Goal: Task Accomplishment & Management: Use online tool/utility

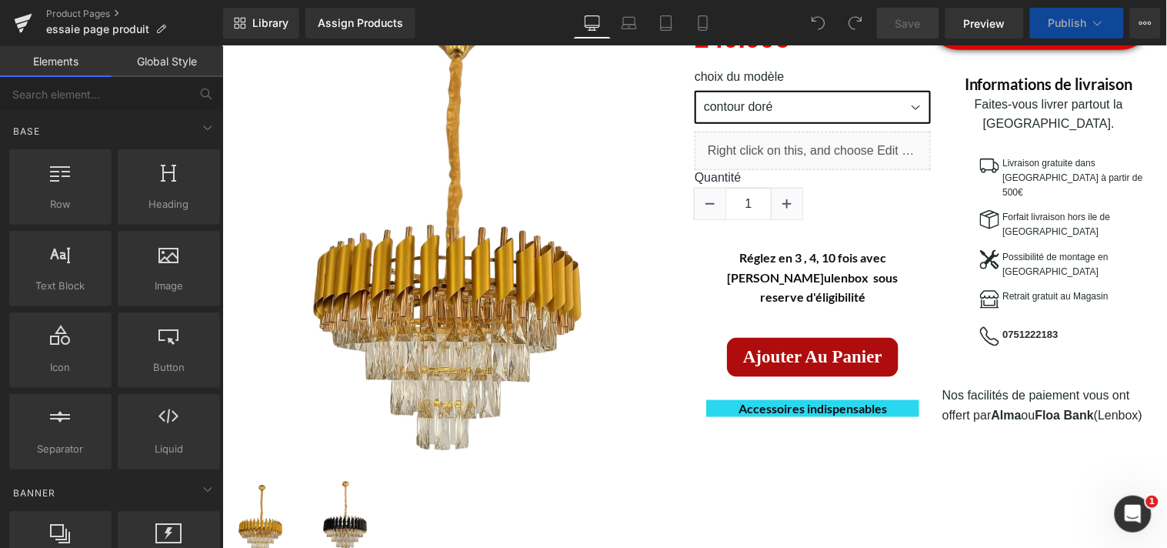
scroll to position [329, 0]
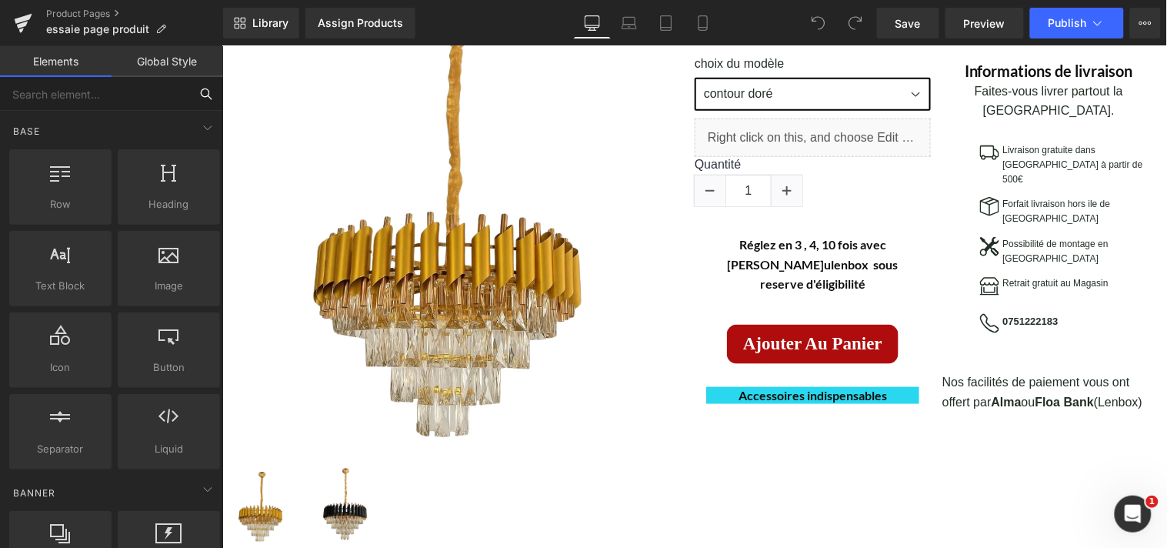
click at [112, 94] on input "text" at bounding box center [94, 94] width 189 height 34
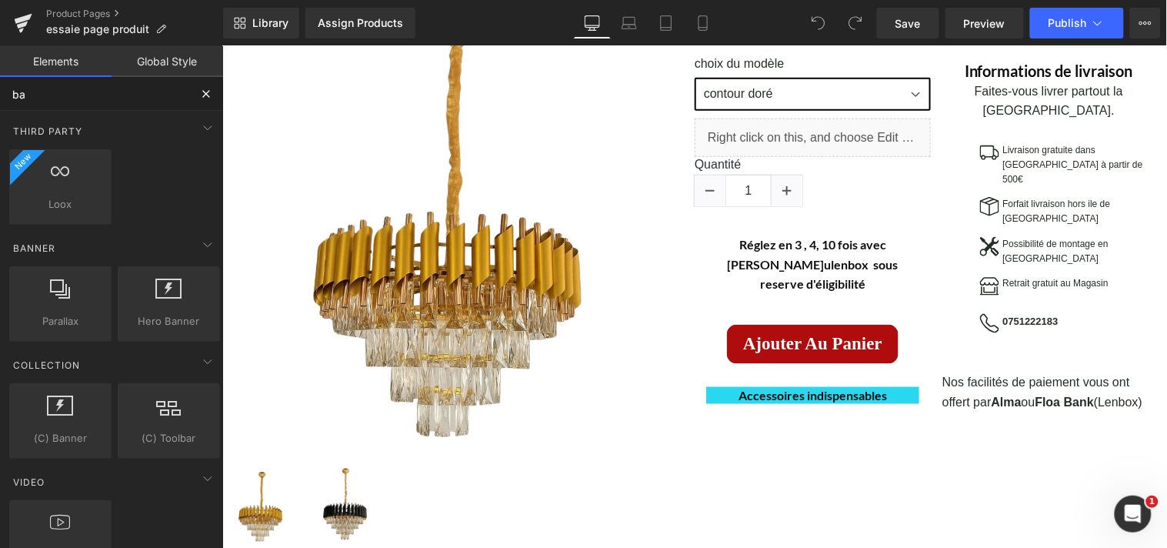
type input "b"
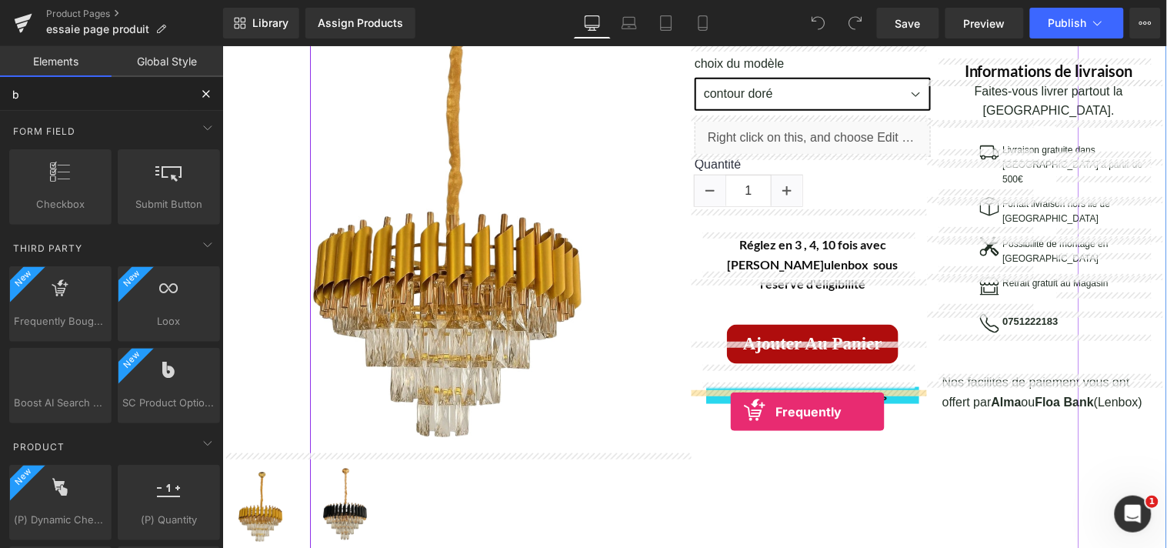
drag, startPoint x: 289, startPoint y: 365, endPoint x: 729, endPoint y: 411, distance: 442.6
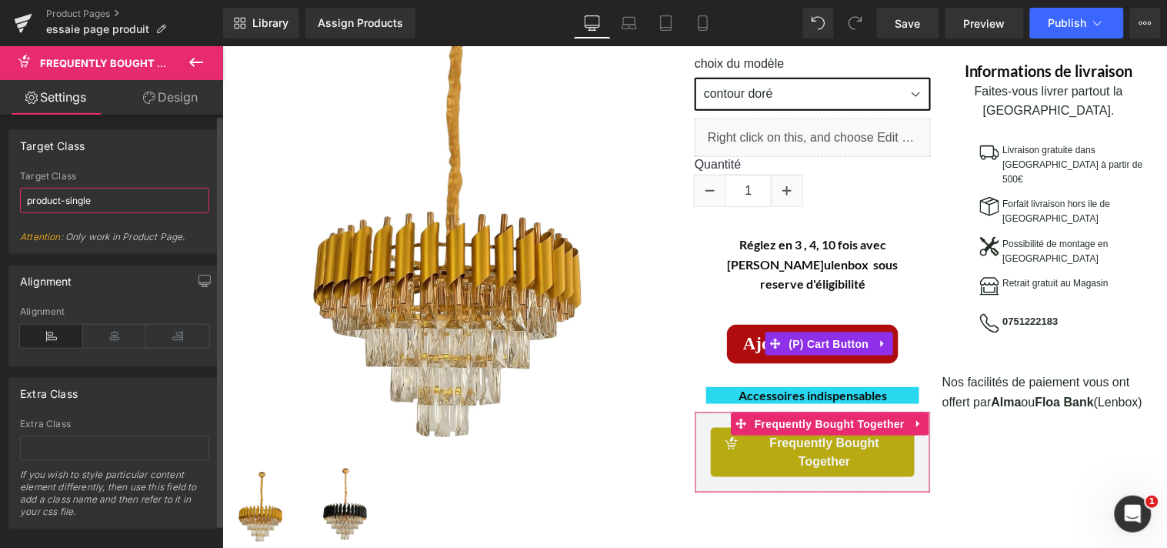
click at [172, 202] on input "product-single" at bounding box center [114, 200] width 189 height 25
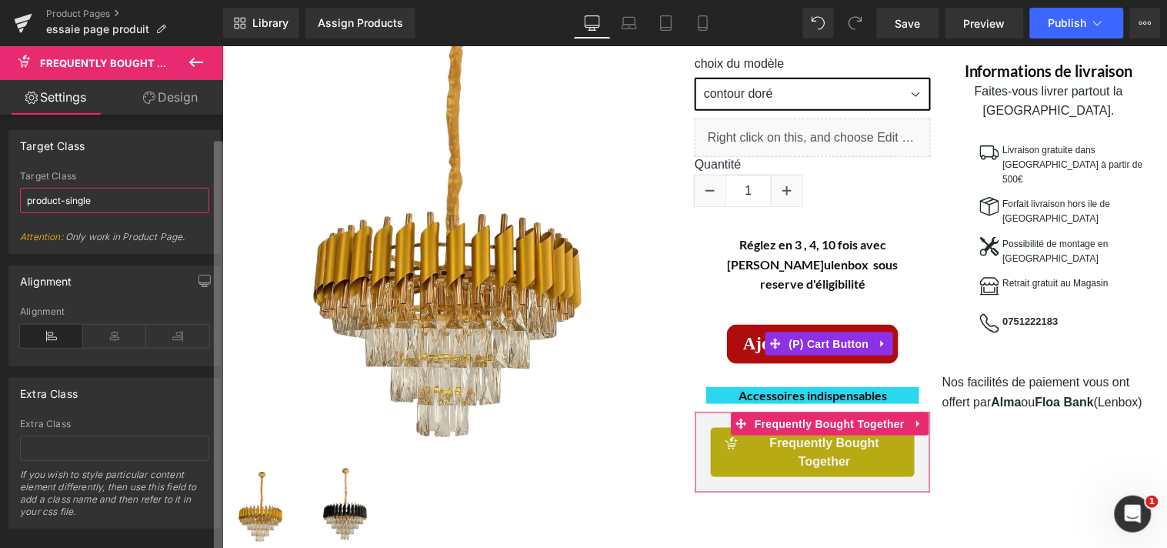
scroll to position [25, 0]
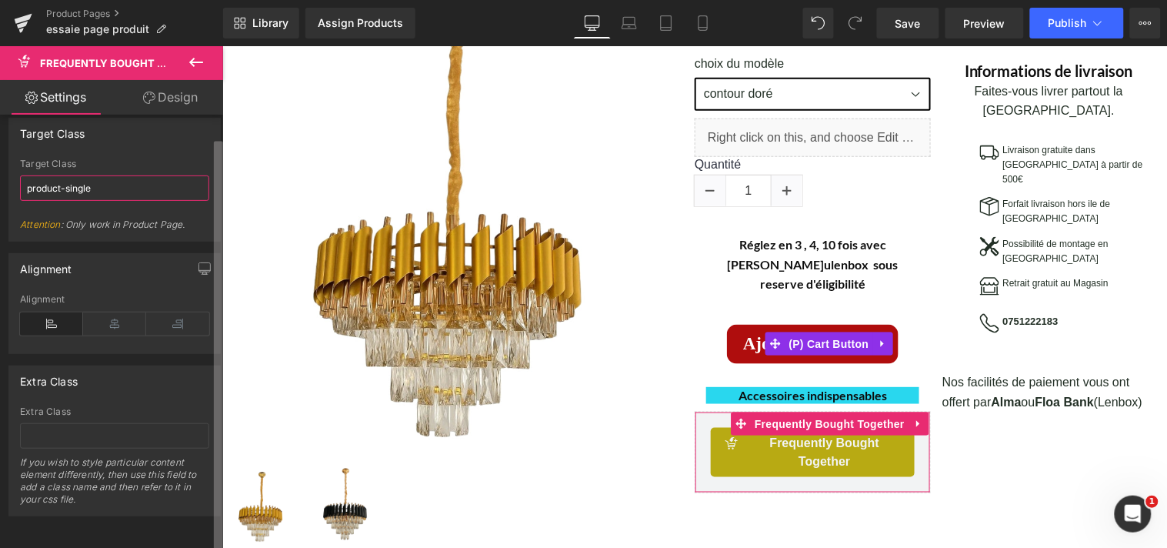
click at [189, 476] on div "false false Target Class product-single Target Class product-single Attention :…" at bounding box center [111, 335] width 223 height 440
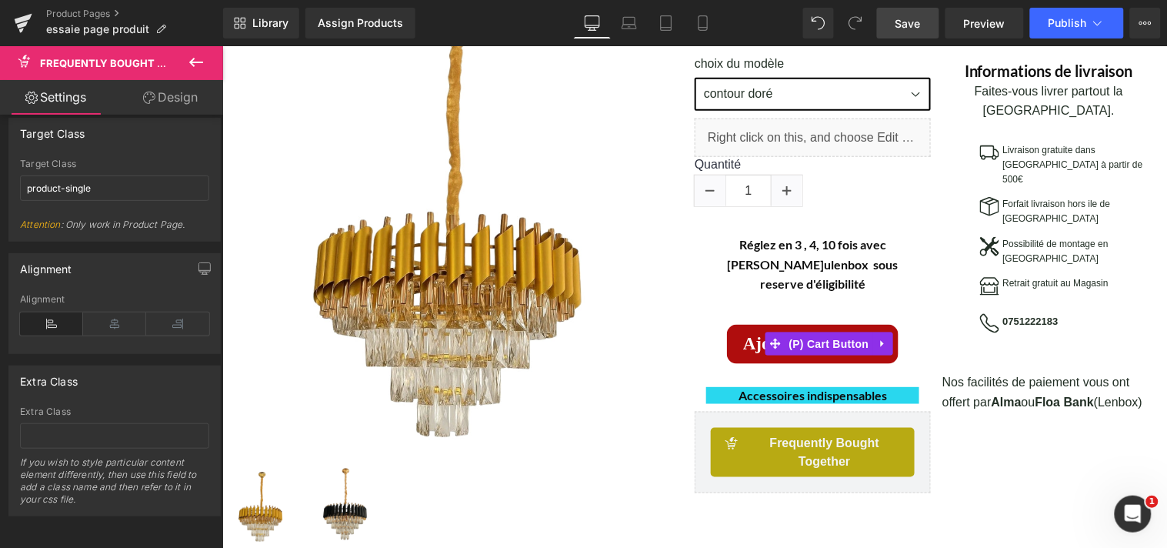
click at [913, 22] on span "Save" at bounding box center [908, 23] width 25 height 16
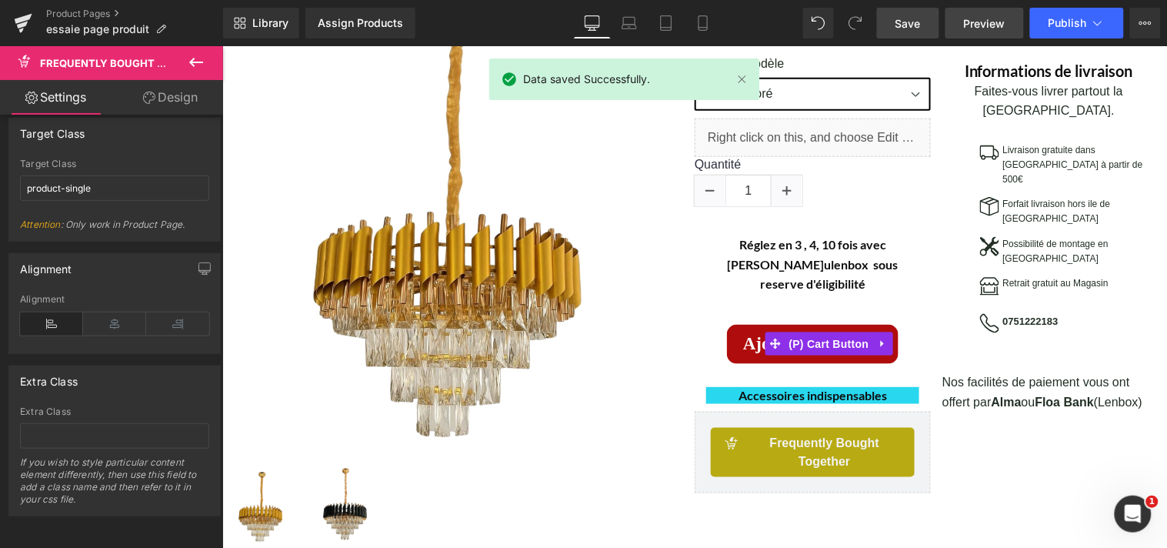
click at [978, 18] on span "Preview" at bounding box center [985, 23] width 42 height 16
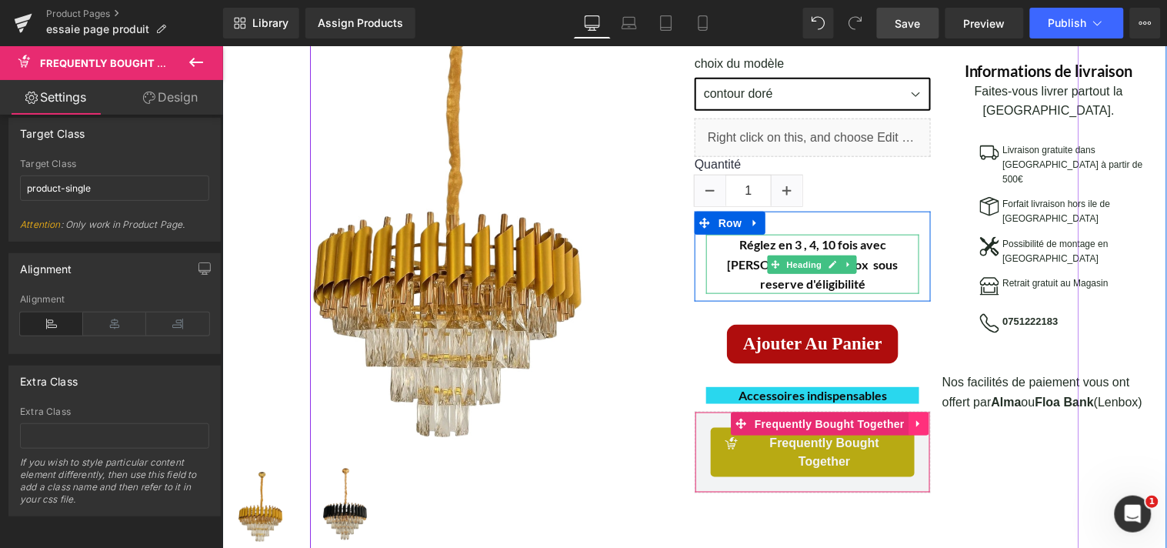
click at [913, 418] on icon at bounding box center [918, 424] width 11 height 12
click at [923, 418] on icon at bounding box center [928, 424] width 11 height 12
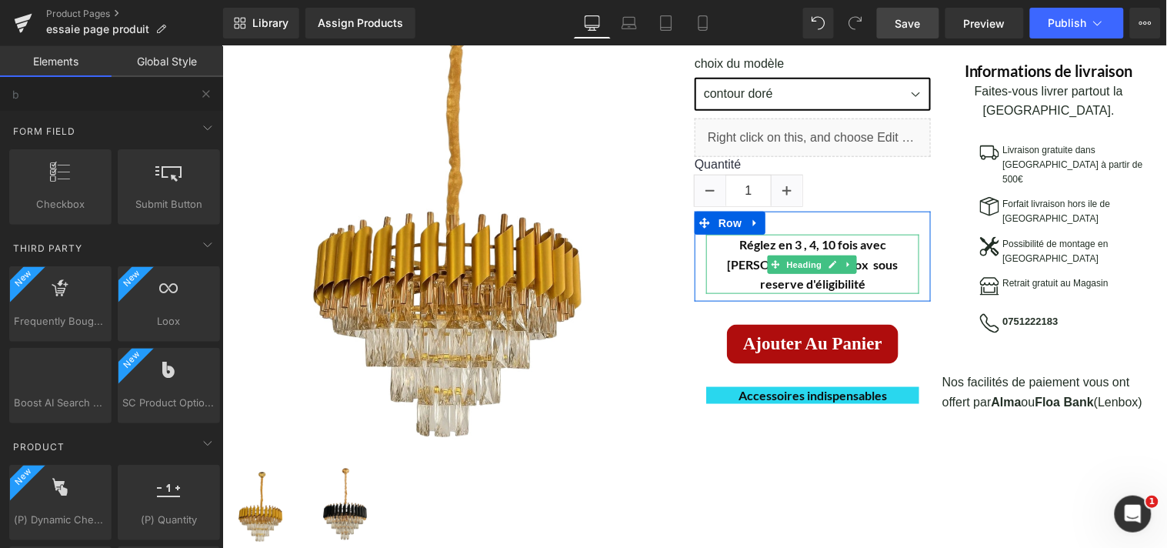
click at [917, 22] on span "Save" at bounding box center [908, 23] width 25 height 16
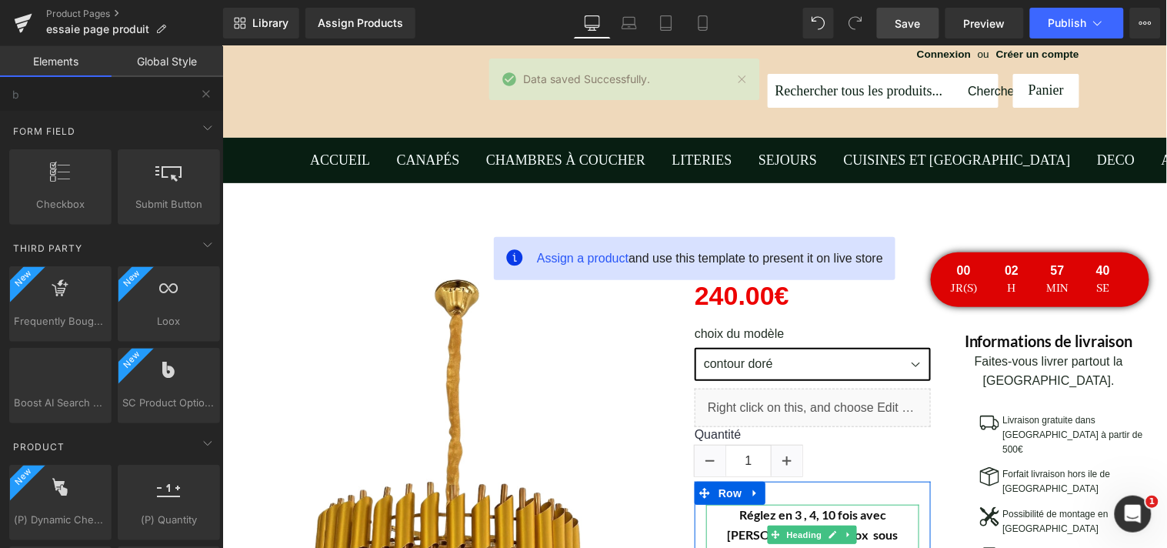
scroll to position [151, 0]
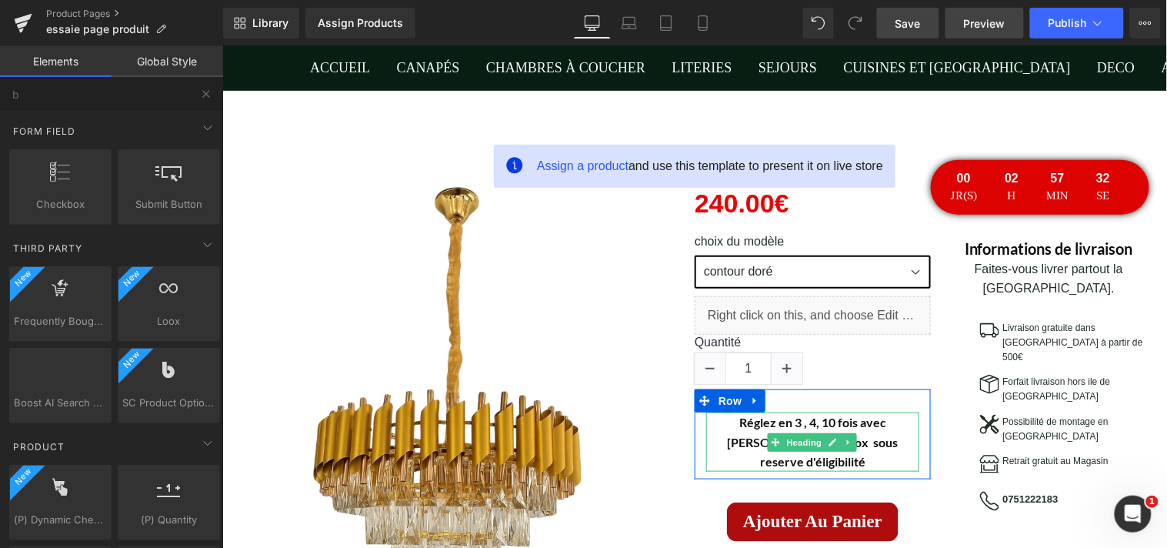
click at [974, 20] on span "Preview" at bounding box center [985, 23] width 42 height 16
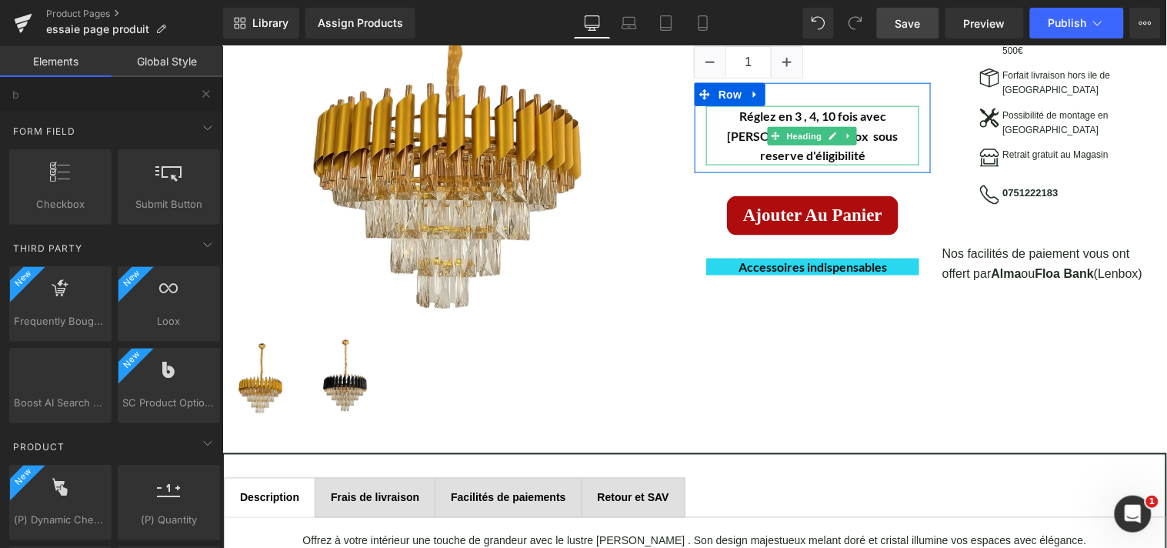
scroll to position [386, 0]
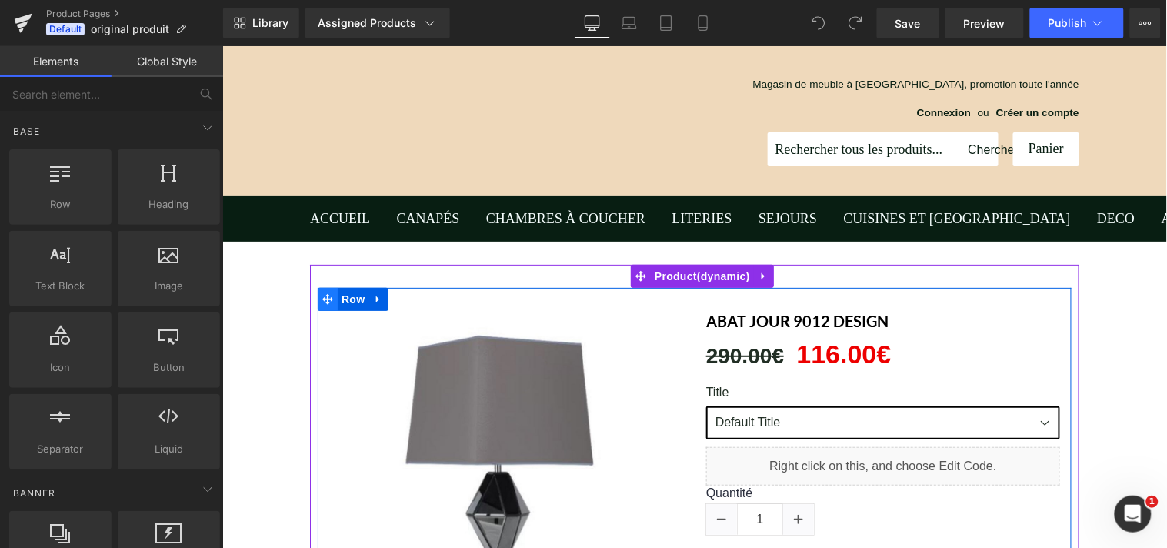
click at [322, 299] on icon at bounding box center [327, 298] width 11 height 11
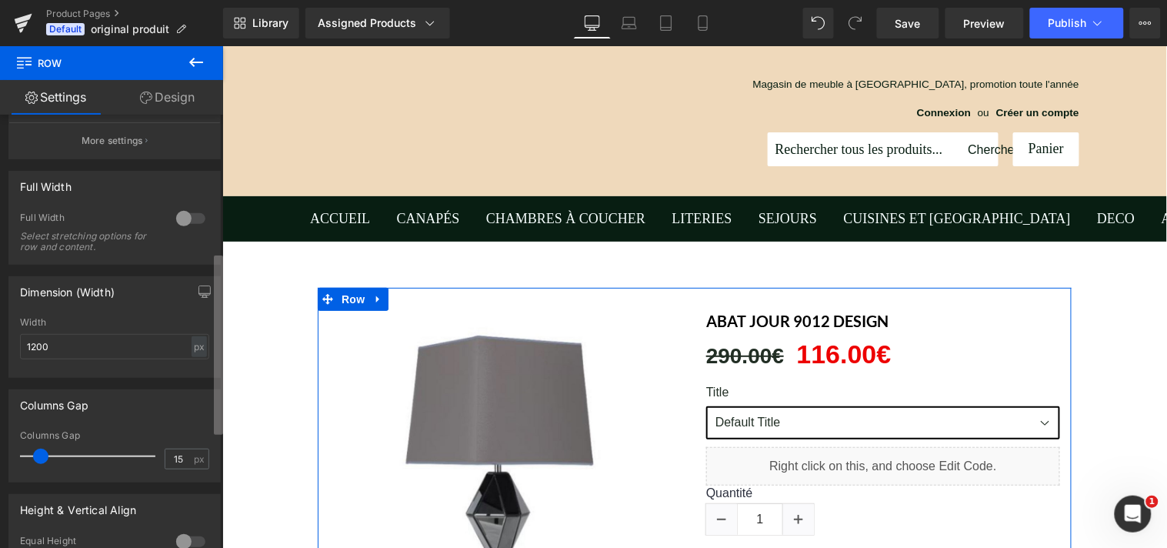
scroll to position [358, 0]
click at [214, 363] on b at bounding box center [218, 357] width 9 height 179
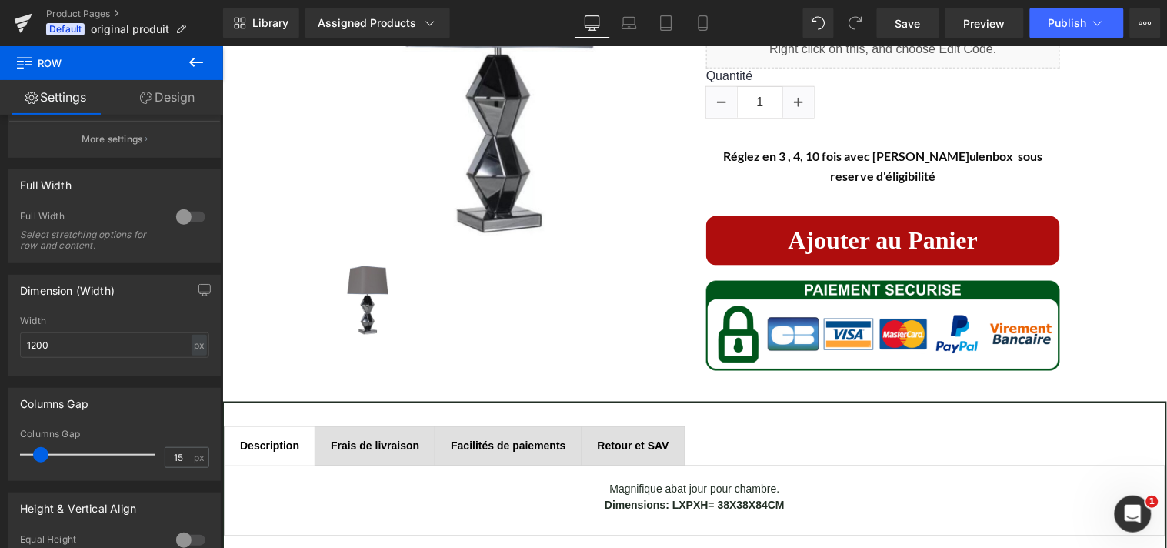
scroll to position [424, 0]
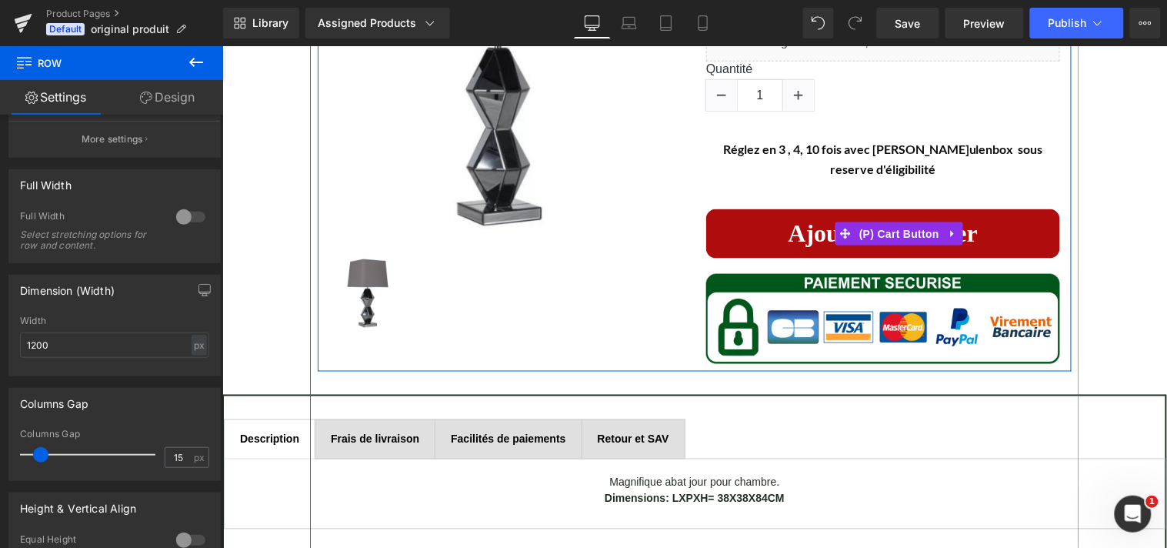
click at [1024, 219] on button "Ajouter au Panier" at bounding box center [883, 233] width 354 height 48
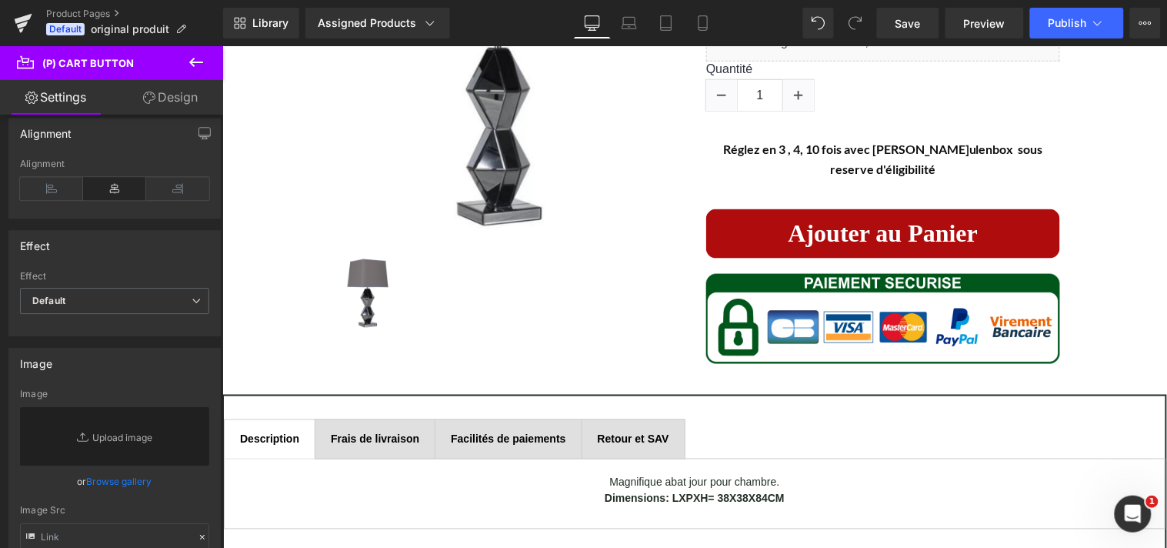
scroll to position [1182, 0]
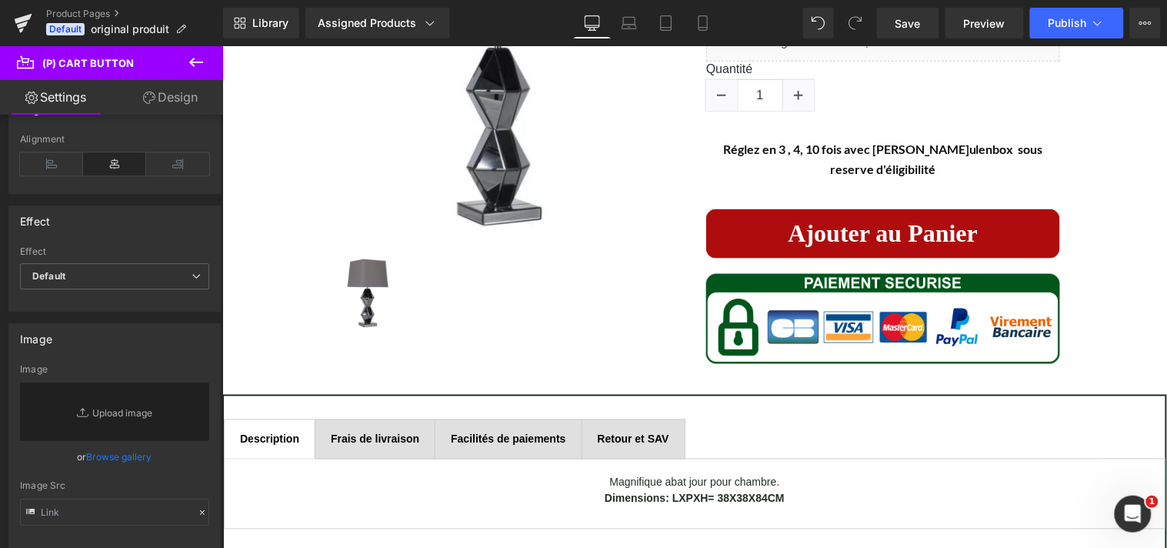
click at [217, 448] on b at bounding box center [220, 416] width 6 height 92
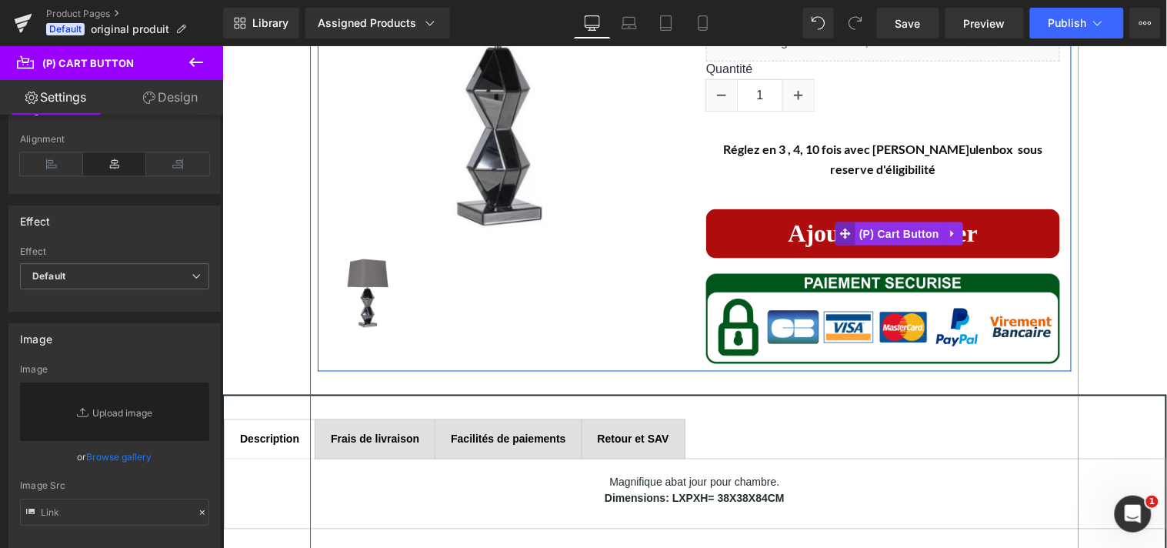
click at [835, 222] on span at bounding box center [845, 233] width 20 height 23
click at [840, 229] on icon at bounding box center [845, 233] width 11 height 11
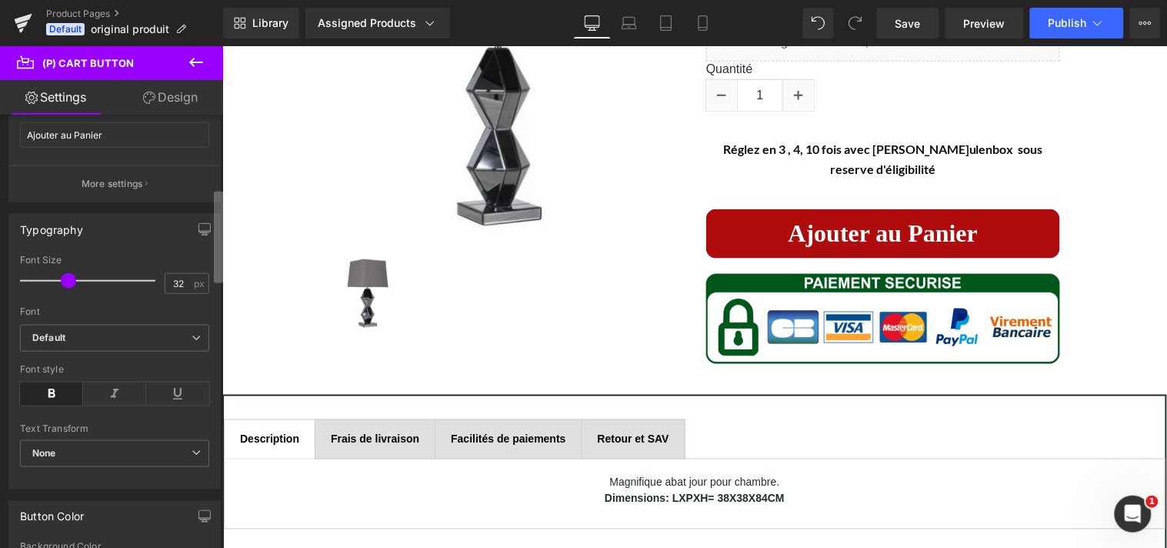
scroll to position [345, 0]
click at [209, 249] on div "Button Button Styles Custom Custom Setup Global Style Custom Setup Global Style…" at bounding box center [111, 335] width 223 height 440
click at [82, 15] on link "Product Pages" at bounding box center [134, 14] width 177 height 12
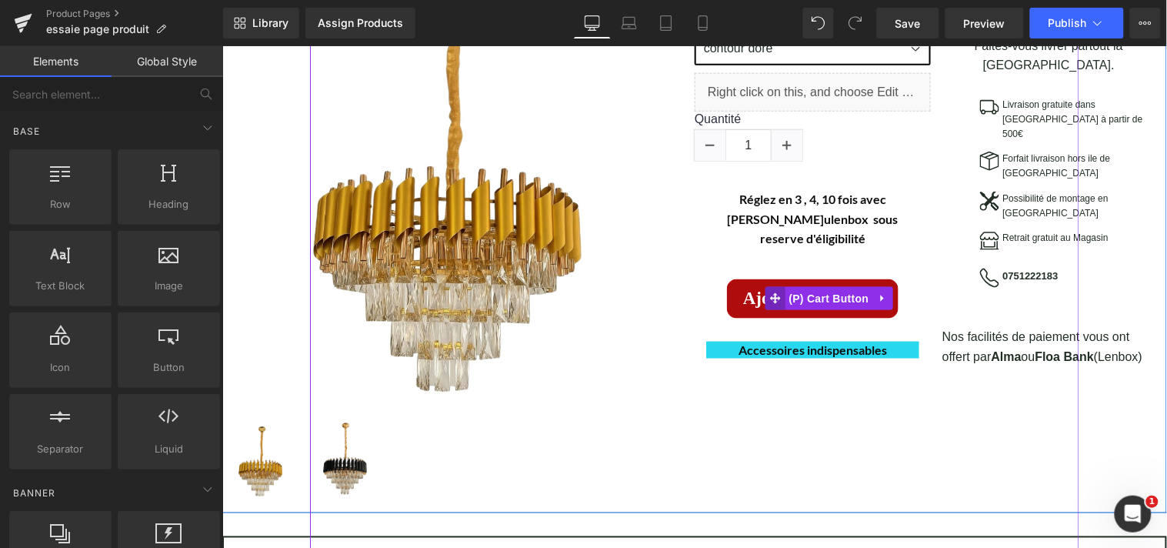
click at [769, 292] on icon at bounding box center [774, 298] width 11 height 12
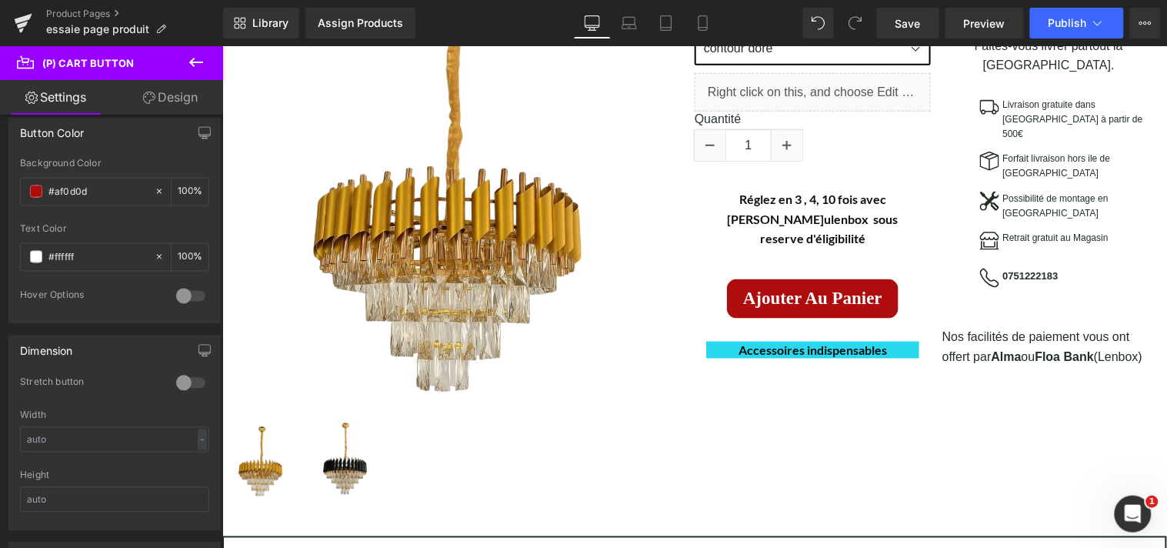
scroll to position [824, 0]
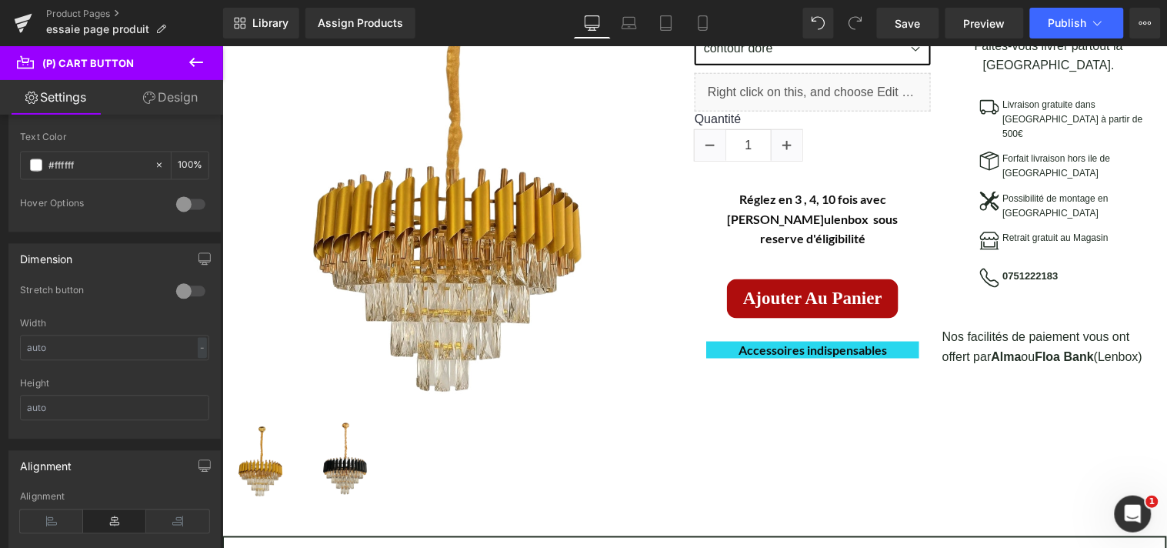
click at [221, 352] on b at bounding box center [220, 324] width 6 height 85
click at [179, 295] on div at bounding box center [190, 291] width 37 height 25
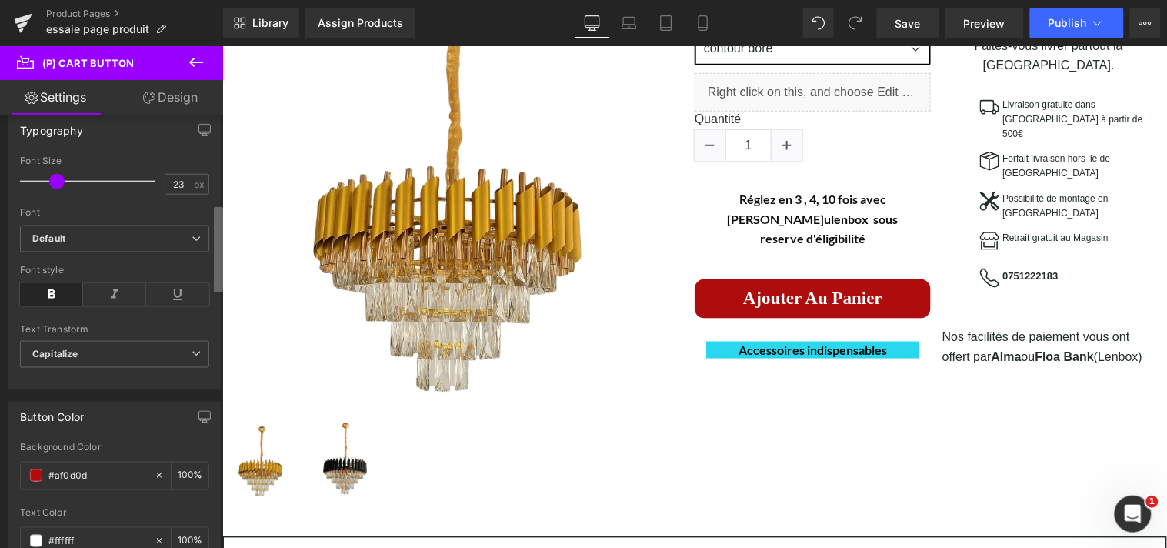
scroll to position [444, 0]
click at [209, 214] on div "Button Button Styles Custom Custom Setup Global Style Custom Setup Global Style…" at bounding box center [111, 335] width 223 height 440
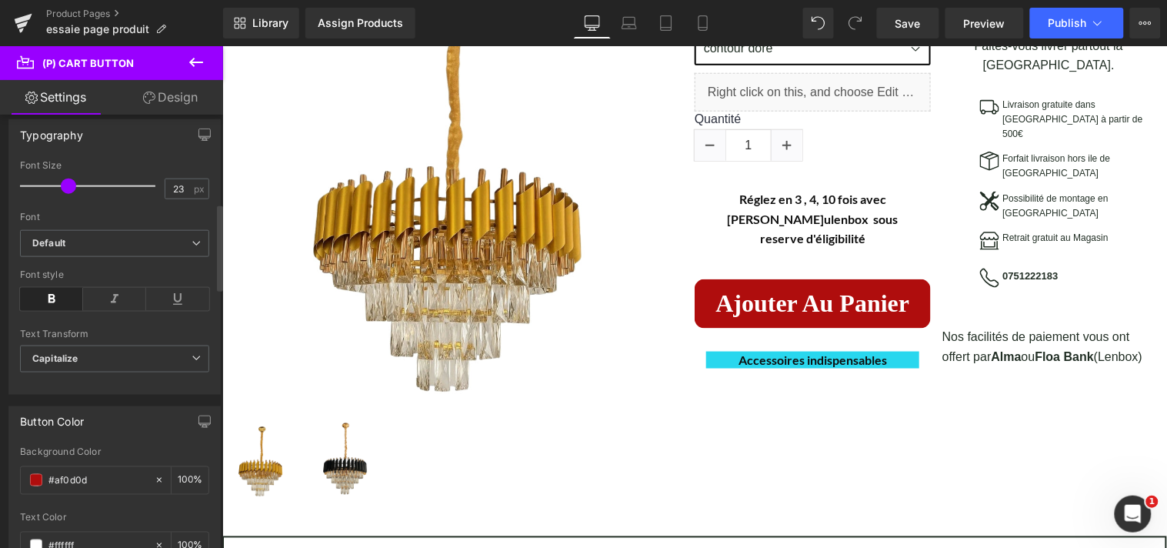
drag, startPoint x: 62, startPoint y: 188, endPoint x: 72, endPoint y: 191, distance: 11.2
click at [72, 191] on div at bounding box center [92, 186] width 128 height 31
click at [911, 22] on span "Save" at bounding box center [908, 23] width 25 height 16
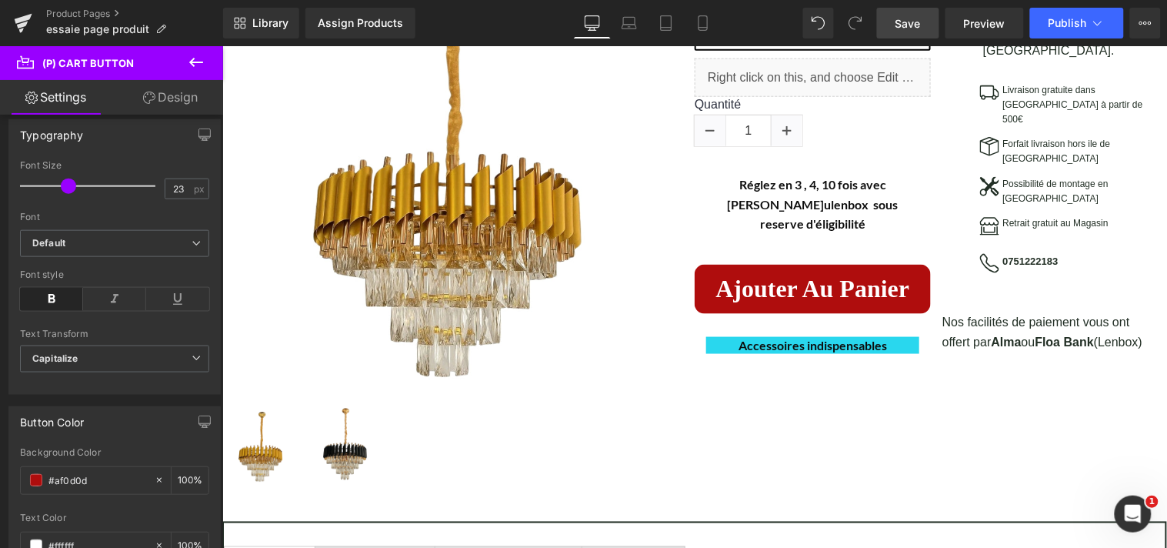
scroll to position [367, 0]
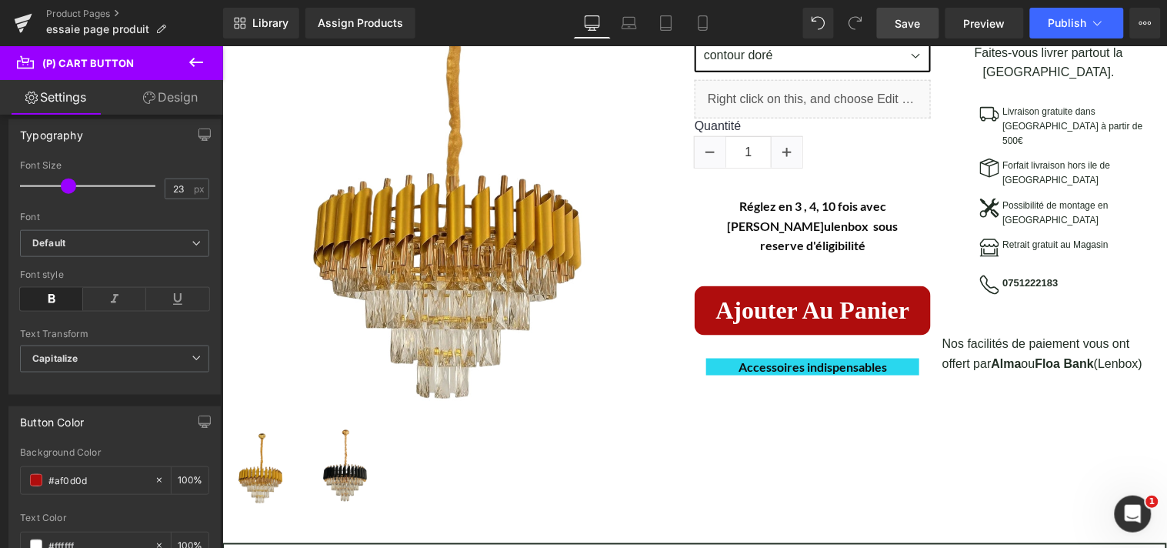
click at [916, 28] on span "Save" at bounding box center [908, 23] width 25 height 16
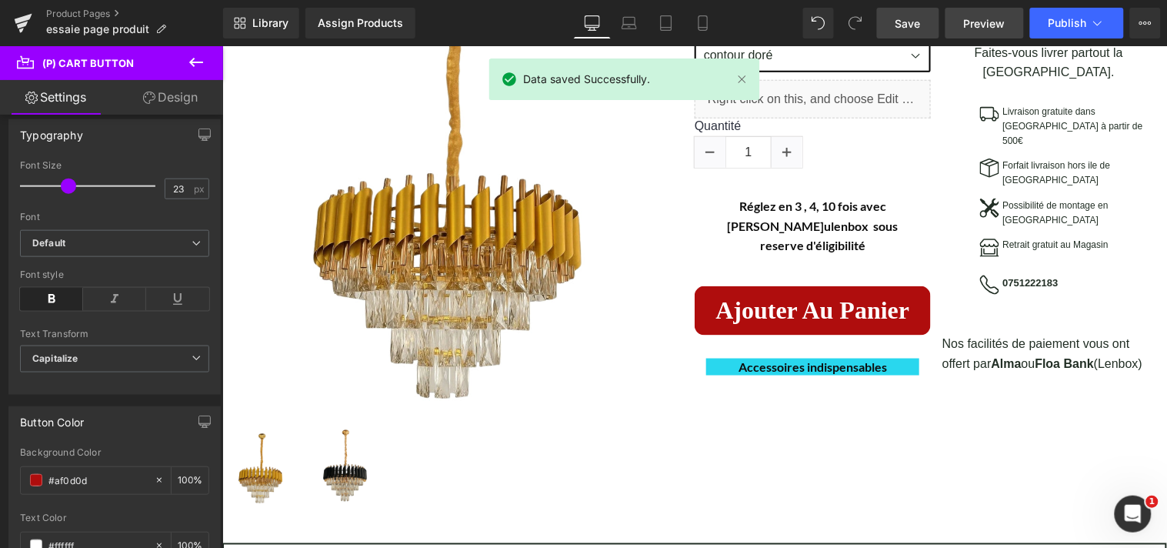
click at [979, 26] on span "Preview" at bounding box center [985, 23] width 42 height 16
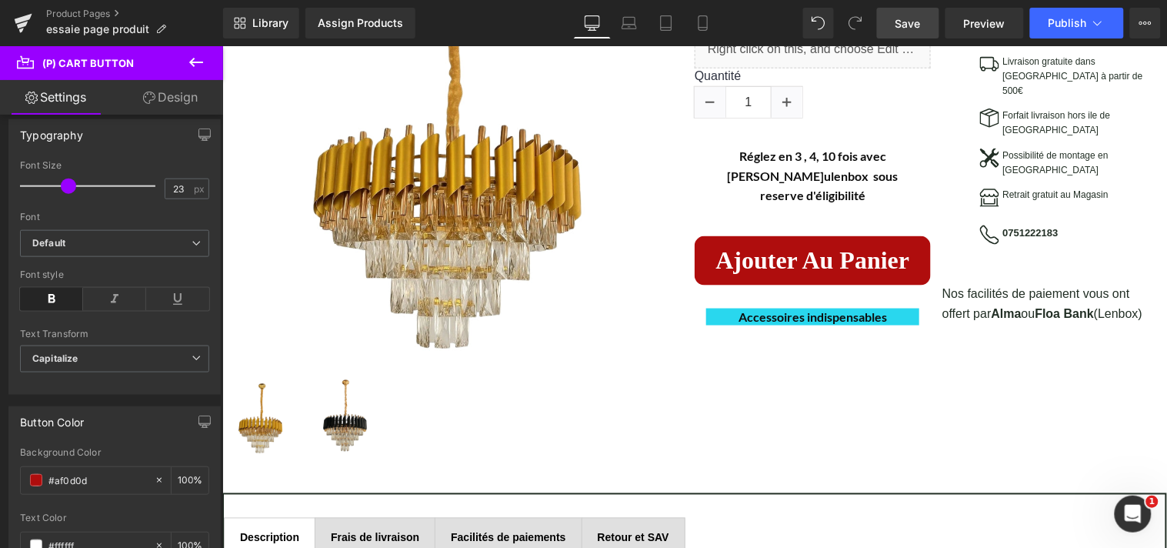
scroll to position [410, 0]
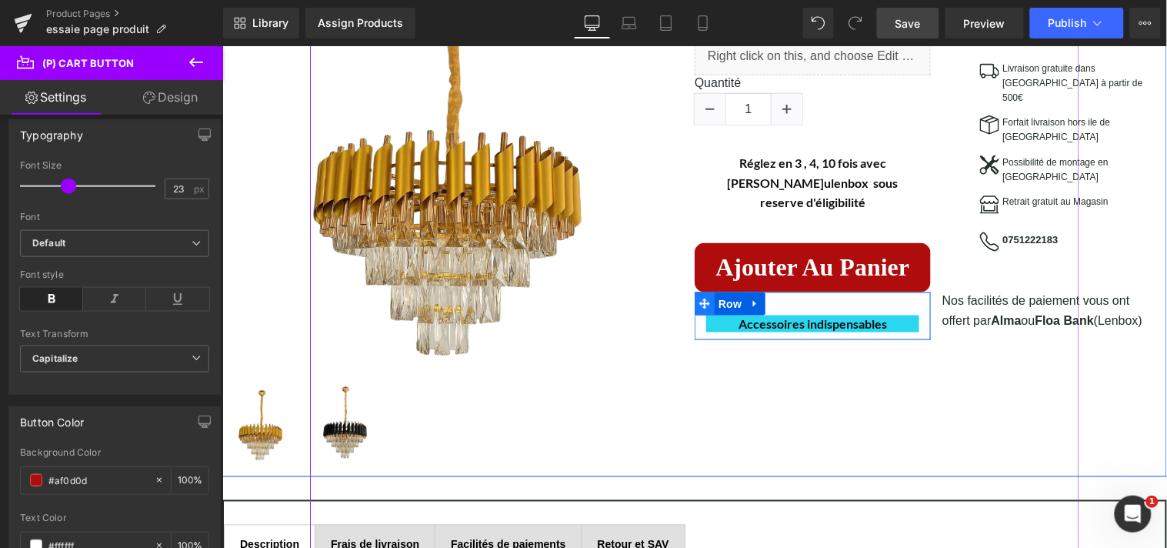
click at [701, 298] on icon at bounding box center [704, 303] width 11 height 11
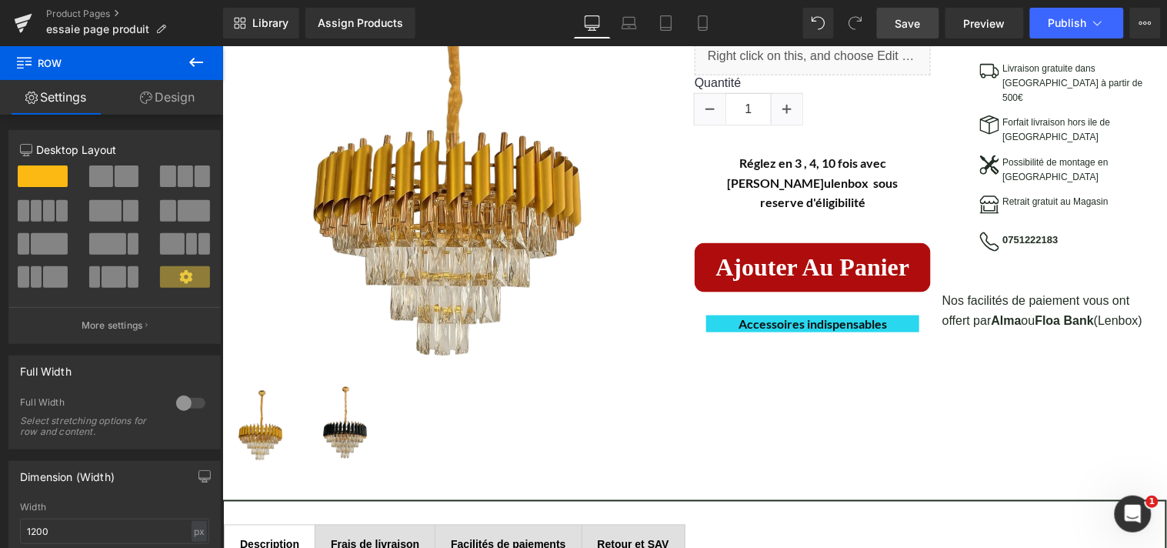
click at [190, 64] on icon at bounding box center [196, 62] width 18 height 18
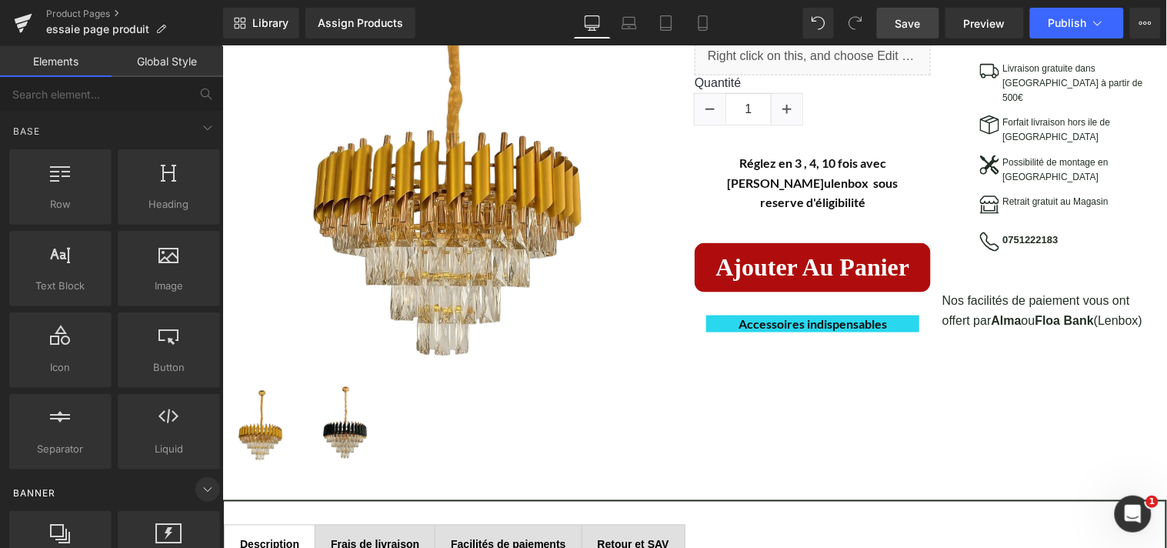
click at [199, 493] on icon at bounding box center [208, 489] width 18 height 18
click at [113, 101] on input "text" at bounding box center [94, 94] width 189 height 34
type input "ad"
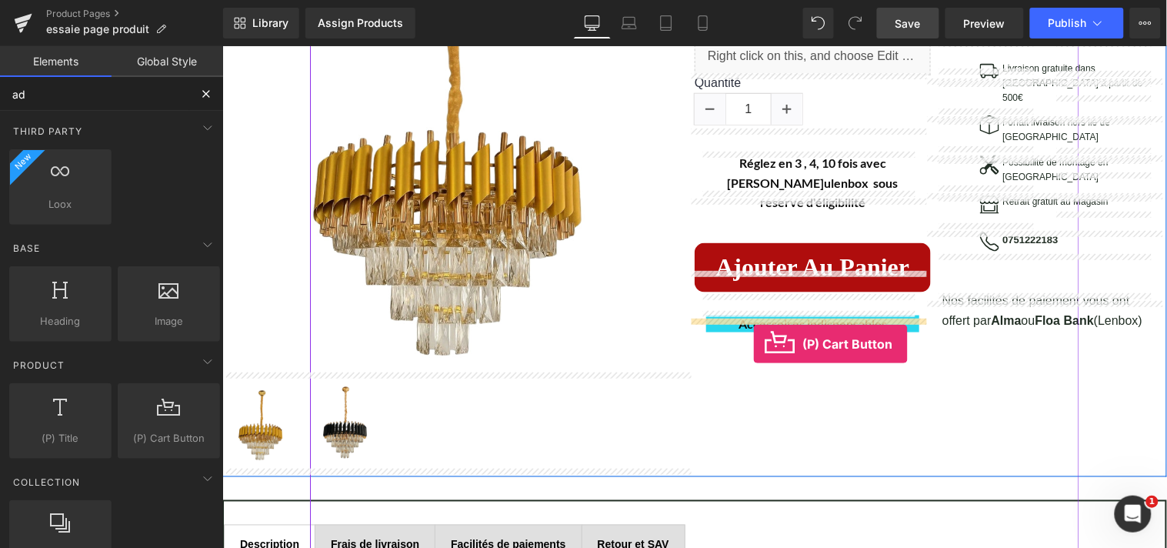
drag, startPoint x: 232, startPoint y: 432, endPoint x: 753, endPoint y: 342, distance: 527.8
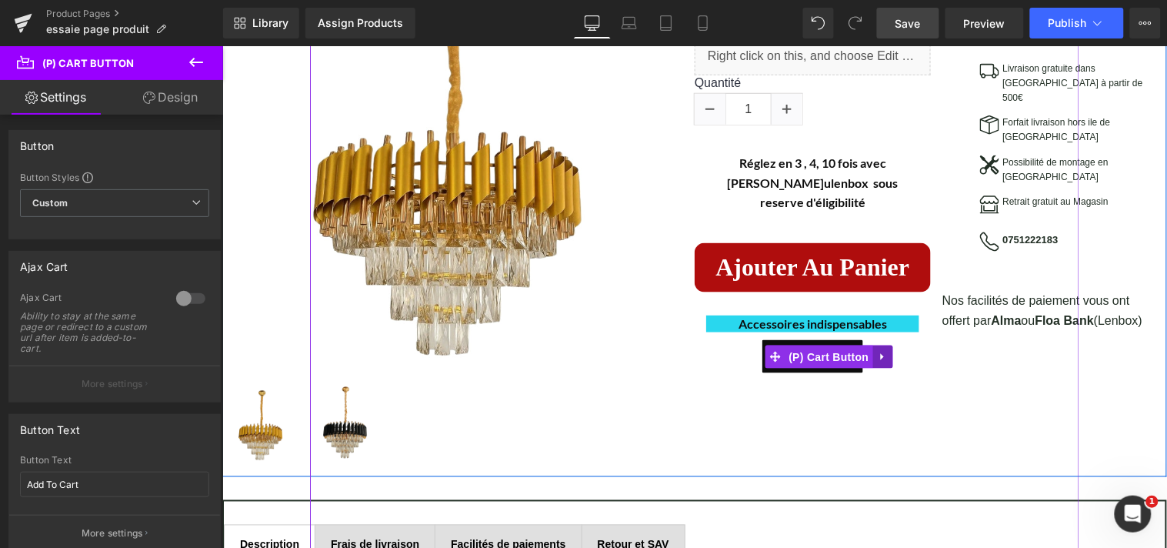
click at [879, 350] on icon at bounding box center [882, 356] width 11 height 12
click at [889, 351] on icon at bounding box center [892, 356] width 11 height 11
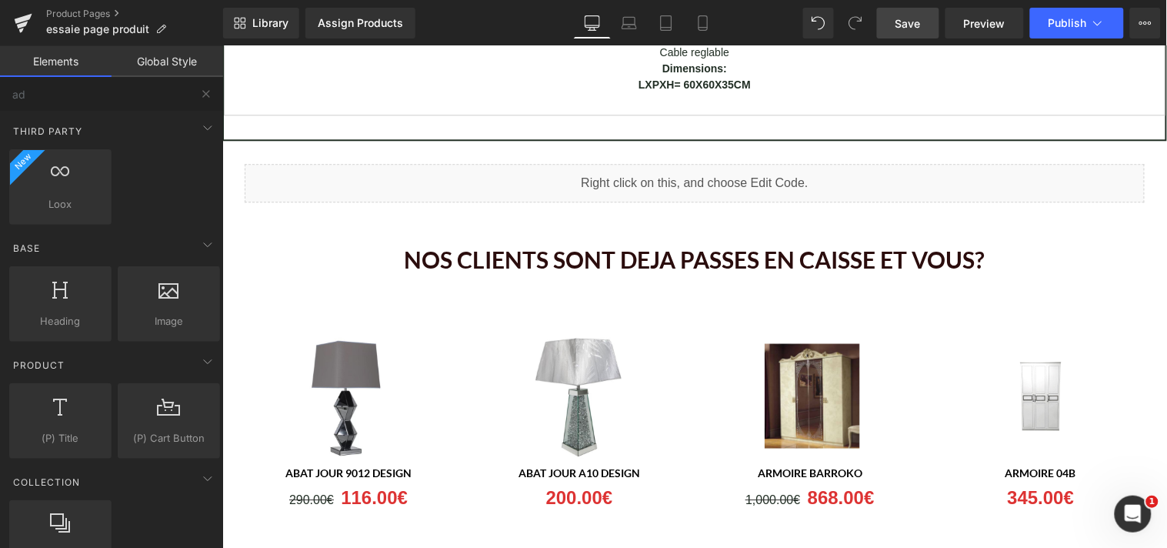
scroll to position [1023, 0]
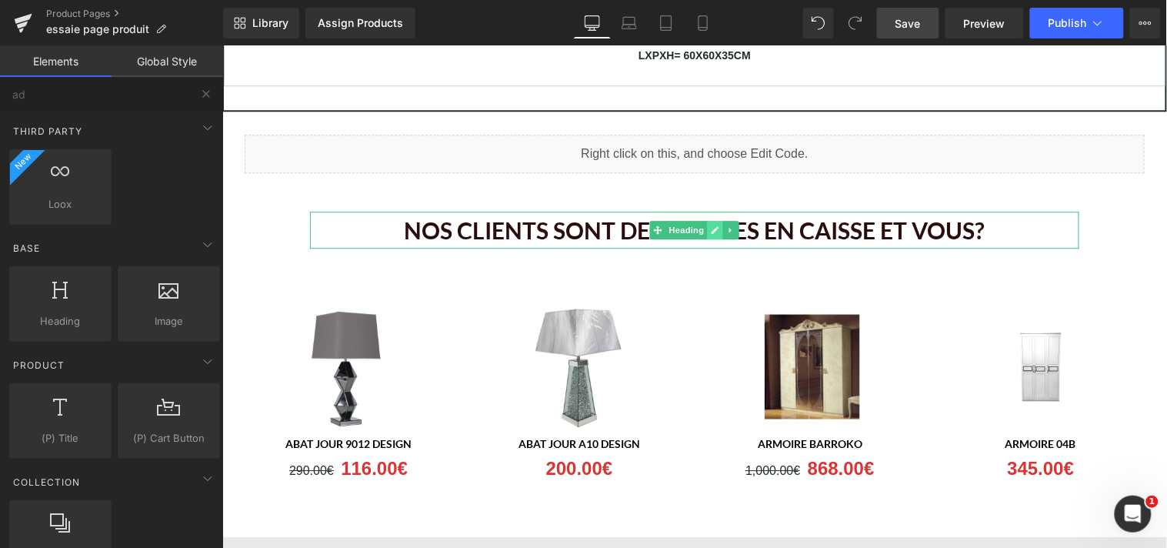
click at [707, 230] on link at bounding box center [715, 229] width 16 height 18
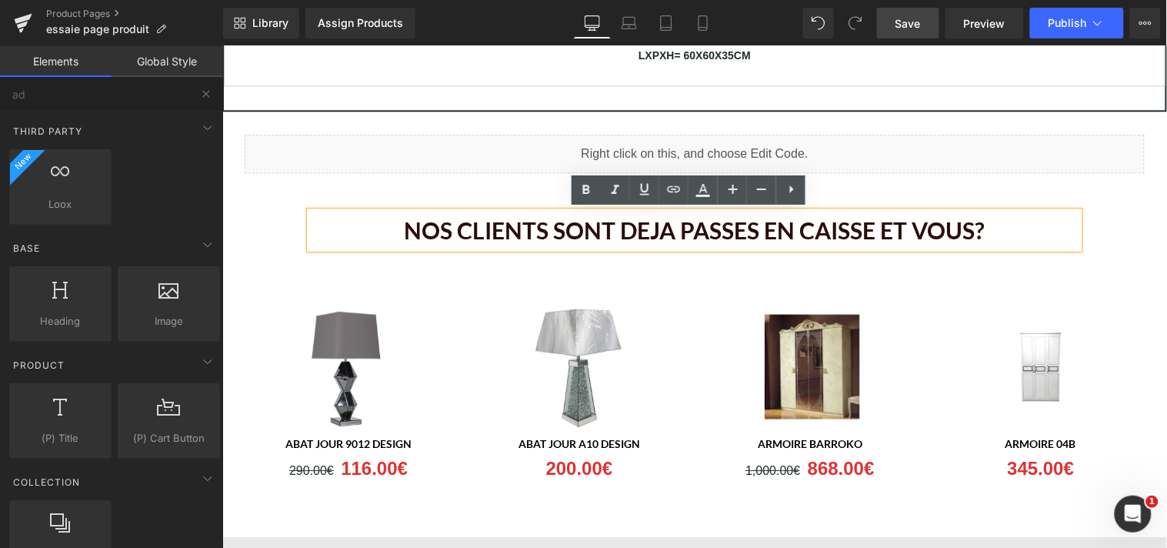
click at [703, 230] on h1 "NOS CLIENTS SONT DEJA PASSES EN CAISSE ET VOUS?" at bounding box center [693, 229] width 769 height 37
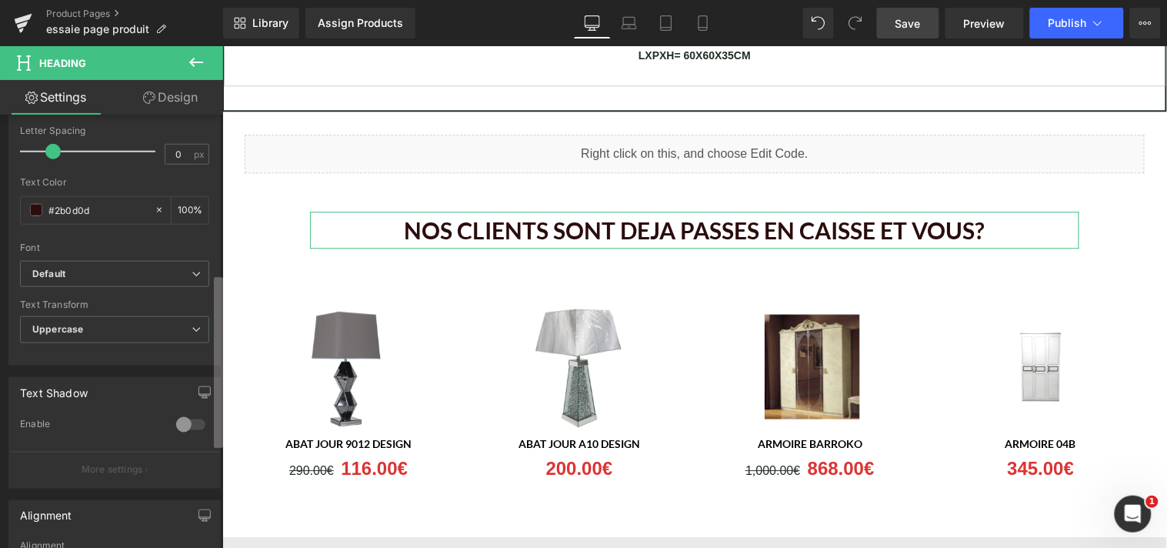
scroll to position [411, 0]
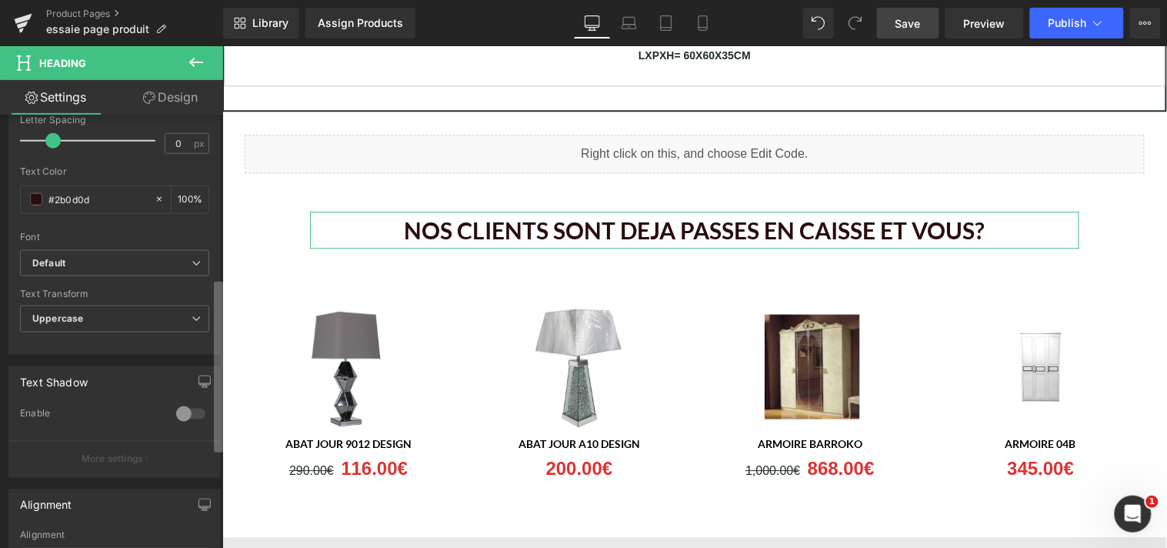
click at [204, 356] on div "Title Tag H1 H2 H3 H4 H5 H6 Title Tag H1 H1 H2 H3 H4 H5 H6 Typography Text Styl…" at bounding box center [111, 335] width 223 height 440
click at [196, 319] on span "Uppercase" at bounding box center [114, 318] width 189 height 27
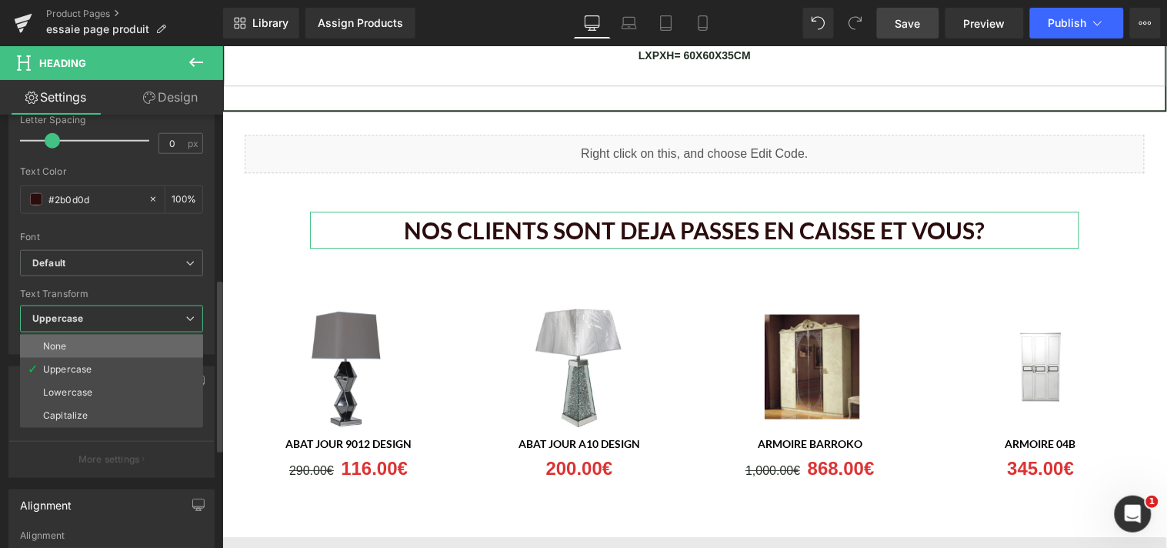
click at [139, 347] on li "None" at bounding box center [111, 346] width 183 height 23
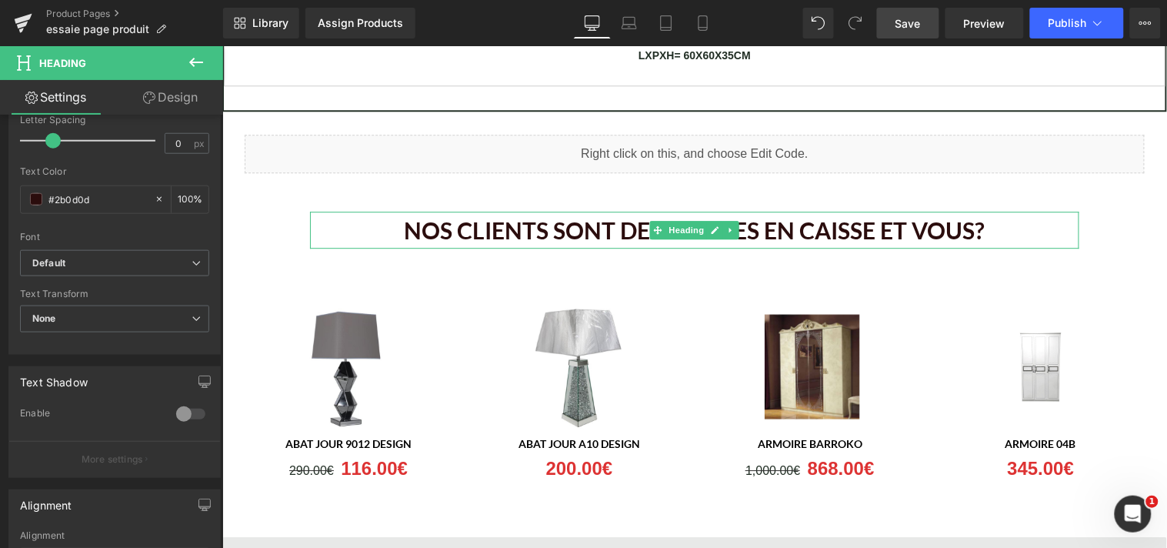
click at [980, 223] on h1 "NOS CLIENTS SONT DEJA PASSES EN CAISSE ET VOUS?" at bounding box center [693, 229] width 769 height 37
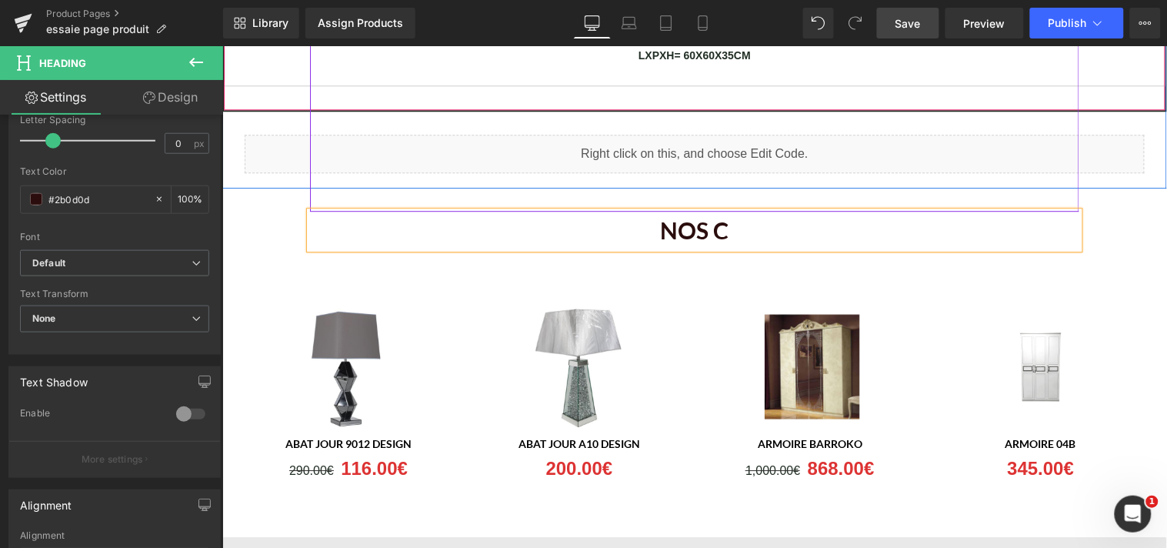
click at [877, 62] on p "LXPXH= 60X60X35CM" at bounding box center [694, 55] width 784 height 16
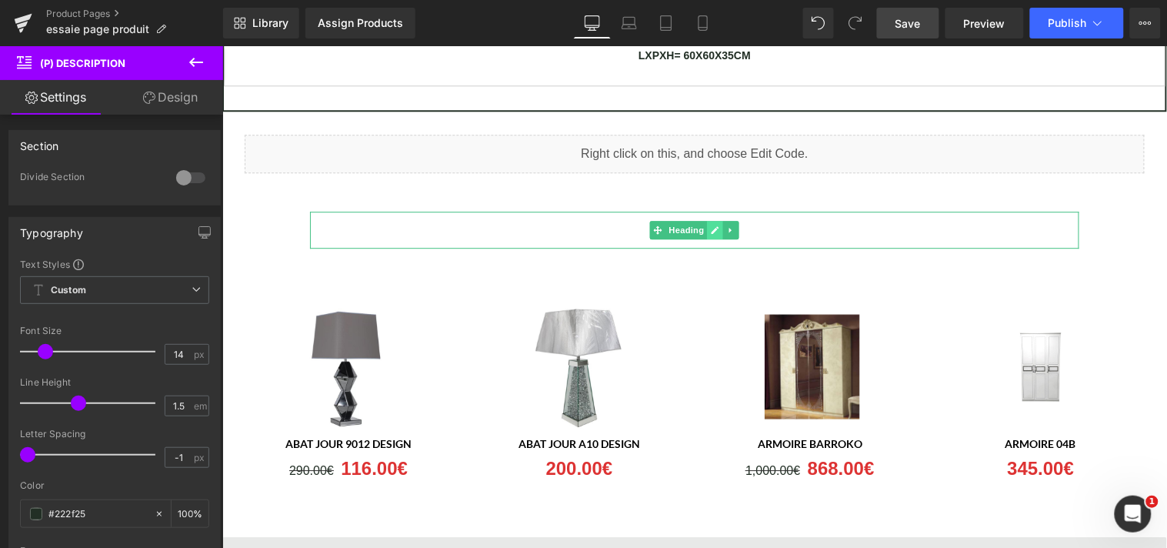
click at [711, 225] on icon at bounding box center [715, 229] width 8 height 8
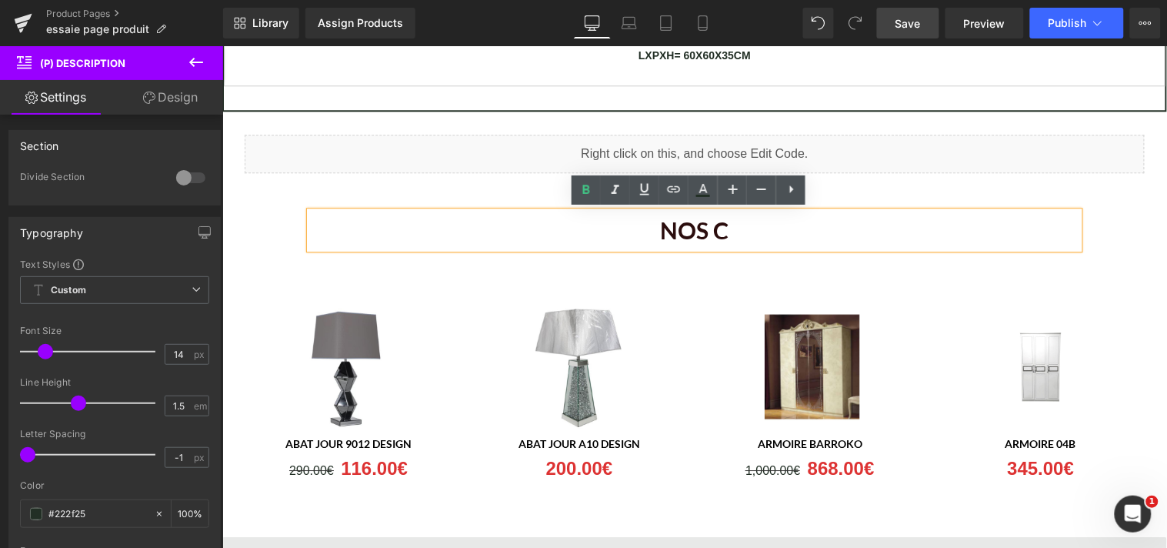
click at [711, 225] on h1 "NOS C" at bounding box center [693, 229] width 769 height 37
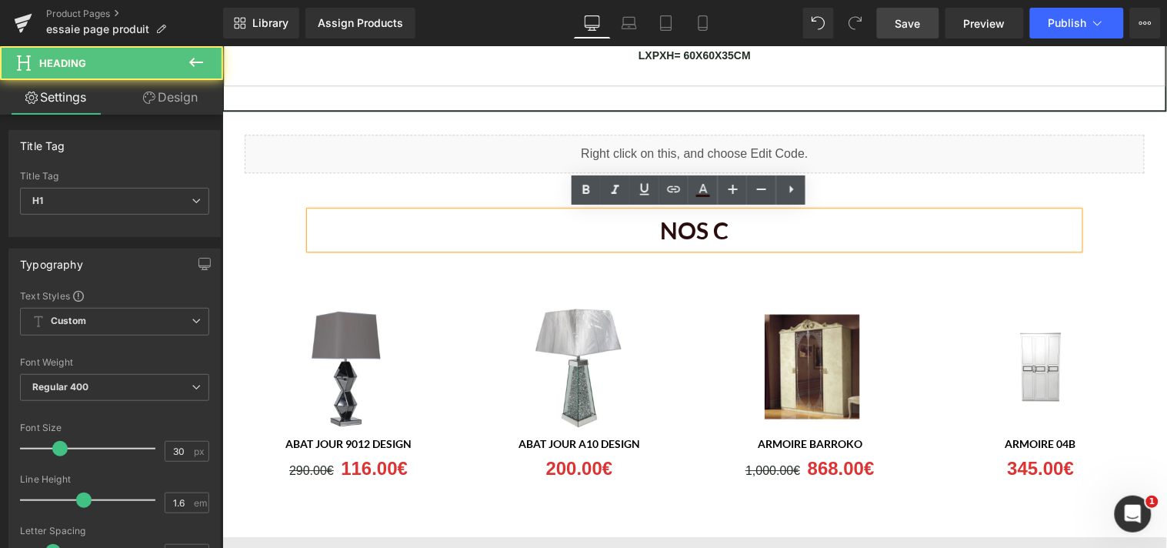
click at [717, 226] on h1 "NOS C" at bounding box center [693, 229] width 769 height 37
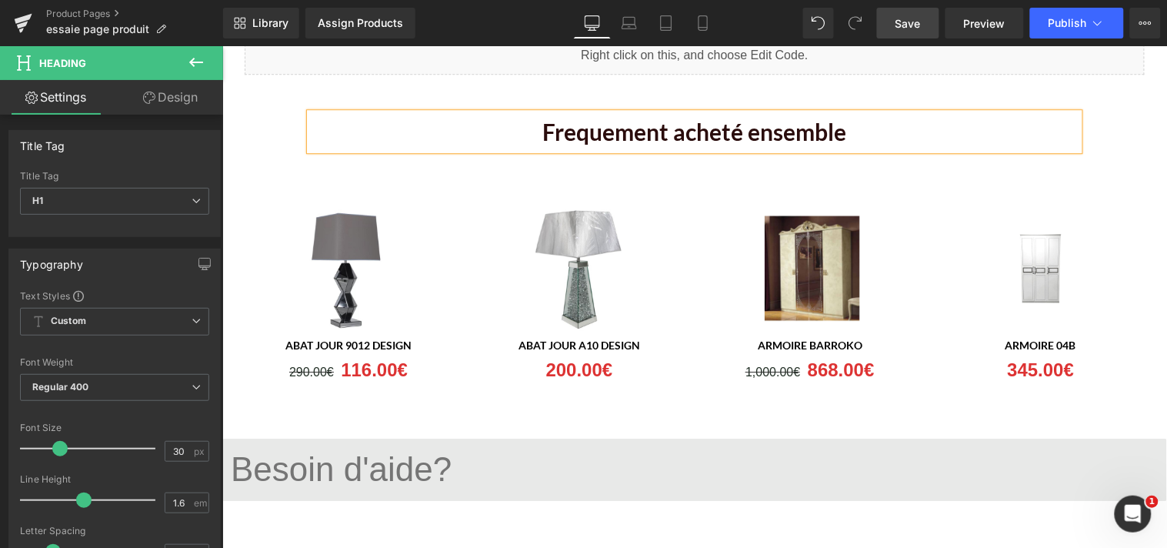
scroll to position [1165, 0]
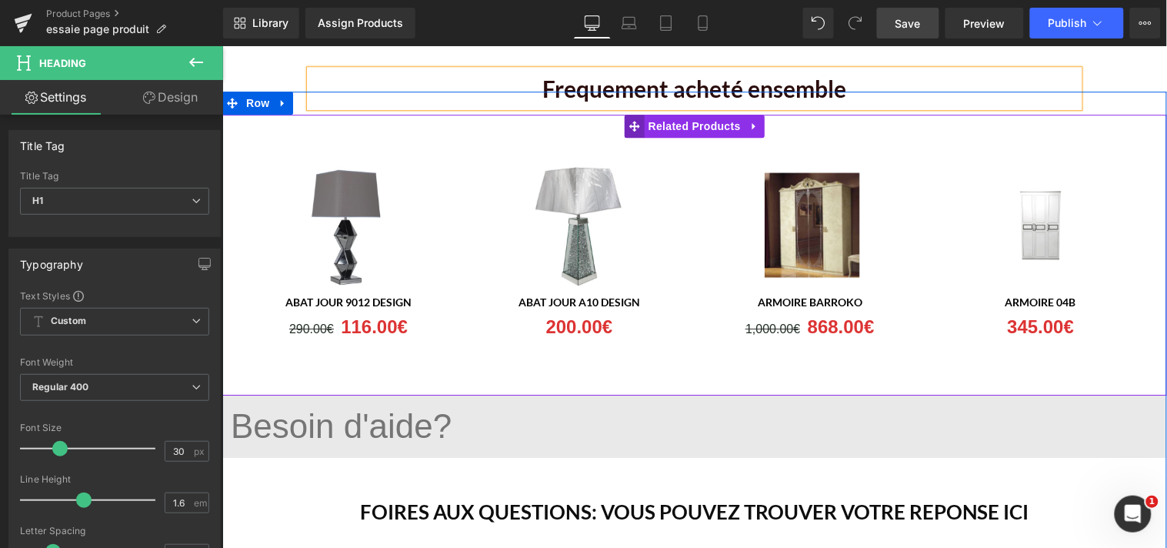
click at [629, 124] on icon at bounding box center [634, 125] width 11 height 11
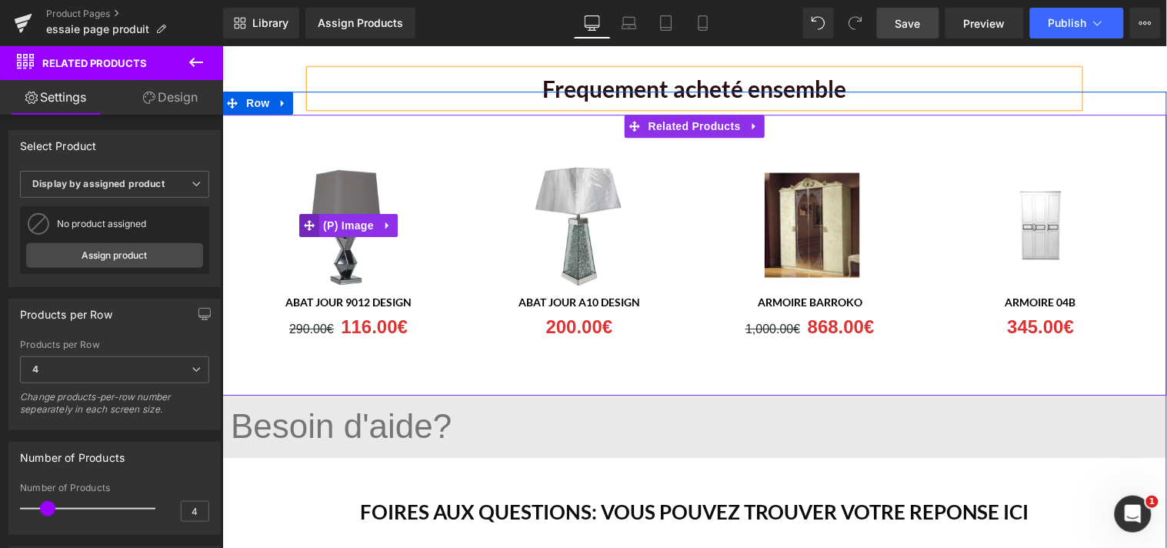
click at [304, 222] on icon at bounding box center [308, 224] width 11 height 11
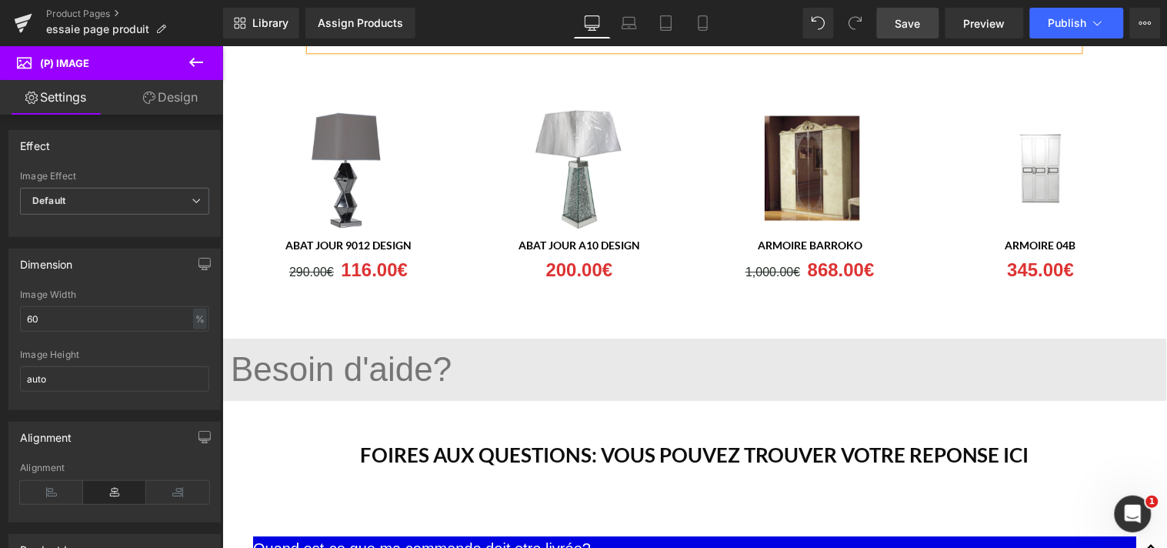
scroll to position [1216, 0]
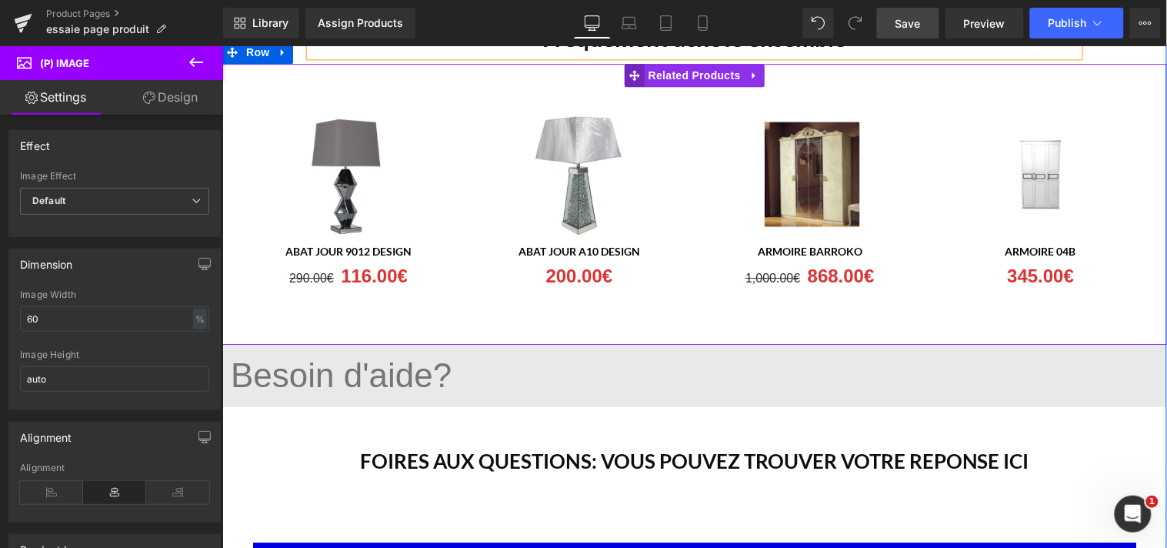
click at [629, 74] on icon at bounding box center [634, 74] width 11 height 11
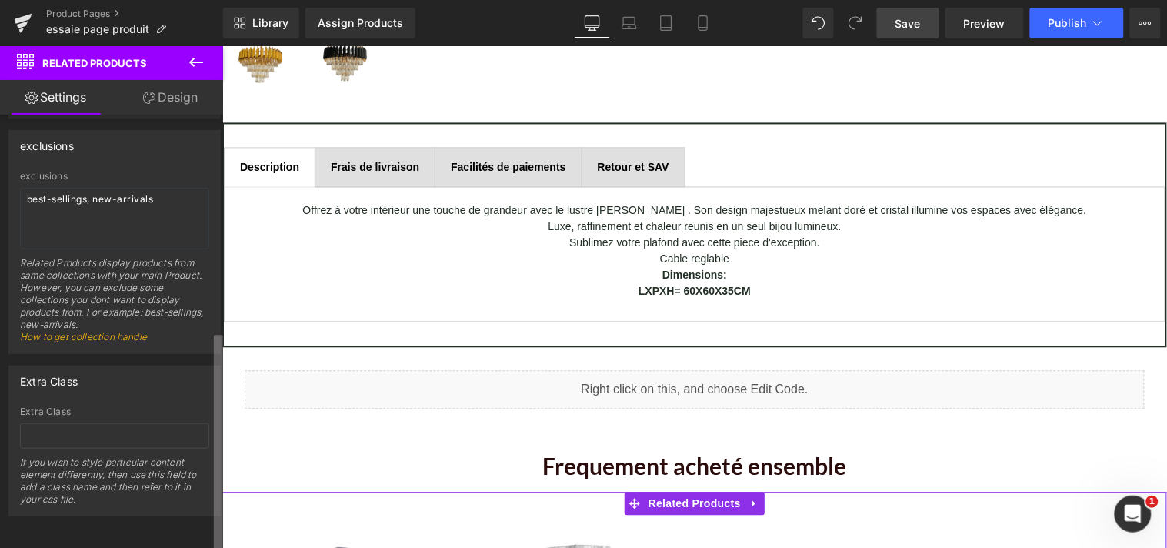
scroll to position [406, 0]
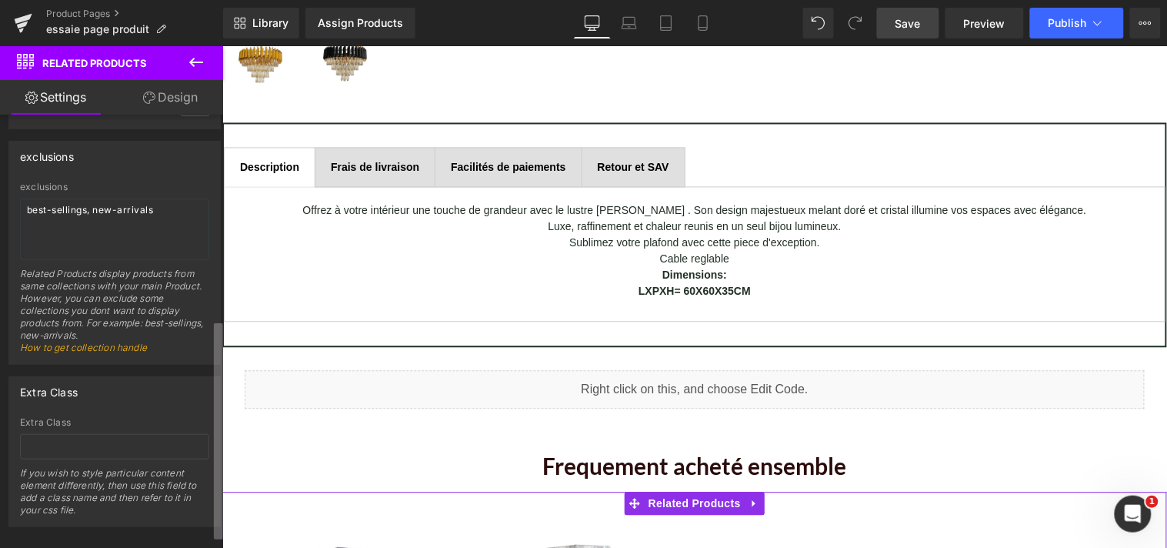
click at [209, 462] on div "Select Product Display by assigned product Select manually Display by assigned …" at bounding box center [111, 335] width 223 height 440
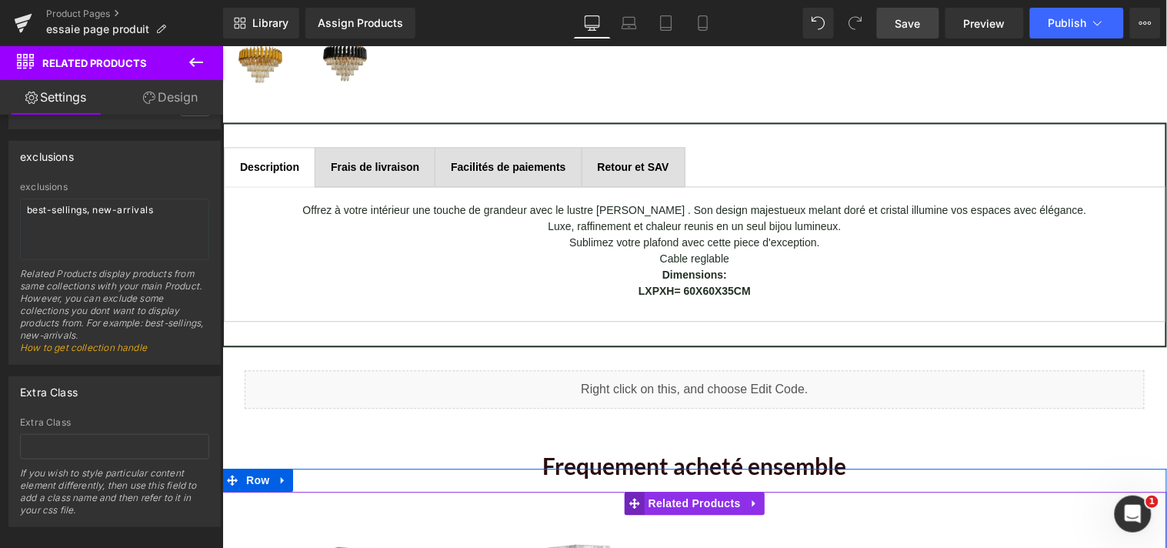
click at [631, 498] on icon at bounding box center [634, 503] width 11 height 12
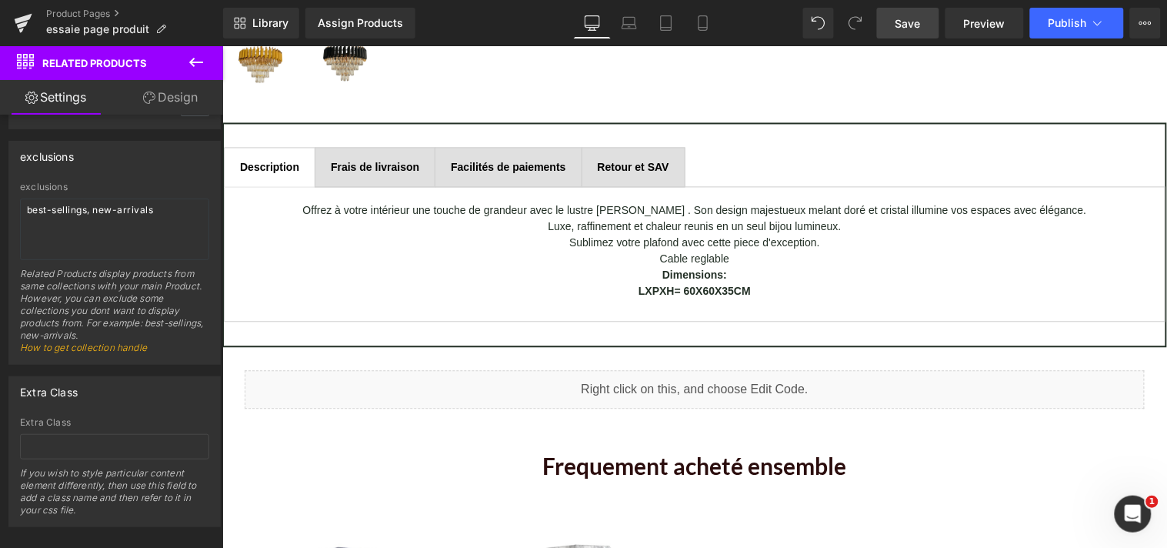
click at [199, 60] on icon at bounding box center [196, 62] width 18 height 18
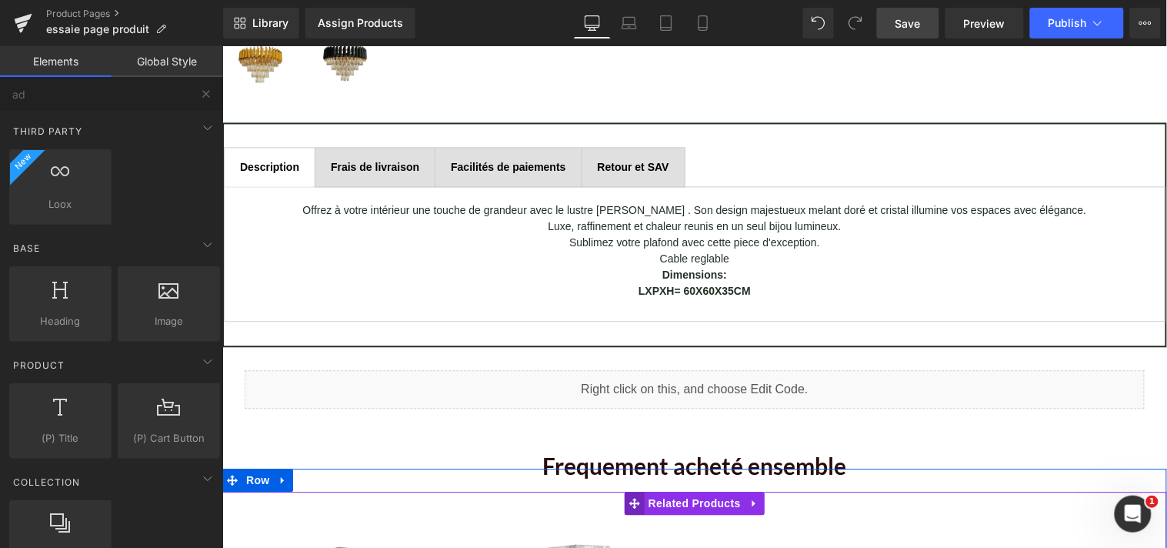
click at [631, 498] on icon at bounding box center [634, 503] width 11 height 12
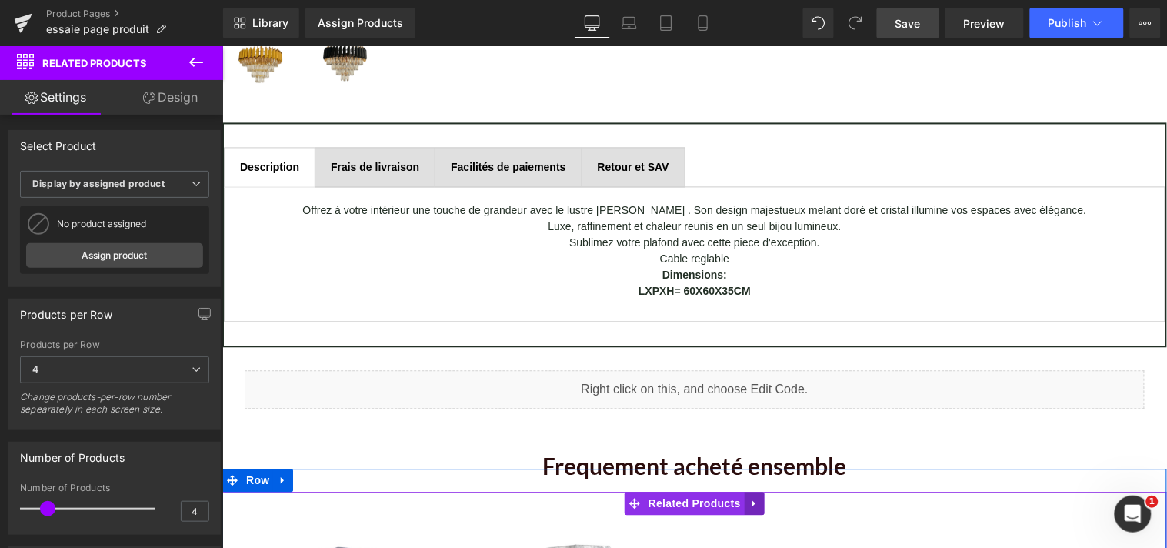
click at [749, 498] on icon at bounding box center [754, 503] width 11 height 12
click at [759, 499] on icon at bounding box center [764, 503] width 11 height 11
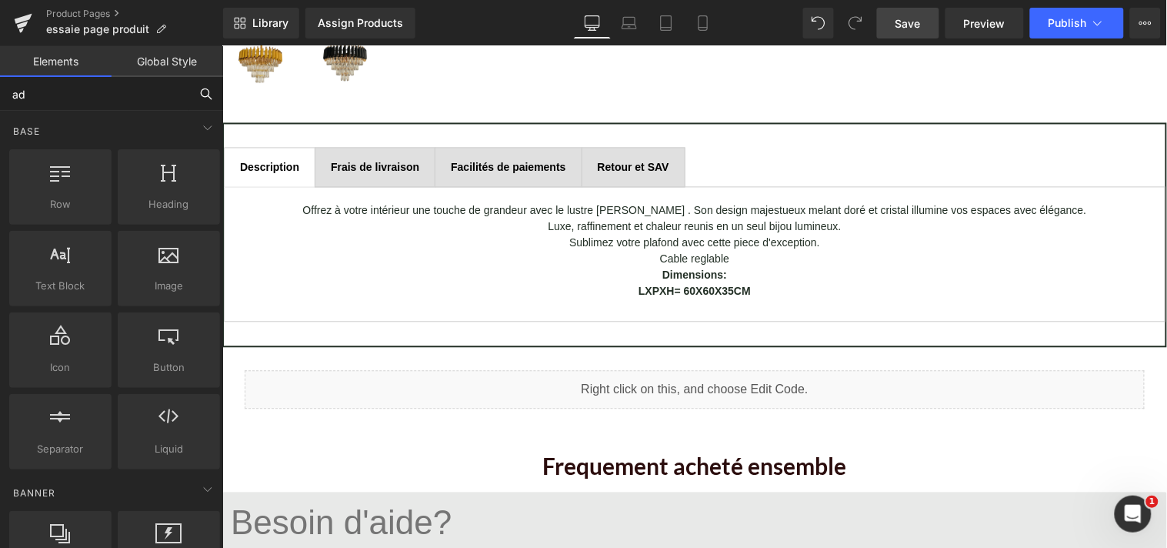
click at [125, 101] on input "ad" at bounding box center [94, 94] width 189 height 34
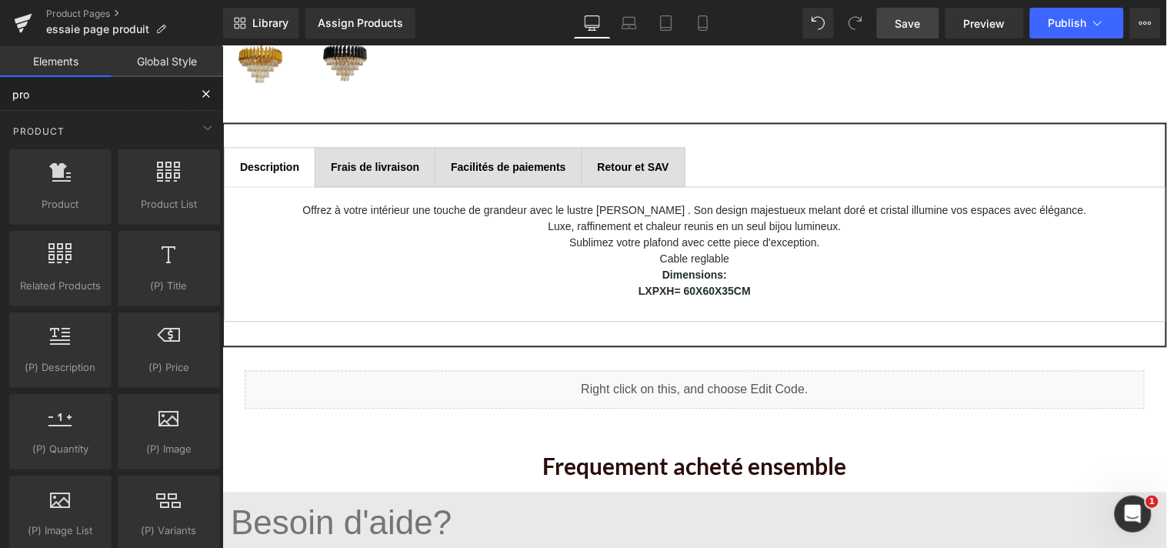
type input "prod"
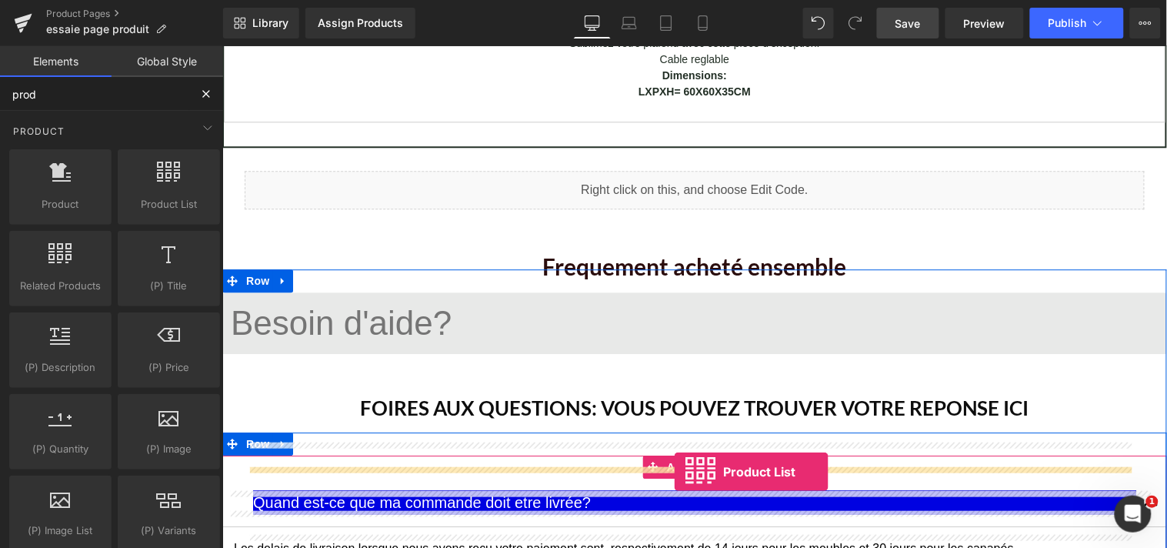
scroll to position [1033, 0]
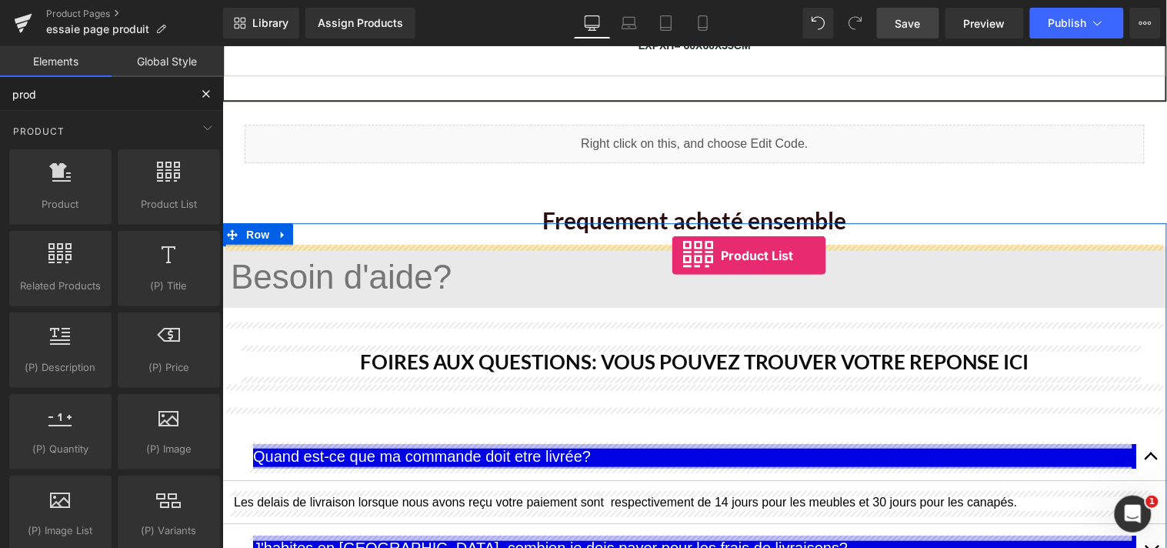
drag, startPoint x: 393, startPoint y: 222, endPoint x: 671, endPoint y: 255, distance: 279.7
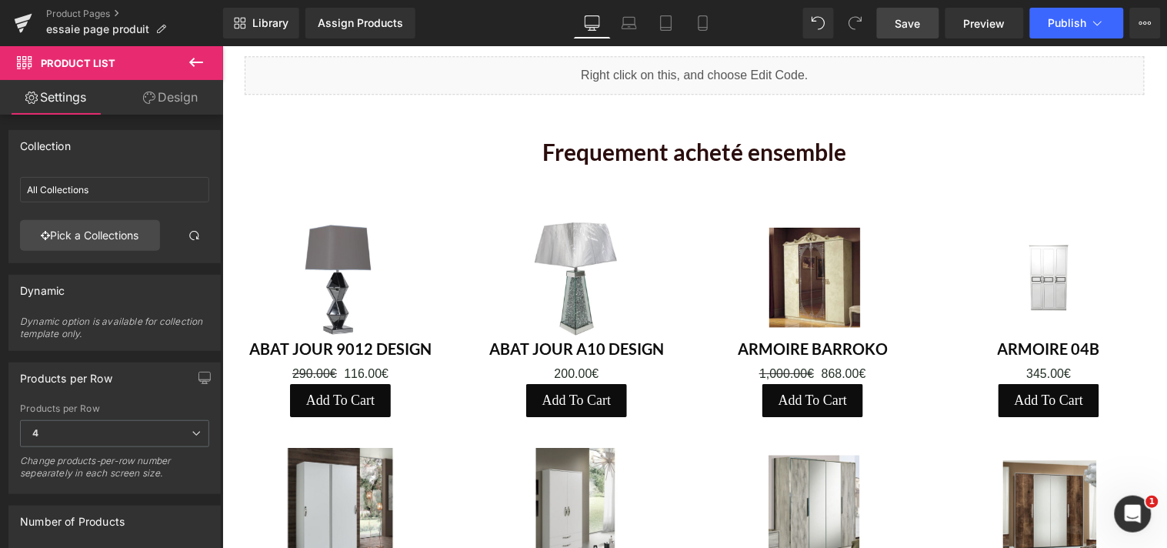
scroll to position [1163, 0]
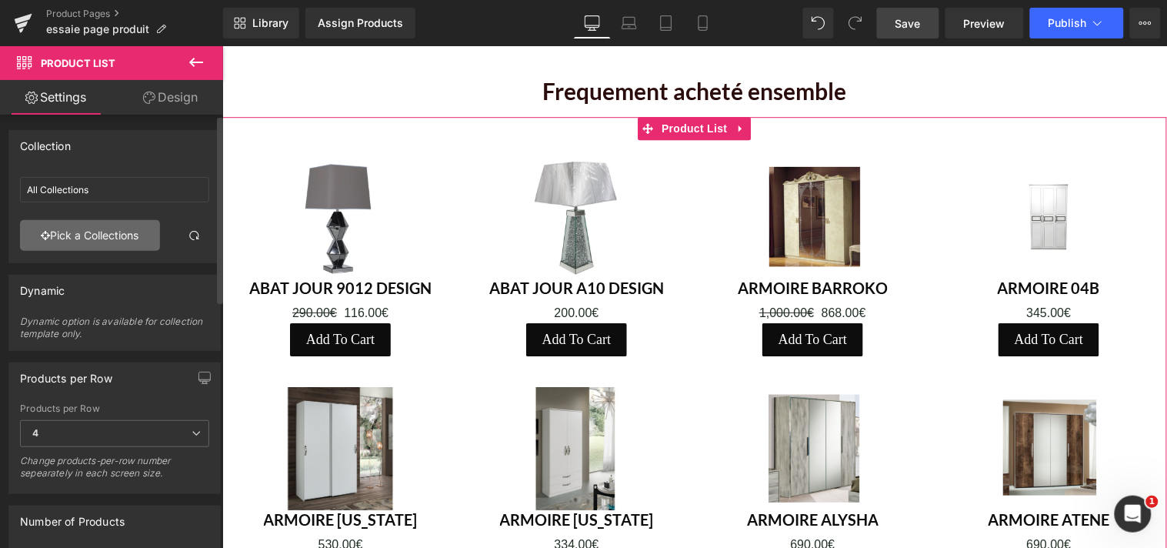
click at [125, 236] on link "Pick a Collections" at bounding box center [90, 235] width 140 height 31
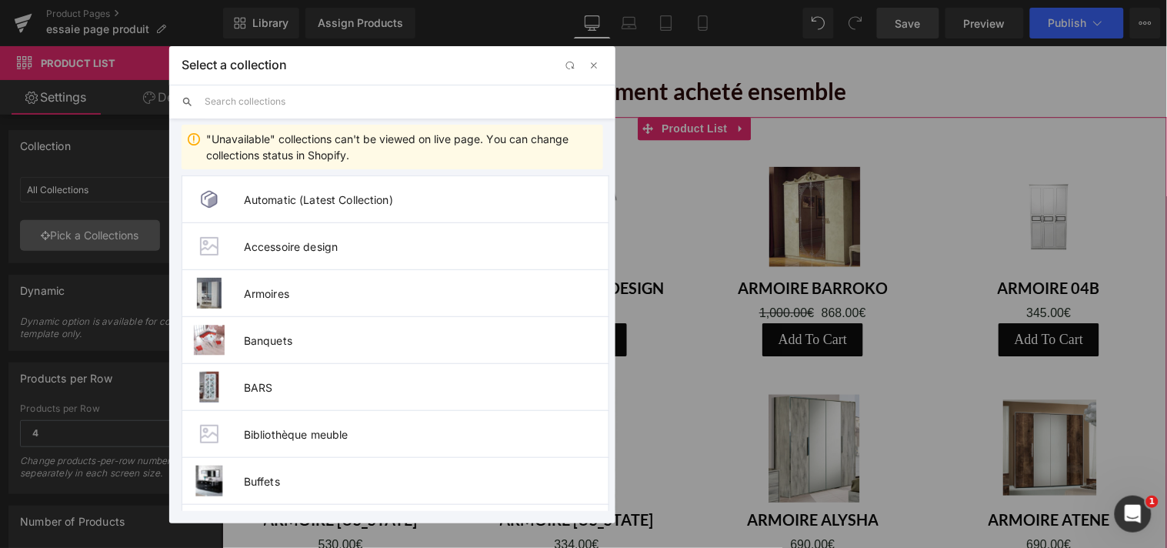
click at [125, 0] on div "Product List You are previewing how the will restyle your page. You can not edi…" at bounding box center [583, 0] width 1167 height 0
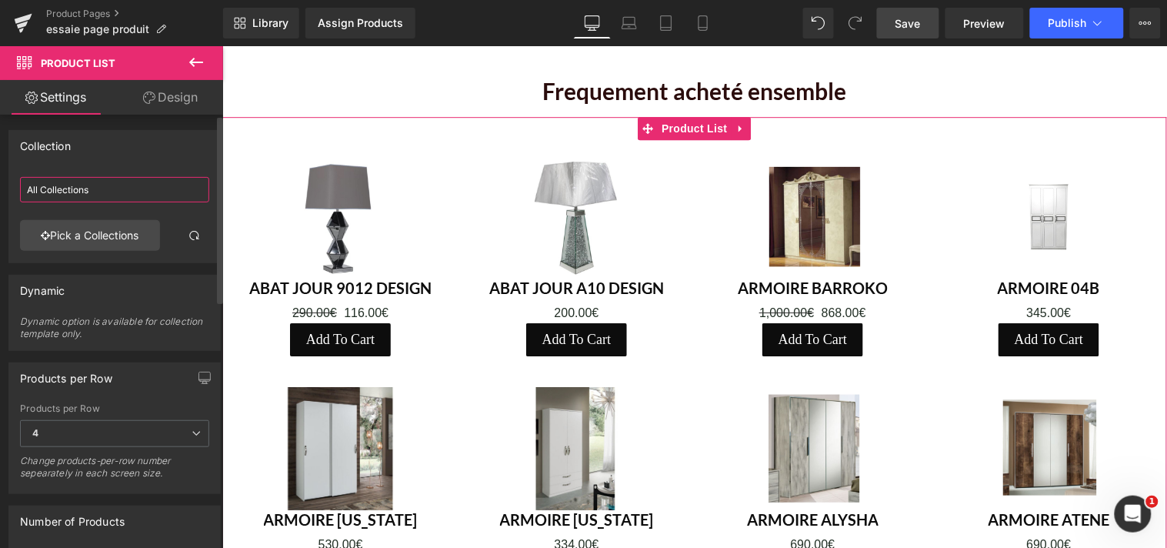
click at [139, 187] on input "All Collections" at bounding box center [114, 189] width 189 height 25
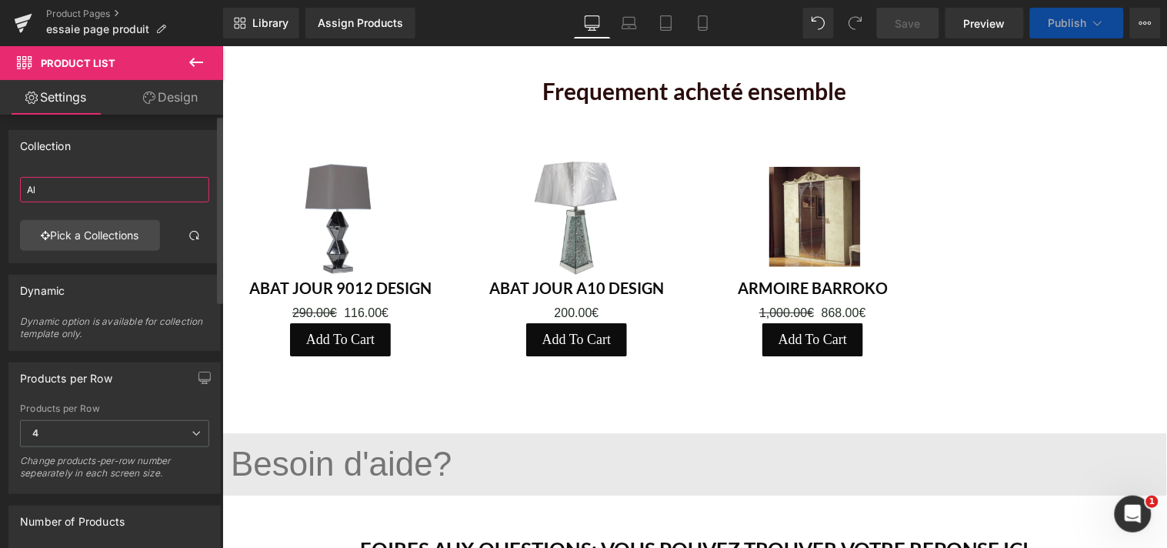
type input "A"
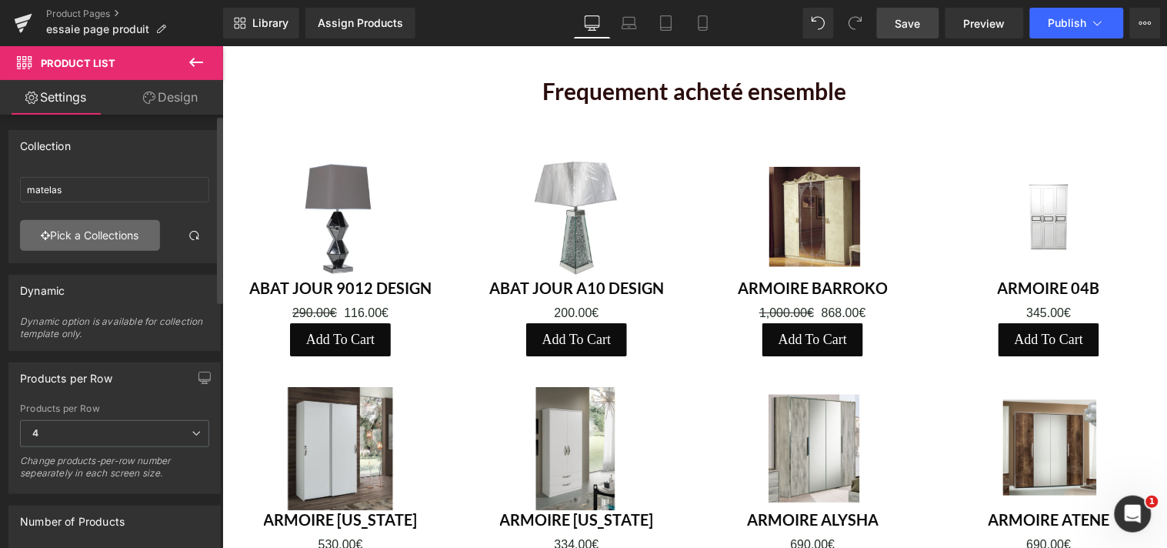
click at [135, 235] on link "Pick a Collections" at bounding box center [90, 235] width 140 height 31
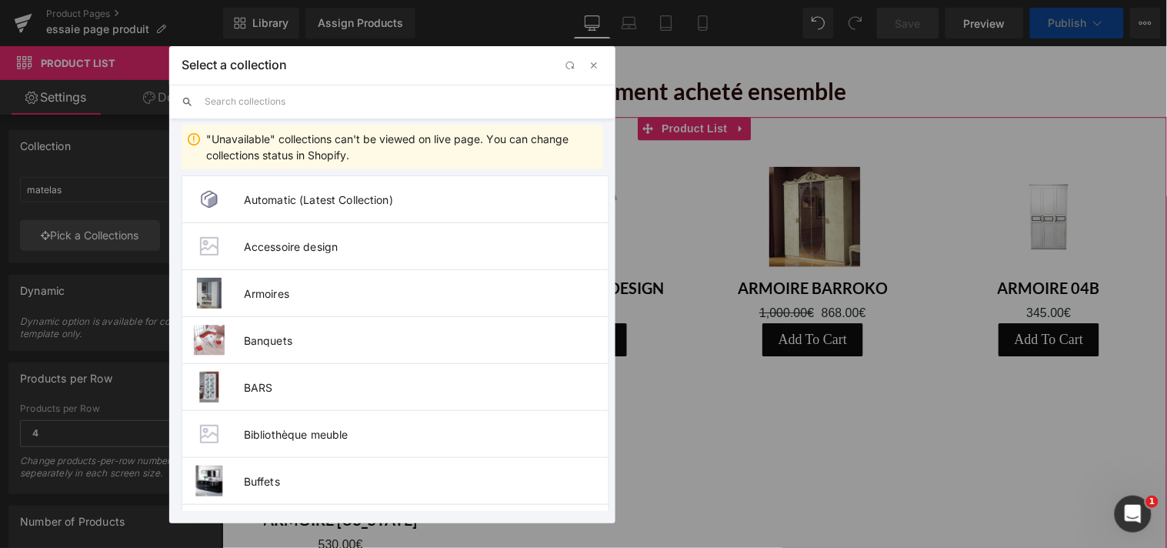
click at [92, 0] on div "Product List You are previewing how the will restyle your page. You can not edi…" at bounding box center [583, 0] width 1167 height 0
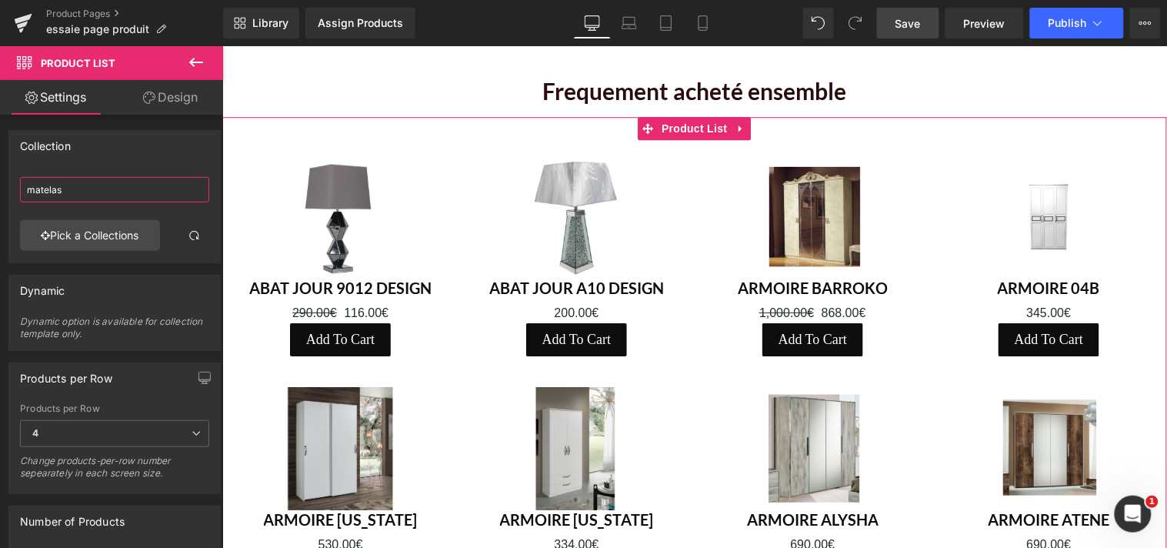
click at [92, 187] on input "matelas" at bounding box center [114, 189] width 189 height 25
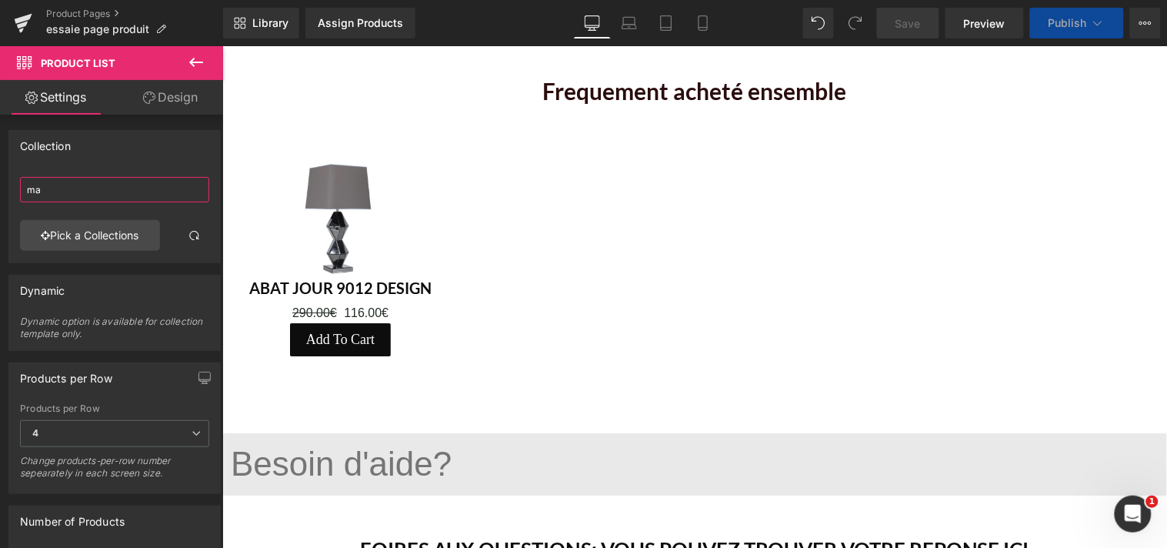
type input "m"
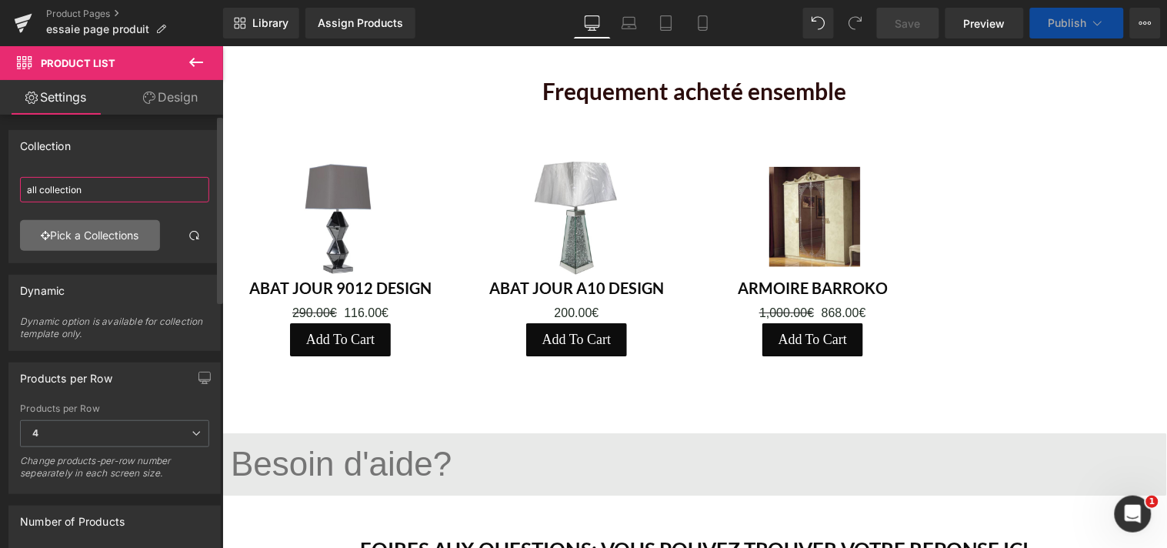
type input "all collection"
click at [135, 240] on link "Pick a Collections" at bounding box center [90, 235] width 140 height 31
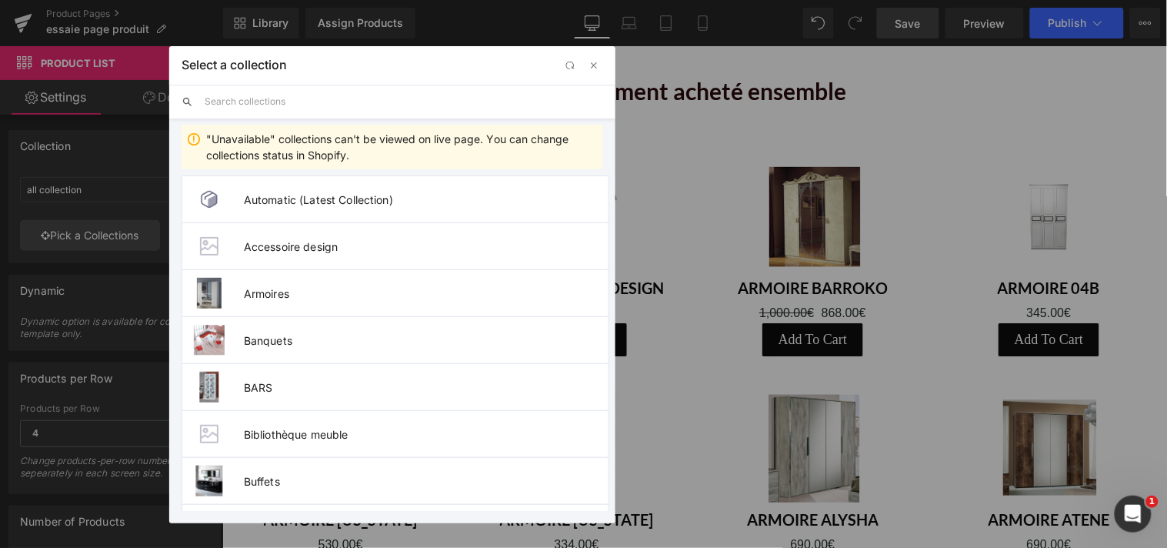
drag, startPoint x: 609, startPoint y: 195, endPoint x: 603, endPoint y: 215, distance: 20.7
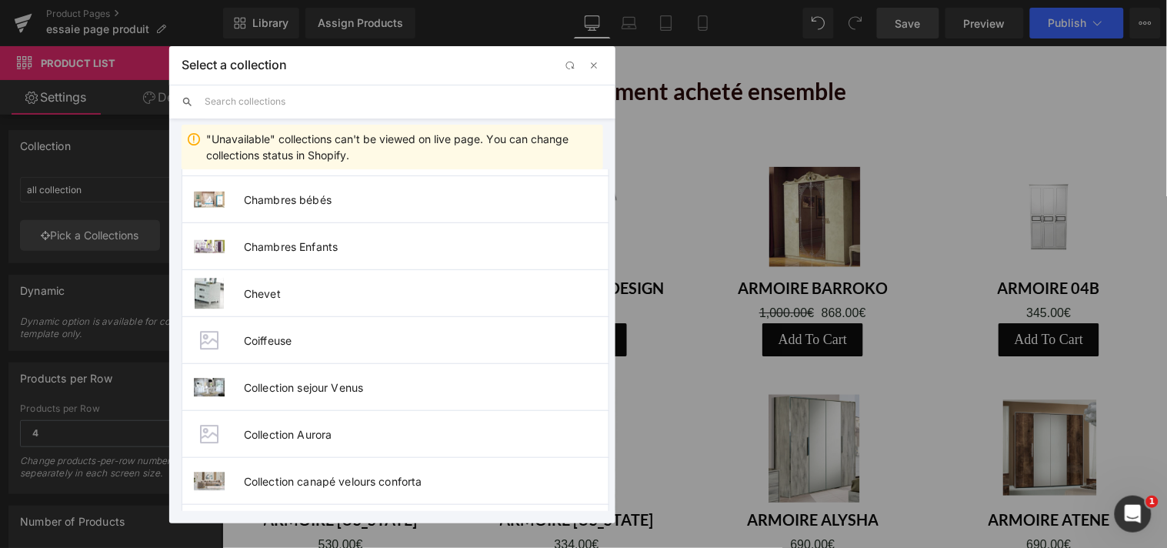
scroll to position [542, 0]
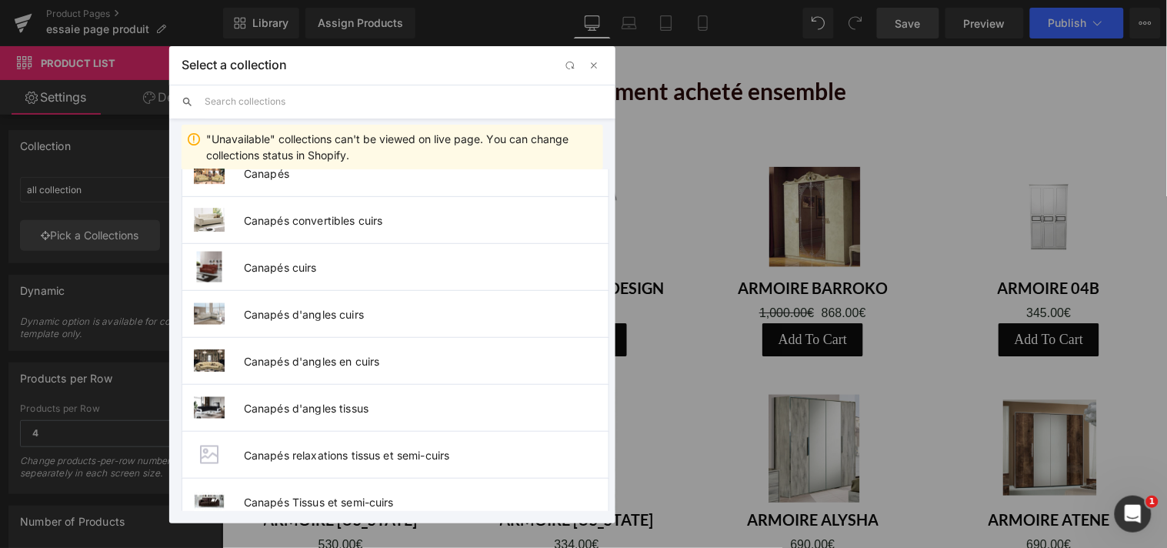
click at [341, 101] on input "text" at bounding box center [404, 102] width 399 height 34
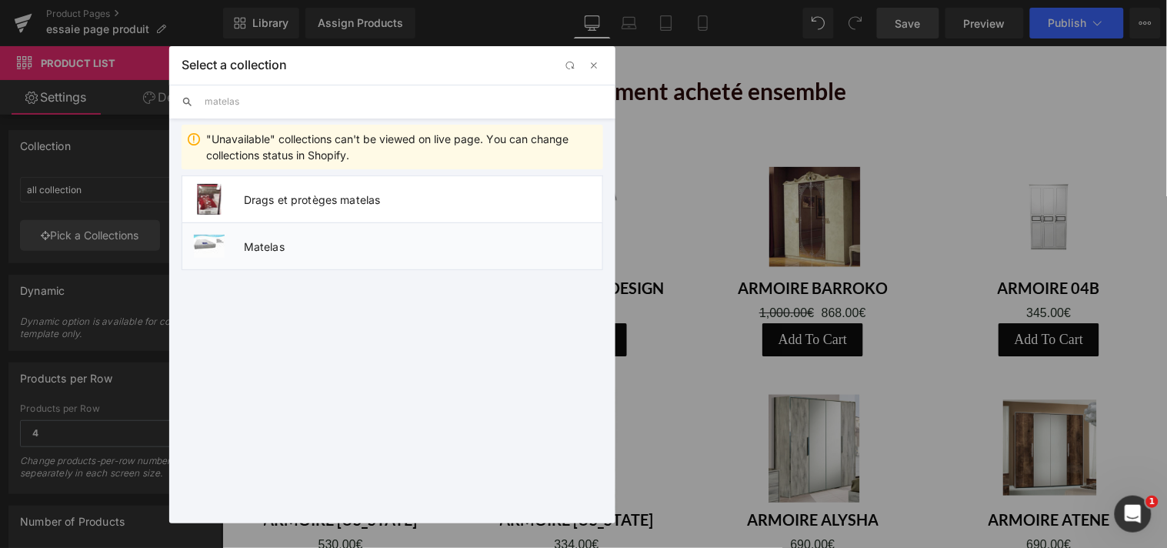
type input "matelas"
click at [223, 248] on img at bounding box center [209, 246] width 31 height 23
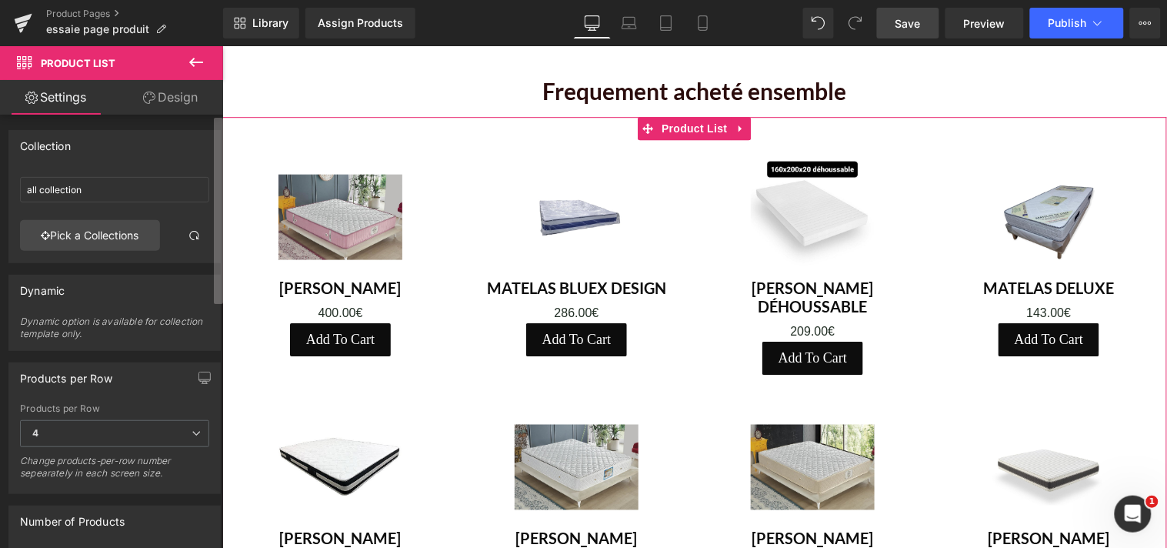
click at [198, 258] on div "Collection All Collections all collection Pick a Collections Collection ID auto…" at bounding box center [111, 335] width 223 height 440
click at [139, 239] on link "Pick a Collections" at bounding box center [90, 235] width 140 height 31
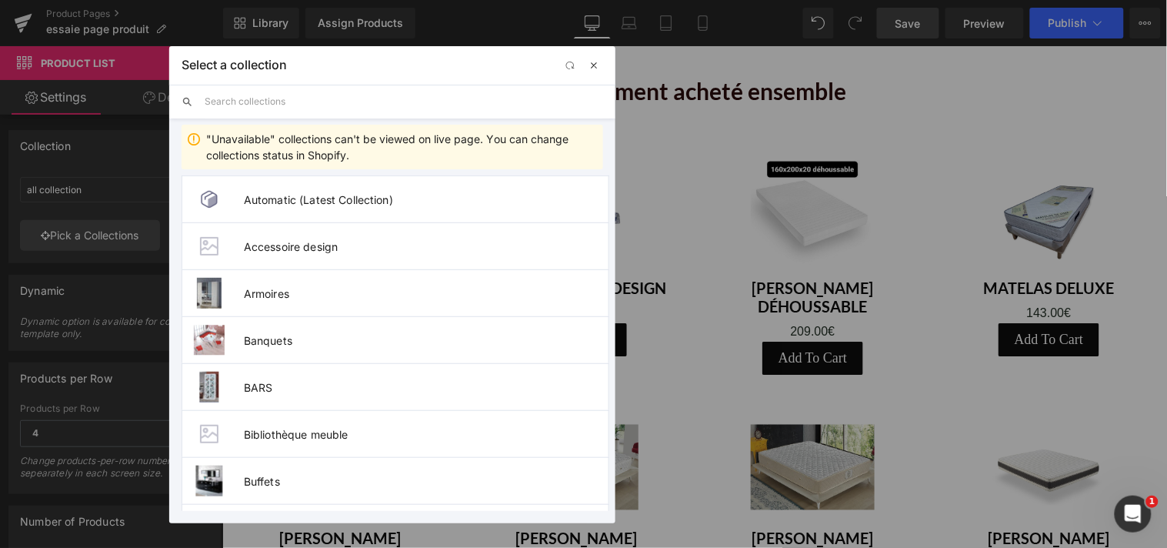
click at [591, 67] on span "button" at bounding box center [594, 65] width 12 height 12
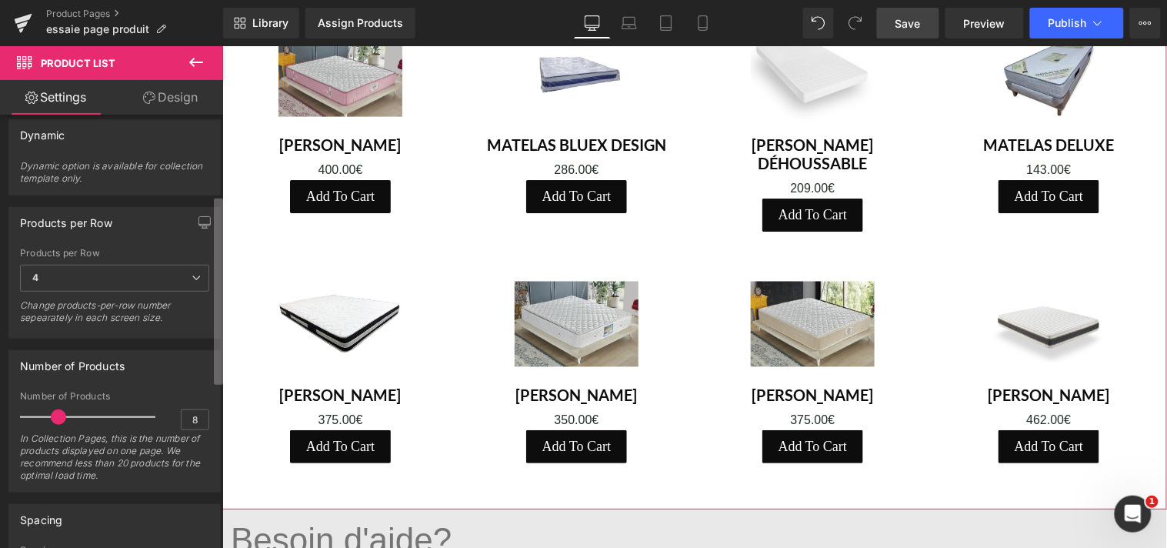
scroll to position [187, 0]
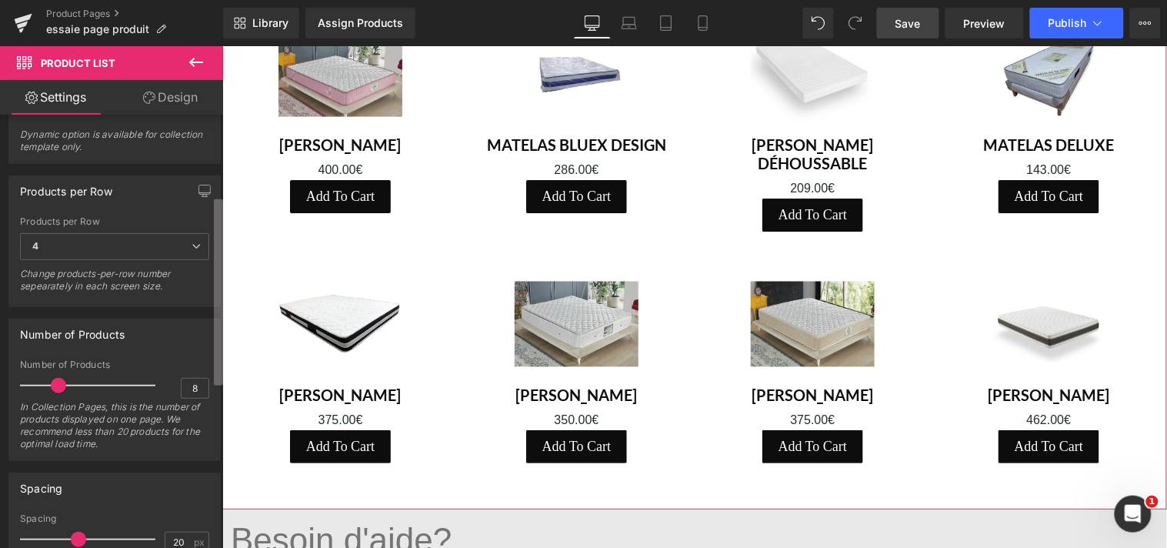
click at [214, 367] on b at bounding box center [218, 292] width 9 height 186
drag, startPoint x: 57, startPoint y: 386, endPoint x: 41, endPoint y: 386, distance: 16.2
click at [41, 386] on span at bounding box center [40, 385] width 15 height 15
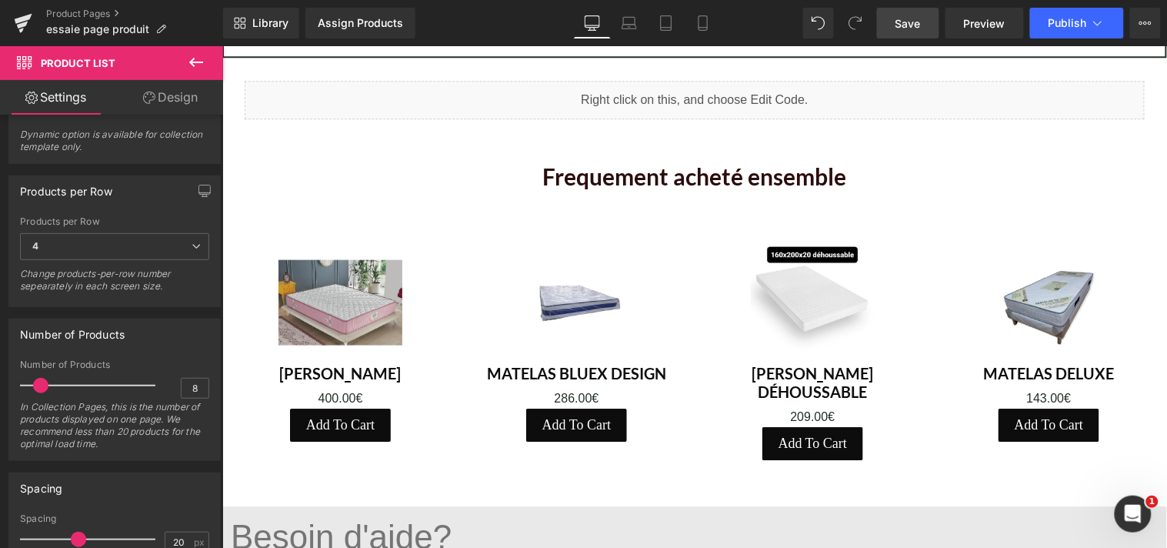
scroll to position [1149, 0]
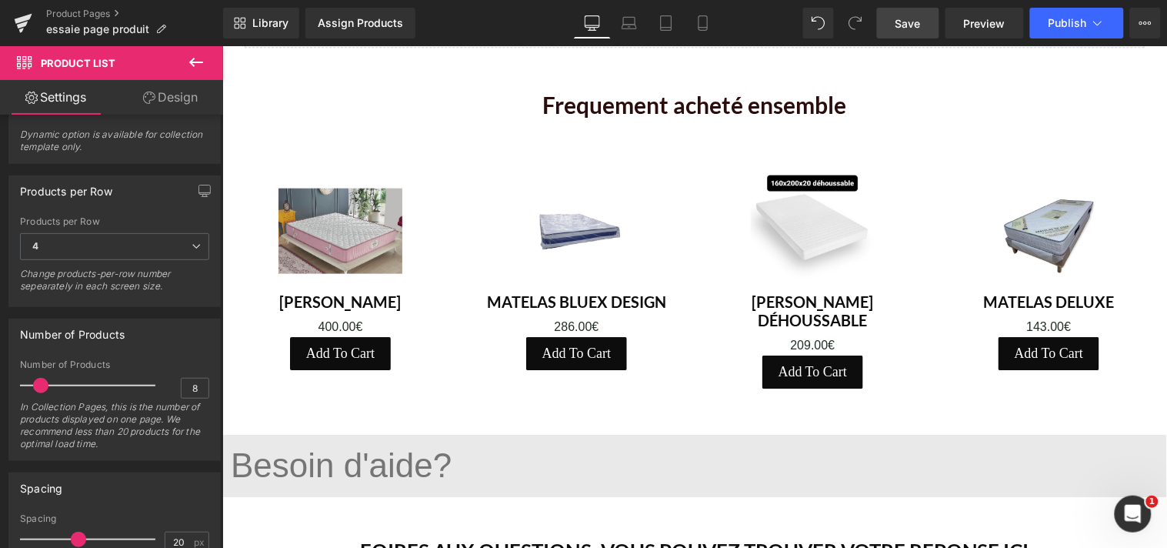
click at [196, 63] on icon at bounding box center [196, 62] width 18 height 18
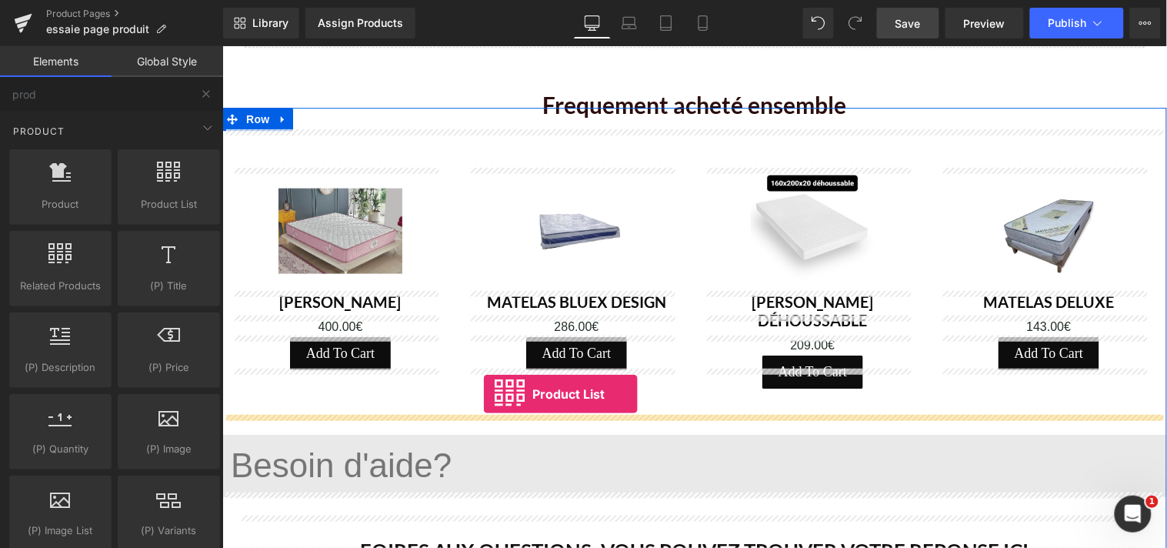
drag, startPoint x: 385, startPoint y: 238, endPoint x: 482, endPoint y: 393, distance: 183.6
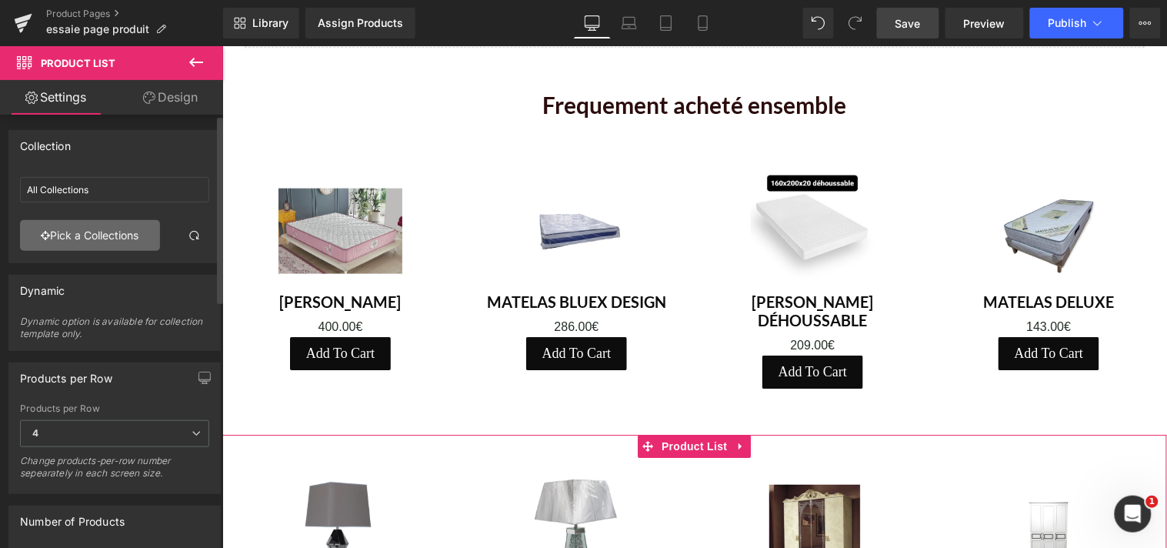
click at [100, 235] on link "Pick a Collections" at bounding box center [90, 235] width 140 height 31
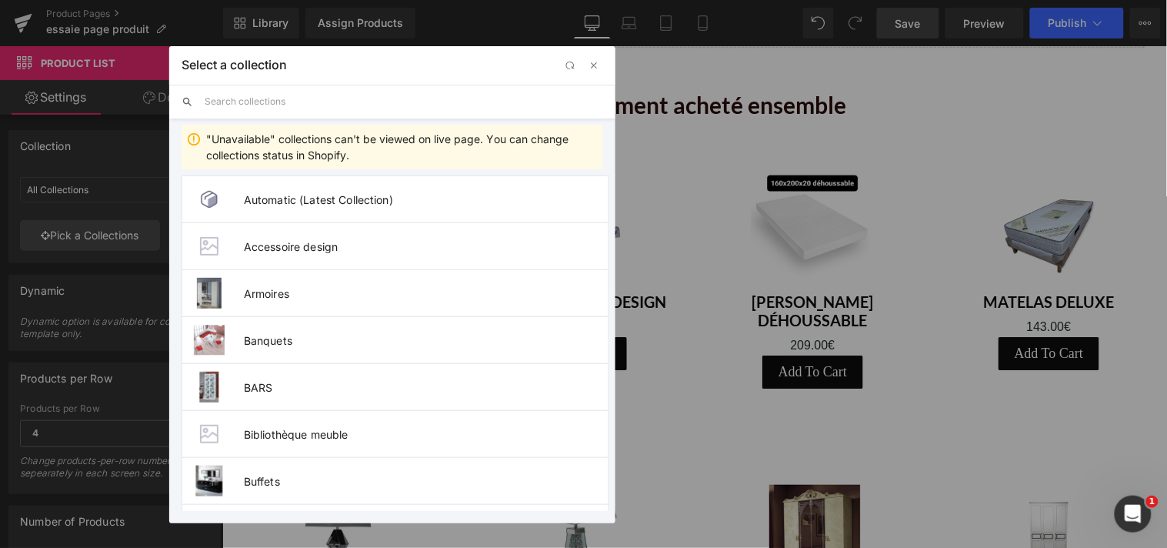
click at [298, 108] on input "text" at bounding box center [404, 102] width 399 height 34
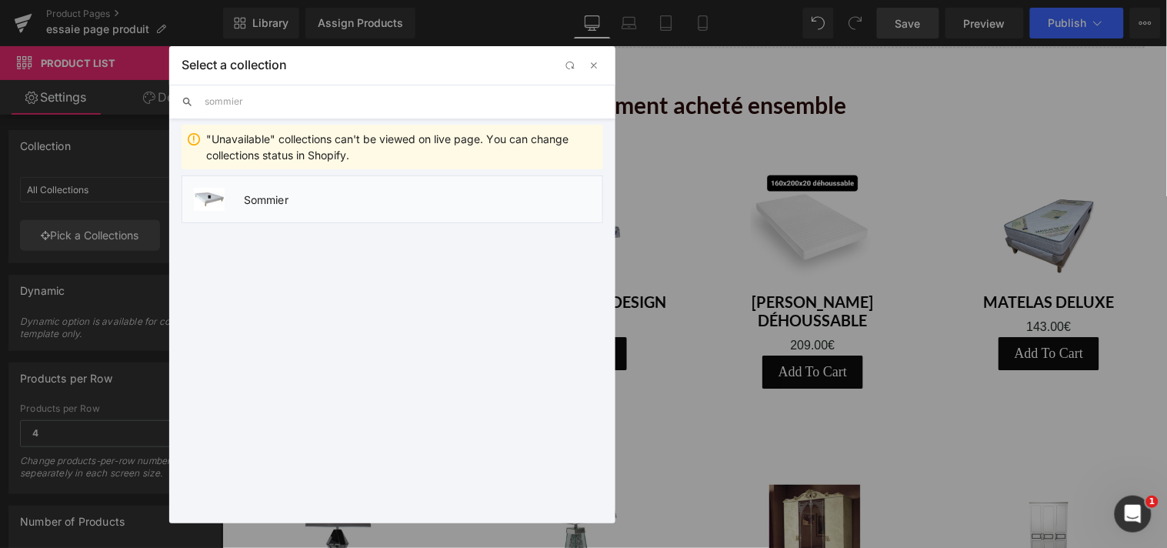
type input "sommier"
click at [262, 195] on span "Sommier" at bounding box center [423, 199] width 359 height 13
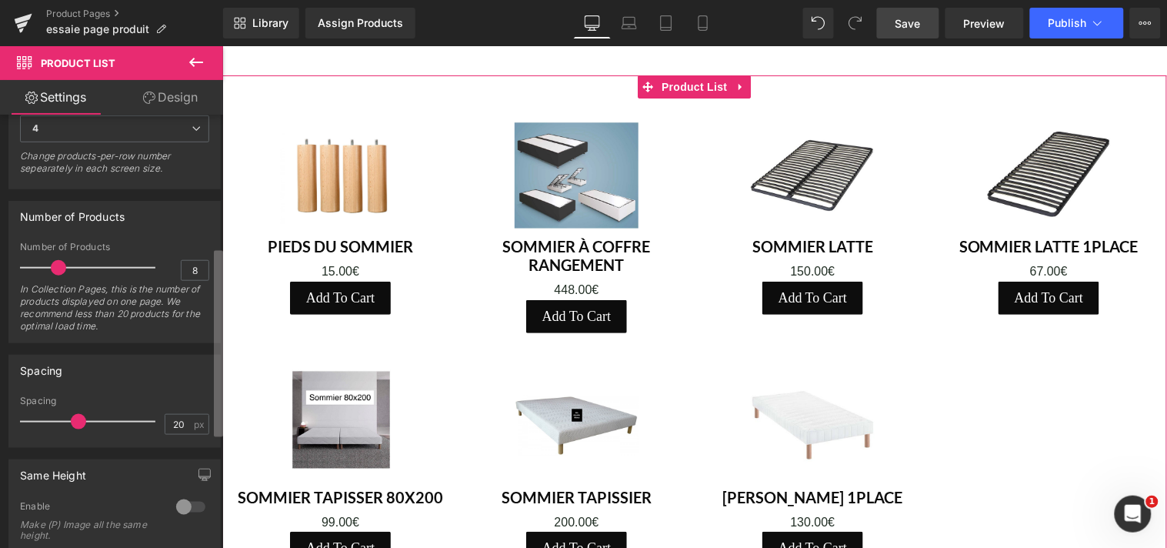
scroll to position [332, 0]
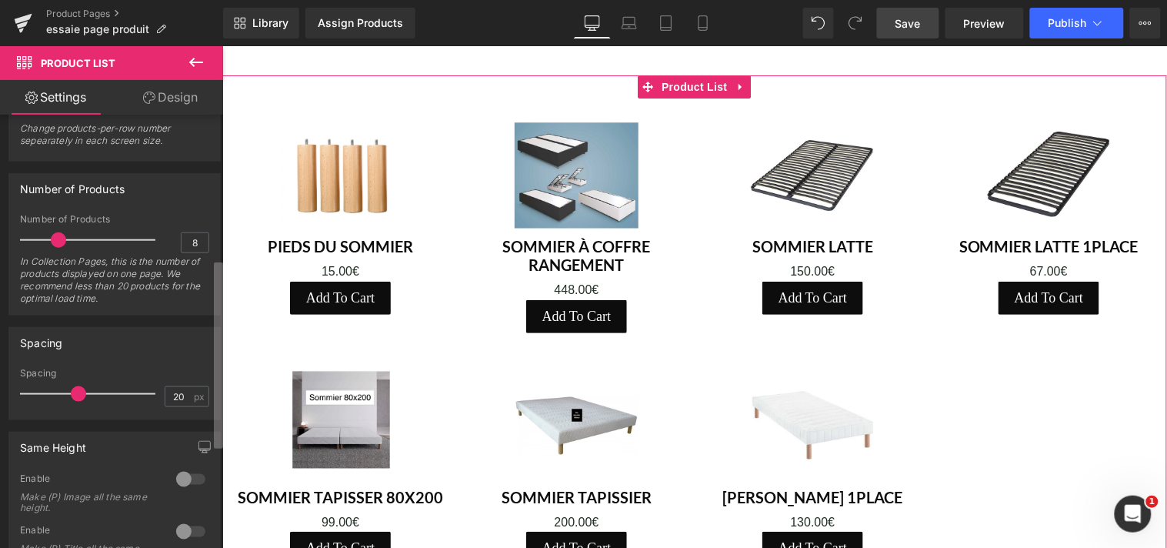
click at [202, 426] on div "Collection All Collections All Collections Pick a Collections Collection ID aut…" at bounding box center [111, 335] width 223 height 440
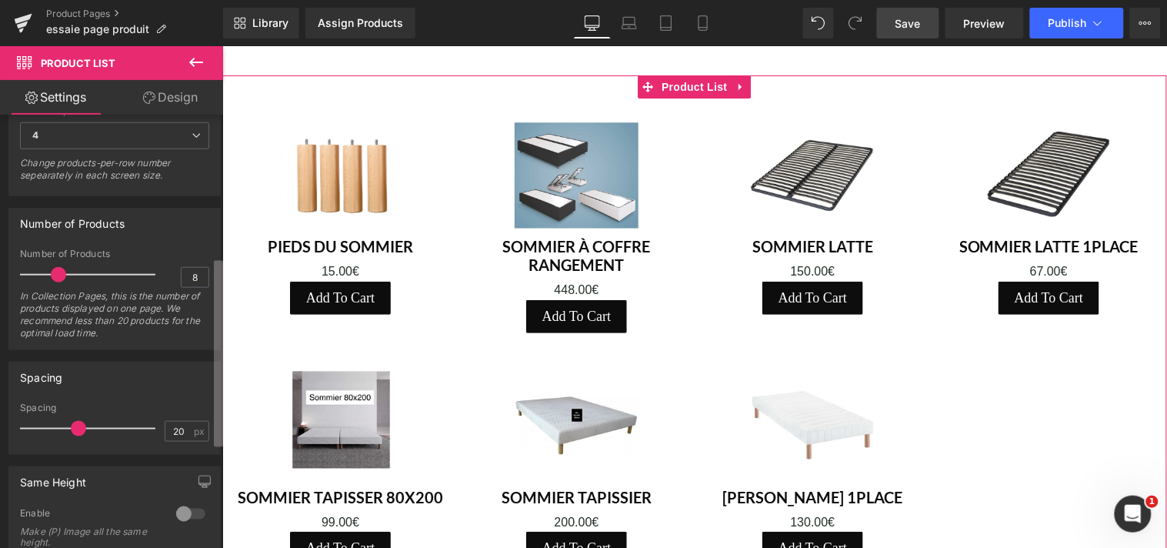
click at [215, 401] on b at bounding box center [218, 354] width 9 height 186
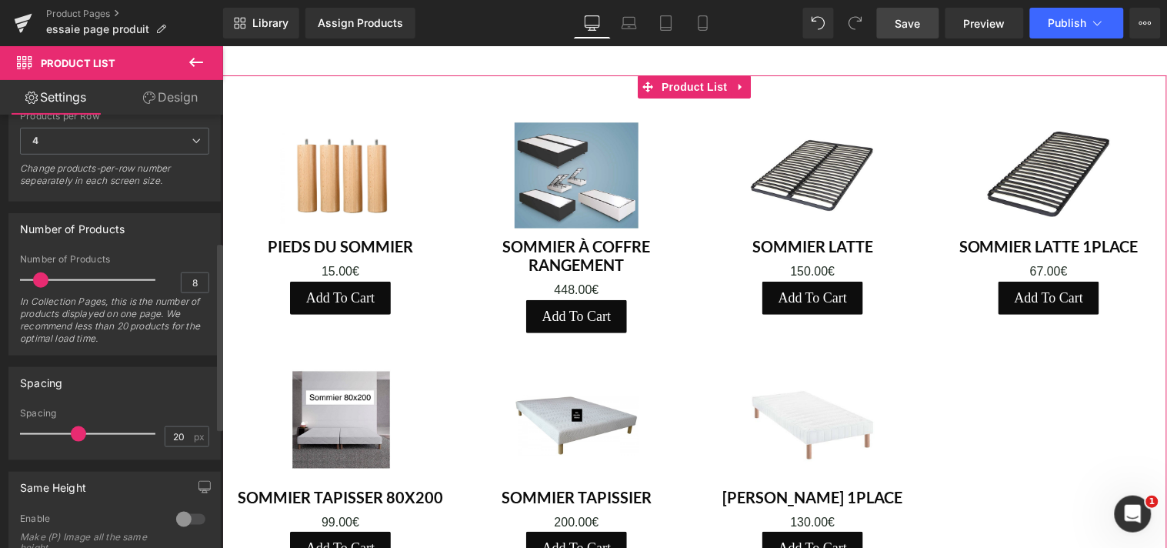
drag, startPoint x: 54, startPoint y: 278, endPoint x: 35, endPoint y: 278, distance: 18.5
click at [35, 278] on span at bounding box center [40, 279] width 15 height 15
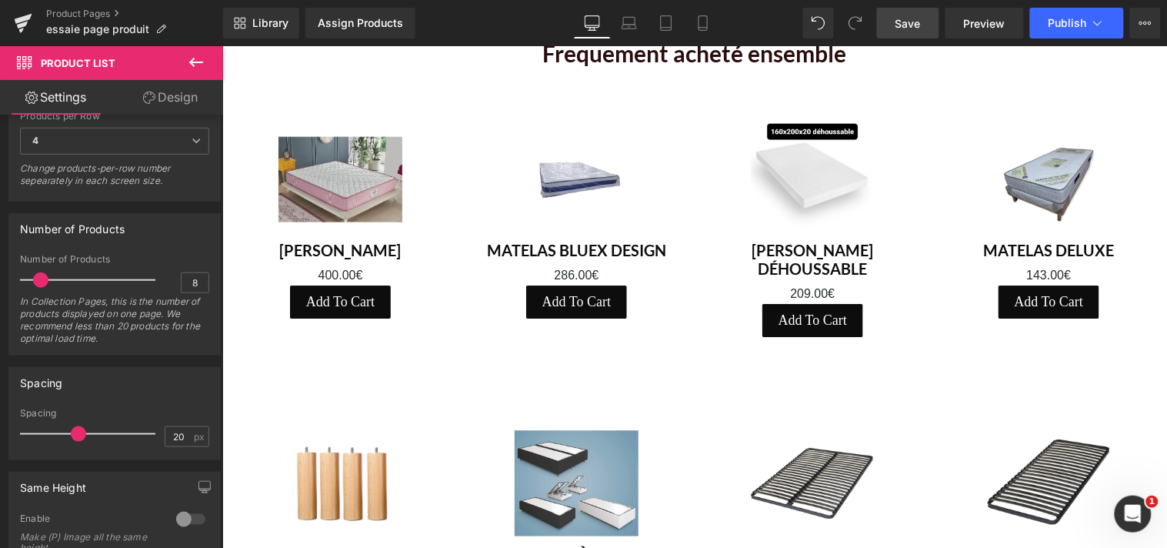
scroll to position [1247, 0]
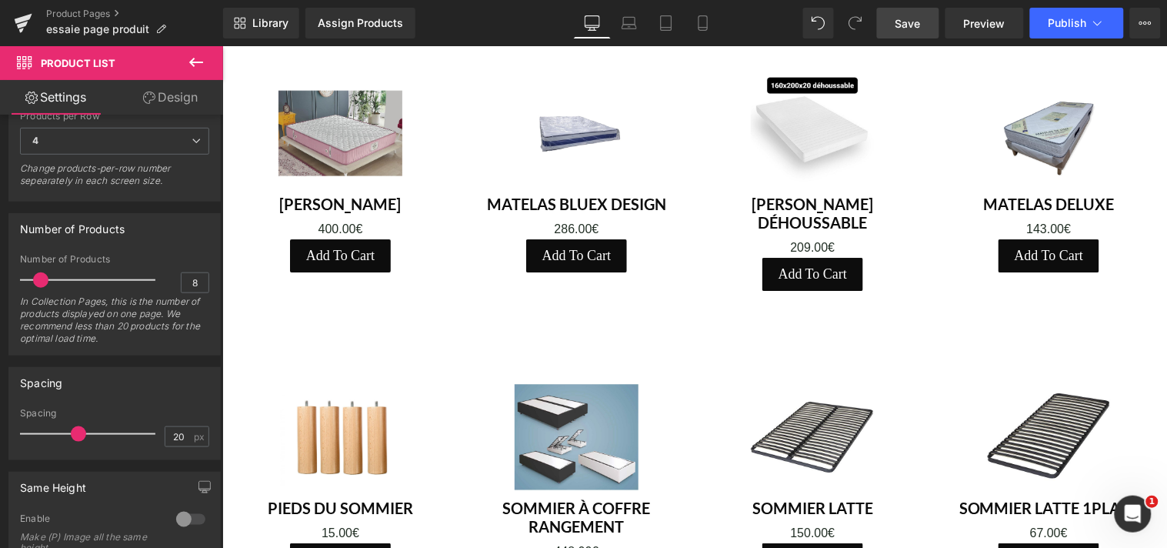
click at [911, 25] on span "Save" at bounding box center [908, 23] width 25 height 16
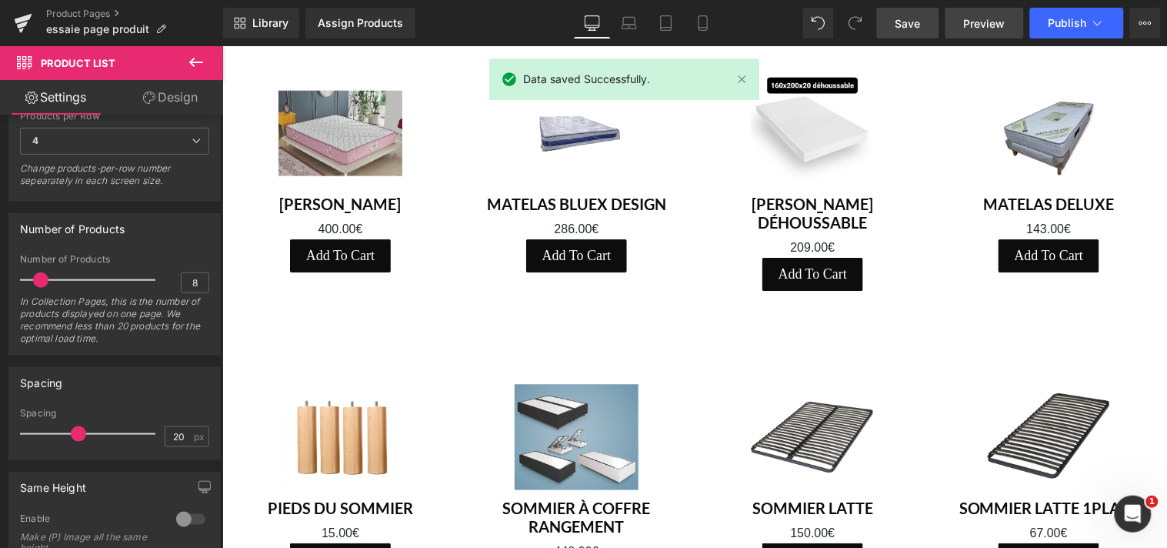
click at [981, 19] on span "Preview" at bounding box center [985, 23] width 42 height 16
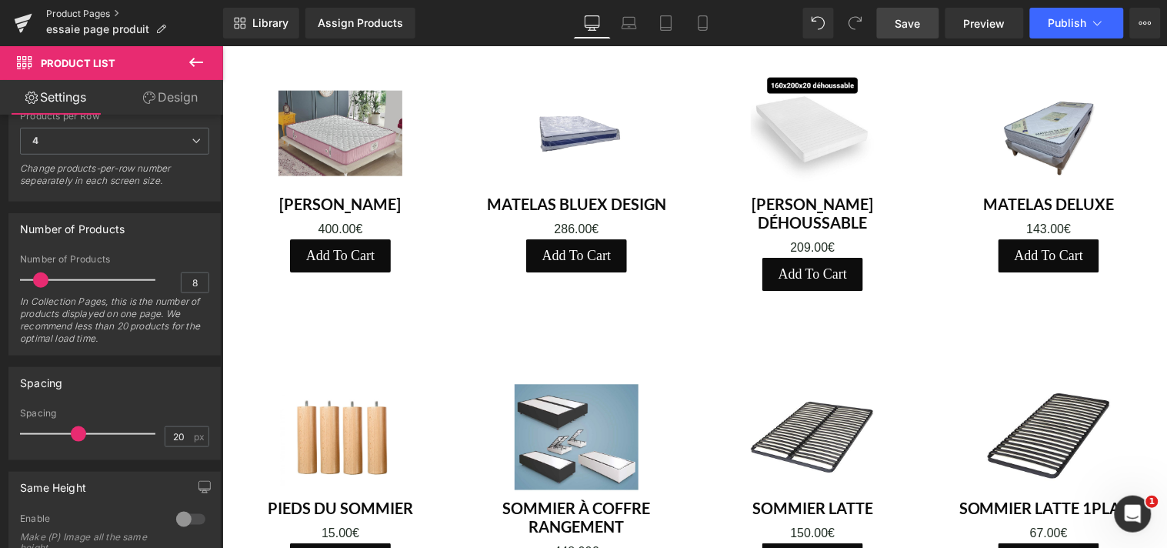
click at [58, 13] on link "Product Pages" at bounding box center [134, 14] width 177 height 12
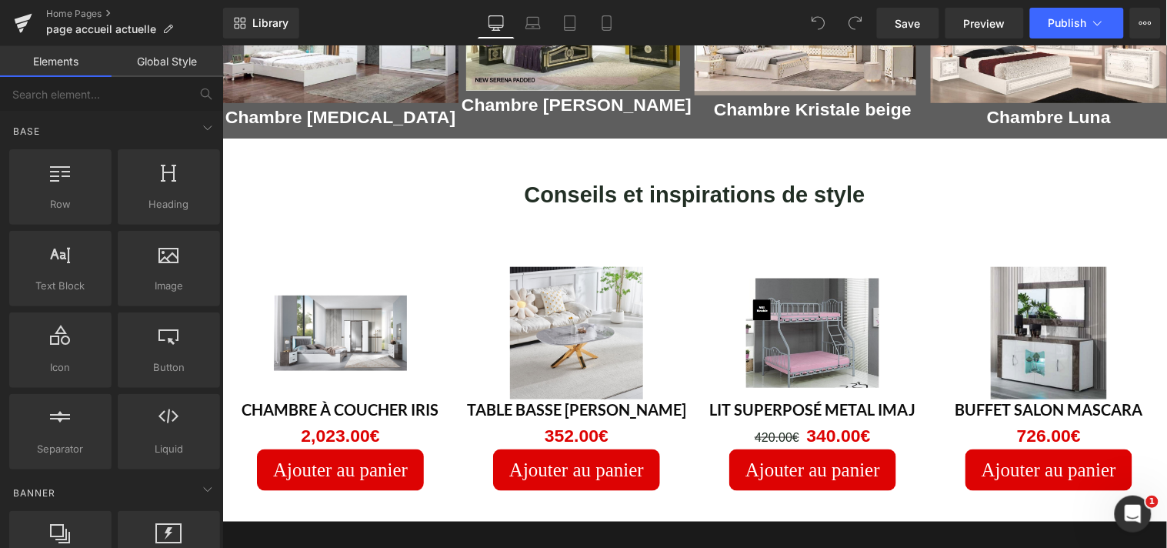
scroll to position [1978, 0]
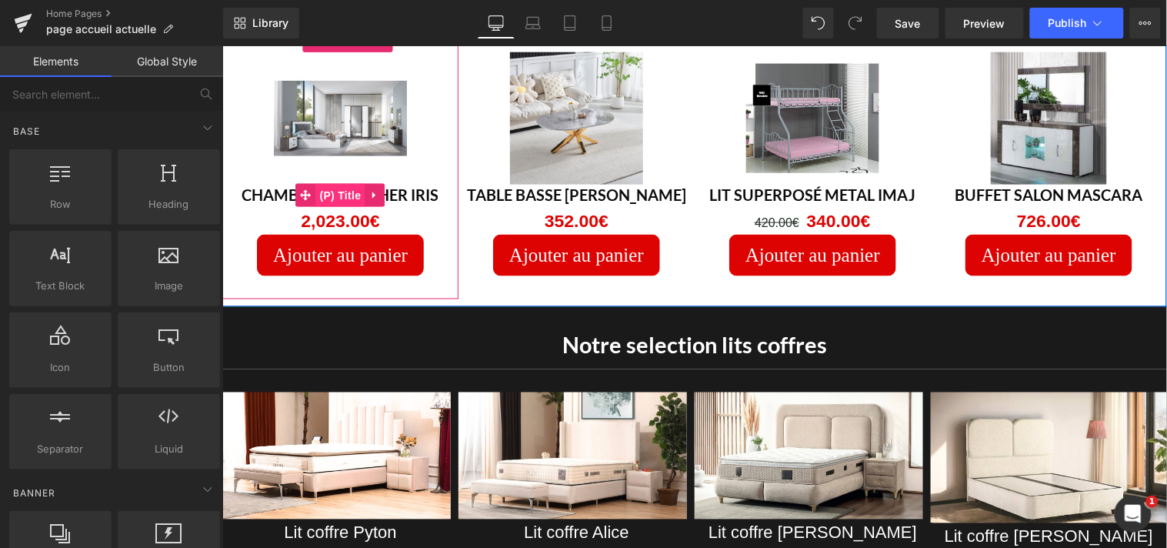
click at [315, 183] on span "(P) Title" at bounding box center [339, 194] width 49 height 23
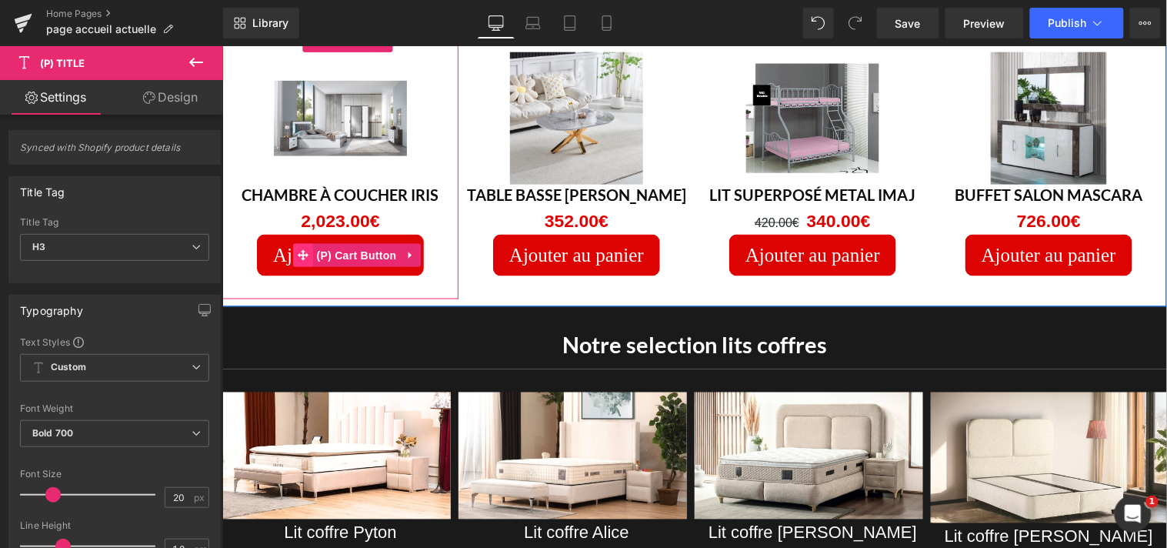
click at [297, 249] on icon at bounding box center [302, 254] width 11 height 11
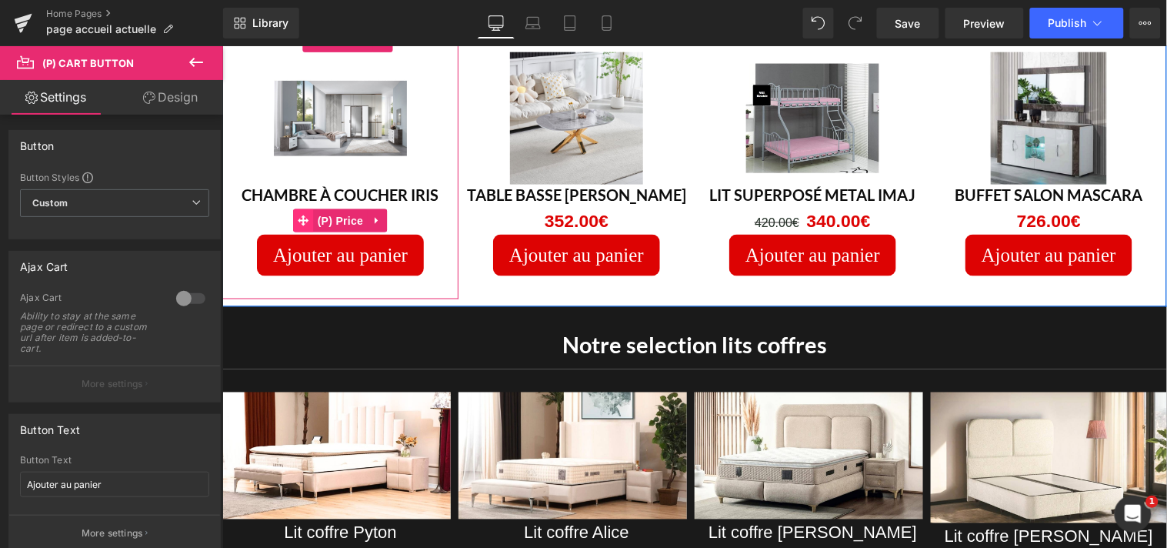
click at [300, 215] on icon at bounding box center [303, 220] width 11 height 11
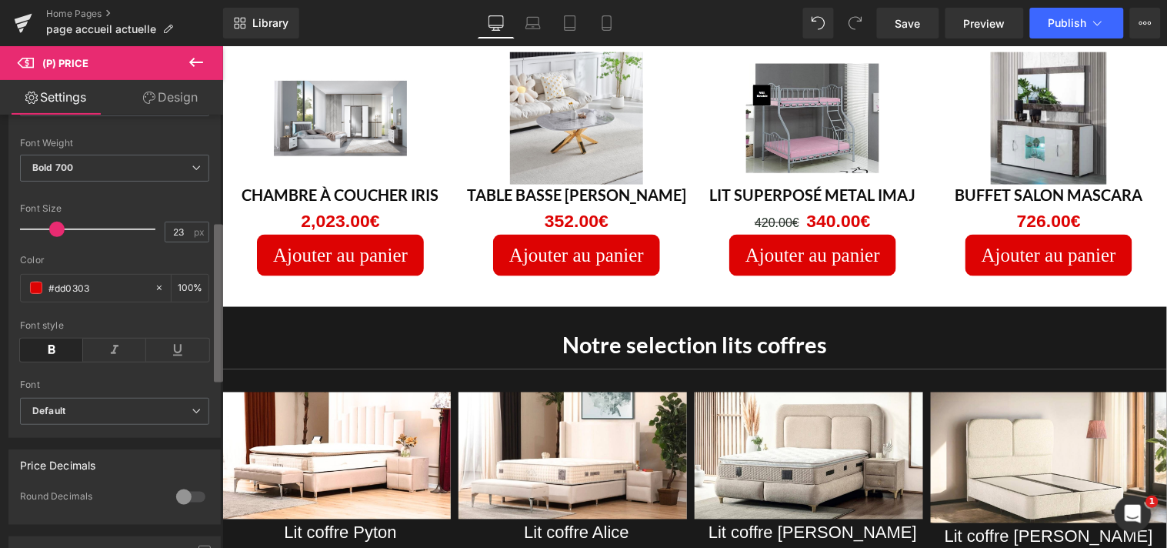
scroll to position [319, 0]
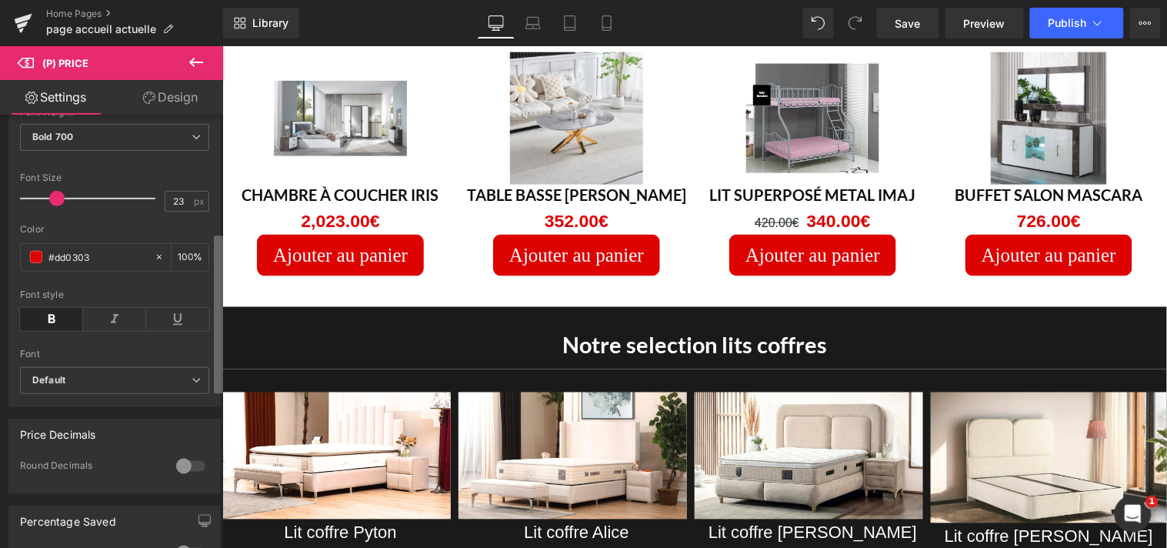
click at [217, 380] on b at bounding box center [218, 314] width 9 height 158
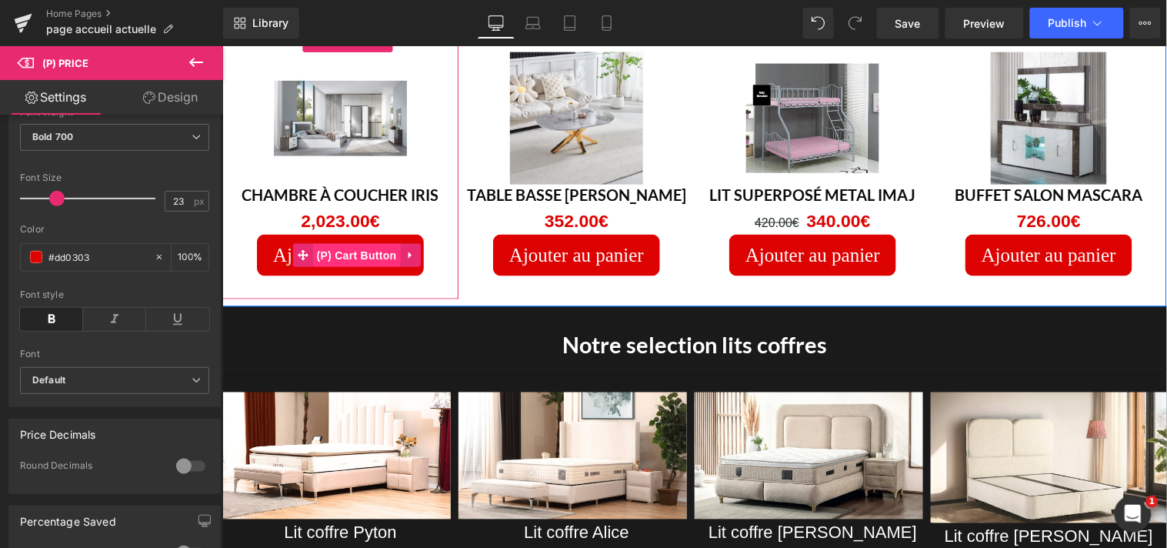
click at [336, 243] on span "(P) Cart Button" at bounding box center [356, 254] width 88 height 23
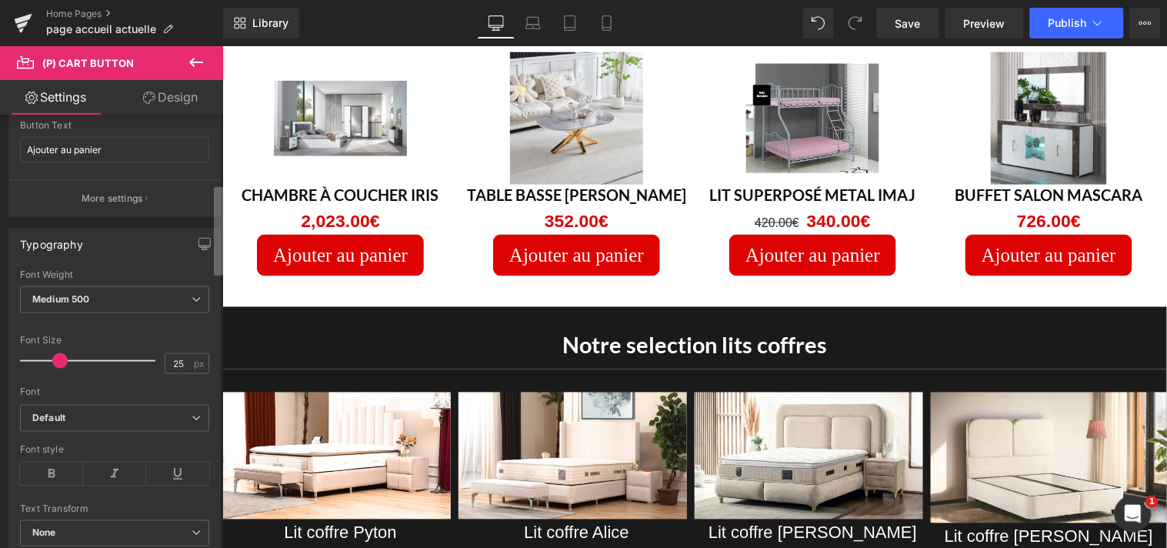
scroll to position [369, 0]
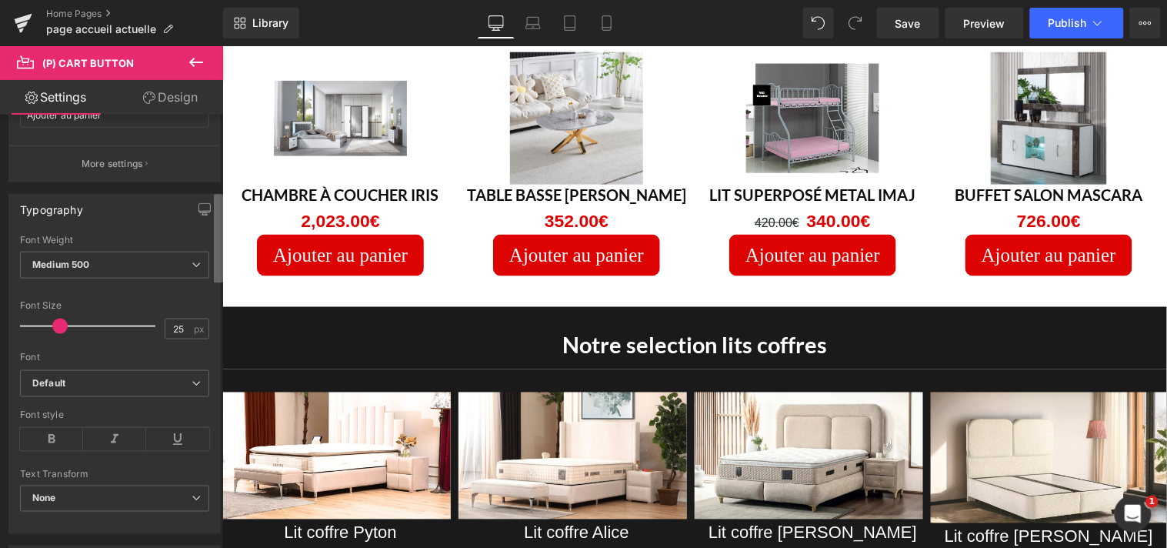
click at [218, 248] on b at bounding box center [218, 238] width 9 height 88
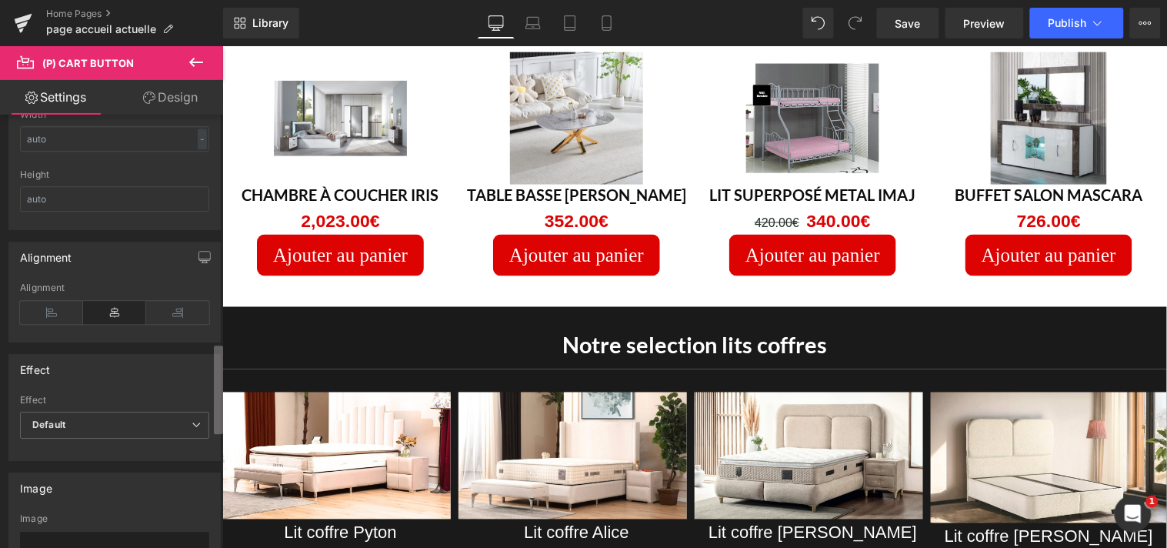
scroll to position [1103, 0]
click at [217, 406] on b at bounding box center [218, 389] width 9 height 88
click at [52, 11] on link "Home Pages" at bounding box center [134, 14] width 177 height 12
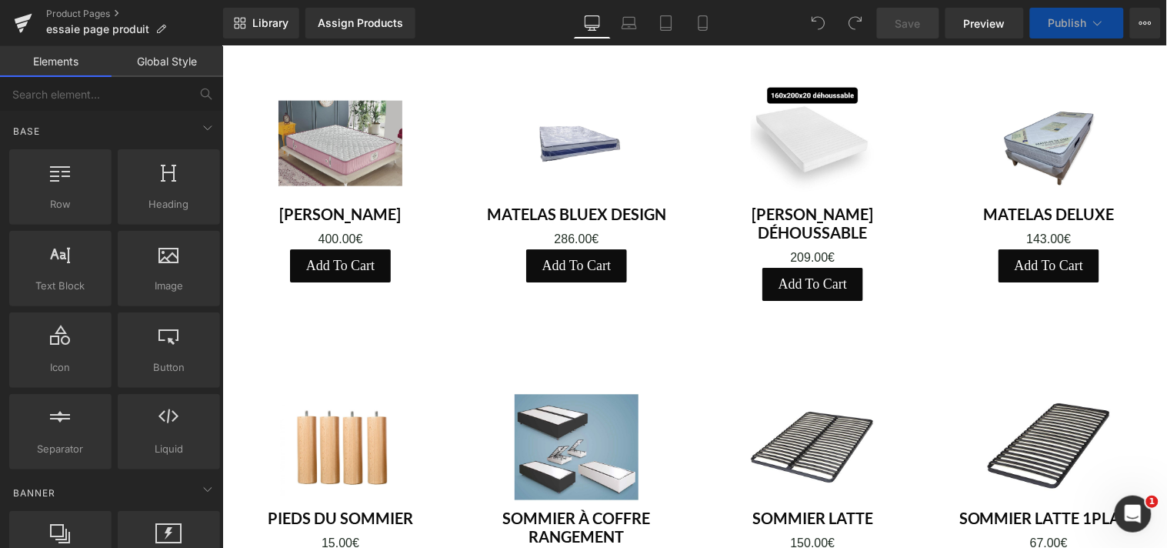
scroll to position [1236, 0]
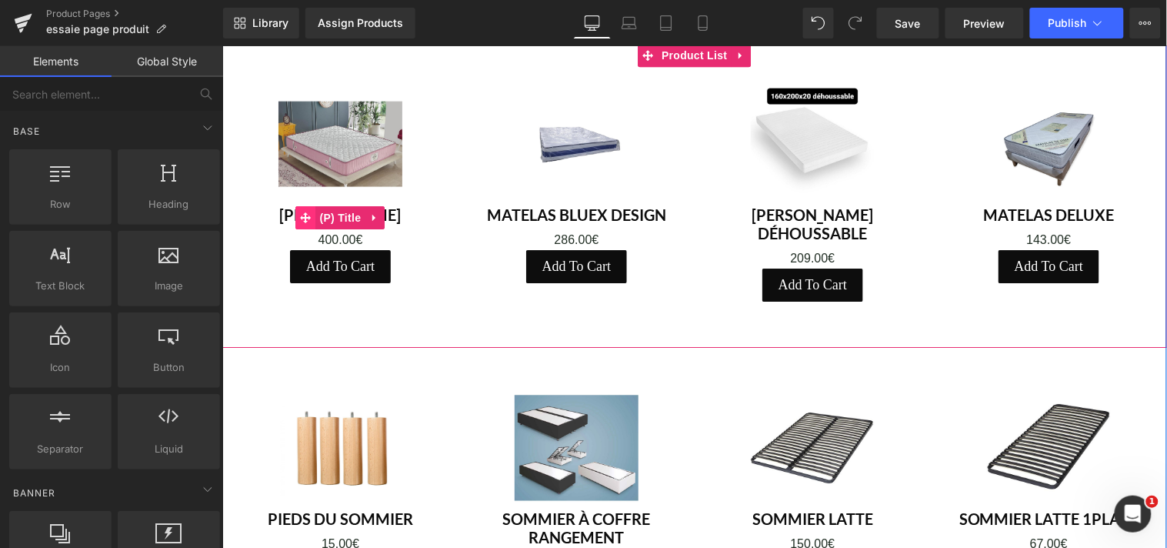
click at [300, 212] on icon at bounding box center [305, 217] width 11 height 11
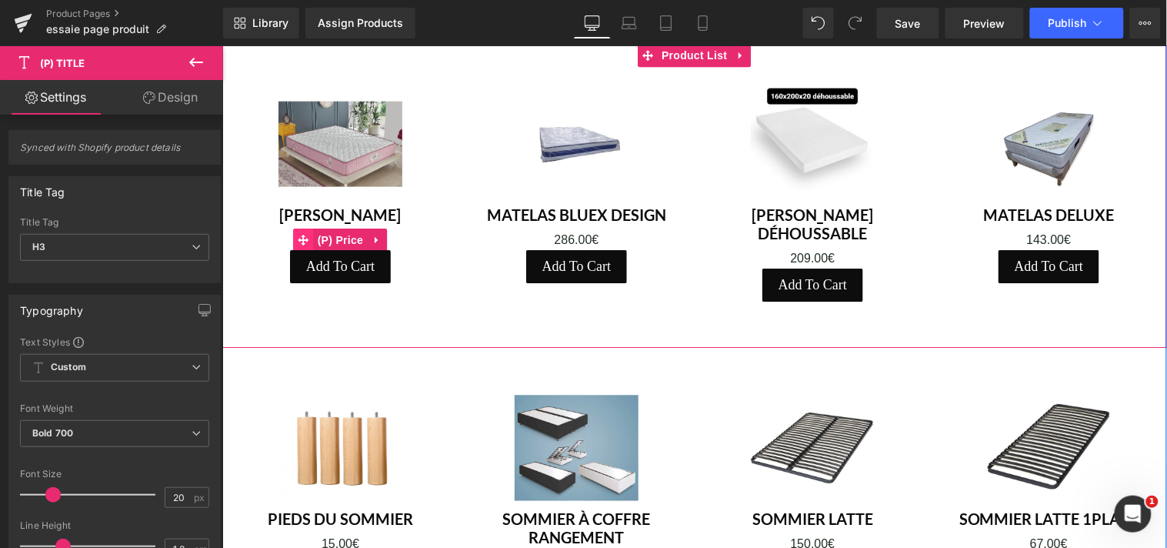
click at [298, 235] on icon at bounding box center [303, 239] width 11 height 12
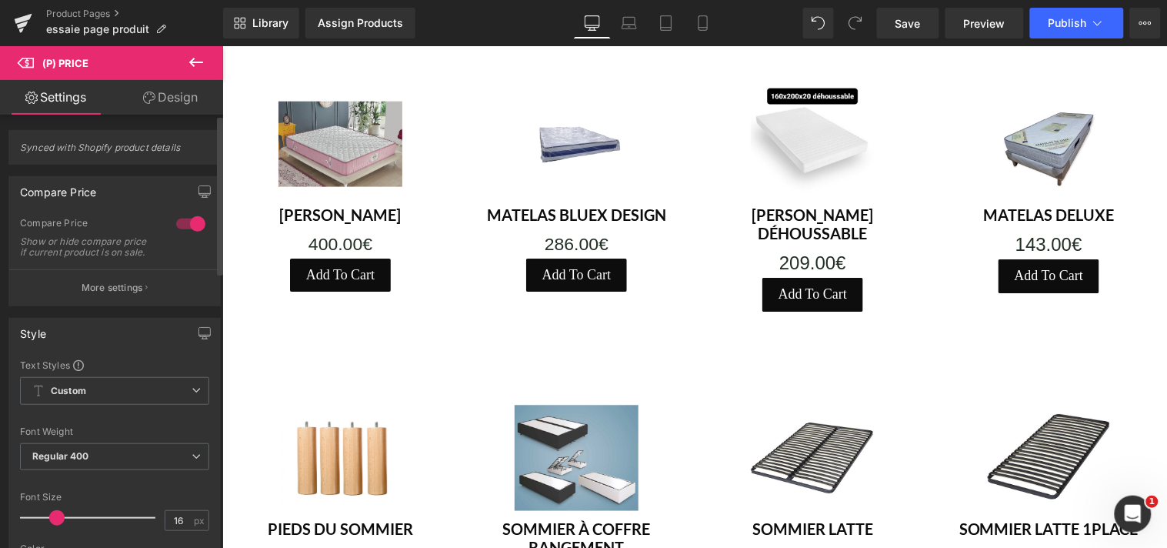
drag, startPoint x: 48, startPoint y: 527, endPoint x: 56, endPoint y: 527, distance: 8.5
click at [56, 526] on span at bounding box center [56, 517] width 15 height 15
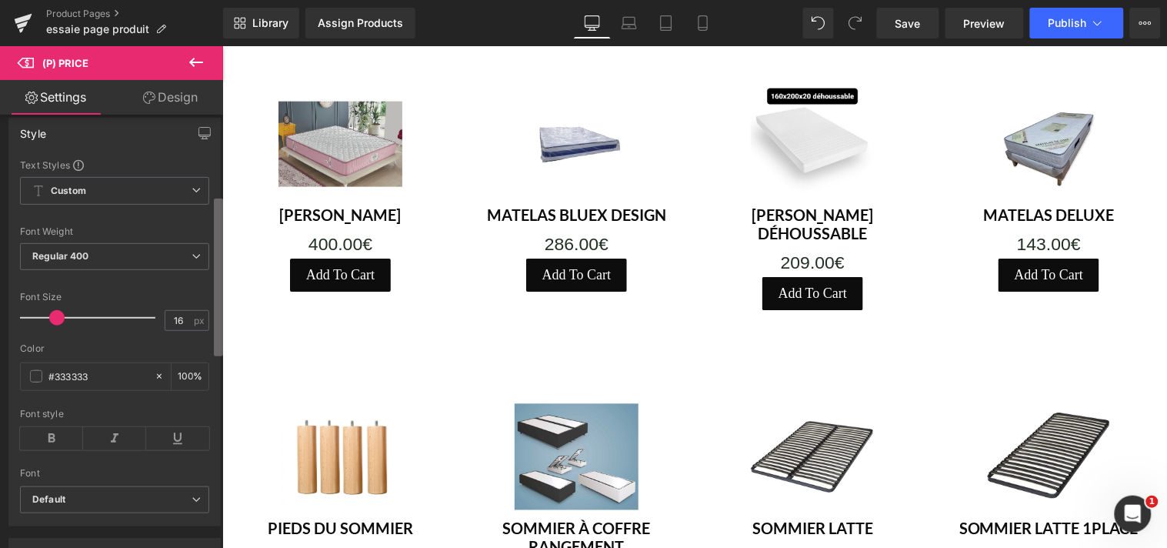
scroll to position [229, 0]
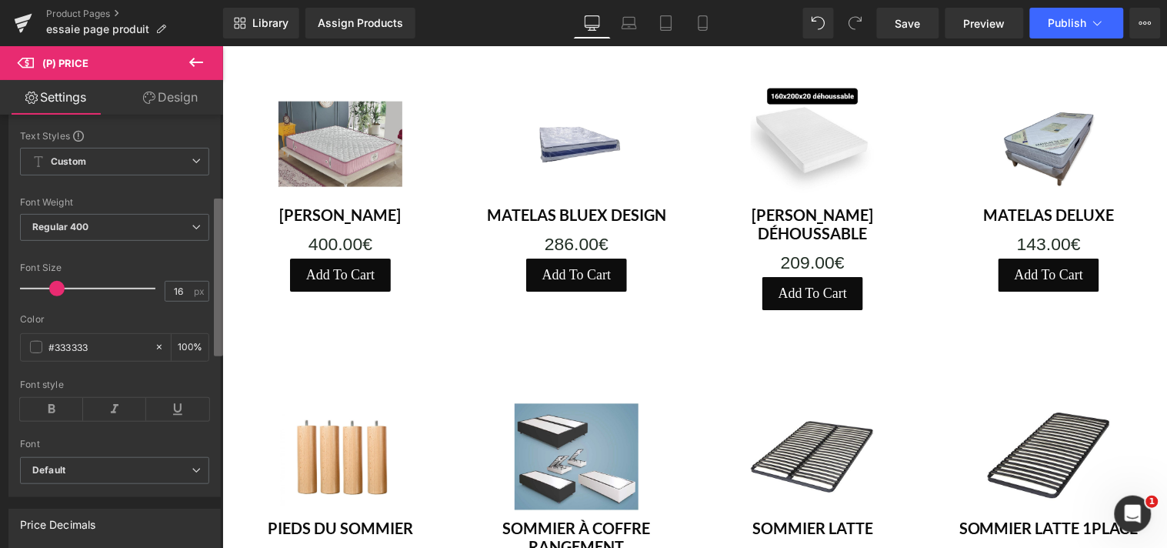
click at [218, 339] on b at bounding box center [218, 278] width 9 height 158
click at [105, 354] on input "#333333" at bounding box center [97, 347] width 98 height 17
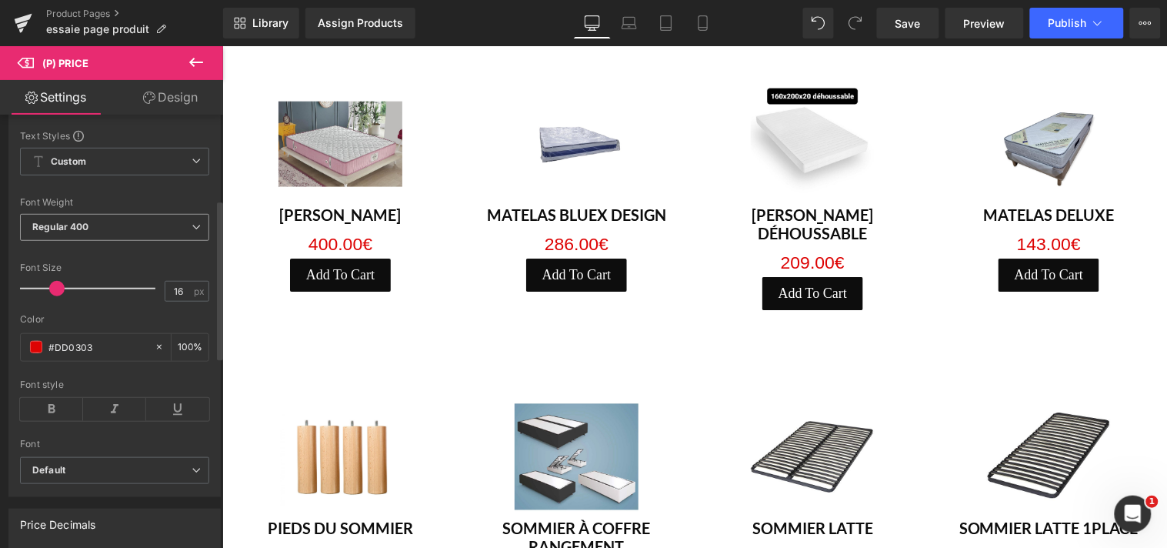
type input "#DD0303"
click at [192, 232] on icon at bounding box center [196, 226] width 9 height 9
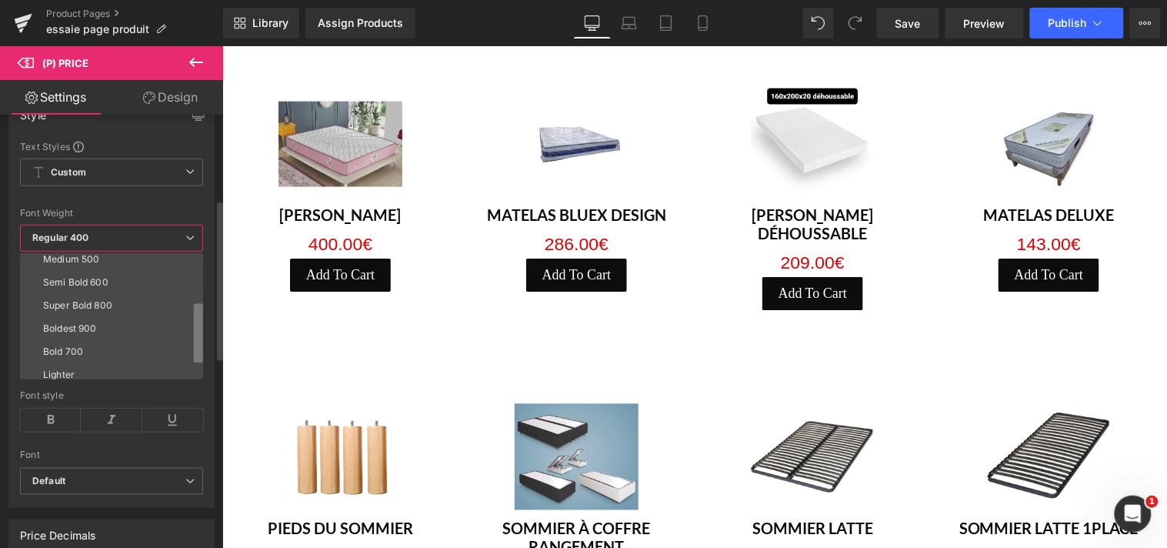
scroll to position [100, 0]
click at [197, 325] on b at bounding box center [198, 333] width 9 height 60
click at [97, 342] on li "Bold 700" at bounding box center [115, 349] width 190 height 23
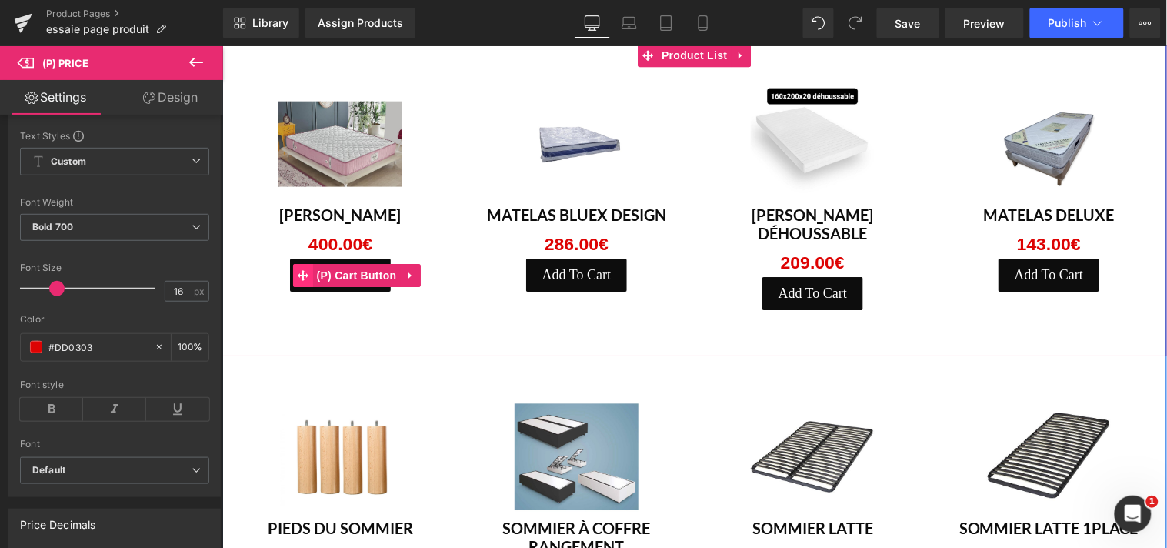
click at [299, 270] on icon at bounding box center [302, 274] width 11 height 11
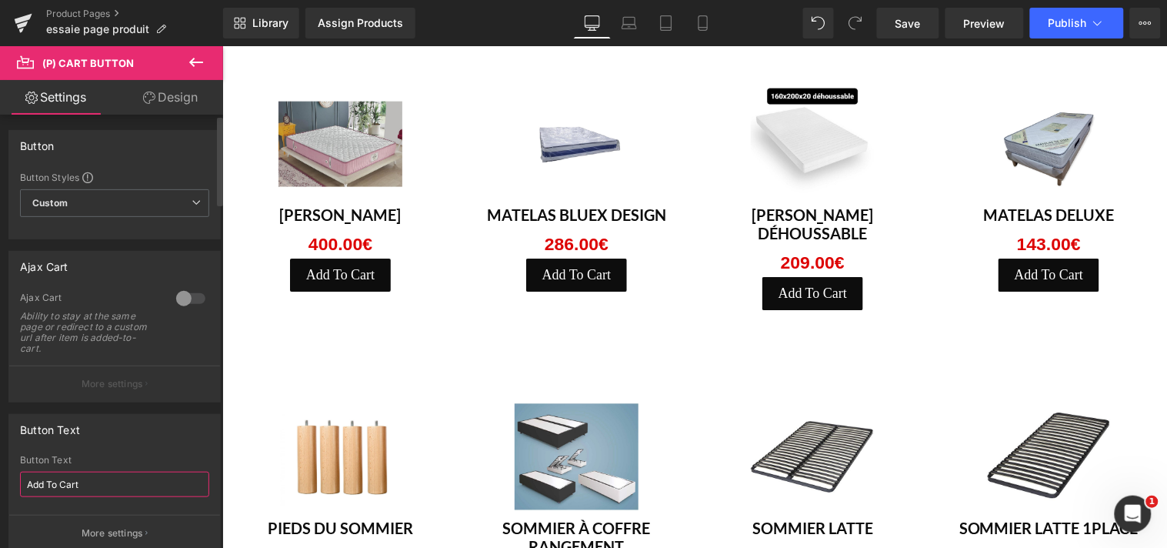
click at [93, 489] on input "Add To Cart" at bounding box center [114, 484] width 189 height 25
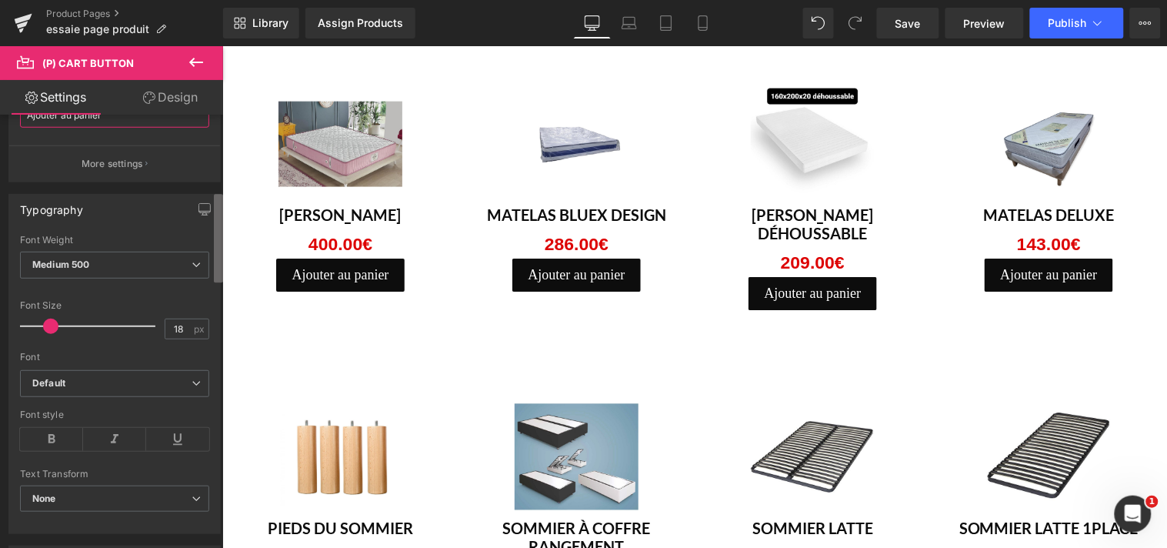
scroll to position [432, 0]
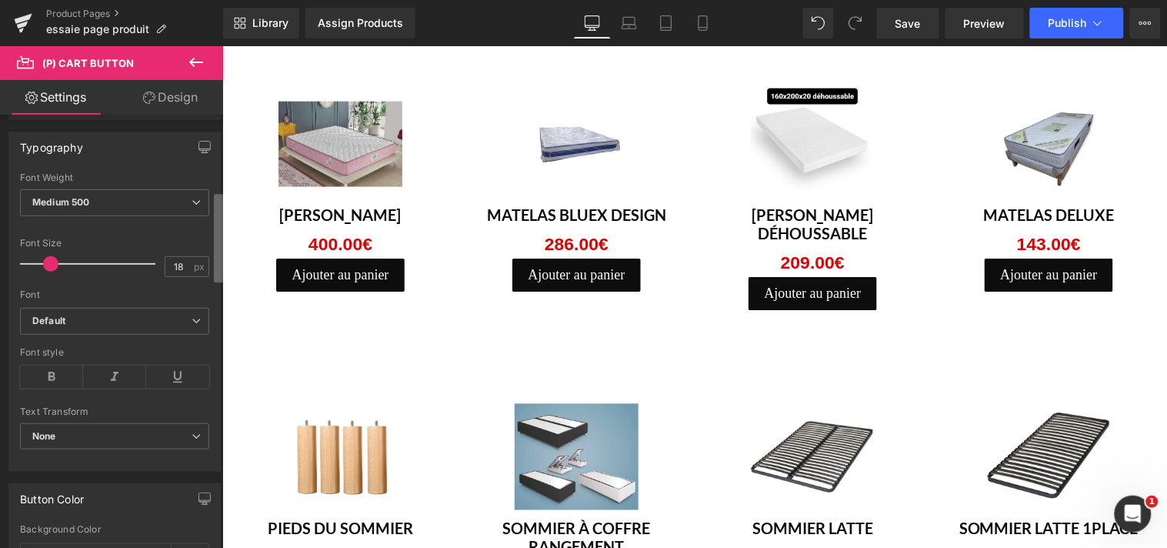
click at [218, 279] on b at bounding box center [218, 238] width 9 height 88
type input "Ajouter au panier"
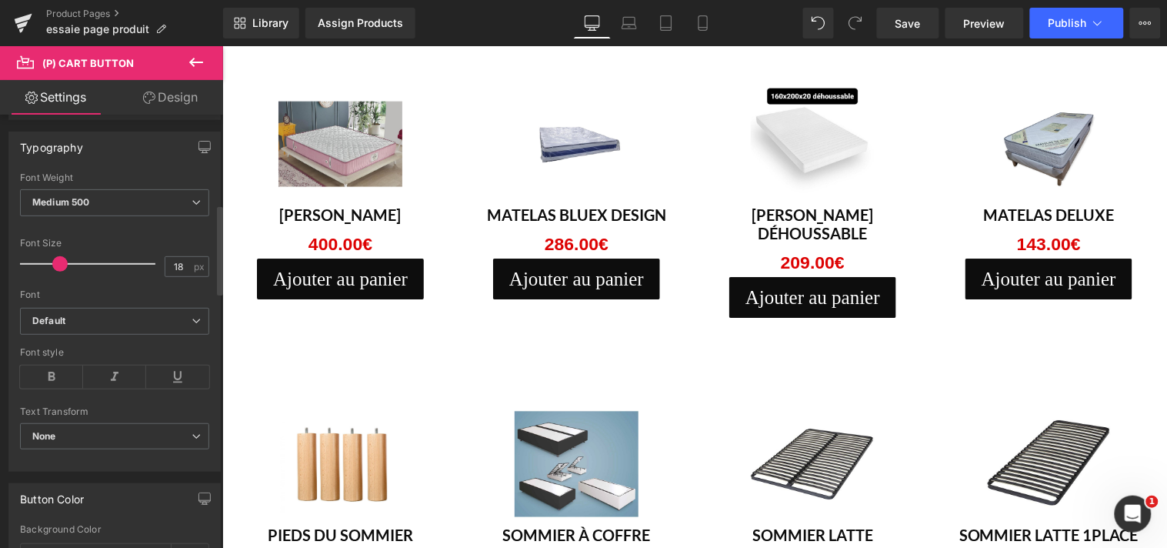
drag, startPoint x: 54, startPoint y: 266, endPoint x: 62, endPoint y: 266, distance: 8.5
click at [62, 266] on span at bounding box center [59, 263] width 15 height 15
click at [192, 325] on icon at bounding box center [196, 320] width 9 height 9
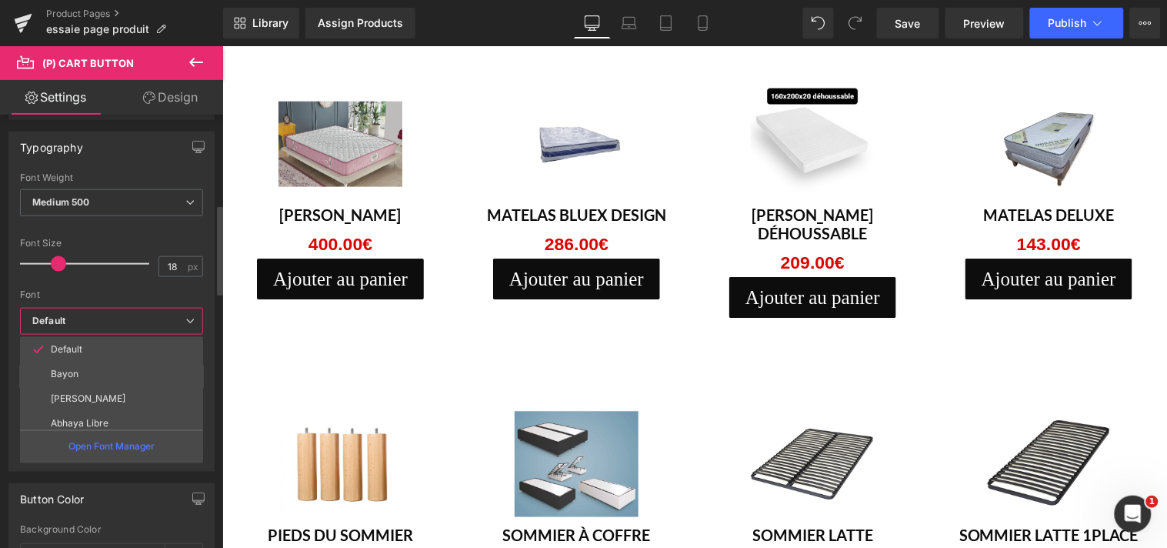
click at [189, 325] on icon at bounding box center [189, 320] width 9 height 9
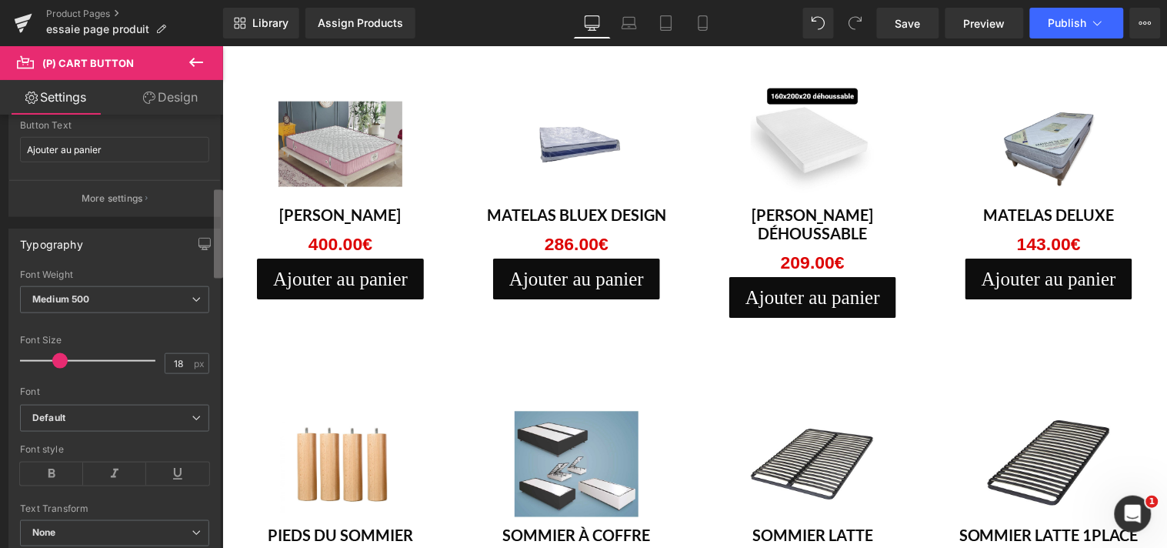
scroll to position [322, 0]
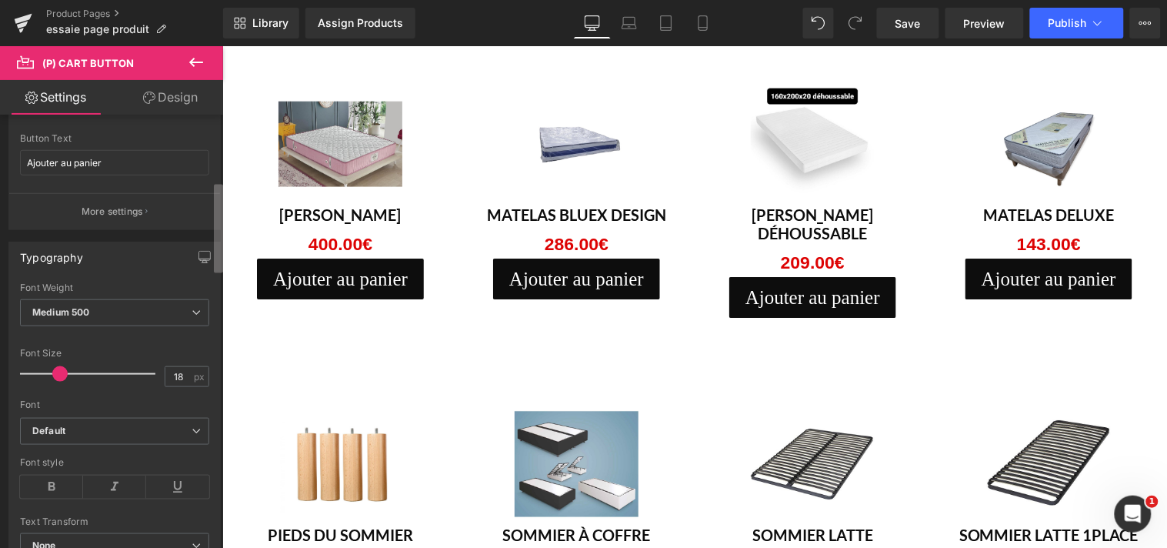
click at [203, 240] on div "Button Button Styles Custom Custom Setup Global Style Custom Setup Global Style…" at bounding box center [111, 335] width 223 height 440
click at [192, 310] on icon at bounding box center [196, 312] width 9 height 9
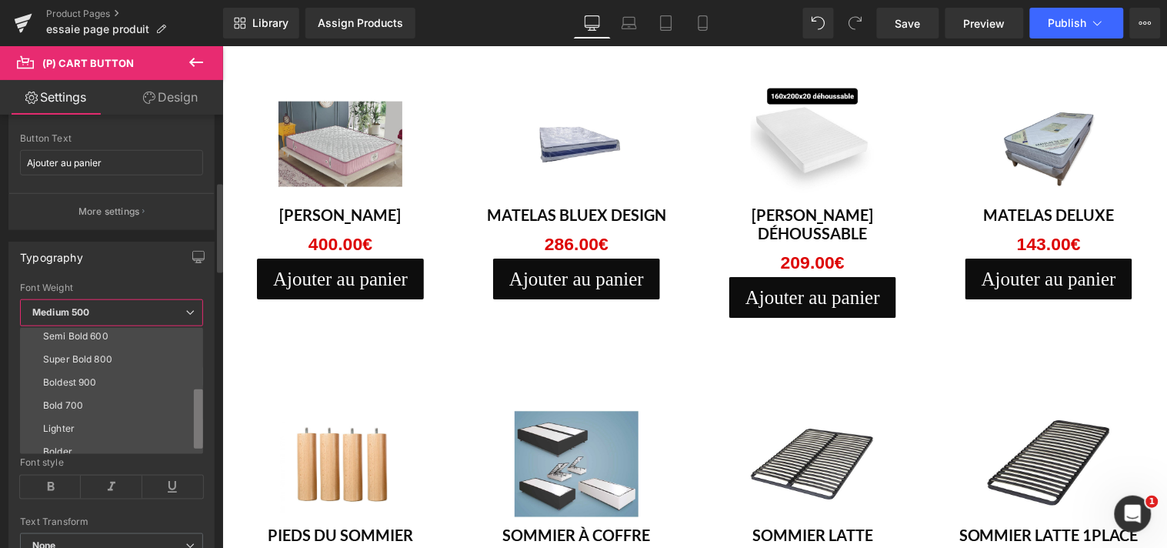
scroll to position [127, 0]
click at [199, 426] on b at bounding box center [198, 421] width 9 height 60
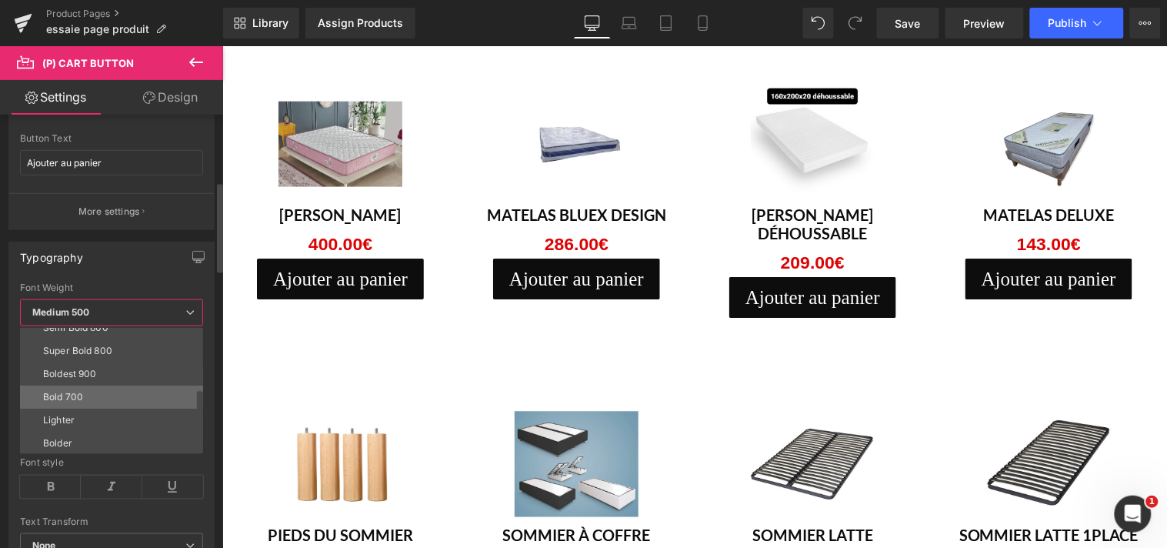
click at [88, 389] on li "Bold 700" at bounding box center [115, 397] width 190 height 23
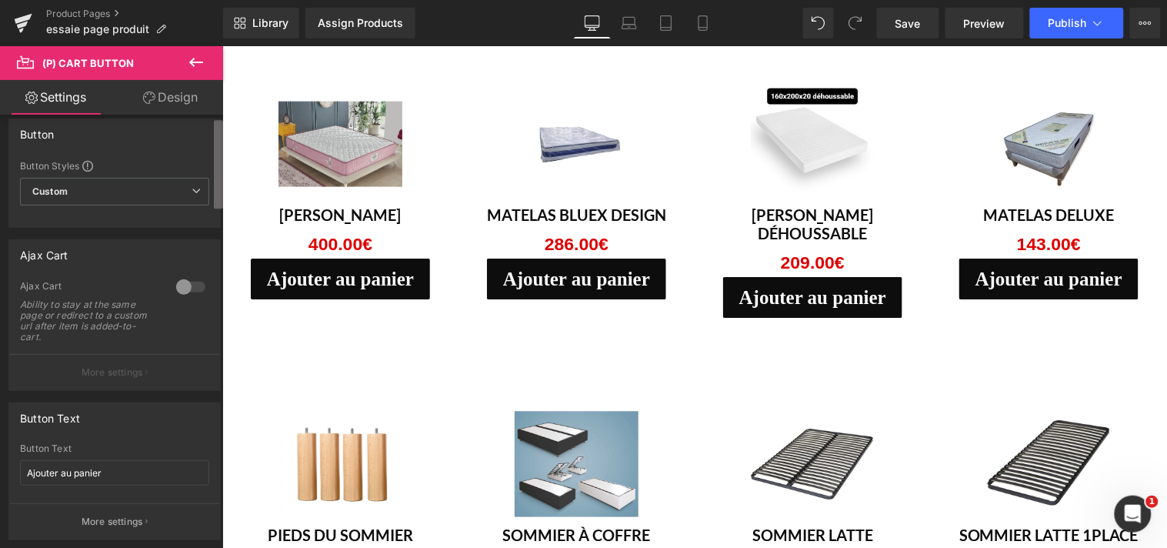
scroll to position [0, 0]
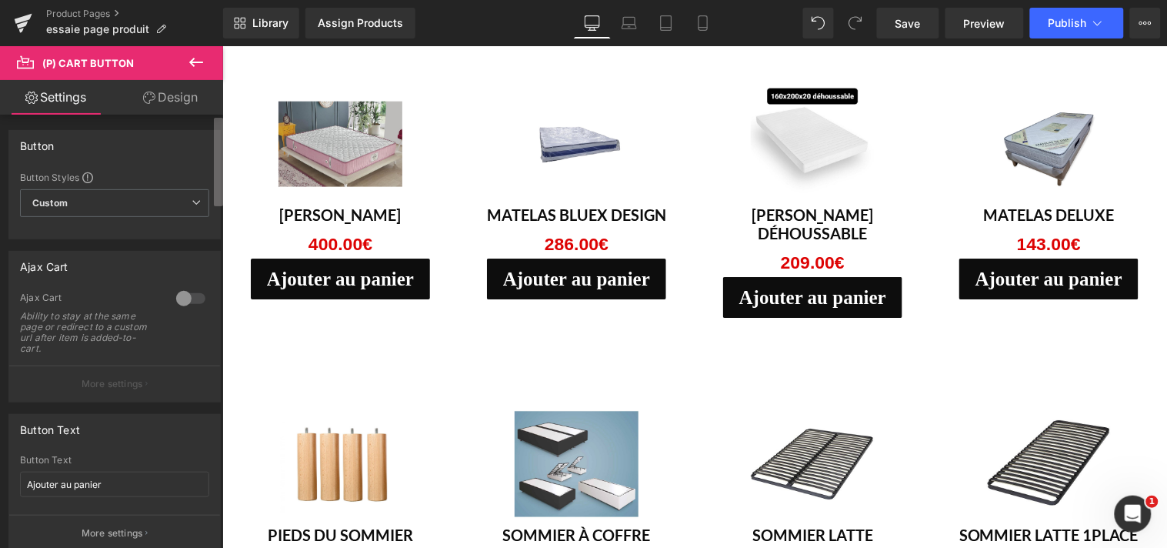
click at [215, 162] on b at bounding box center [218, 162] width 9 height 88
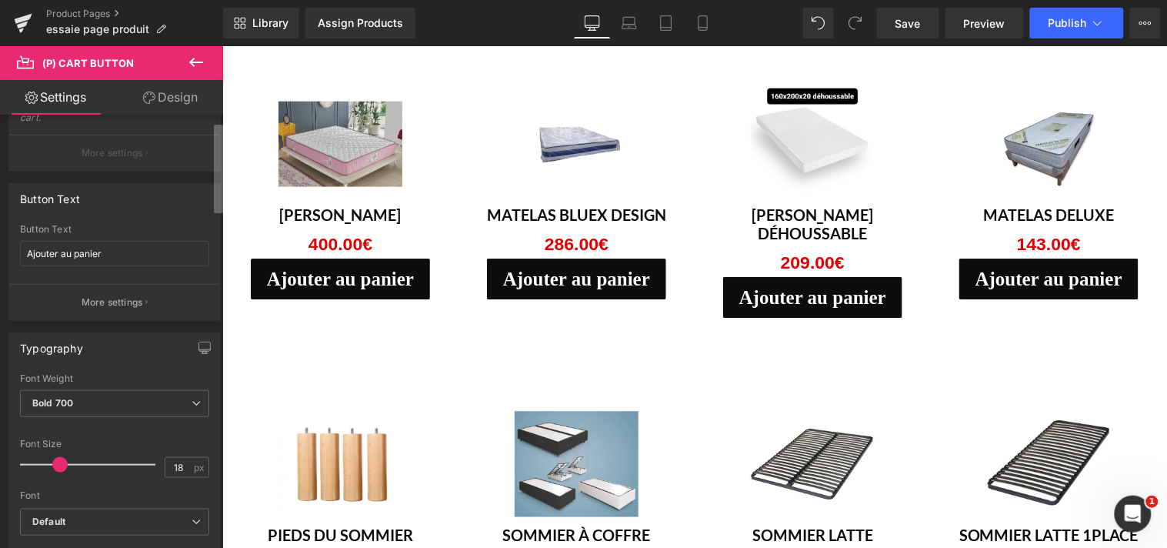
click at [200, 271] on div "Button Button Styles Custom Custom Setup Global Style Custom Setup Global Style…" at bounding box center [111, 335] width 223 height 440
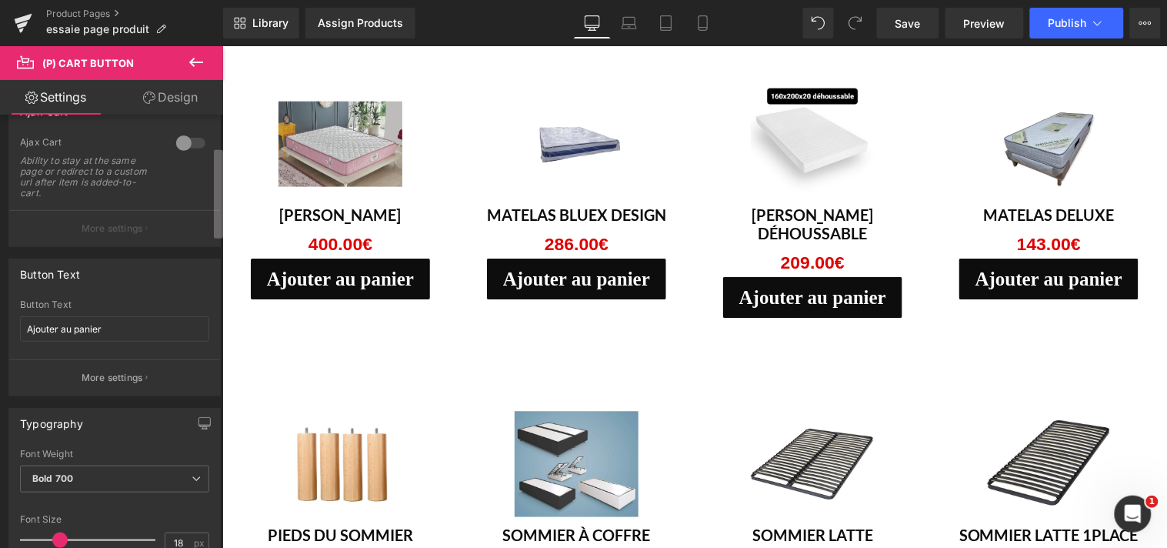
click at [218, 170] on b at bounding box center [218, 194] width 9 height 88
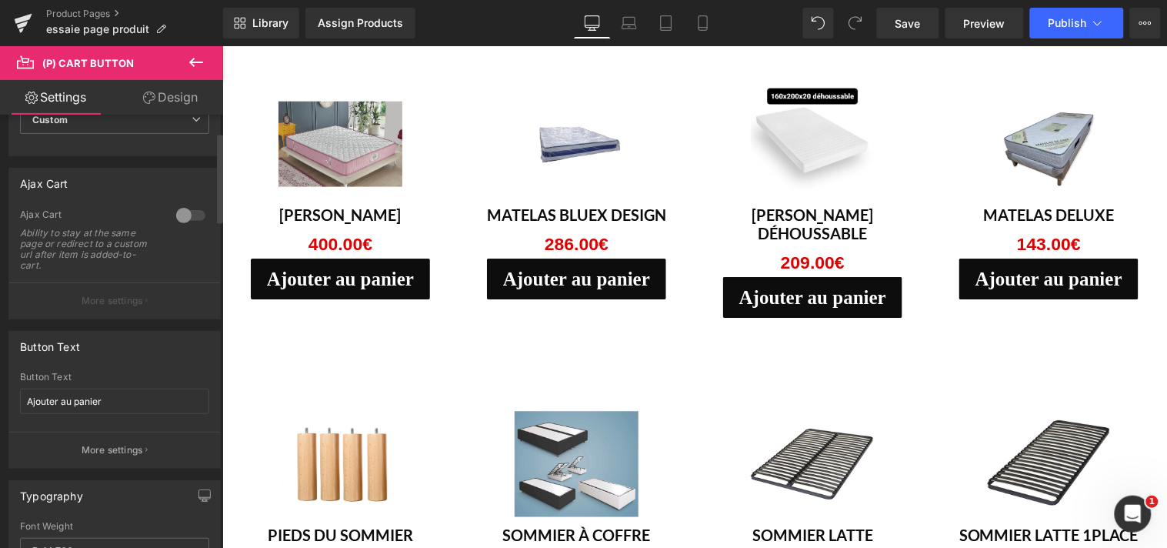
click at [186, 208] on div at bounding box center [190, 215] width 37 height 25
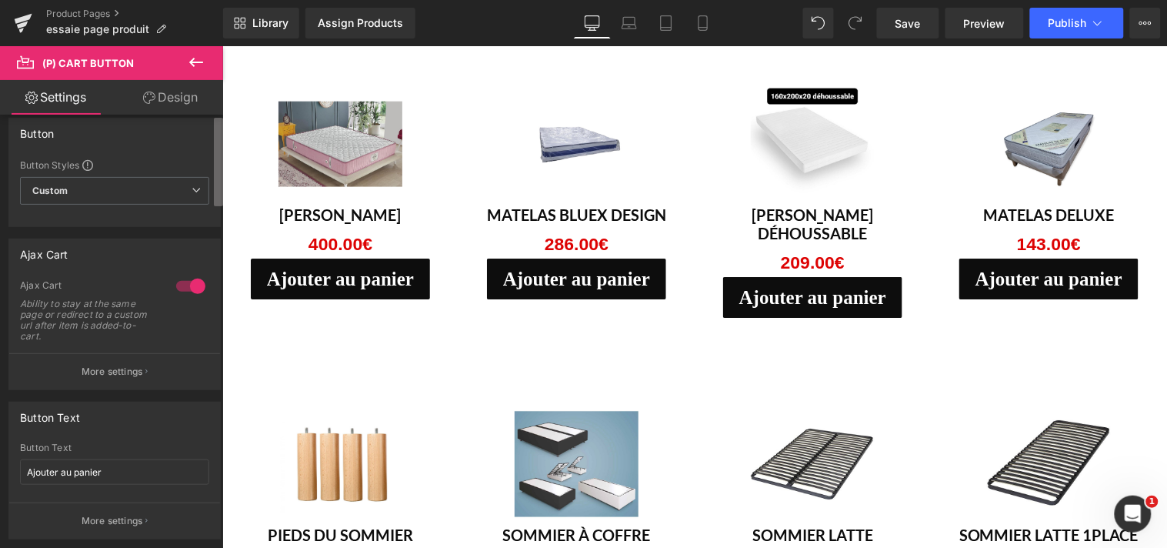
scroll to position [0, 0]
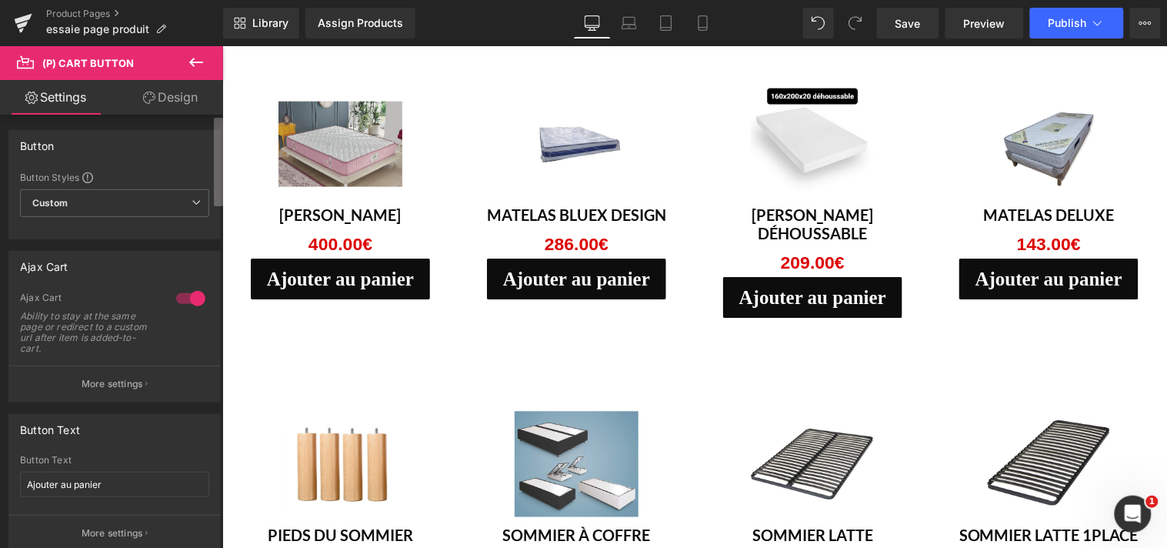
click at [216, 132] on b at bounding box center [218, 162] width 9 height 88
click at [185, 98] on link "Design" at bounding box center [171, 97] width 112 height 35
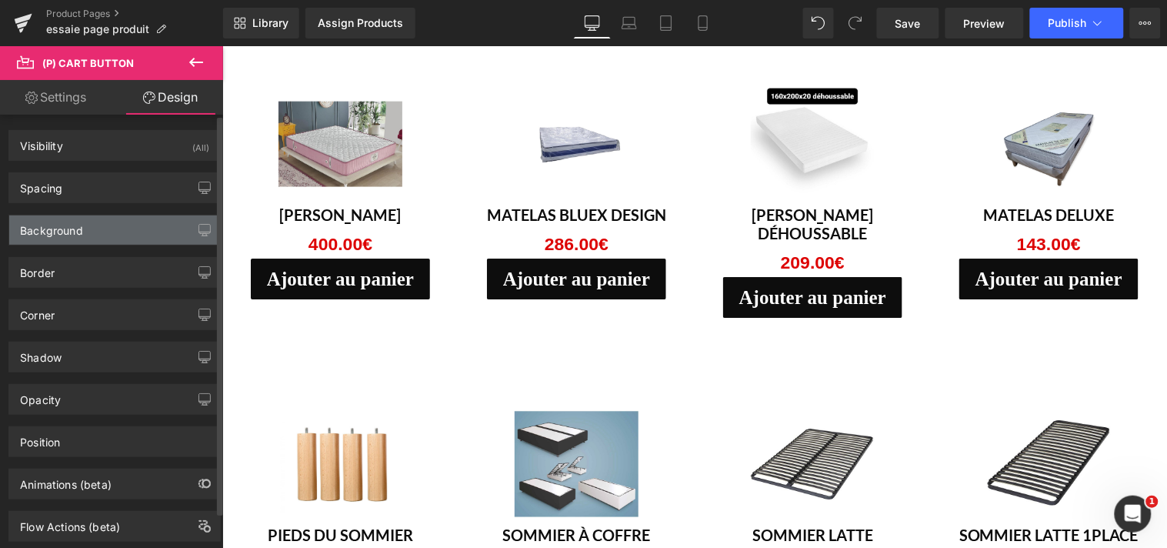
click at [123, 237] on div "Background" at bounding box center [114, 229] width 211 height 29
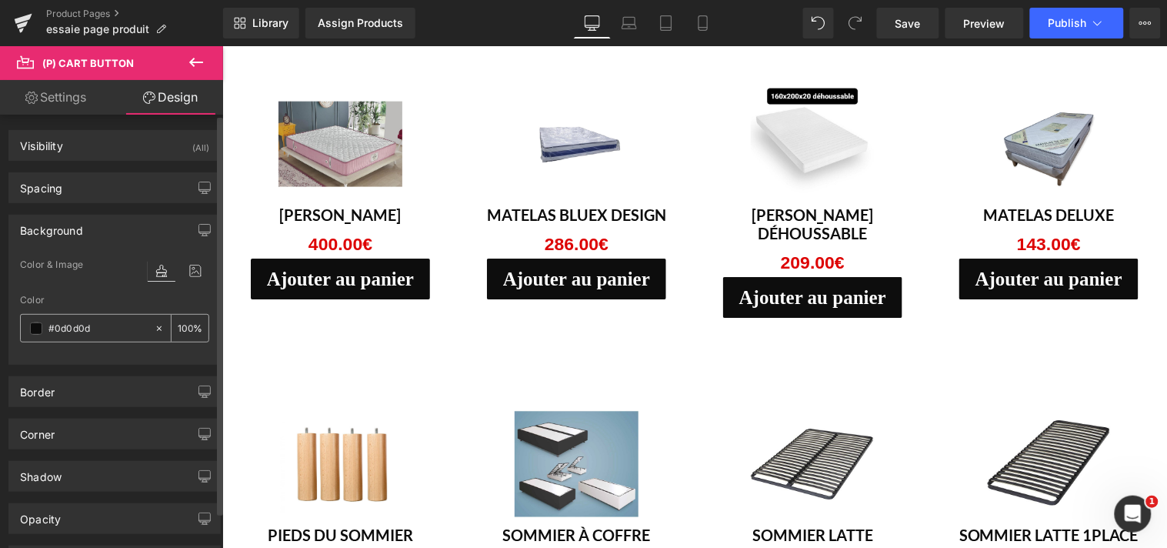
click at [105, 329] on input "text" at bounding box center [97, 328] width 98 height 17
type input "#0d0d0d"
type input "d"
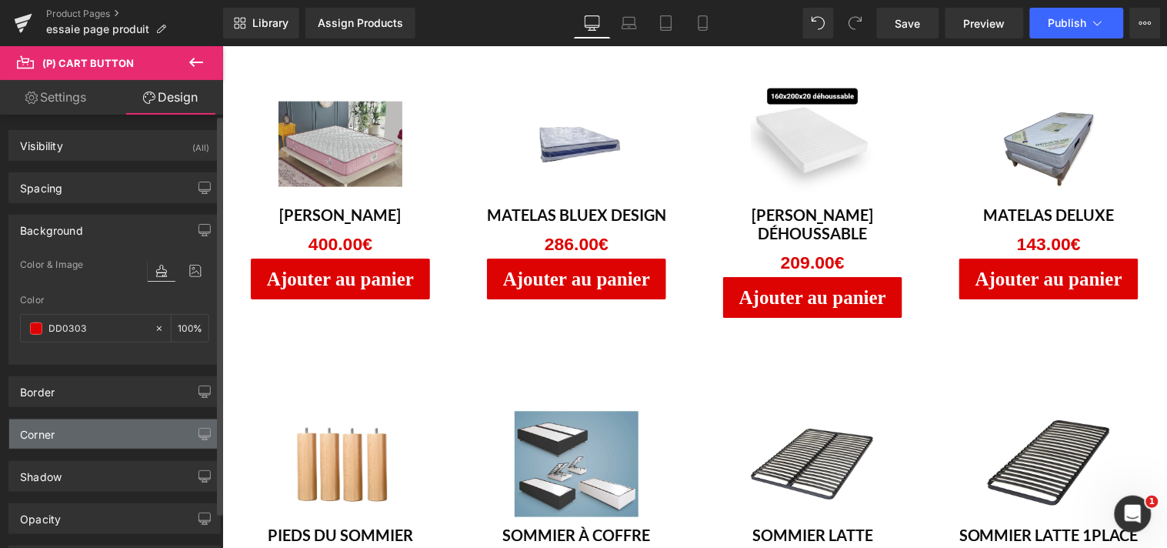
type input "DD0303"
click at [125, 425] on div "Corner" at bounding box center [114, 433] width 211 height 29
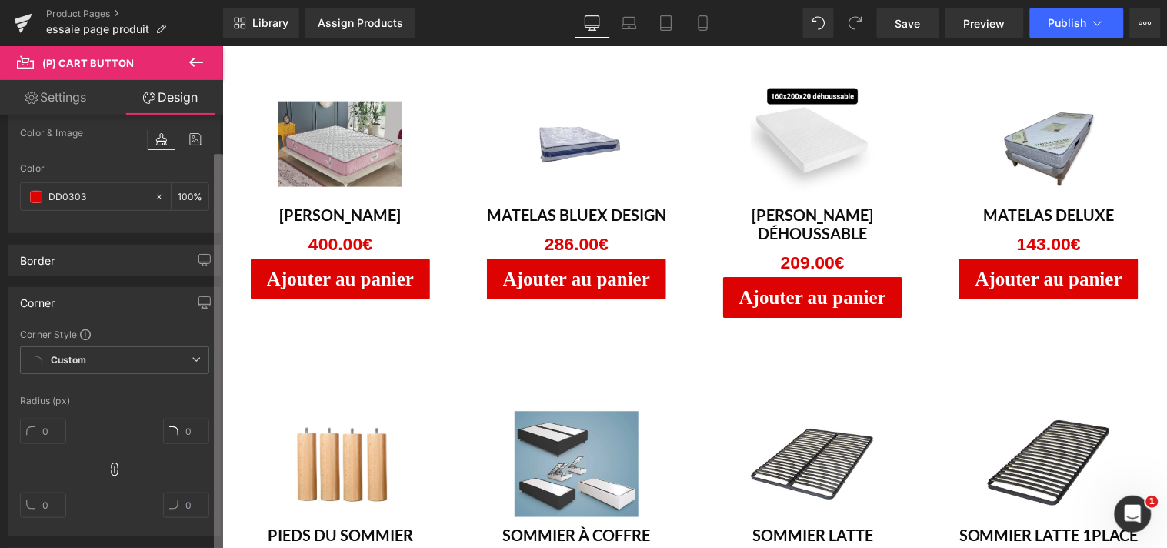
click at [219, 492] on b at bounding box center [218, 353] width 9 height 398
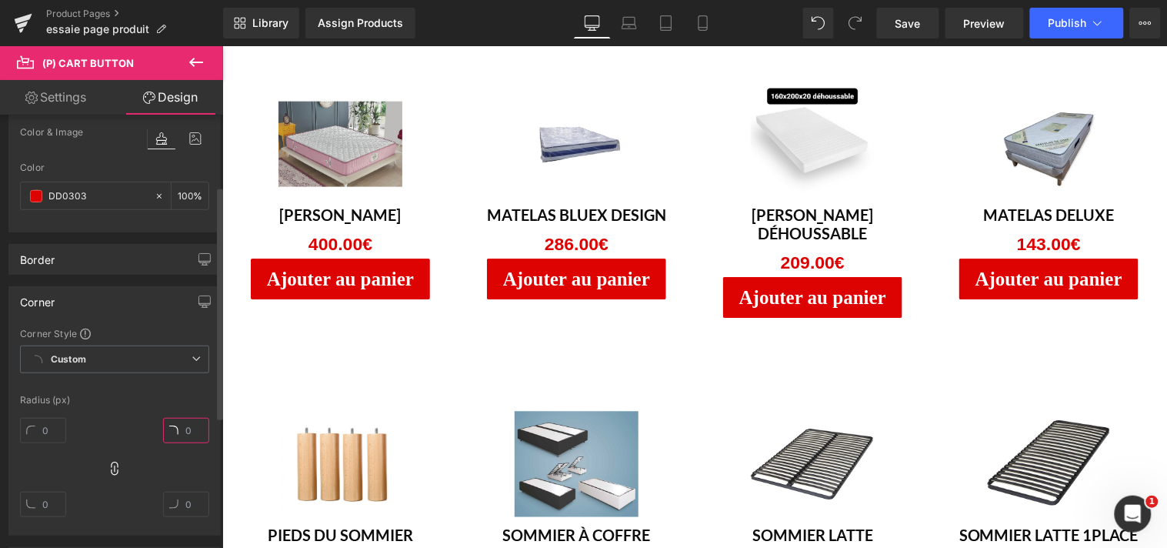
click at [186, 429] on input "text" at bounding box center [186, 430] width 46 height 25
type input "10"
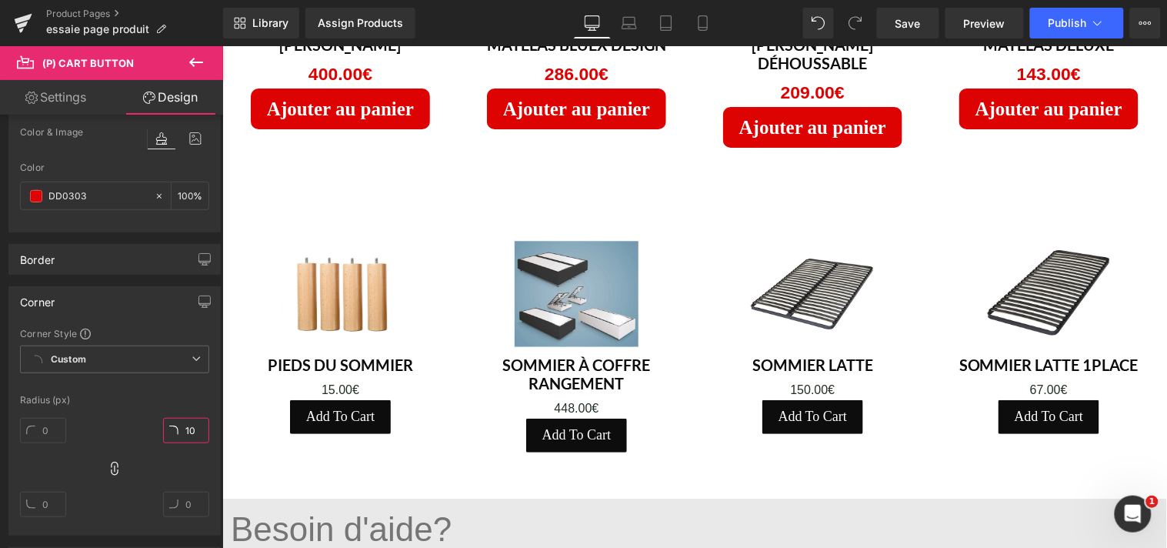
scroll to position [1452, 0]
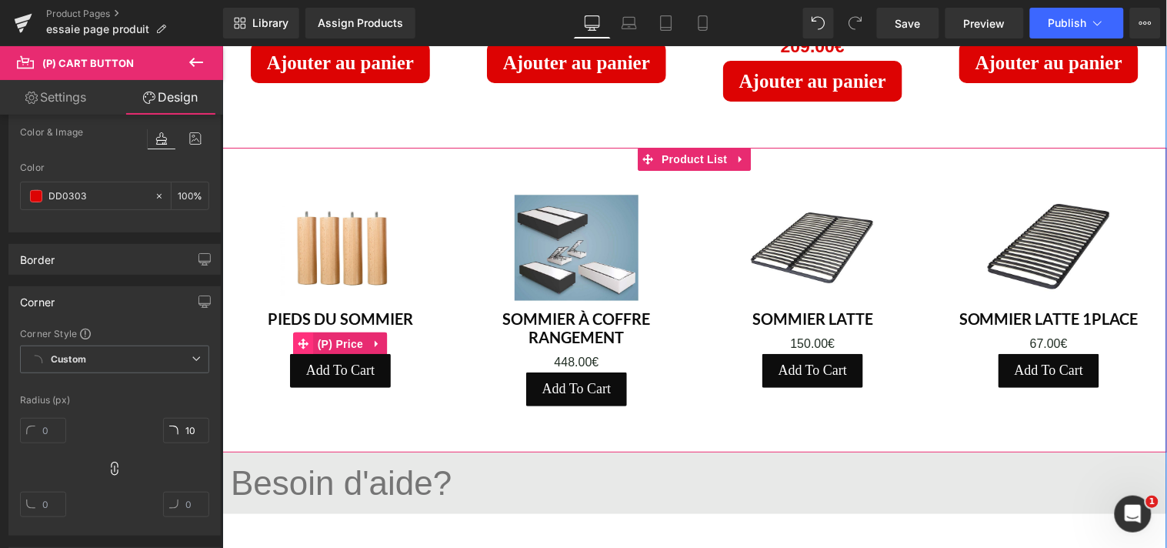
click at [301, 338] on icon at bounding box center [303, 343] width 11 height 11
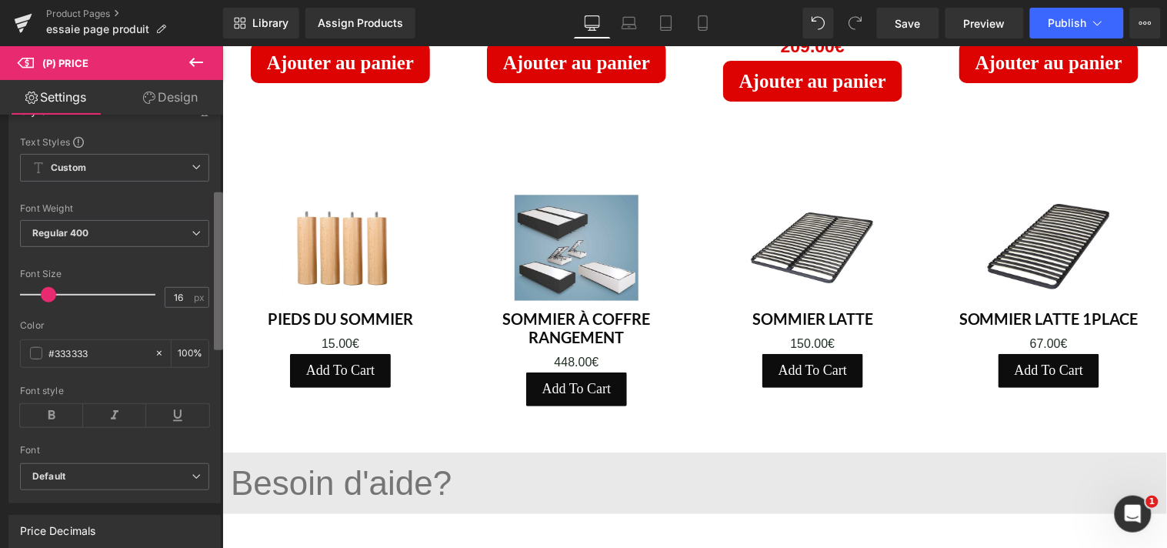
scroll to position [225, 0]
click at [216, 326] on b at bounding box center [218, 280] width 9 height 158
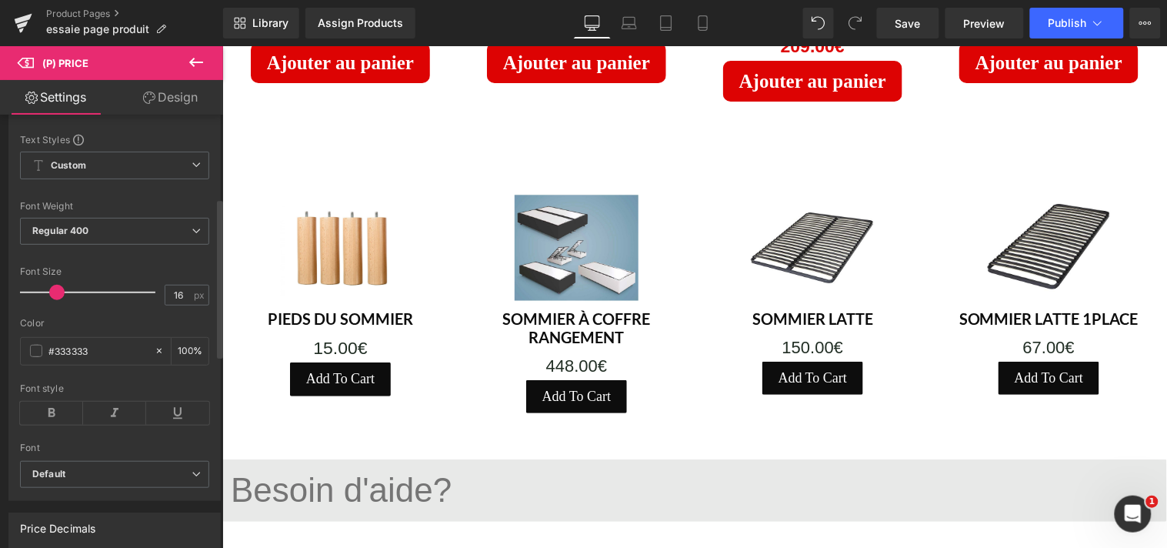
drag, startPoint x: 48, startPoint y: 303, endPoint x: 56, endPoint y: 303, distance: 8.5
click at [56, 300] on span at bounding box center [56, 292] width 15 height 15
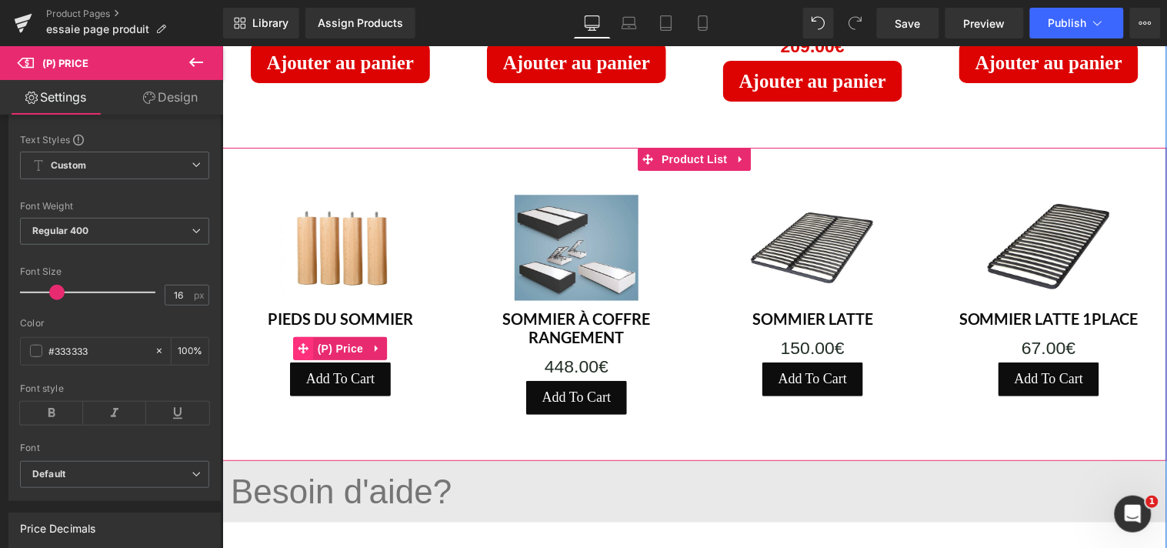
click at [301, 342] on icon at bounding box center [303, 348] width 11 height 12
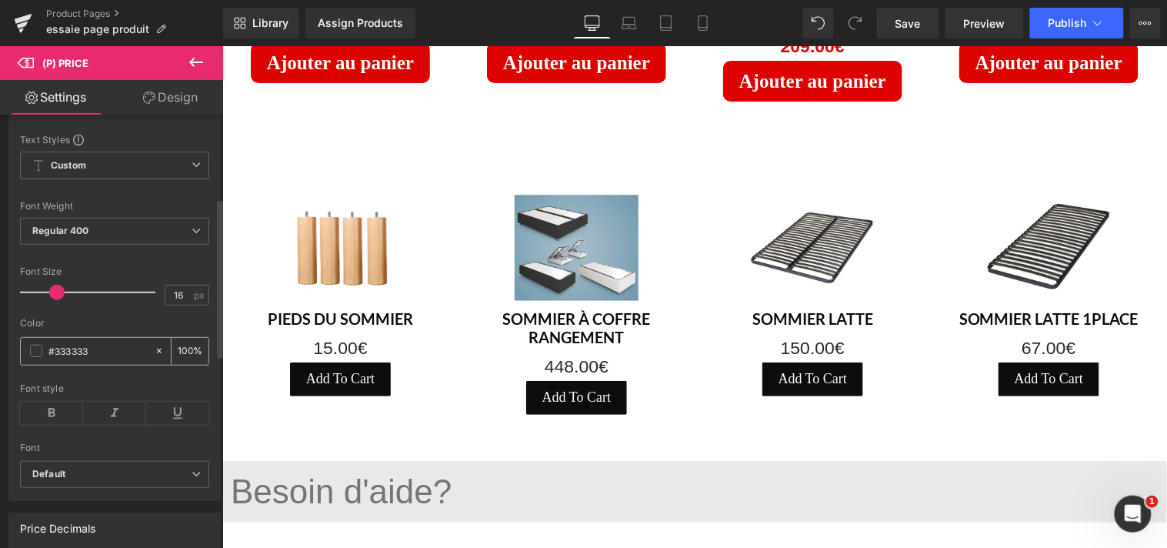
click at [110, 359] on input "#333333" at bounding box center [97, 350] width 98 height 17
type input "#"
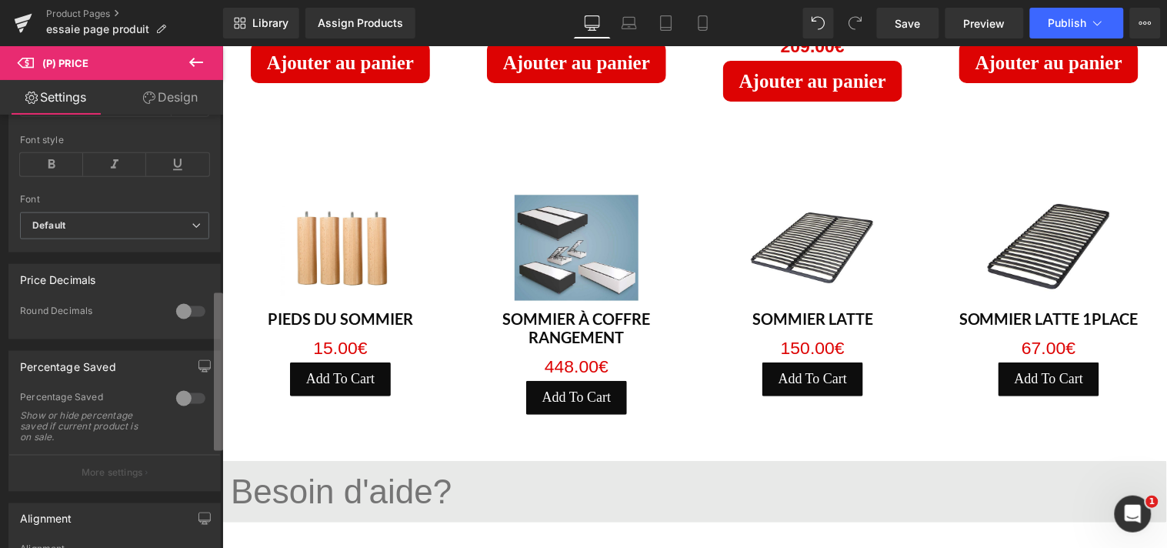
scroll to position [498, 0]
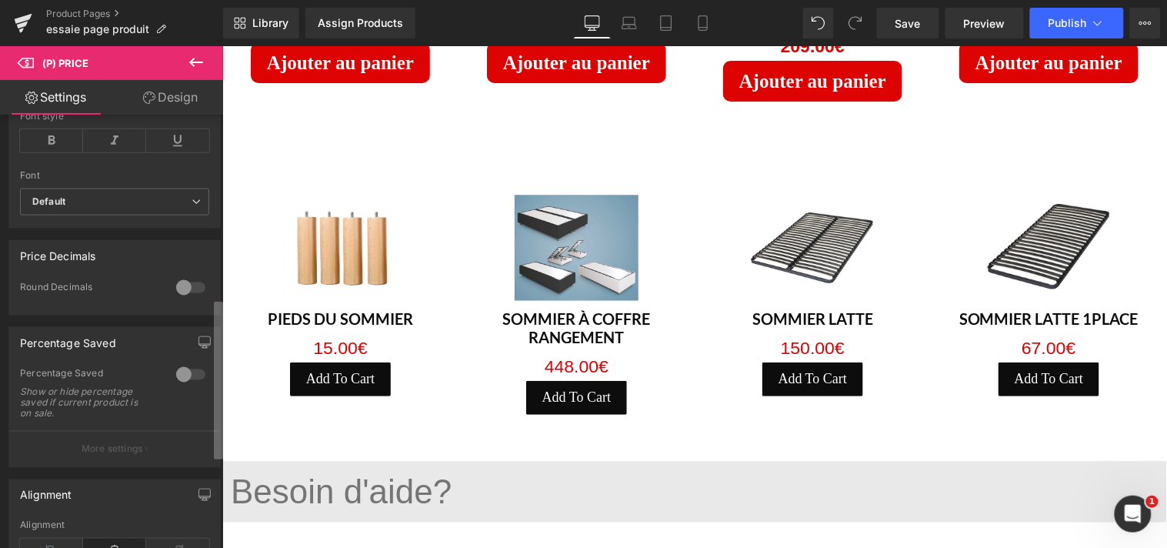
click at [215, 409] on b at bounding box center [218, 381] width 9 height 158
type input "DD0303"
click at [182, 300] on div at bounding box center [190, 287] width 37 height 25
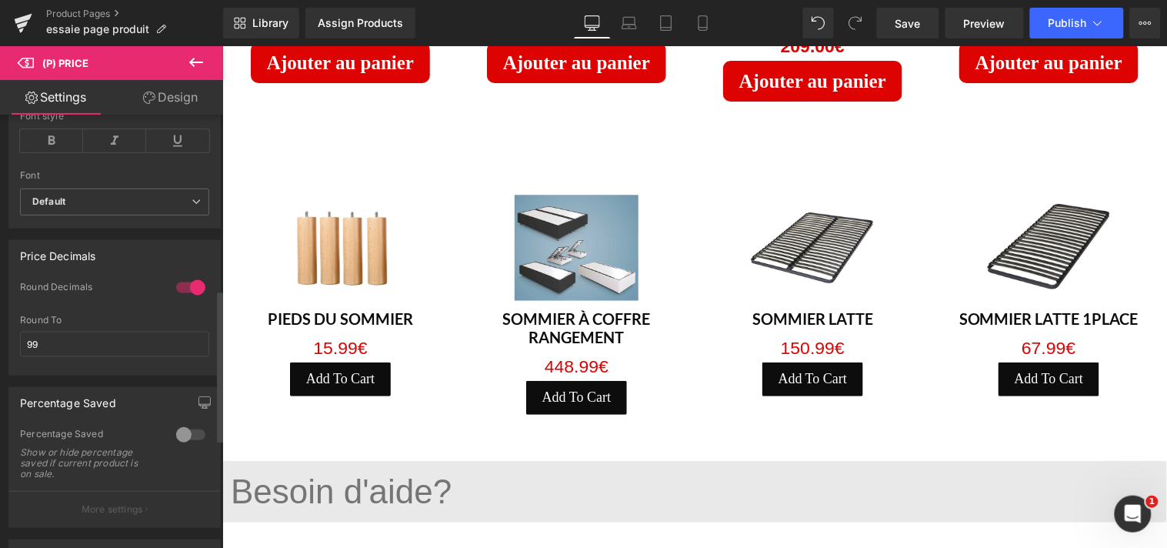
click at [185, 299] on div at bounding box center [190, 287] width 37 height 25
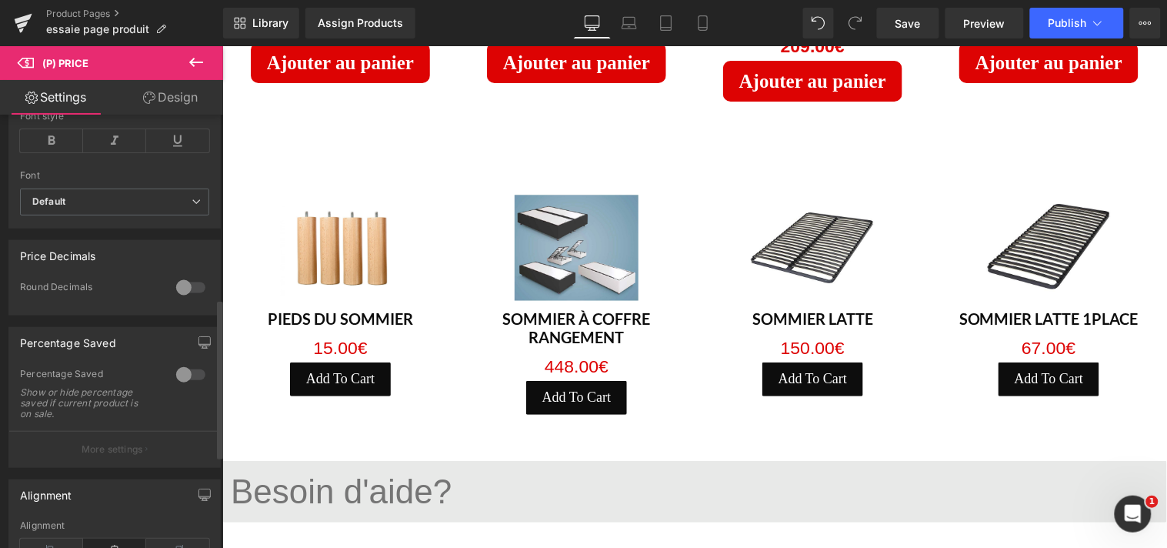
click at [182, 386] on div at bounding box center [190, 374] width 37 height 25
click at [189, 382] on div at bounding box center [190, 374] width 37 height 25
click at [182, 386] on div at bounding box center [190, 374] width 37 height 25
click at [131, 456] on p "More settings" at bounding box center [113, 449] width 62 height 14
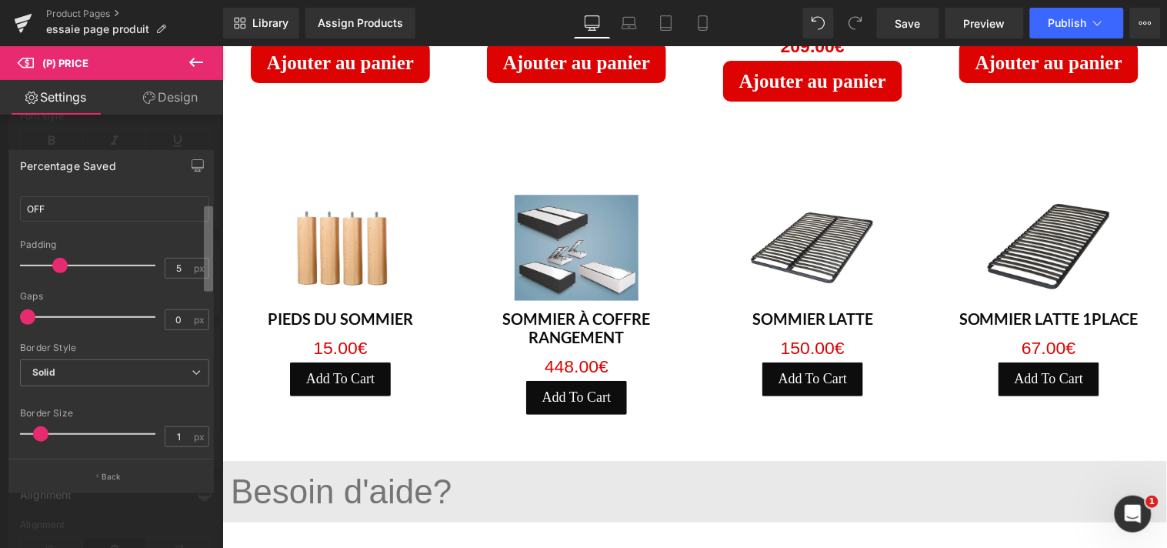
scroll to position [0, 0]
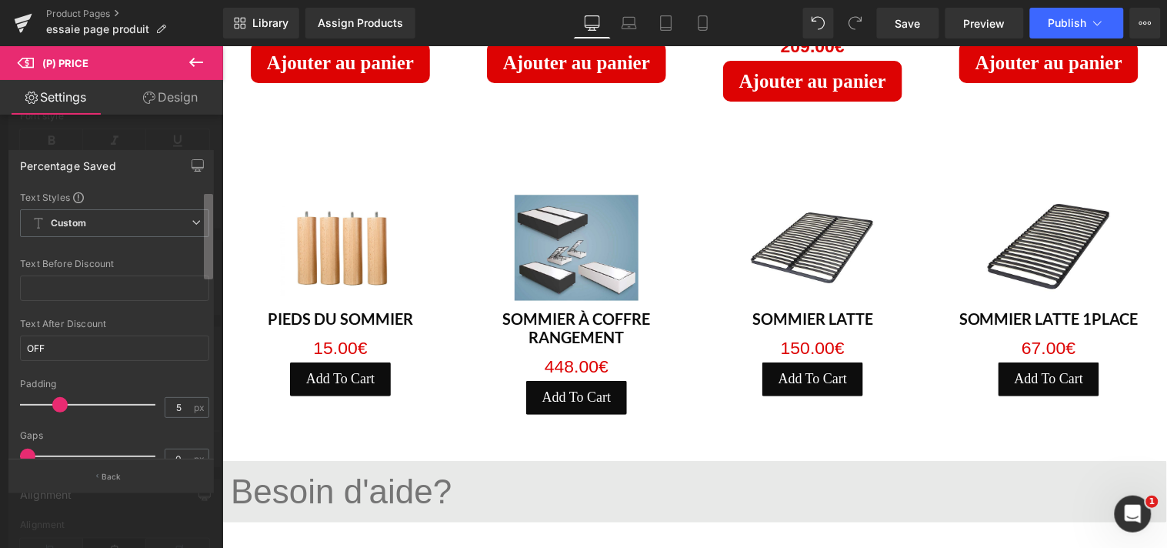
click at [204, 236] on b at bounding box center [208, 236] width 9 height 85
click at [218, 165] on div "Percentage Saved Text Styles Custom Custom Setup Global Style Custom Setup Glob…" at bounding box center [111, 315] width 223 height 353
click at [58, 347] on input "OFF" at bounding box center [114, 347] width 189 height 25
type input "O"
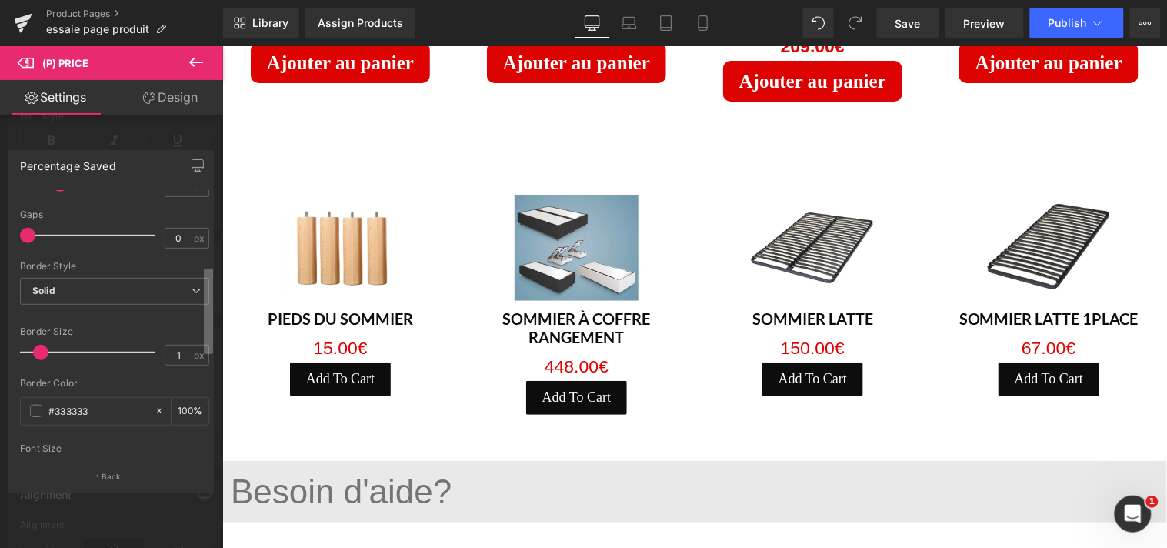
scroll to position [226, 0]
click at [202, 348] on div "Text Styles Custom Custom Setup Global Style Custom Setup Global Style Text Bef…" at bounding box center [111, 325] width 204 height 269
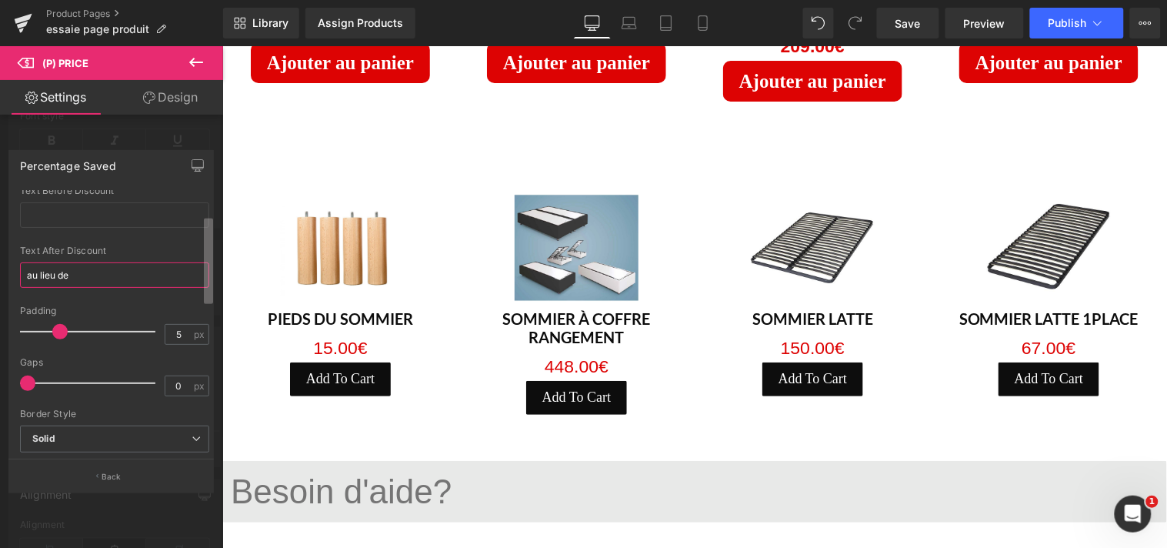
scroll to position [0, 0]
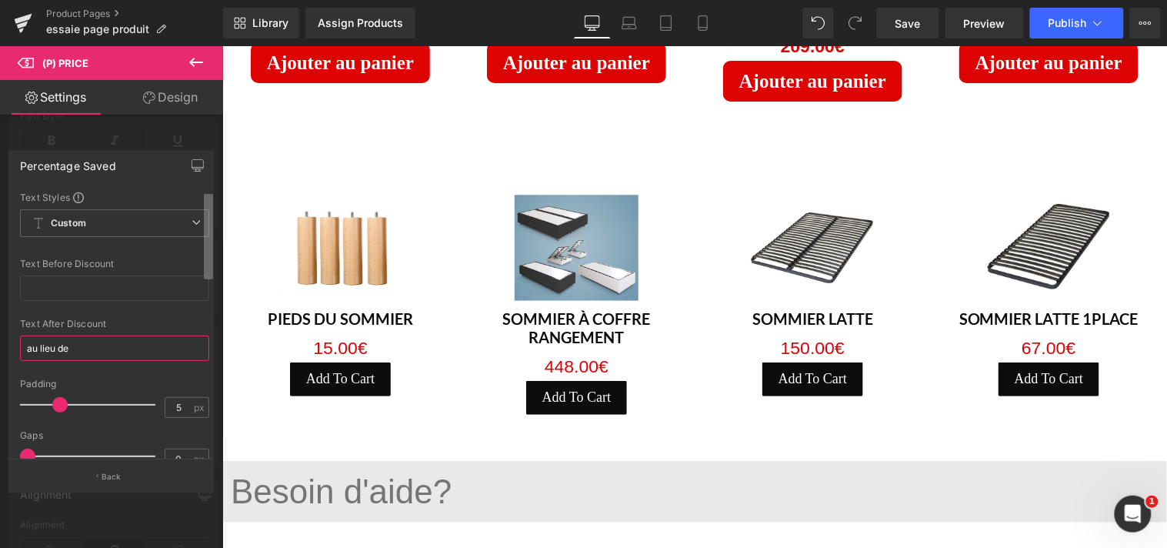
click at [211, 224] on b at bounding box center [208, 236] width 9 height 85
click at [211, 200] on b at bounding box center [208, 236] width 9 height 85
type input "au lieu de"
click at [199, 66] on icon at bounding box center [196, 62] width 18 height 18
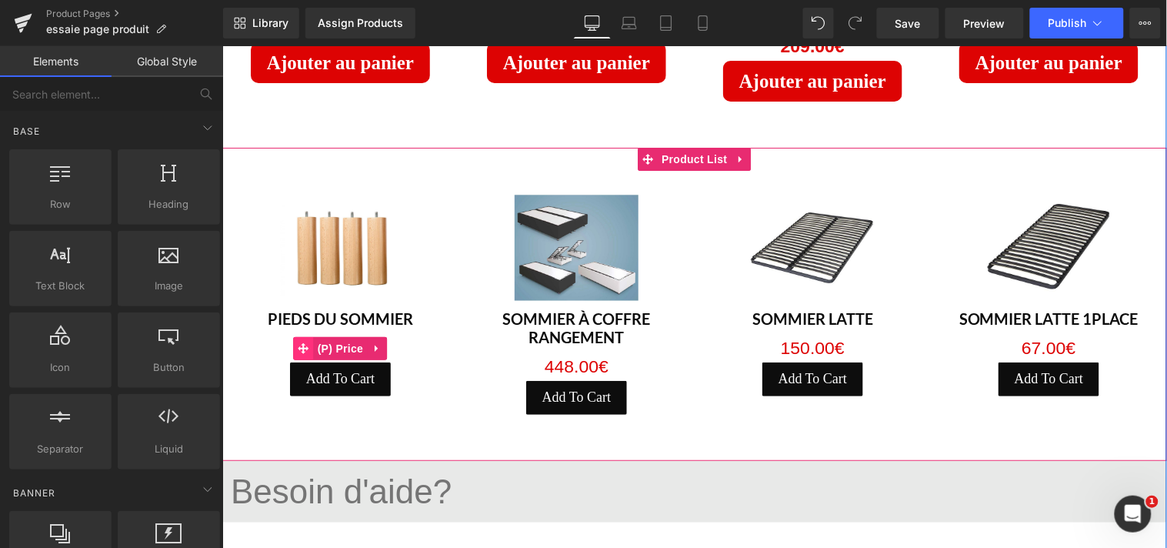
click at [300, 342] on icon at bounding box center [303, 347] width 11 height 11
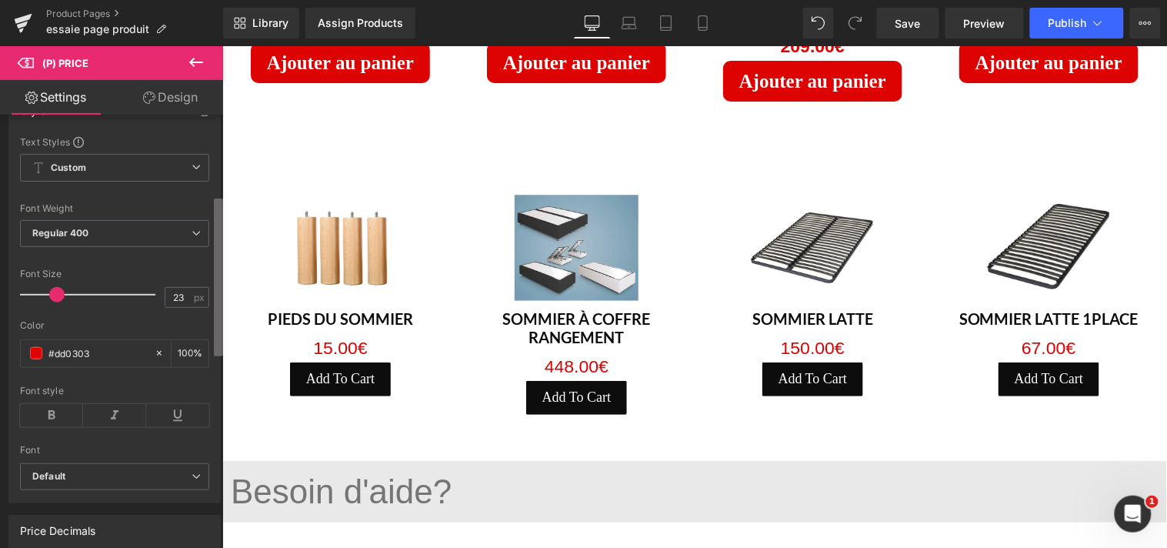
scroll to position [219, 0]
click at [209, 329] on div "Synced with Shopify product details Compare Price 1 Compare Price Show or hide …" at bounding box center [111, 335] width 223 height 440
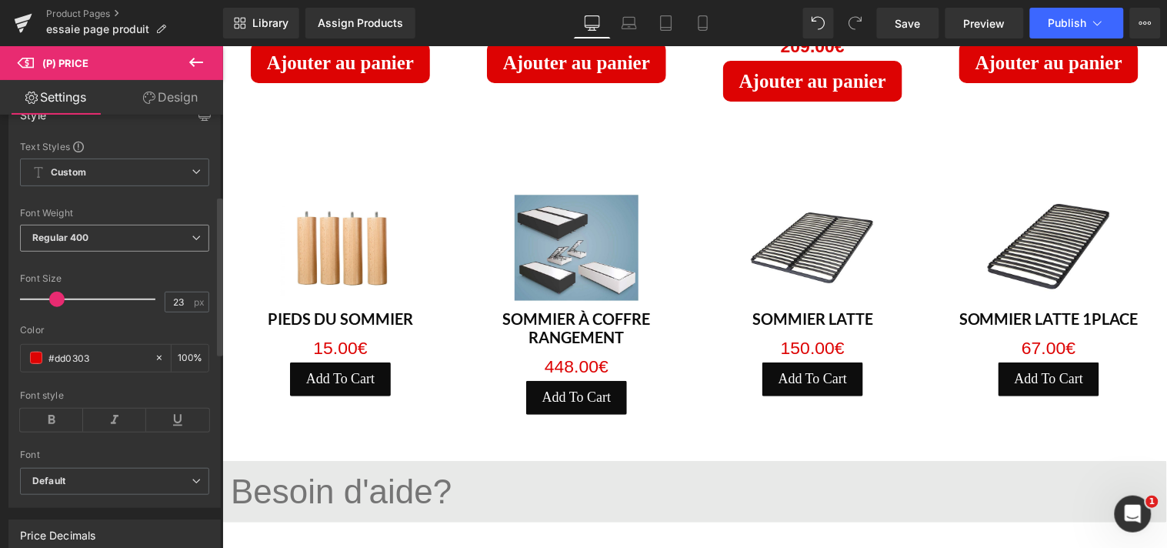
click at [185, 252] on span "Regular 400" at bounding box center [114, 238] width 189 height 27
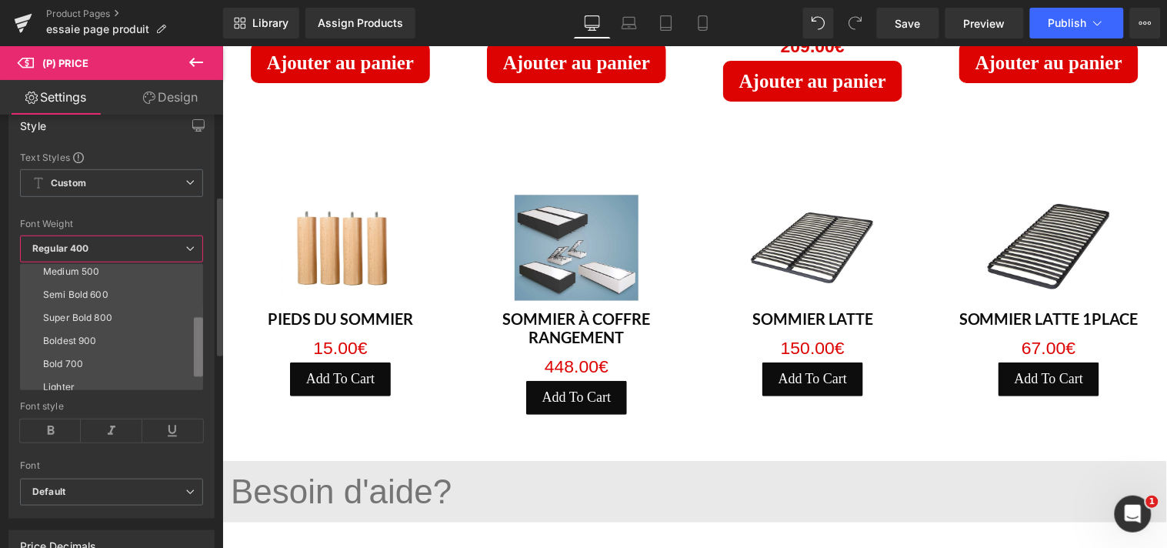
scroll to position [127, 0]
click at [195, 372] on b at bounding box center [198, 357] width 9 height 60
click at [101, 335] on li "Bold 700" at bounding box center [115, 333] width 190 height 23
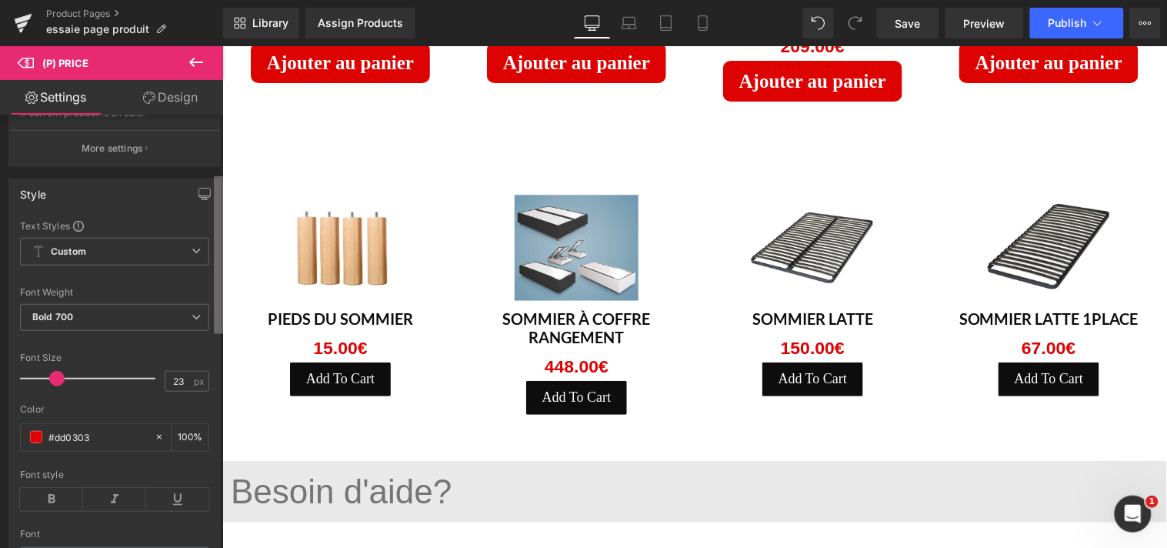
scroll to position [136, 0]
click at [219, 275] on b at bounding box center [218, 248] width 9 height 158
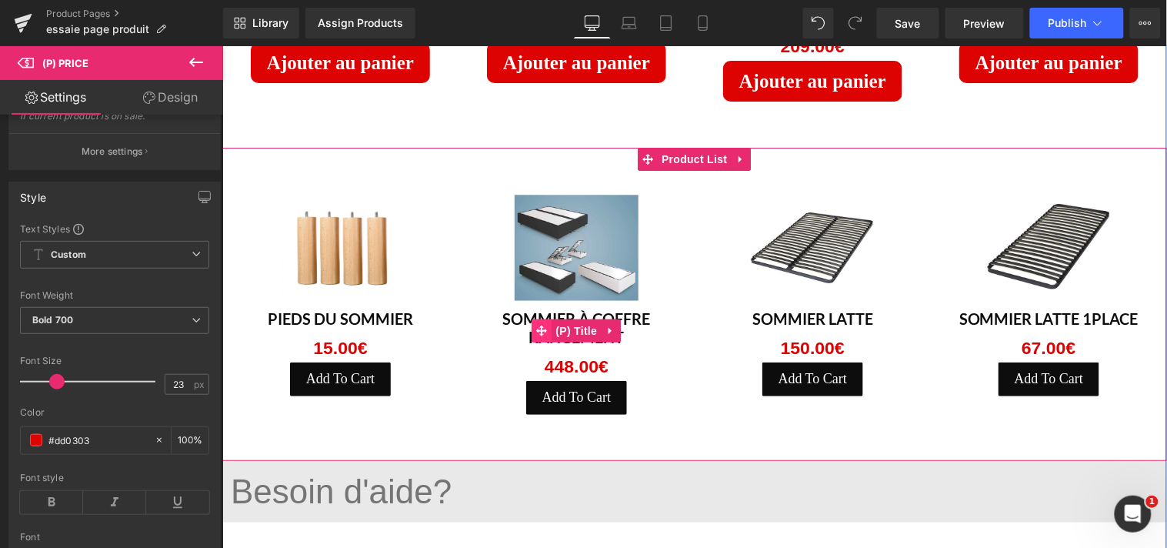
click at [537, 325] on icon at bounding box center [541, 331] width 11 height 12
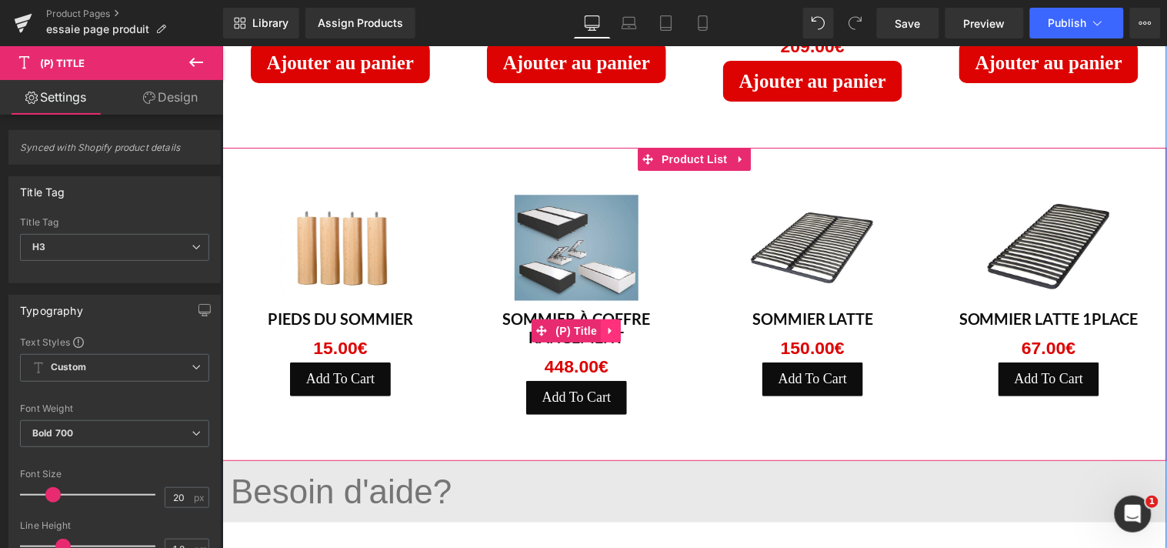
click at [608, 327] on icon at bounding box center [609, 330] width 3 height 7
click at [509, 309] on div "Sommier à coffre rangement (P) Title" at bounding box center [575, 330] width 205 height 43
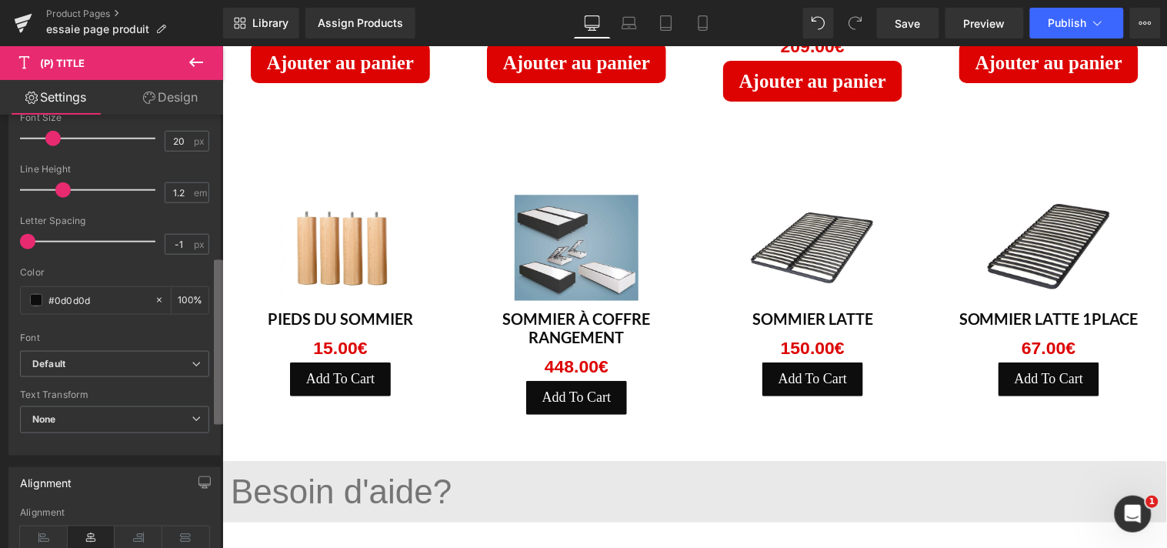
scroll to position [382, 0]
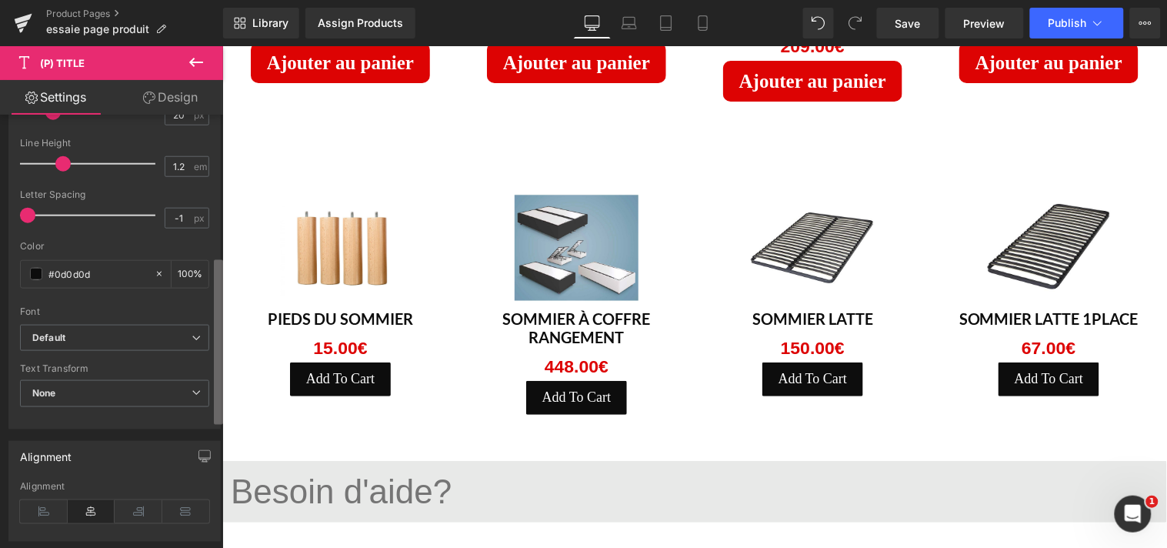
click at [200, 402] on div "Synced with Shopify product details Title Tag H1 H2 H3 H4 H5 H6 Paragraph Title…" at bounding box center [111, 335] width 223 height 440
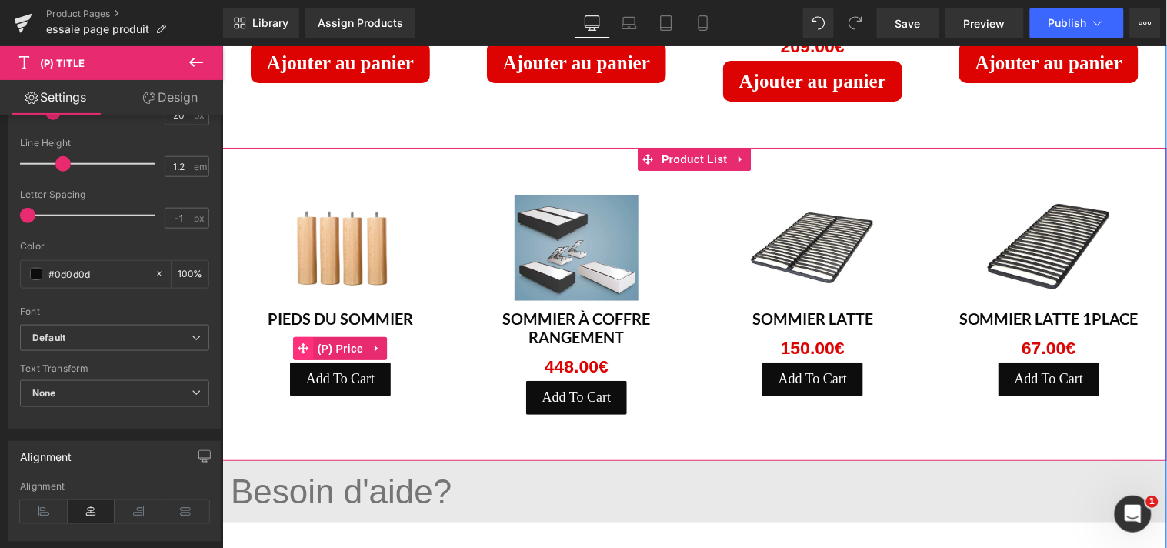
click at [305, 336] on span at bounding box center [303, 347] width 20 height 23
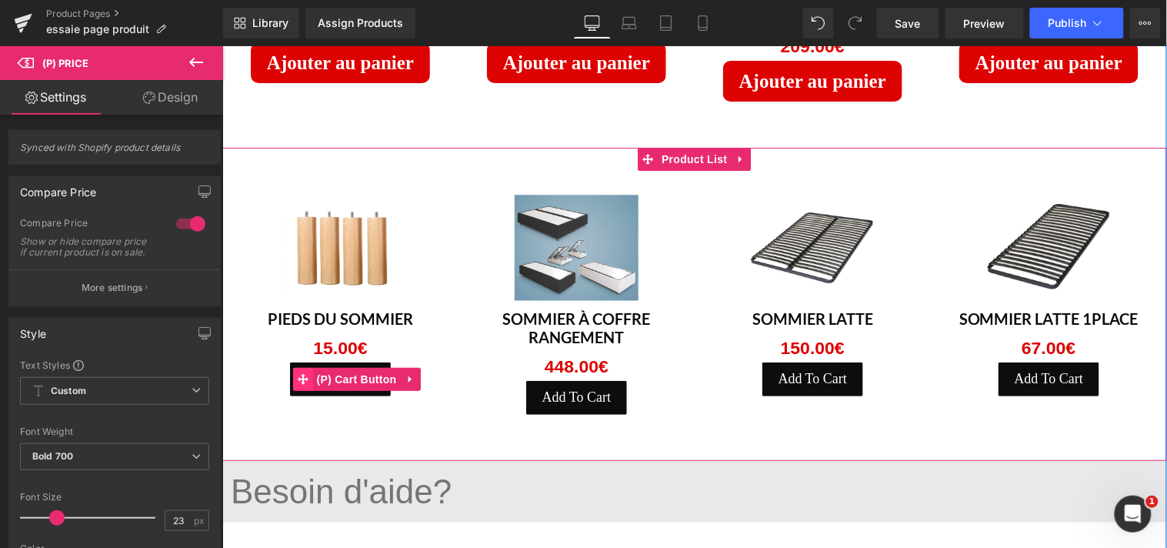
click at [299, 373] on icon at bounding box center [302, 378] width 11 height 11
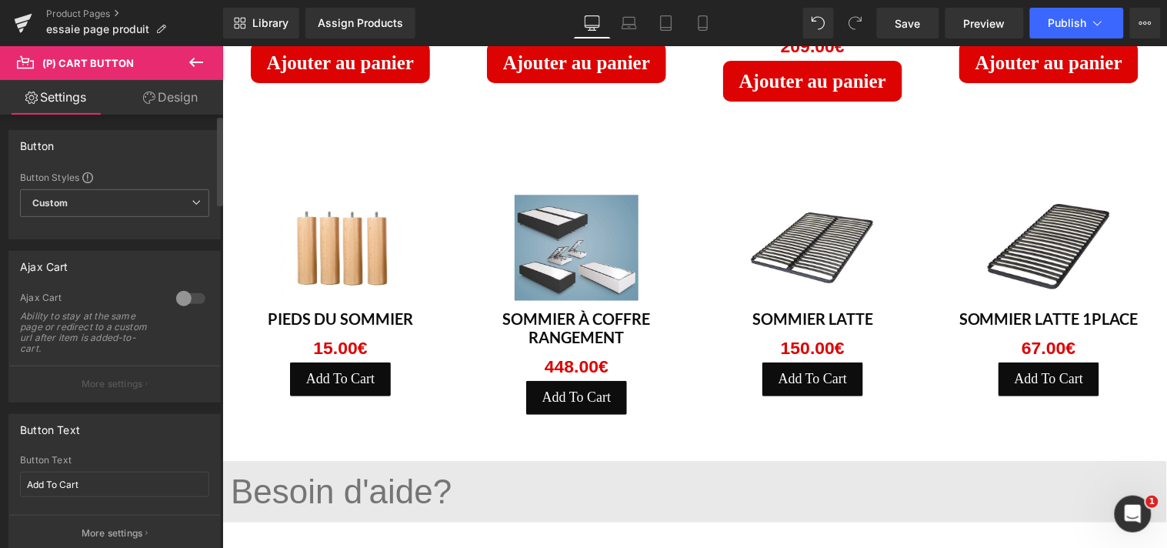
click at [181, 295] on div at bounding box center [190, 298] width 37 height 25
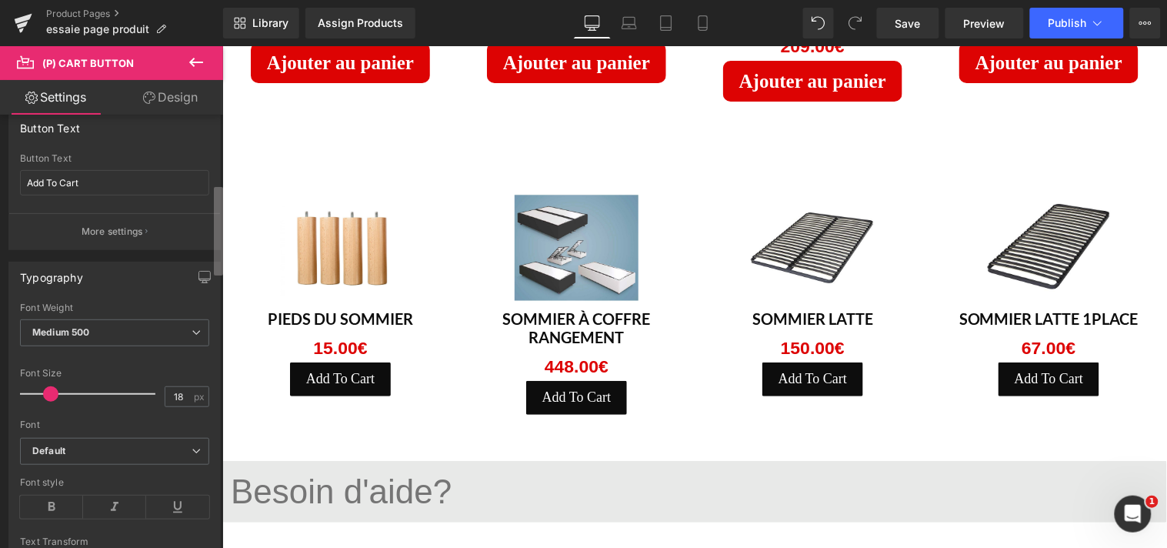
scroll to position [339, 0]
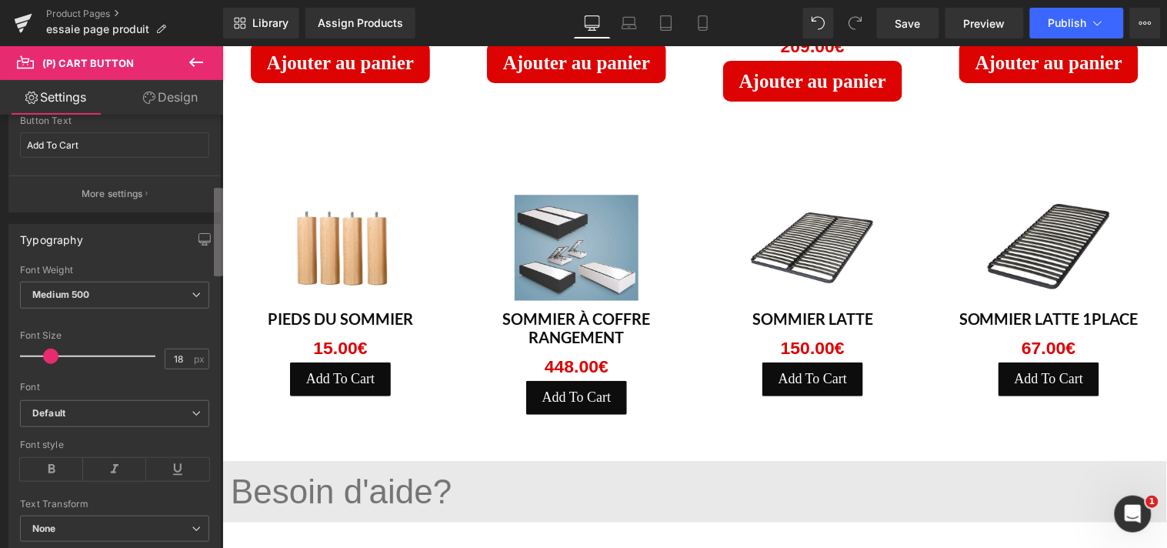
click at [216, 254] on b at bounding box center [218, 232] width 9 height 88
click at [108, 149] on input "Add To Cart" at bounding box center [114, 144] width 189 height 25
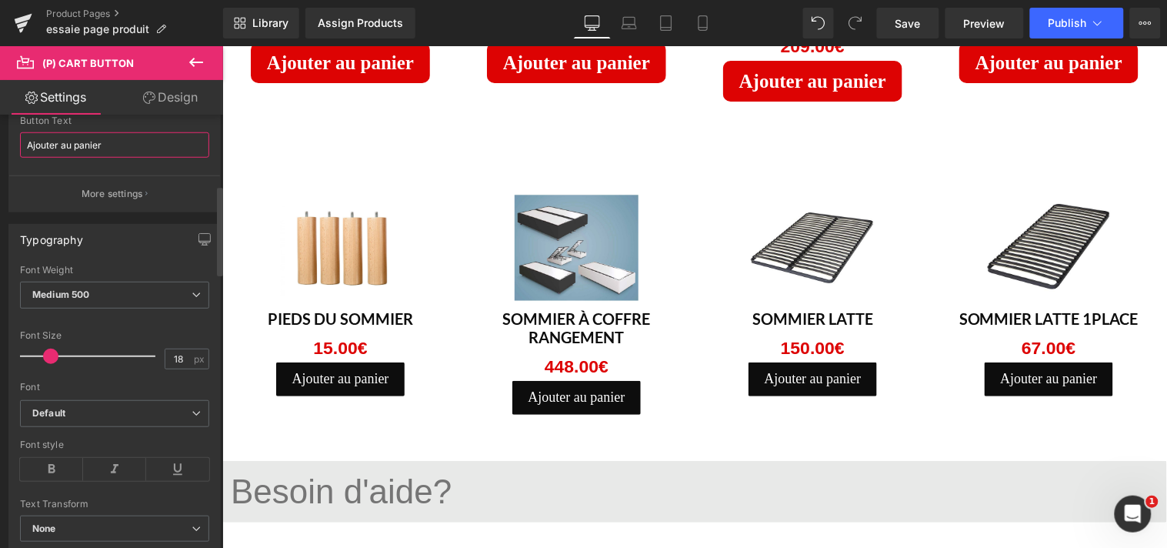
type input "Ajouter au panier"
click at [147, 204] on button "More settings" at bounding box center [114, 193] width 211 height 36
click at [192, 290] on icon at bounding box center [196, 294] width 9 height 9
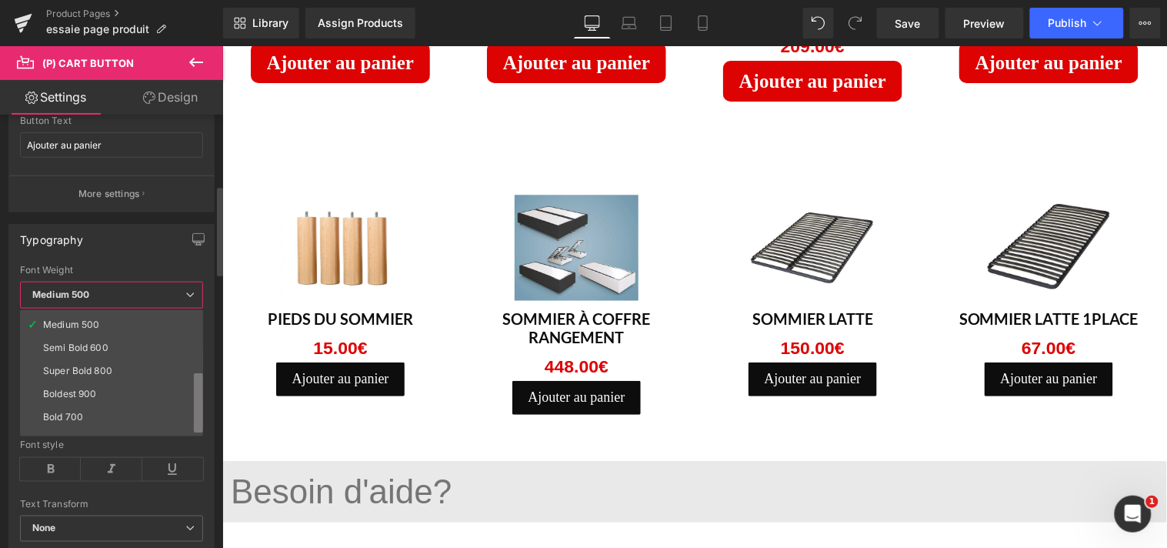
scroll to position [127, 0]
click at [195, 419] on b at bounding box center [198, 403] width 9 height 60
click at [93, 382] on li "Bold 700" at bounding box center [115, 379] width 190 height 23
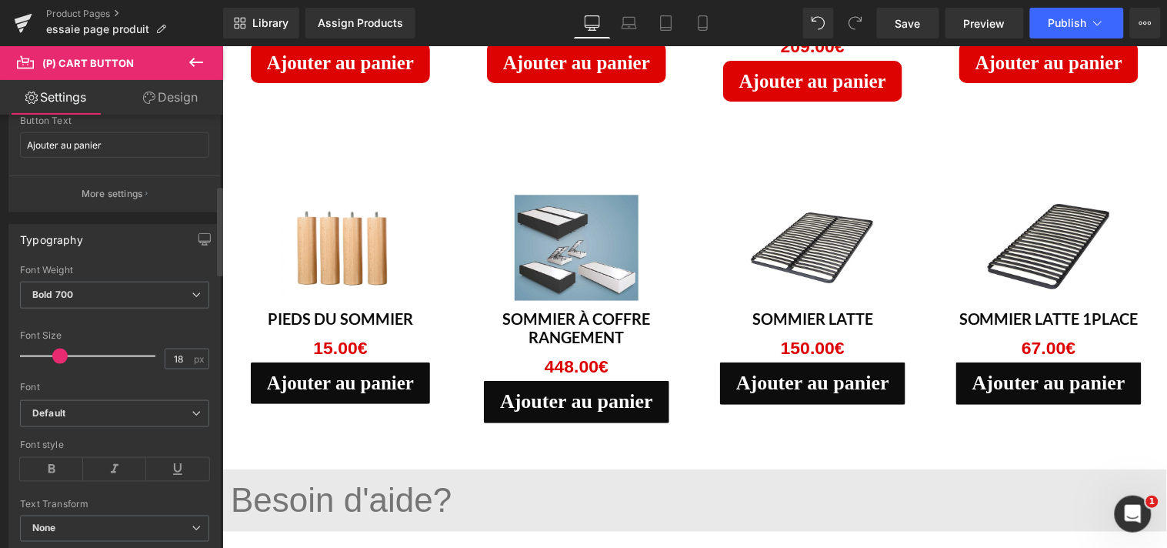
drag, startPoint x: 46, startPoint y: 357, endPoint x: 55, endPoint y: 358, distance: 8.5
click at [55, 358] on span at bounding box center [59, 356] width 15 height 15
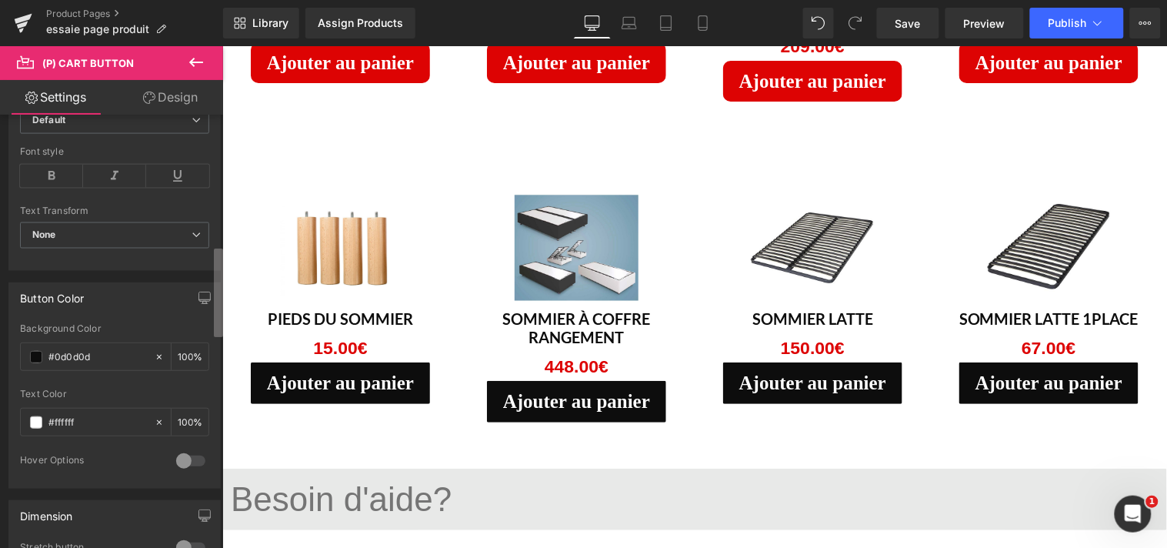
scroll to position [666, 0]
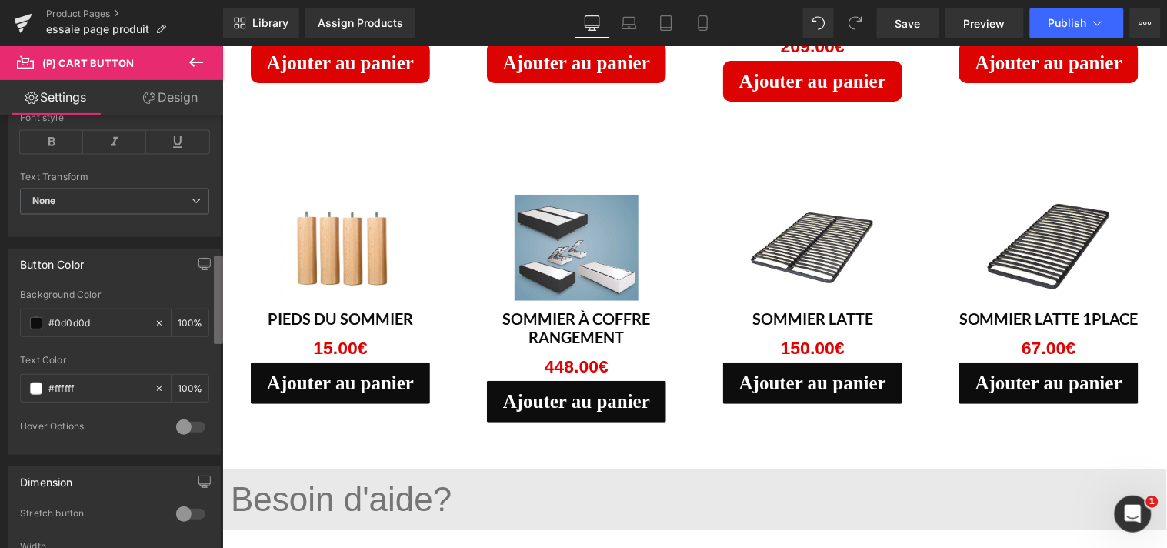
click at [214, 297] on b at bounding box center [218, 299] width 9 height 88
click at [111, 325] on input "#0d0d0d" at bounding box center [97, 323] width 98 height 17
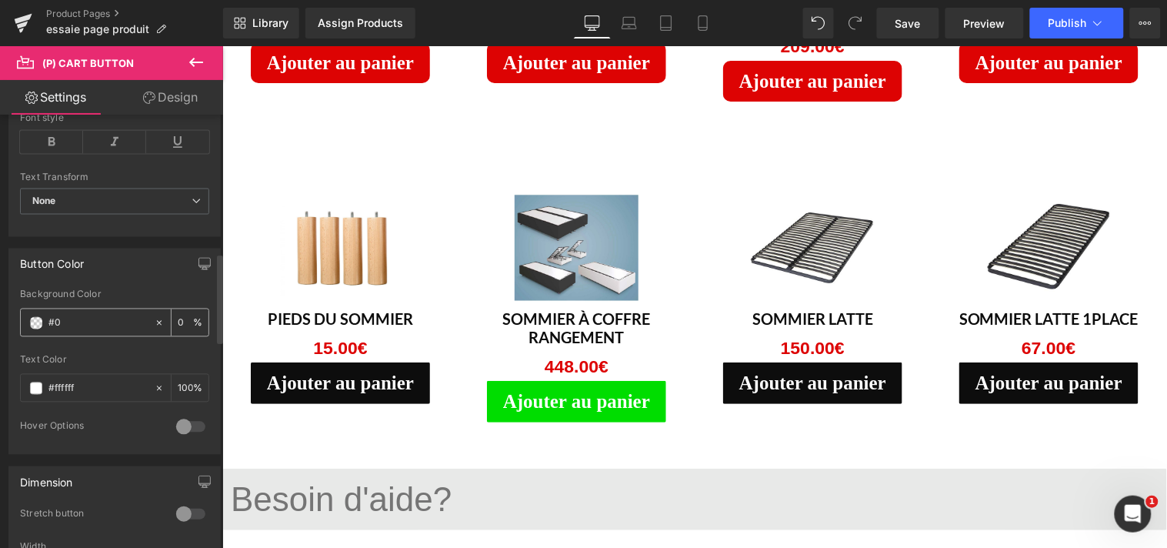
type input "#"
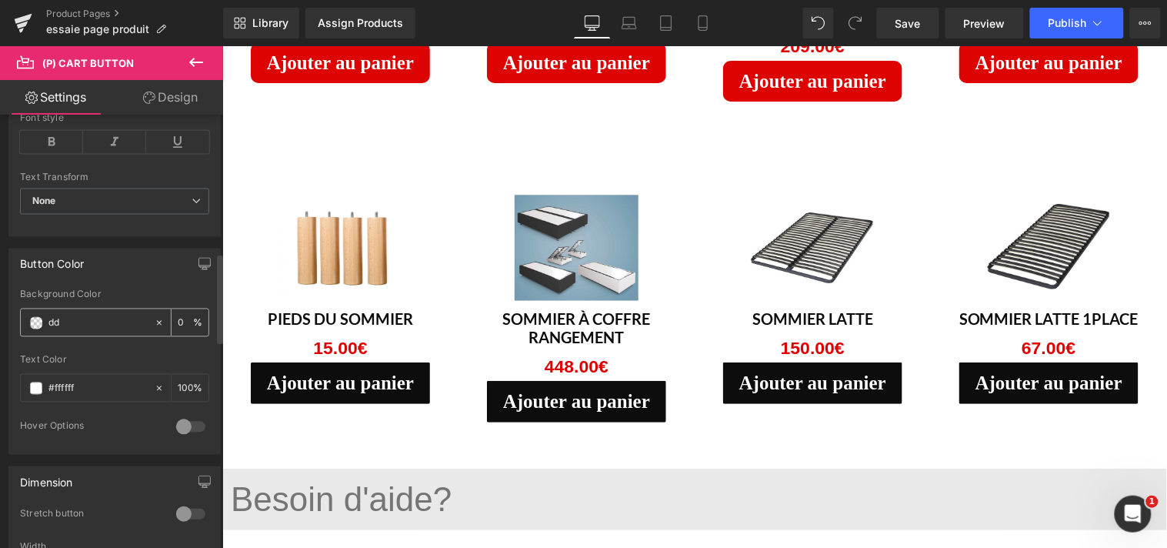
type input "d"
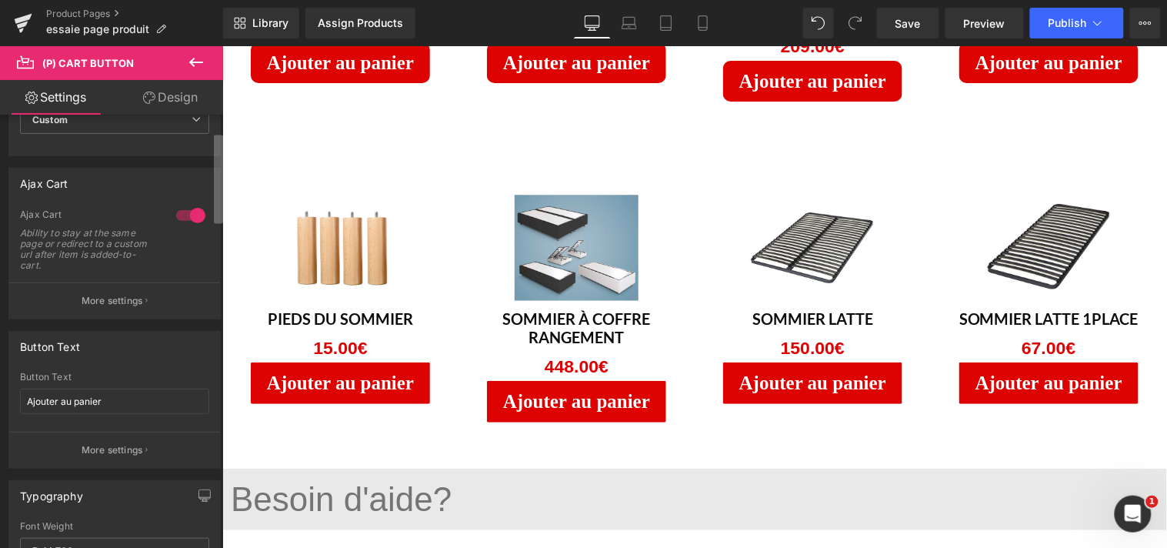
scroll to position [0, 0]
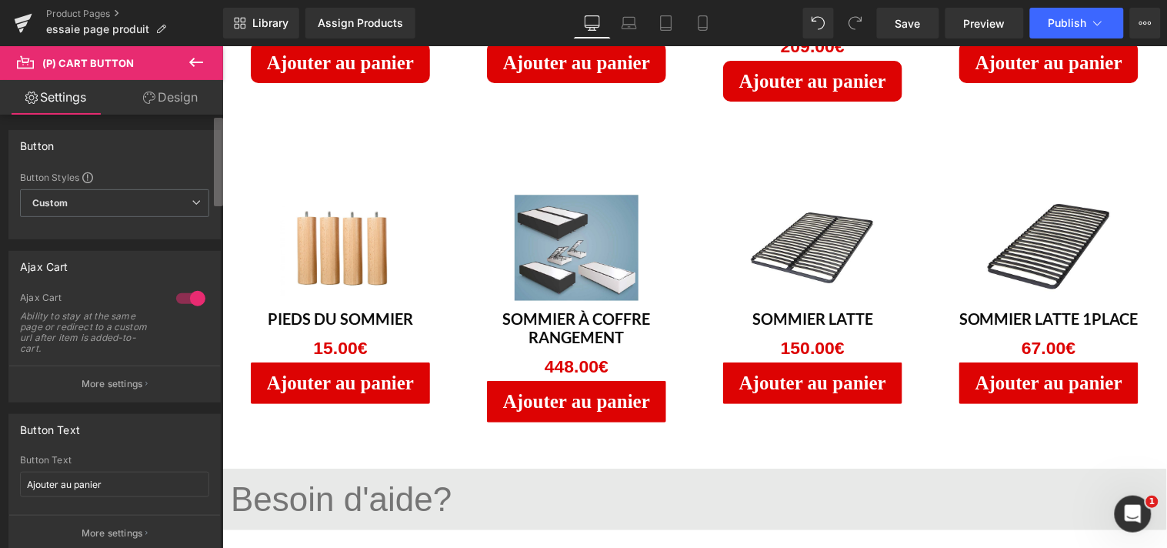
click at [219, 178] on b at bounding box center [218, 162] width 9 height 88
type input "DD0303"
click at [185, 102] on link "Design" at bounding box center [171, 97] width 112 height 35
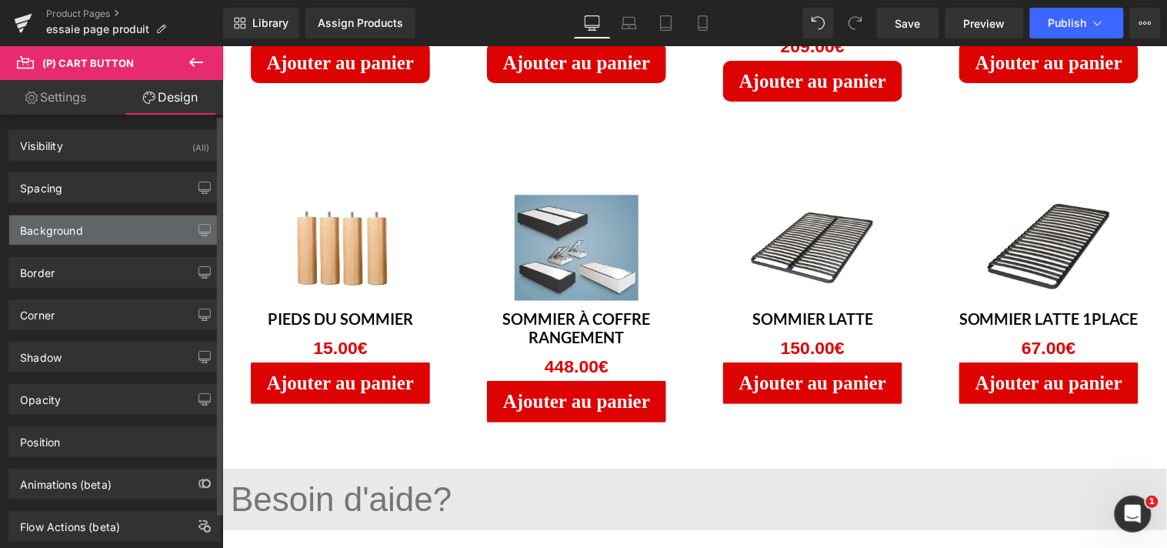
click at [94, 231] on div "Background" at bounding box center [114, 229] width 211 height 29
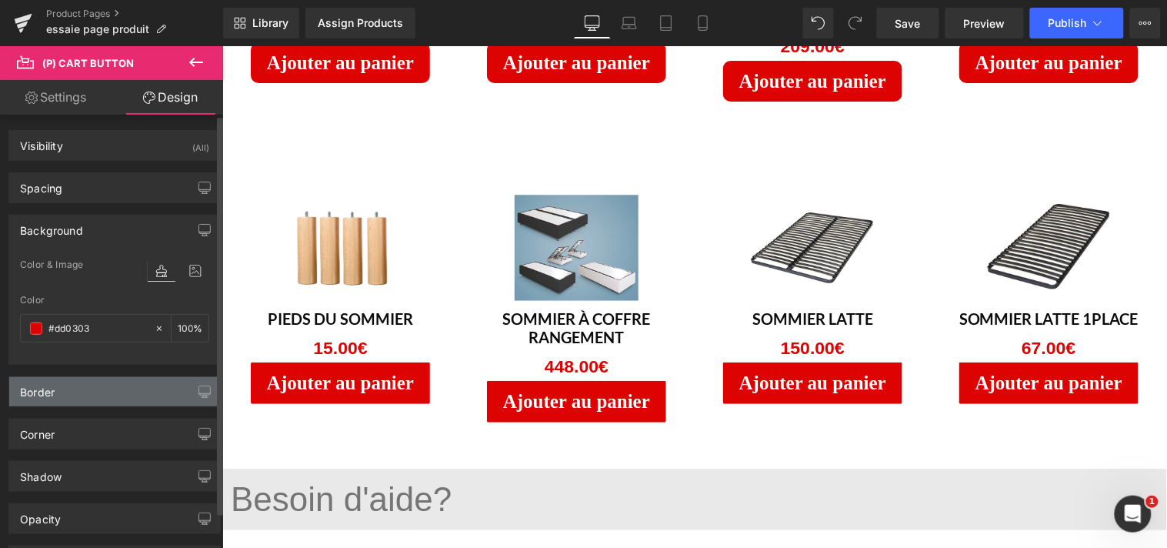
click at [97, 400] on div "Border" at bounding box center [114, 391] width 211 height 29
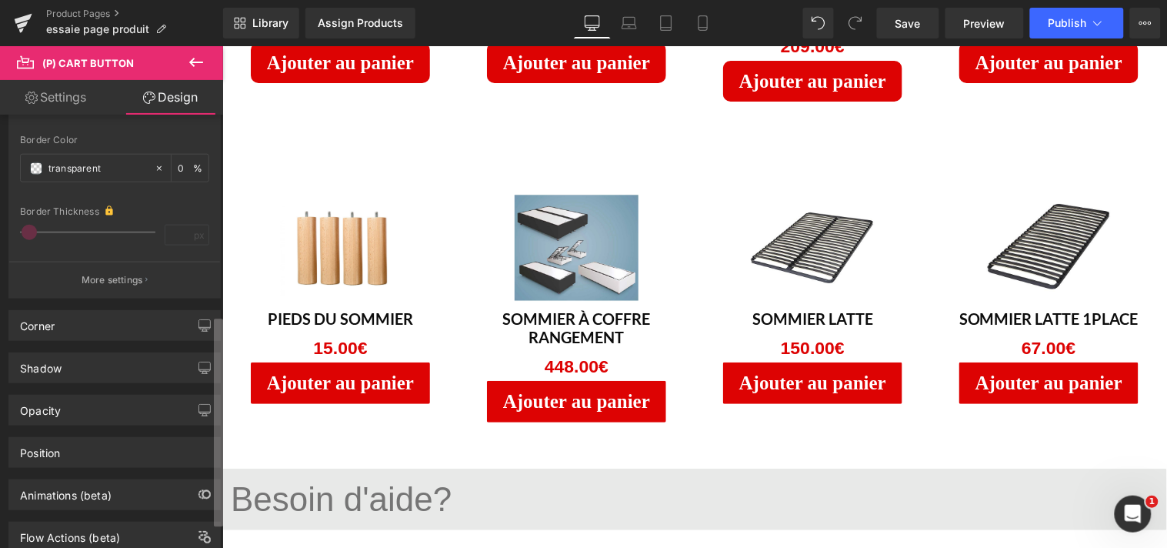
scroll to position [465, 0]
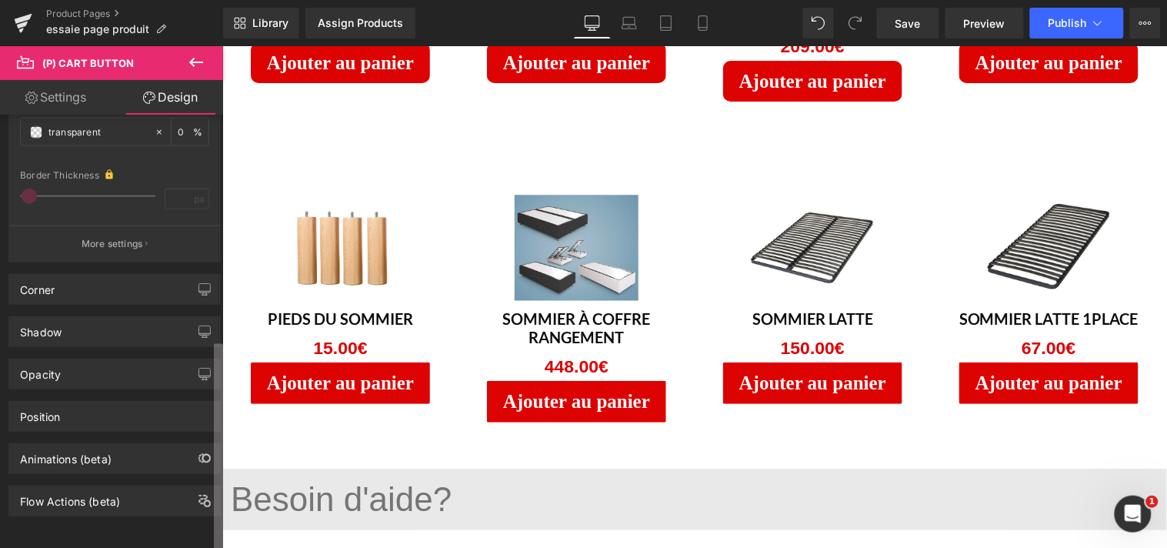
click at [201, 547] on html "(P) Cart Button You are previewing how the will restyle your page. You can not …" at bounding box center [583, 274] width 1167 height 548
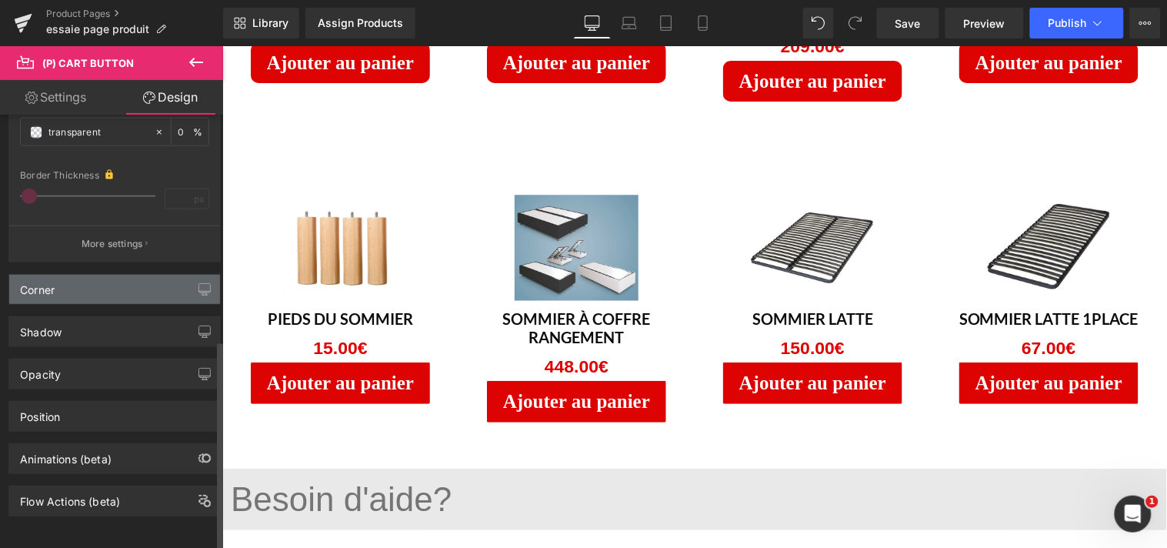
click at [128, 286] on div "Corner" at bounding box center [114, 289] width 211 height 29
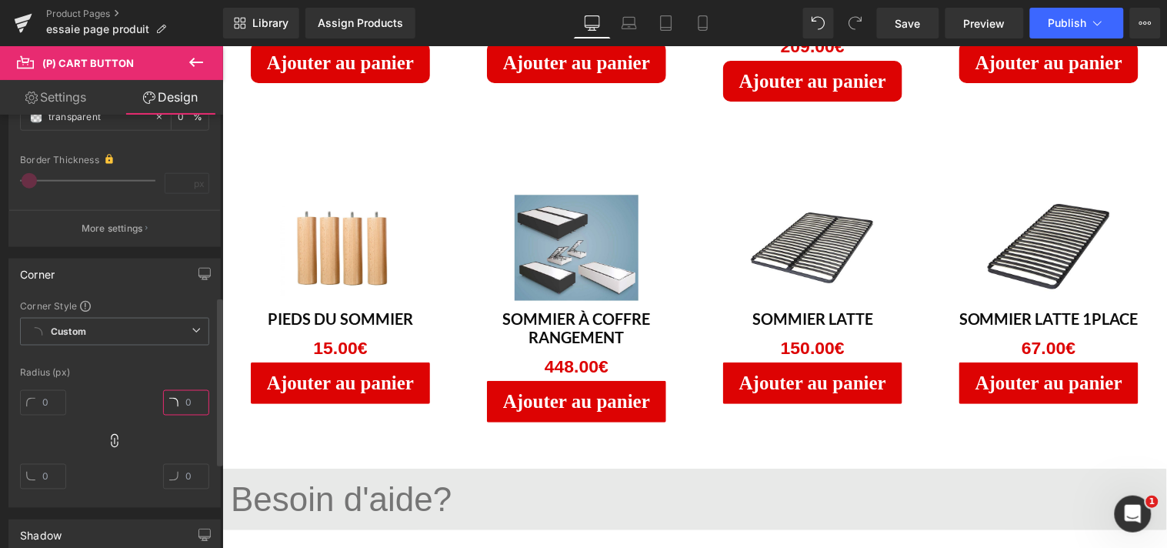
click at [185, 393] on input "text" at bounding box center [186, 402] width 46 height 25
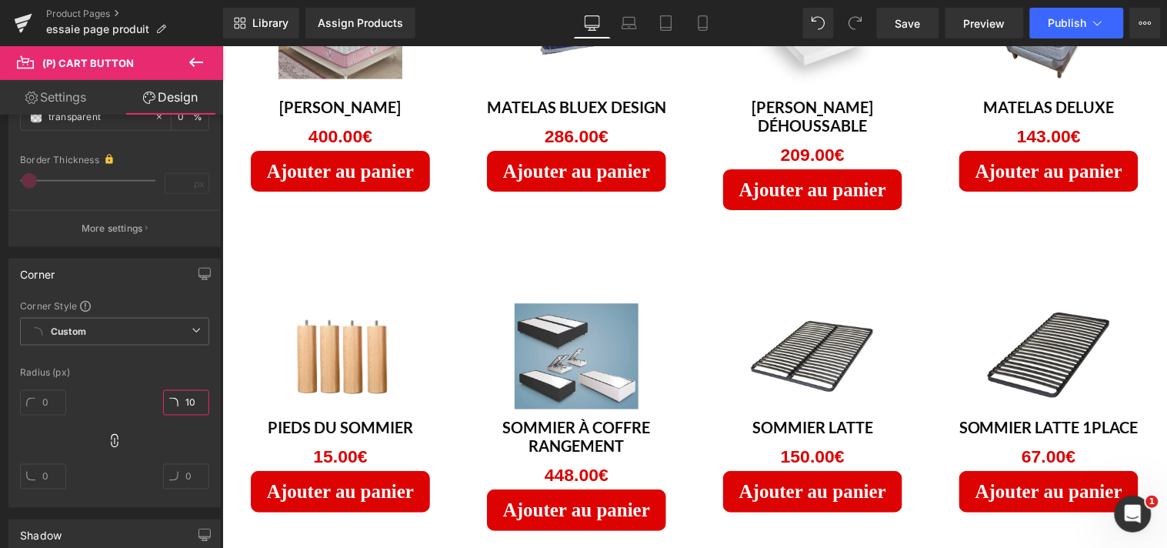
scroll to position [1367, 0]
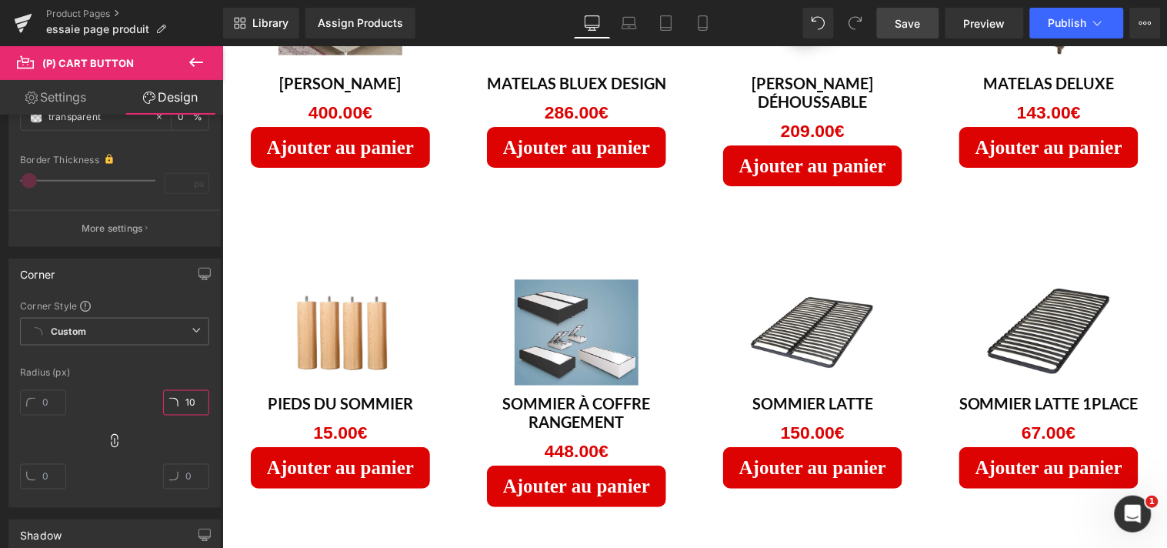
type input "10"
click at [911, 25] on span "Save" at bounding box center [908, 23] width 25 height 16
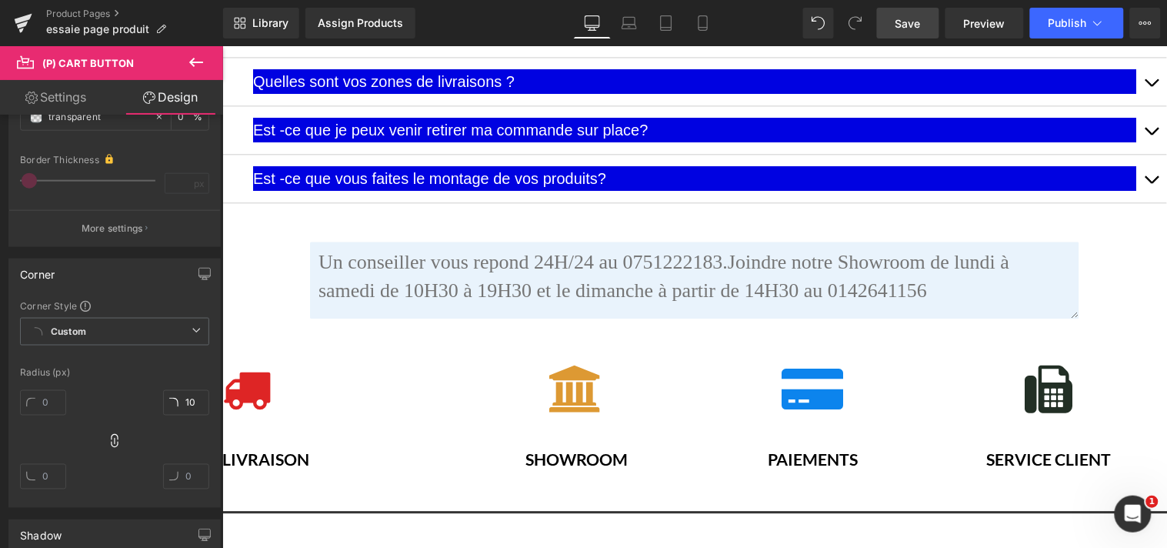
scroll to position [2555, 0]
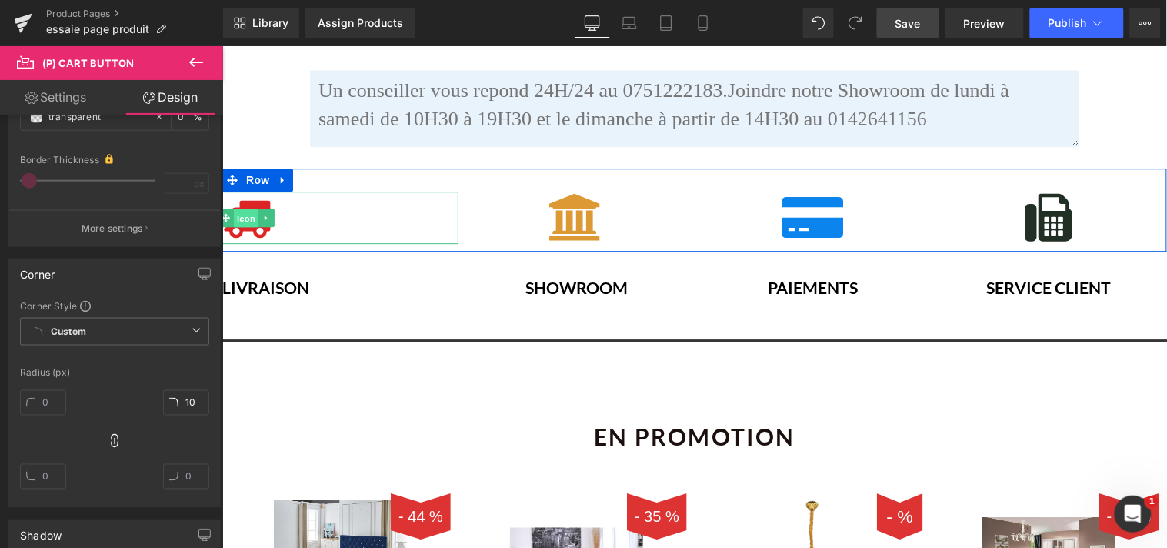
click at [246, 209] on span "Icon" at bounding box center [245, 218] width 25 height 18
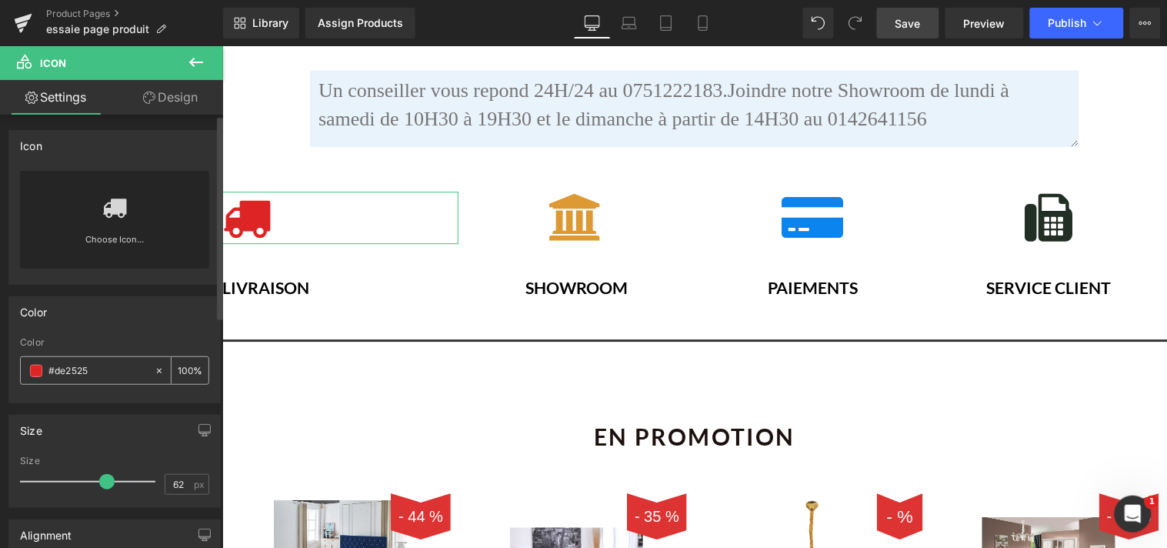
click at [104, 364] on input "#de2525" at bounding box center [97, 370] width 98 height 17
type input "#"
type input "F"
type input "000000"
click at [206, 64] on button at bounding box center [196, 63] width 54 height 34
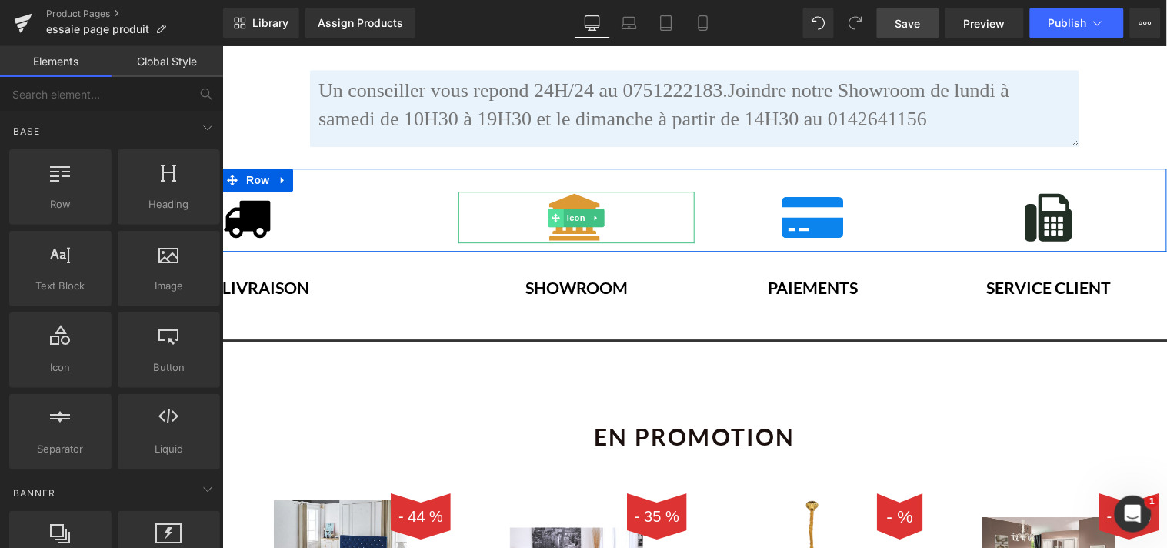
click at [553, 212] on icon at bounding box center [555, 216] width 8 height 9
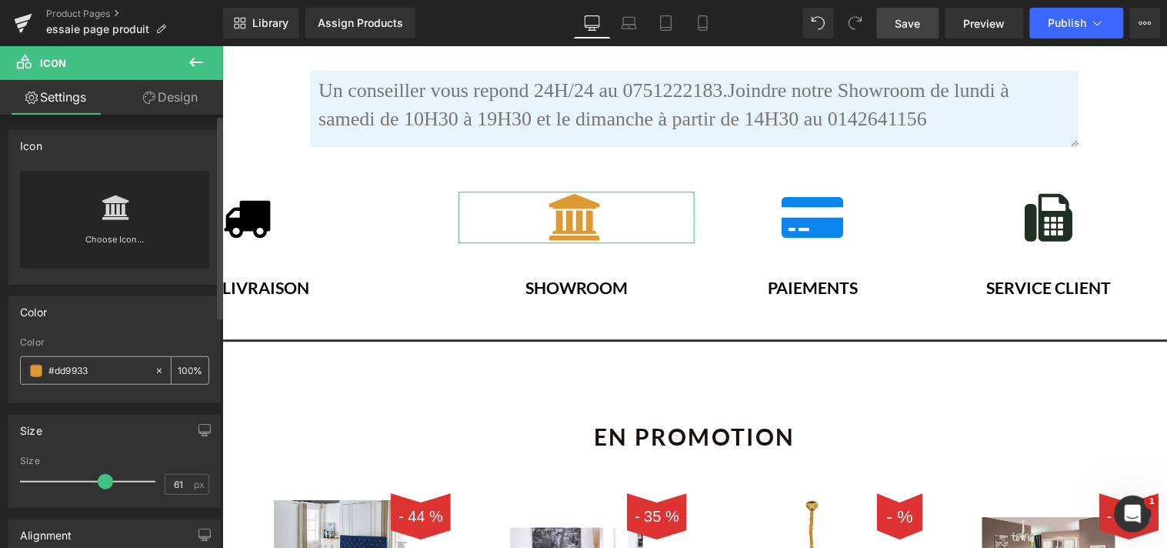
click at [105, 374] on input "#dd9933" at bounding box center [97, 370] width 98 height 17
type input "#"
type input "000000"
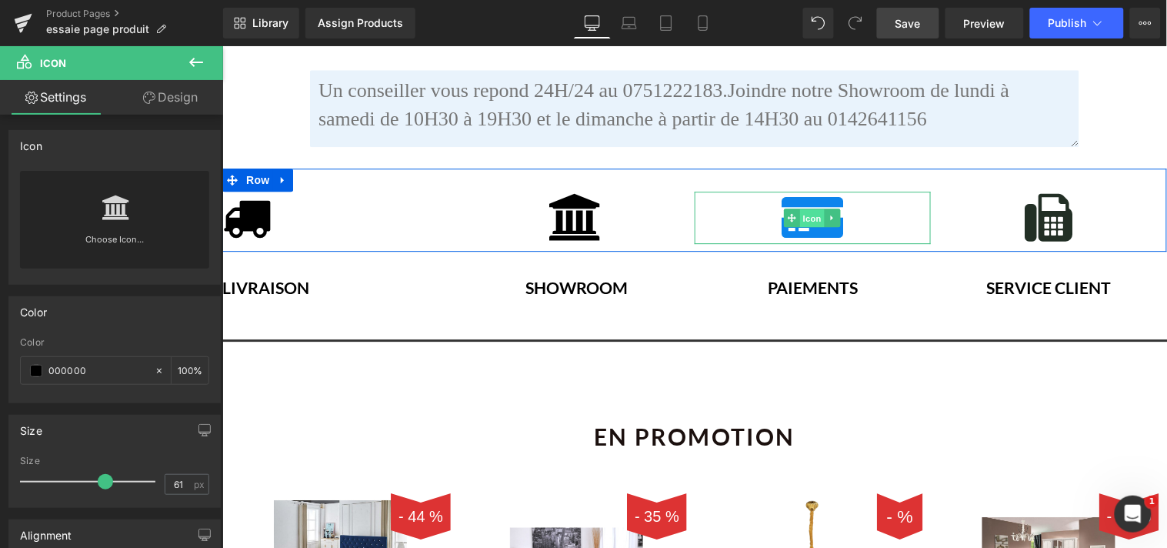
click at [799, 209] on span "Icon" at bounding box center [811, 218] width 25 height 18
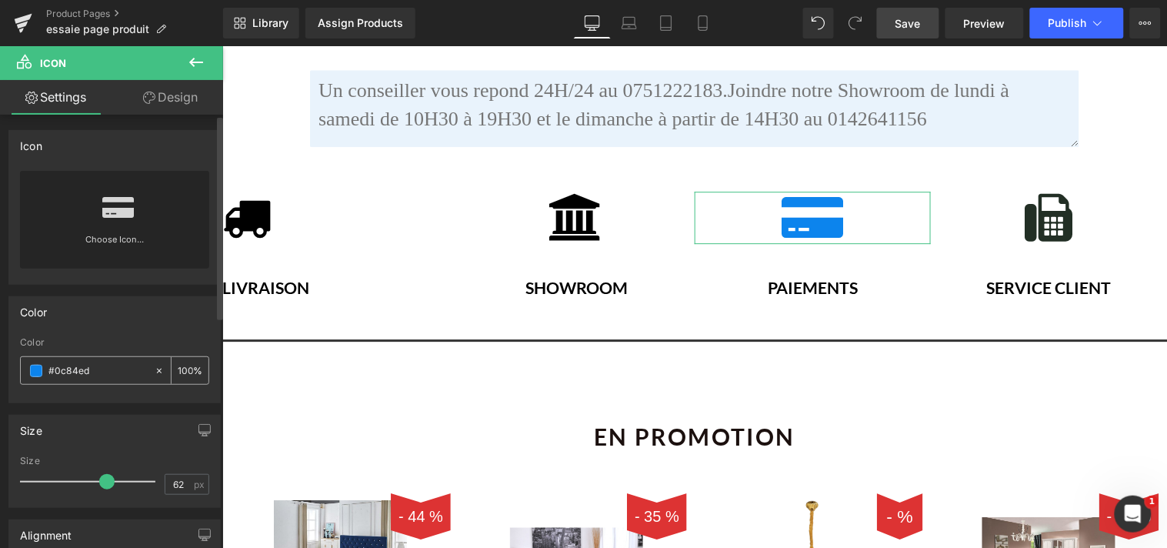
click at [112, 364] on input "#0c84ed" at bounding box center [97, 370] width 98 height 17
type input "#"
type input "000000"
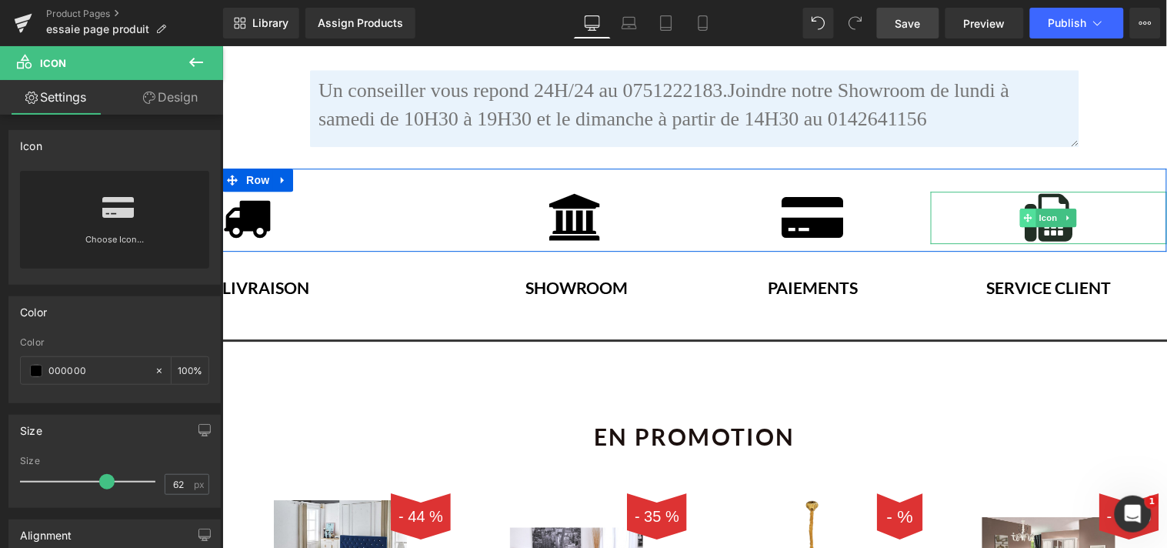
click at [1023, 212] on icon at bounding box center [1027, 216] width 8 height 8
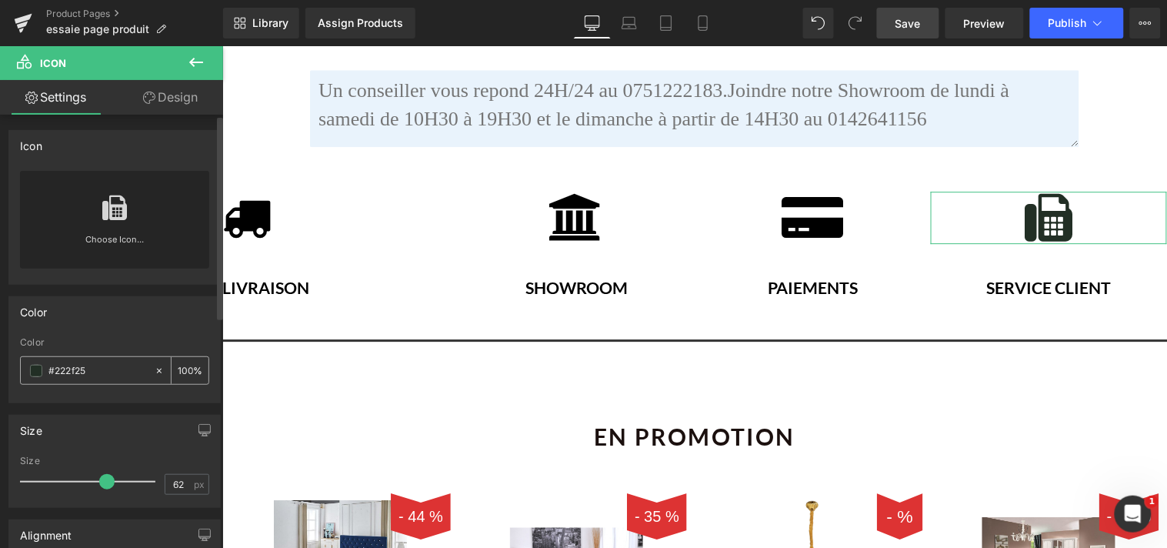
click at [110, 375] on input "#222f25" at bounding box center [97, 370] width 98 height 17
type input "#"
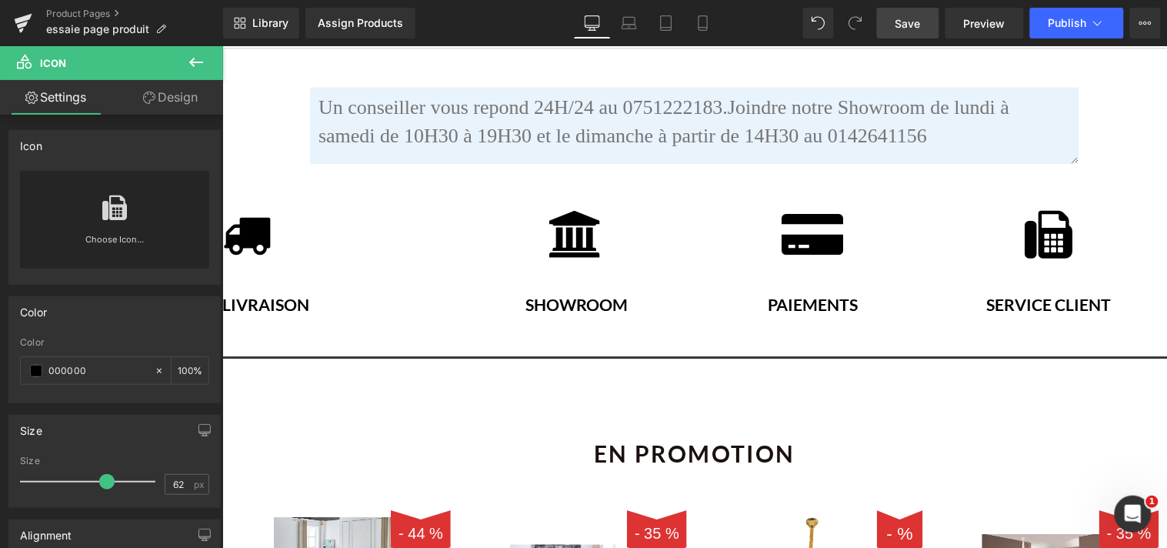
scroll to position [2609, 0]
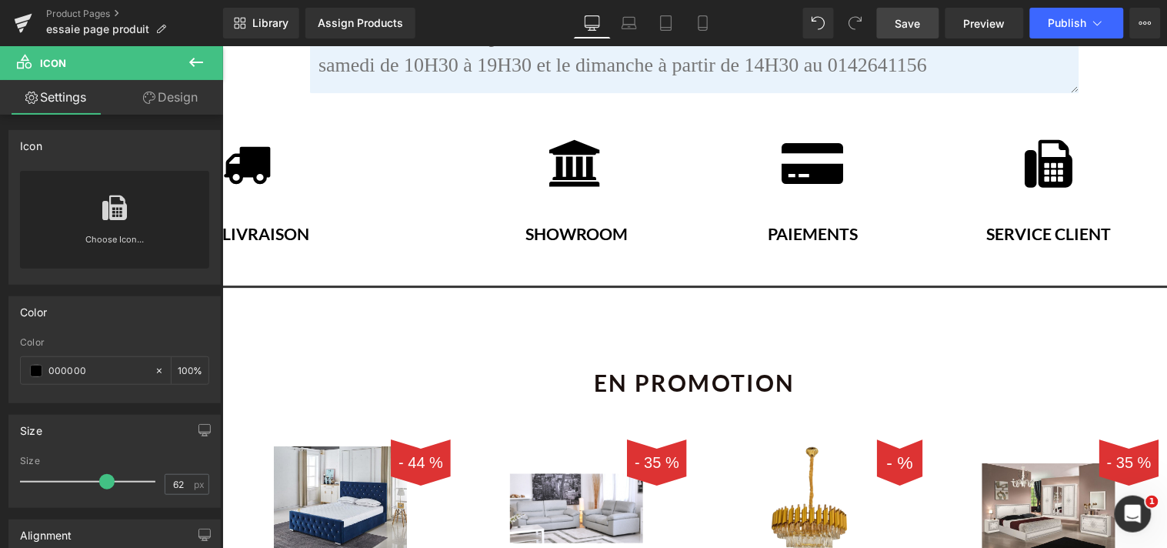
type input "000000"
click at [189, 54] on icon at bounding box center [196, 62] width 18 height 18
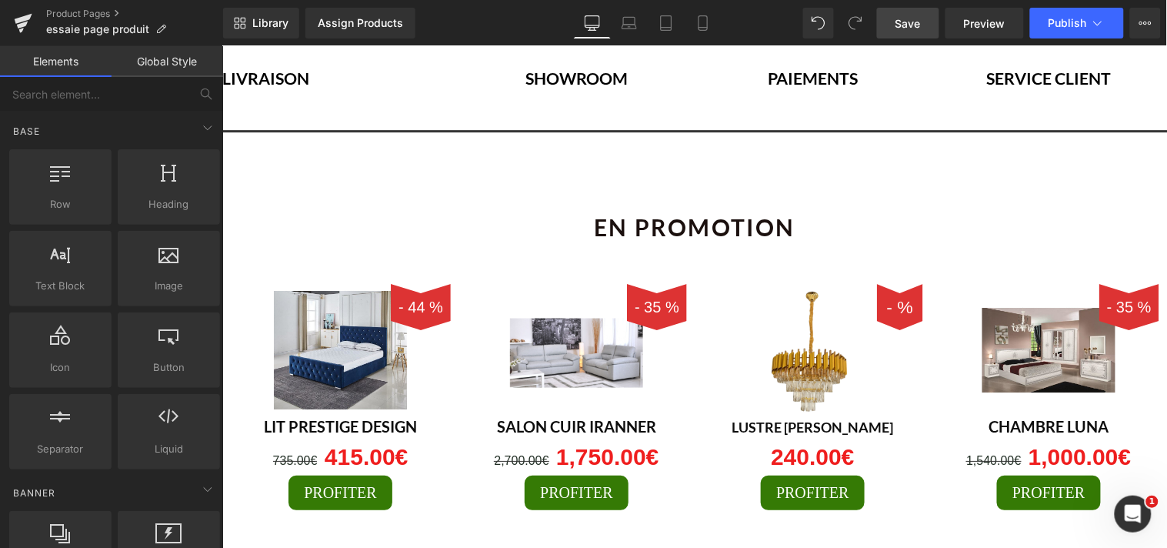
scroll to position [2849, 0]
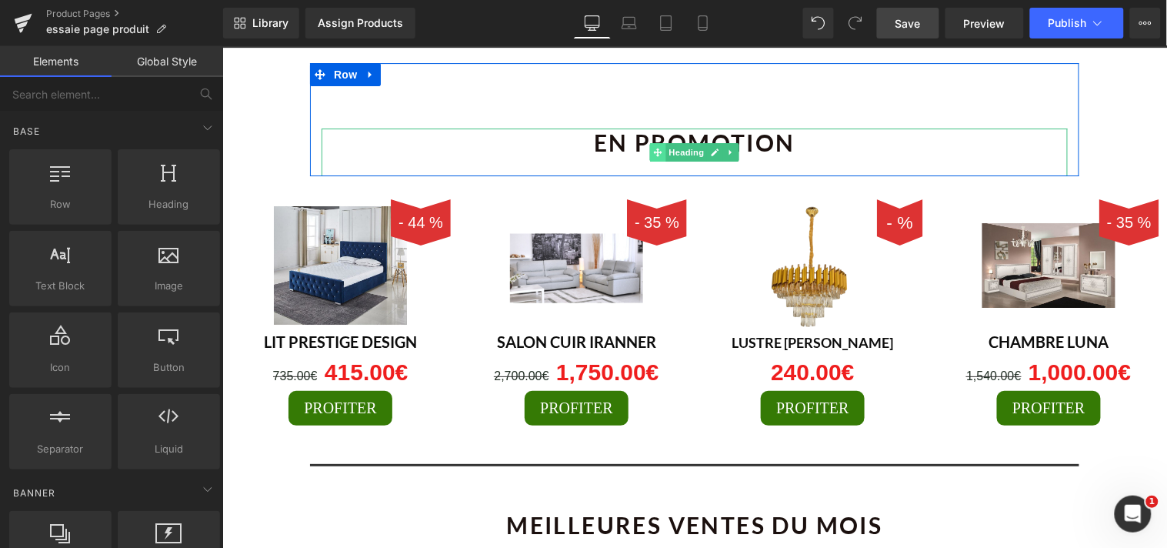
click at [655, 142] on span at bounding box center [657, 151] width 16 height 18
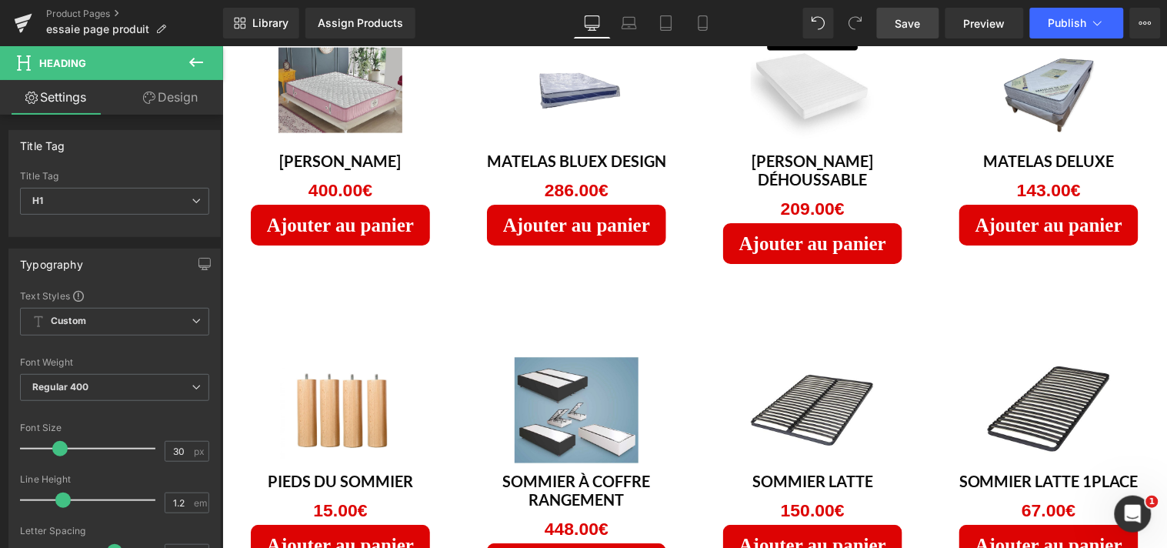
scroll to position [1142, 0]
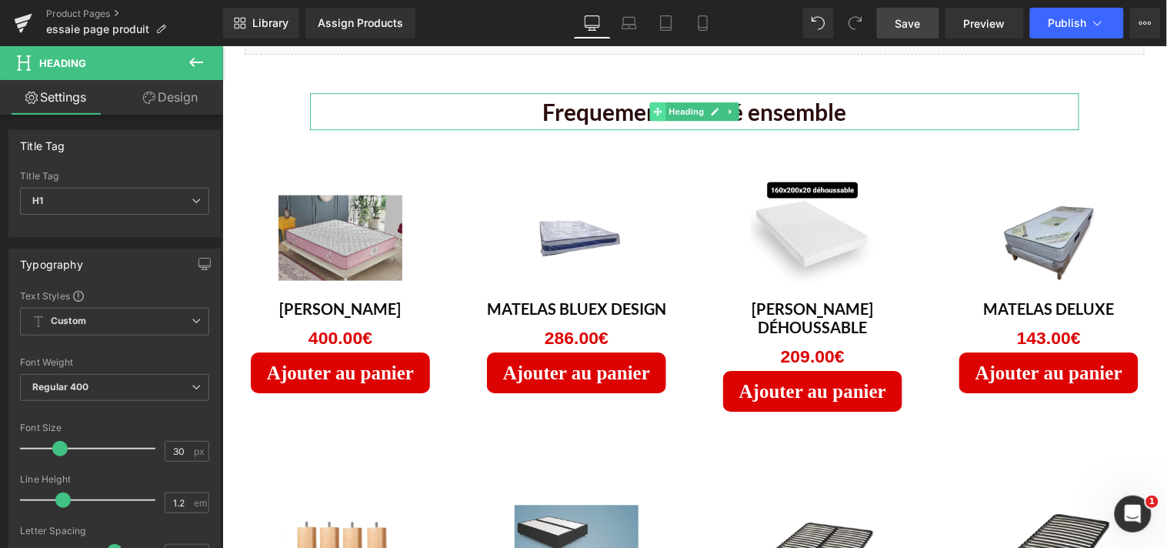
click at [653, 108] on icon at bounding box center [657, 110] width 8 height 8
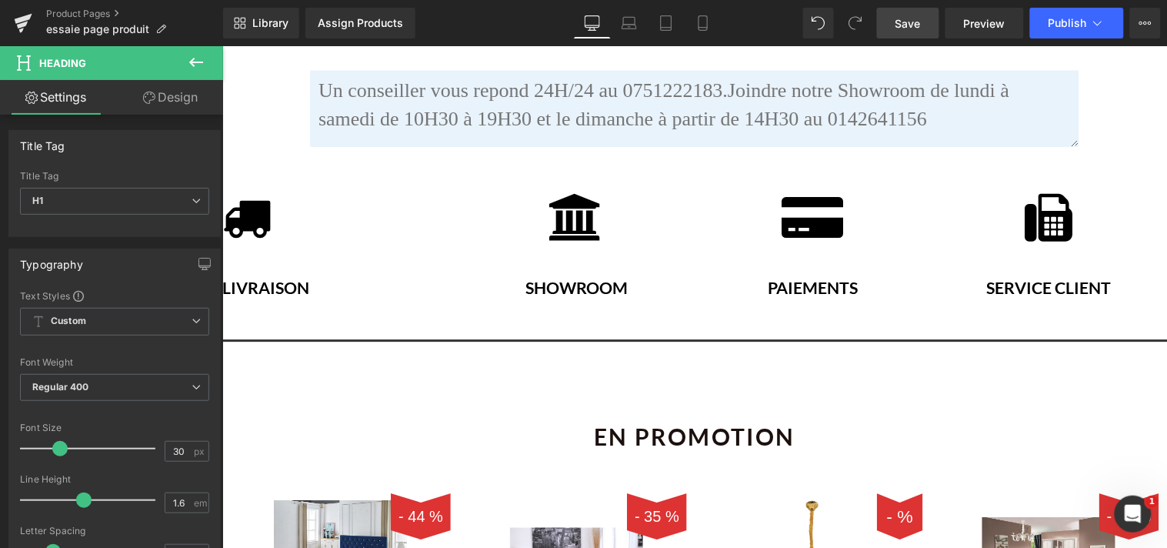
scroll to position [2585, 0]
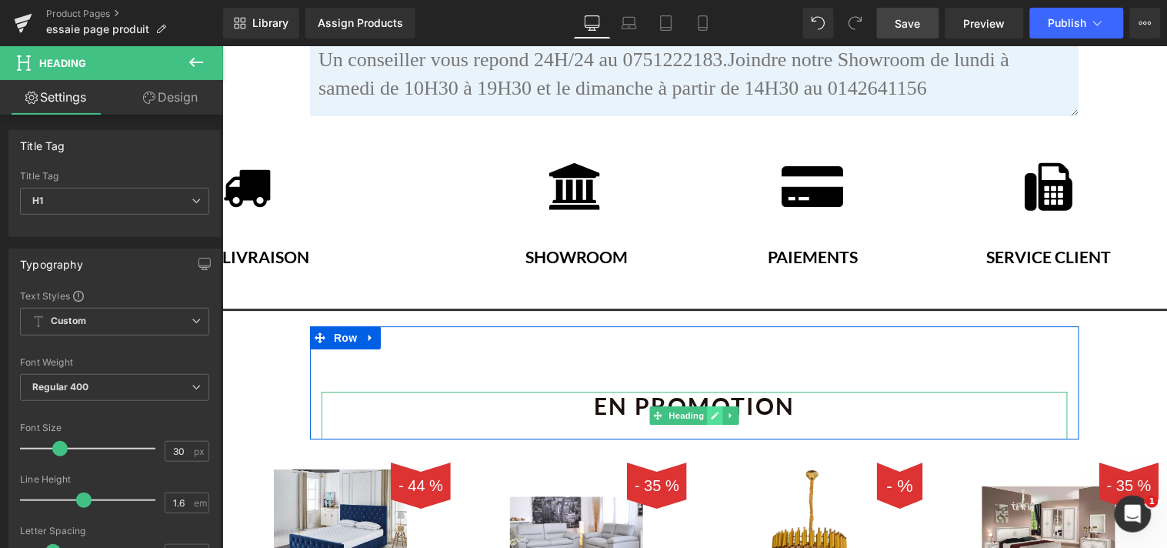
click at [707, 406] on link at bounding box center [715, 415] width 16 height 18
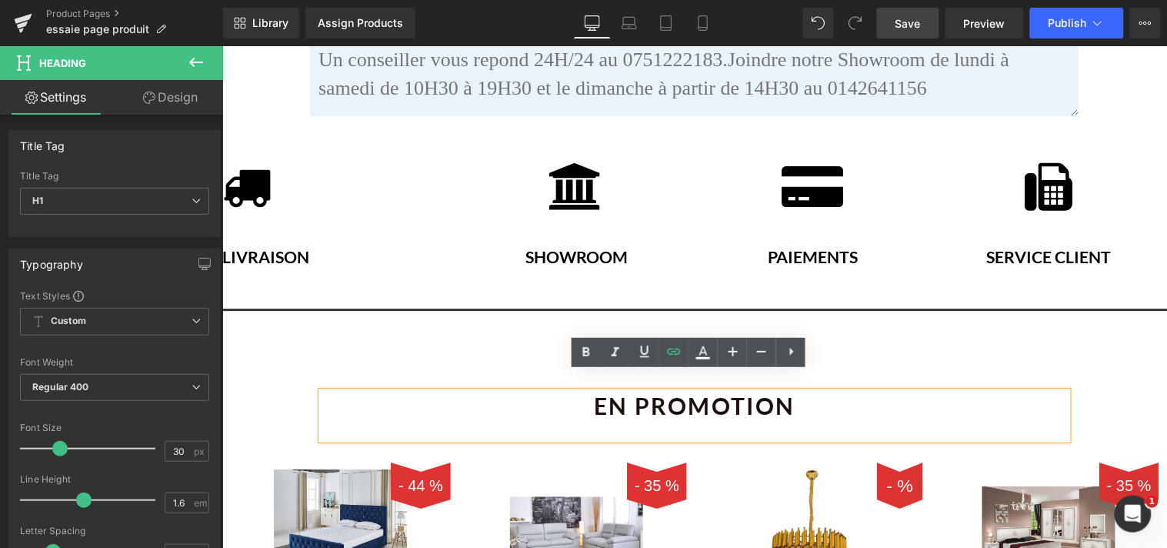
click at [778, 391] on h1 "en promotion" at bounding box center [694, 405] width 746 height 28
click at [873, 330] on div "en promotion Heading Row 85px" at bounding box center [693, 381] width 769 height 113
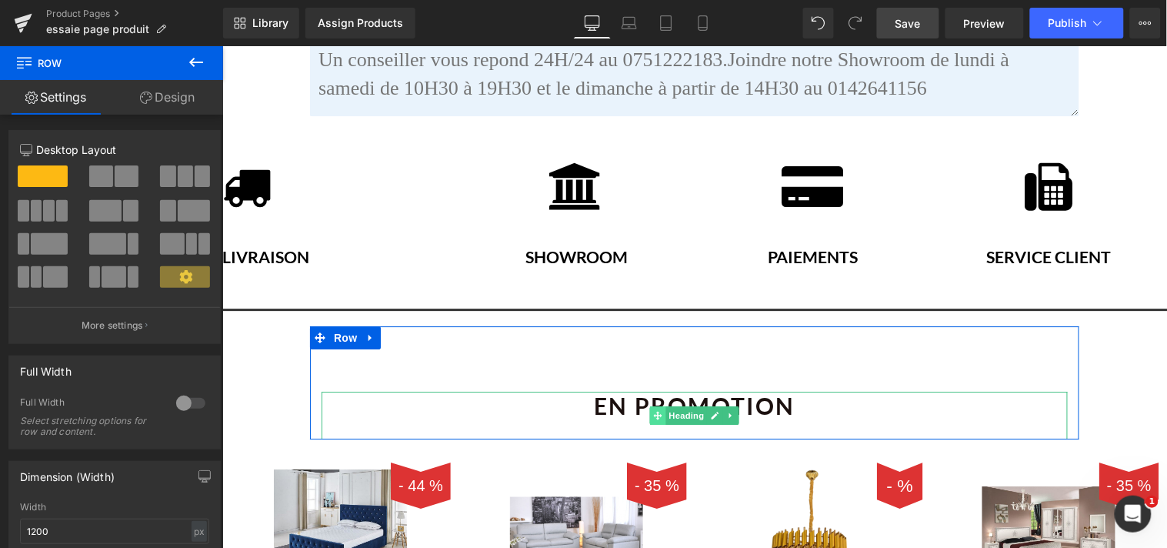
click at [653, 411] on icon at bounding box center [657, 415] width 8 height 8
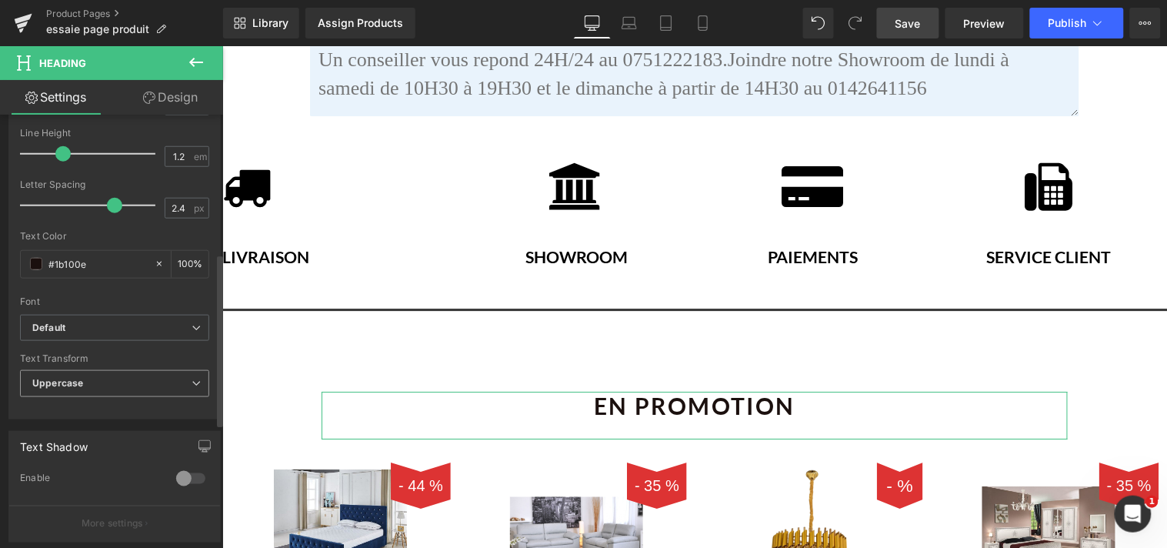
scroll to position [342, 0]
click at [192, 387] on icon at bounding box center [196, 387] width 9 height 9
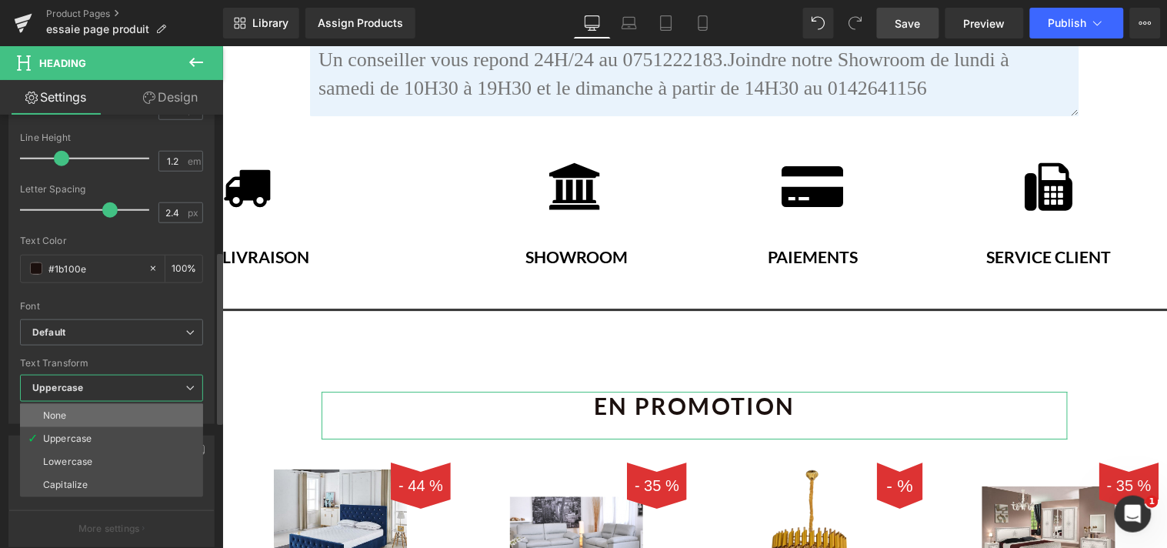
click at [108, 404] on li "None" at bounding box center [111, 415] width 183 height 23
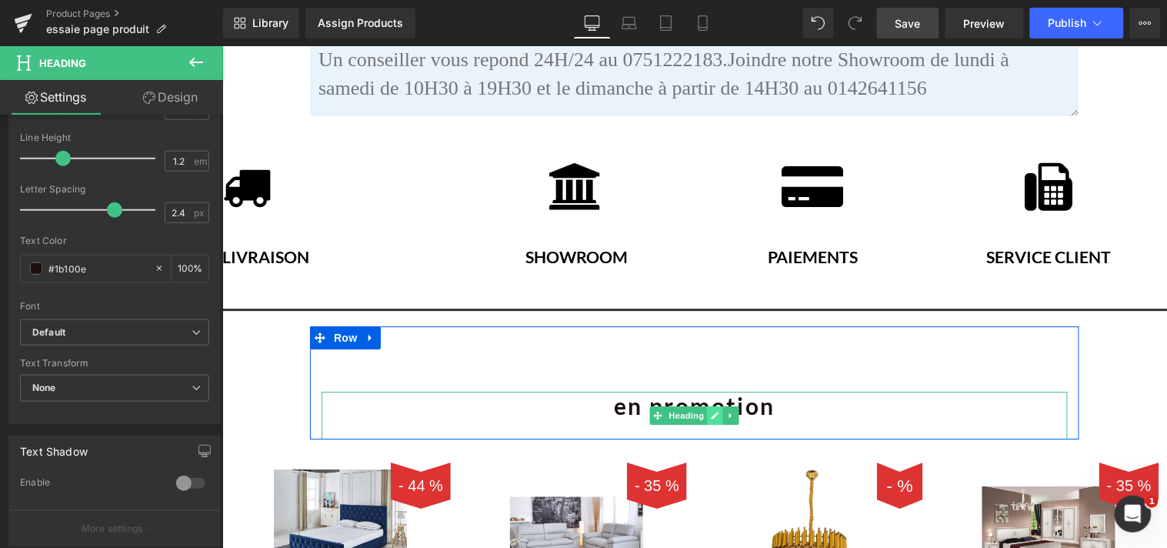
click at [710, 410] on icon at bounding box center [714, 414] width 8 height 9
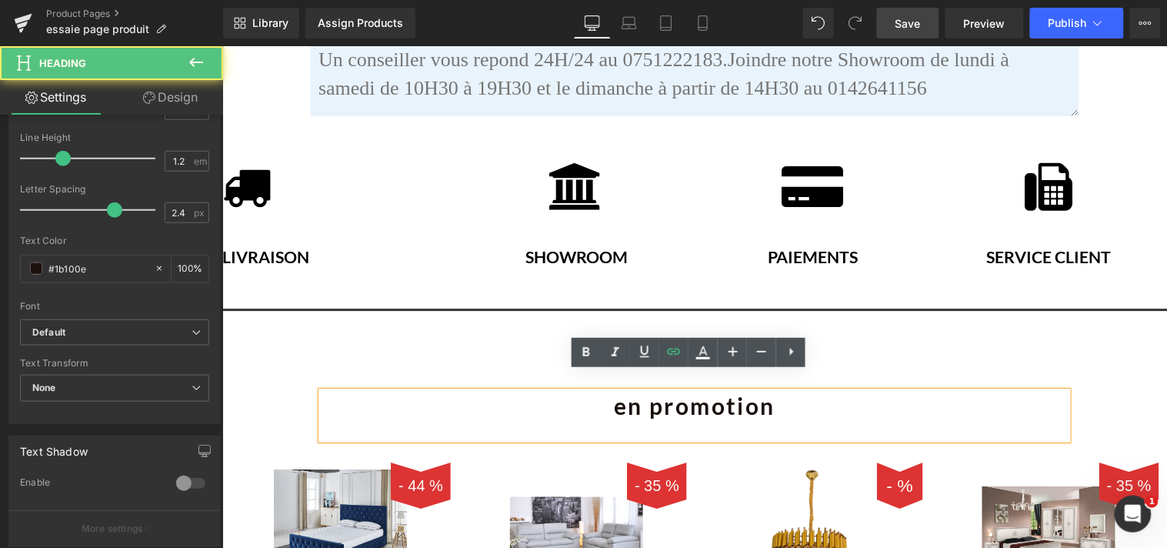
click at [619, 391] on h1 "en promotion" at bounding box center [694, 405] width 746 height 28
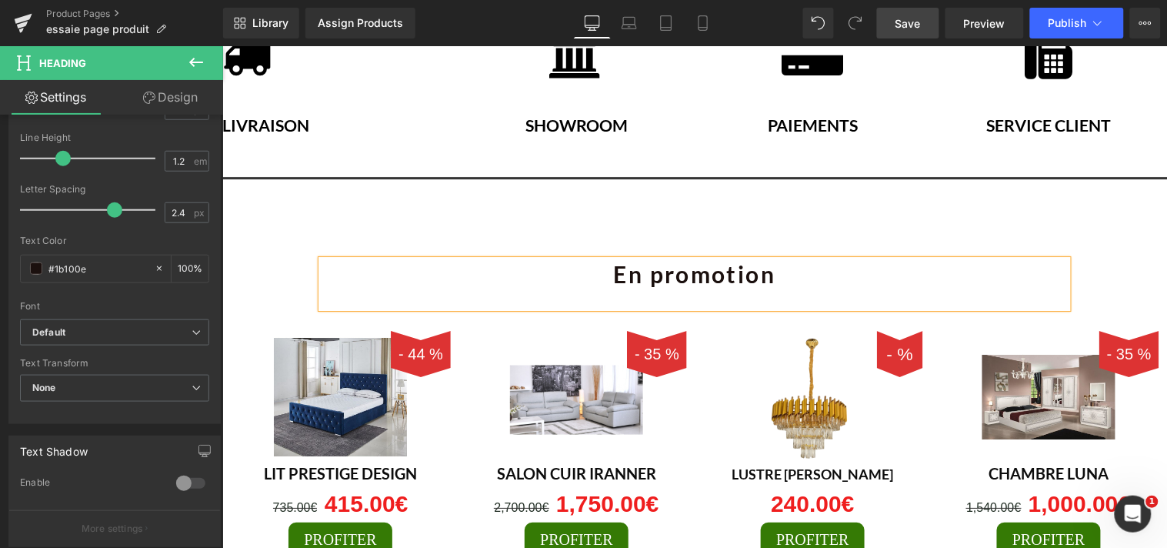
scroll to position [2725, 0]
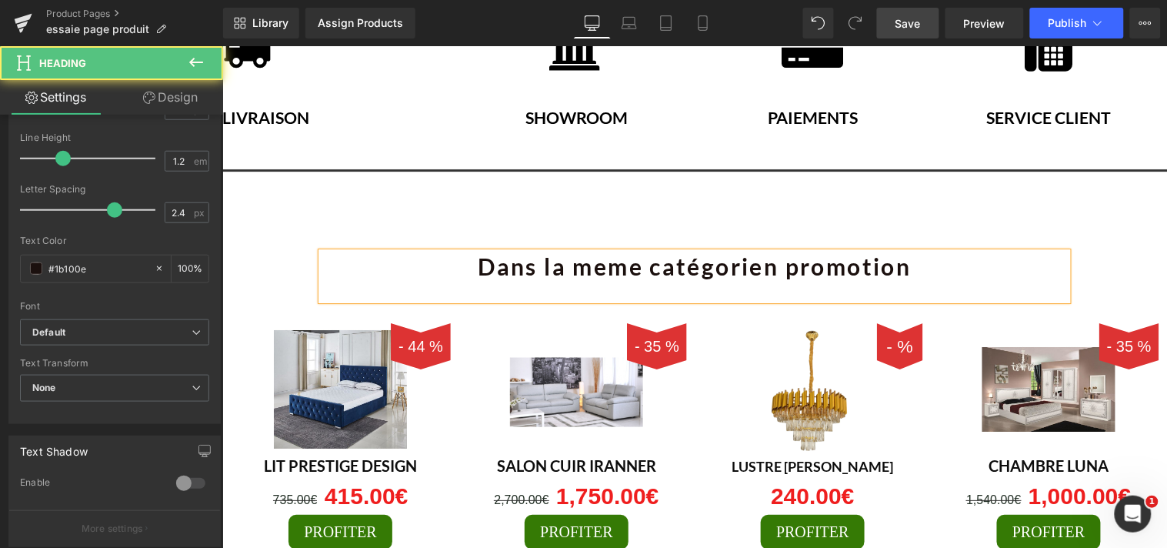
click at [915, 259] on h1 "Dans la meme catégorien promotion" at bounding box center [694, 266] width 746 height 28
click at [670, 252] on h1 "Dans la meme catégorie" at bounding box center [694, 266] width 746 height 28
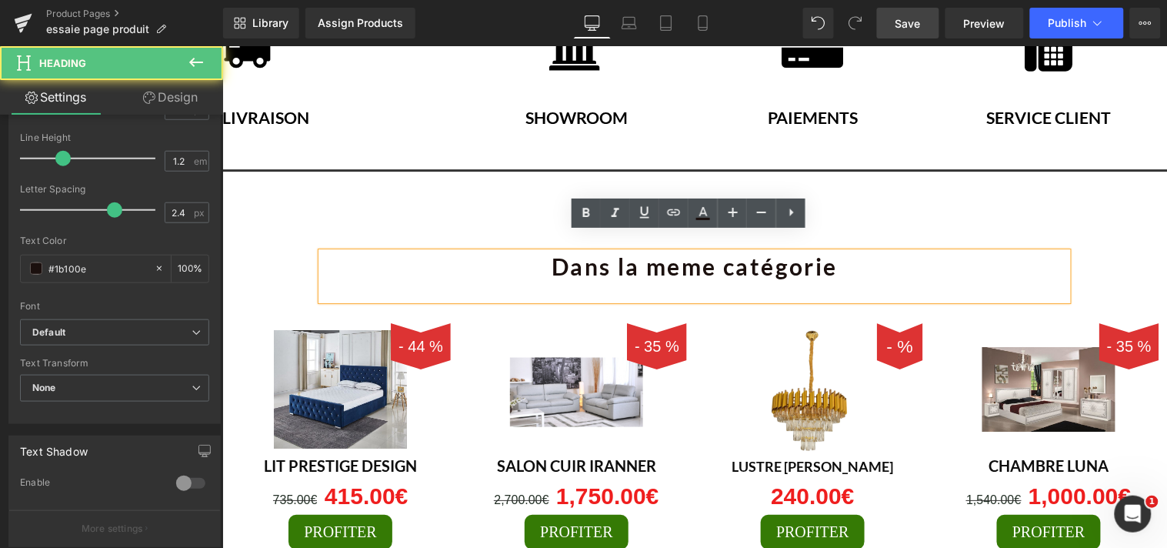
click at [831, 252] on h1 "Dans la meme catégorie" at bounding box center [694, 266] width 746 height 28
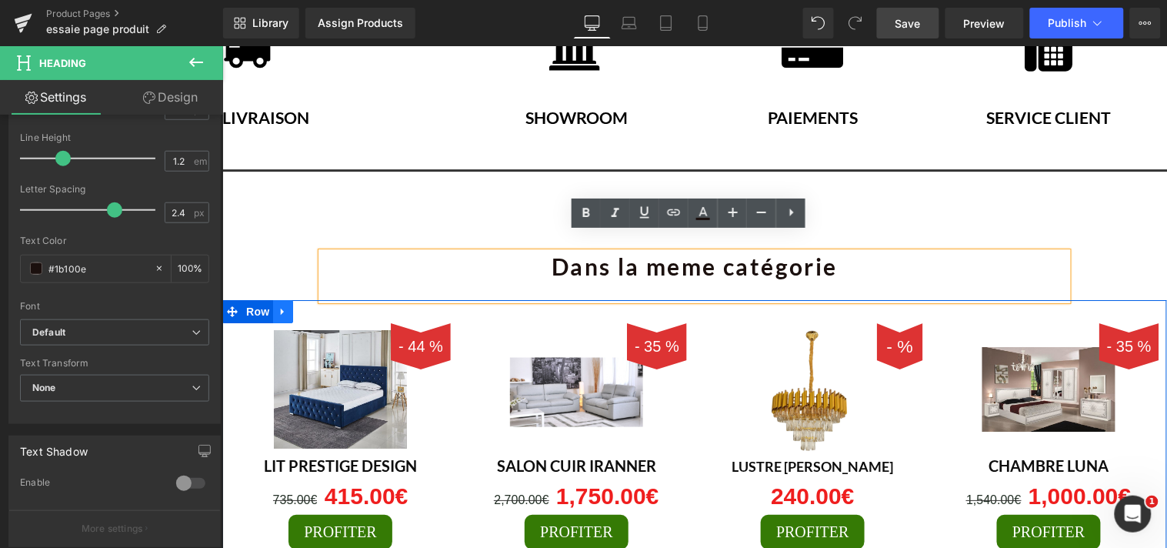
click at [277, 305] on icon at bounding box center [282, 311] width 11 height 12
click at [319, 305] on icon at bounding box center [322, 310] width 11 height 11
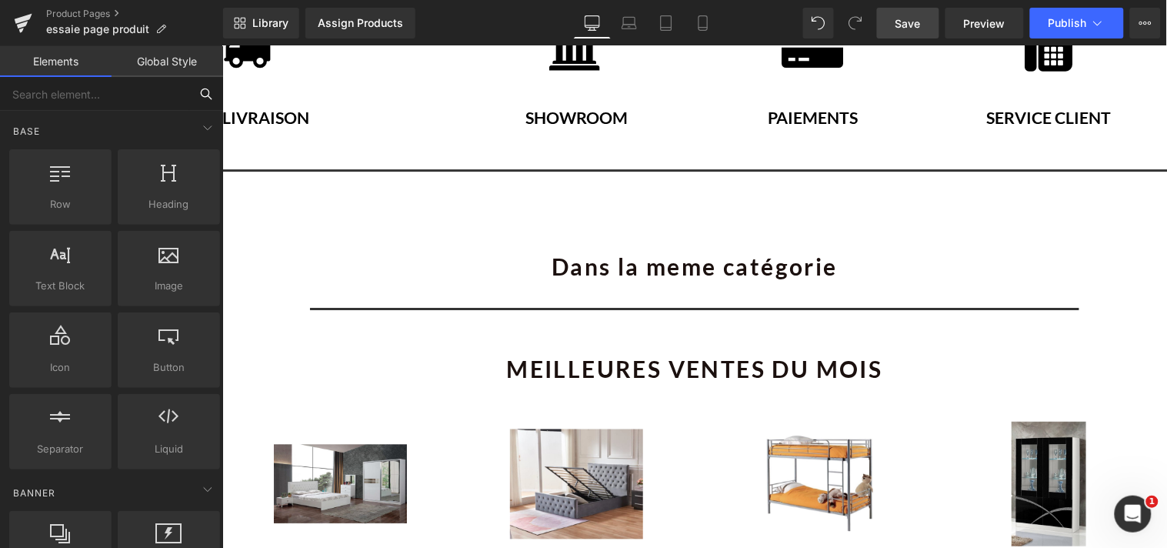
click at [95, 103] on input "text" at bounding box center [94, 94] width 189 height 34
type input "re"
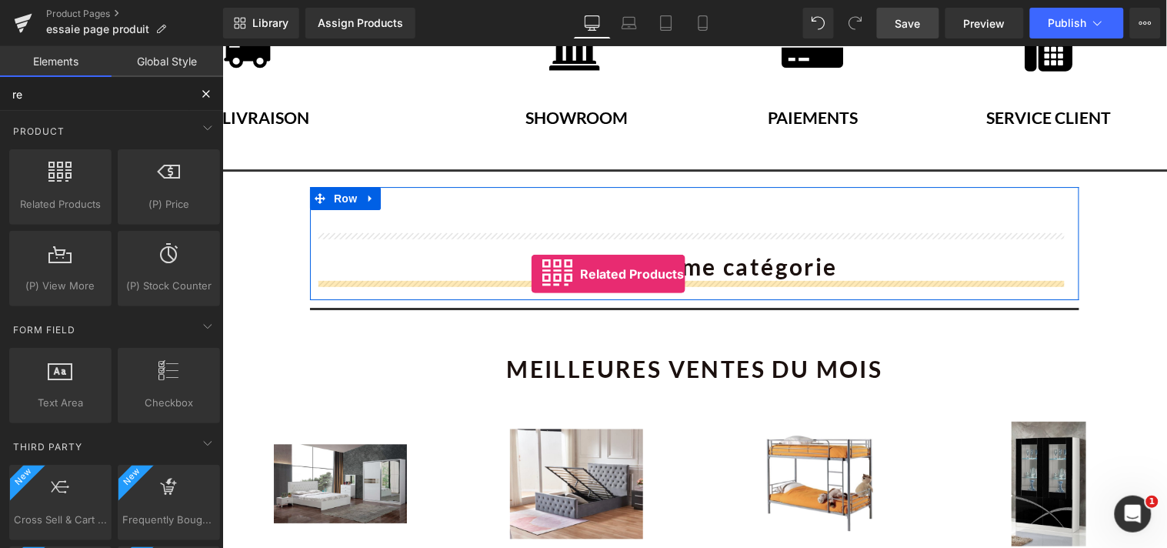
drag, startPoint x: 279, startPoint y: 239, endPoint x: 530, endPoint y: 273, distance: 253.1
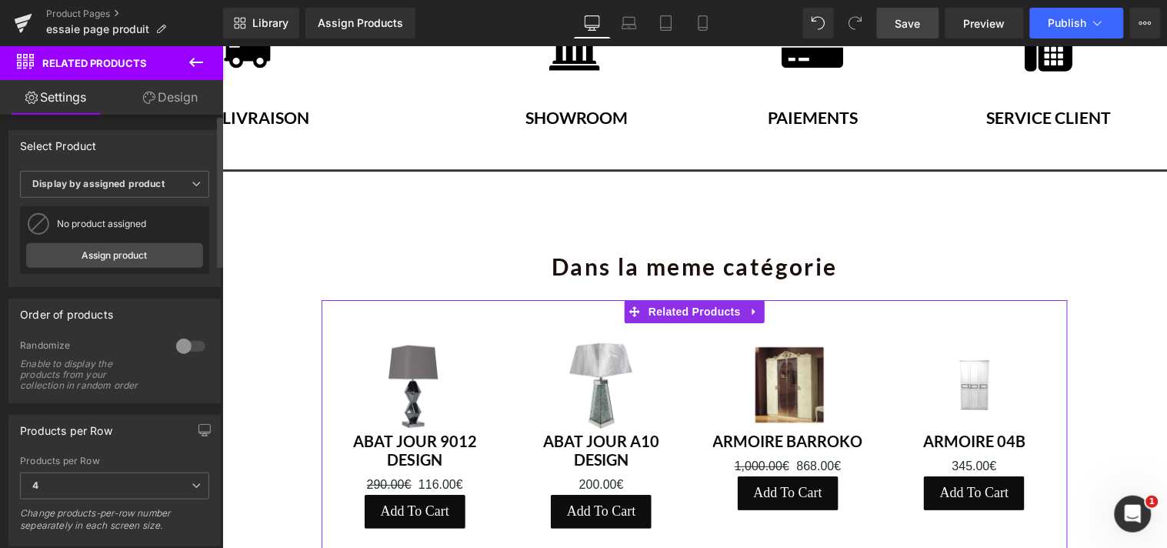
click at [187, 347] on div at bounding box center [190, 346] width 37 height 25
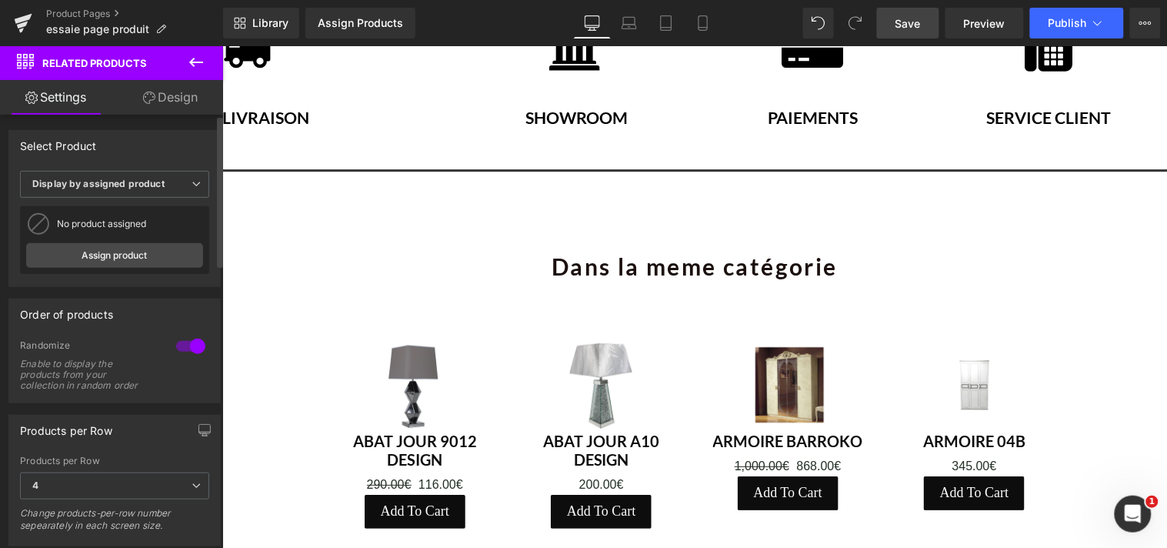
click at [187, 347] on div at bounding box center [190, 346] width 37 height 25
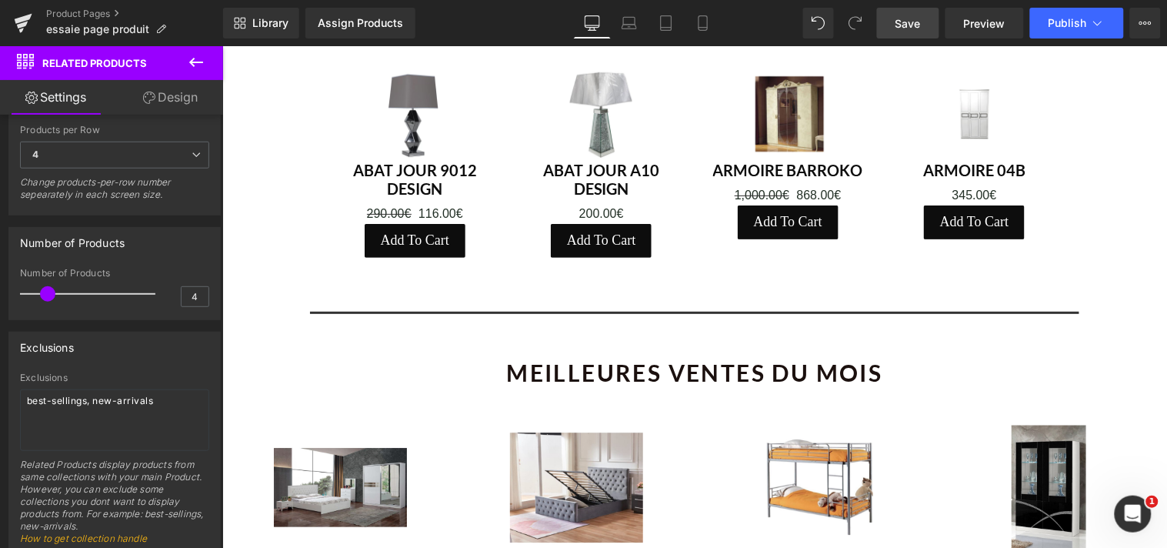
scroll to position [2965, 0]
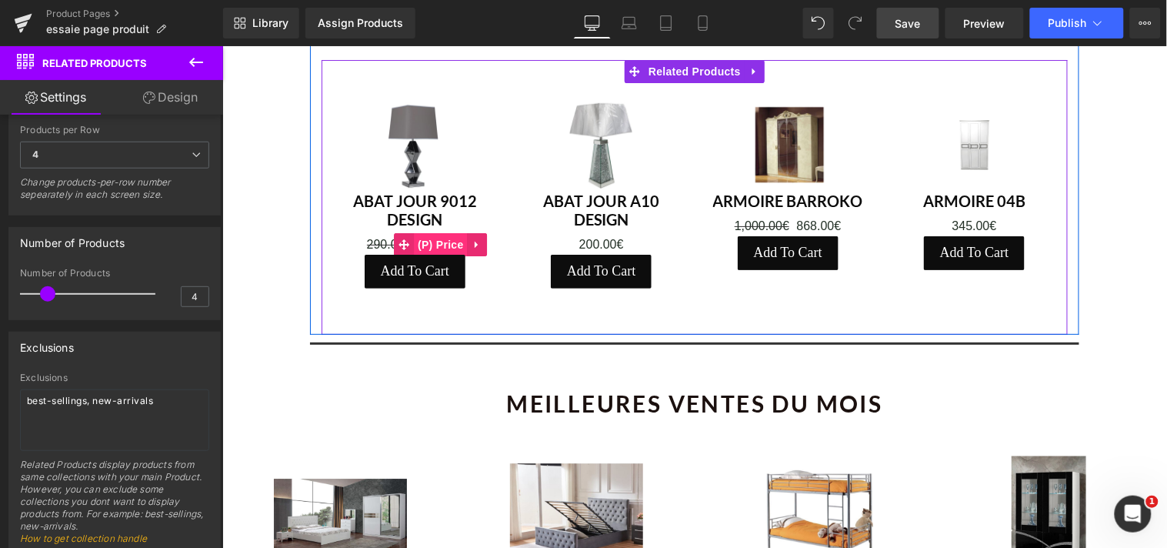
click at [416, 232] on span "(P) Price" at bounding box center [440, 243] width 54 height 23
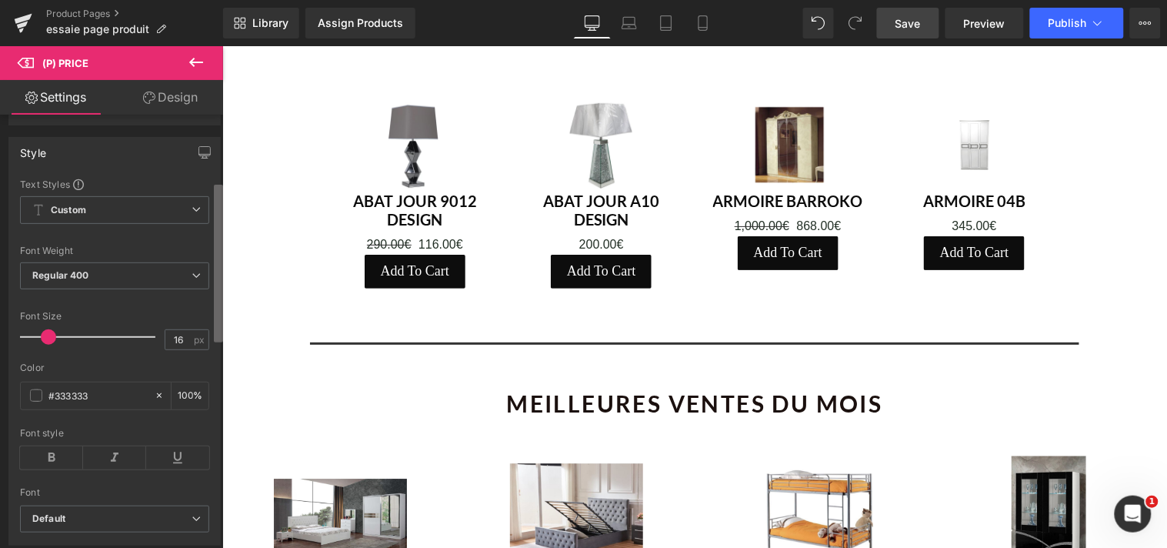
scroll to position [202, 0]
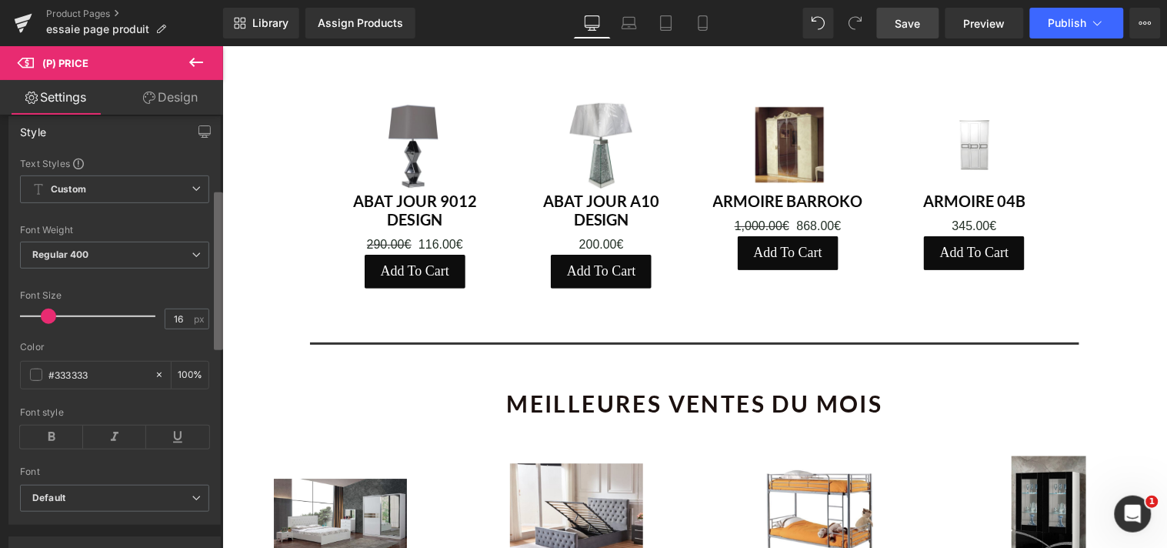
click at [215, 339] on b at bounding box center [218, 271] width 9 height 158
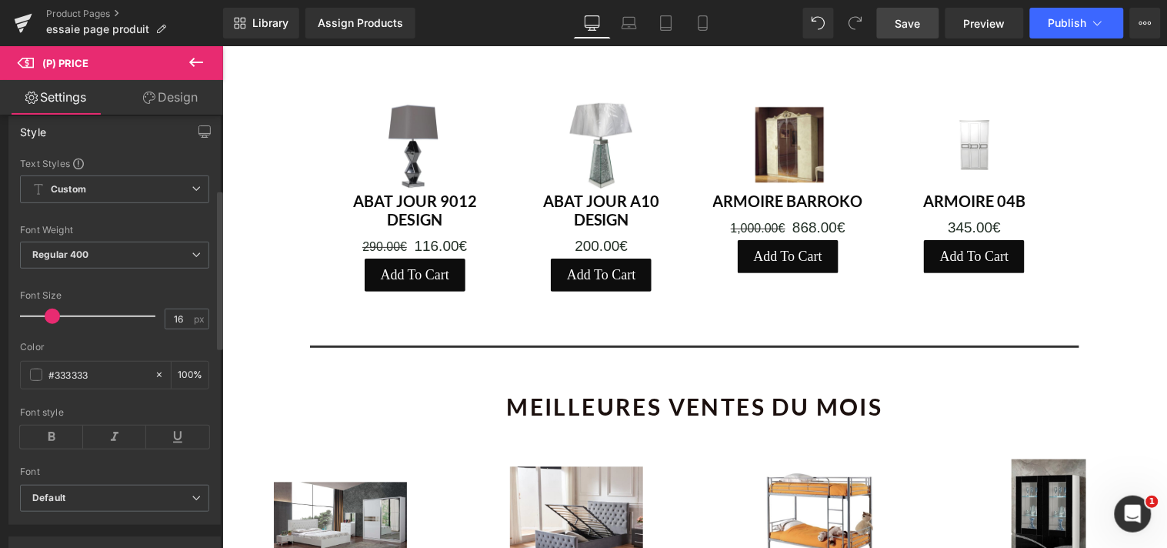
click at [48, 324] on span at bounding box center [52, 316] width 15 height 15
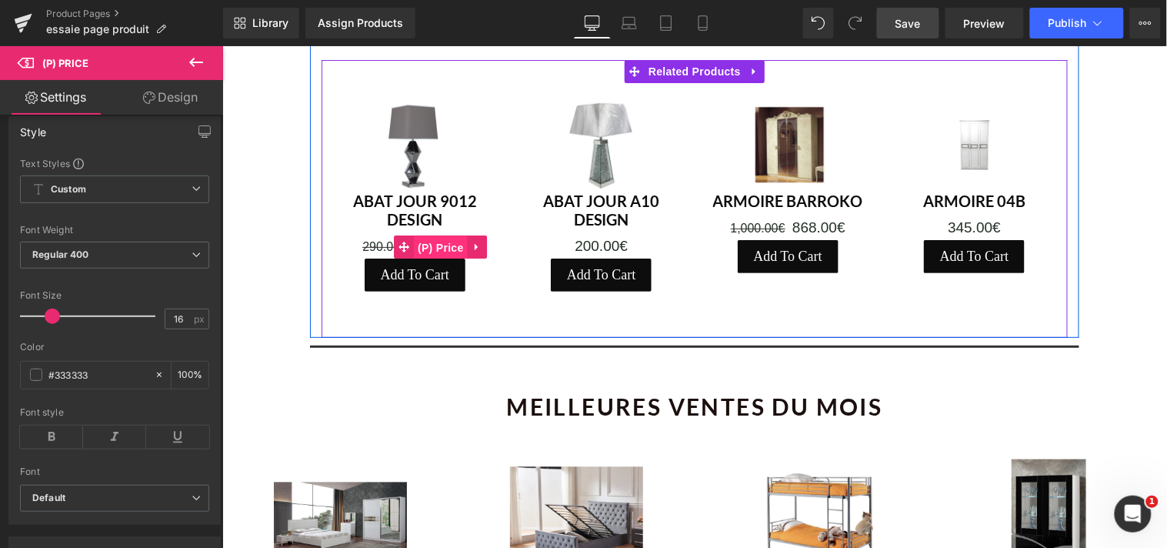
click at [427, 235] on span "(P) Price" at bounding box center [440, 246] width 54 height 23
click at [393, 235] on span at bounding box center [403, 246] width 20 height 23
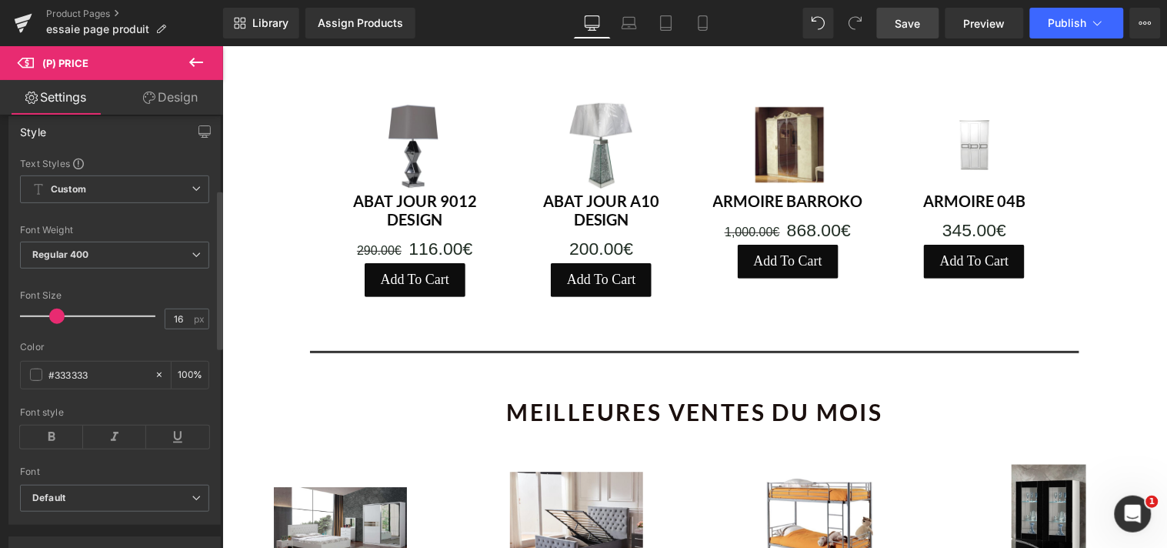
click at [57, 324] on span at bounding box center [56, 316] width 15 height 15
click at [90, 383] on input "#333333" at bounding box center [97, 374] width 98 height 17
type input "#"
type input "DD0303"
click at [192, 259] on icon at bounding box center [196, 254] width 9 height 9
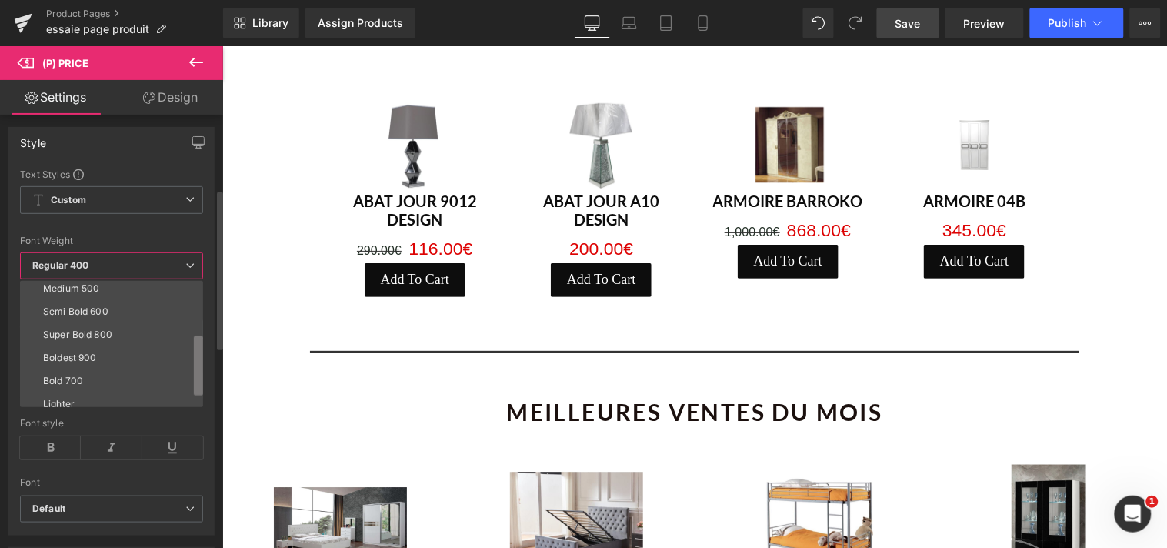
scroll to position [110, 0]
click at [201, 373] on b at bounding box center [198, 366] width 9 height 60
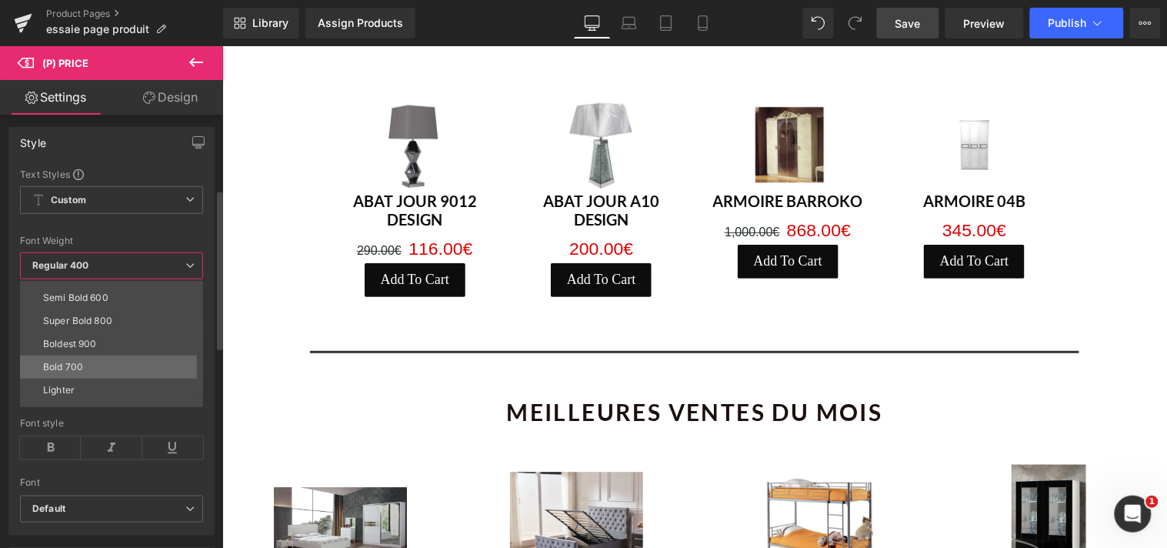
click at [139, 373] on li "Bold 700" at bounding box center [115, 367] width 190 height 23
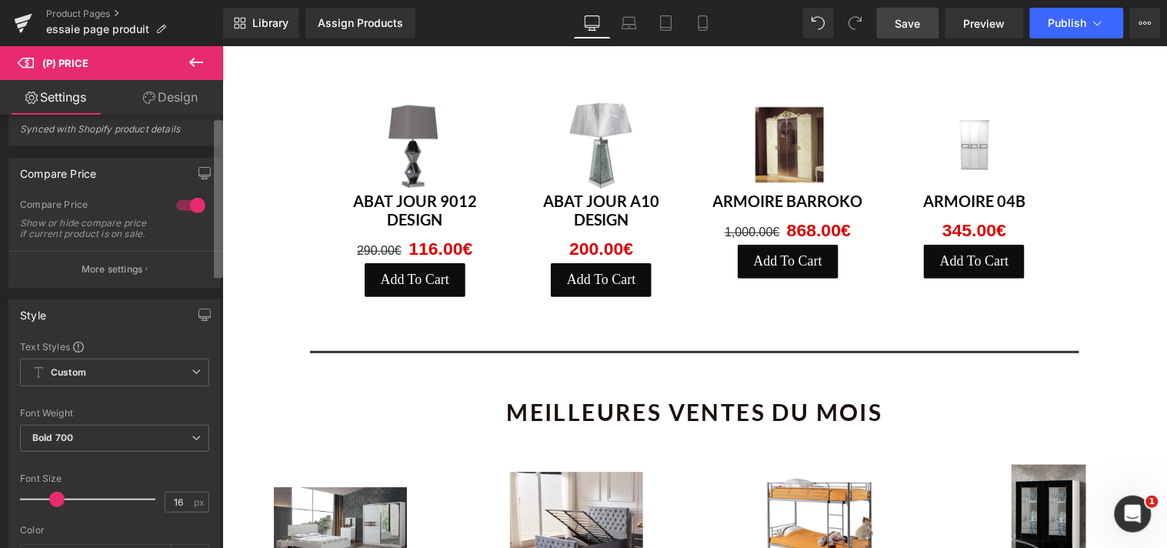
click at [219, 165] on b at bounding box center [218, 199] width 9 height 158
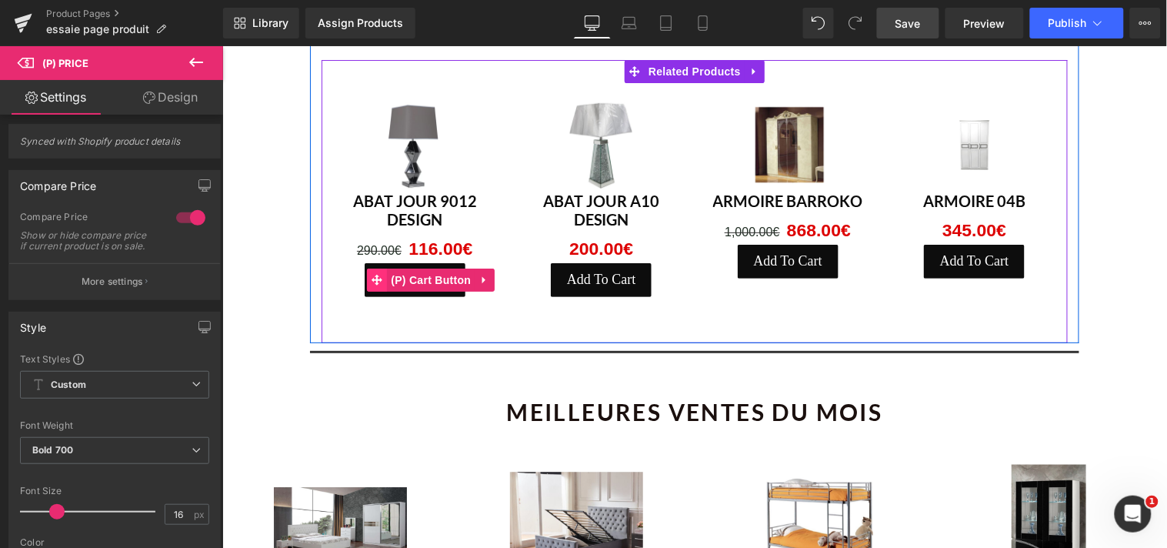
click at [375, 273] on icon at bounding box center [376, 279] width 11 height 12
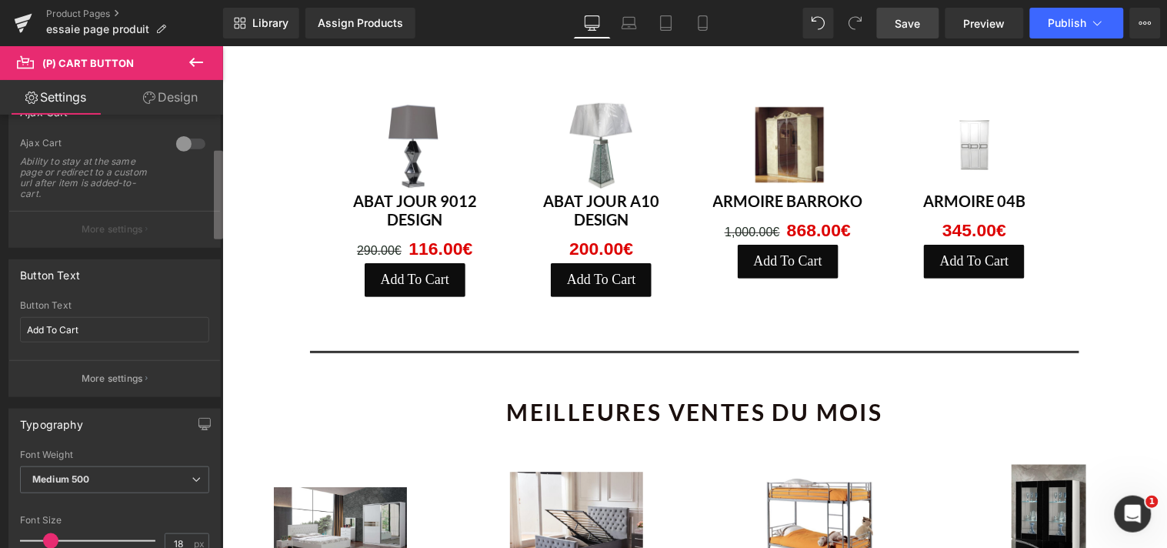
scroll to position [222, 0]
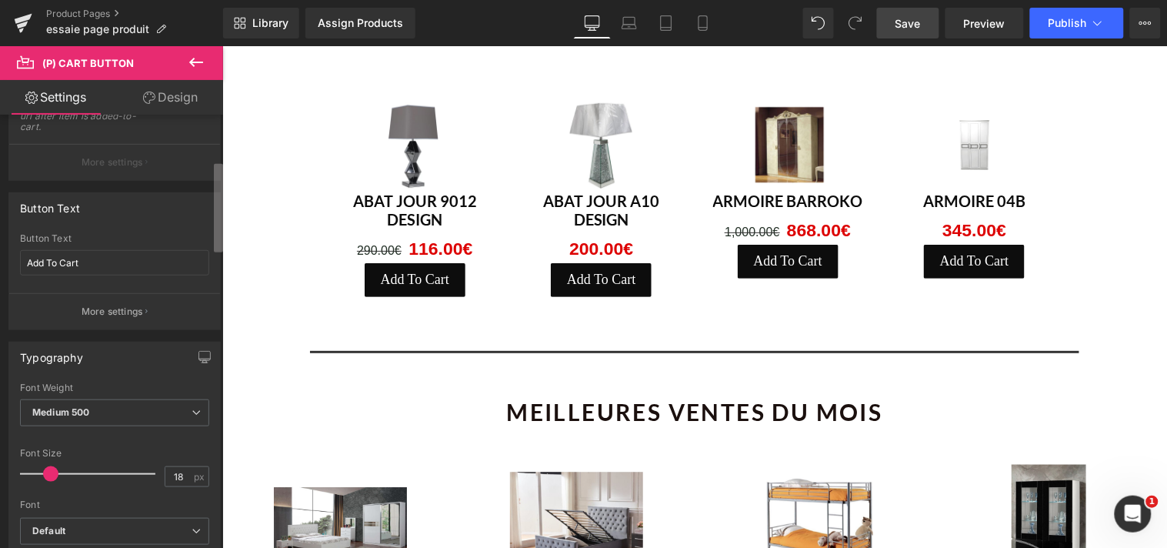
click at [219, 244] on b at bounding box center [218, 208] width 9 height 88
click at [100, 267] on input "Add To Cart" at bounding box center [114, 262] width 189 height 25
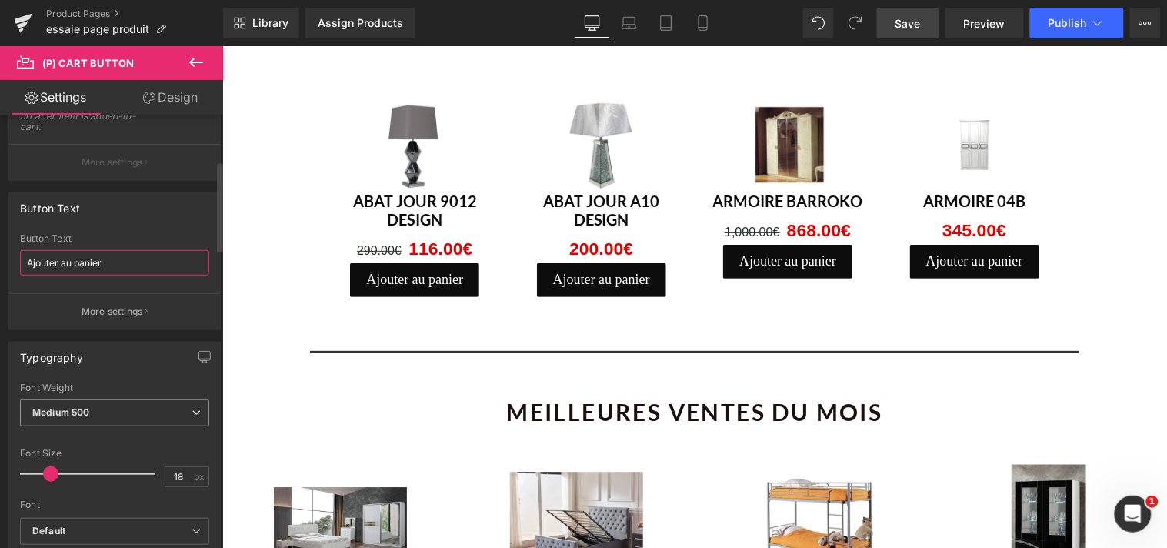
type input "Ajouter au panier"
click at [192, 412] on icon at bounding box center [196, 412] width 9 height 9
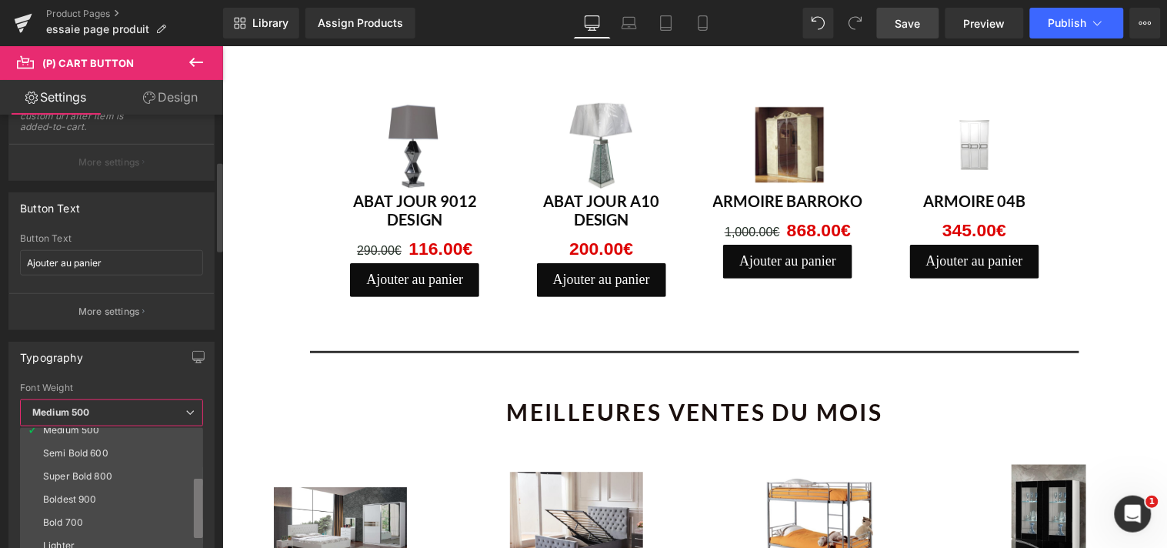
click at [194, 505] on b at bounding box center [198, 509] width 9 height 60
click at [113, 524] on li "Bold 700" at bounding box center [115, 523] width 190 height 23
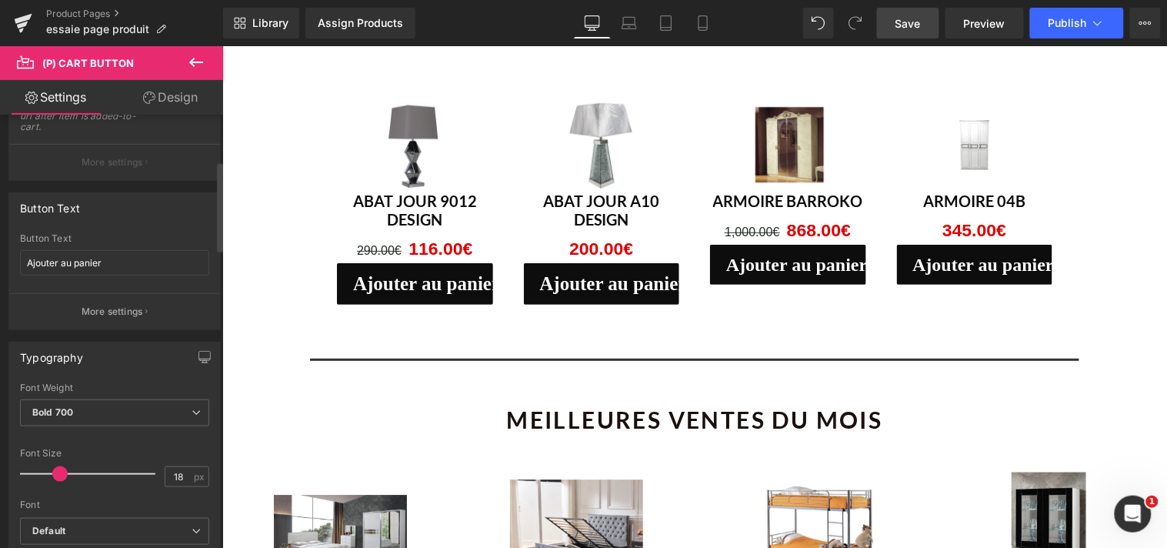
drag, startPoint x: 51, startPoint y: 475, endPoint x: 59, endPoint y: 475, distance: 8.5
click at [59, 475] on span at bounding box center [59, 473] width 15 height 15
click at [175, 98] on link "Design" at bounding box center [171, 97] width 112 height 35
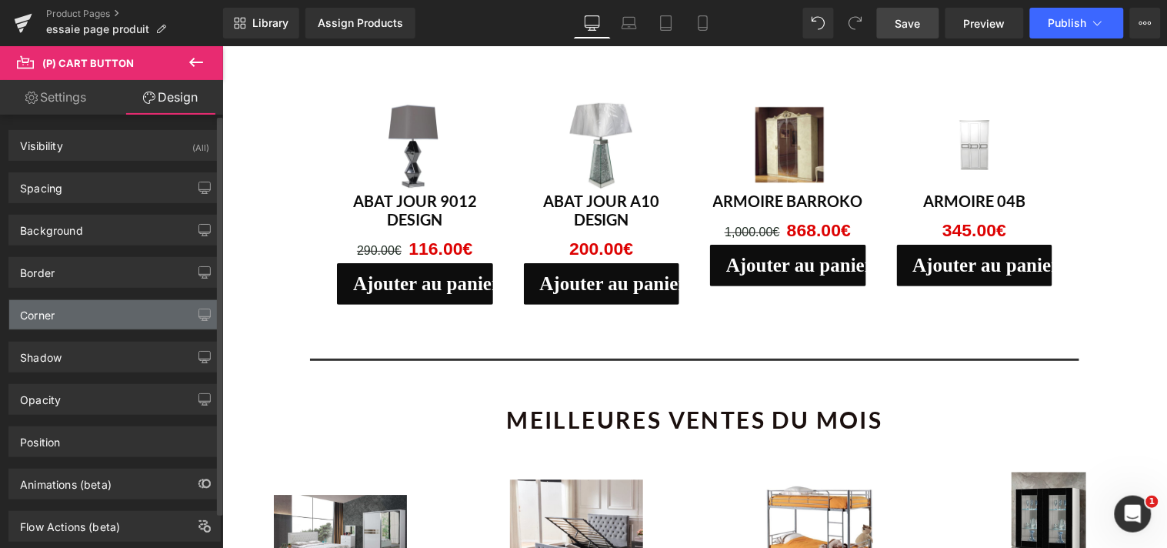
click at [75, 324] on div "Corner" at bounding box center [114, 314] width 211 height 29
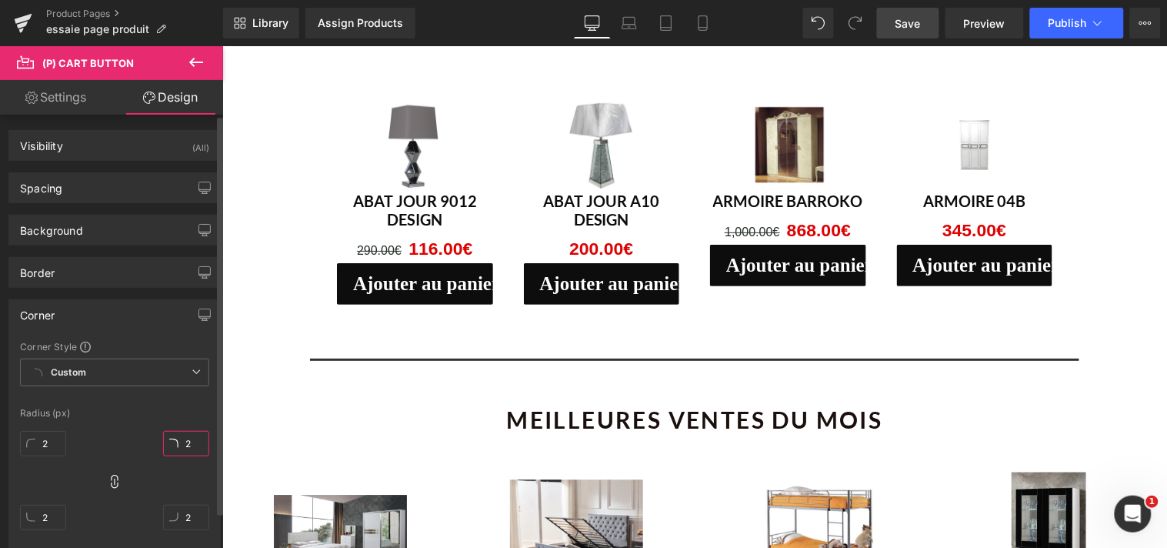
click at [185, 445] on input "2" at bounding box center [186, 443] width 46 height 25
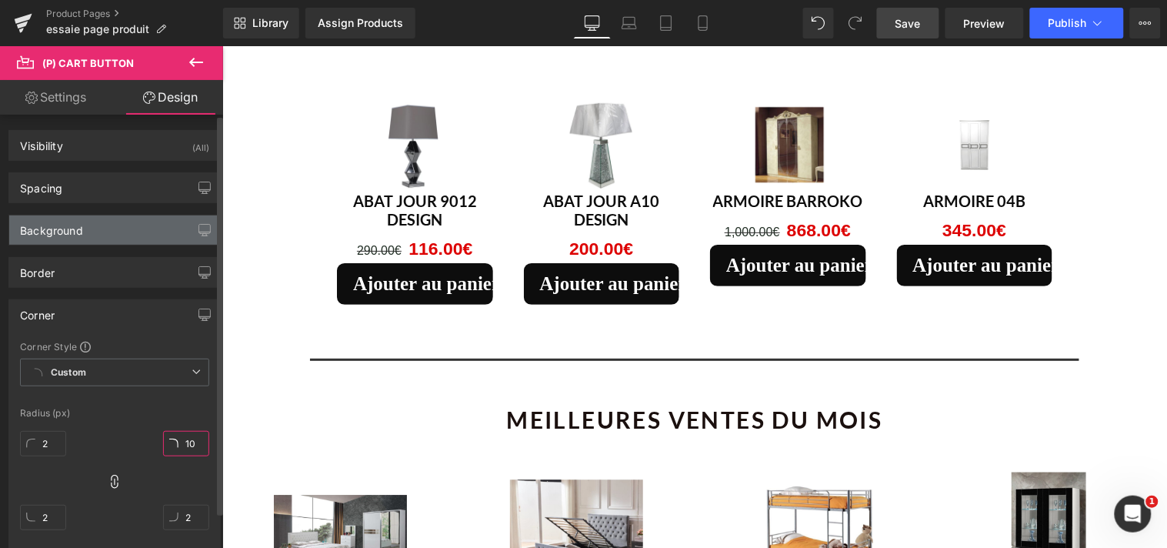
type input "10"
click at [91, 224] on div "Background" at bounding box center [114, 229] width 211 height 29
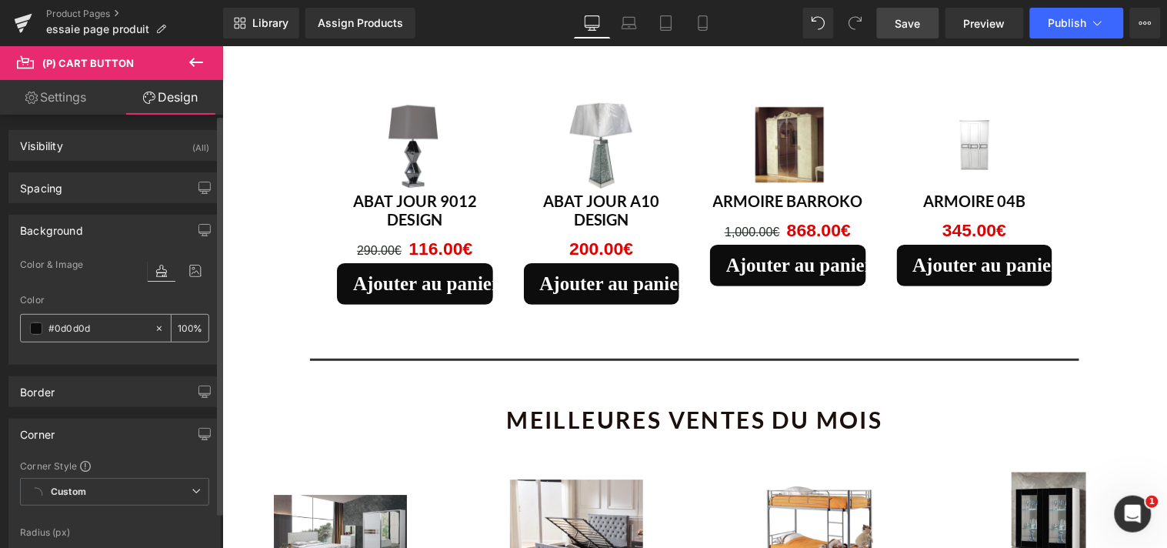
click at [96, 320] on input "#0d0d0d" at bounding box center [97, 328] width 98 height 17
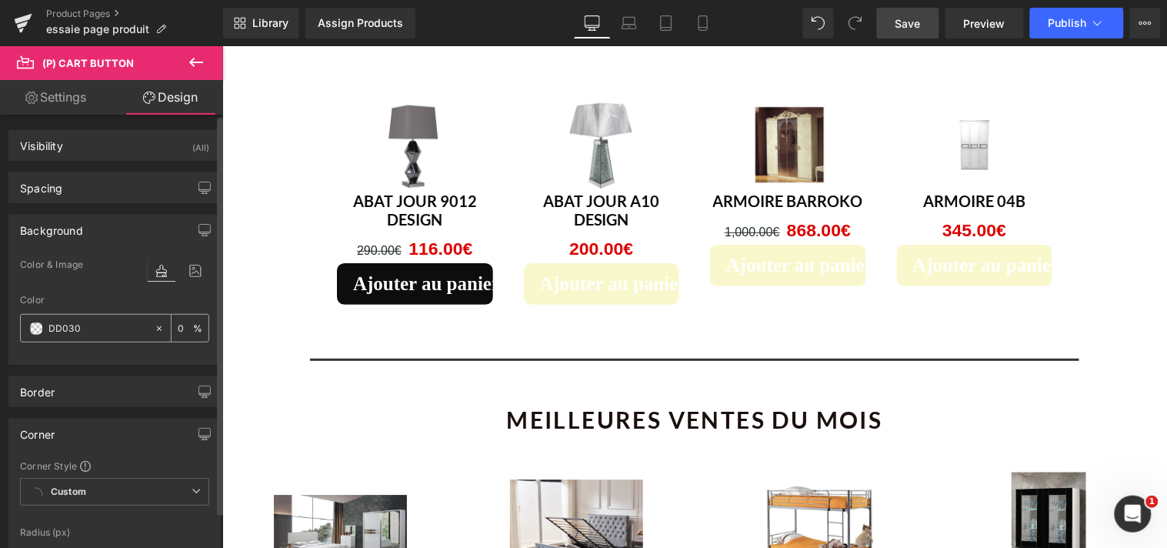
type input "DD0303"
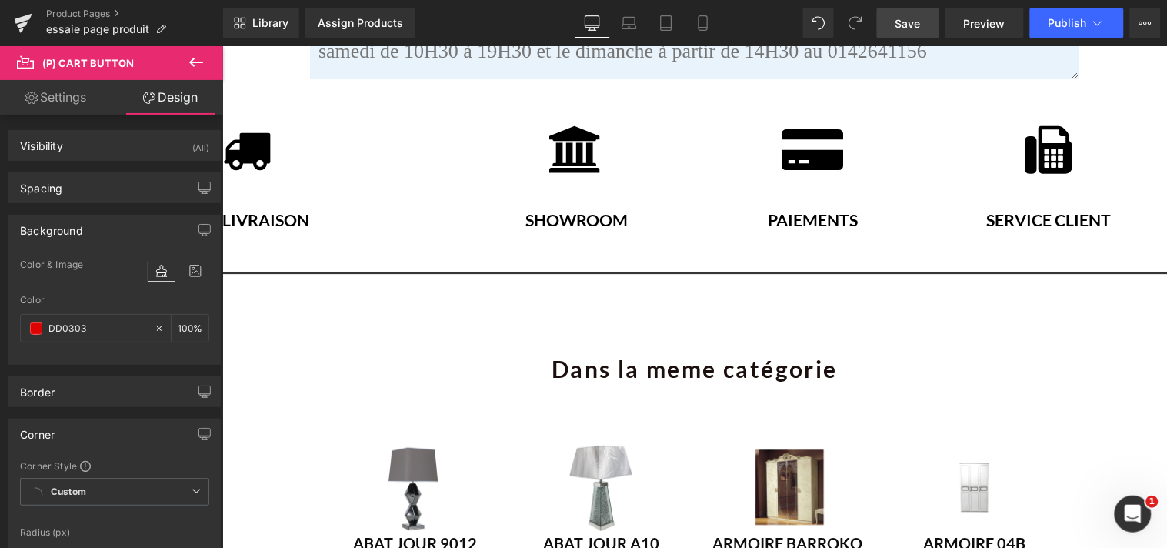
scroll to position [2630, 0]
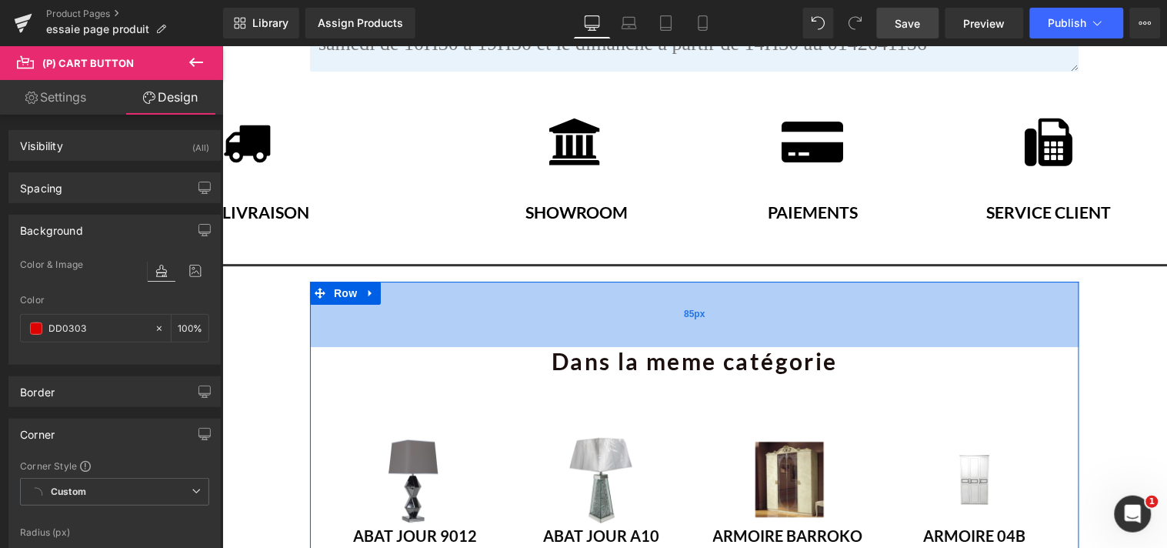
click at [731, 319] on div "85px" at bounding box center [693, 313] width 769 height 65
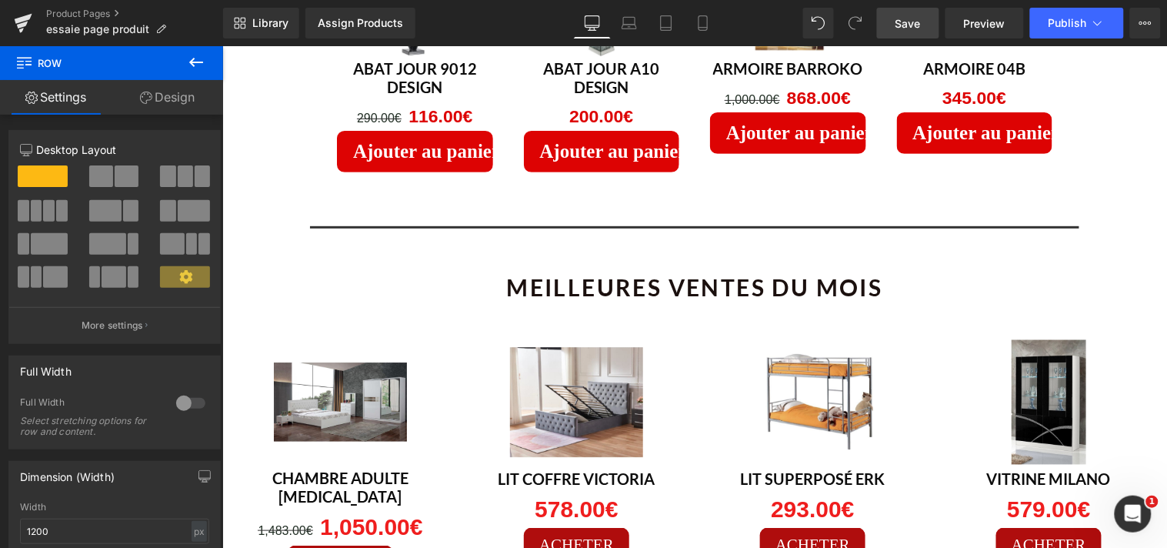
scroll to position [3128, 0]
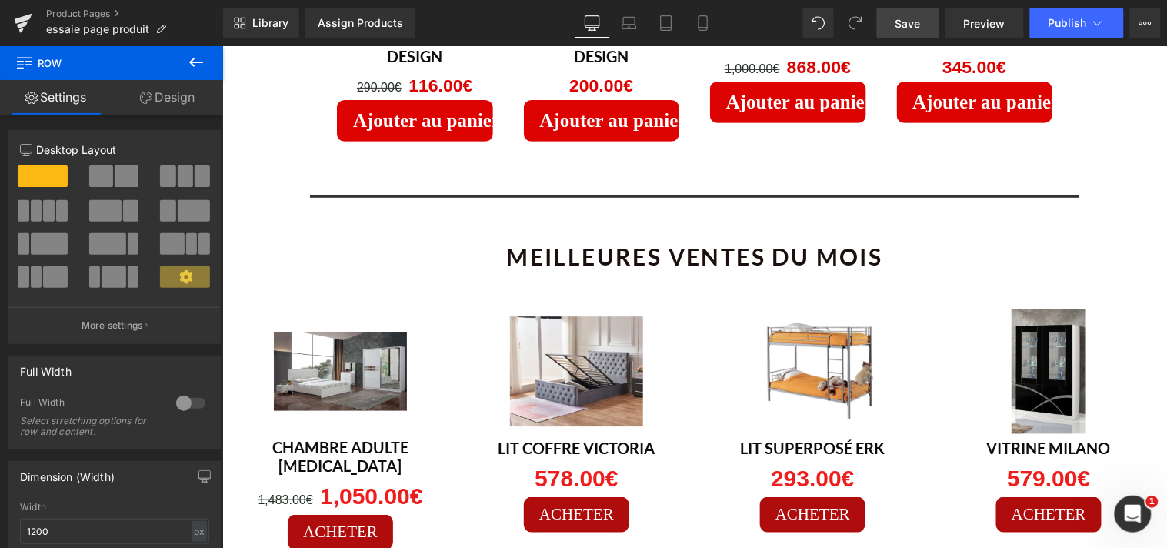
click at [902, 18] on span "Save" at bounding box center [908, 23] width 25 height 16
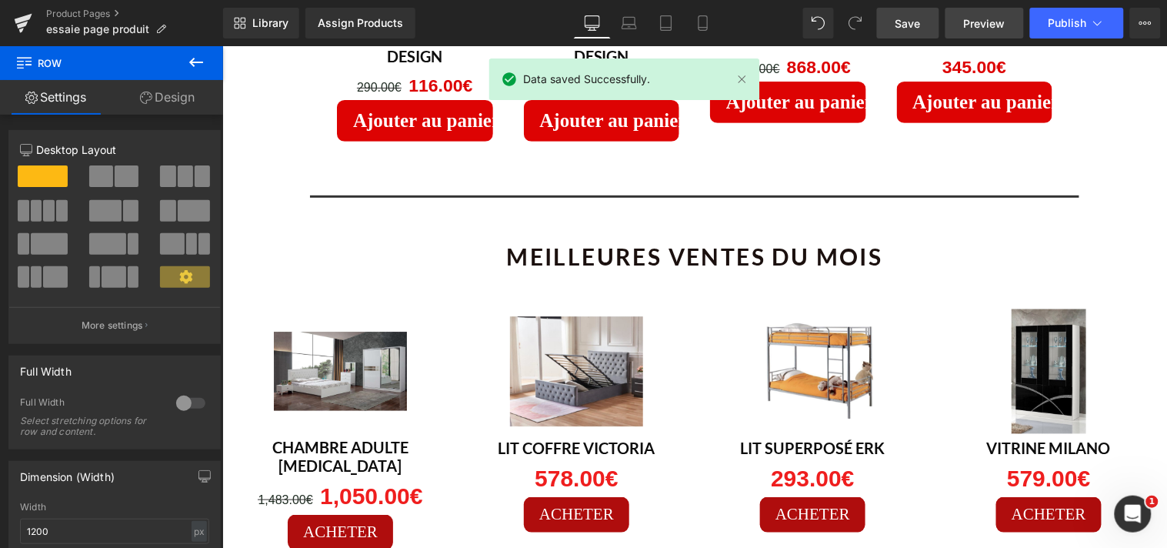
click at [980, 19] on span "Preview" at bounding box center [985, 23] width 42 height 16
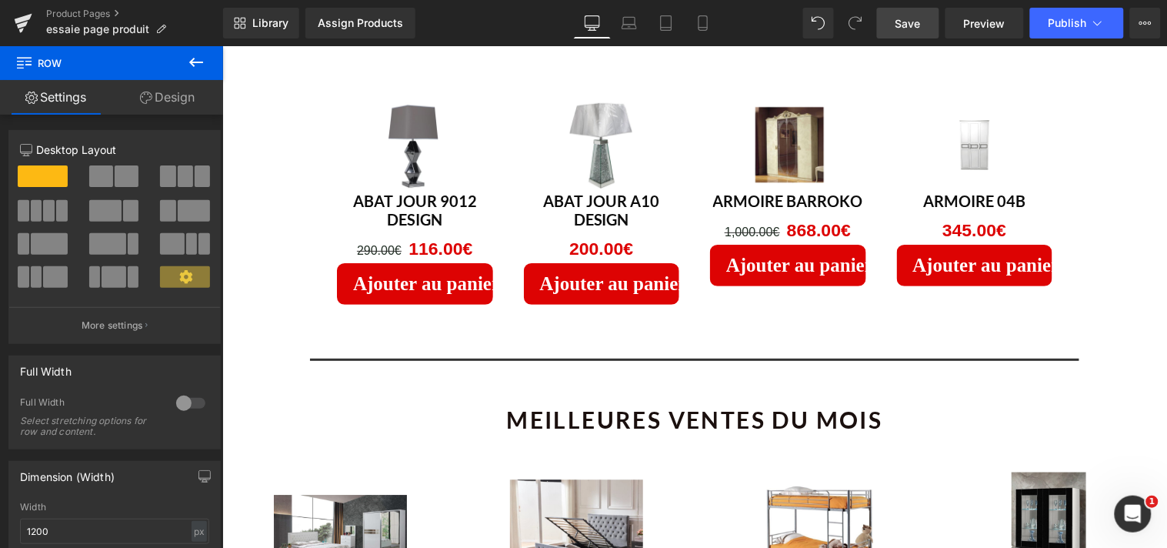
scroll to position [2949, 0]
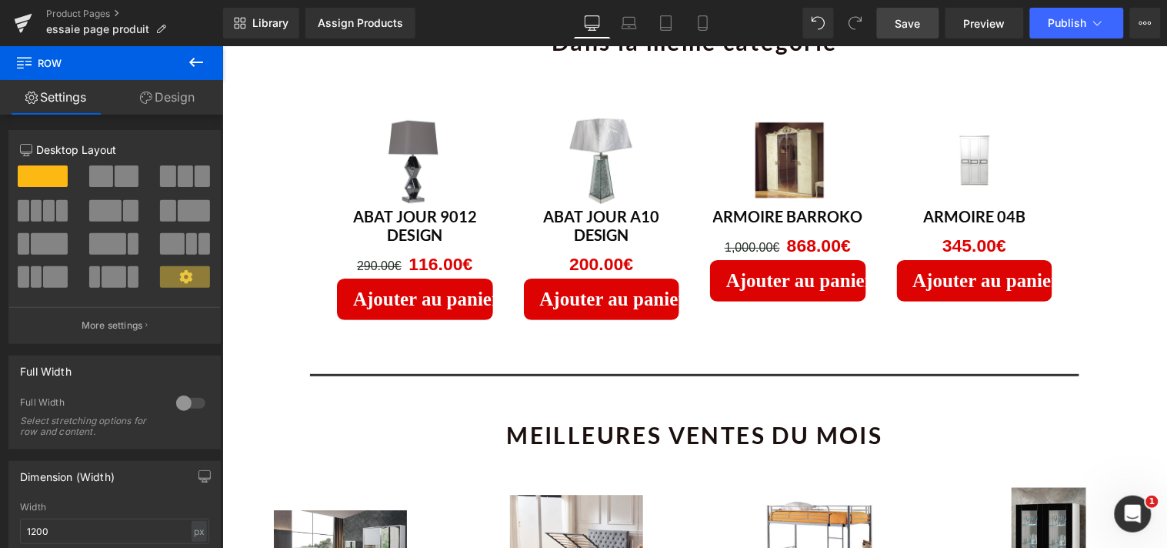
click at [904, 28] on span "Save" at bounding box center [908, 23] width 25 height 16
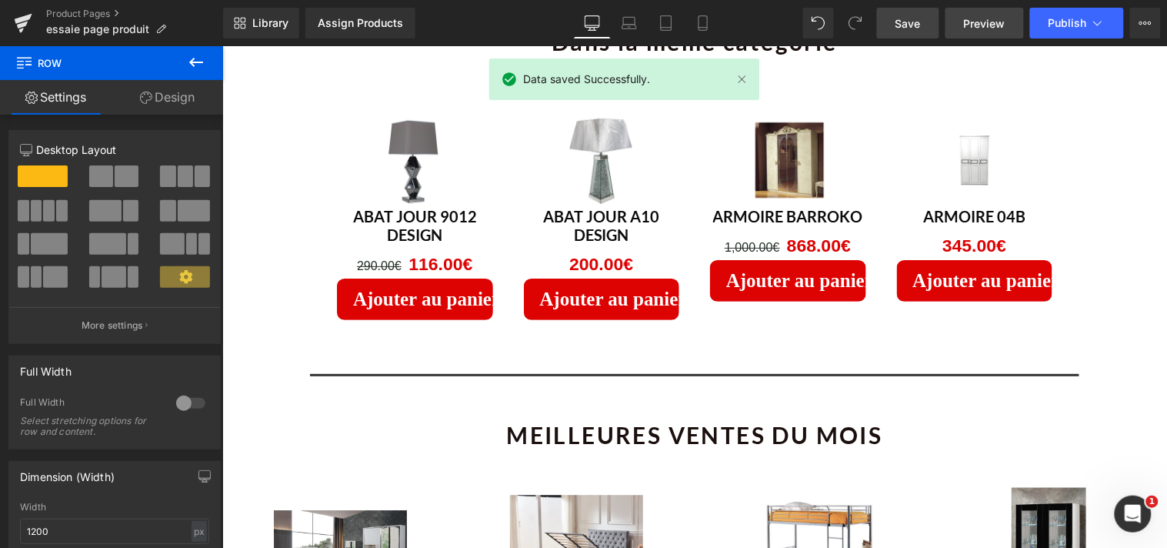
click at [981, 25] on span "Preview" at bounding box center [985, 23] width 42 height 16
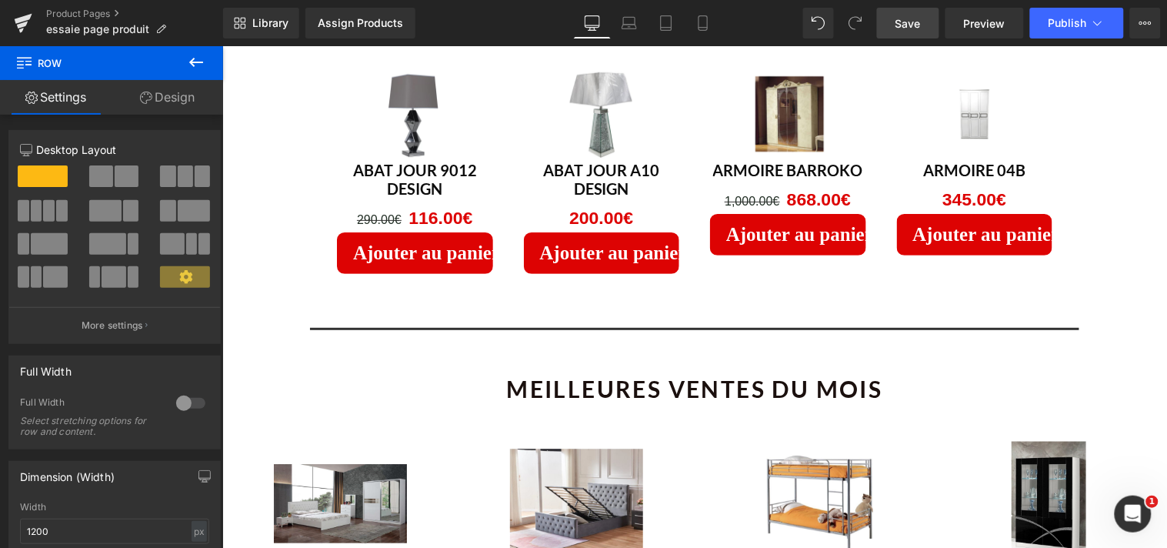
scroll to position [2934, 0]
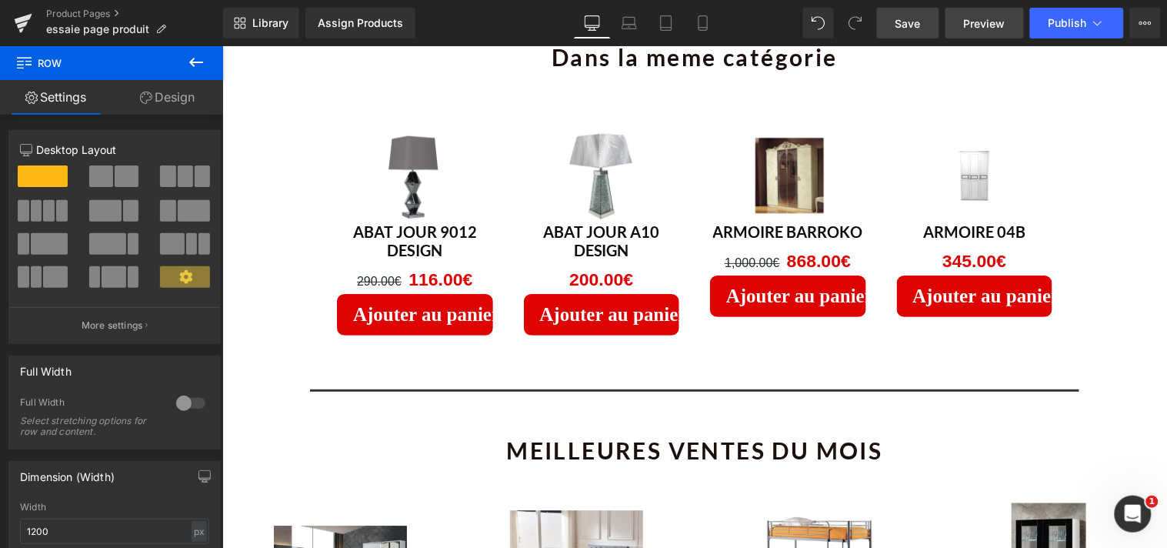
click at [974, 19] on span "Preview" at bounding box center [985, 23] width 42 height 16
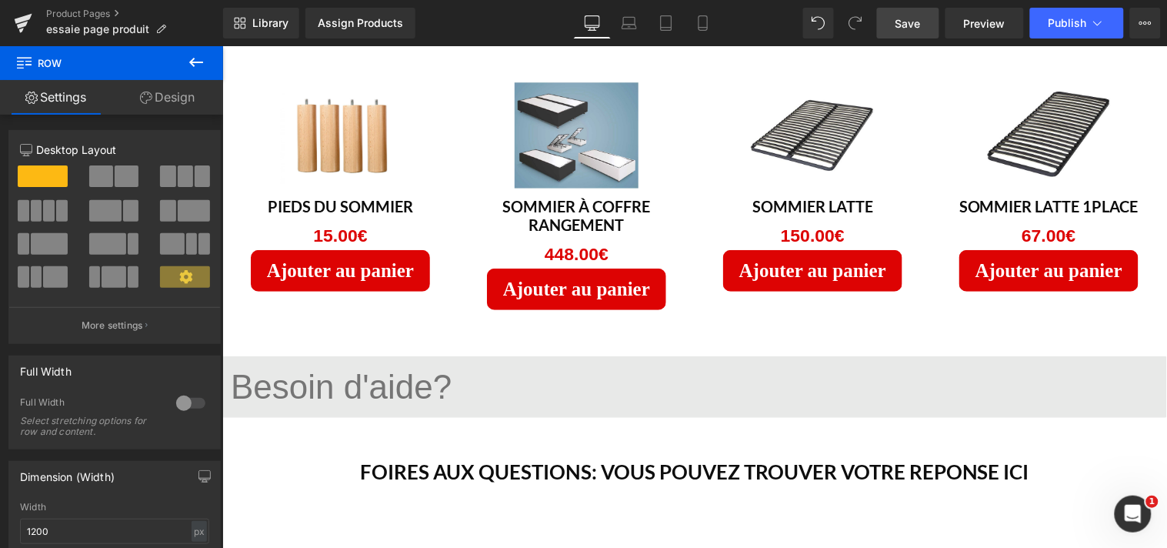
scroll to position [1549, 0]
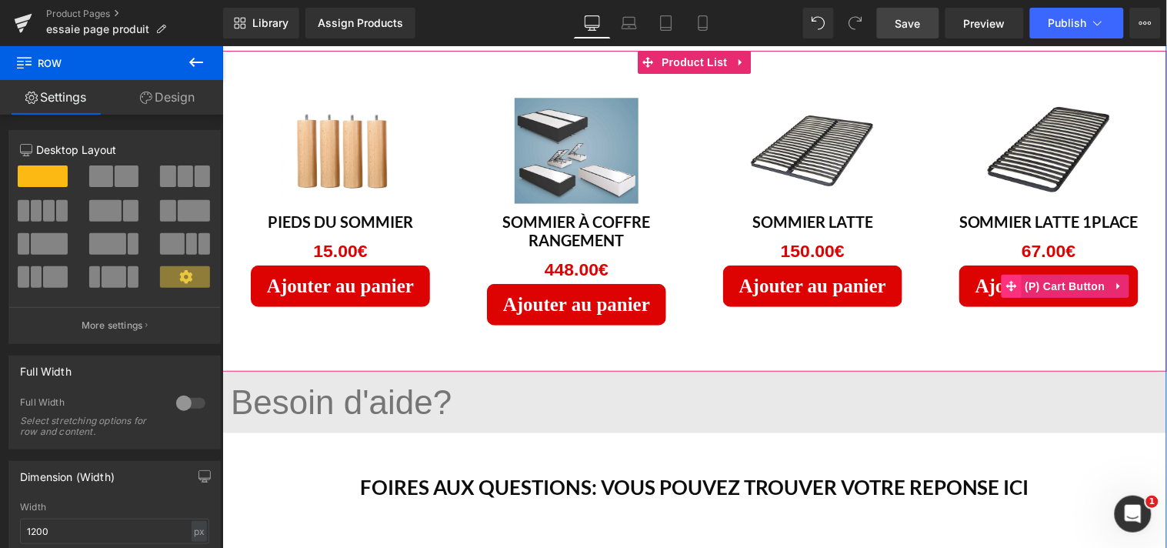
click at [1001, 274] on span at bounding box center [1011, 285] width 20 height 23
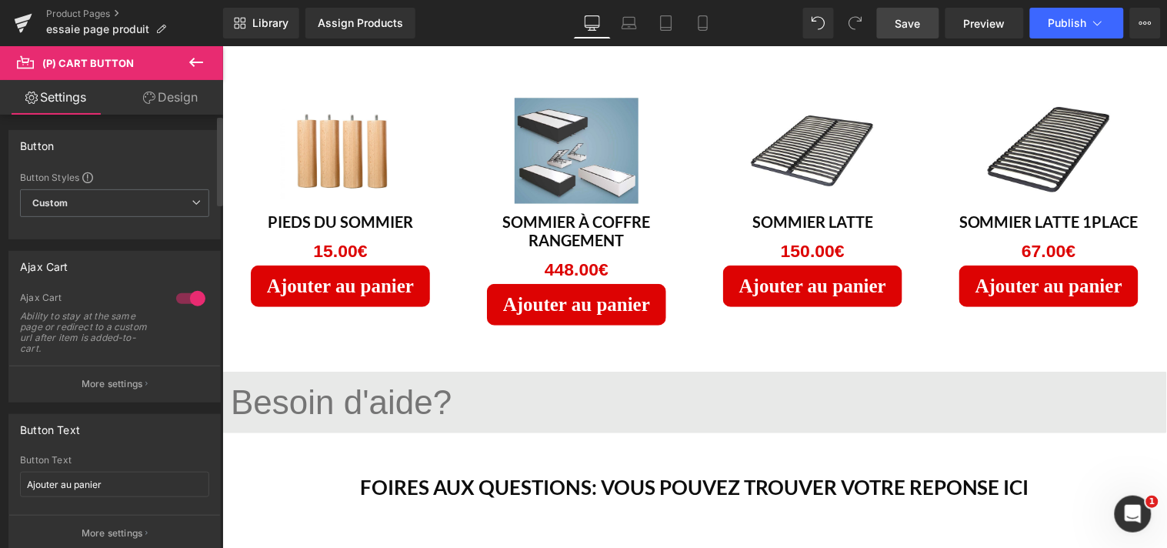
click at [191, 298] on div at bounding box center [190, 298] width 37 height 25
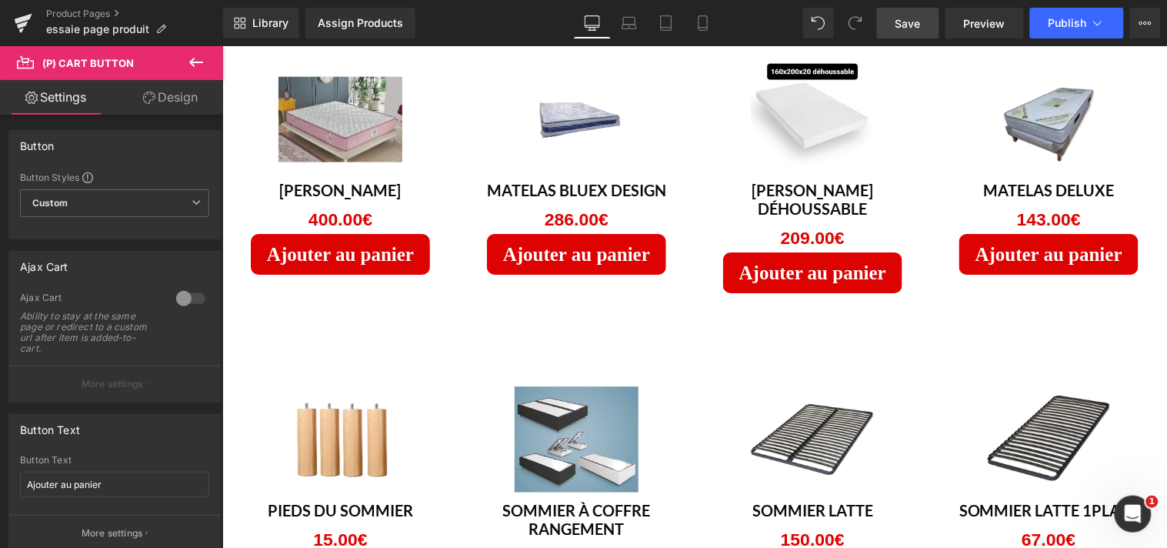
scroll to position [1331, 0]
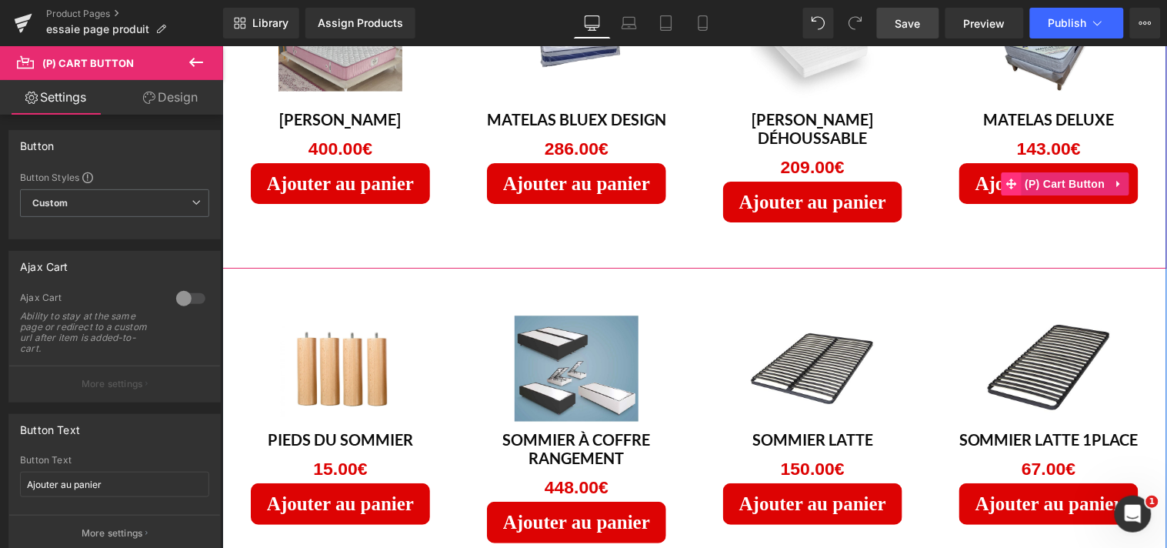
click at [1009, 177] on icon at bounding box center [1011, 183] width 11 height 12
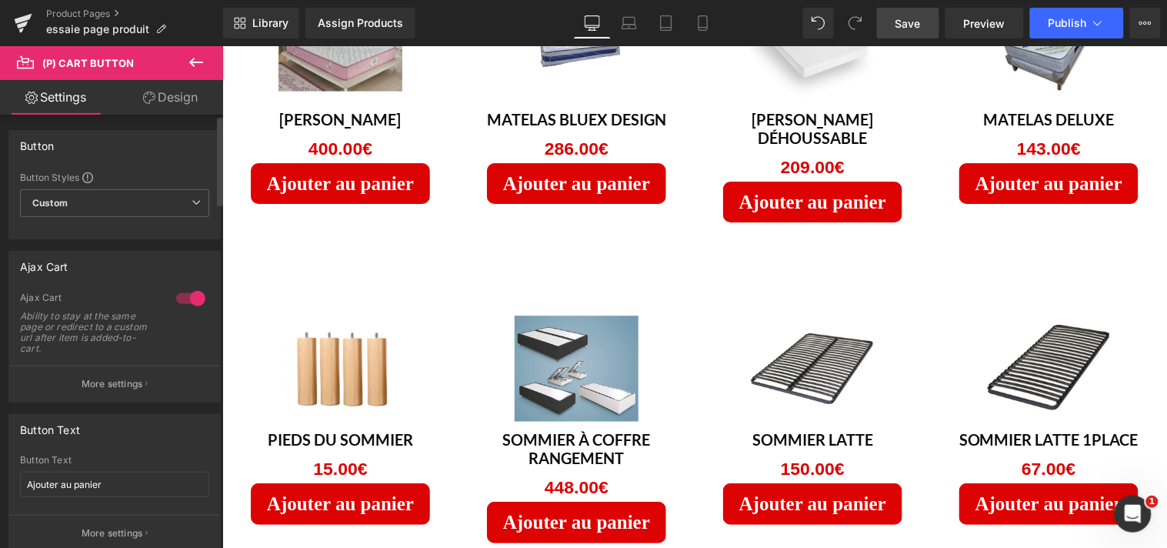
click at [189, 298] on div at bounding box center [190, 298] width 37 height 25
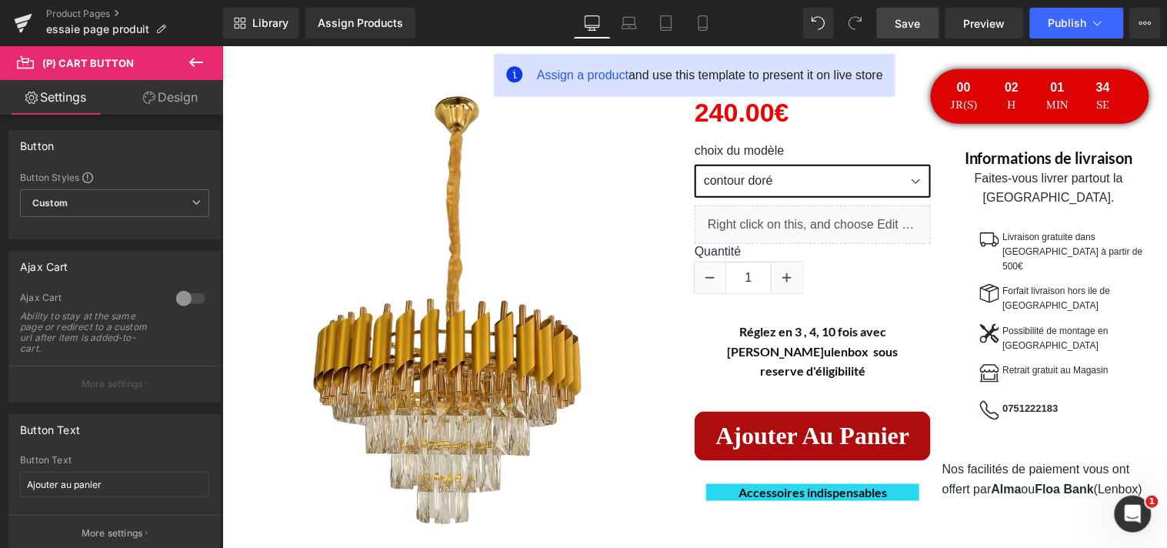
scroll to position [219, 0]
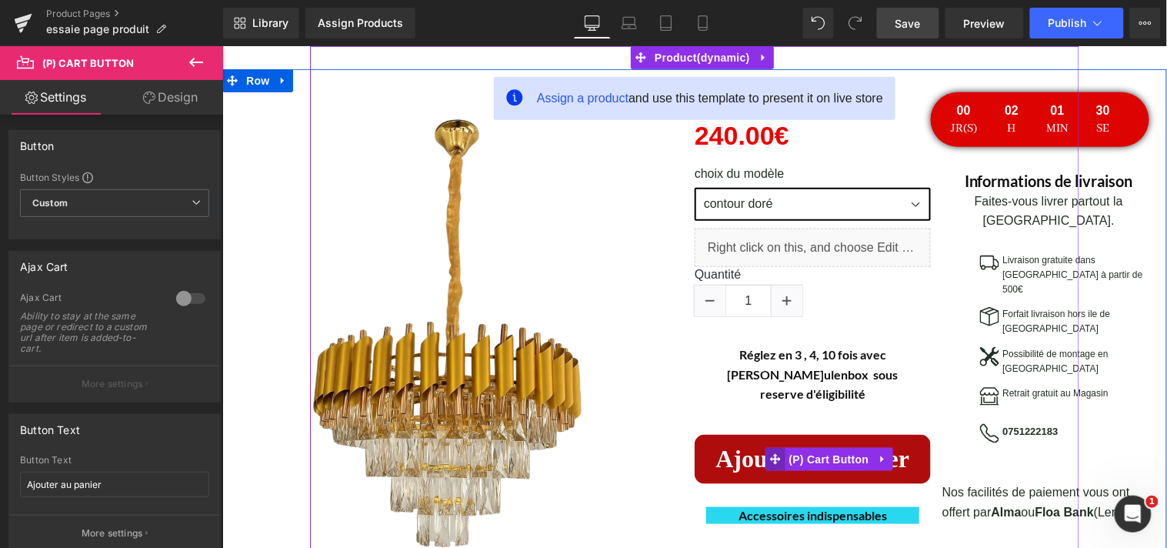
click at [773, 452] on icon at bounding box center [774, 458] width 11 height 12
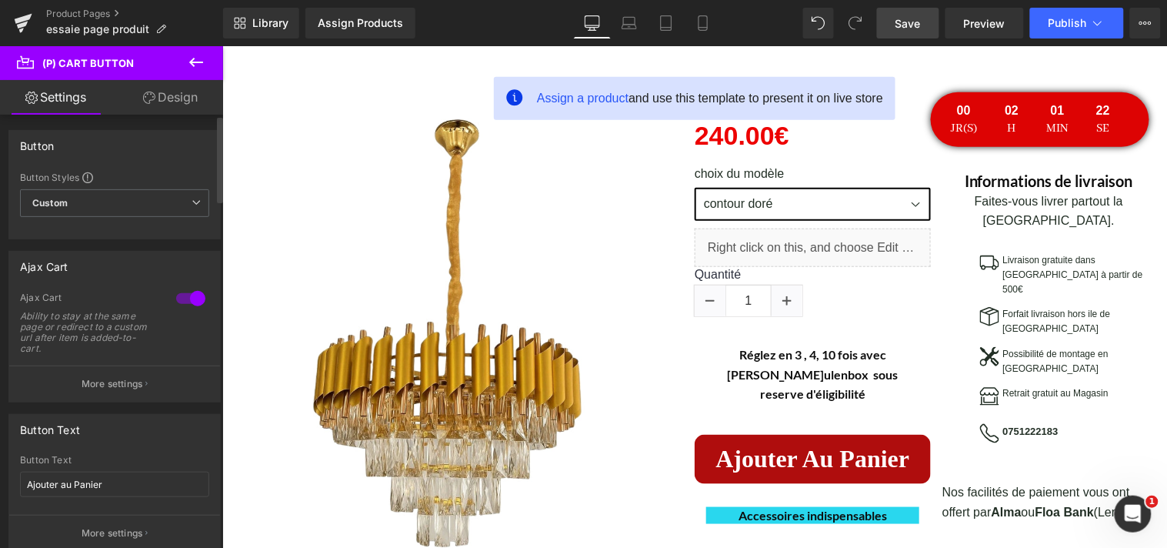
click at [194, 303] on div at bounding box center [190, 298] width 37 height 25
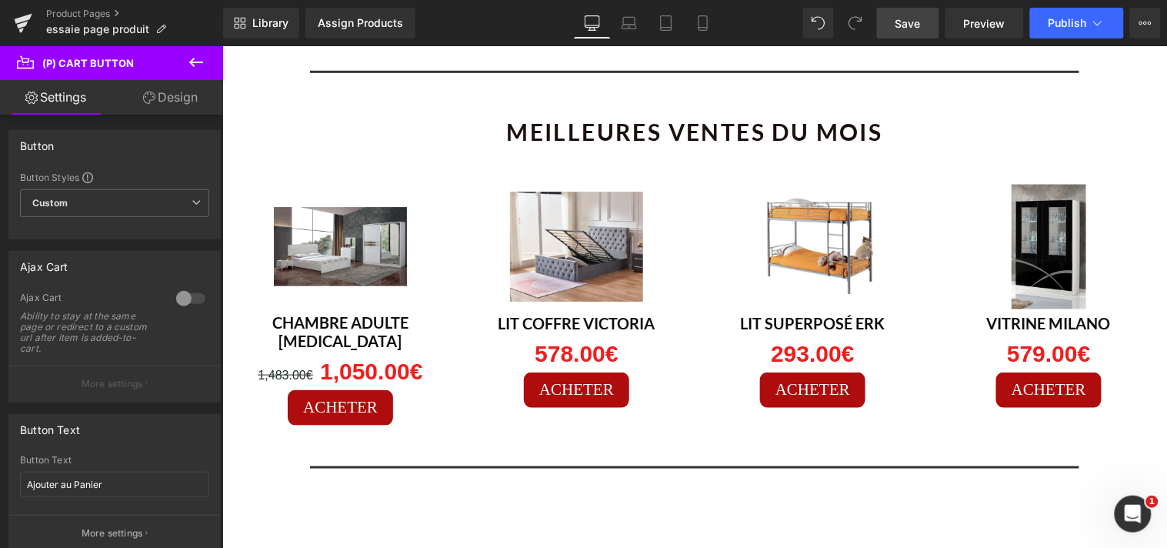
scroll to position [3213, 0]
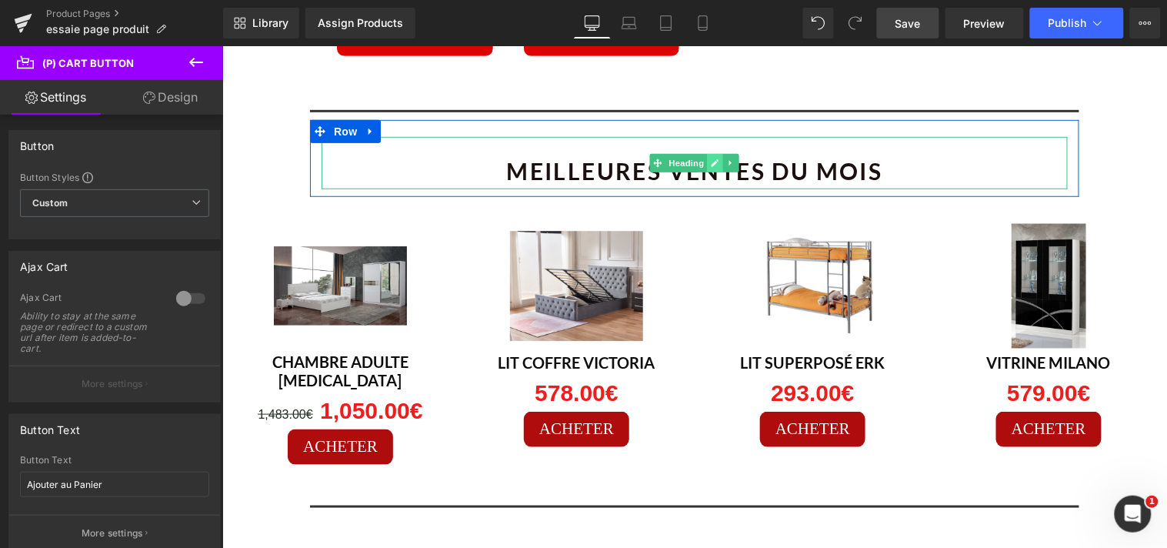
click at [710, 158] on icon at bounding box center [714, 162] width 8 height 9
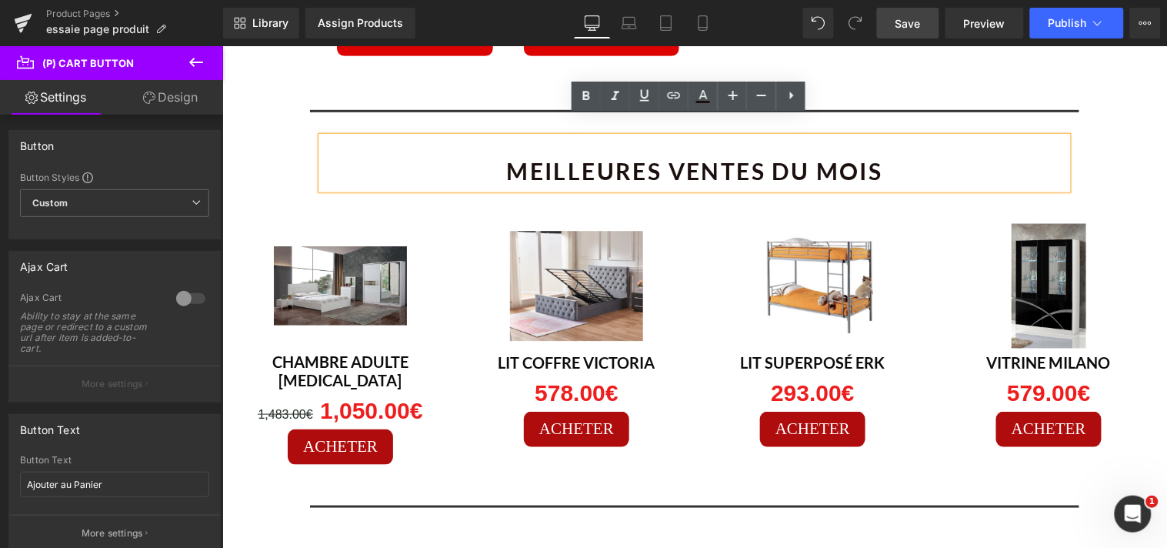
click at [953, 152] on h1 "Meilleures ventes du mois" at bounding box center [694, 170] width 746 height 37
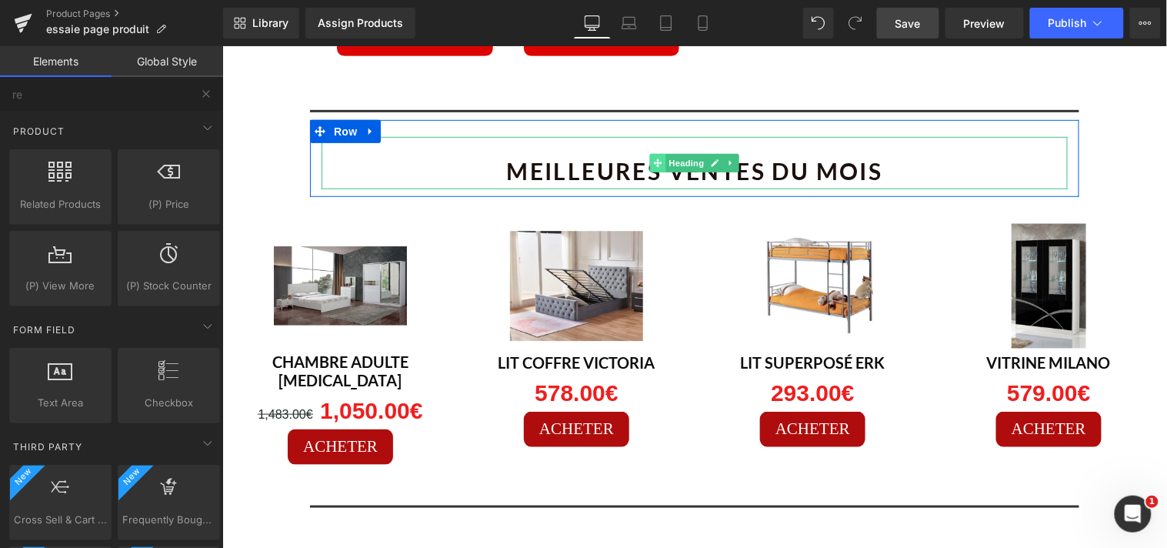
click at [653, 158] on icon at bounding box center [657, 162] width 8 height 8
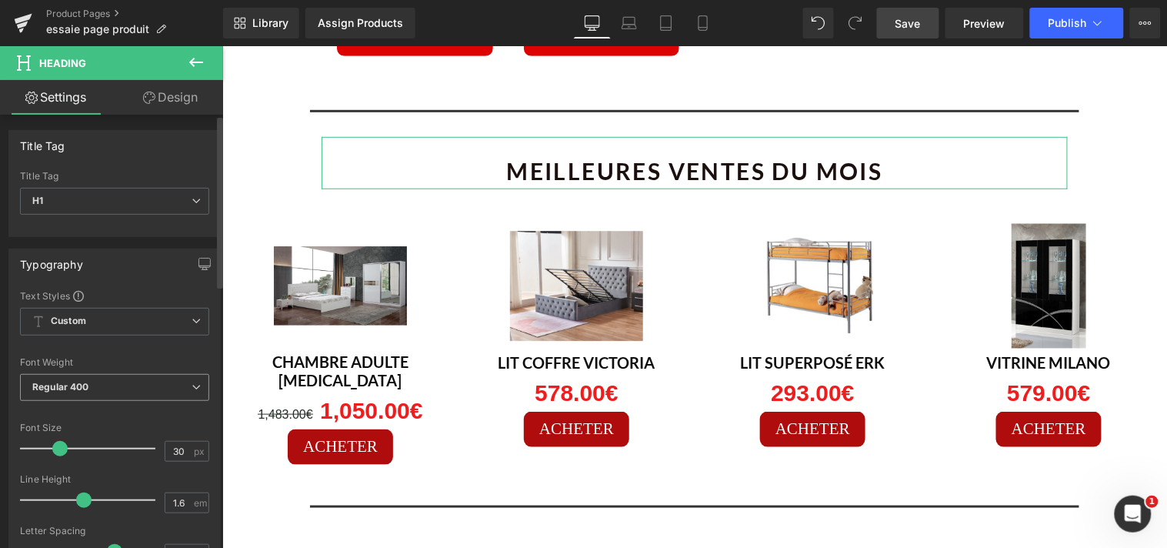
click at [194, 393] on span "Regular 400" at bounding box center [114, 387] width 189 height 27
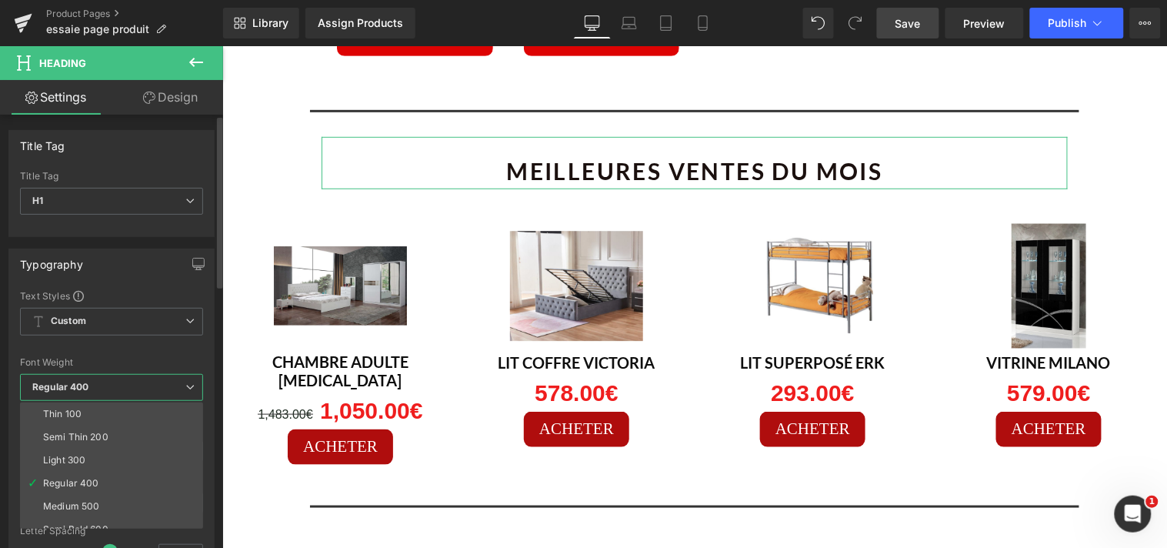
click at [194, 393] on span "Regular 400" at bounding box center [111, 387] width 183 height 27
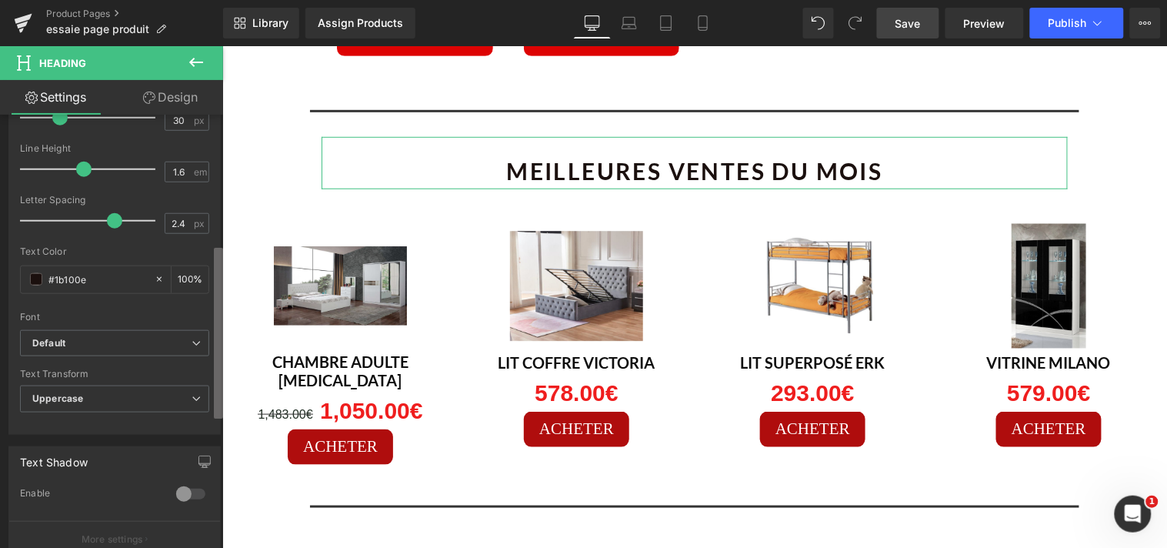
scroll to position [335, 0]
click at [209, 400] on div "Title Tag H1 H2 H3 H4 H5 H6 Title Tag H1 H1 H2 H3 H4 H5 H6 Typography Text Styl…" at bounding box center [111, 335] width 223 height 440
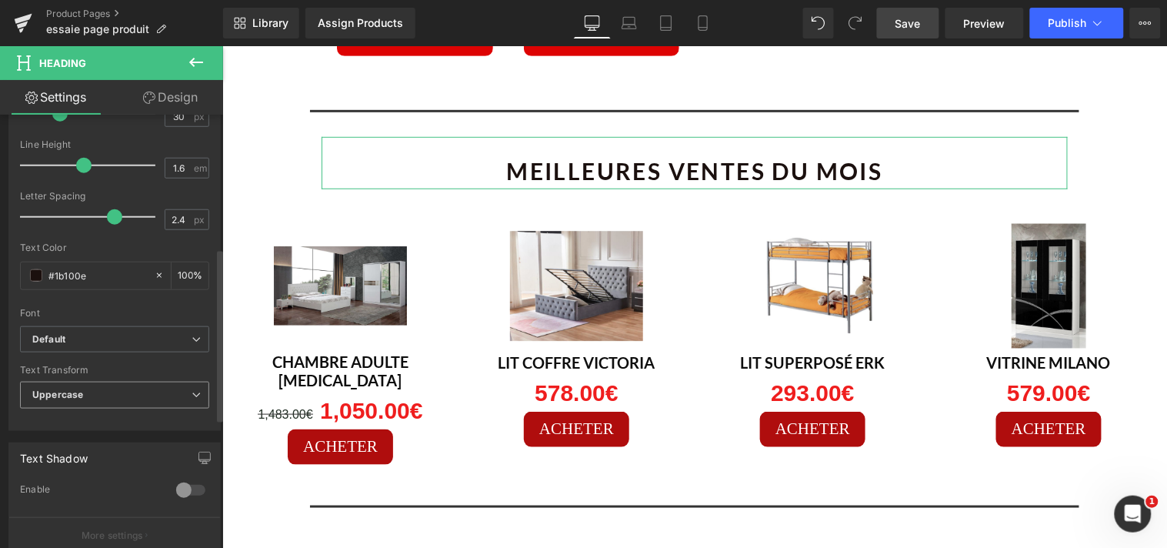
click at [196, 392] on span "Uppercase" at bounding box center [114, 395] width 189 height 27
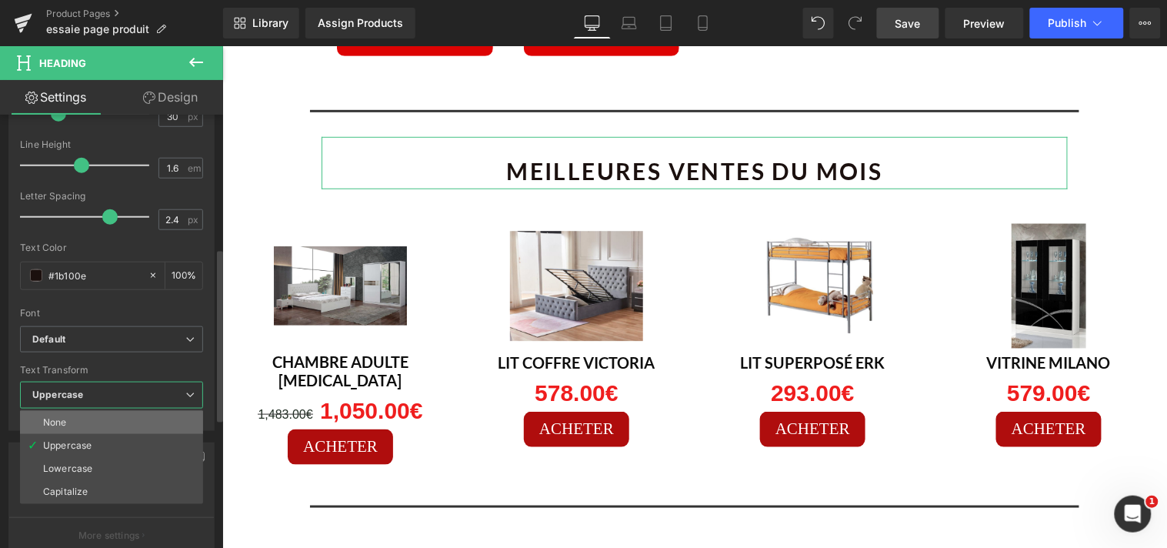
click at [154, 412] on li "None" at bounding box center [111, 422] width 183 height 23
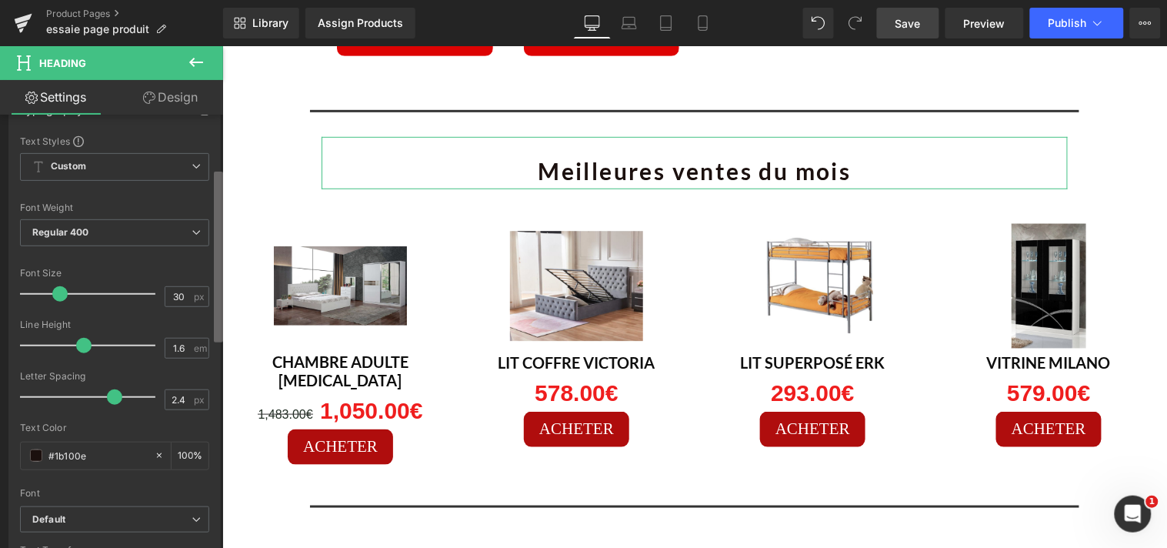
scroll to position [104, 0]
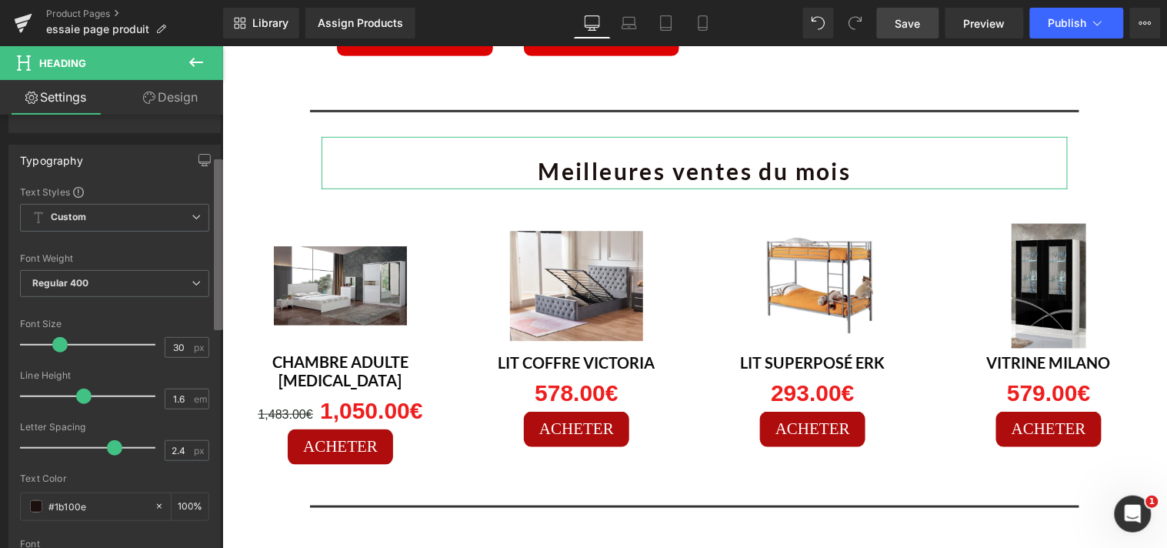
click at [216, 302] on b at bounding box center [218, 244] width 9 height 171
click at [197, 283] on span "Regular 400" at bounding box center [114, 283] width 189 height 27
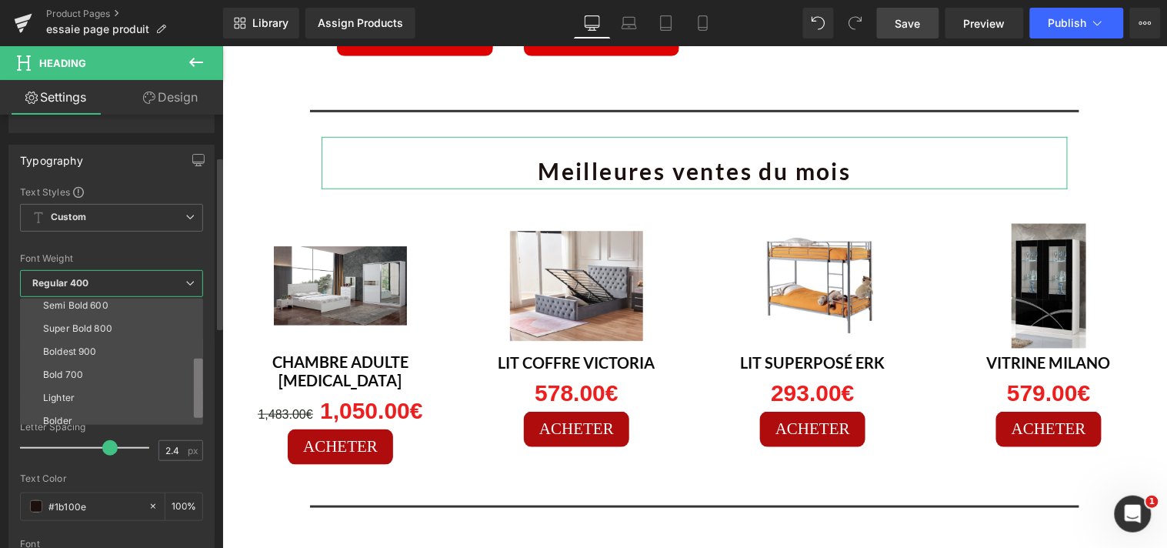
scroll to position [127, 0]
click at [190, 402] on ul "Thin 100 Semi Thin 200 Light 300 Regular 400 Medium 500 Semi Bold 600 Super Bol…" at bounding box center [111, 362] width 183 height 126
click at [119, 367] on li "Bold 700" at bounding box center [115, 367] width 190 height 23
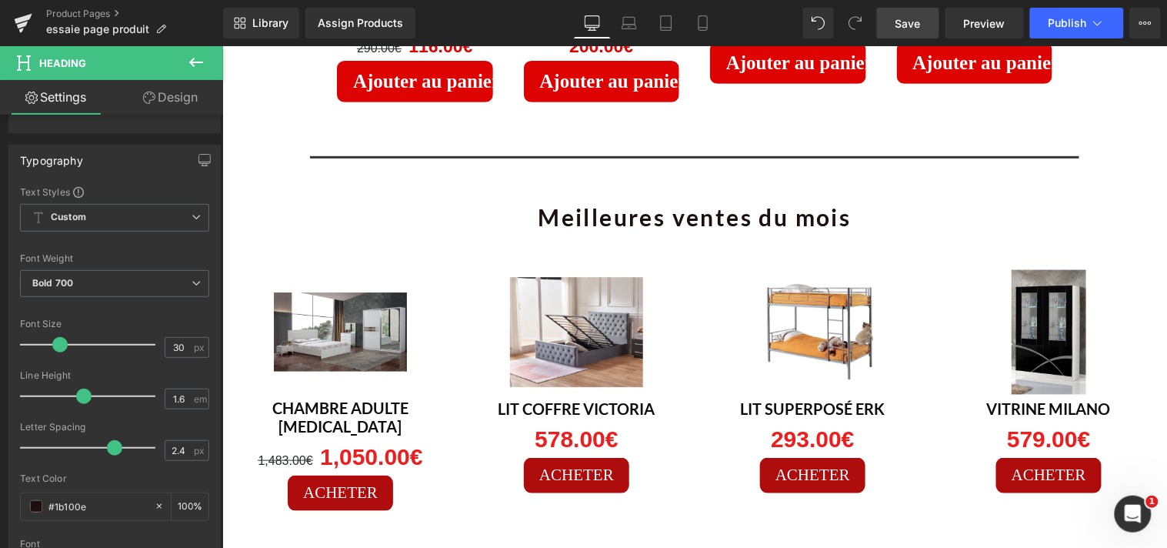
scroll to position [3221, 0]
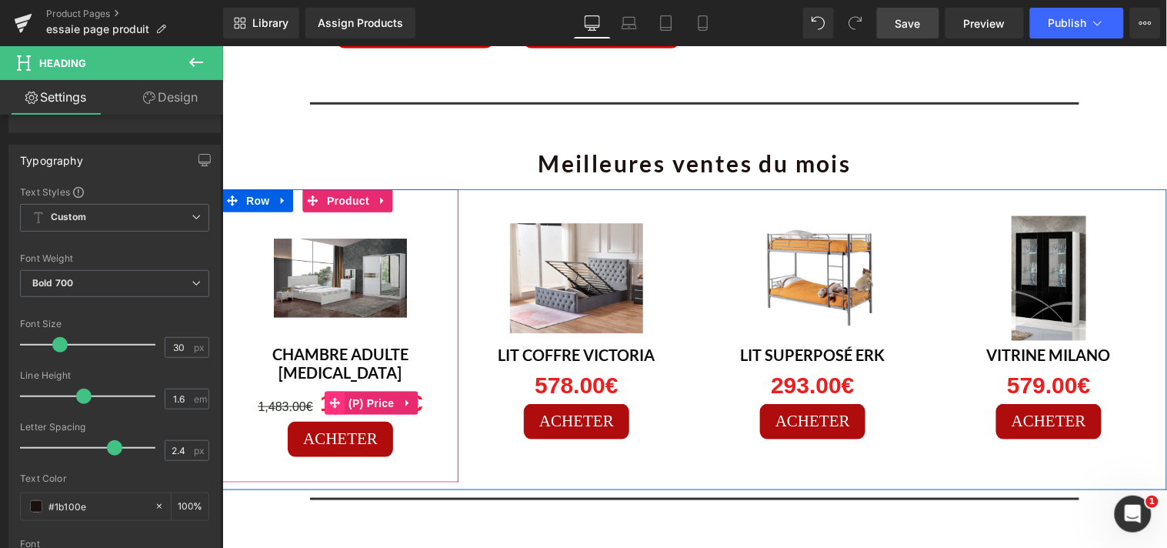
click at [334, 391] on span at bounding box center [334, 402] width 20 height 23
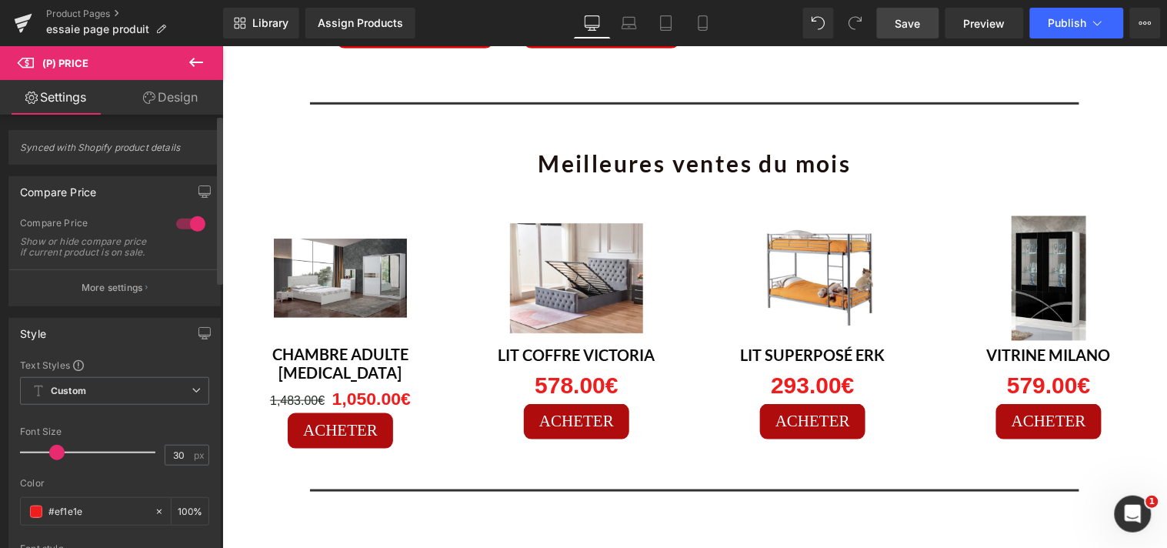
drag, startPoint x: 64, startPoint y: 462, endPoint x: 55, endPoint y: 462, distance: 8.5
click at [55, 460] on span at bounding box center [56, 452] width 15 height 15
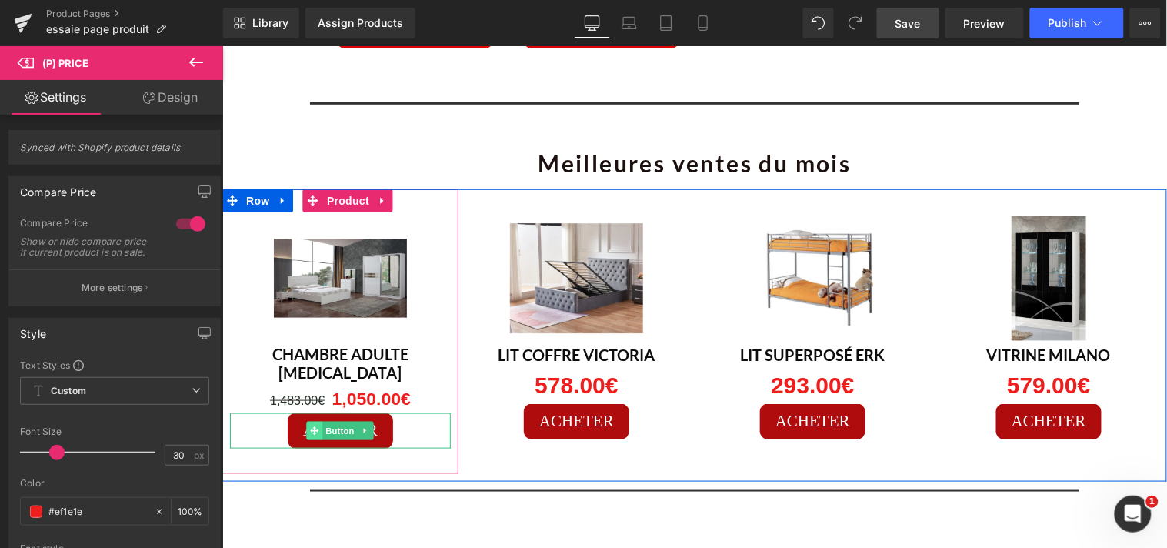
click at [312, 426] on icon at bounding box center [314, 430] width 8 height 9
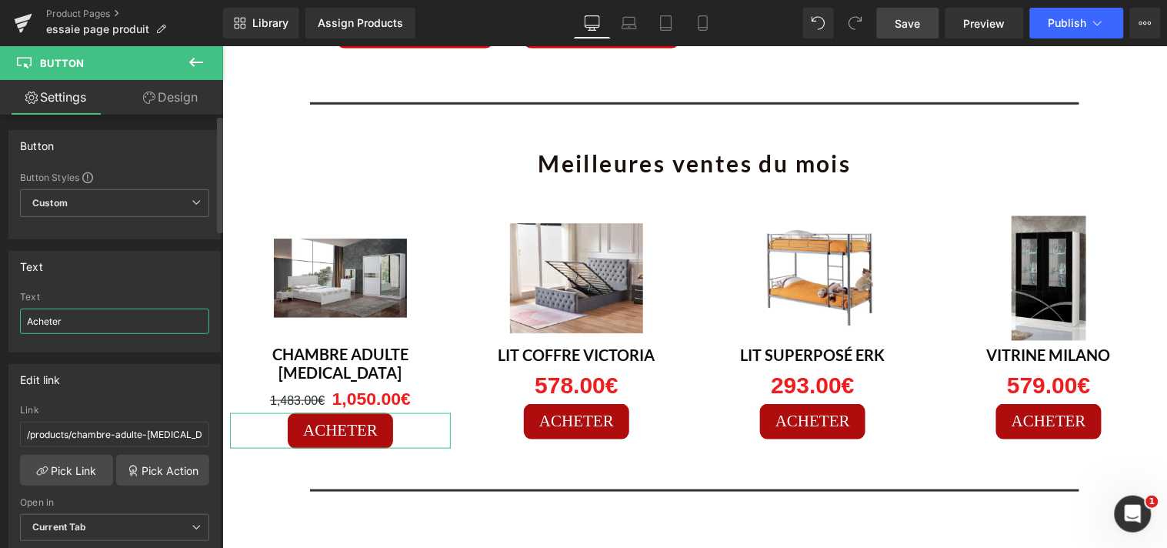
click at [110, 313] on input "Acheter" at bounding box center [114, 321] width 189 height 25
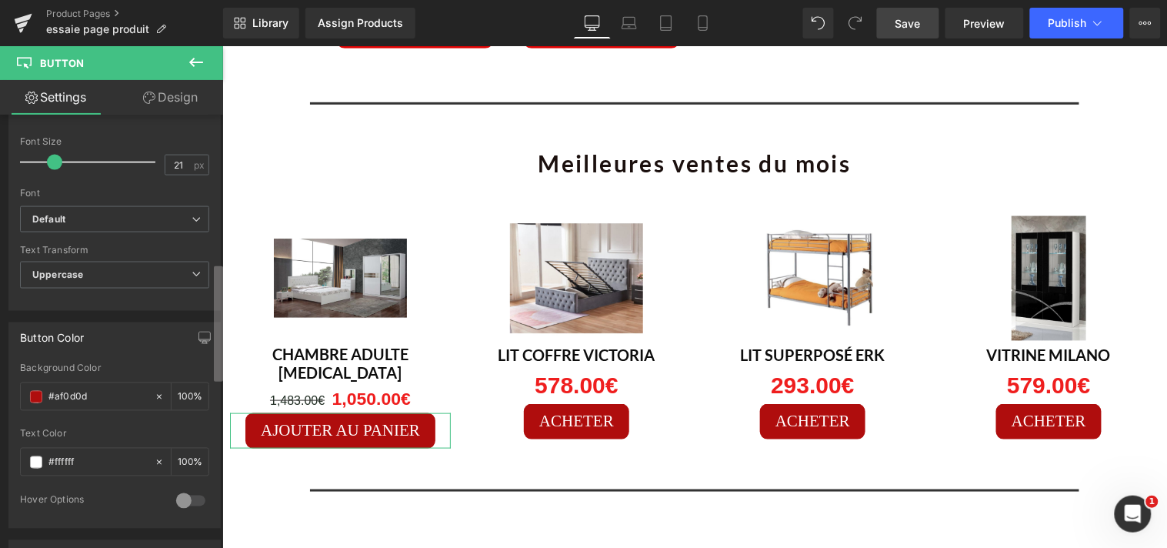
scroll to position [536, 0]
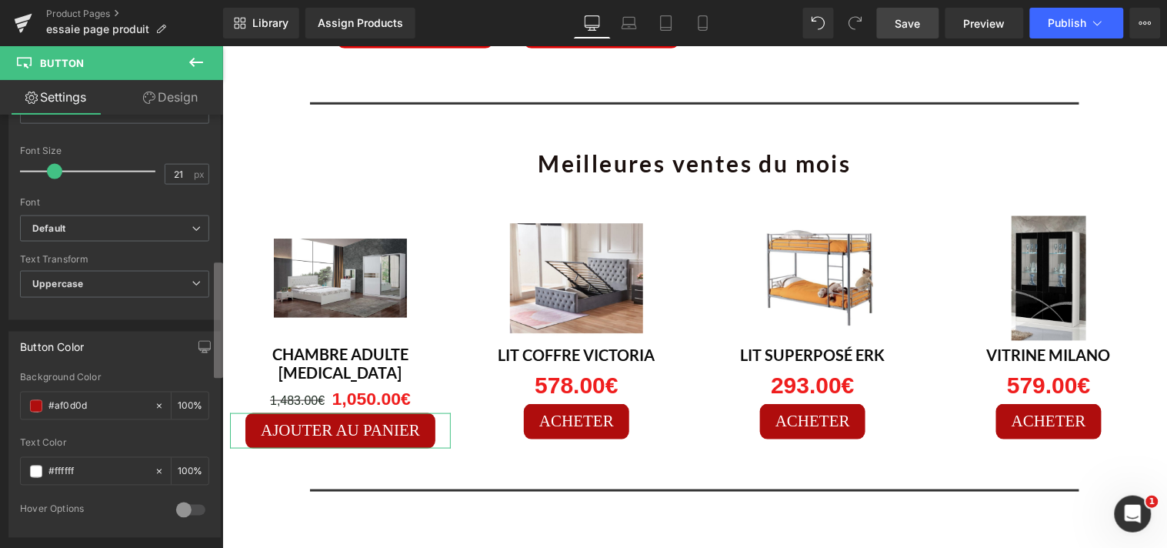
click at [211, 365] on div "Button Button Styles Custom Custom Setup Global Style Custom Setup Global Style…" at bounding box center [111, 335] width 223 height 440
type input "Ajouter au panier"
click at [190, 291] on span "Uppercase" at bounding box center [114, 284] width 189 height 27
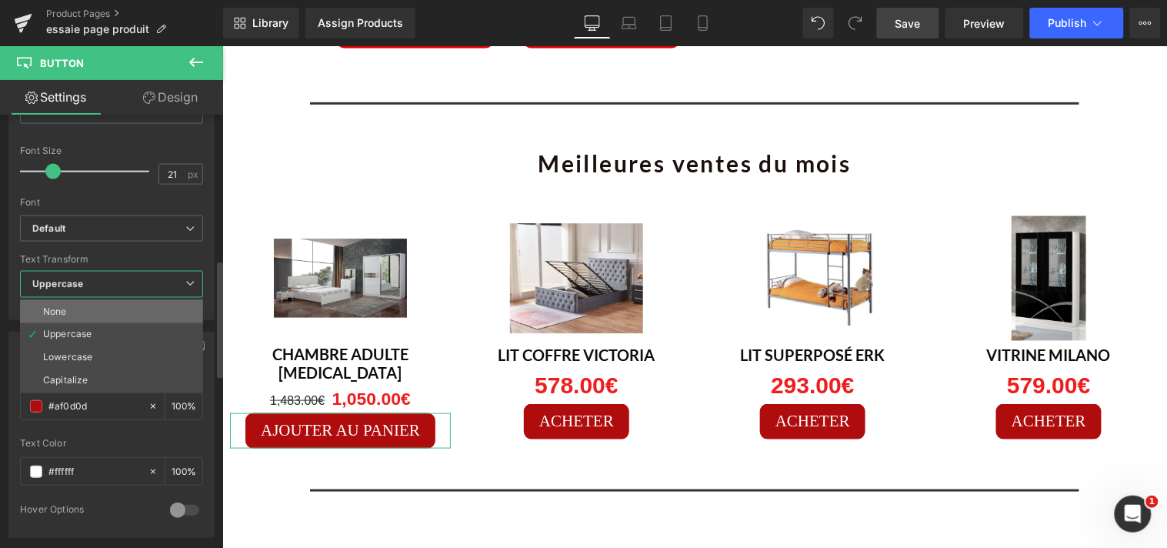
click at [160, 312] on li "None" at bounding box center [111, 311] width 183 height 23
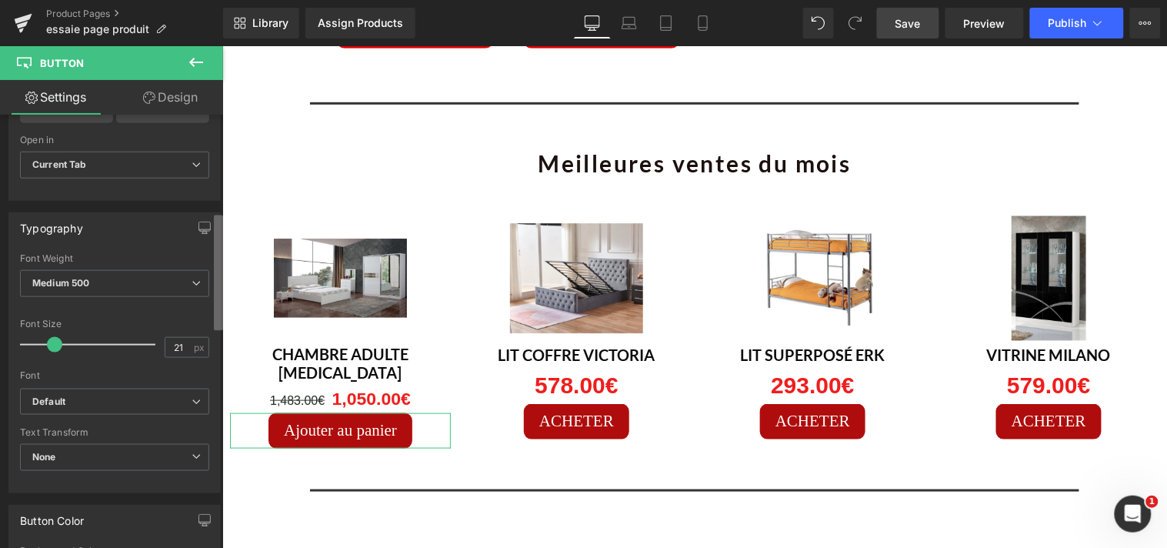
scroll to position [359, 0]
click at [218, 242] on b at bounding box center [218, 272] width 9 height 115
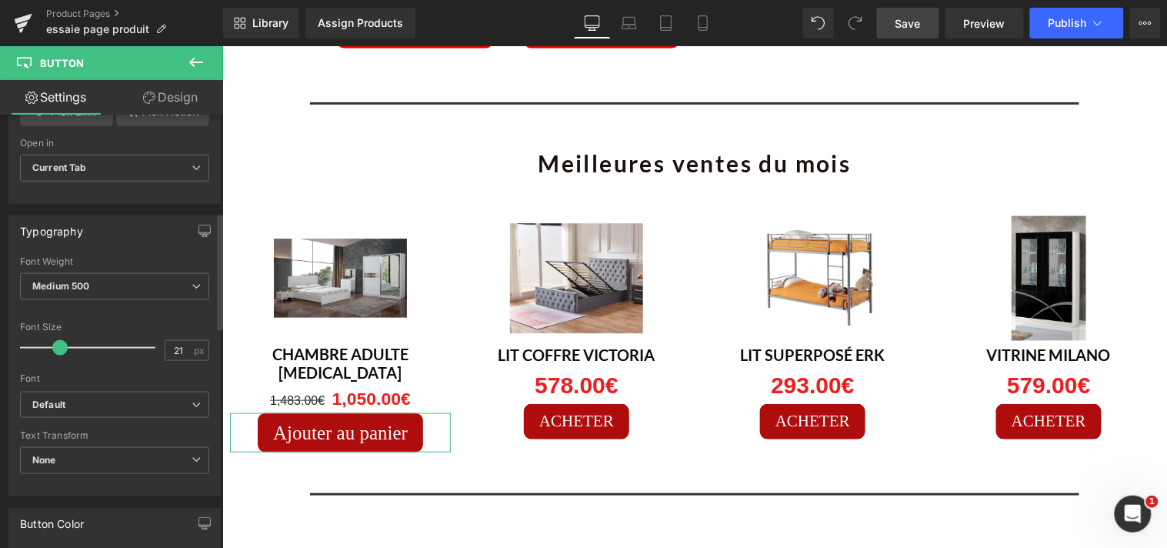
click at [60, 349] on span at bounding box center [59, 347] width 15 height 15
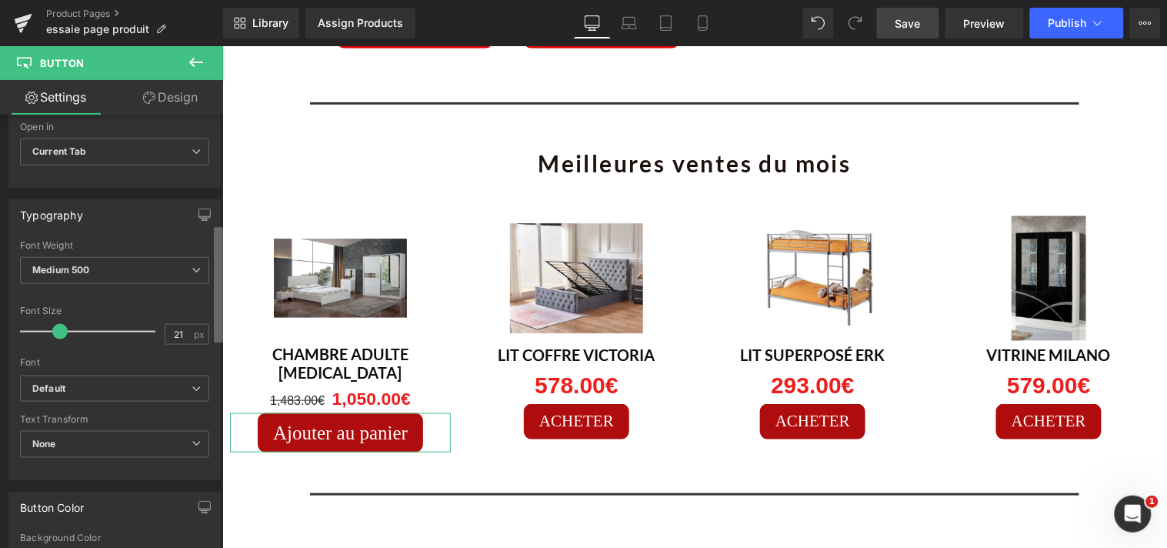
scroll to position [414, 0]
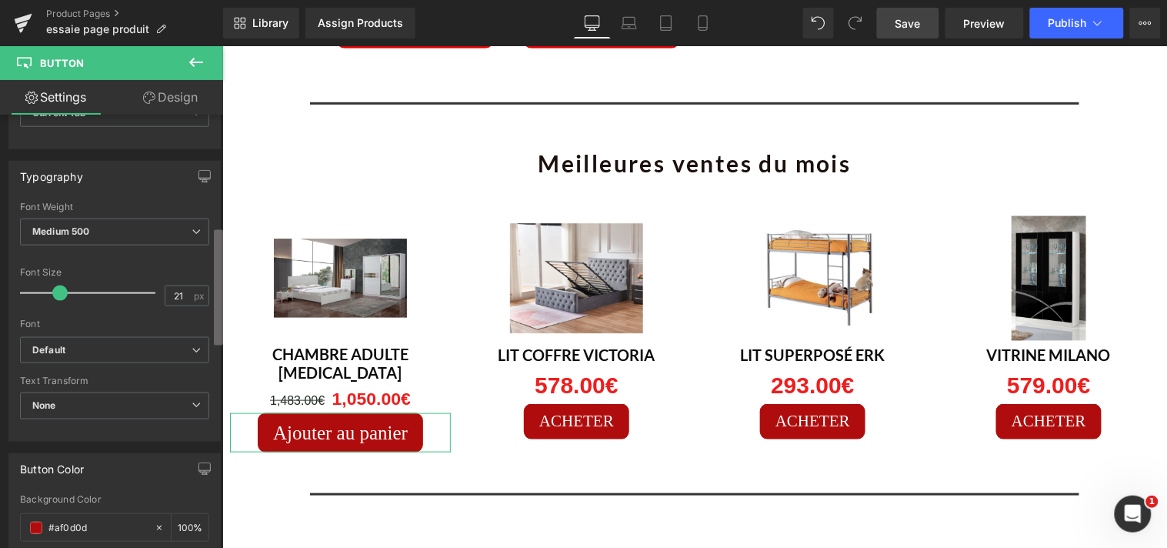
click at [214, 311] on b at bounding box center [218, 287] width 9 height 115
click at [195, 235] on span "Medium 500" at bounding box center [114, 232] width 189 height 27
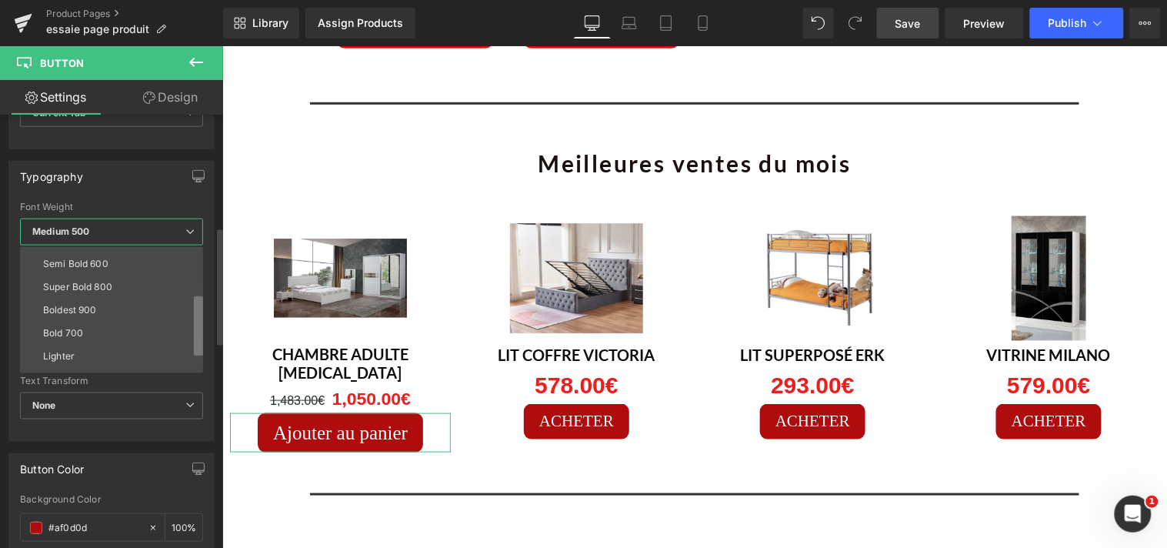
scroll to position [113, 0]
click at [196, 334] on b at bounding box center [198, 333] width 9 height 60
click at [145, 329] on li "Bold 700" at bounding box center [115, 330] width 190 height 23
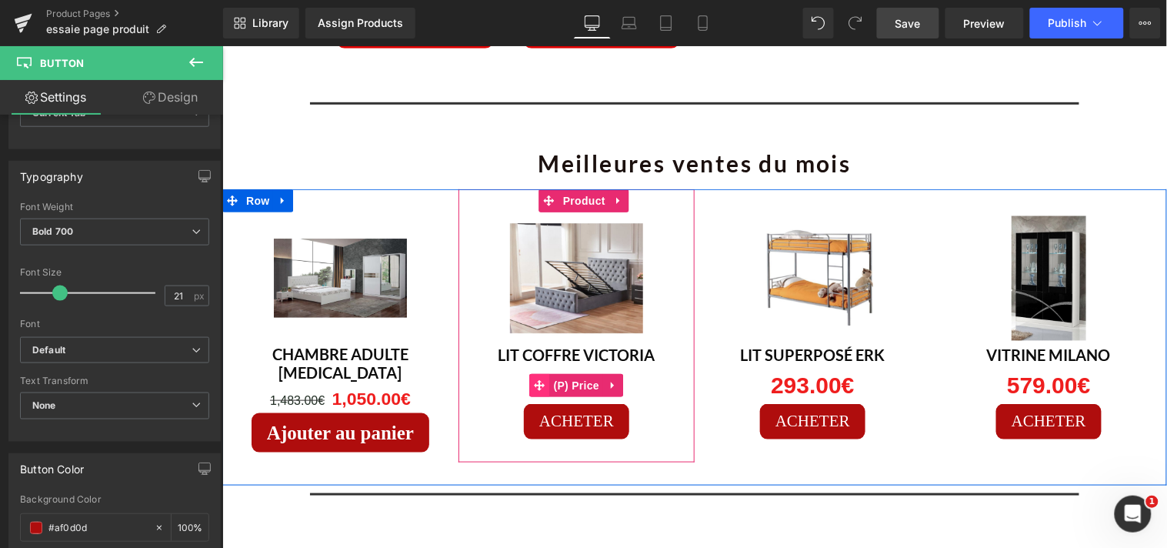
click at [538, 373] on span at bounding box center [539, 384] width 20 height 23
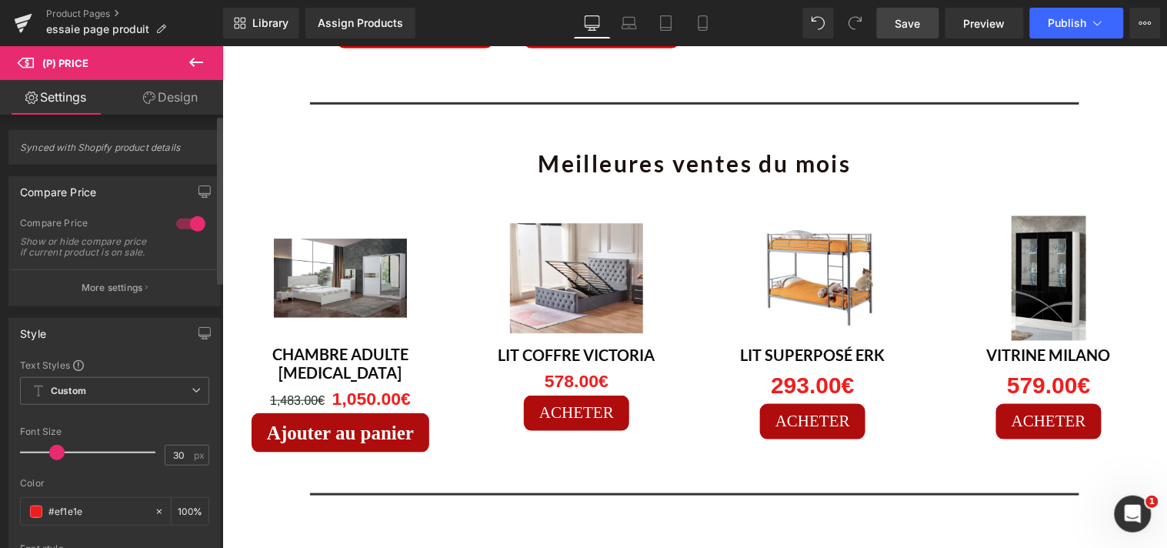
drag, startPoint x: 66, startPoint y: 468, endPoint x: 58, endPoint y: 468, distance: 8.5
click at [58, 460] on span at bounding box center [56, 452] width 15 height 15
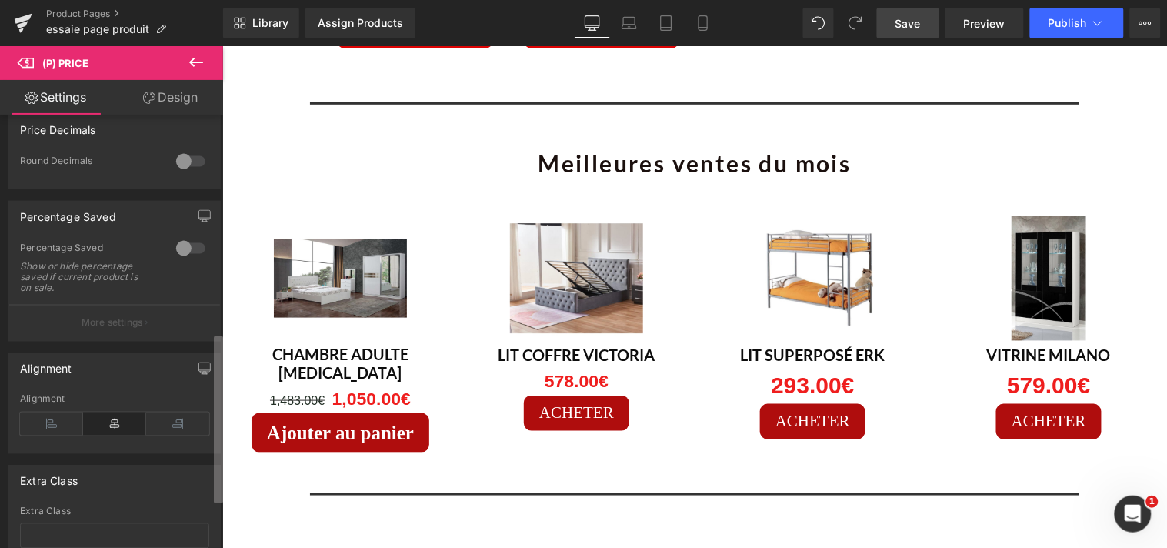
scroll to position [534, 0]
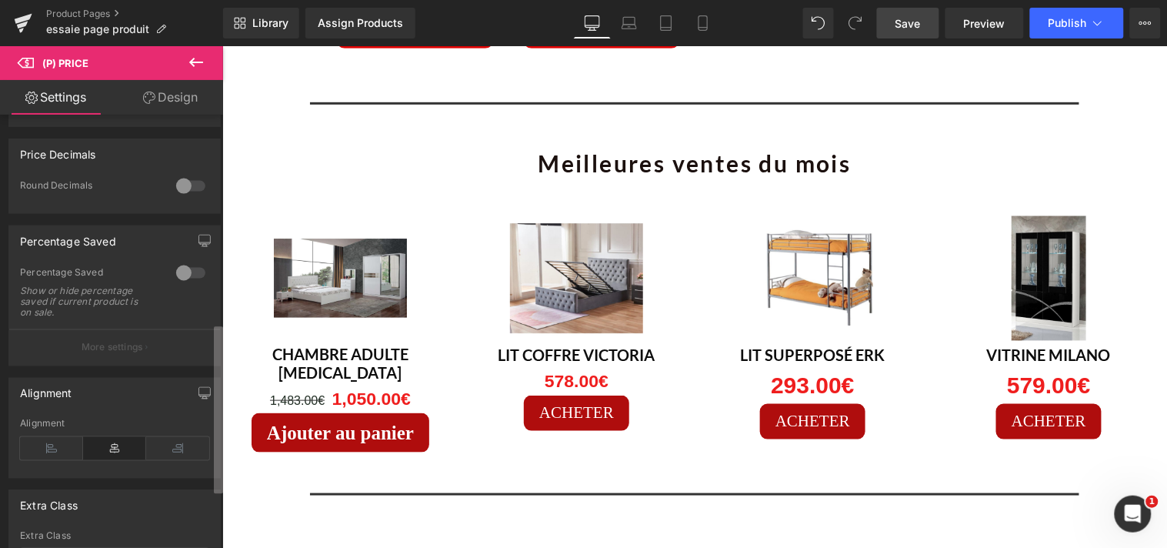
click at [211, 455] on div "Synced with Shopify product details Compare Price 1 Compare Price Show or hide …" at bounding box center [111, 335] width 223 height 440
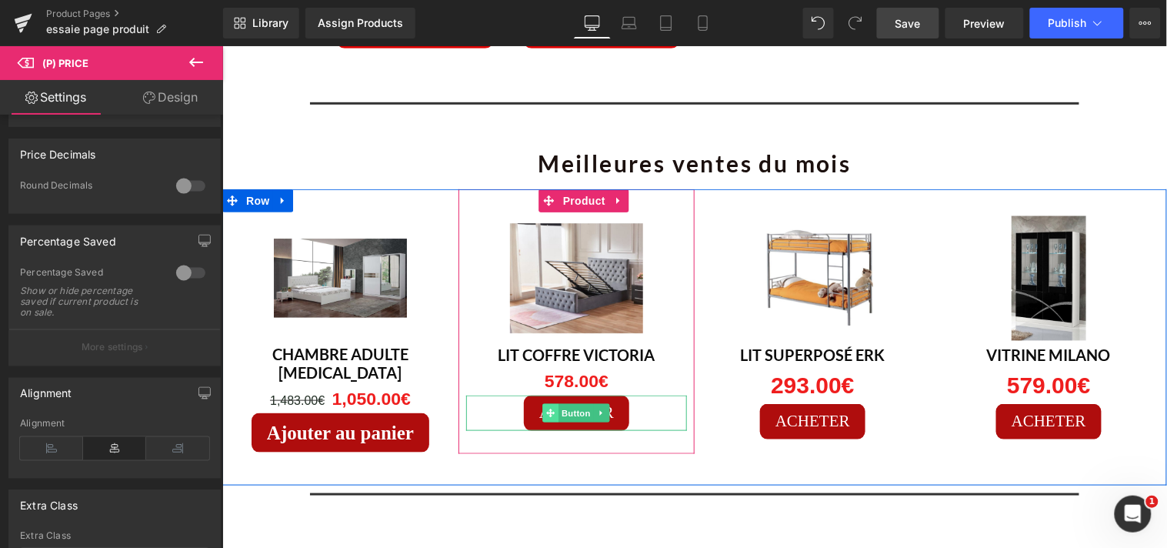
click at [546, 408] on icon at bounding box center [550, 412] width 8 height 8
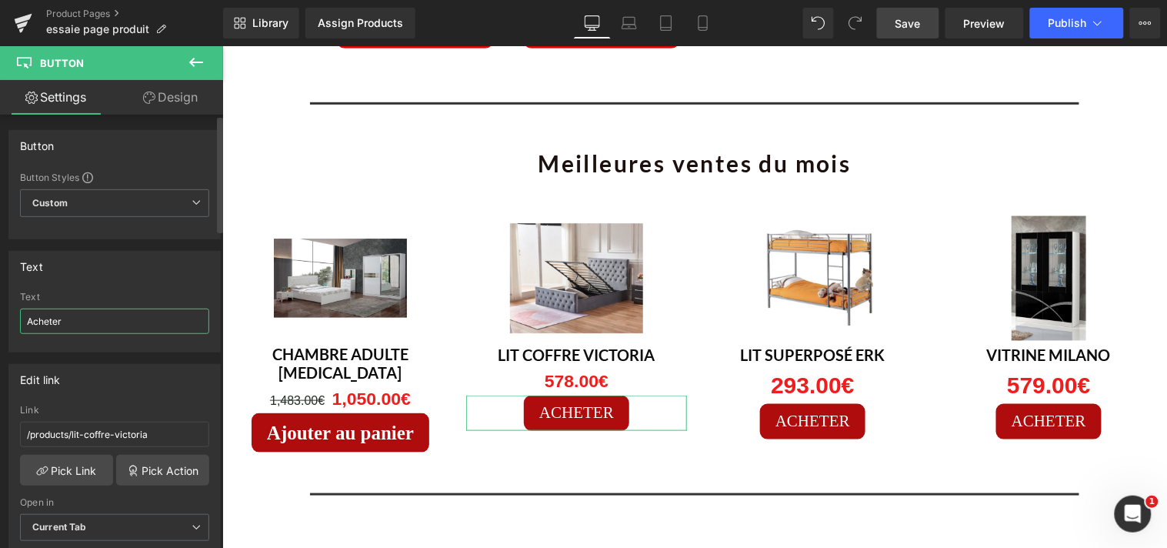
click at [98, 323] on input "Acheter" at bounding box center [114, 321] width 189 height 25
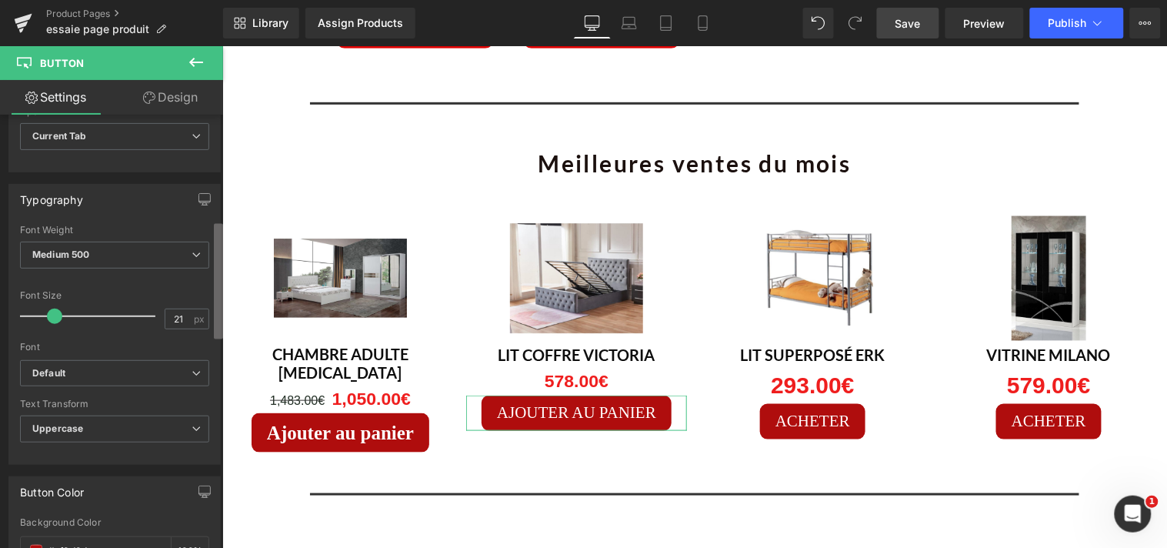
scroll to position [397, 0]
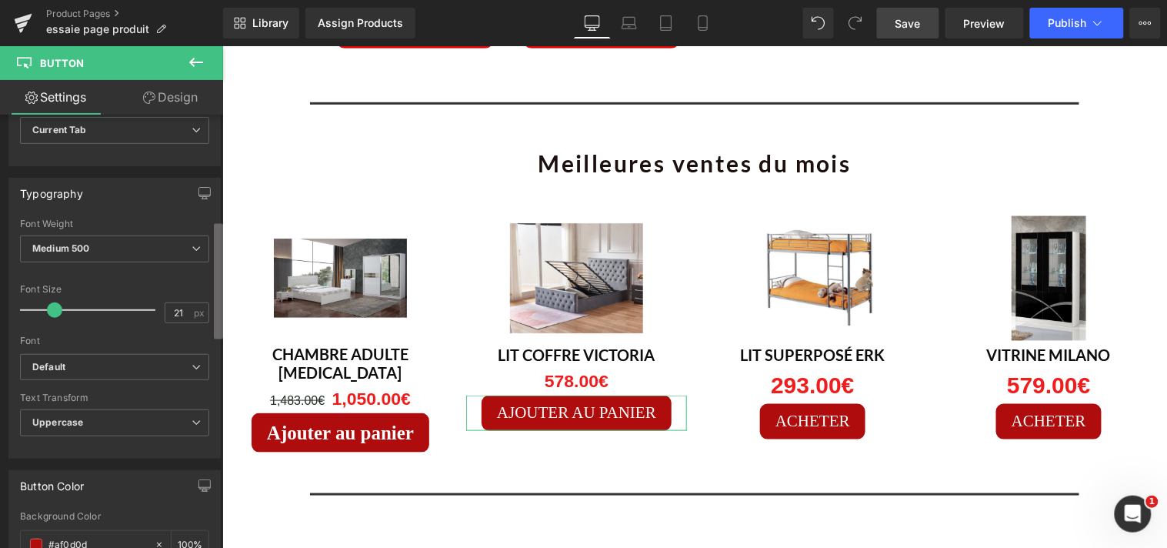
click at [205, 329] on div "Button Button Styles Custom Custom Setup Global Style Custom Setup Global Style…" at bounding box center [111, 335] width 223 height 440
type input "Ajouter au panier"
click at [192, 251] on icon at bounding box center [196, 248] width 9 height 9
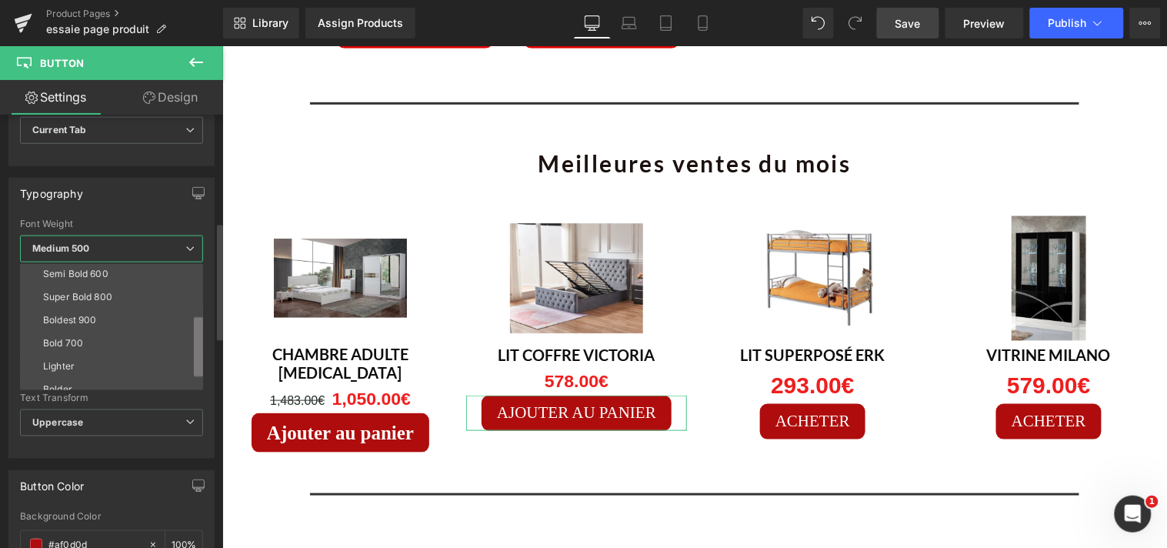
scroll to position [122, 0]
click at [189, 356] on ul "Thin 100 Semi Thin 200 Light 300 Regular 400 Medium 500 Semi Bold 600 Super Bol…" at bounding box center [111, 327] width 183 height 126
click at [163, 327] on li "Bold 700" at bounding box center [115, 338] width 190 height 23
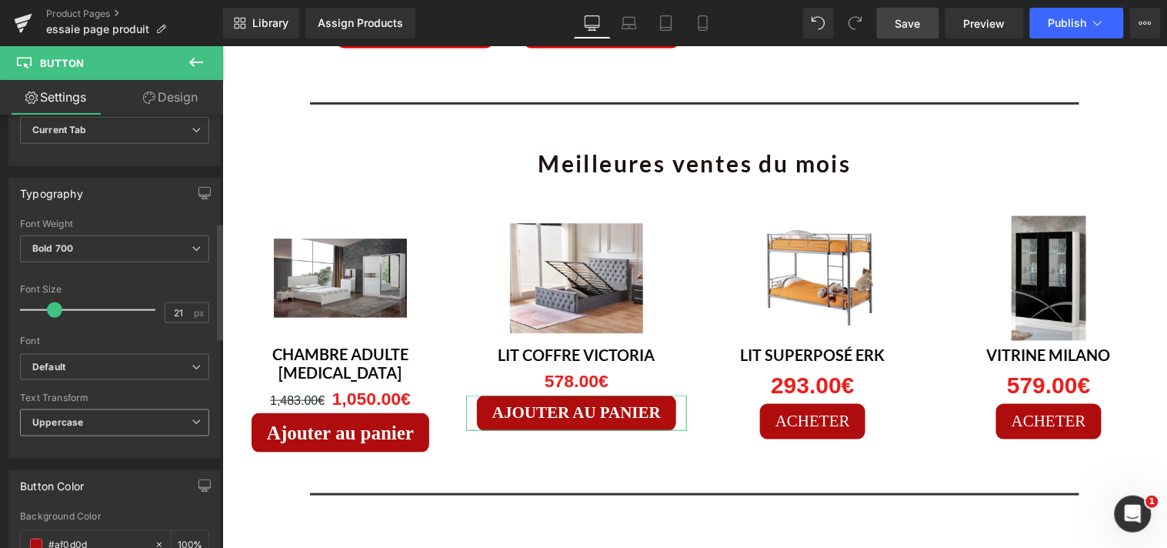
click at [192, 419] on icon at bounding box center [196, 422] width 9 height 9
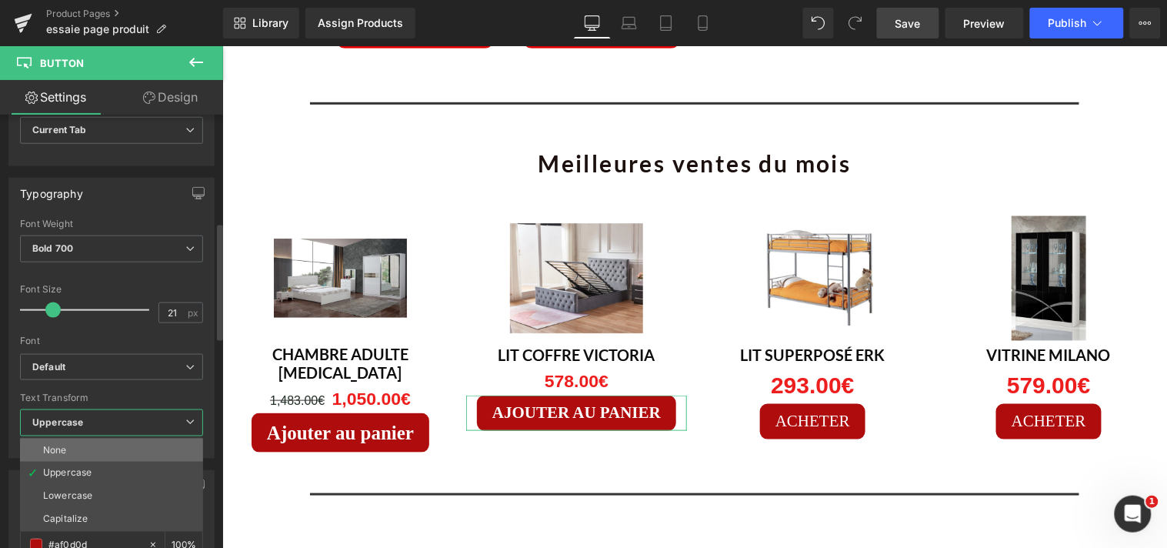
click at [139, 446] on li "None" at bounding box center [111, 450] width 183 height 23
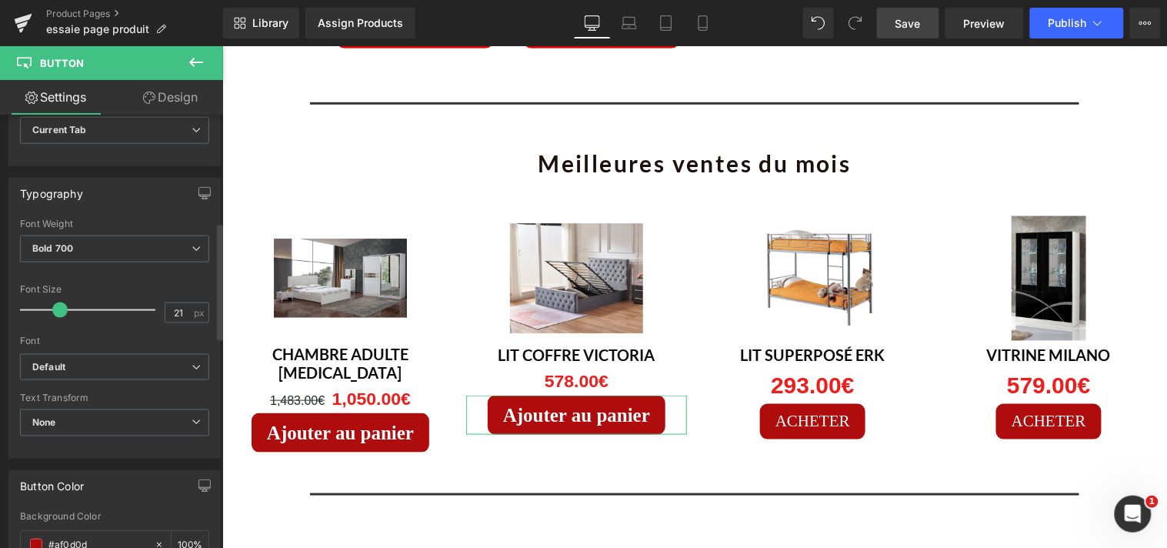
click at [58, 308] on span at bounding box center [59, 309] width 15 height 15
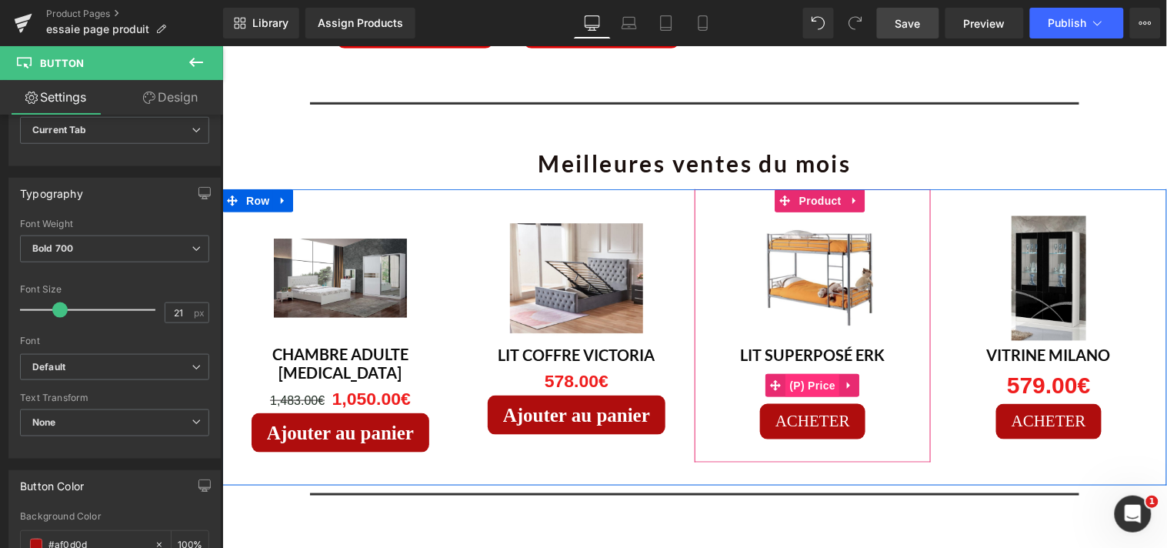
click at [786, 373] on span "(P) Price" at bounding box center [813, 384] width 54 height 23
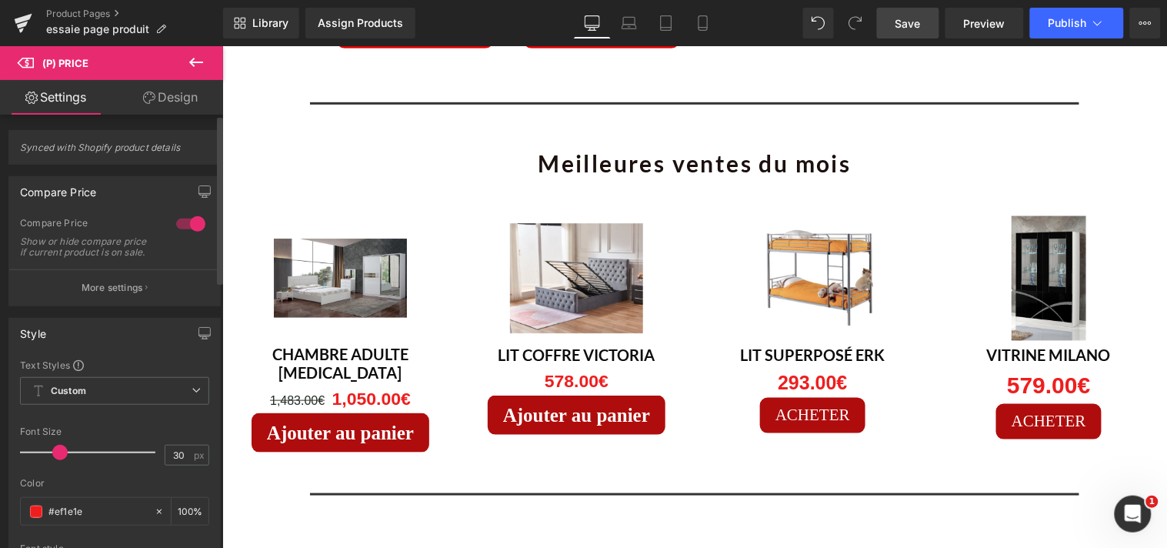
click at [58, 460] on span at bounding box center [59, 452] width 15 height 15
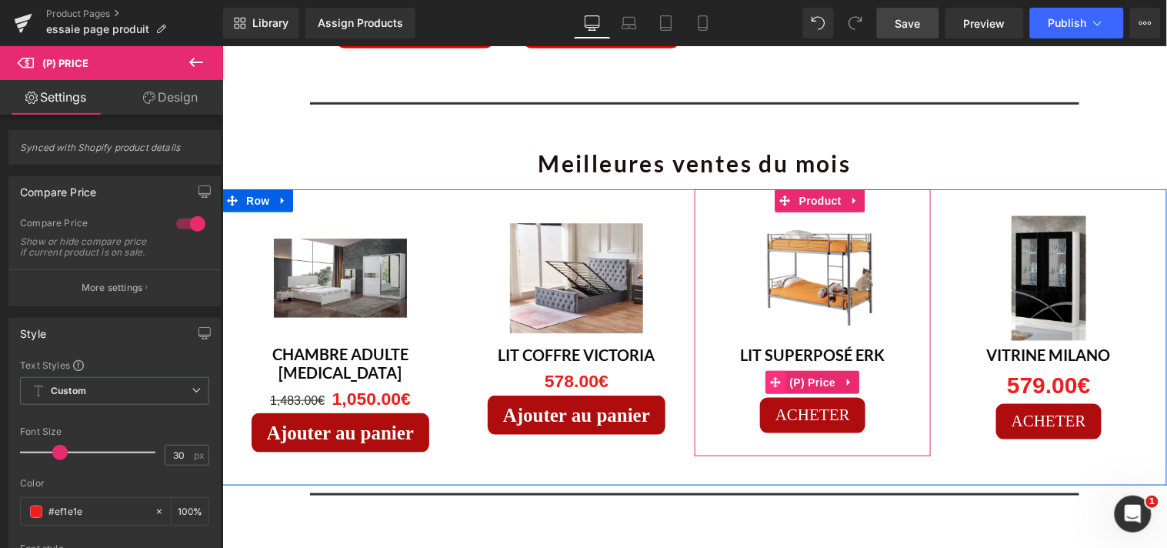
click at [777, 370] on span at bounding box center [776, 381] width 20 height 23
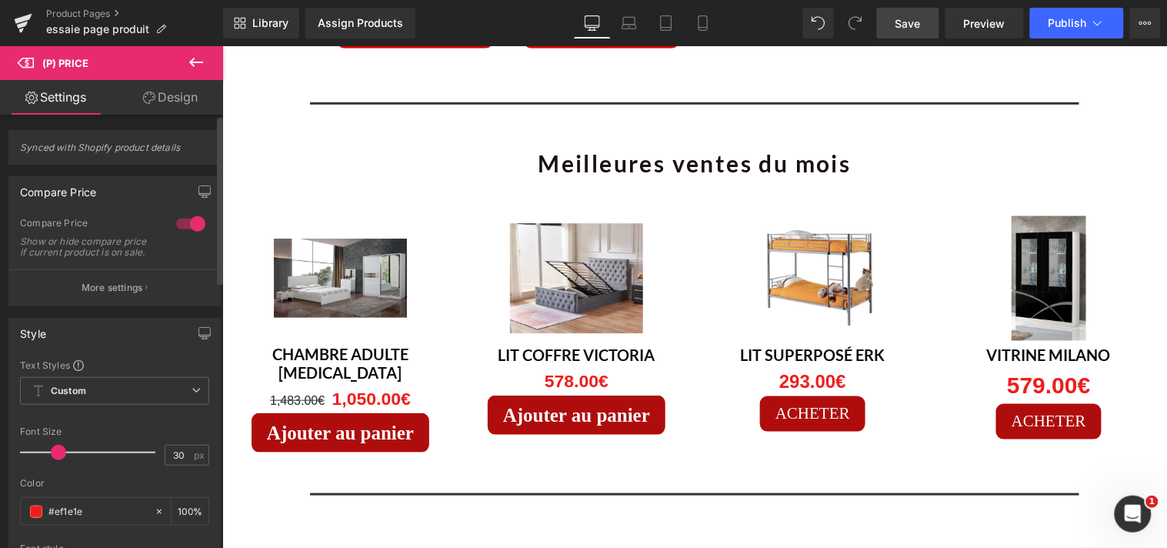
click at [54, 460] on span at bounding box center [58, 452] width 15 height 15
click at [52, 460] on span at bounding box center [56, 452] width 15 height 15
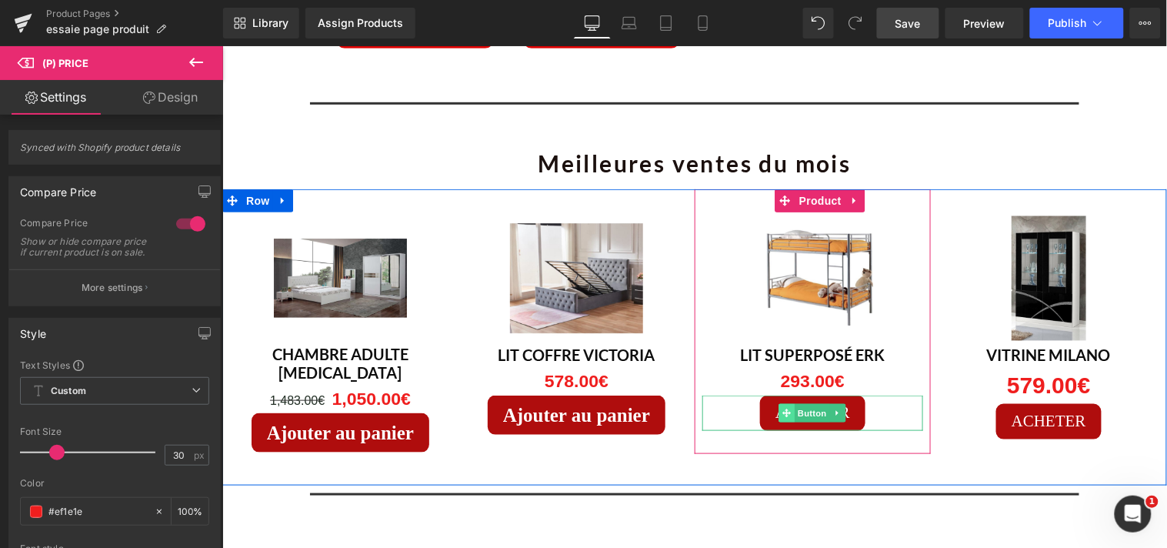
click at [784, 408] on icon at bounding box center [787, 412] width 8 height 9
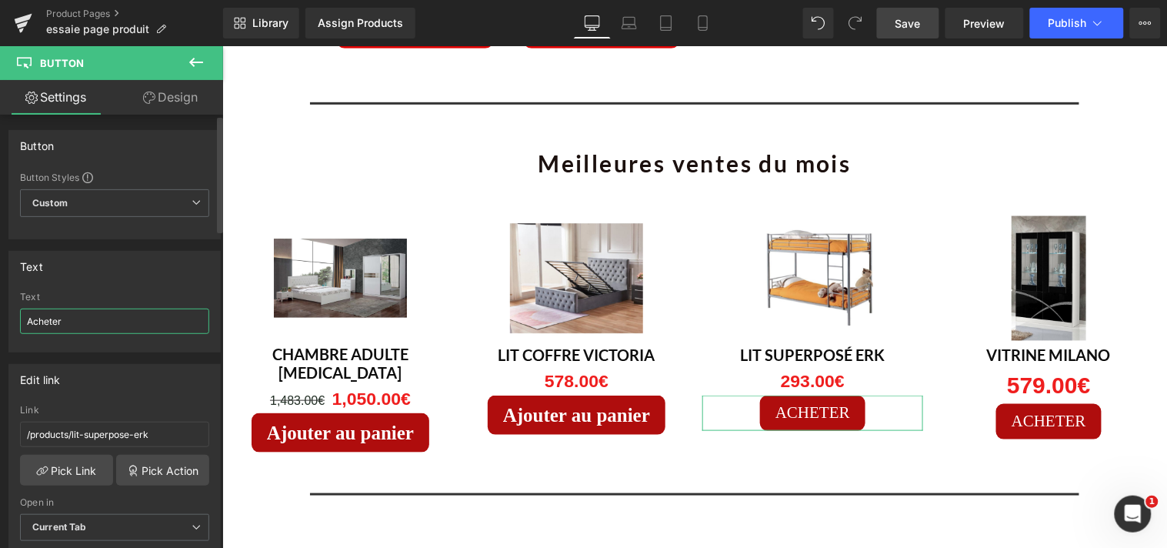
click at [88, 318] on input "Acheter" at bounding box center [114, 321] width 189 height 25
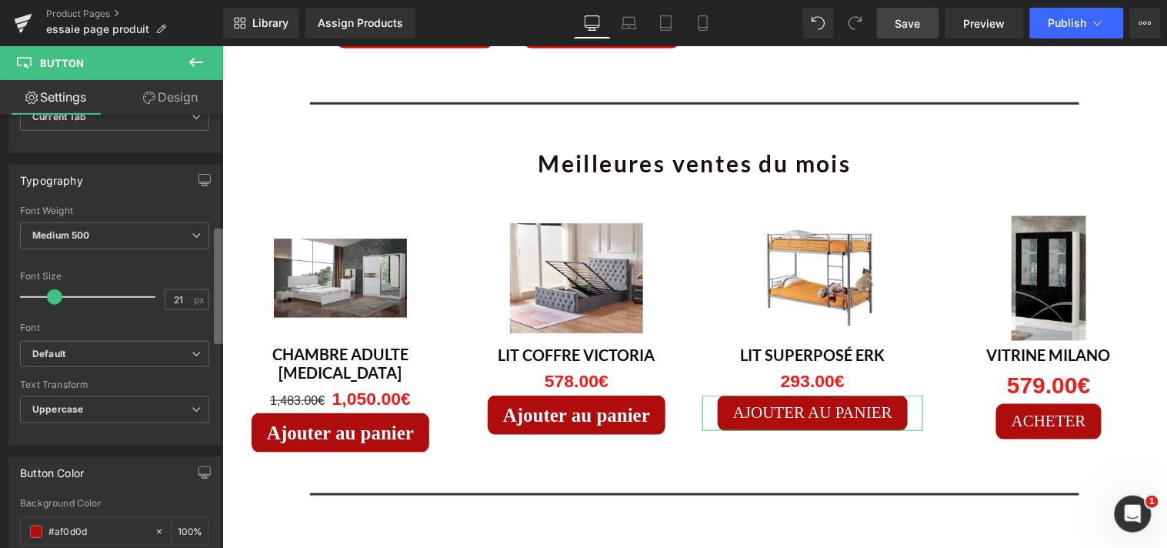
scroll to position [413, 0]
click at [206, 325] on div "Button Button Styles Custom Custom Setup Global Style Custom Setup Global Style…" at bounding box center [111, 335] width 223 height 440
type input "Ajouter au panier"
click at [192, 234] on icon at bounding box center [196, 232] width 9 height 9
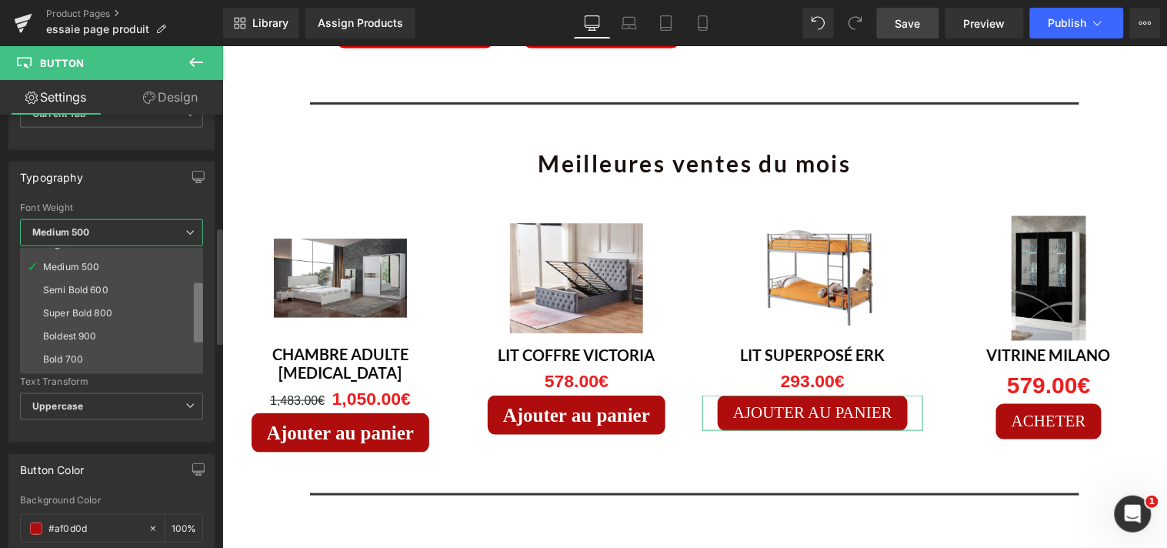
scroll to position [91, 0]
click at [201, 314] on b at bounding box center [198, 324] width 9 height 60
click at [145, 346] on li "Bold 700" at bounding box center [115, 353] width 190 height 23
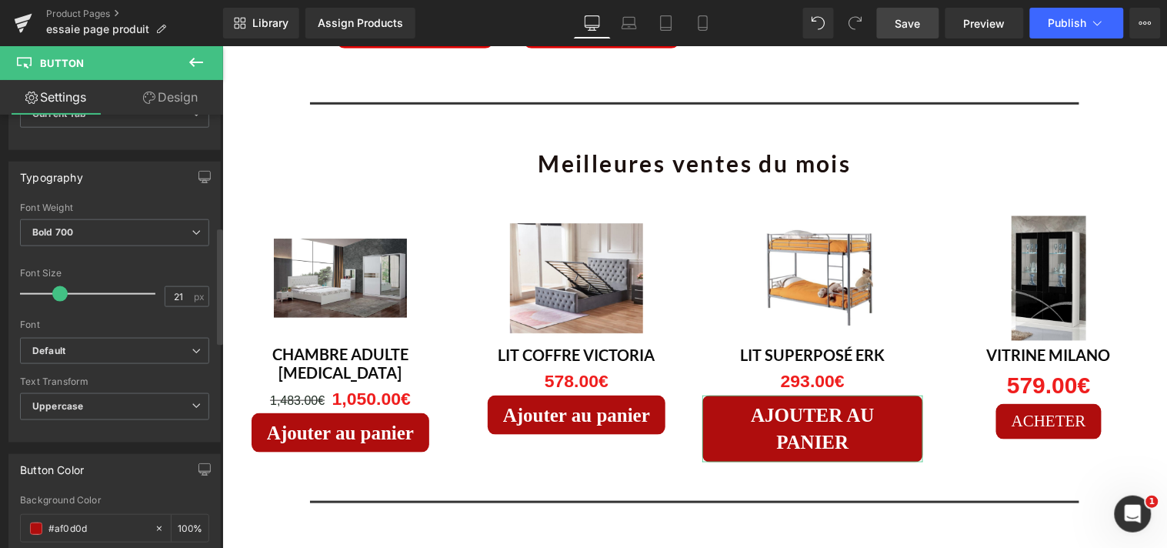
click at [60, 295] on span at bounding box center [59, 293] width 15 height 15
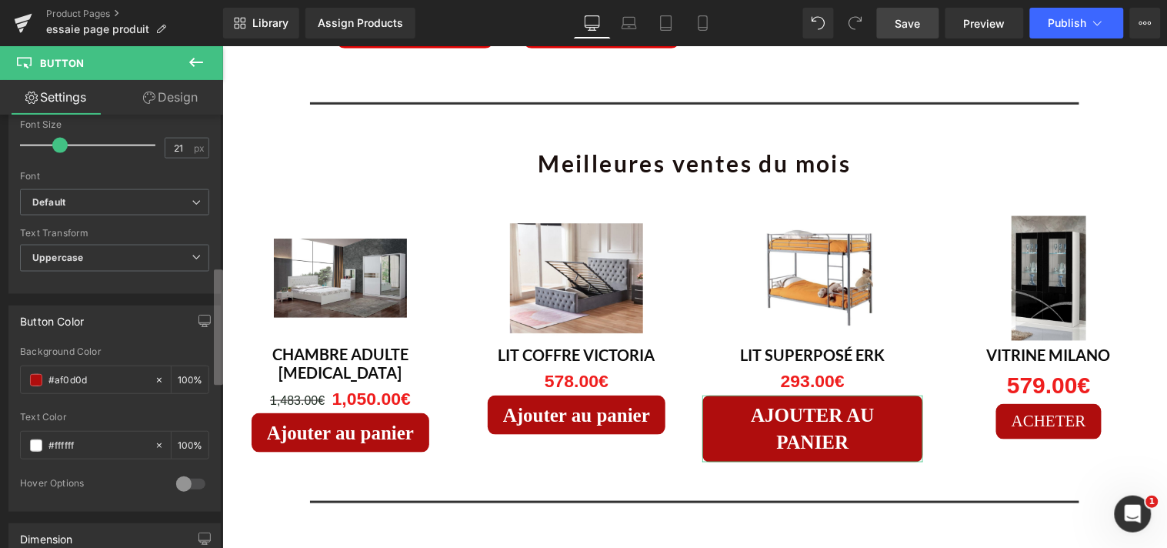
scroll to position [574, 0]
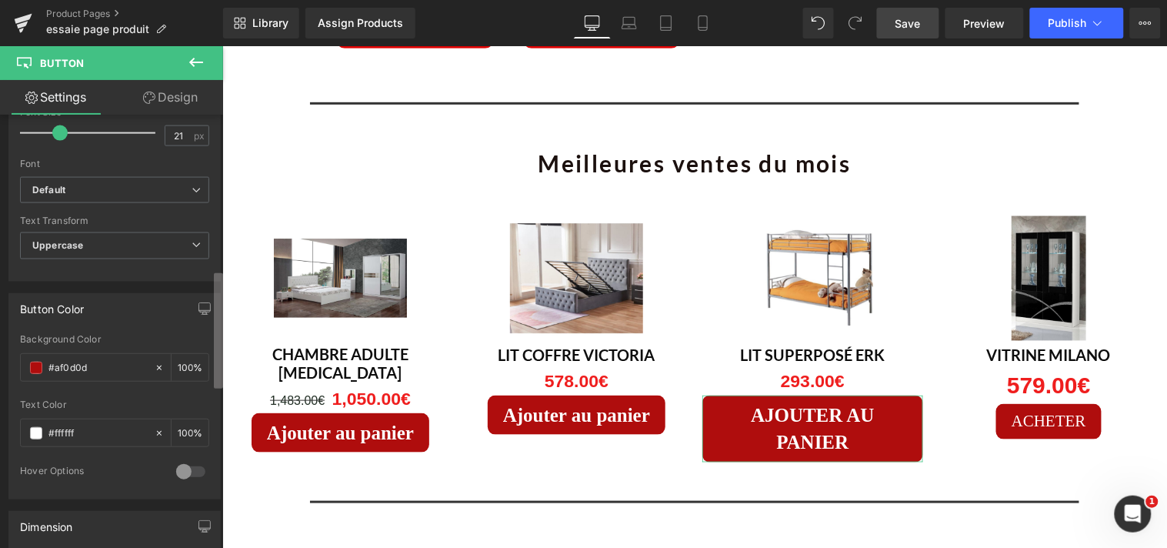
click at [212, 334] on div "Button Button Styles Custom Custom Setup Global Style Custom Setup Global Style…" at bounding box center [111, 335] width 223 height 440
click at [189, 250] on span "Uppercase" at bounding box center [114, 245] width 189 height 27
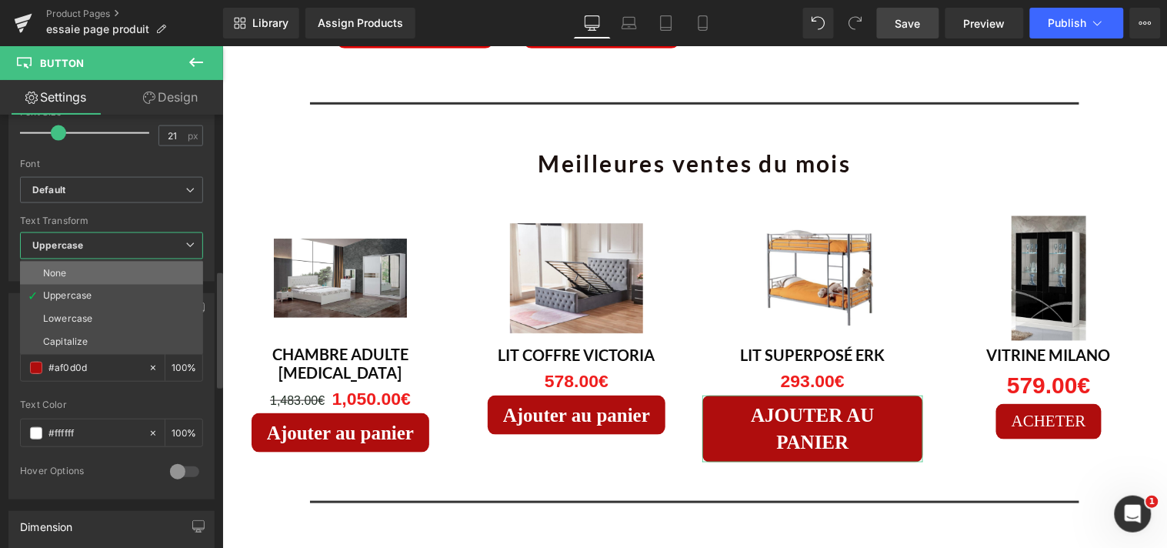
click at [162, 267] on li "None" at bounding box center [111, 273] width 183 height 23
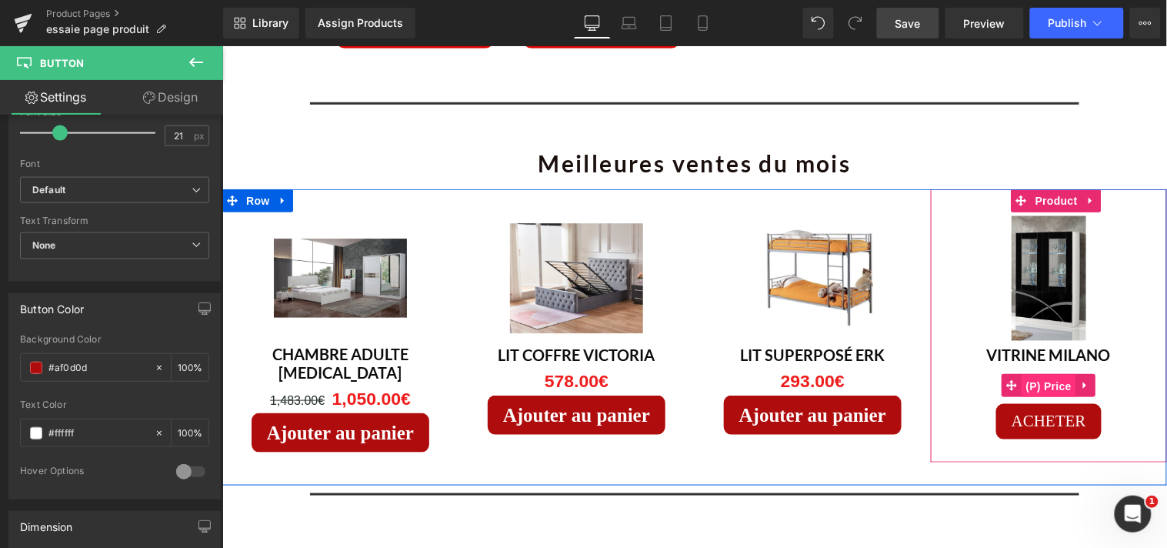
click at [1033, 374] on span "(P) Price" at bounding box center [1049, 385] width 54 height 23
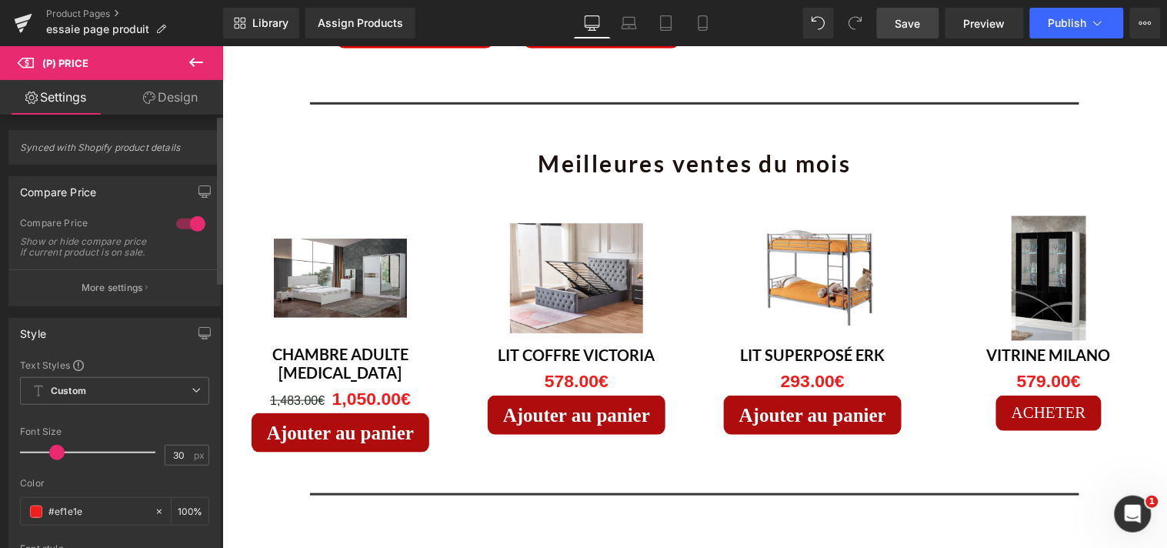
drag, startPoint x: 63, startPoint y: 462, endPoint x: 55, endPoint y: 458, distance: 9.6
click at [55, 458] on span at bounding box center [56, 452] width 15 height 15
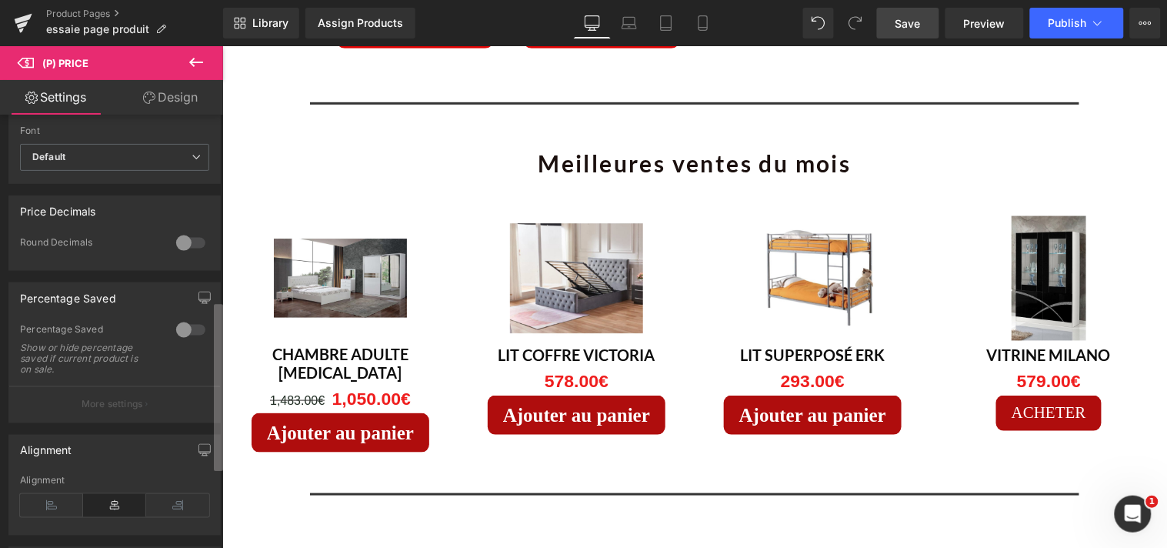
scroll to position [466, 0]
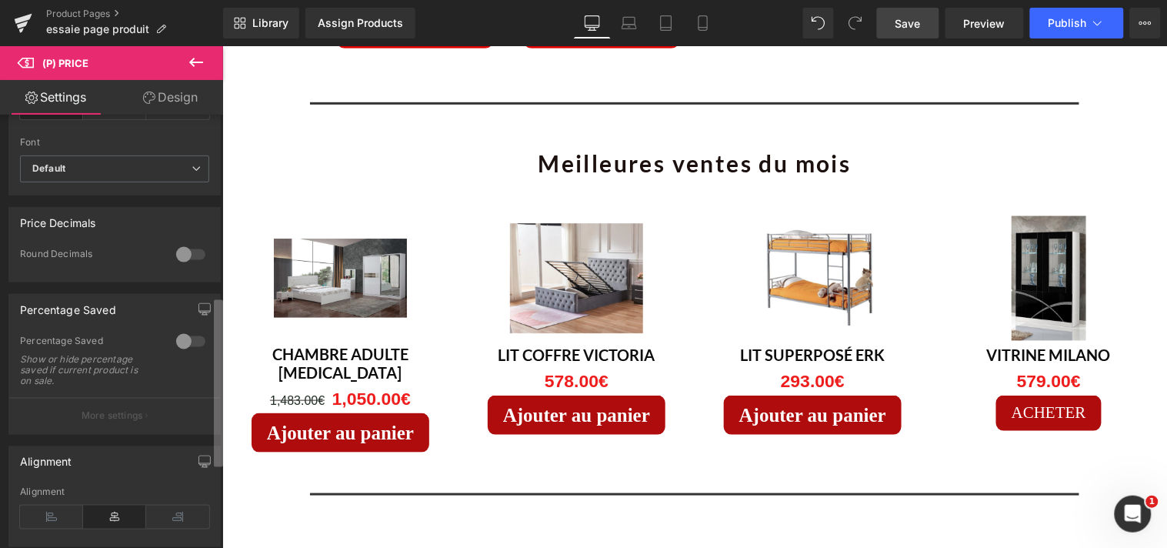
click at [221, 452] on b at bounding box center [218, 383] width 9 height 167
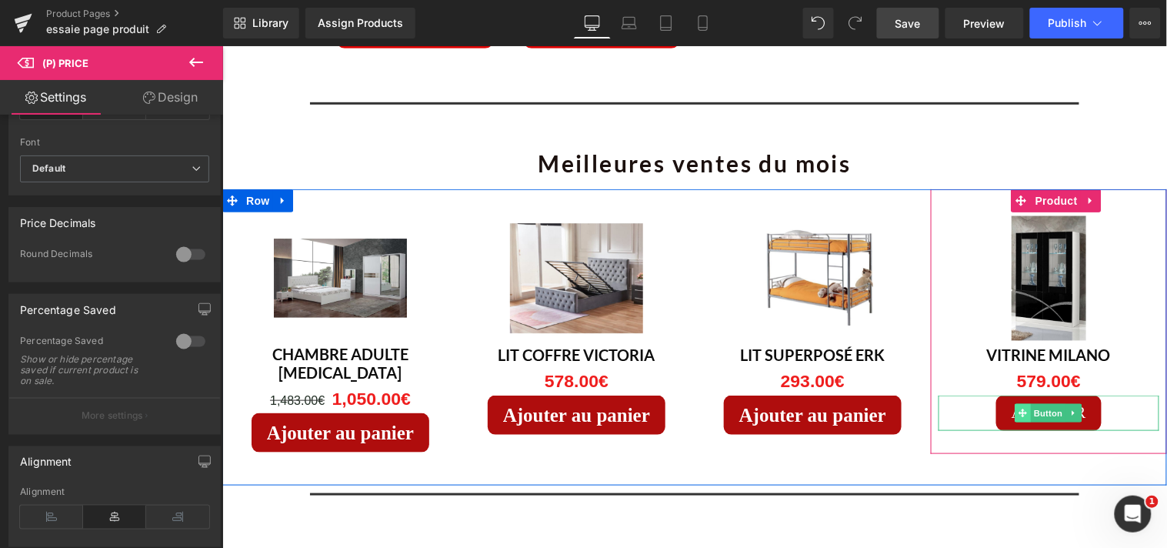
click at [1019, 408] on icon at bounding box center [1023, 412] width 8 height 9
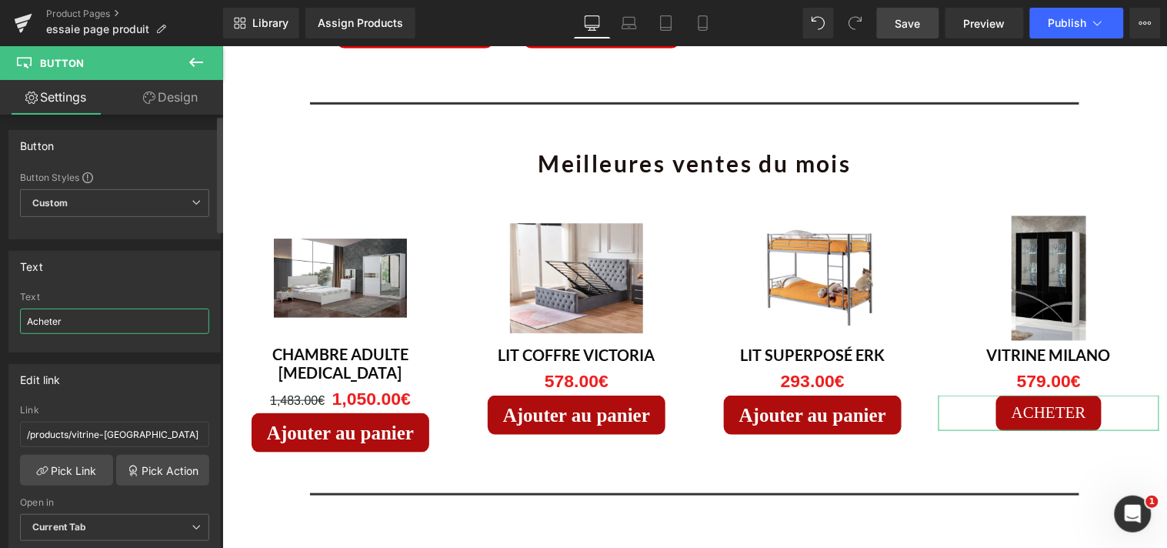
click at [94, 329] on input "Acheter" at bounding box center [114, 321] width 189 height 25
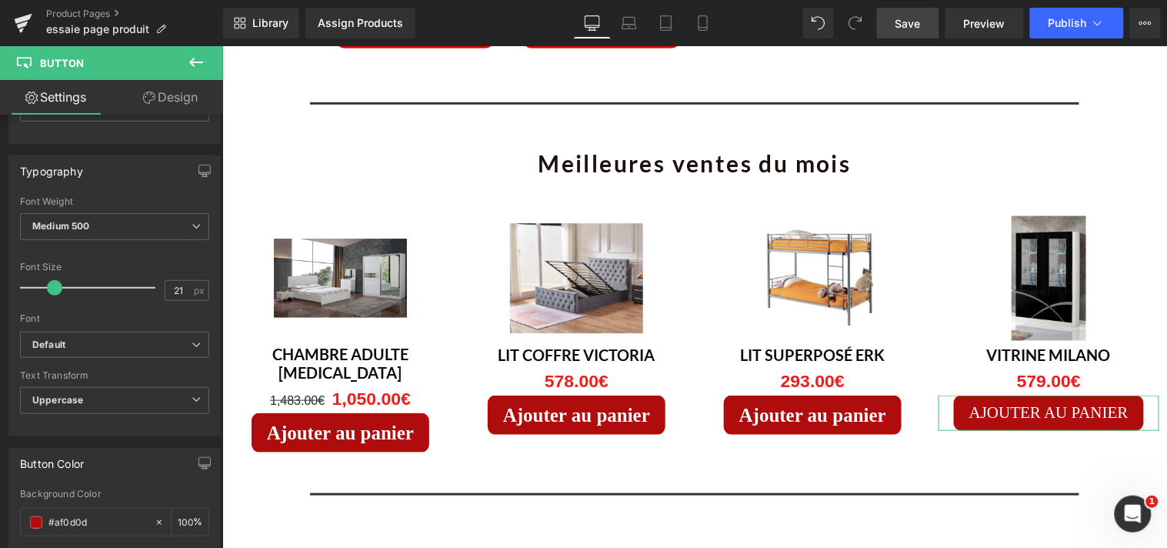
scroll to position [436, 0]
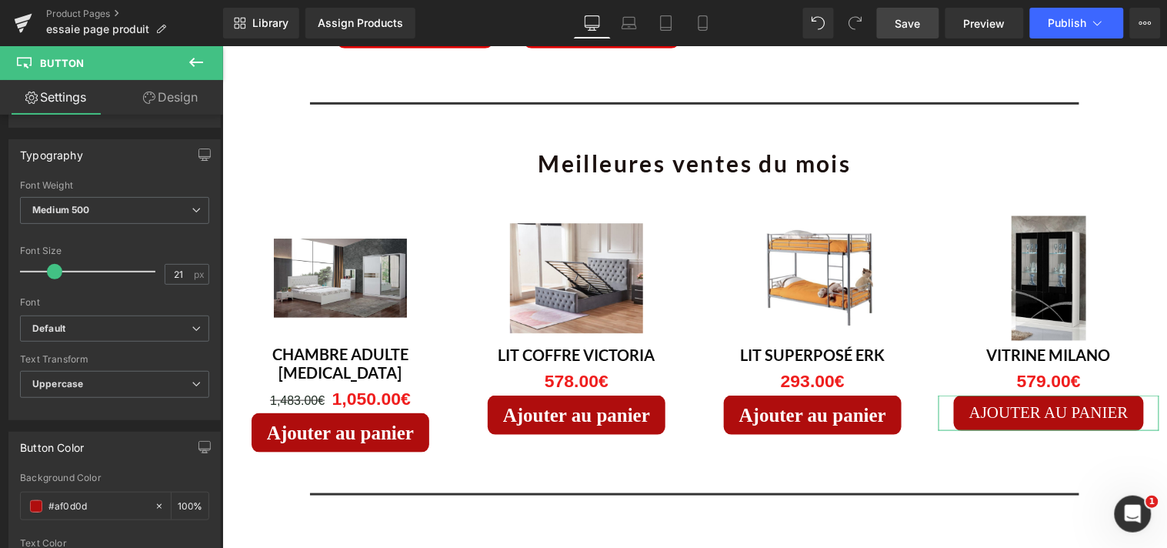
click at [221, 326] on b at bounding box center [220, 292] width 6 height 115
type input "Ajouter au panier"
click at [62, 273] on span at bounding box center [59, 271] width 15 height 15
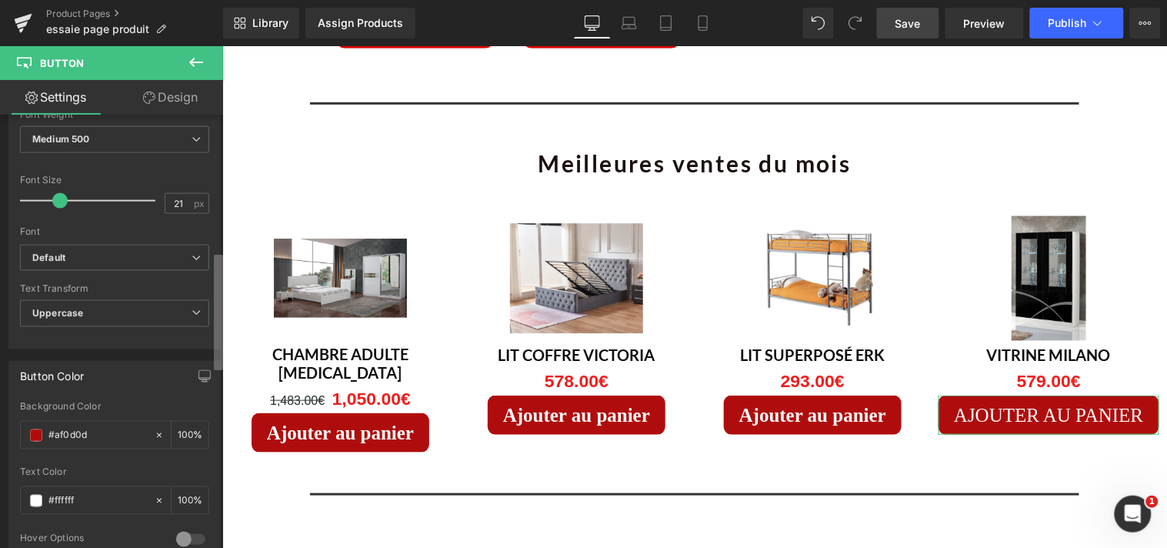
scroll to position [545, 0]
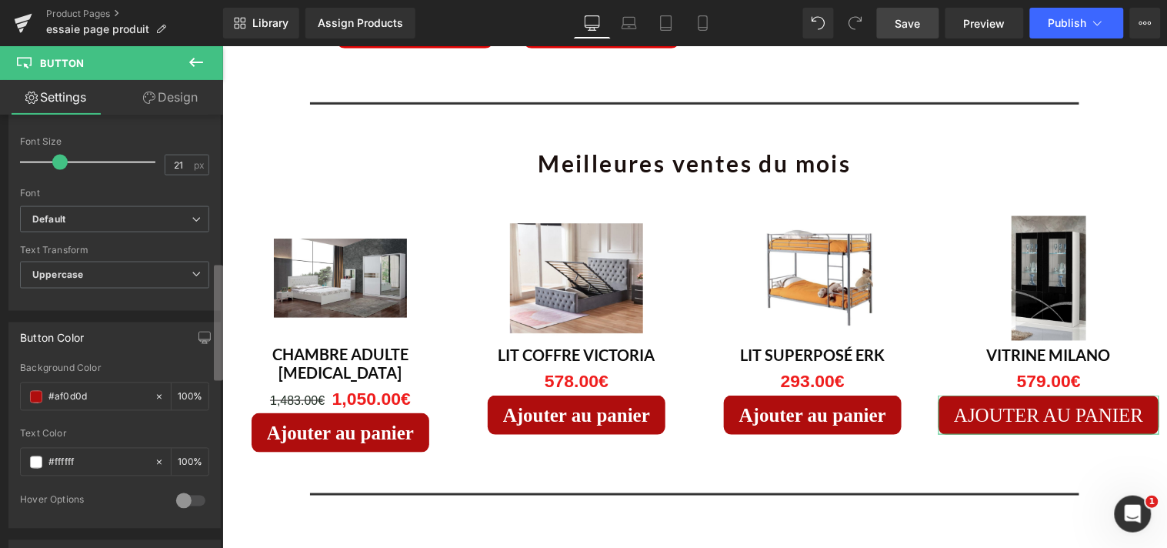
click at [218, 316] on b at bounding box center [218, 322] width 9 height 115
click at [190, 283] on span "Uppercase" at bounding box center [114, 275] width 189 height 27
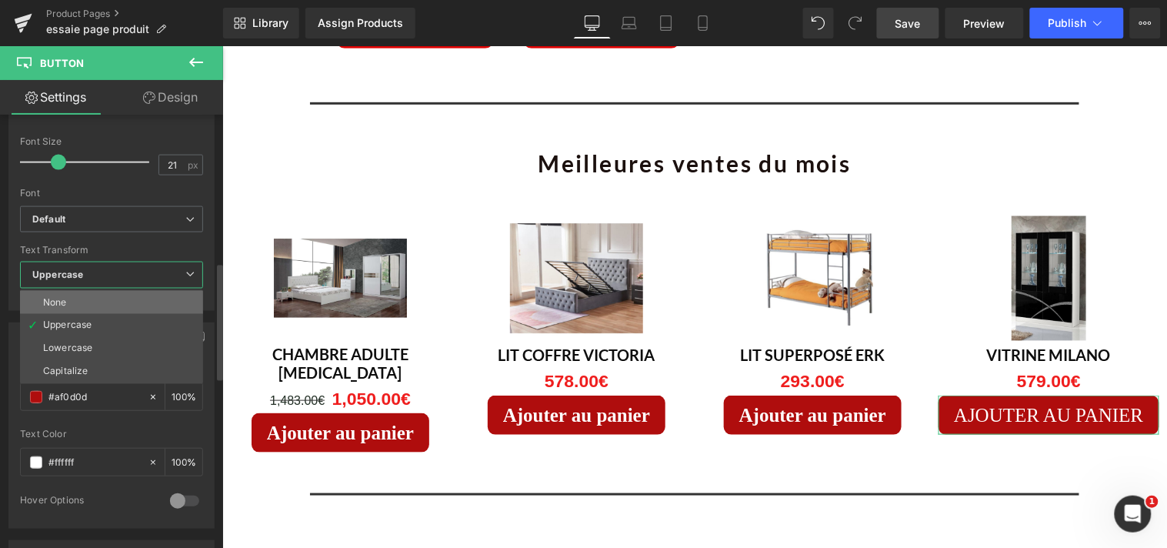
click at [141, 303] on li "None" at bounding box center [111, 302] width 183 height 23
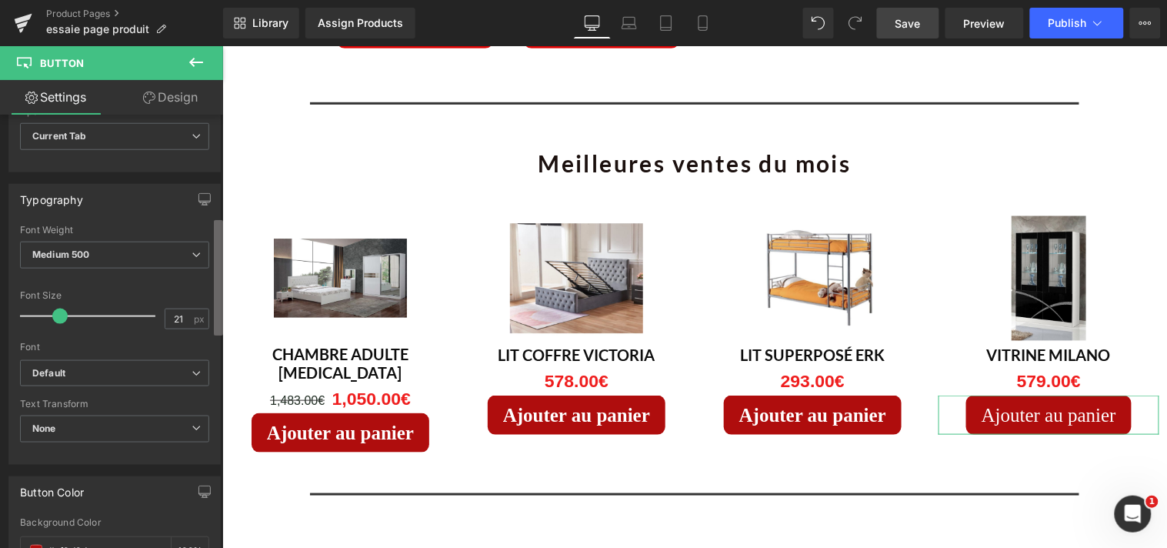
scroll to position [369, 0]
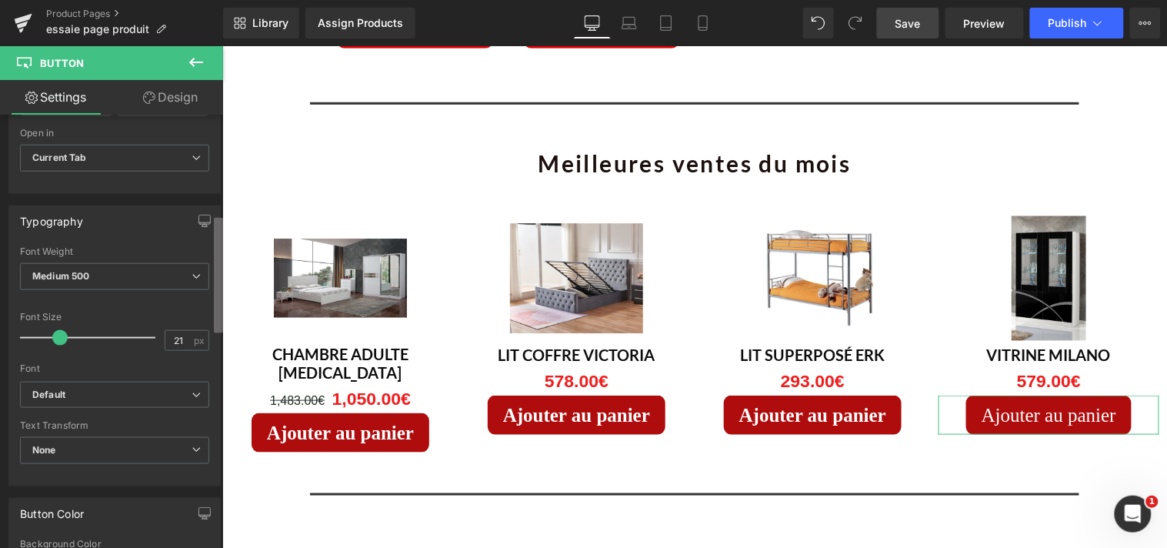
click at [212, 303] on div "Button Button Styles Custom Custom Setup Global Style Custom Setup Global Style…" at bounding box center [111, 335] width 223 height 440
click at [195, 282] on span "Medium 500" at bounding box center [114, 276] width 189 height 27
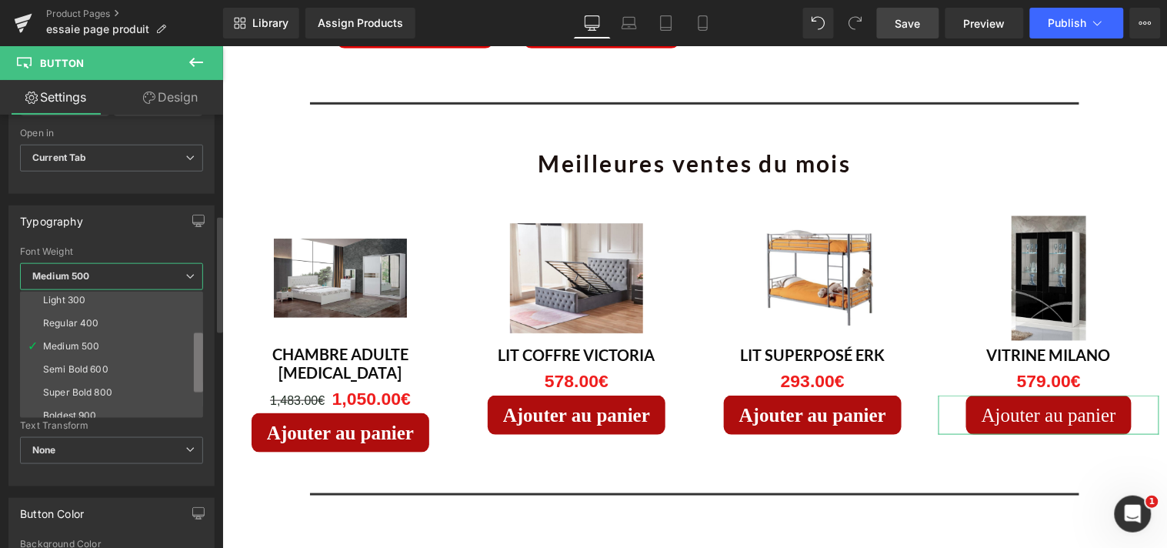
scroll to position [82, 0]
click at [199, 362] on b at bounding box center [198, 364] width 9 height 60
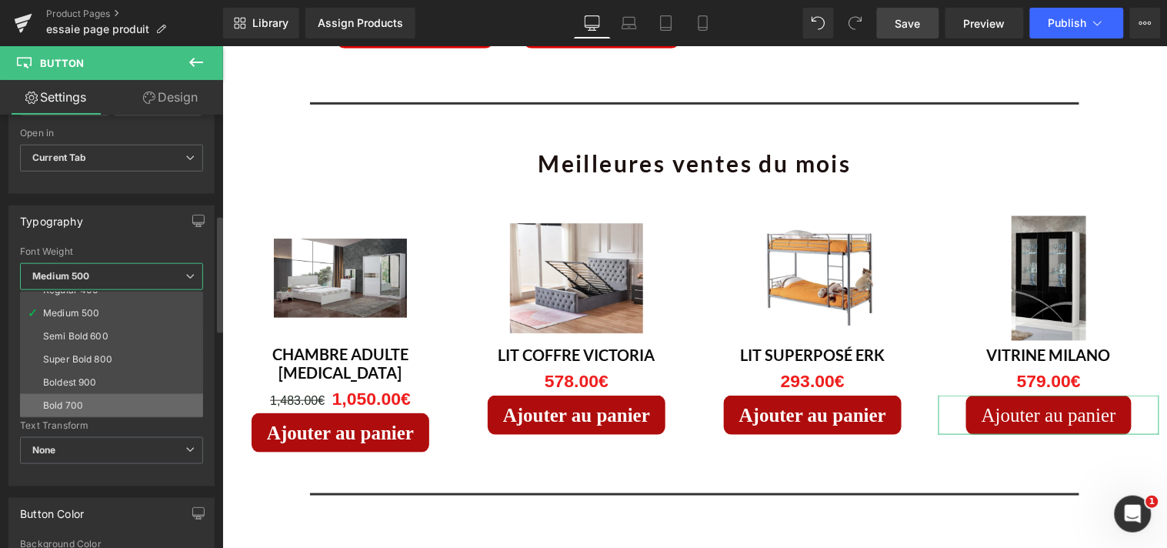
click at [133, 394] on li "Bold 700" at bounding box center [115, 405] width 190 height 23
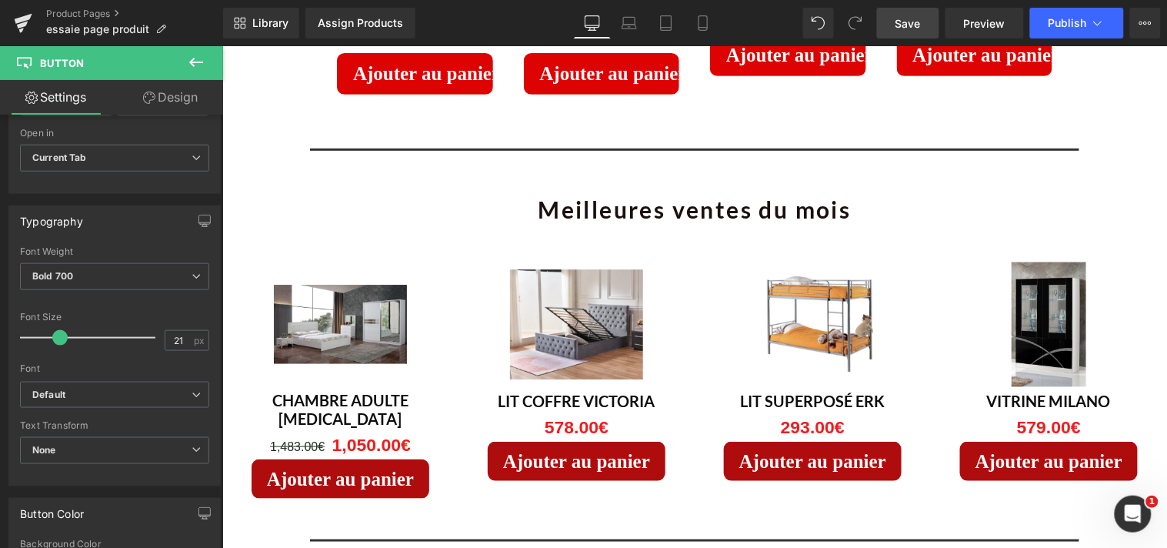
scroll to position [3089, 0]
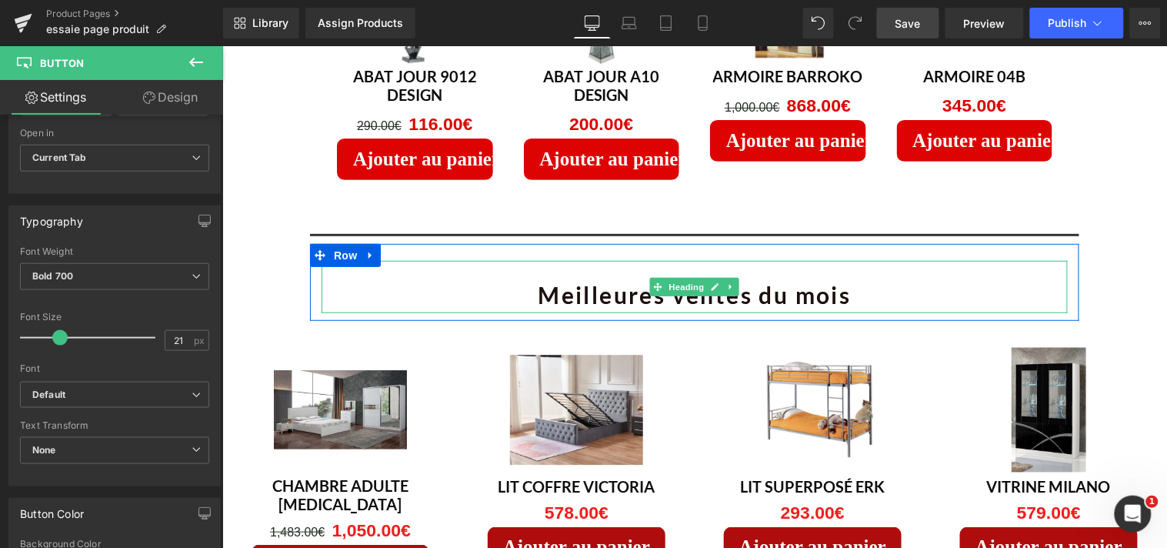
click at [850, 275] on h1 "Meilleures ventes du mois" at bounding box center [694, 293] width 746 height 37
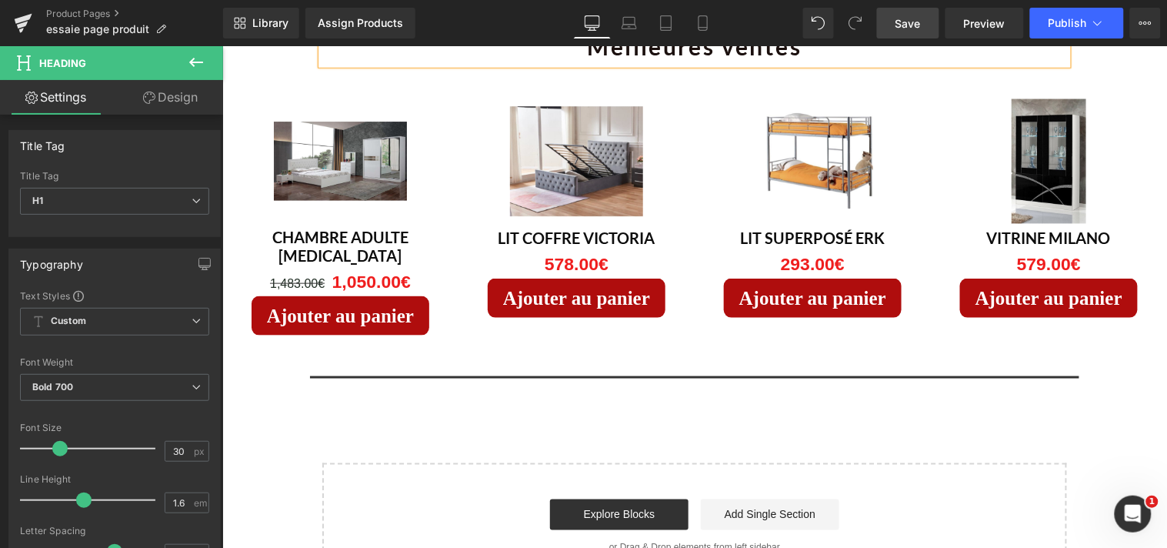
scroll to position [3268, 0]
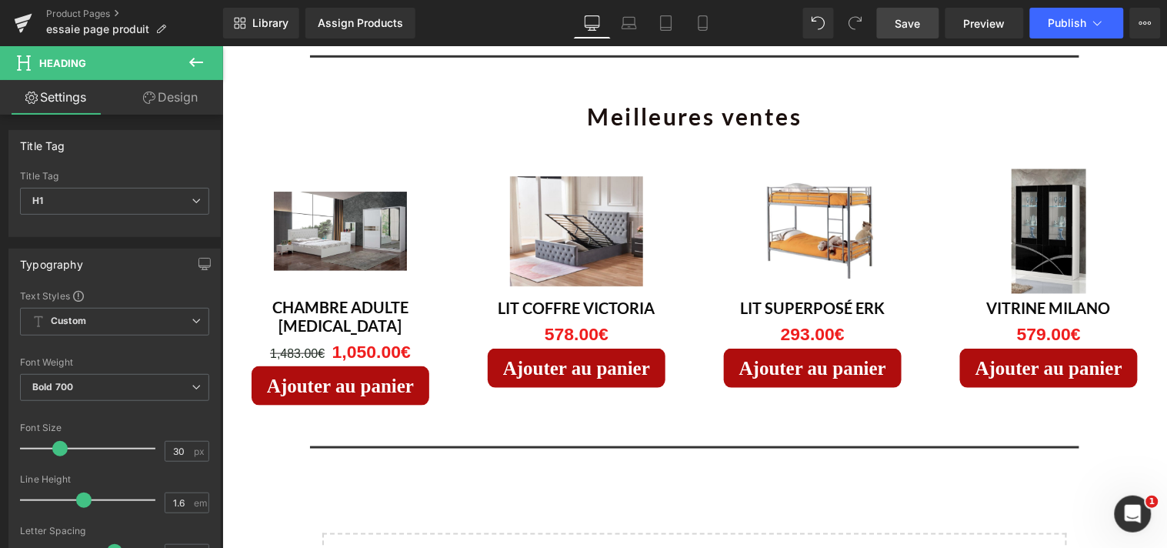
click at [904, 25] on span "Save" at bounding box center [908, 23] width 25 height 16
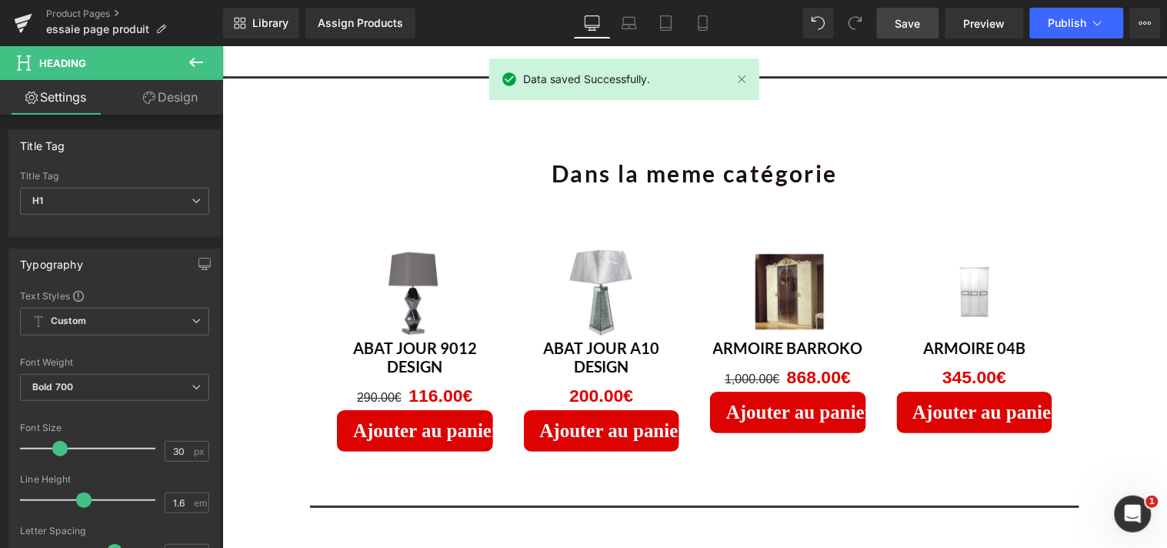
scroll to position [2537, 0]
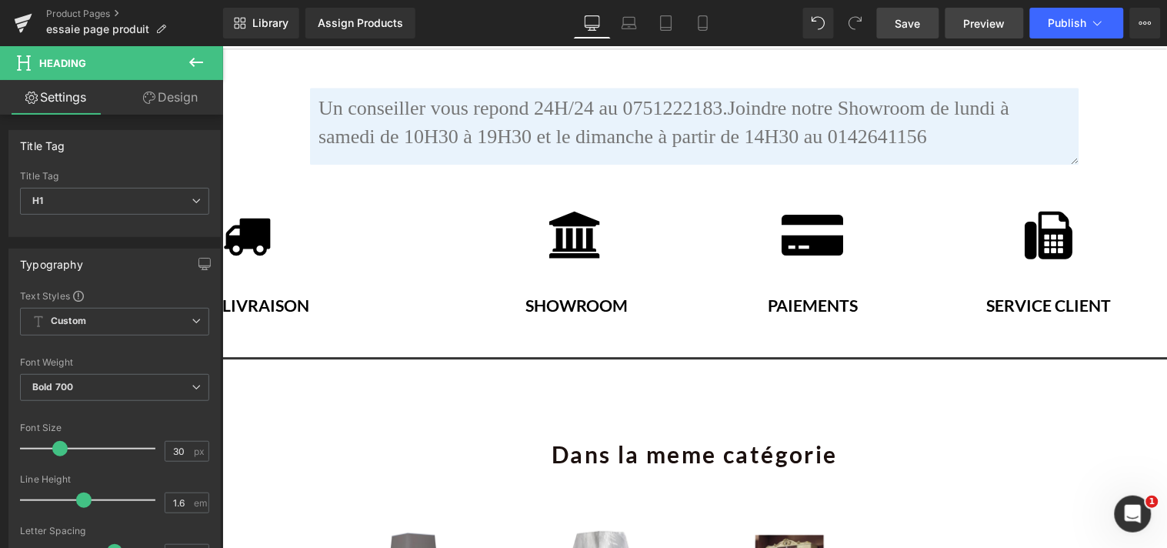
click at [985, 27] on span "Preview" at bounding box center [985, 23] width 42 height 16
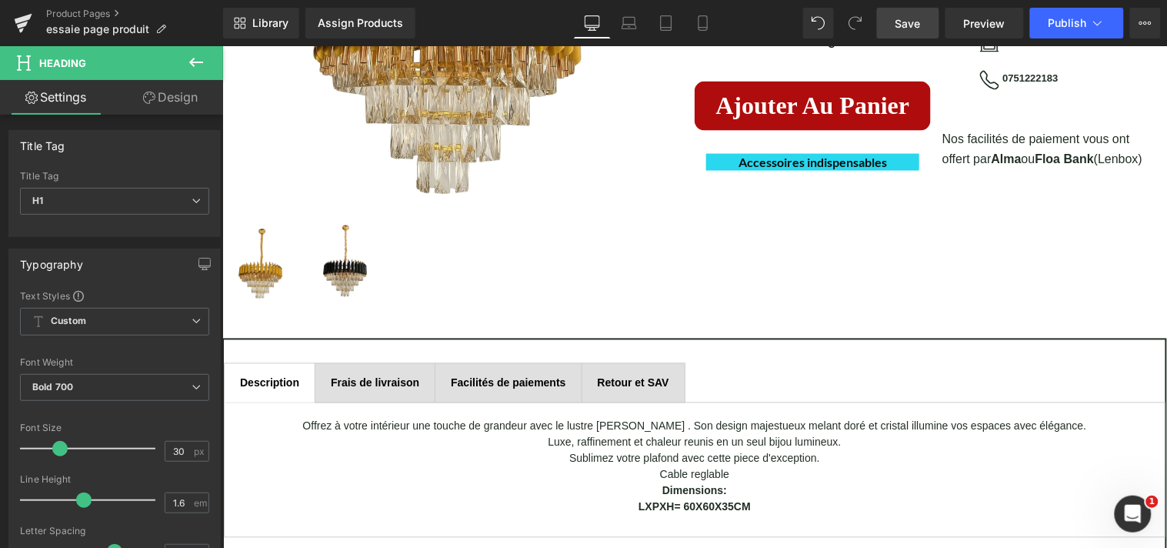
scroll to position [619, 0]
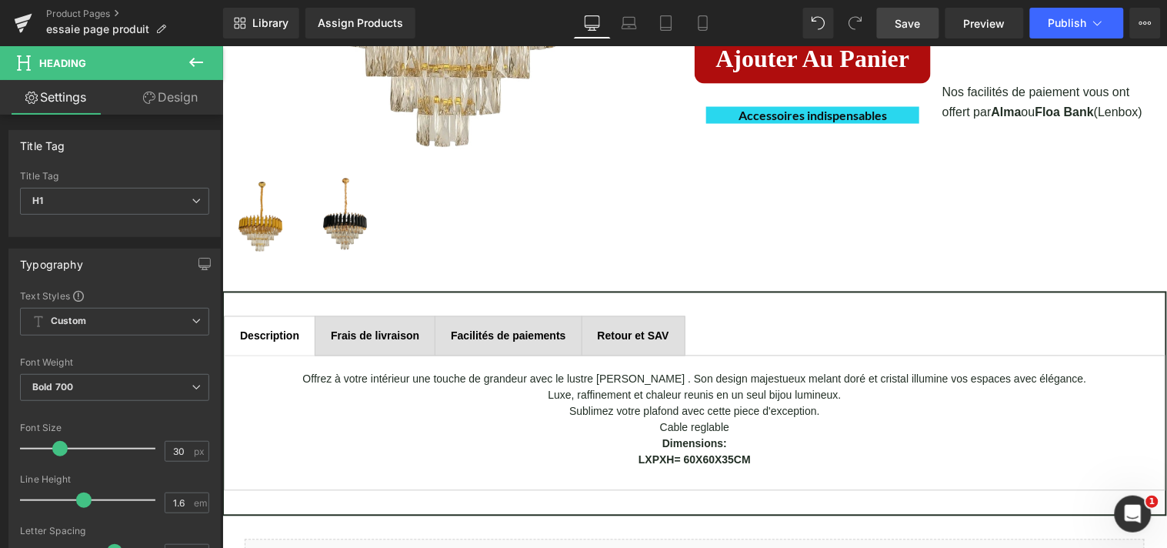
click at [202, 54] on icon at bounding box center [196, 62] width 18 height 18
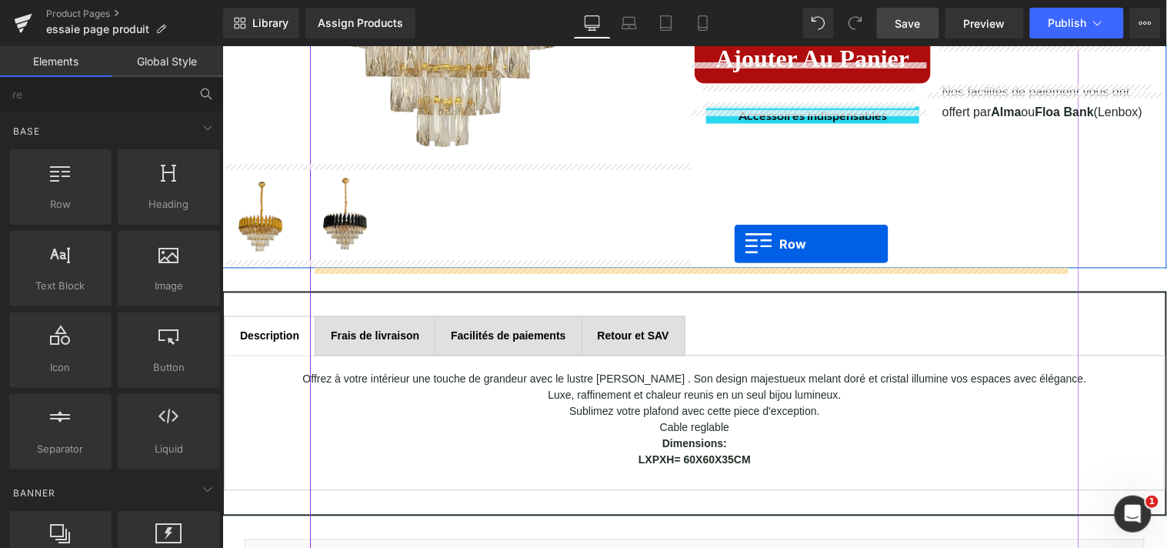
drag, startPoint x: 286, startPoint y: 231, endPoint x: 733, endPoint y: 242, distance: 447.2
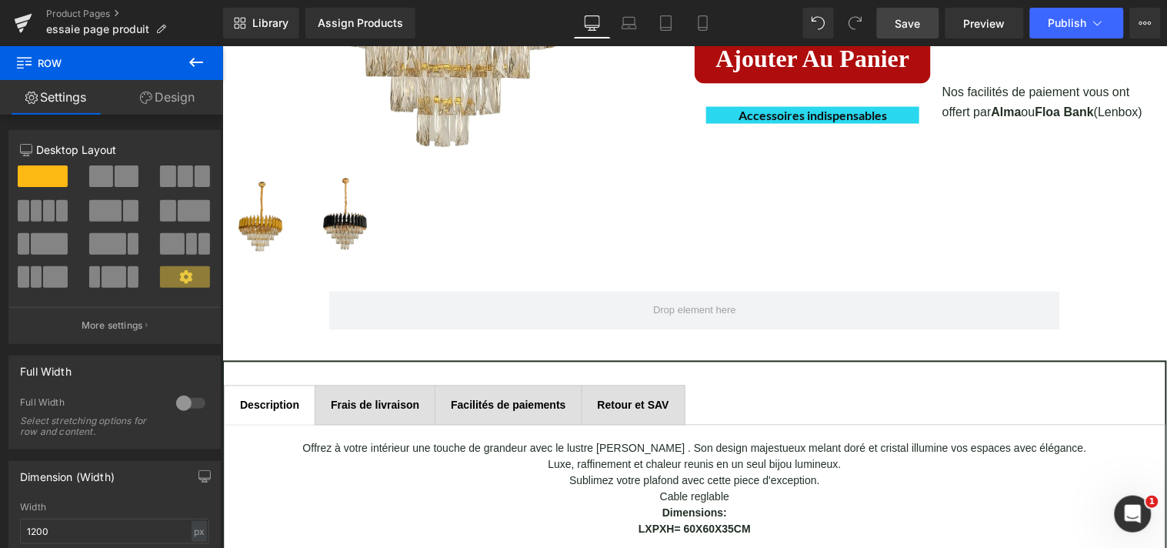
click at [191, 66] on icon at bounding box center [196, 62] width 18 height 18
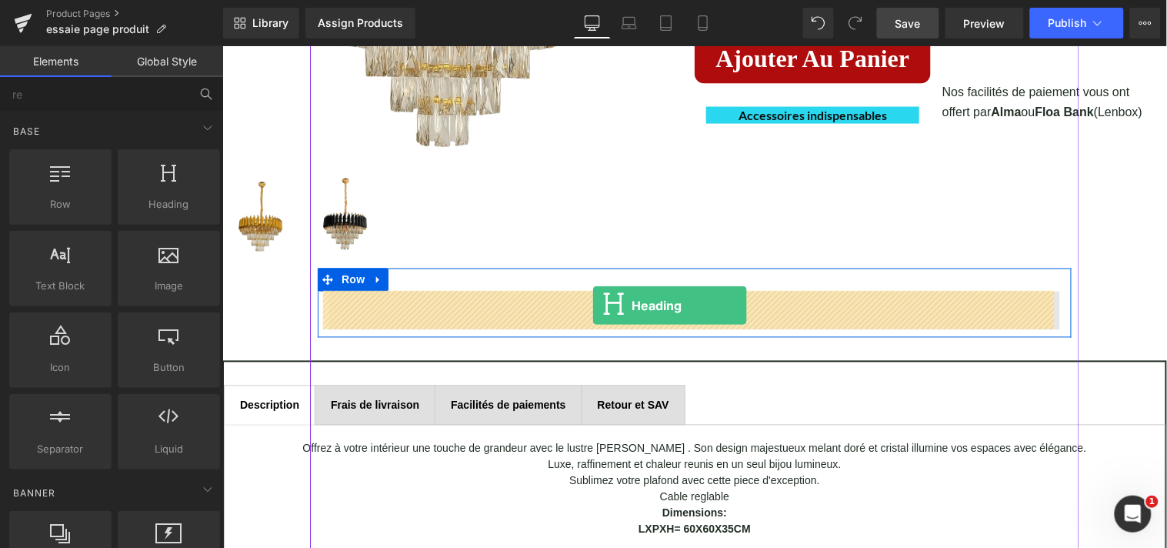
drag, startPoint x: 376, startPoint y: 239, endPoint x: 592, endPoint y: 304, distance: 225.2
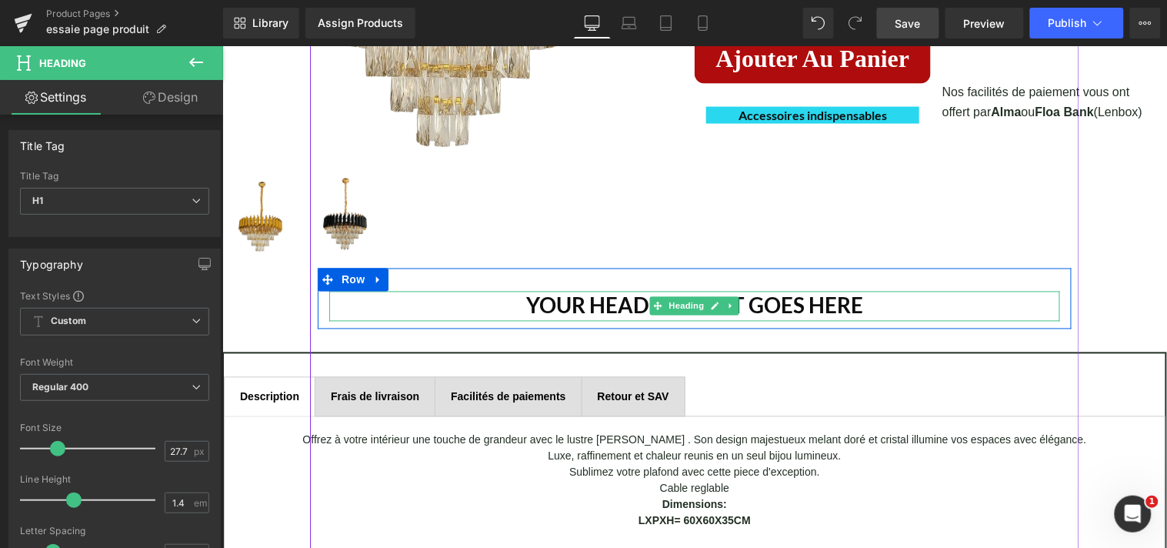
click at [869, 304] on h1 "Your heading text goes here" at bounding box center [694, 306] width 731 height 30
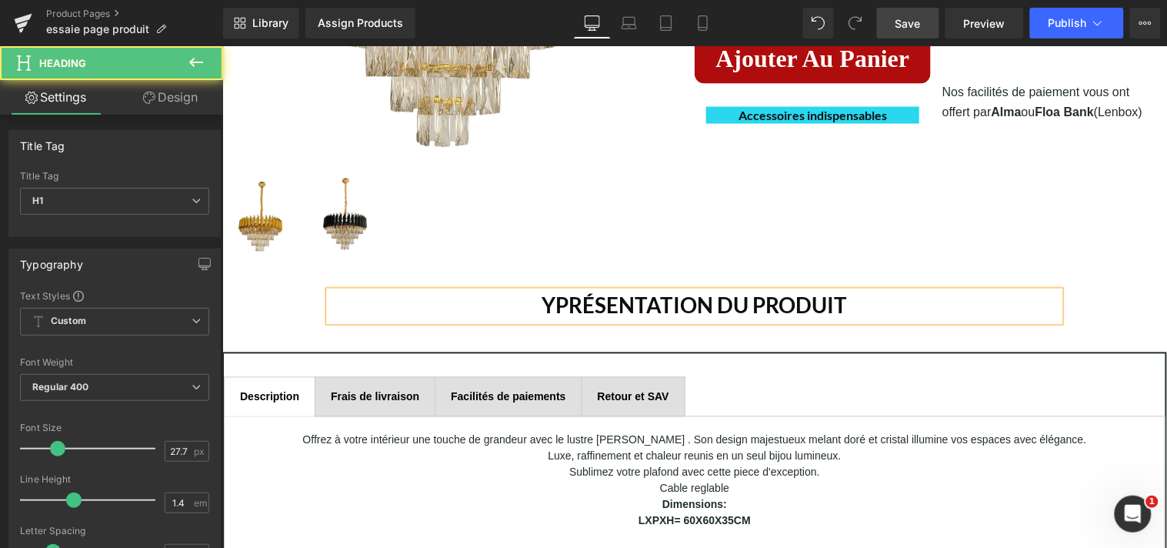
click at [549, 311] on h1 "Yprésentation du produit" at bounding box center [694, 306] width 731 height 30
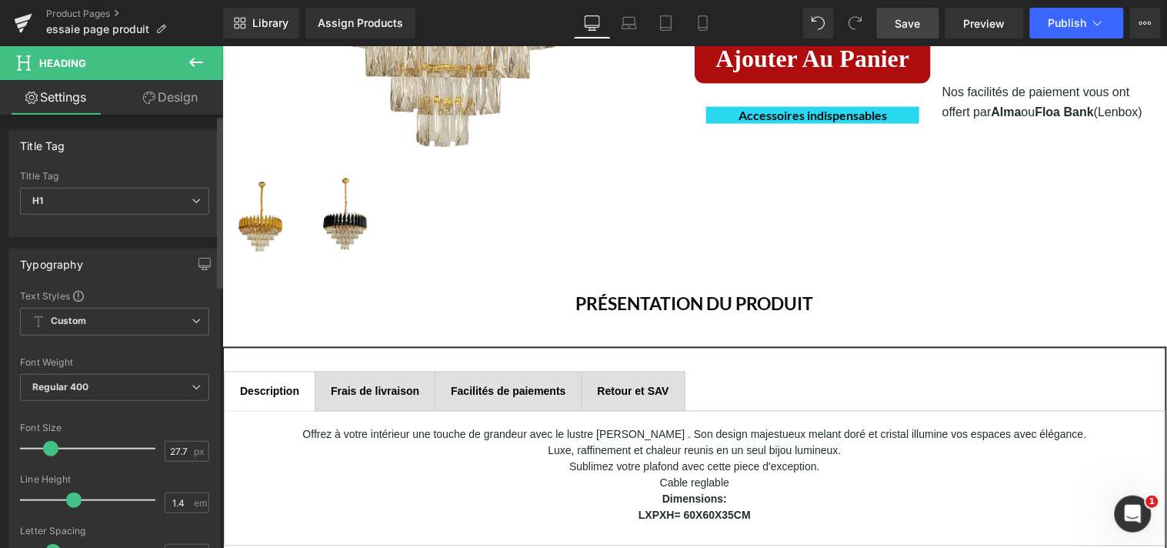
click at [48, 450] on span at bounding box center [50, 448] width 15 height 15
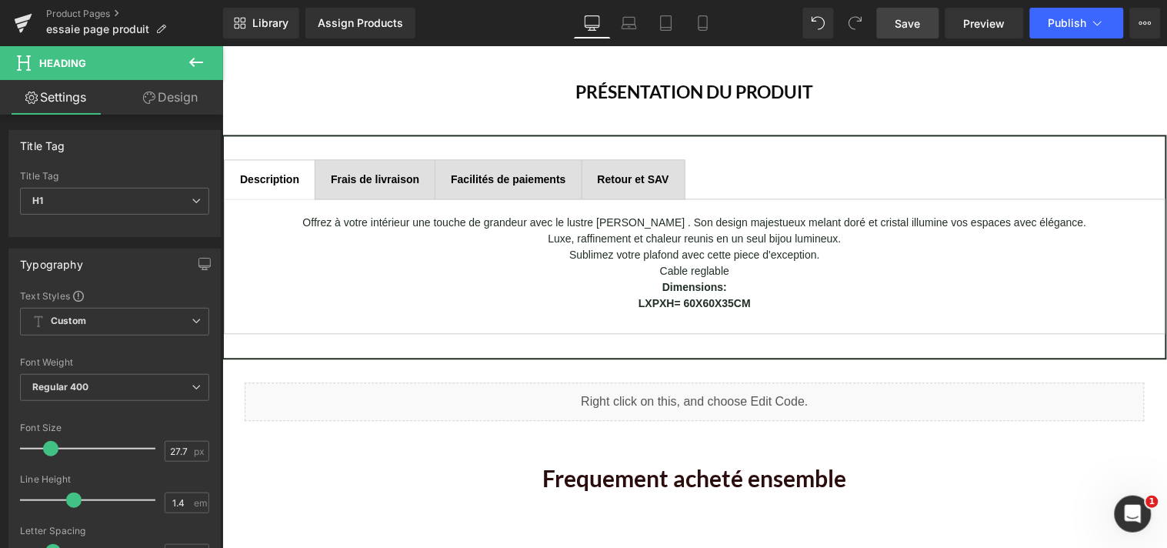
scroll to position [1020, 0]
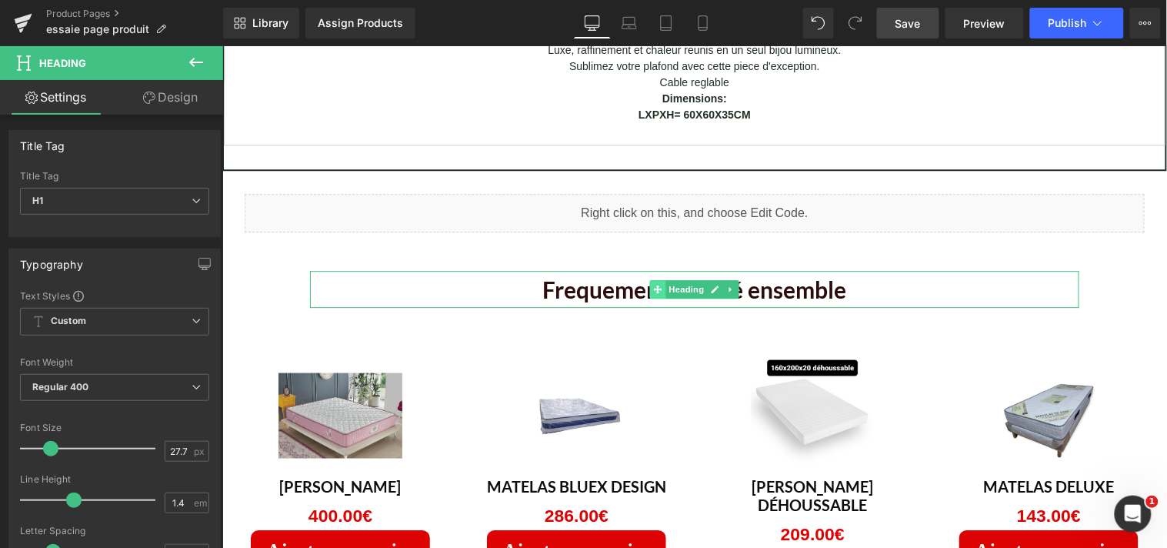
click at [656, 285] on span at bounding box center [657, 288] width 16 height 18
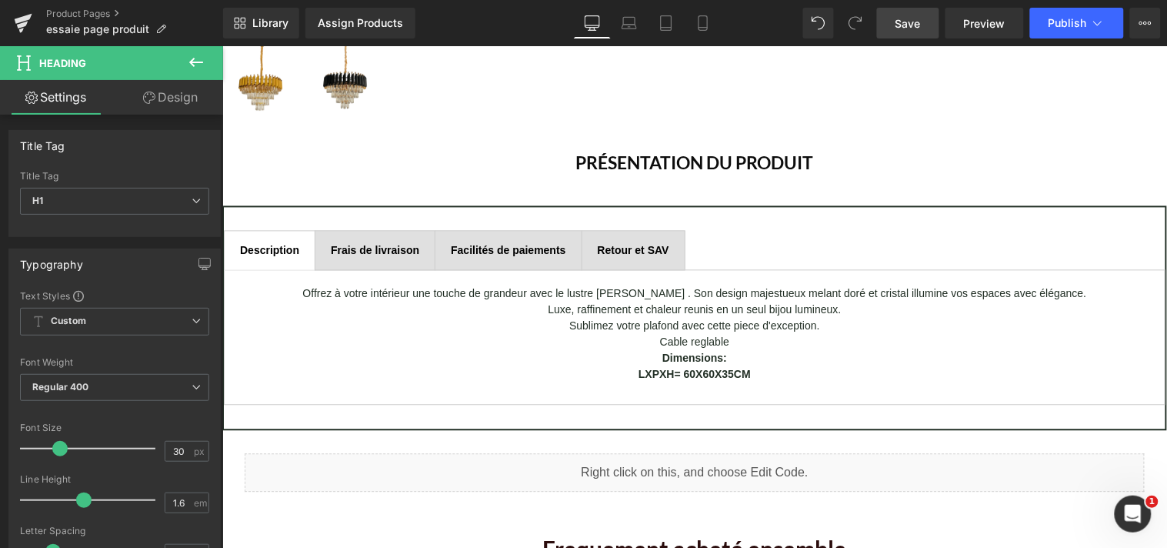
scroll to position [752, 0]
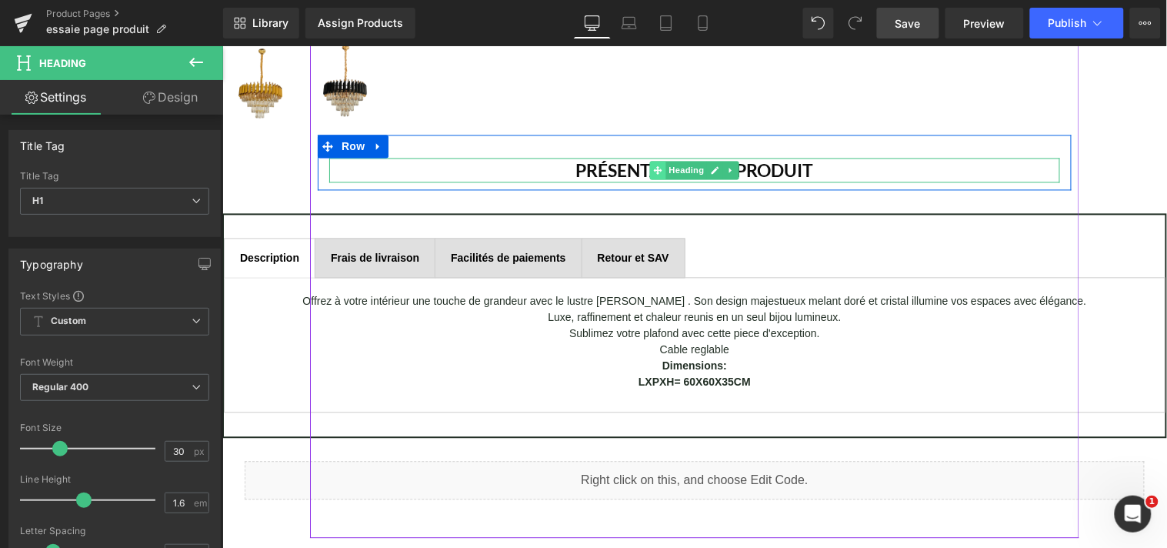
click at [655, 169] on span at bounding box center [657, 170] width 16 height 18
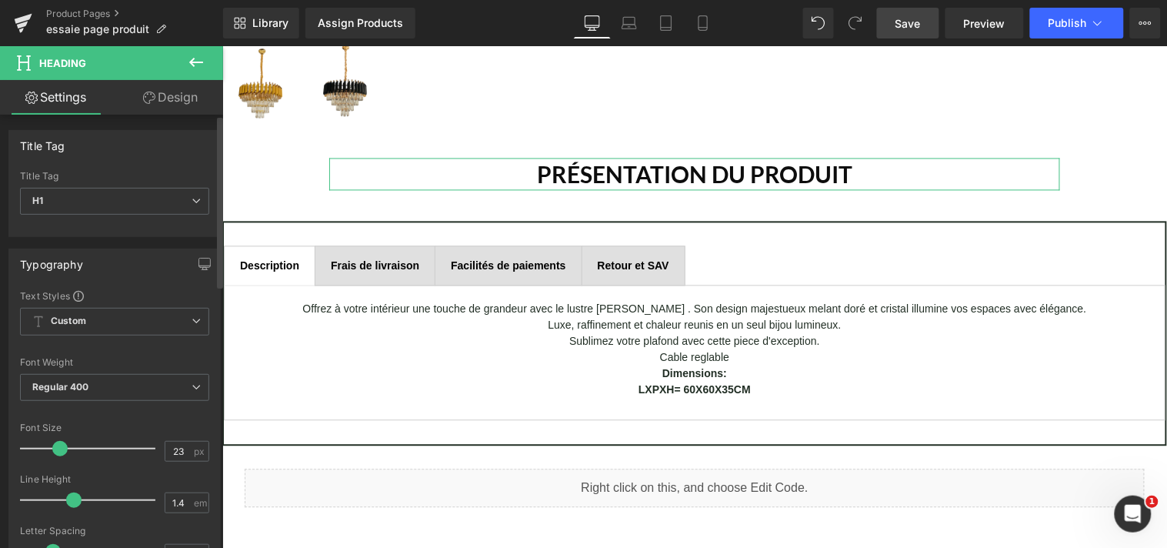
drag, startPoint x: 52, startPoint y: 450, endPoint x: 62, endPoint y: 449, distance: 9.3
click at [62, 449] on span at bounding box center [59, 448] width 15 height 15
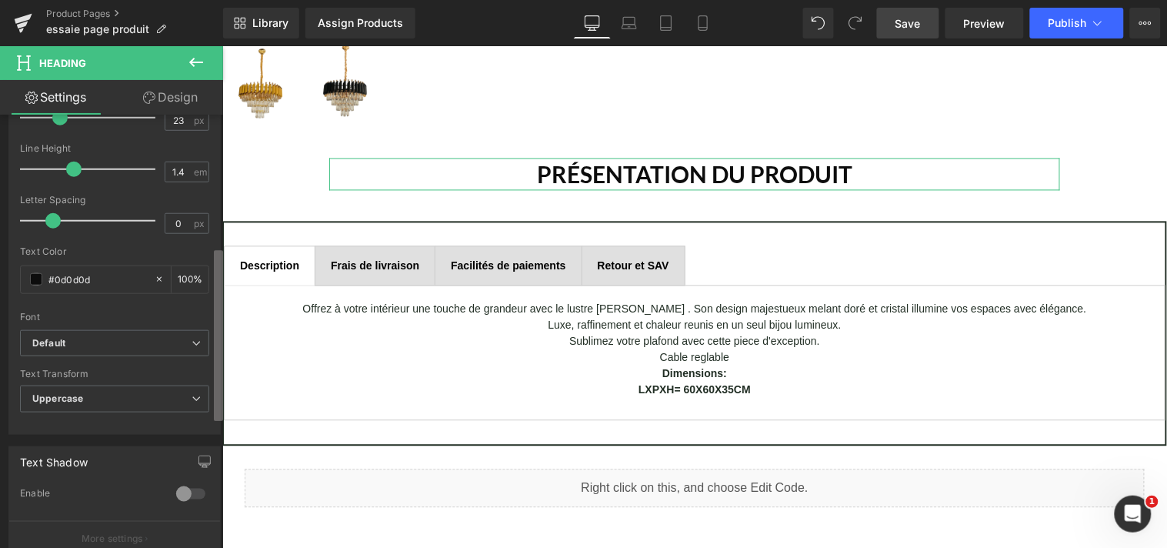
scroll to position [332, 0]
click at [215, 391] on b at bounding box center [218, 335] width 9 height 171
click at [194, 397] on icon at bounding box center [196, 396] width 9 height 9
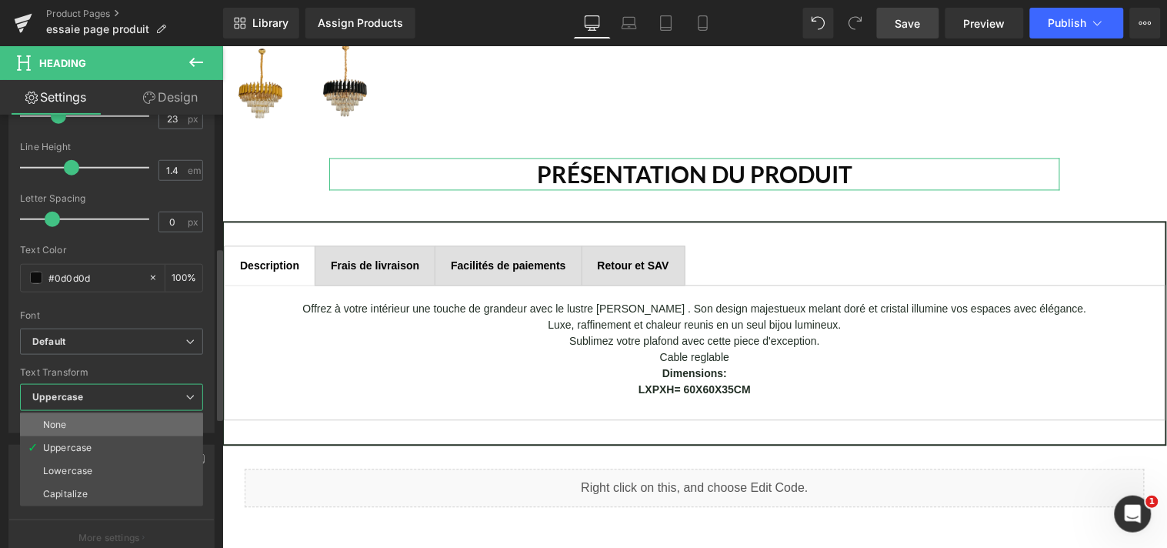
click at [152, 416] on li "None" at bounding box center [111, 424] width 183 height 23
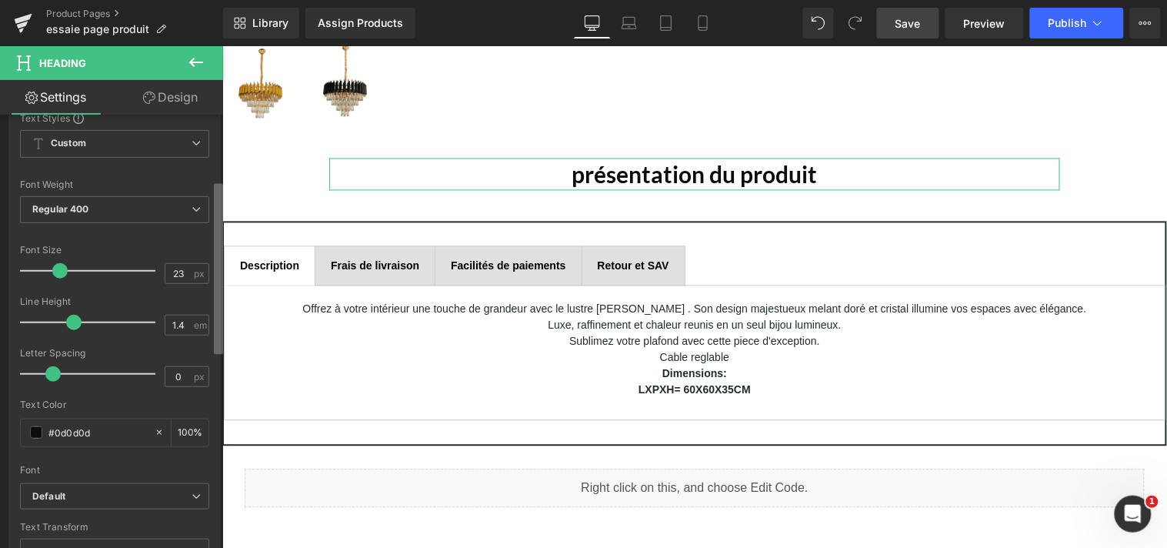
scroll to position [148, 0]
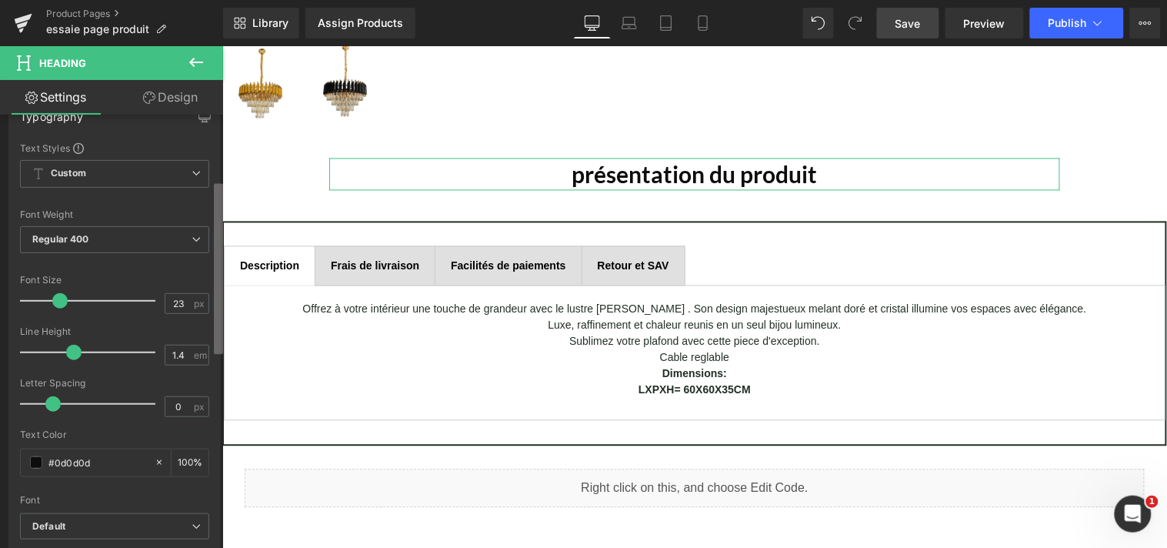
click at [219, 262] on b at bounding box center [218, 268] width 9 height 171
click at [195, 244] on span "Regular 400" at bounding box center [114, 239] width 189 height 27
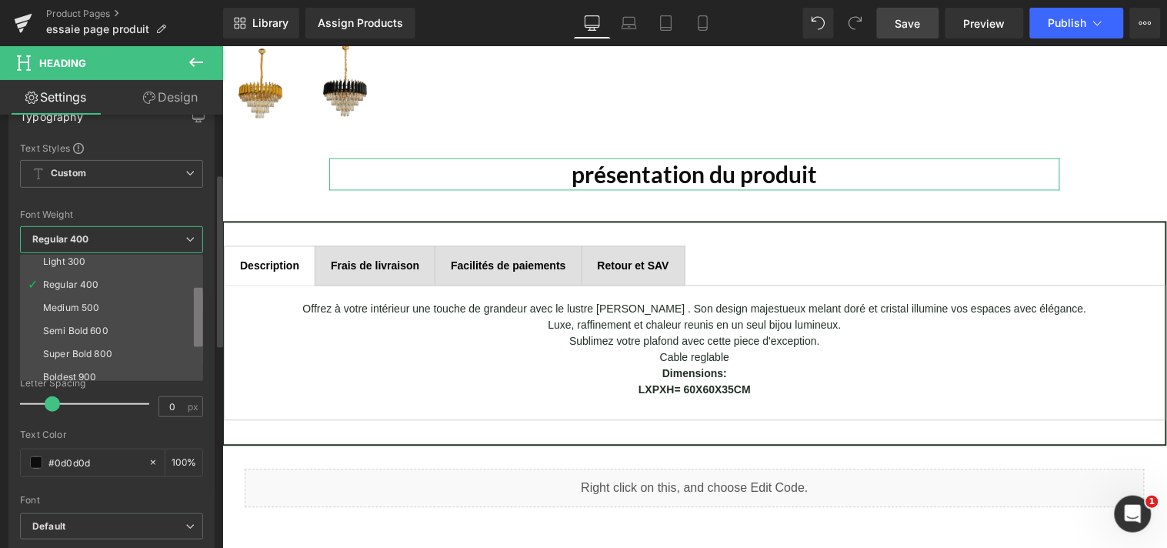
scroll to position [78, 0]
click at [191, 323] on ul "Thin 100 Semi Thin 200 Light 300 Regular 400 Medium 500 Semi Bold 600 Super Bol…" at bounding box center [111, 318] width 183 height 126
click at [128, 362] on li "Bold 700" at bounding box center [115, 373] width 190 height 23
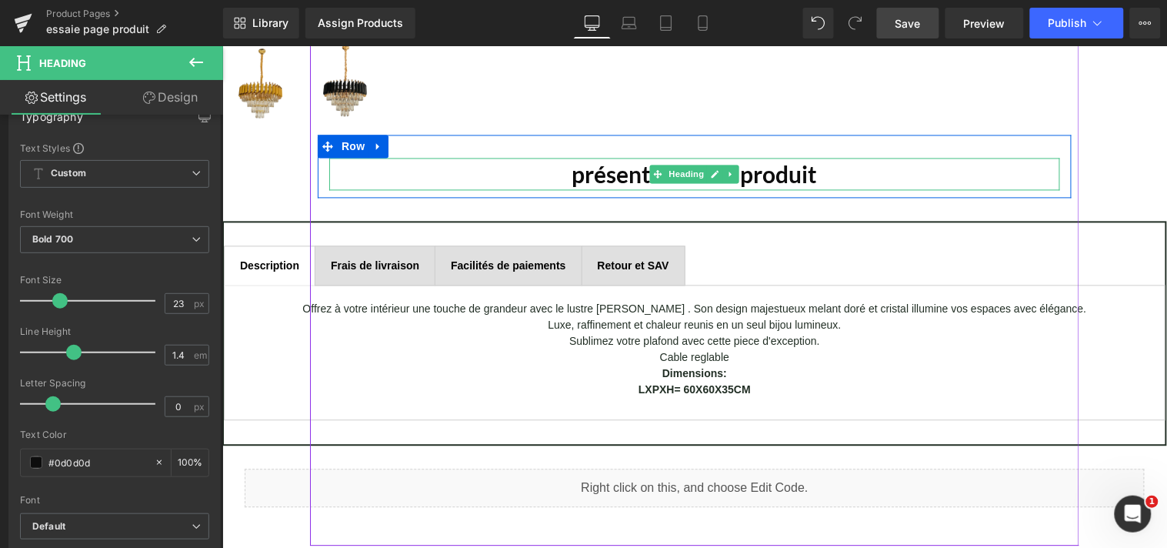
click at [576, 173] on h1 "présentation du produit" at bounding box center [694, 174] width 731 height 32
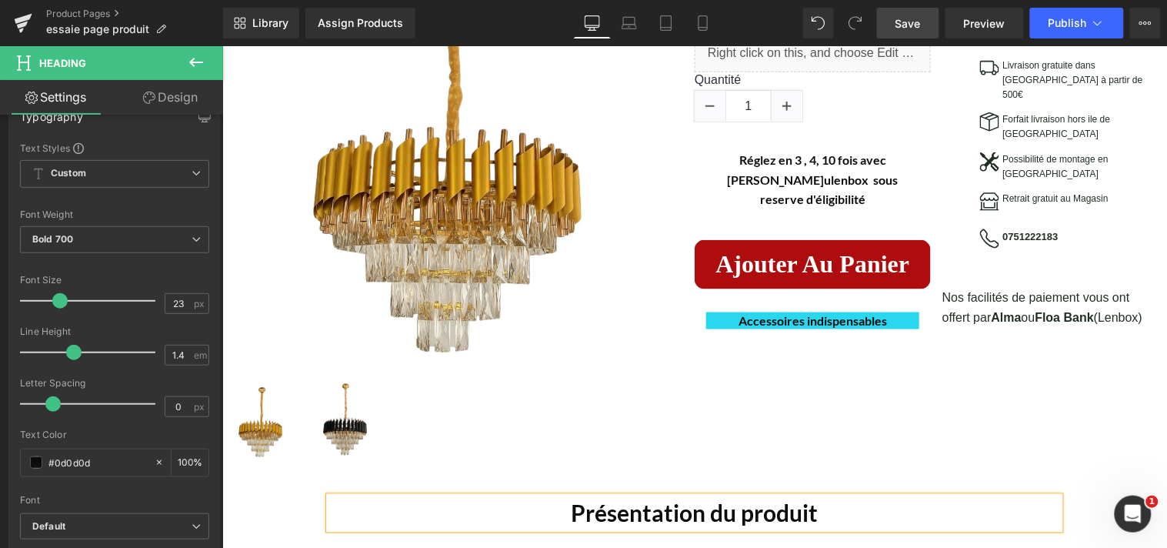
scroll to position [429, 0]
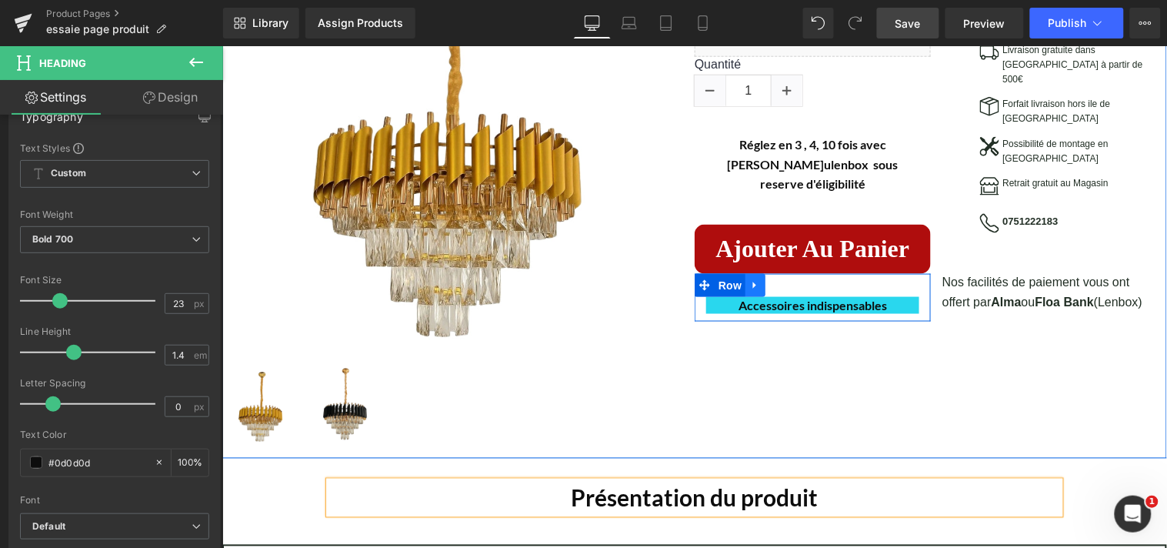
click at [753, 281] on icon at bounding box center [754, 284] width 3 height 7
click at [789, 279] on icon at bounding box center [794, 285] width 11 height 12
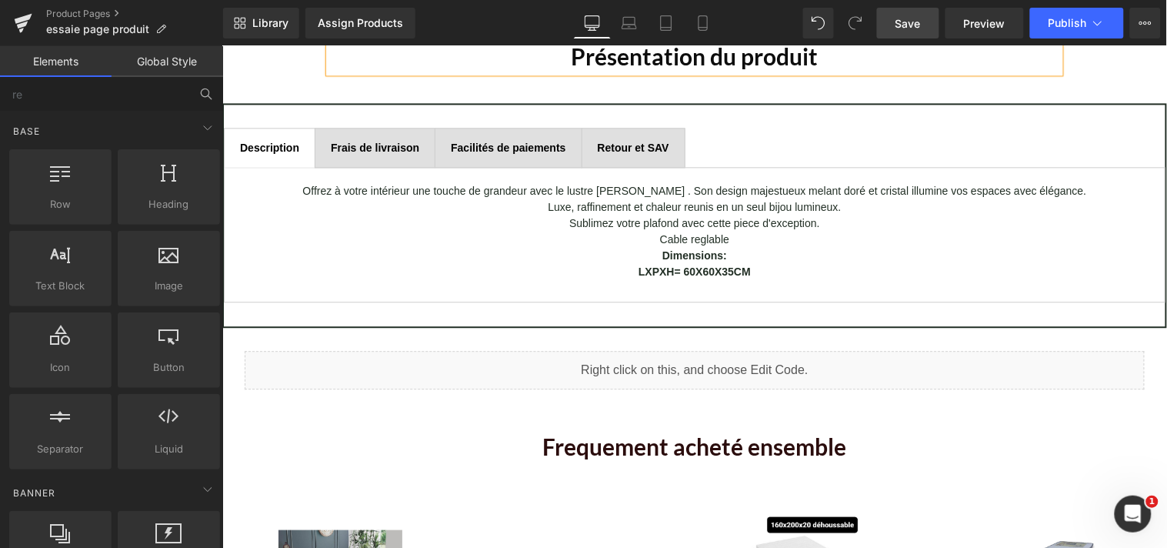
scroll to position [965, 0]
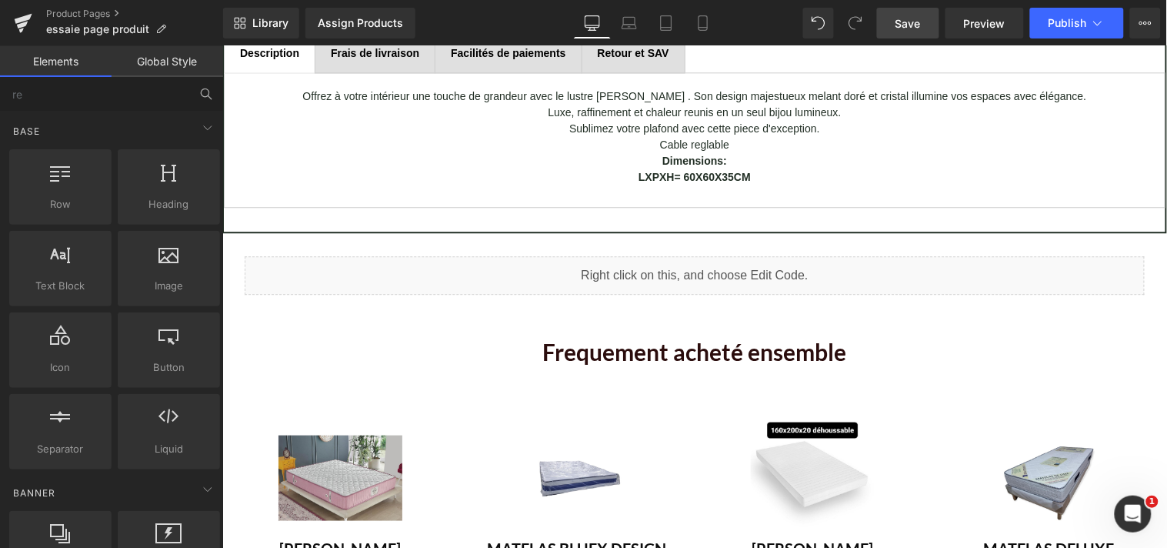
click at [925, 28] on link "Save" at bounding box center [908, 23] width 62 height 31
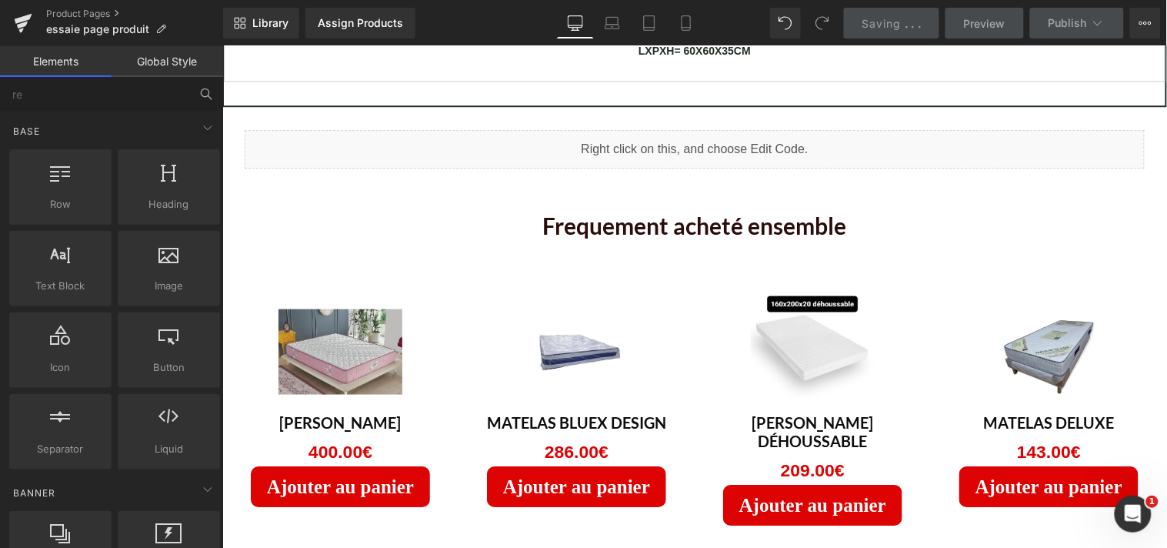
scroll to position [1202, 0]
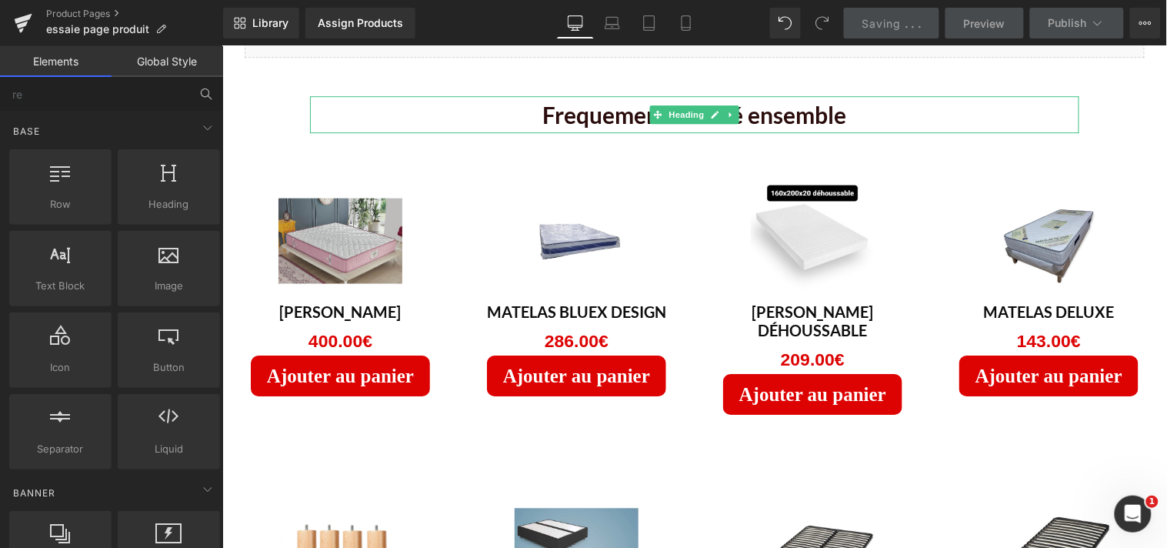
click at [538, 112] on h1 "Frequement acheté ensemble" at bounding box center [693, 113] width 769 height 37
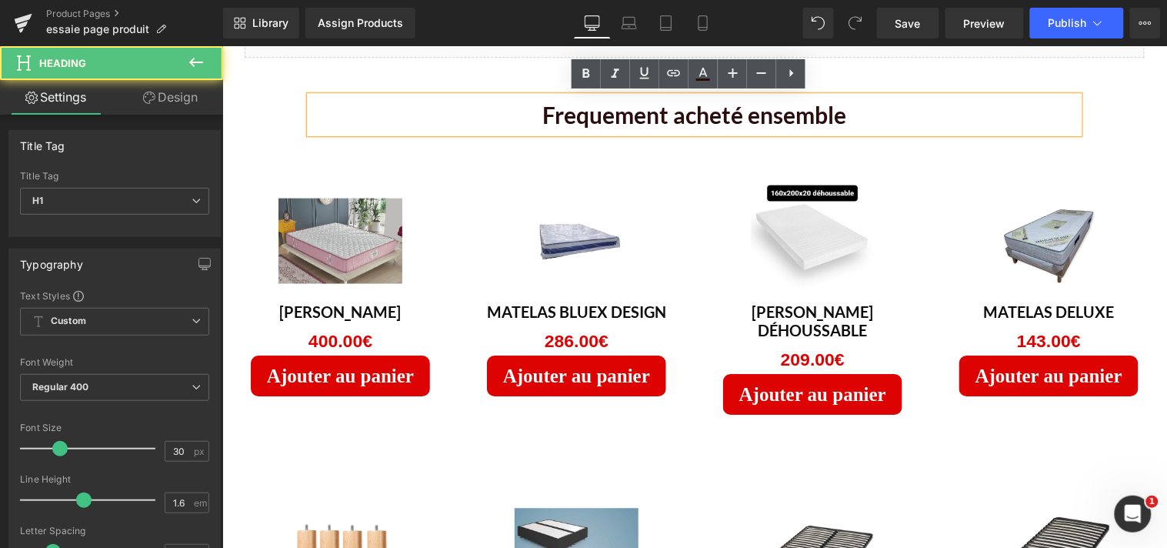
click at [538, 112] on h1 "Frequement acheté ensemble" at bounding box center [693, 113] width 769 height 37
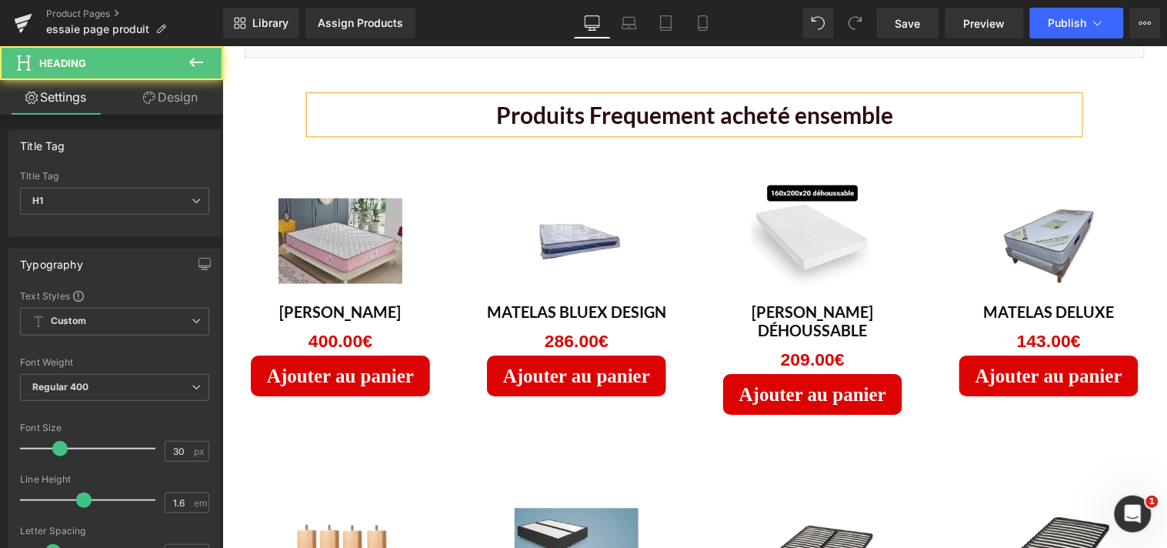
click at [587, 112] on h1 "Produits Frequement acheté ensemble" at bounding box center [693, 113] width 769 height 37
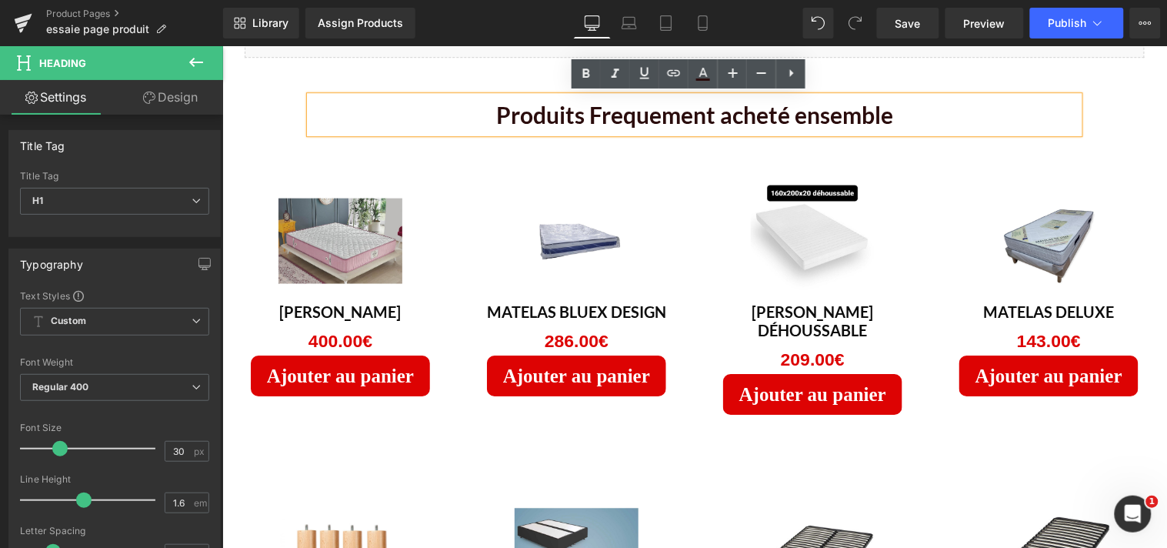
click at [590, 113] on h1 "Produits Frequement acheté ensemble" at bounding box center [693, 113] width 769 height 37
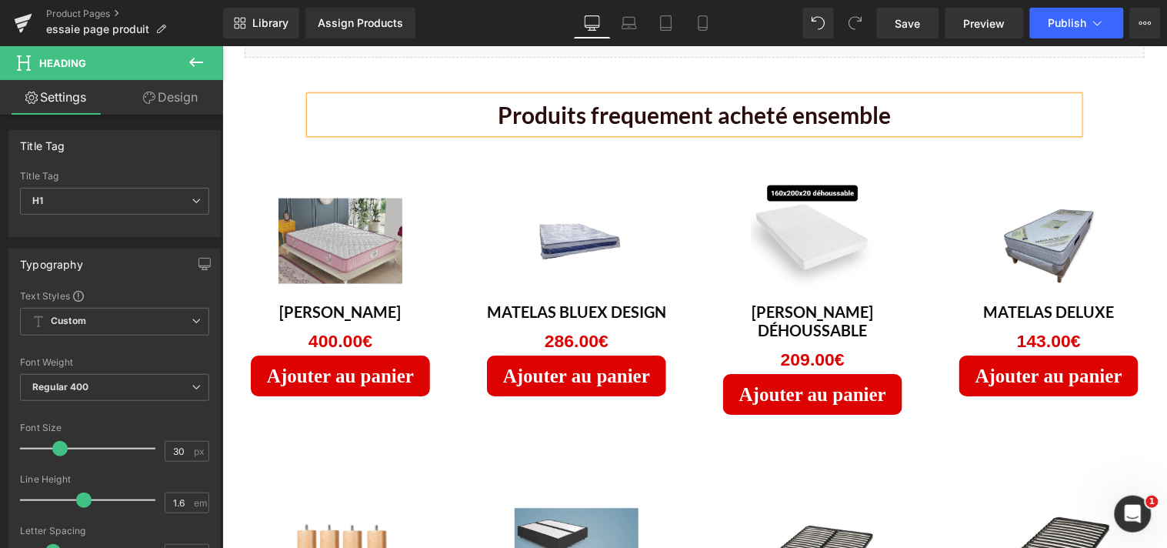
click at [779, 115] on h1 "Produits frequement acheté ensemble" at bounding box center [693, 113] width 769 height 37
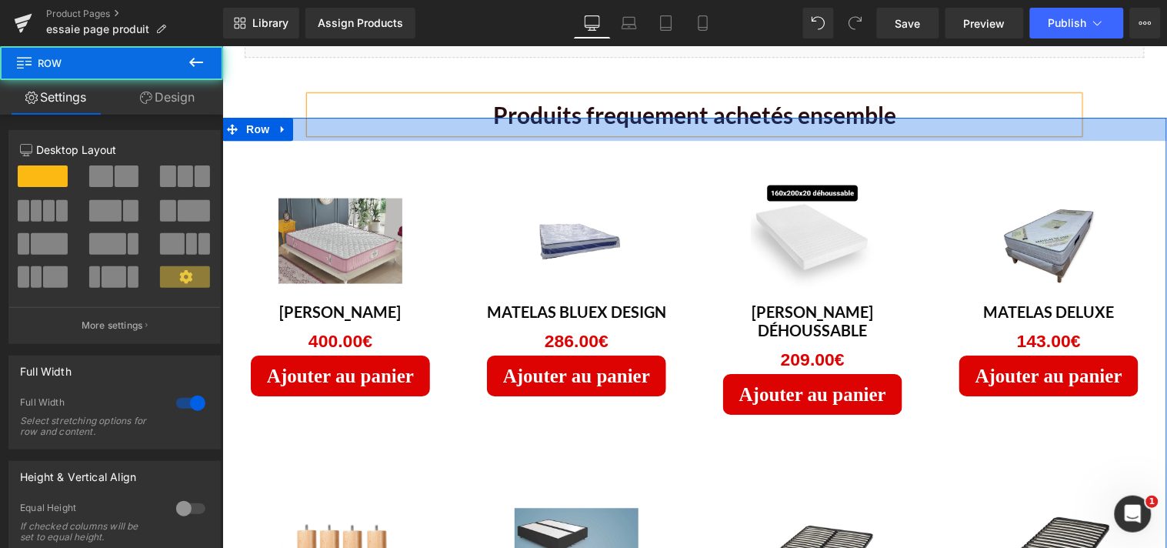
click at [699, 118] on div at bounding box center [694, 128] width 945 height 23
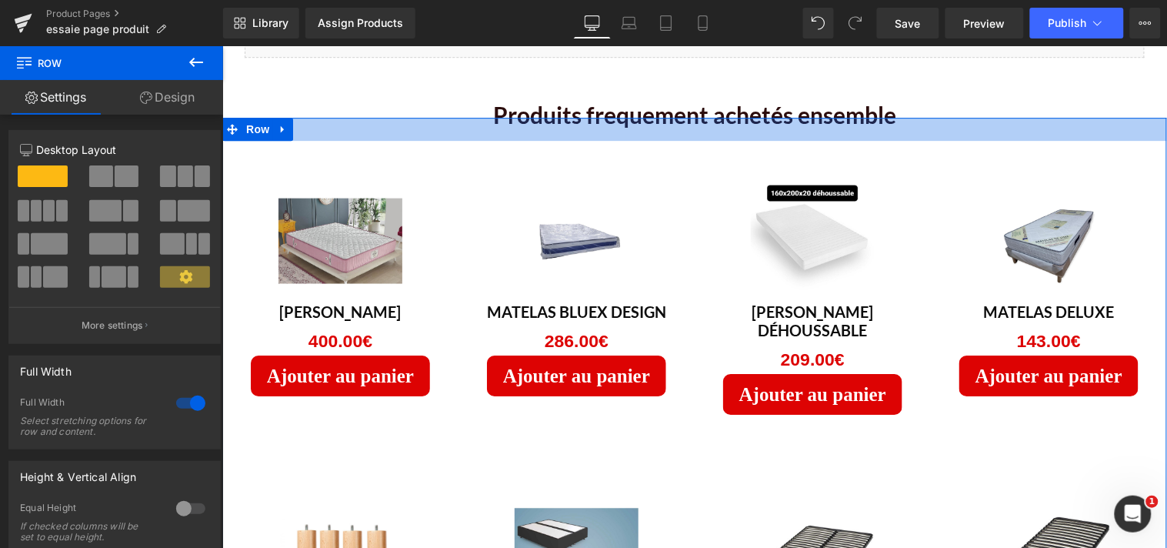
click at [700, 117] on div at bounding box center [694, 128] width 945 height 23
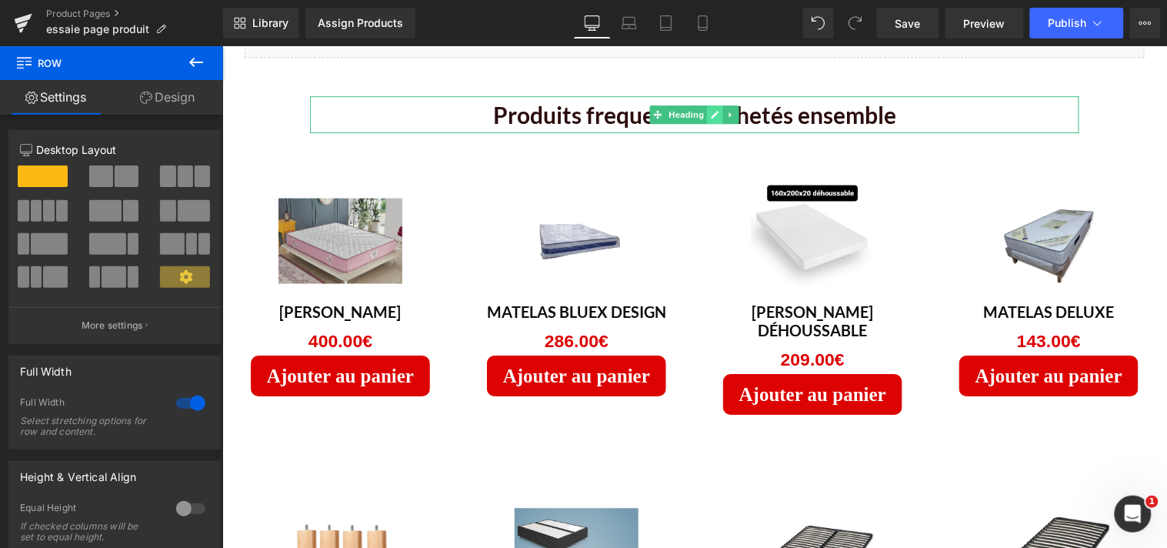
click at [710, 110] on icon at bounding box center [714, 113] width 8 height 9
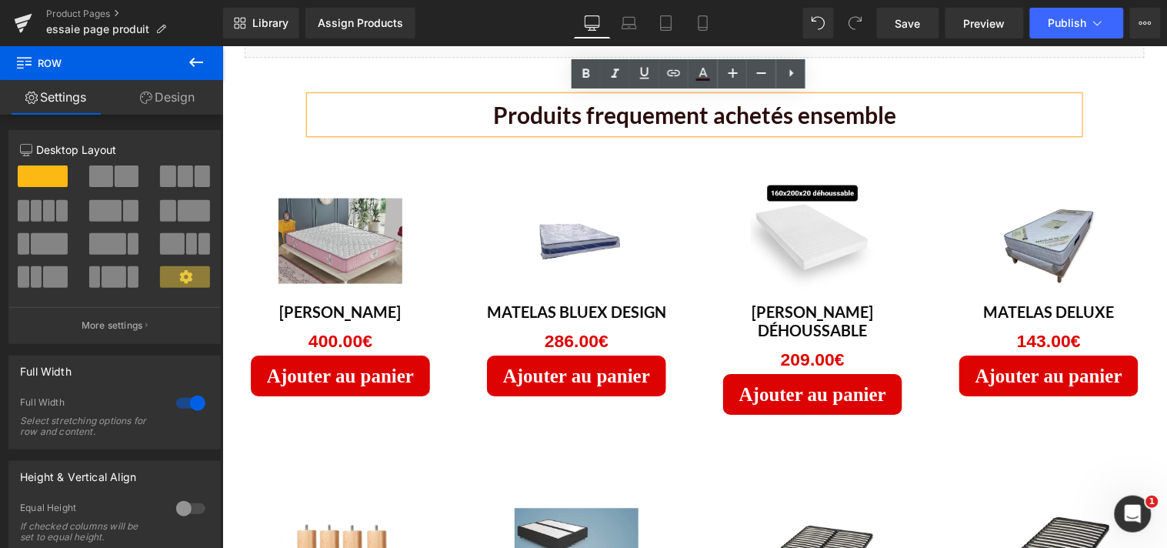
click at [700, 112] on h1 "Produits frequement achetés ensemble" at bounding box center [693, 113] width 769 height 37
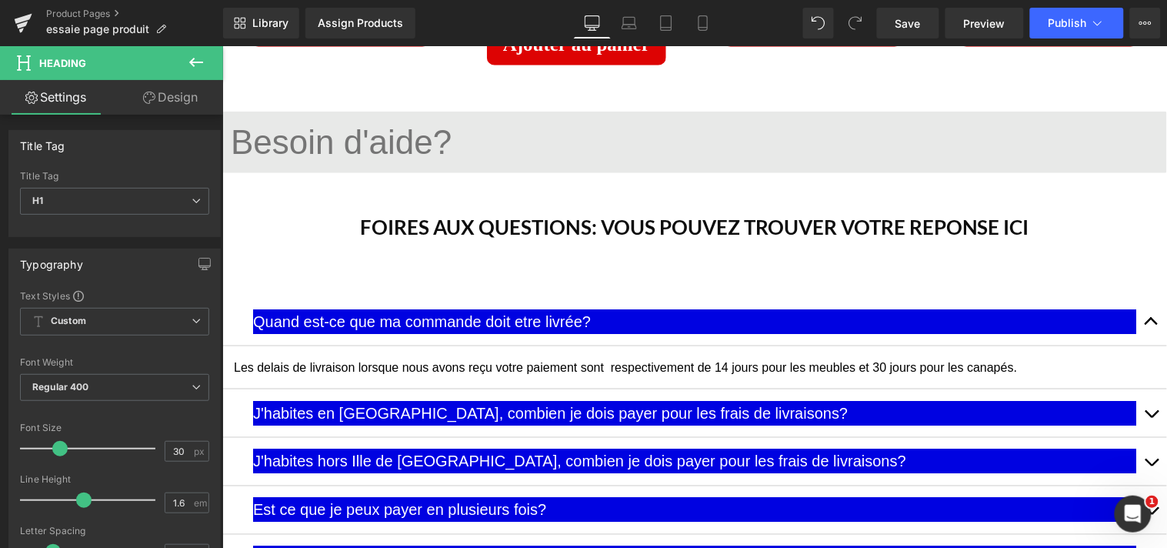
scroll to position [1824, 0]
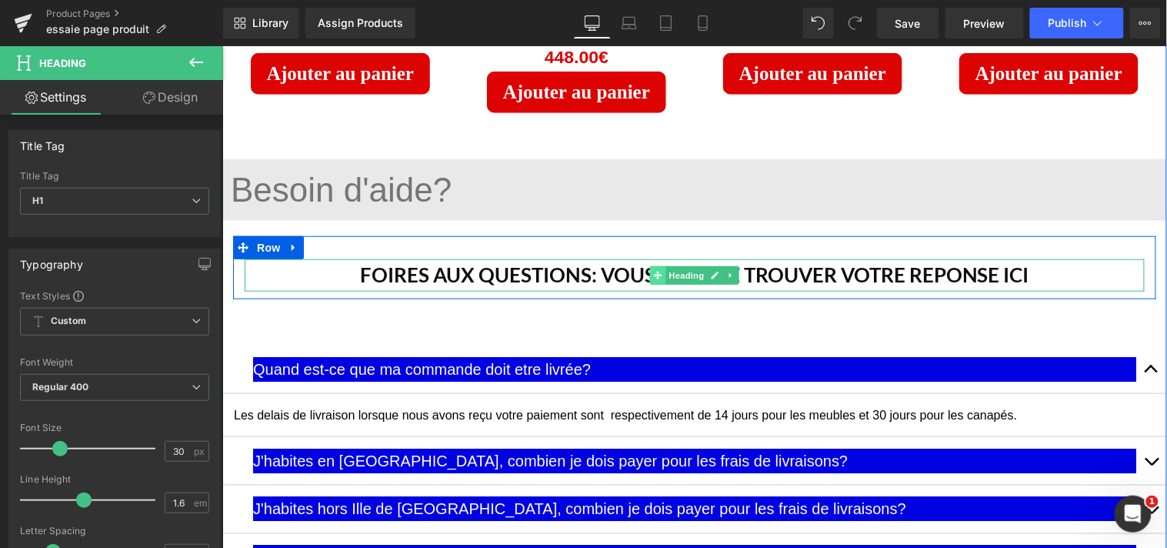
click at [656, 265] on span at bounding box center [657, 274] width 16 height 18
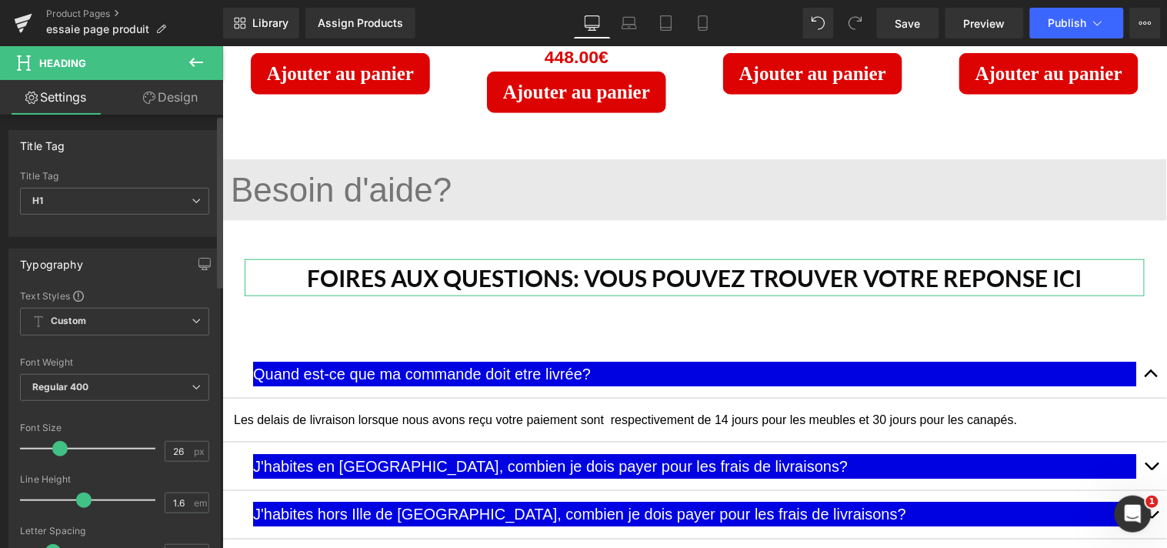
click at [57, 448] on span at bounding box center [59, 448] width 15 height 15
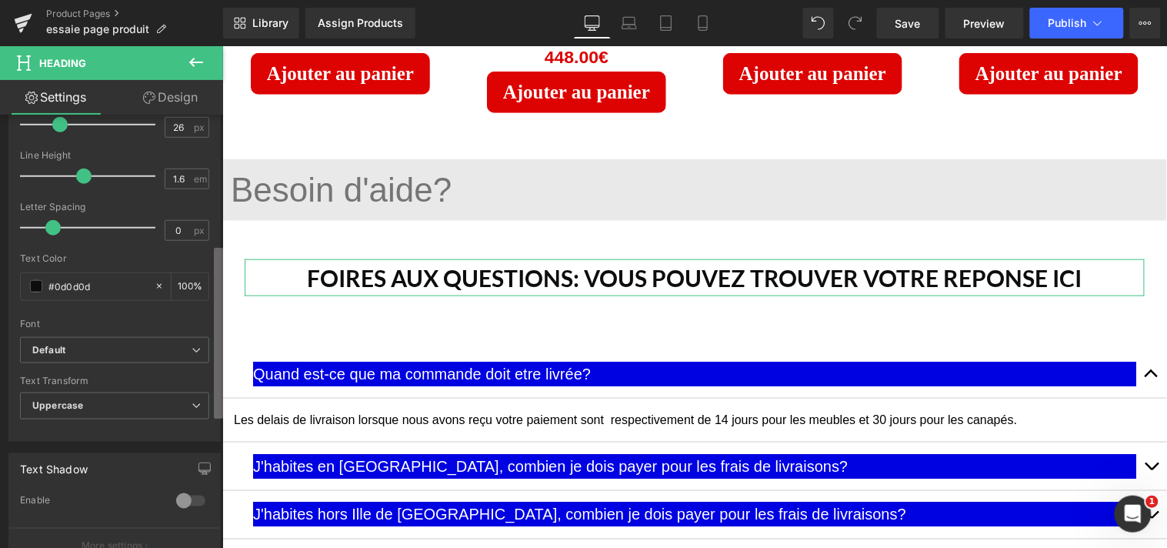
scroll to position [331, 0]
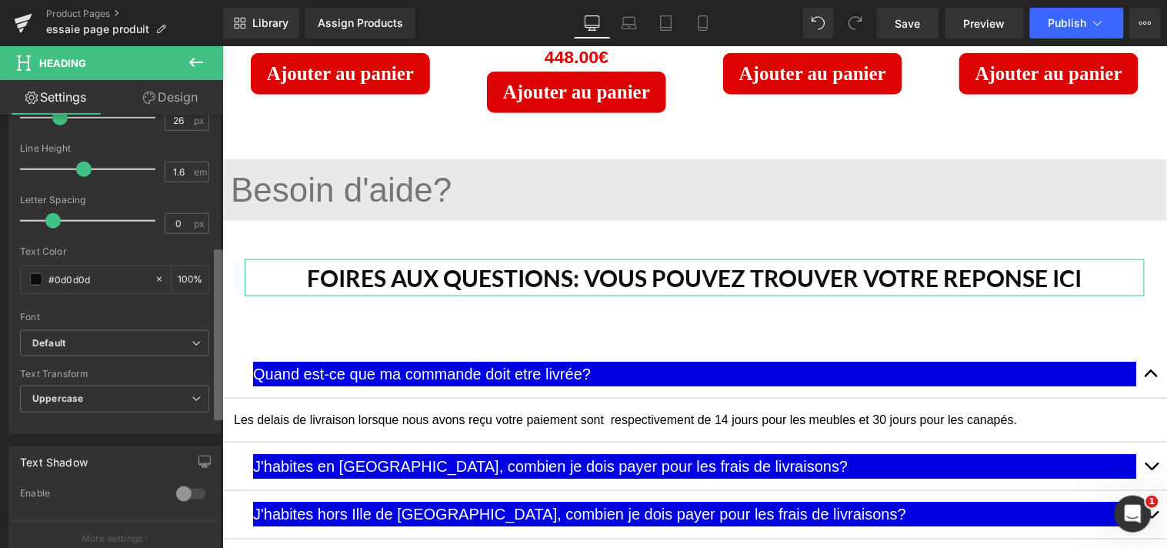
click at [205, 404] on div "Title Tag H1 H2 H3 H4 H5 H6 Title Tag H1 H1 H2 H3 H4 H5 H6 Typography Text Styl…" at bounding box center [111, 335] width 223 height 440
click at [194, 401] on icon at bounding box center [196, 398] width 9 height 9
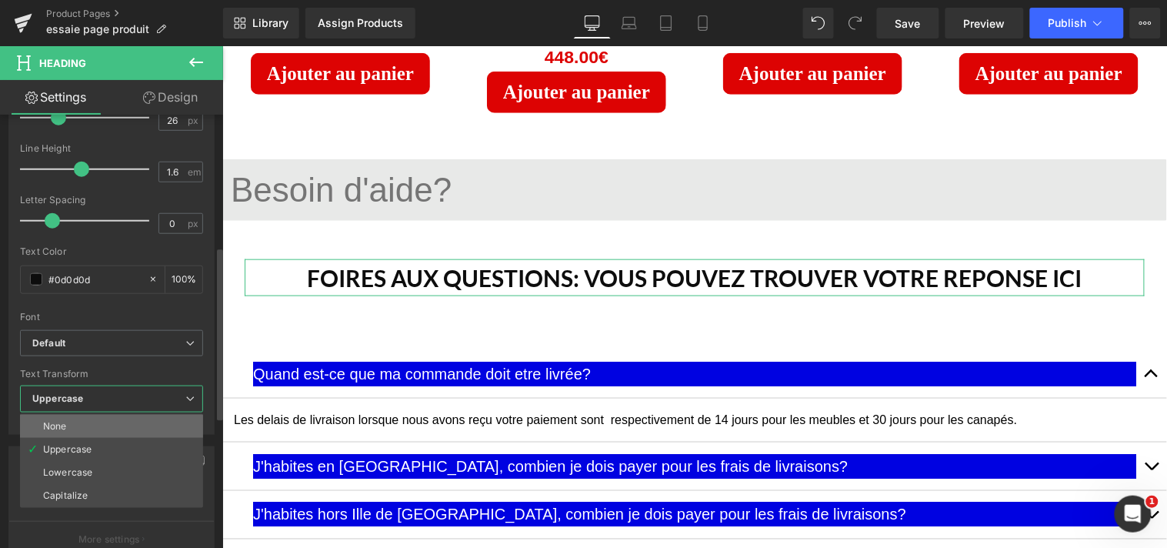
click at [127, 422] on li "None" at bounding box center [111, 426] width 183 height 23
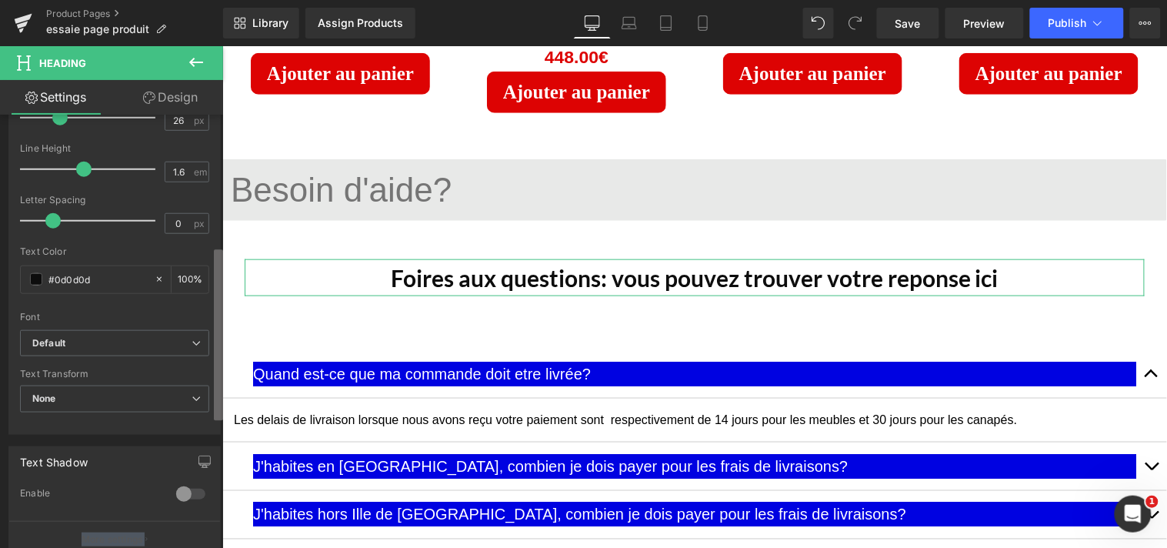
drag, startPoint x: 205, startPoint y: 329, endPoint x: 217, endPoint y: 329, distance: 11.5
click at [217, 329] on div "Title Tag H1 H2 H3 H4 H5 H6 Title Tag H1 H1 H2 H3 H4 H5 H6 Typography Text Styl…" at bounding box center [111, 335] width 223 height 440
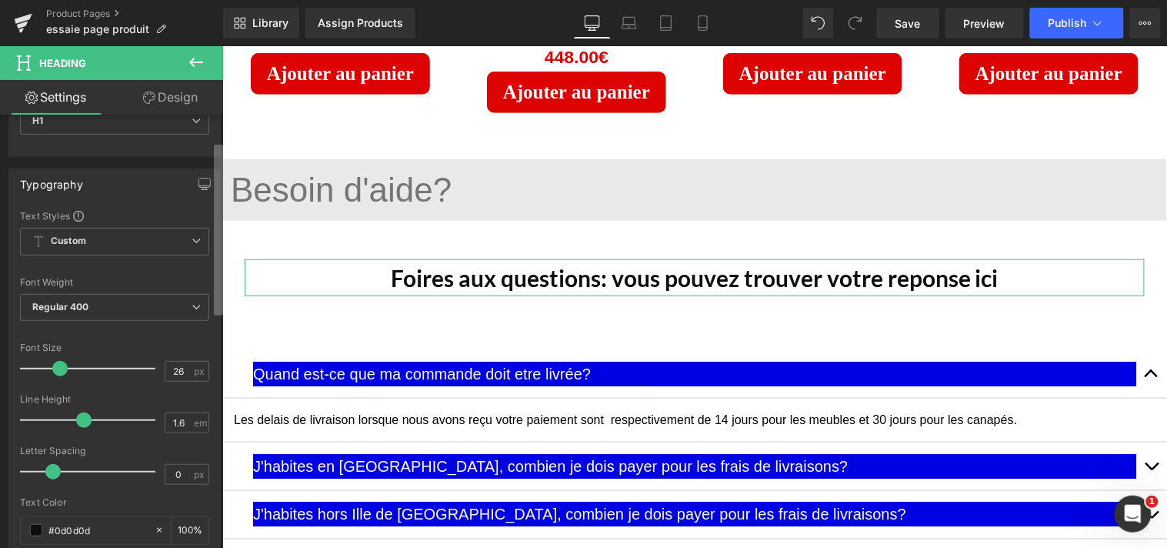
scroll to position [65, 0]
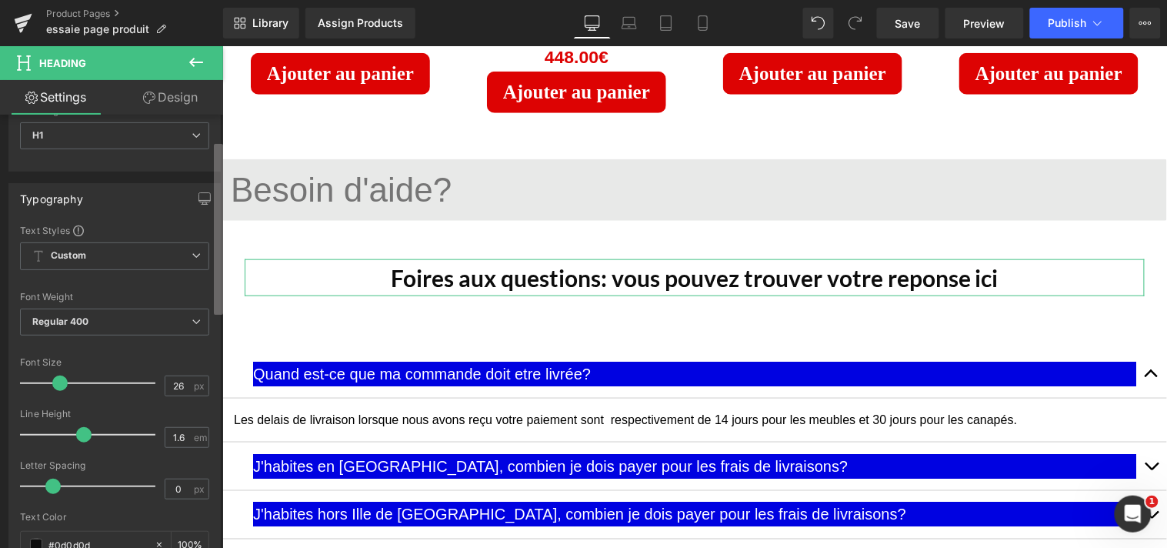
click at [215, 225] on b at bounding box center [218, 229] width 9 height 171
click at [192, 319] on icon at bounding box center [196, 321] width 9 height 9
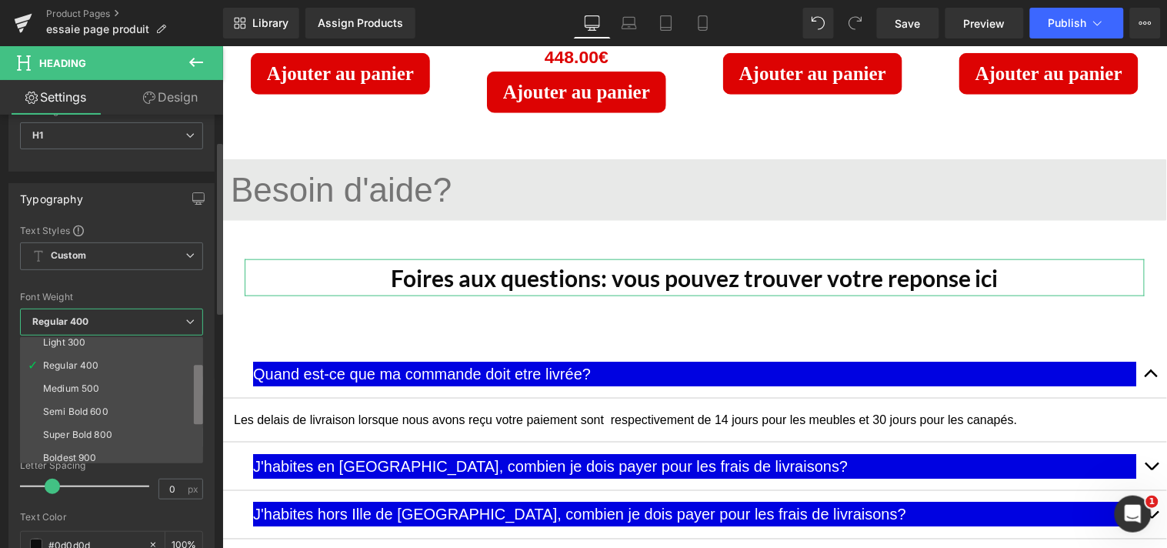
scroll to position [81, 0]
click at [200, 403] on b at bounding box center [198, 408] width 9 height 60
click at [111, 441] on li "Bold 700" at bounding box center [115, 452] width 190 height 23
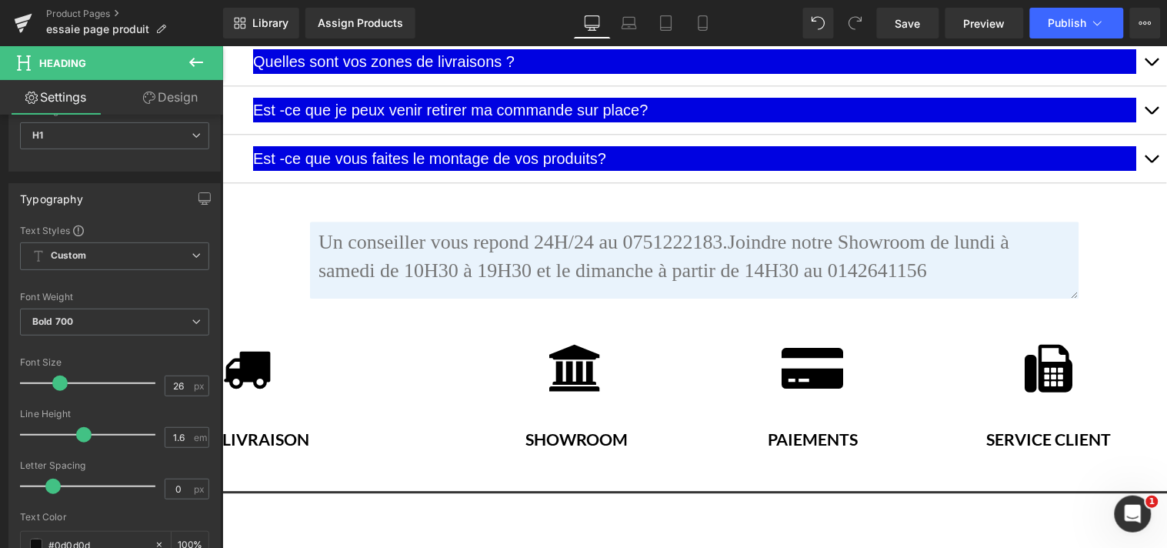
scroll to position [2543, 0]
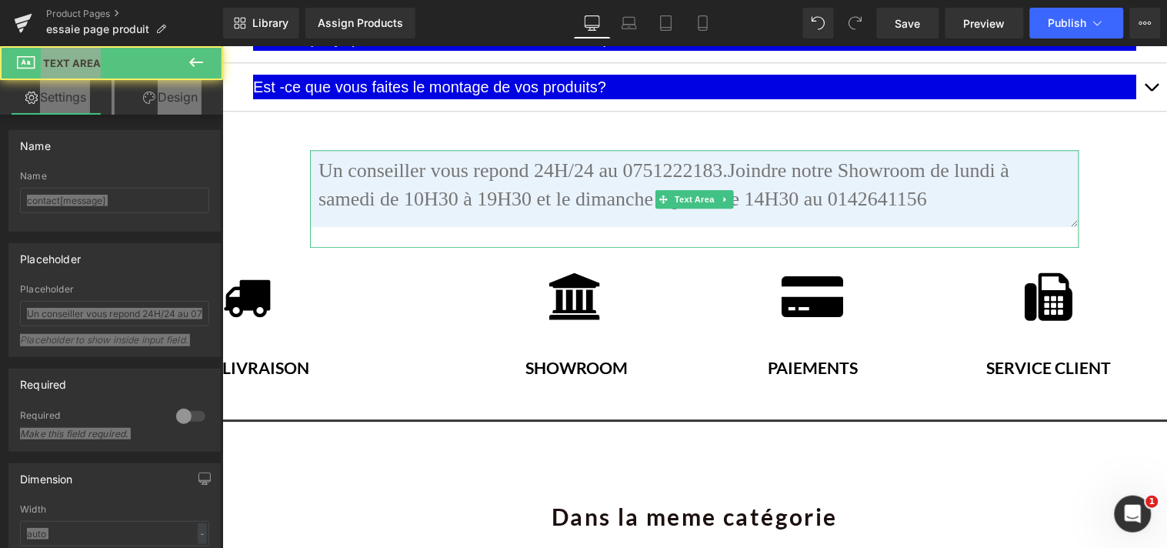
click at [923, 179] on "] at bounding box center [693, 187] width 769 height 77
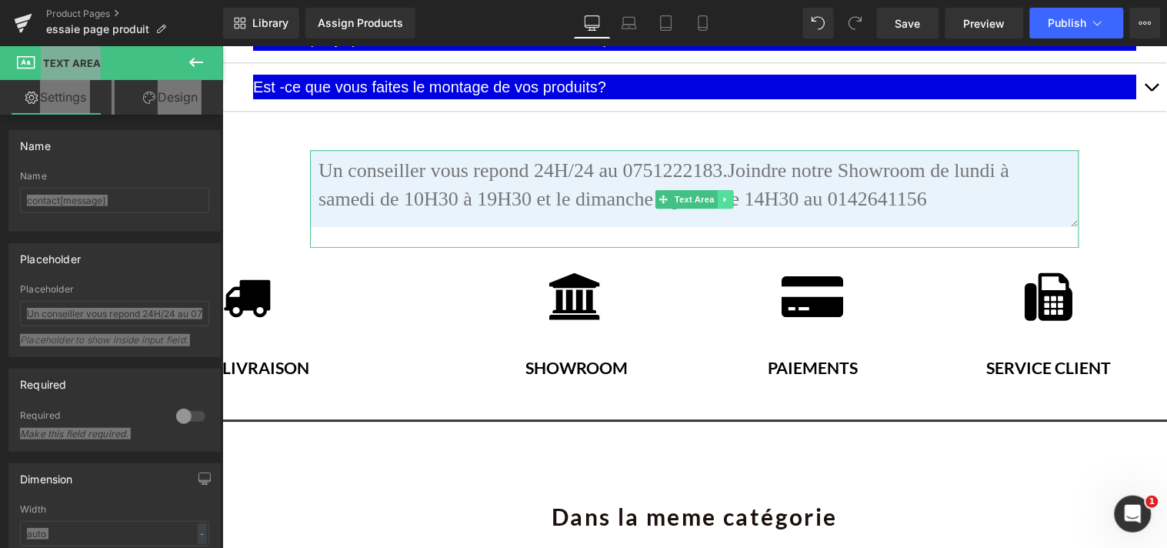
click at [723, 195] on icon at bounding box center [724, 197] width 2 height 5
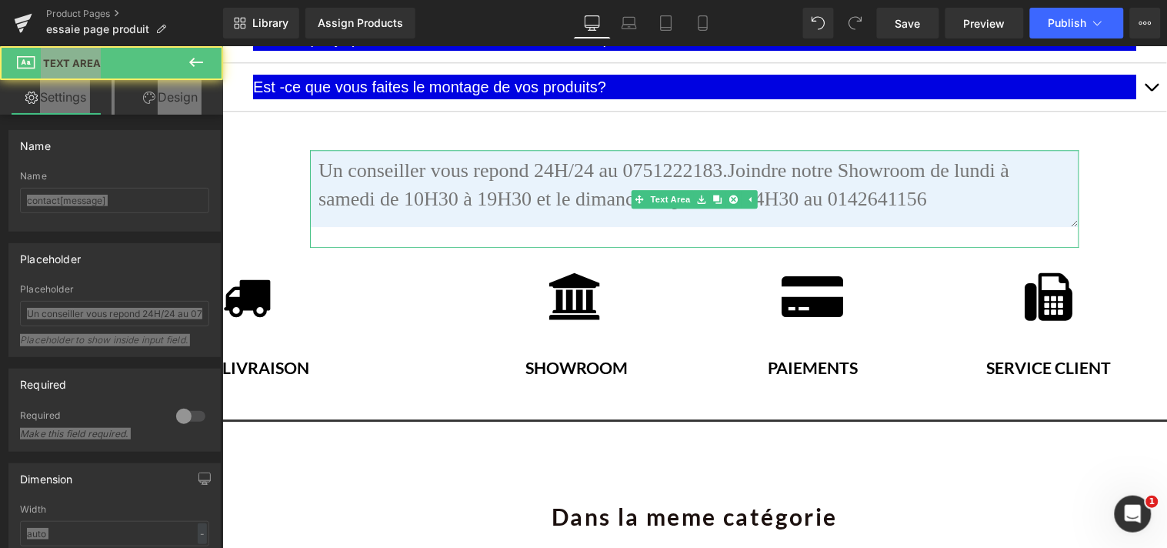
click at [915, 180] on "] at bounding box center [693, 187] width 769 height 77
click at [916, 179] on "] at bounding box center [693, 187] width 769 height 77
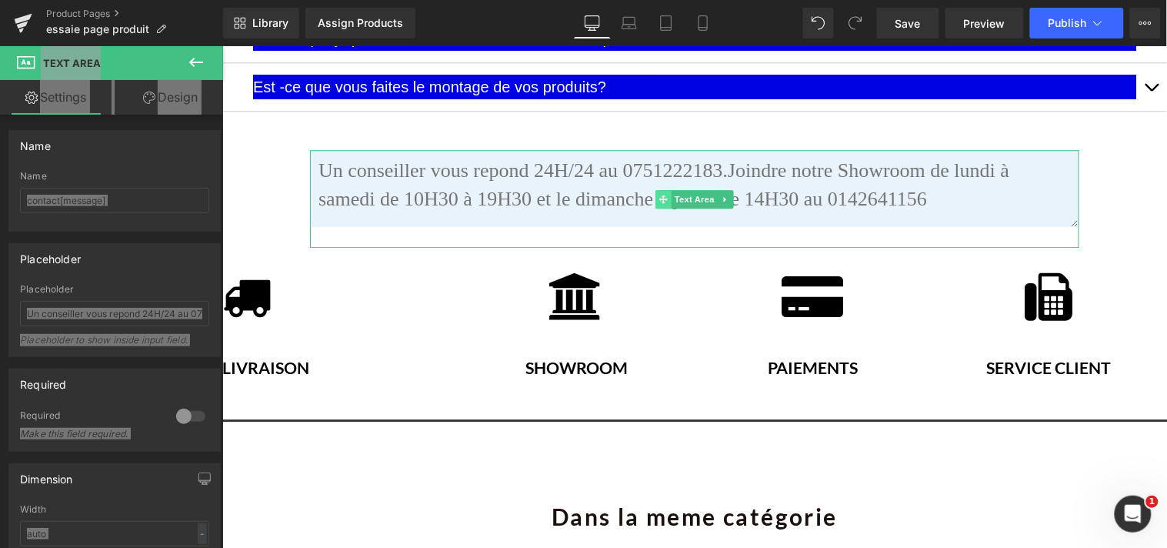
click at [635, 177] on div "Text Area" at bounding box center [693, 198] width 769 height 98
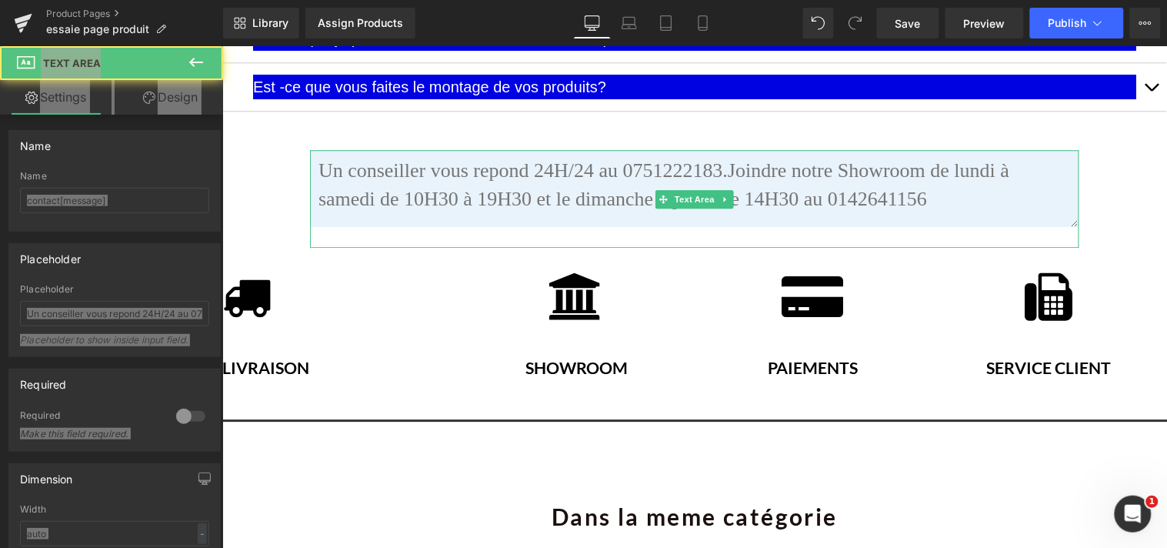
click at [912, 181] on "] at bounding box center [693, 187] width 769 height 77
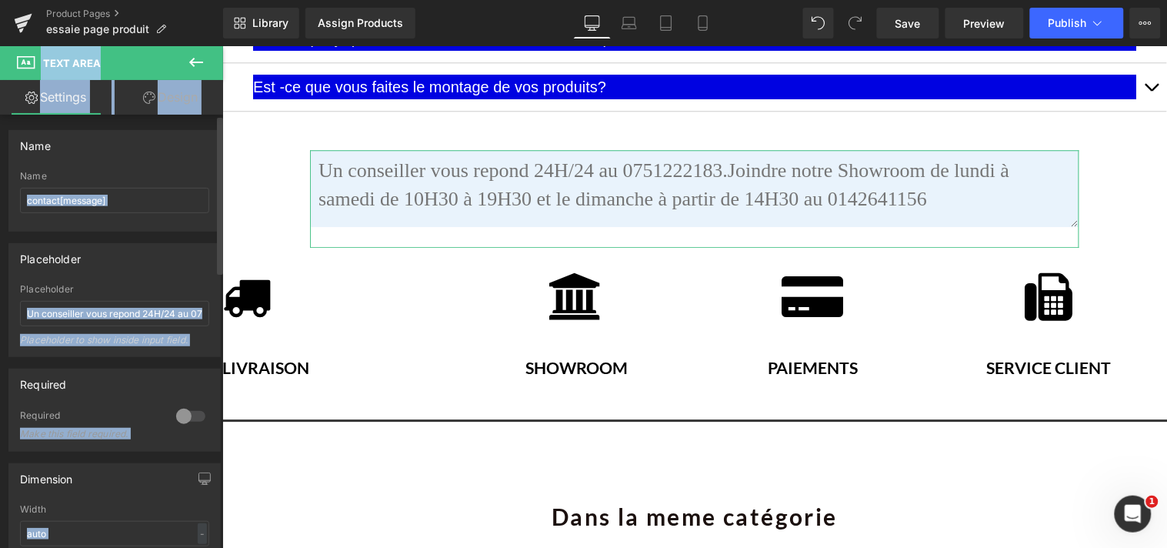
click at [185, 244] on div "Placeholder" at bounding box center [114, 258] width 211 height 29
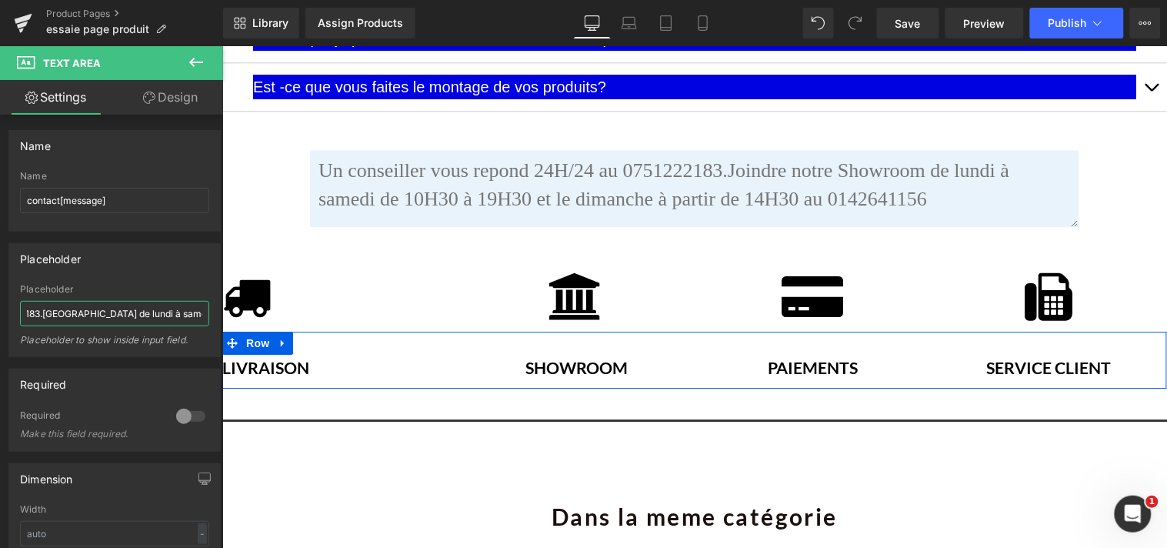
scroll to position [0, 532]
drag, startPoint x: 246, startPoint y: 359, endPoint x: 239, endPoint y: 317, distance: 43.0
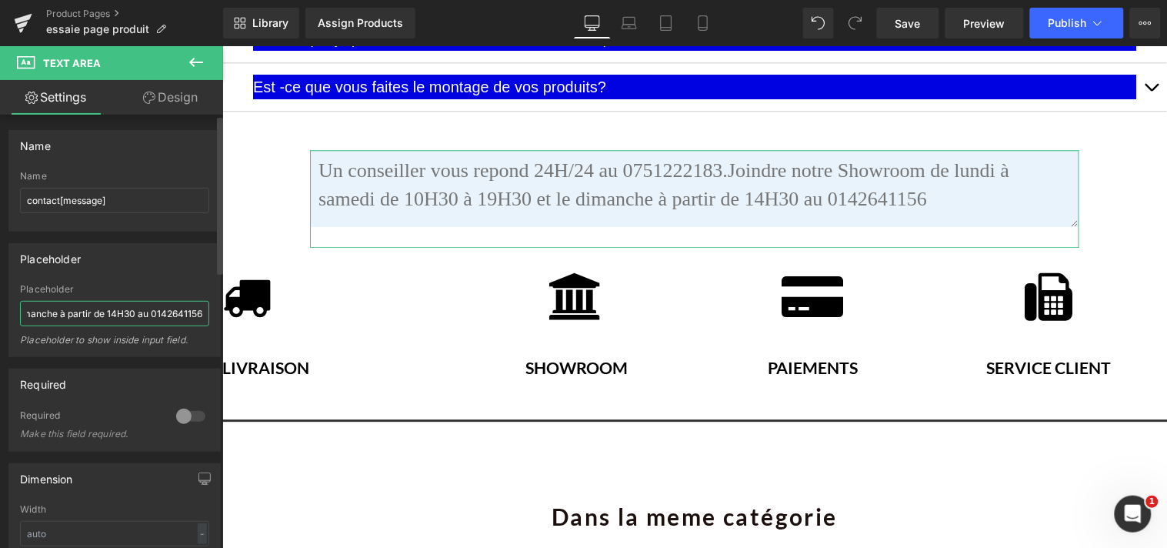
click at [196, 312] on input "Un conseiller vous repond 24H/24 au 0751222183.Joindre notre Showroom de lundi …" at bounding box center [114, 313] width 189 height 25
type input "Un conseiller vous repond 24H/24 au 0751222183.Joindre notre Showroom de lundi …"
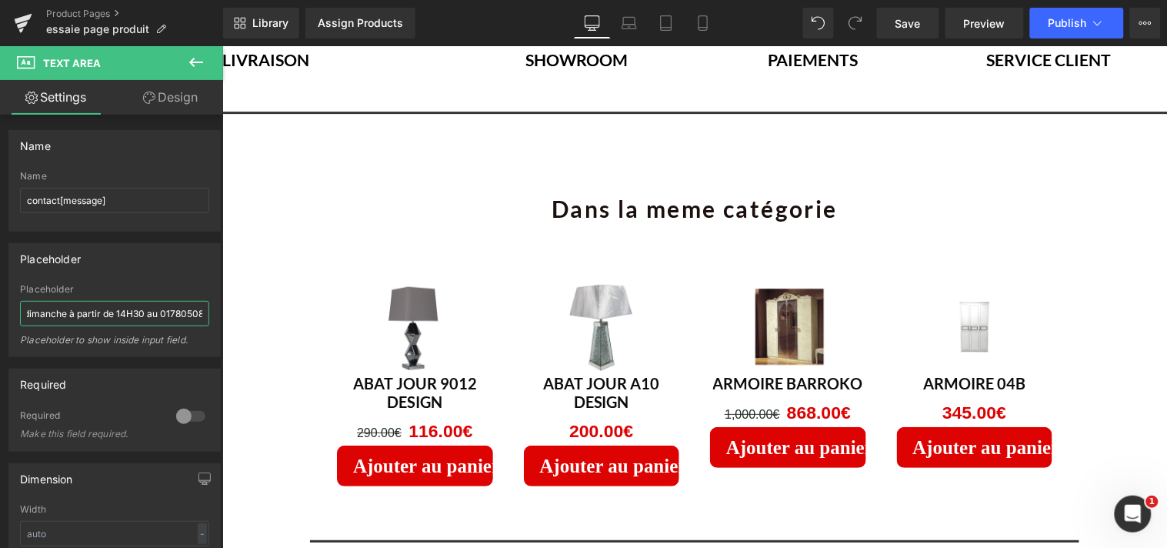
scroll to position [2866, 0]
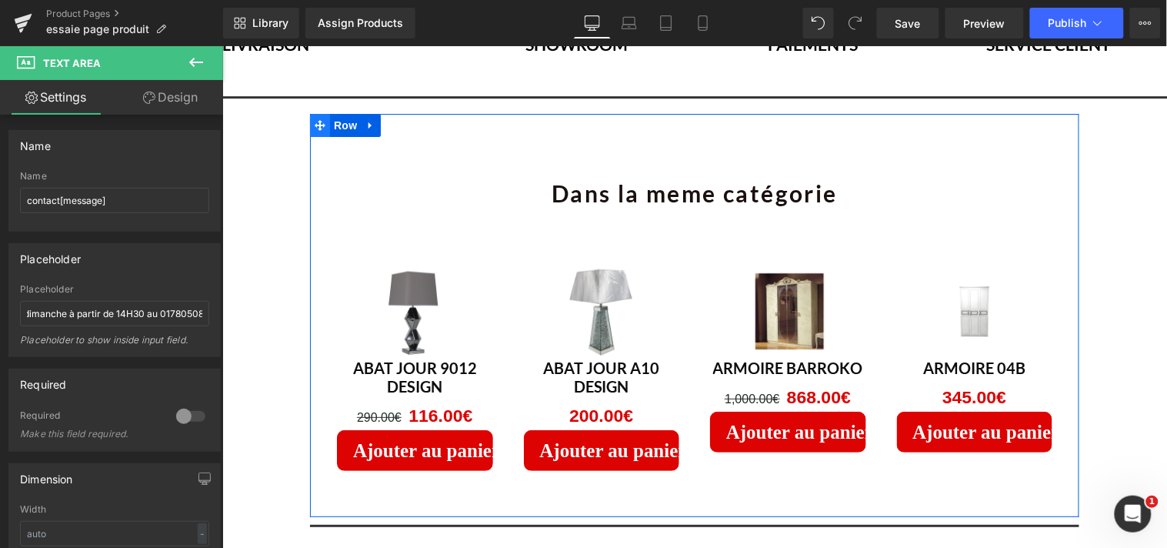
click at [314, 119] on icon at bounding box center [319, 124] width 11 height 11
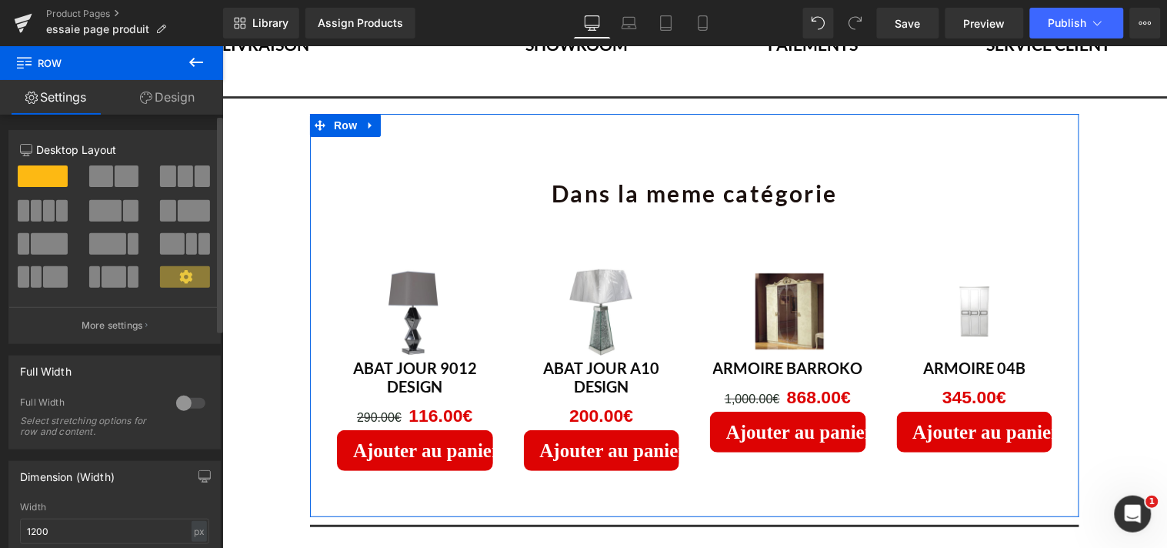
click at [172, 400] on div at bounding box center [190, 403] width 37 height 25
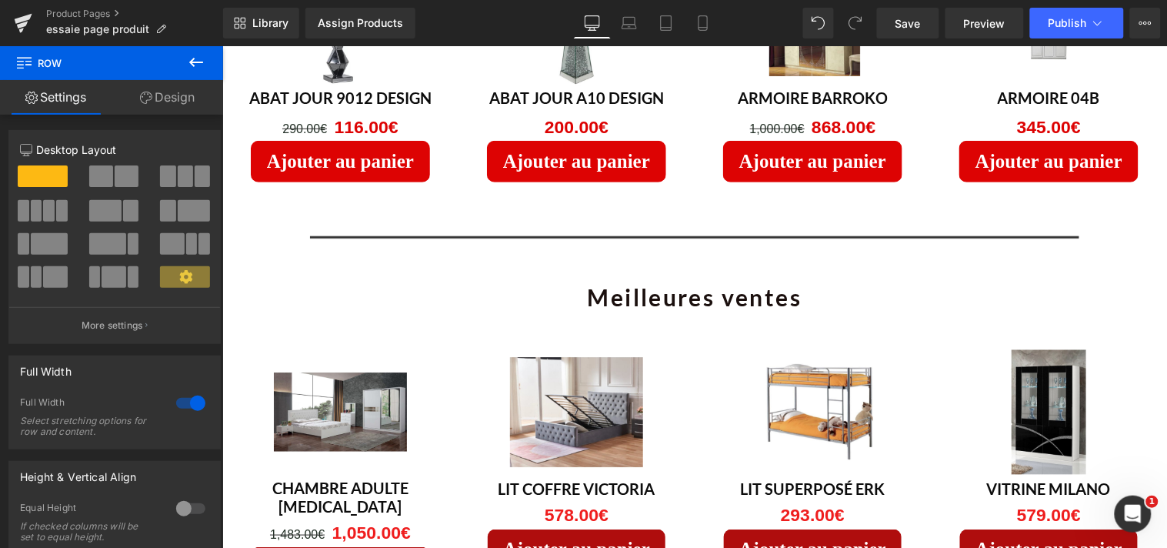
scroll to position [3278, 0]
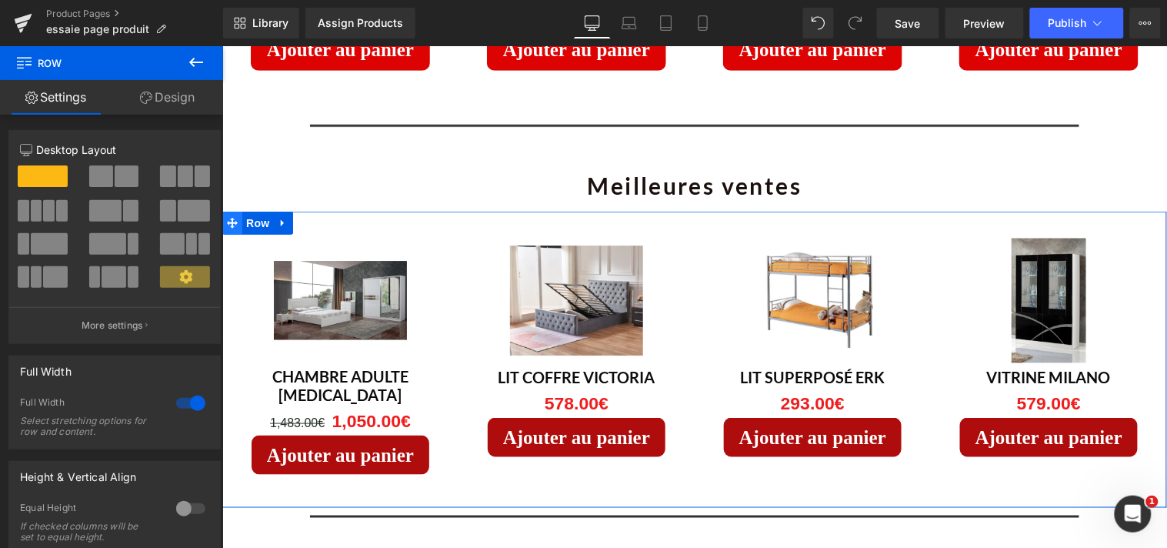
click at [230, 216] on icon at bounding box center [231, 222] width 11 height 12
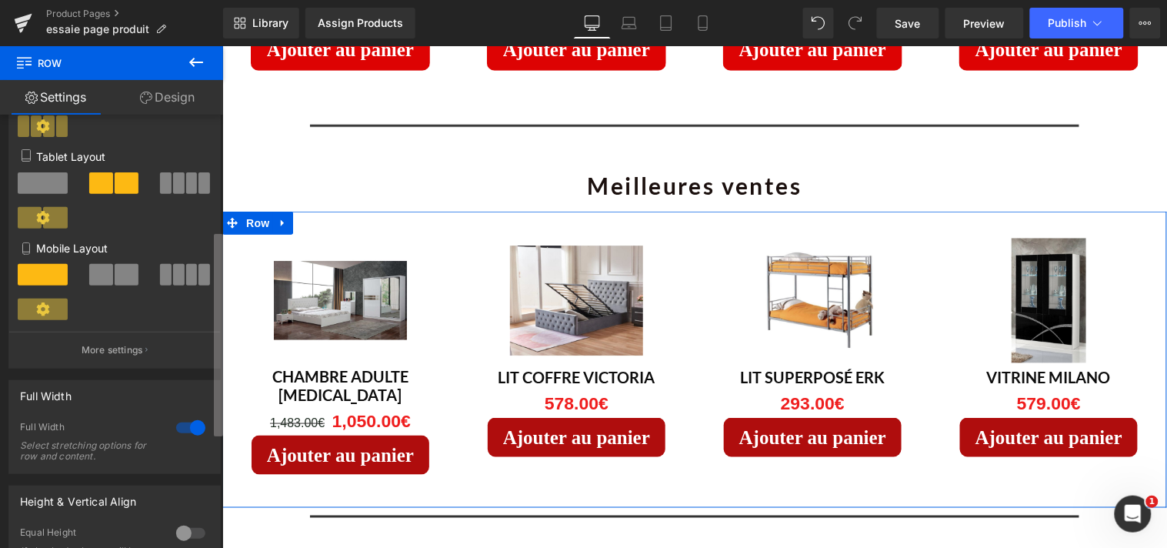
click at [220, 290] on b at bounding box center [218, 335] width 9 height 202
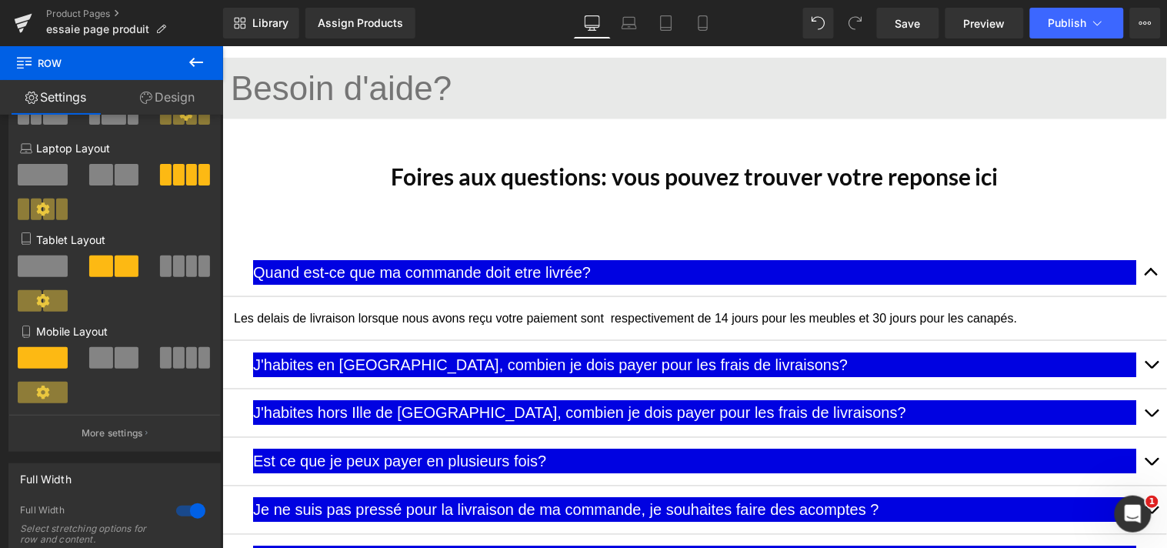
scroll to position [1918, 0]
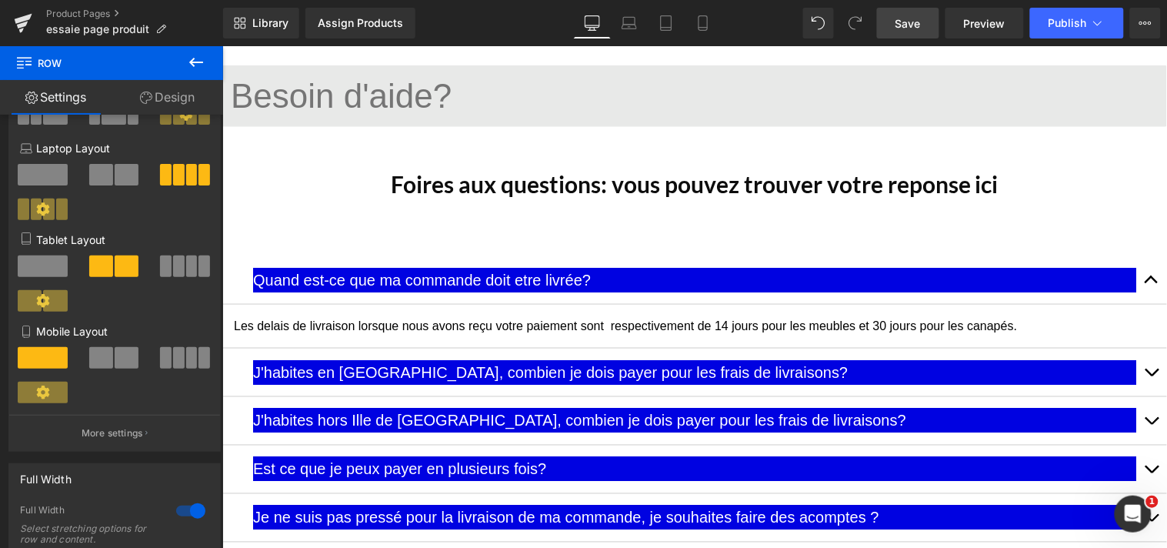
click at [916, 27] on span "Save" at bounding box center [908, 23] width 25 height 16
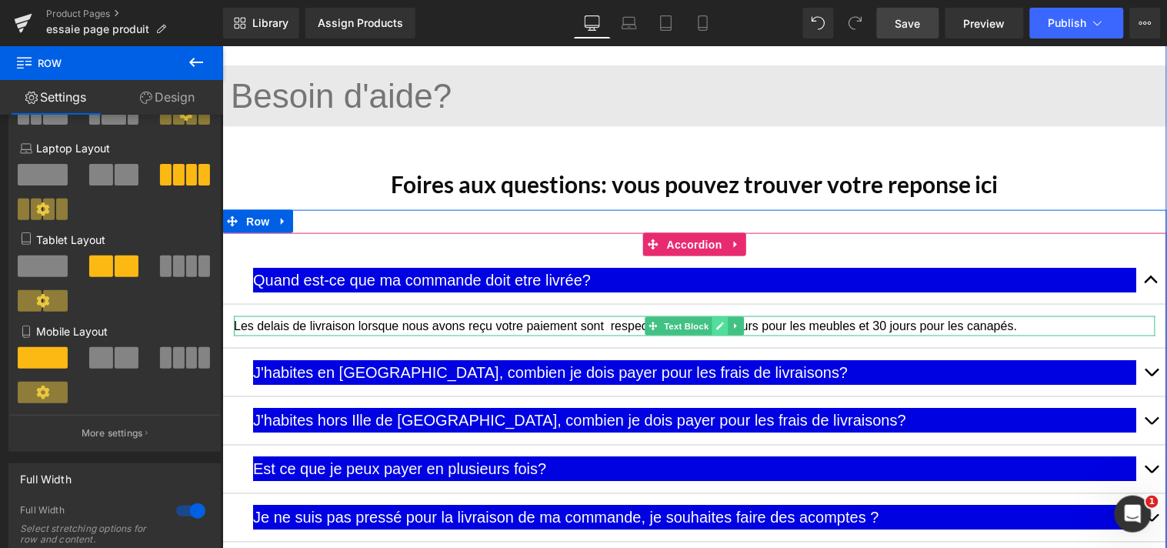
click at [715, 321] on icon at bounding box center [719, 325] width 8 height 9
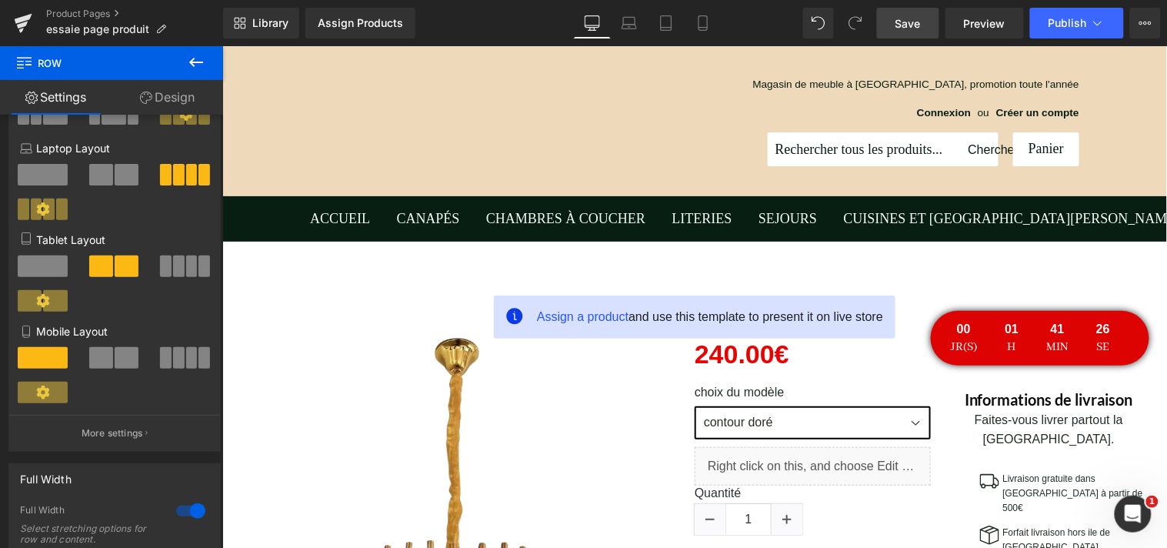
scroll to position [417, 0]
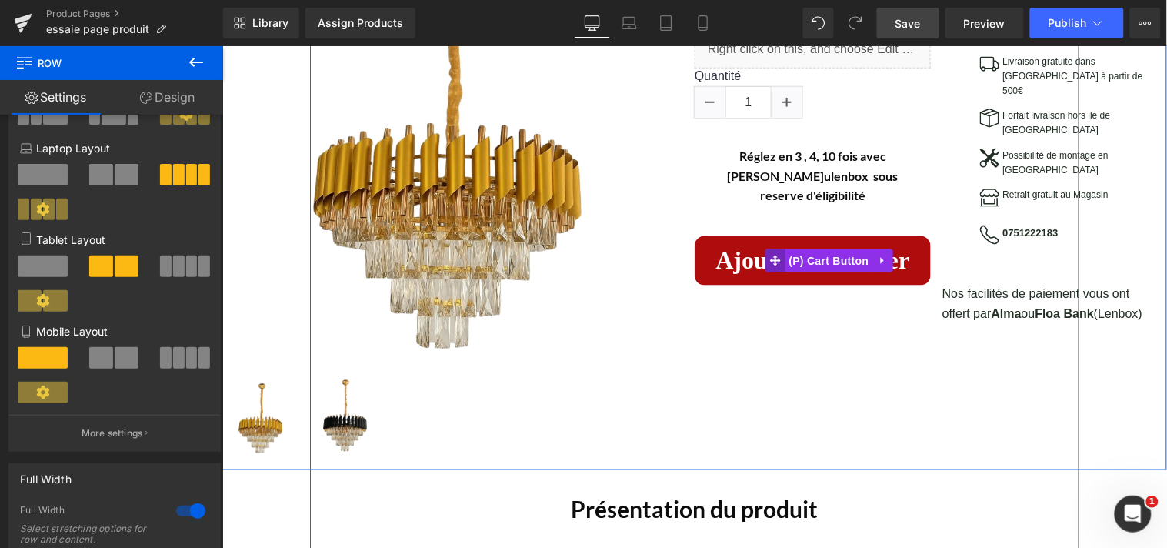
click at [772, 254] on icon at bounding box center [774, 260] width 11 height 12
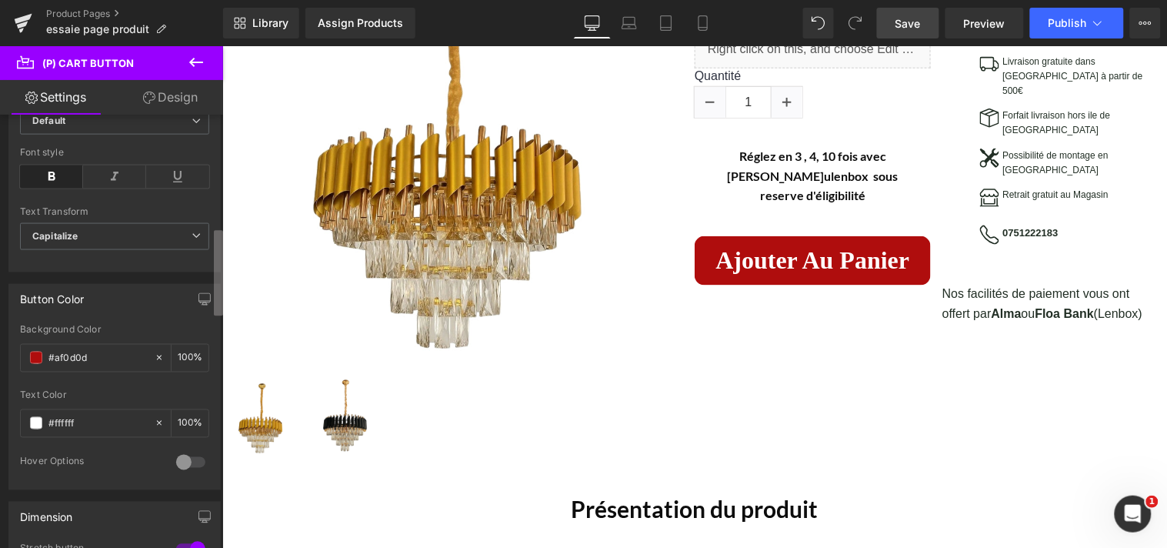
scroll to position [576, 0]
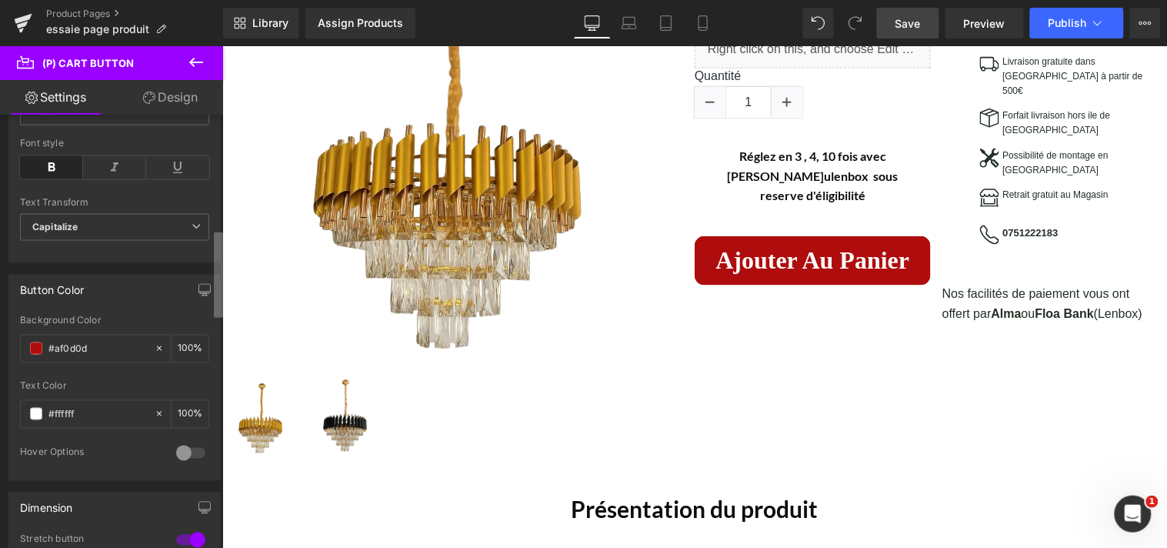
click at [209, 293] on div "Button Button Styles Custom Custom Setup Global Style Custom Setup Global Style…" at bounding box center [111, 335] width 223 height 440
click at [102, 346] on input "#af0d0d" at bounding box center [97, 348] width 98 height 17
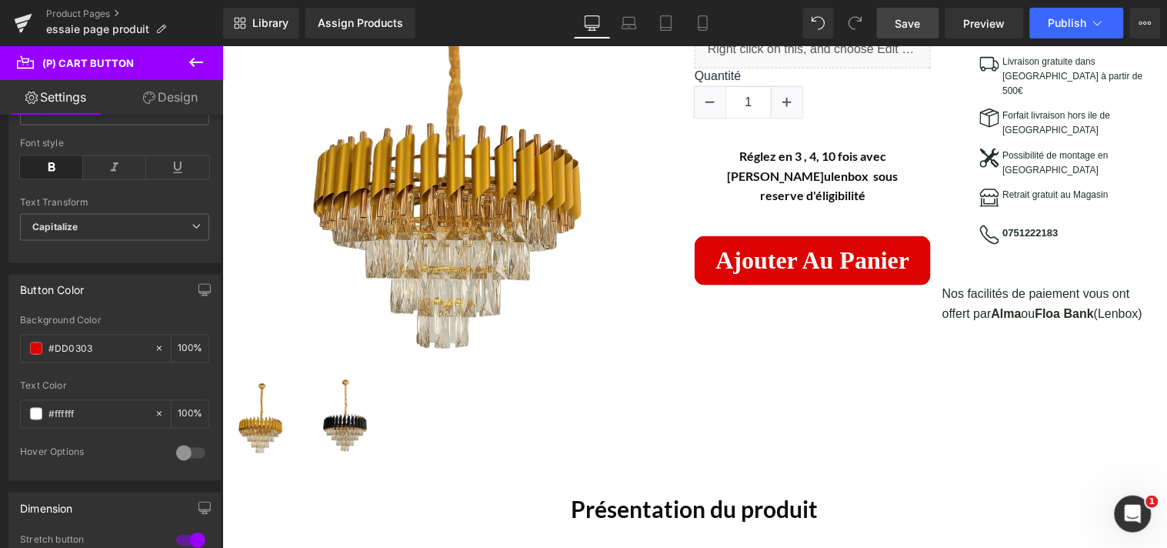
type input "#DD0303"
click at [918, 21] on span "Save" at bounding box center [908, 23] width 25 height 16
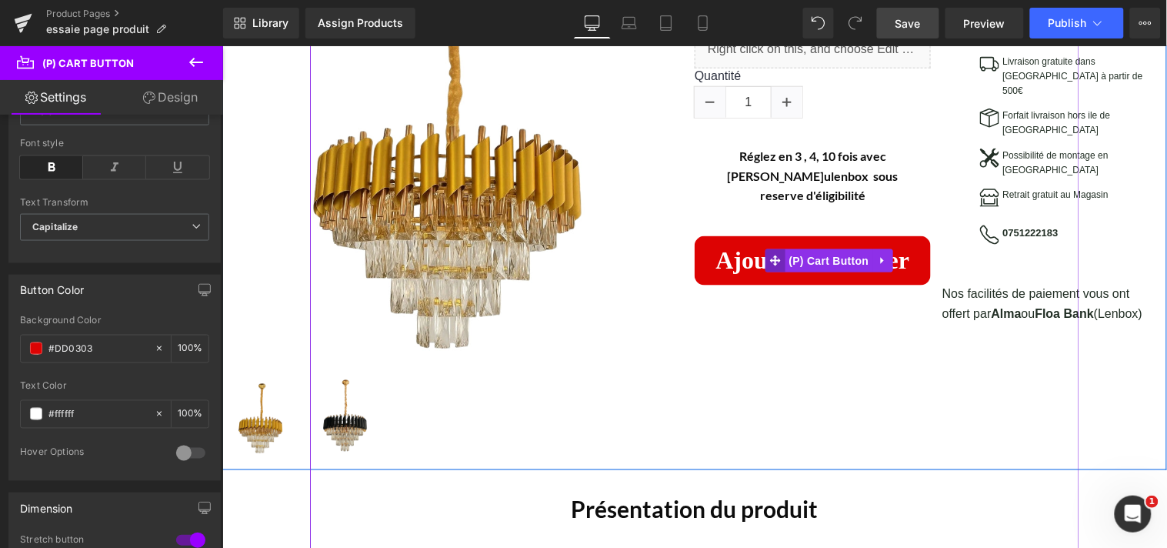
click at [769, 254] on icon at bounding box center [774, 260] width 11 height 12
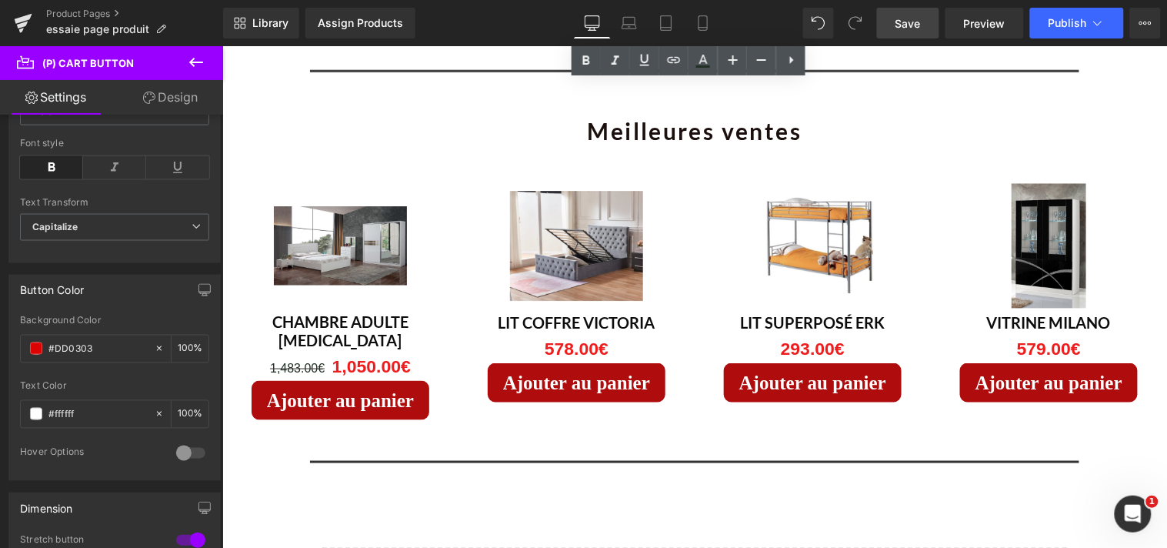
scroll to position [3293, 0]
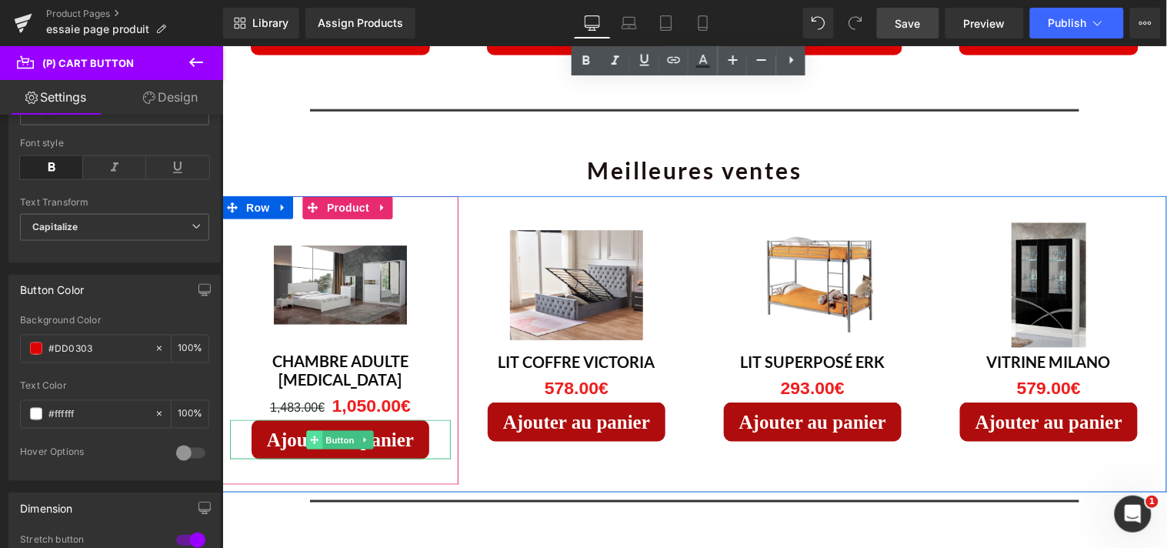
click at [315, 430] on span at bounding box center [314, 439] width 16 height 18
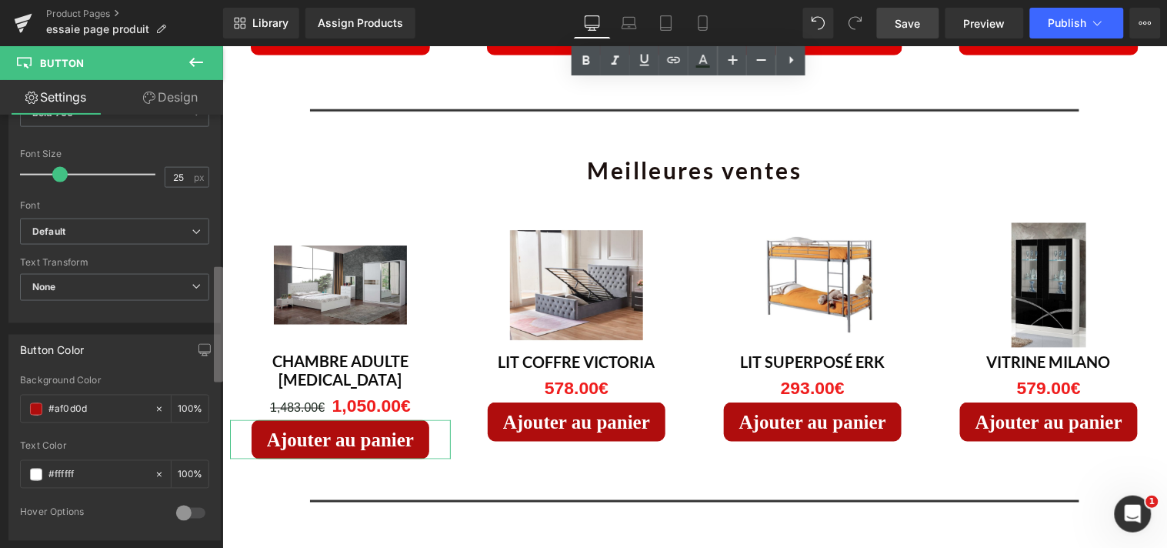
scroll to position [567, 0]
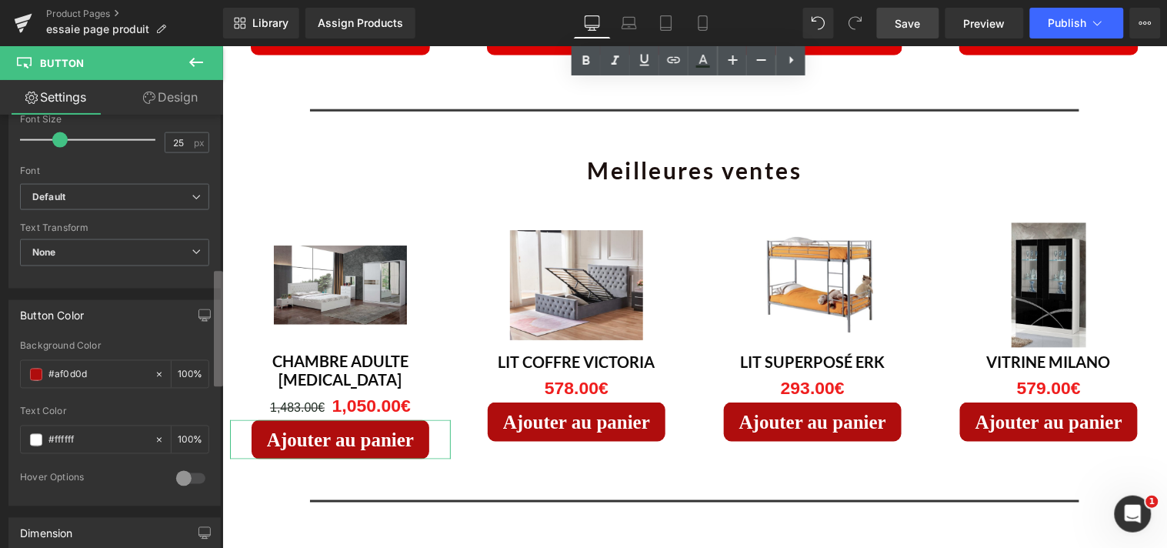
click at [209, 346] on div "Button Button Styles Custom Custom Setup Global Style Custom Setup Global Style…" at bounding box center [111, 335] width 223 height 440
click at [208, 347] on div "#AF0D0D Background Color #af0d0d 100 % #ffffff Text Color #ffffff 100 % 0 Hover…" at bounding box center [114, 423] width 211 height 165
drag, startPoint x: 208, startPoint y: 347, endPoint x: 178, endPoint y: 356, distance: 31.4
click at [208, 348] on div "#AF0D0D Background Color #af0d0d 100 % #ffffff Text Color #ffffff 100 % 0 Hover…" at bounding box center [114, 423] width 211 height 165
click at [205, 349] on div "#AF0D0D Background Color #af0d0d 100 % #ffffff Text Color #ffffff 100 % 0 Hover…" at bounding box center [114, 423] width 211 height 165
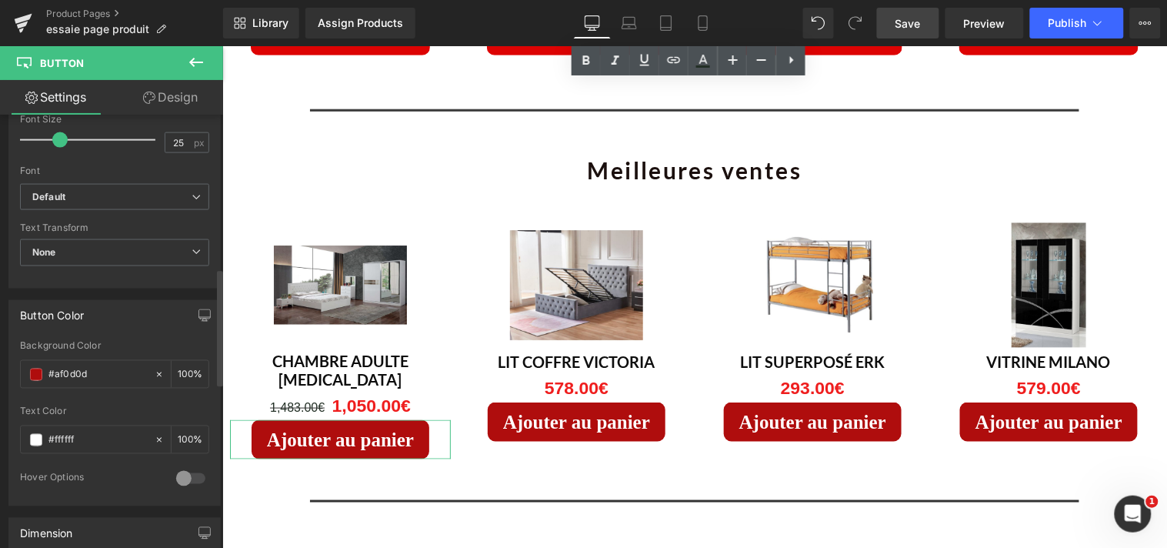
click at [201, 350] on div "#AF0D0D Background Color #af0d0d 100 % #ffffff Text Color #ffffff 100 % 0 Hover…" at bounding box center [114, 423] width 211 height 165
click at [192, 352] on div "Background Color #af0d0d 100 %" at bounding box center [114, 373] width 189 height 65
click at [187, 354] on div "Background Color #af0d0d 100 %" at bounding box center [114, 373] width 189 height 65
click at [182, 355] on div "Background Color #af0d0d 100 %" at bounding box center [114, 373] width 189 height 65
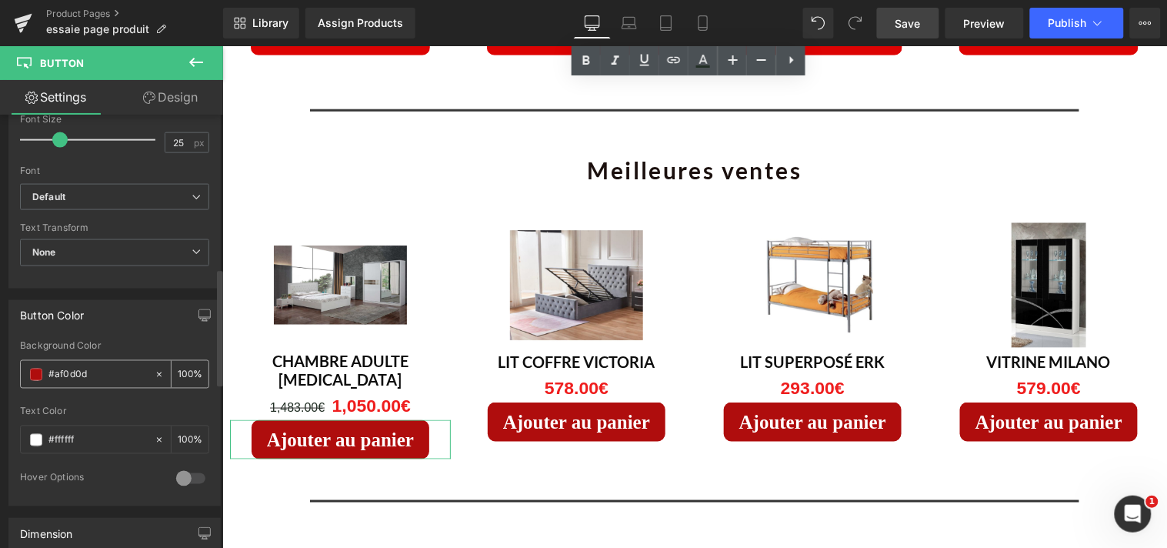
click at [95, 376] on input "#af0d0d" at bounding box center [97, 374] width 98 height 17
type input "#"
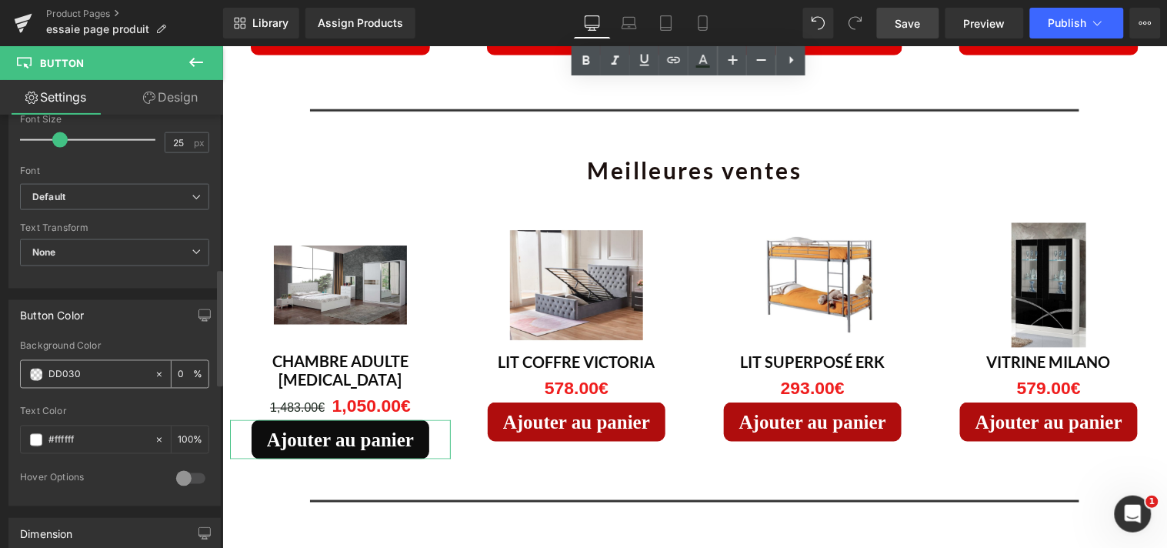
type input "DD0303"
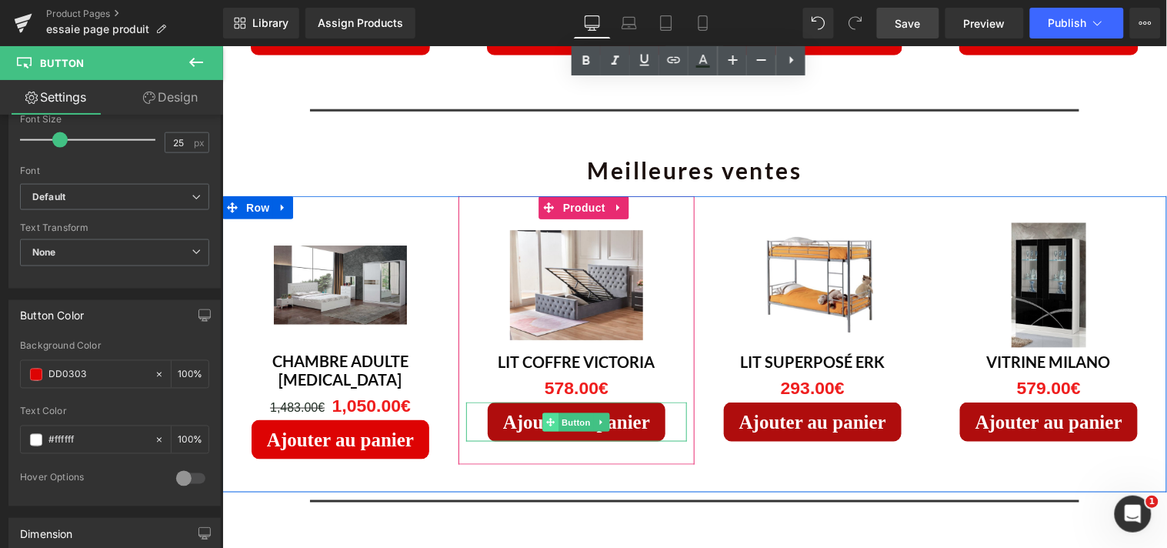
click at [542, 412] on span at bounding box center [550, 421] width 16 height 18
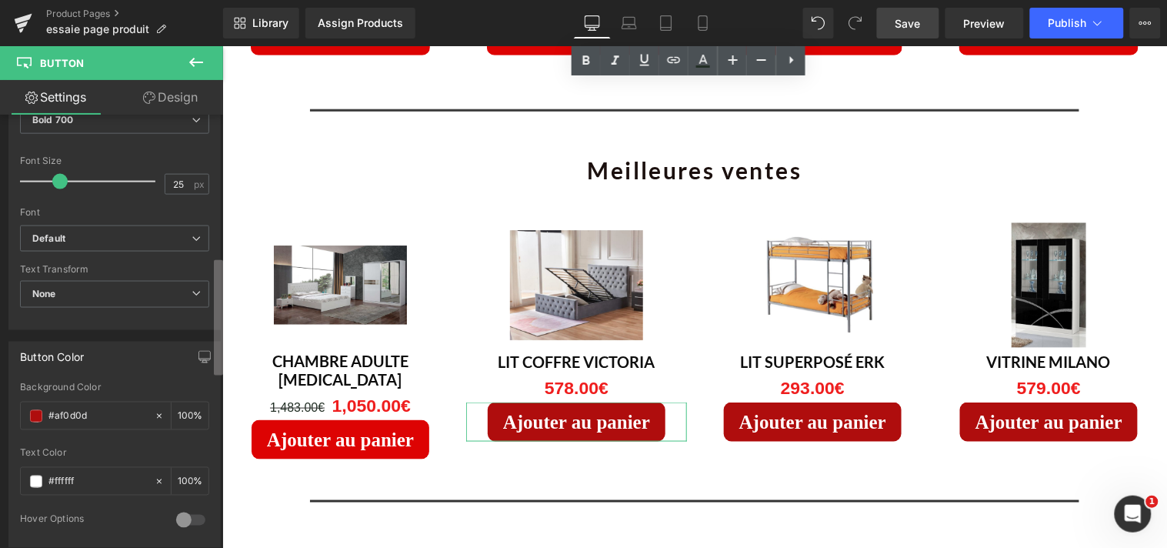
scroll to position [551, 0]
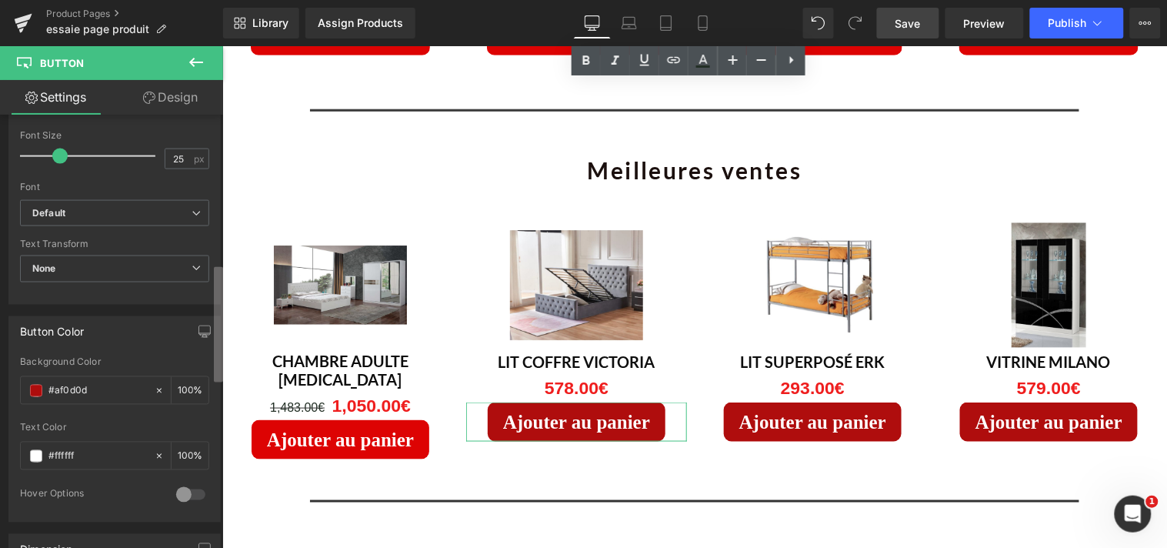
click at [208, 360] on div "Button Button Styles Custom Custom Setup Global Style Custom Setup Global Style…" at bounding box center [111, 335] width 223 height 440
click at [108, 391] on input "#af0d0d" at bounding box center [97, 390] width 98 height 17
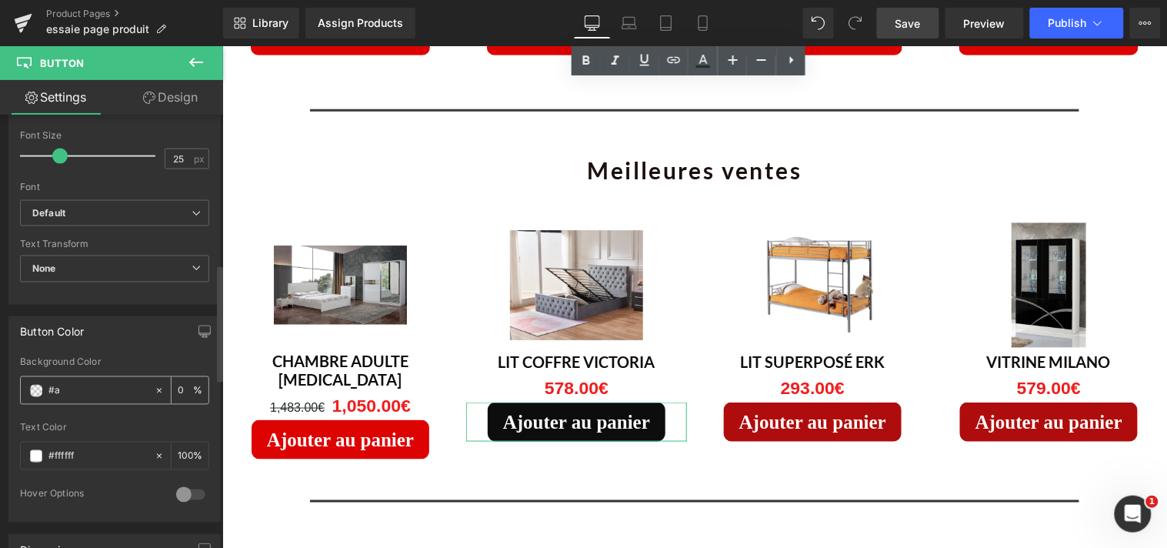
type input "#"
type input "DD0303"
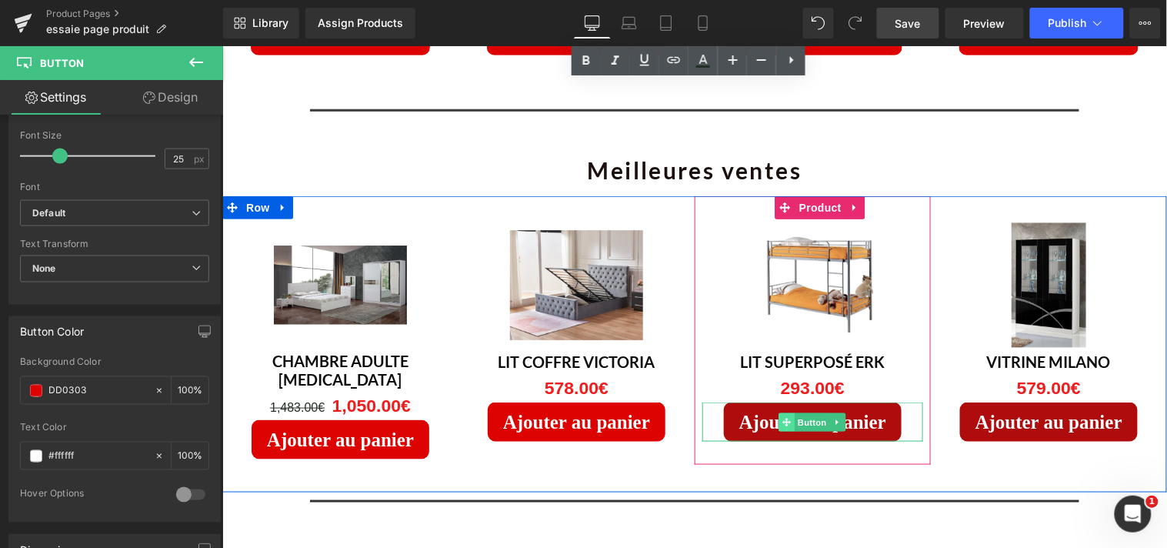
click at [783, 417] on icon at bounding box center [787, 421] width 8 height 8
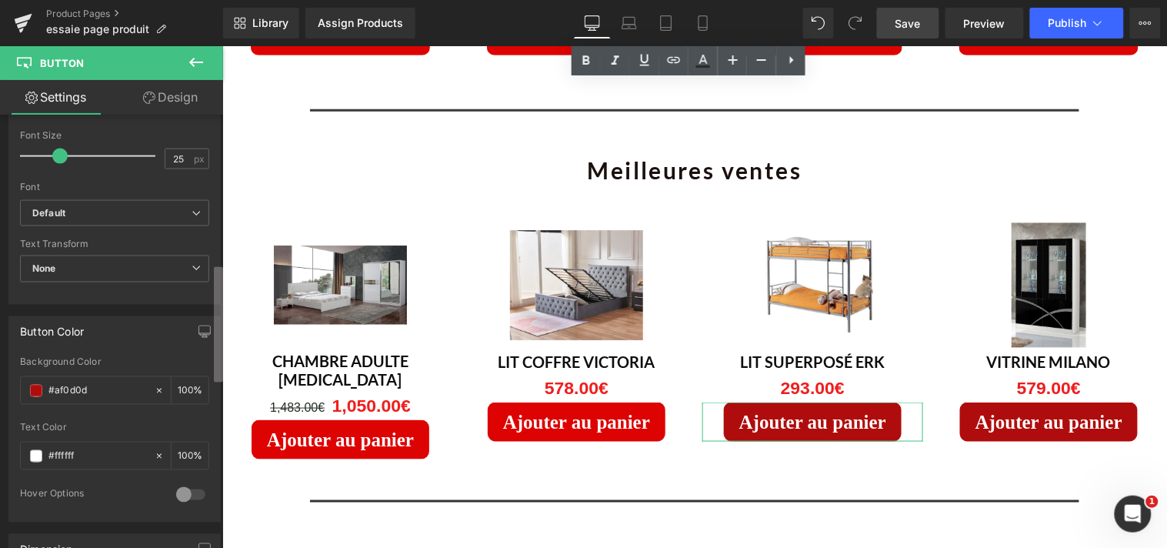
click at [214, 366] on b at bounding box center [218, 324] width 9 height 115
click at [97, 394] on input "#af0d0d" at bounding box center [97, 390] width 98 height 17
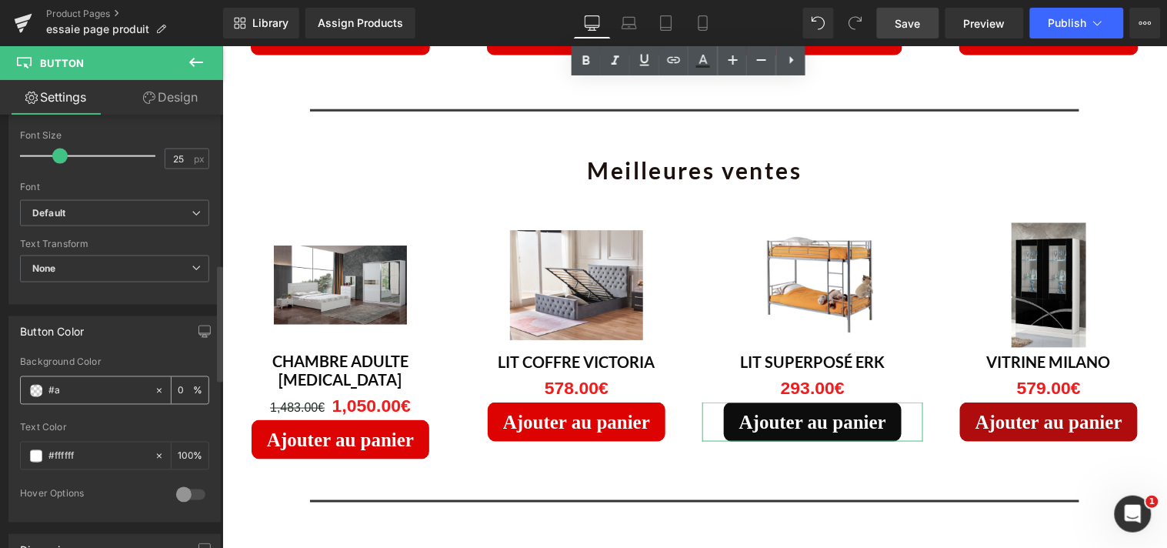
type input "#"
type input "DD0303"
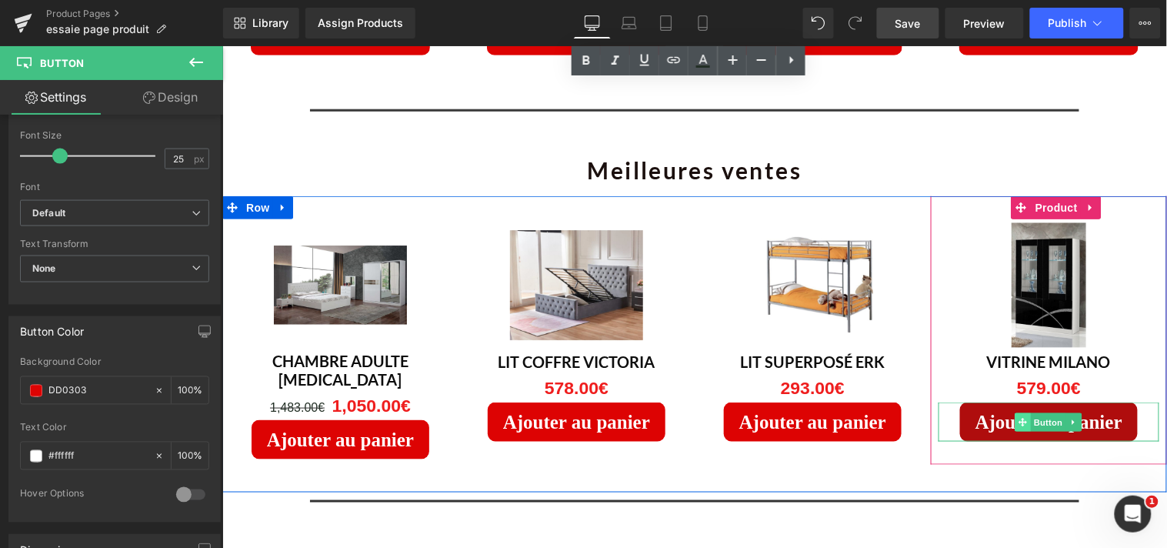
click at [1019, 417] on icon at bounding box center [1023, 421] width 8 height 9
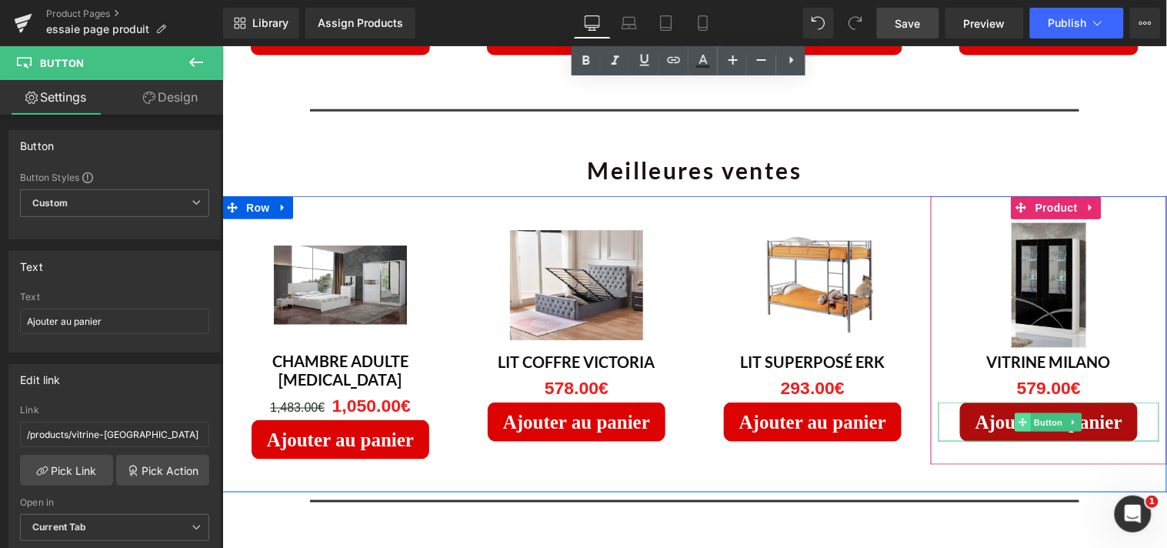
click at [1019, 417] on icon at bounding box center [1023, 421] width 8 height 8
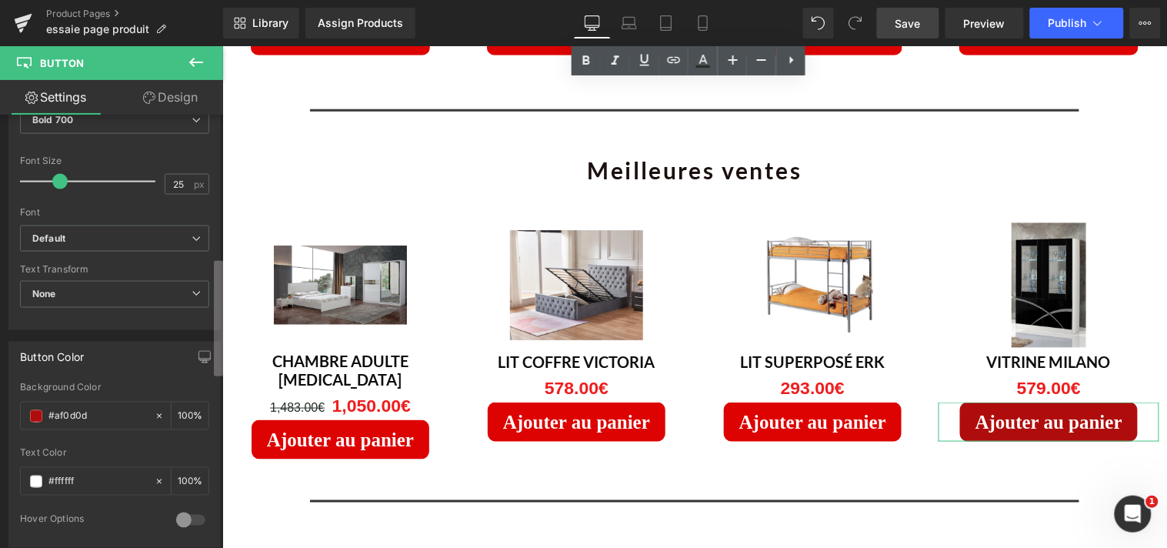
scroll to position [529, 0]
click at [219, 346] on b at bounding box center [218, 318] width 9 height 115
click at [98, 409] on input "#af0d0d" at bounding box center [97, 413] width 98 height 17
type input "#"
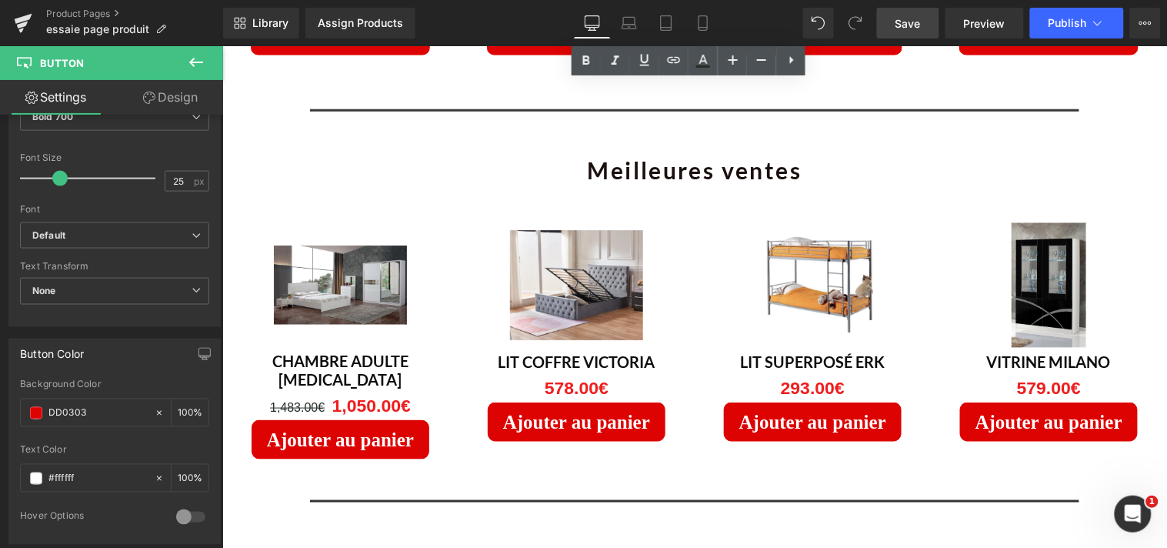
type input "DD0303"
click at [917, 28] on span "Save" at bounding box center [908, 23] width 25 height 16
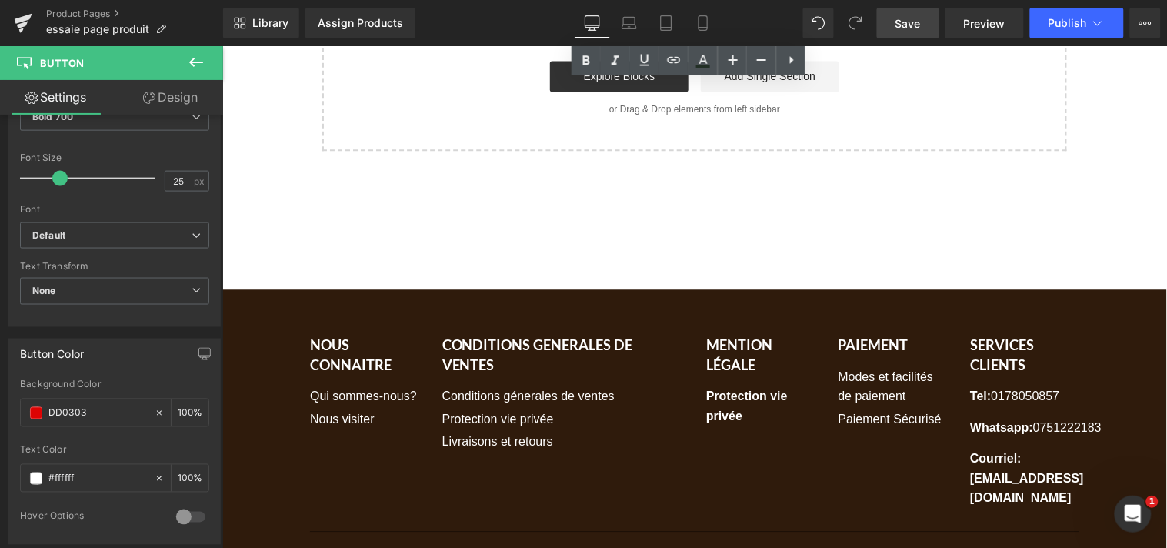
scroll to position [3697, 0]
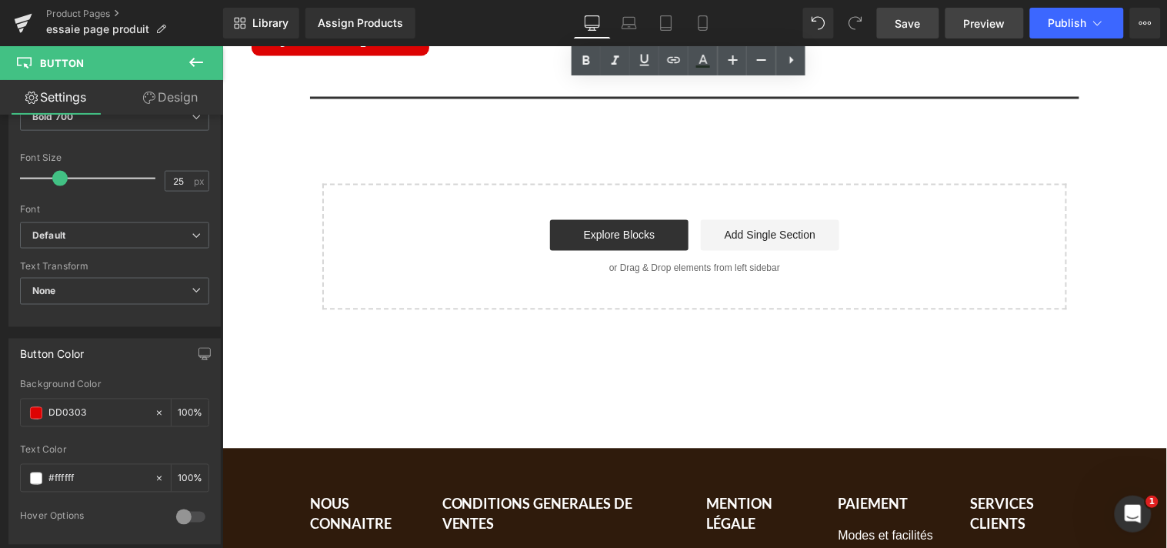
click at [980, 25] on span "Preview" at bounding box center [985, 23] width 42 height 16
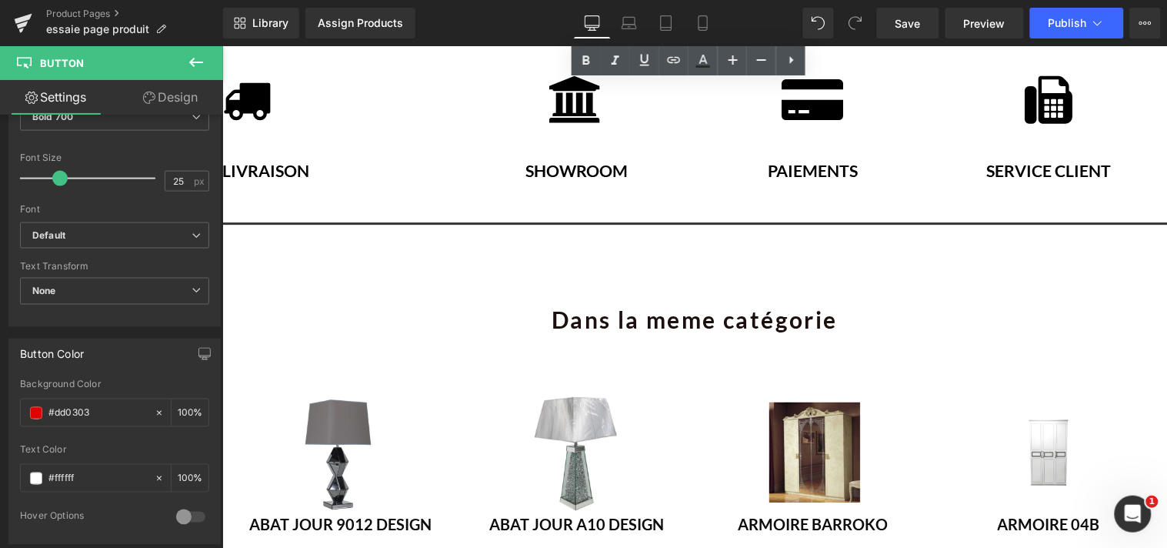
scroll to position [2613, 0]
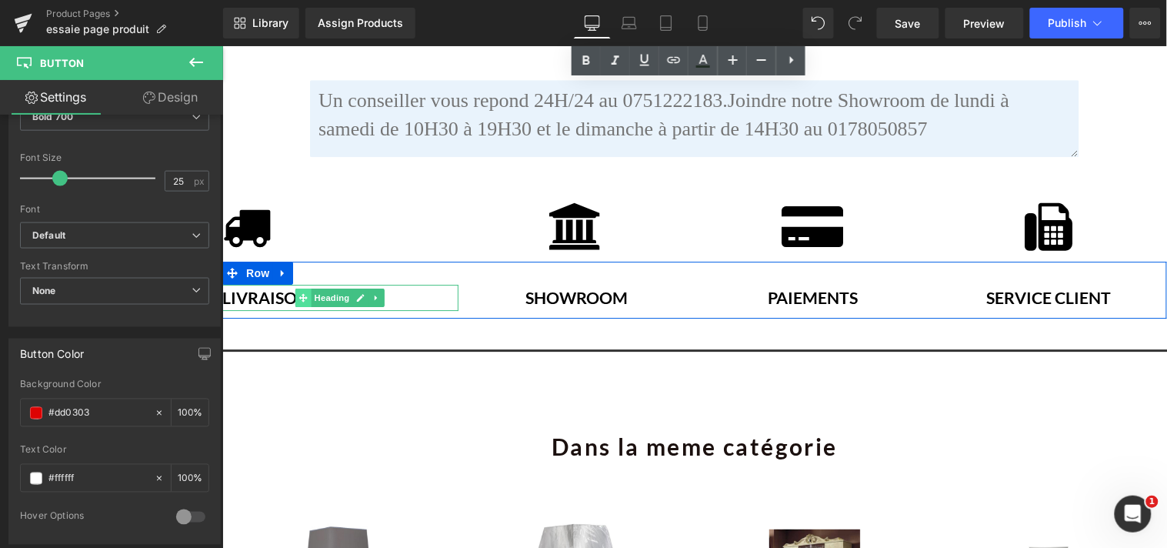
click at [299, 292] on icon at bounding box center [303, 296] width 8 height 9
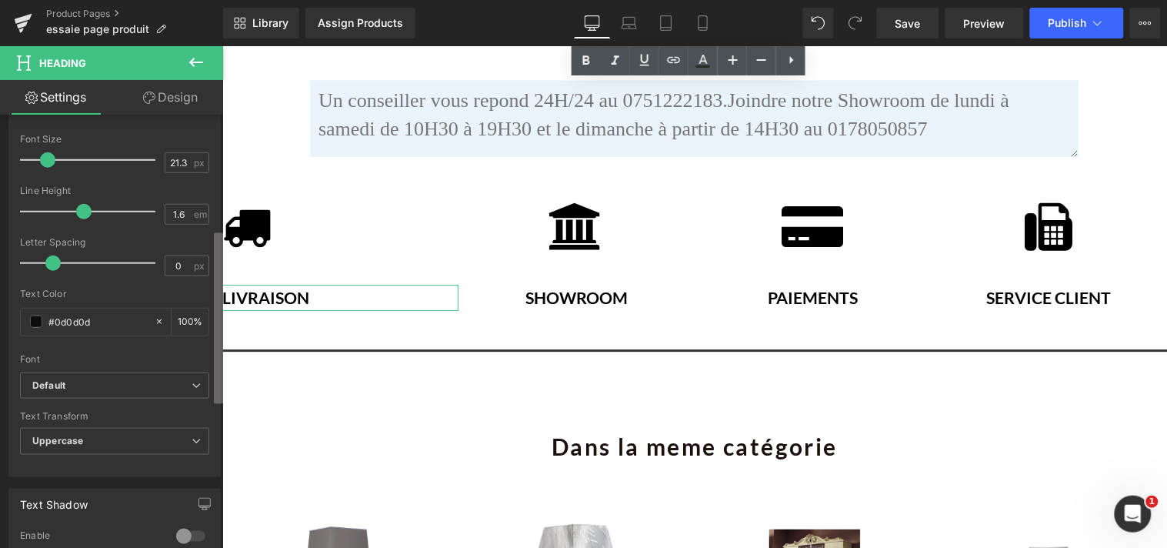
scroll to position [343, 0]
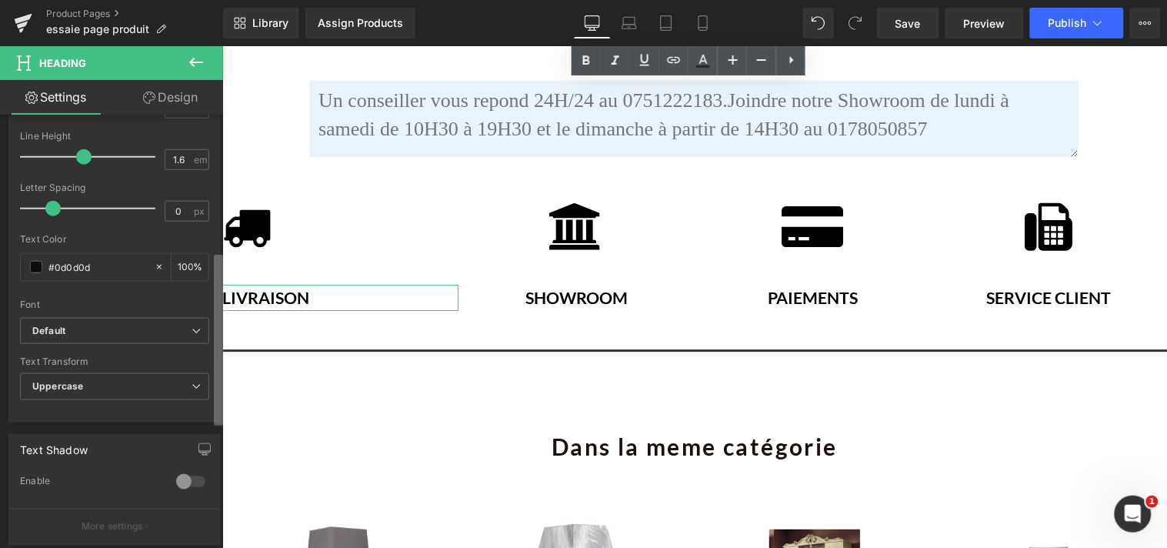
click at [215, 382] on b at bounding box center [218, 340] width 9 height 171
click at [199, 385] on span "Uppercase" at bounding box center [114, 386] width 189 height 27
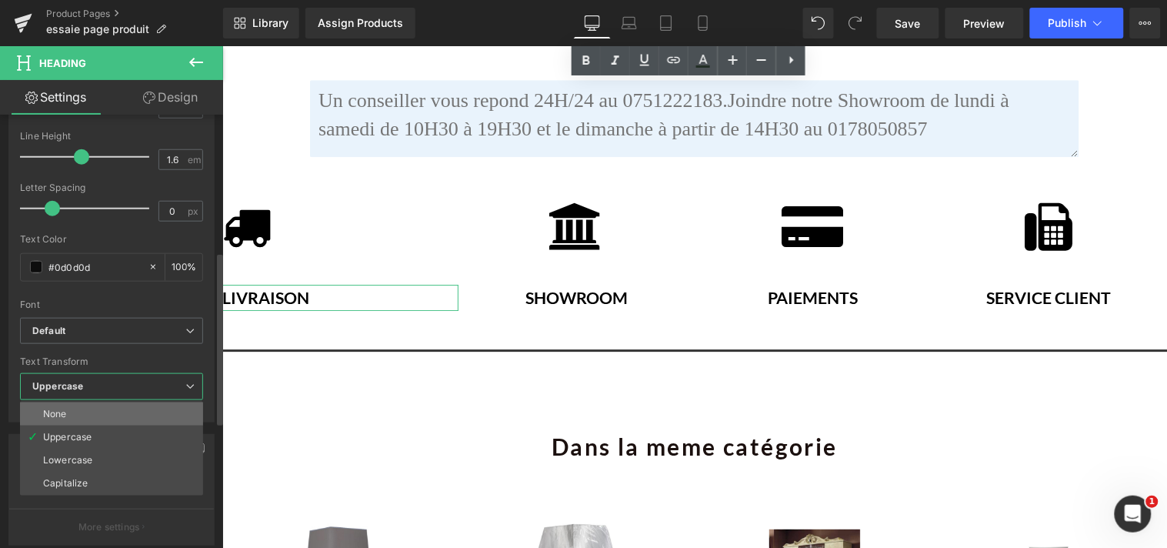
click at [158, 411] on li "None" at bounding box center [111, 413] width 183 height 23
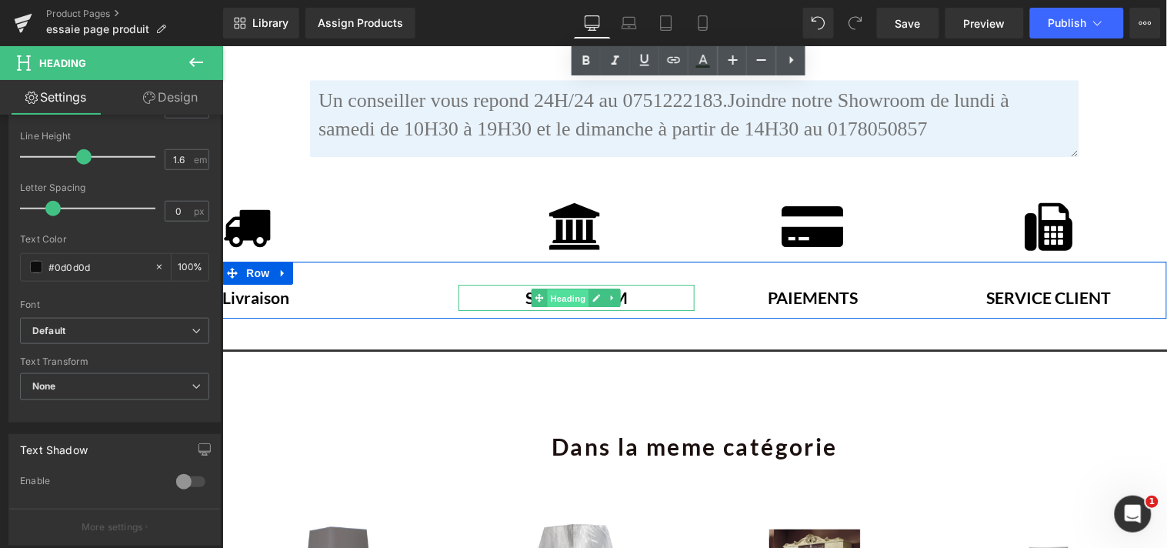
click at [547, 288] on span "Heading" at bounding box center [568, 297] width 42 height 18
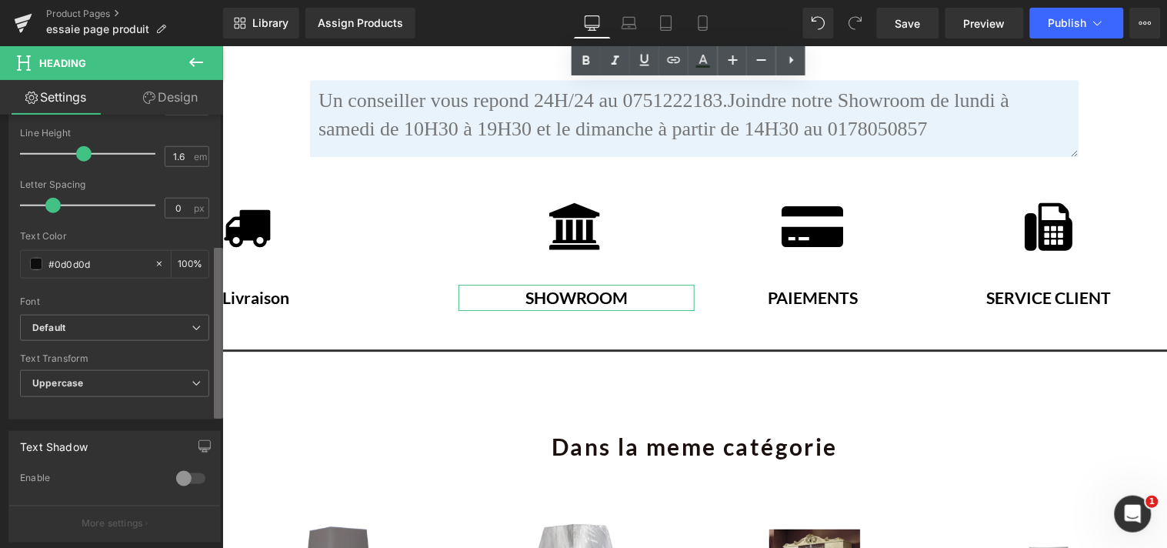
scroll to position [348, 0]
click at [214, 414] on b at bounding box center [218, 341] width 9 height 171
click at [195, 386] on icon at bounding box center [196, 381] width 9 height 9
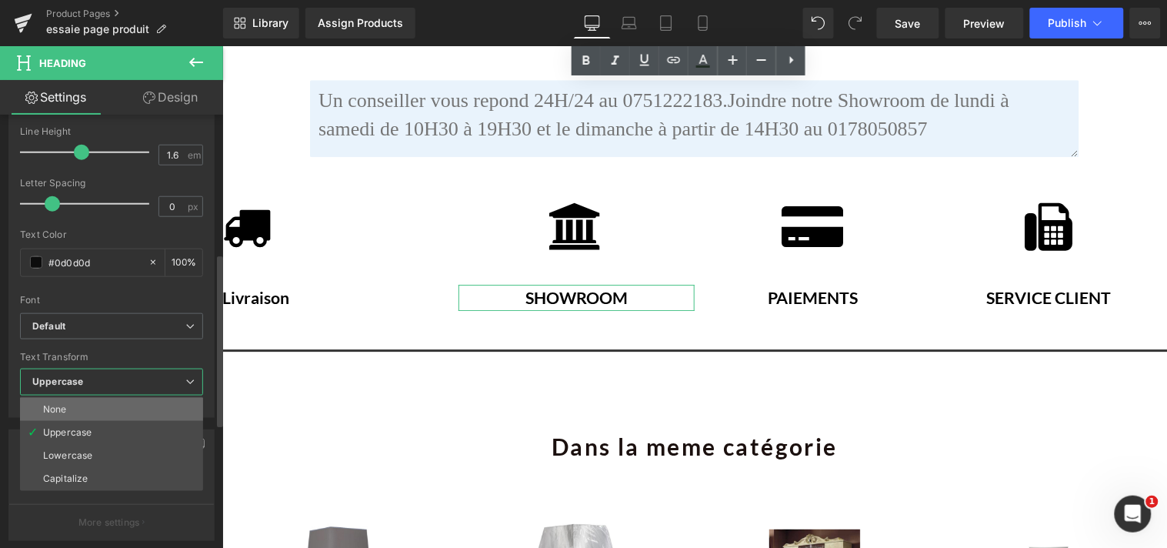
click at [147, 403] on li "None" at bounding box center [111, 409] width 183 height 23
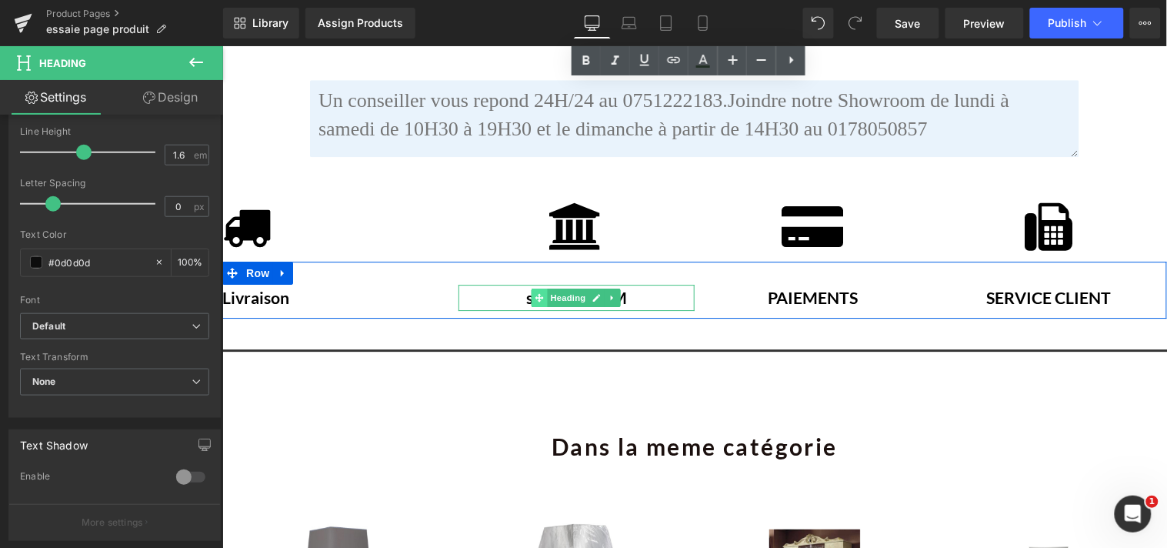
click at [536, 292] on icon at bounding box center [539, 296] width 8 height 9
click at [593, 292] on icon at bounding box center [597, 296] width 8 height 9
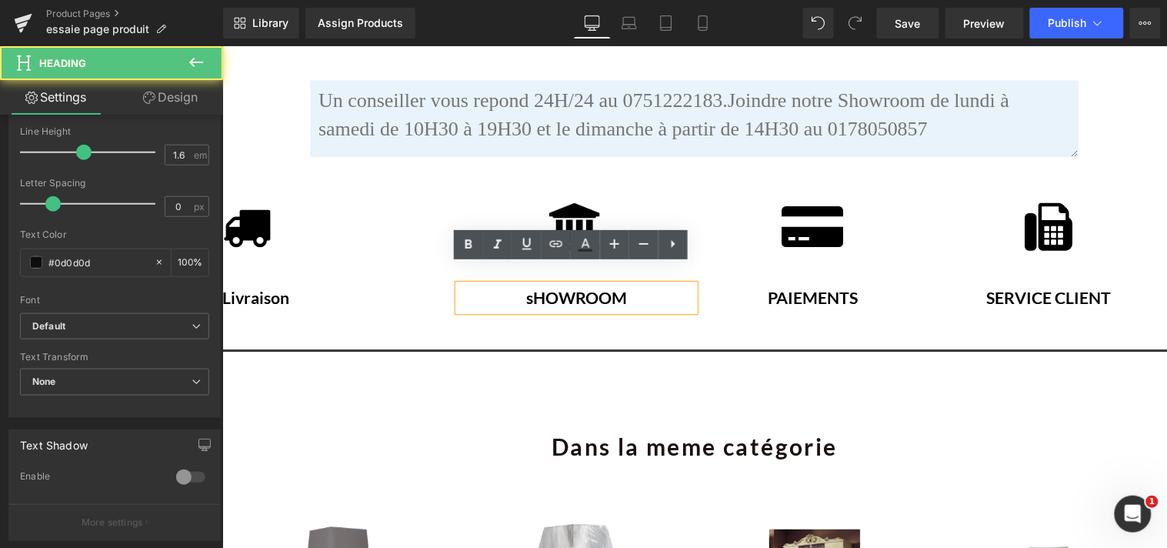
click at [625, 284] on h2 "sHOWROOM" at bounding box center [576, 297] width 236 height 26
click at [526, 287] on font "sHOWROOM" at bounding box center [576, 297] width 101 height 20
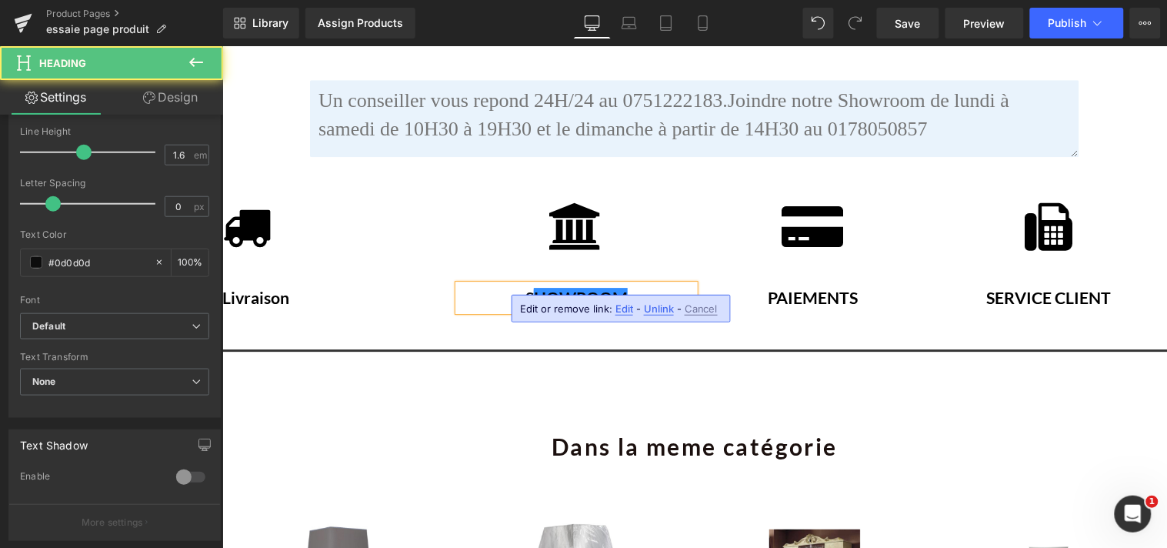
click at [621, 287] on font "HOWROOM" at bounding box center [580, 297] width 94 height 20
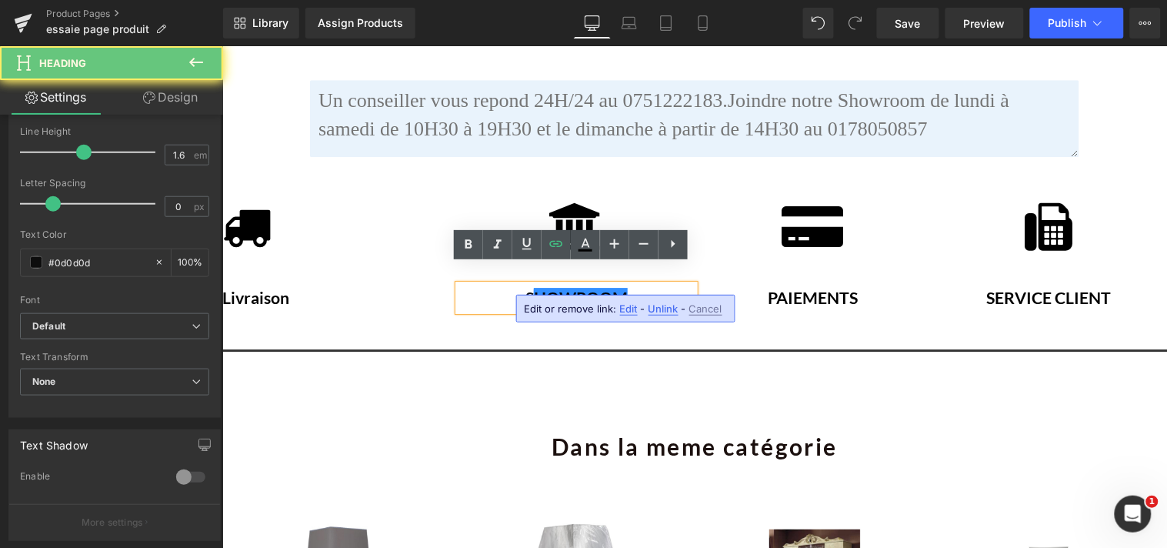
click at [621, 287] on font "HOWROOM" at bounding box center [580, 297] width 94 height 20
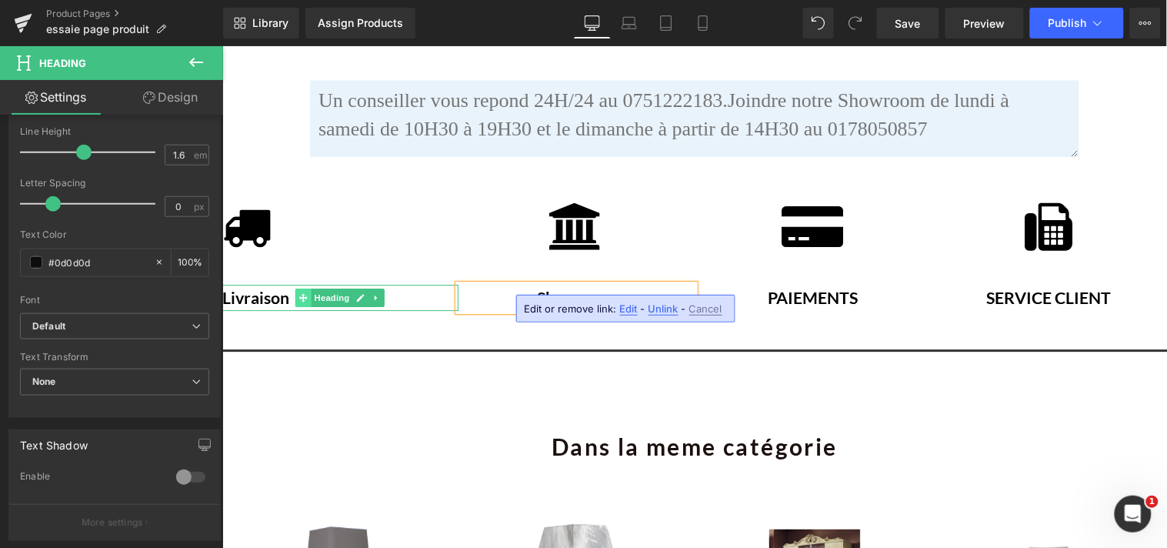
click at [295, 288] on span at bounding box center [303, 297] width 16 height 18
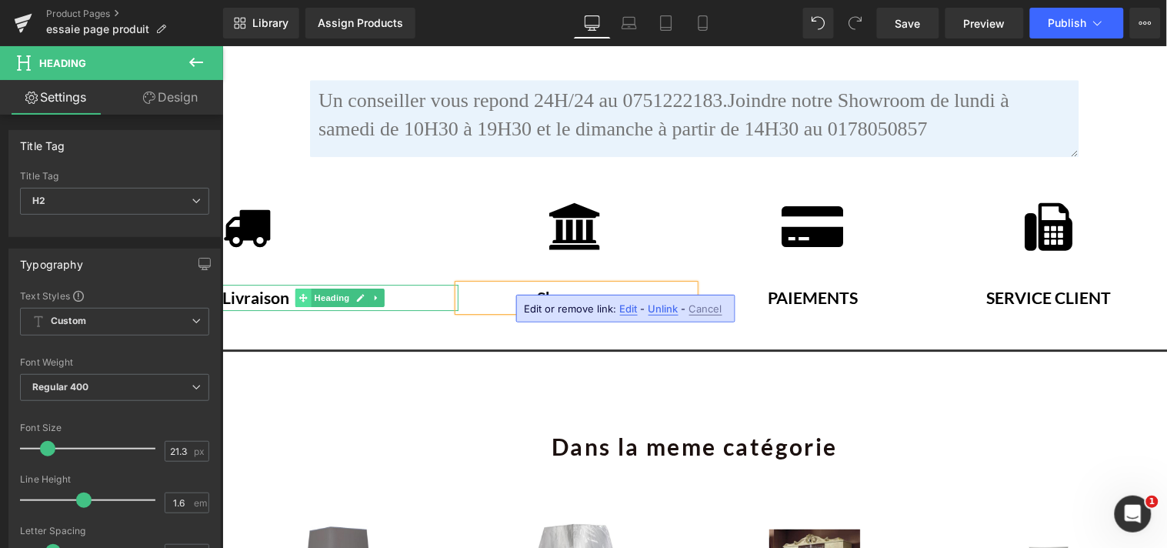
click at [295, 288] on span at bounding box center [303, 297] width 16 height 18
click at [356, 292] on icon at bounding box center [360, 296] width 8 height 9
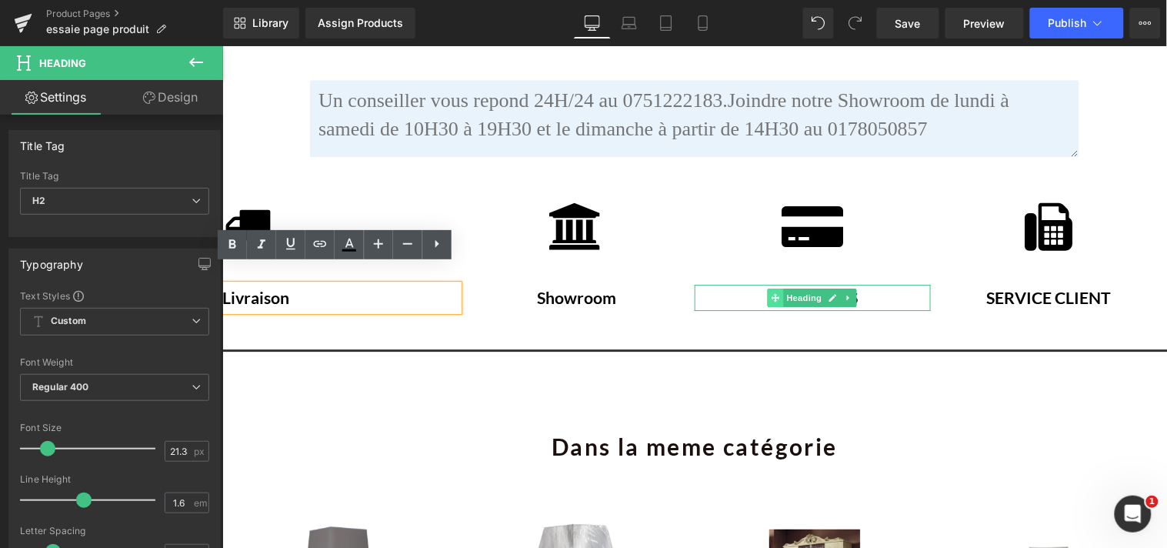
click at [773, 288] on span at bounding box center [775, 297] width 16 height 18
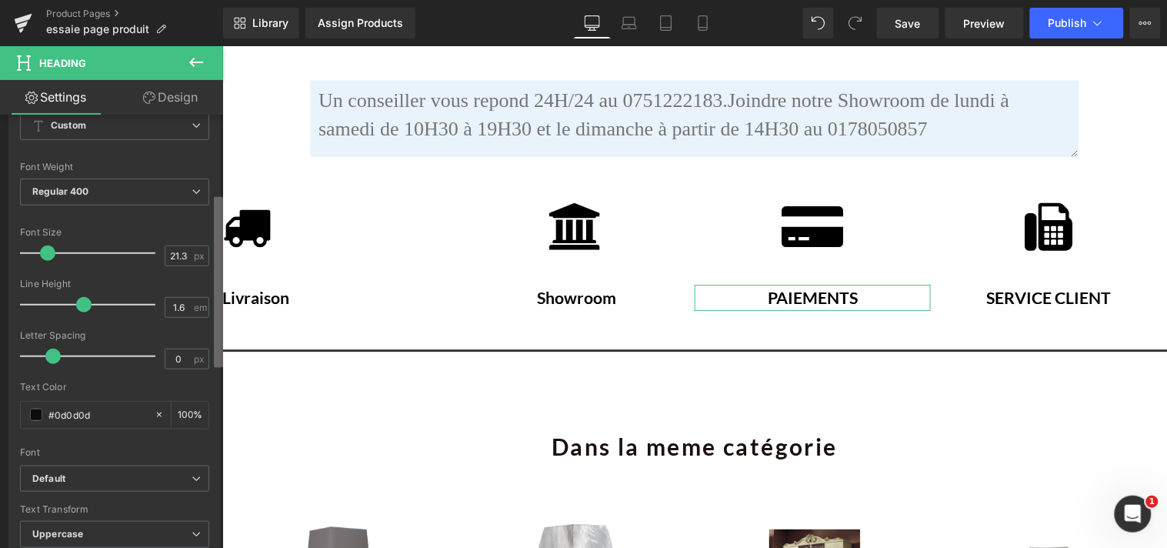
scroll to position [189, 0]
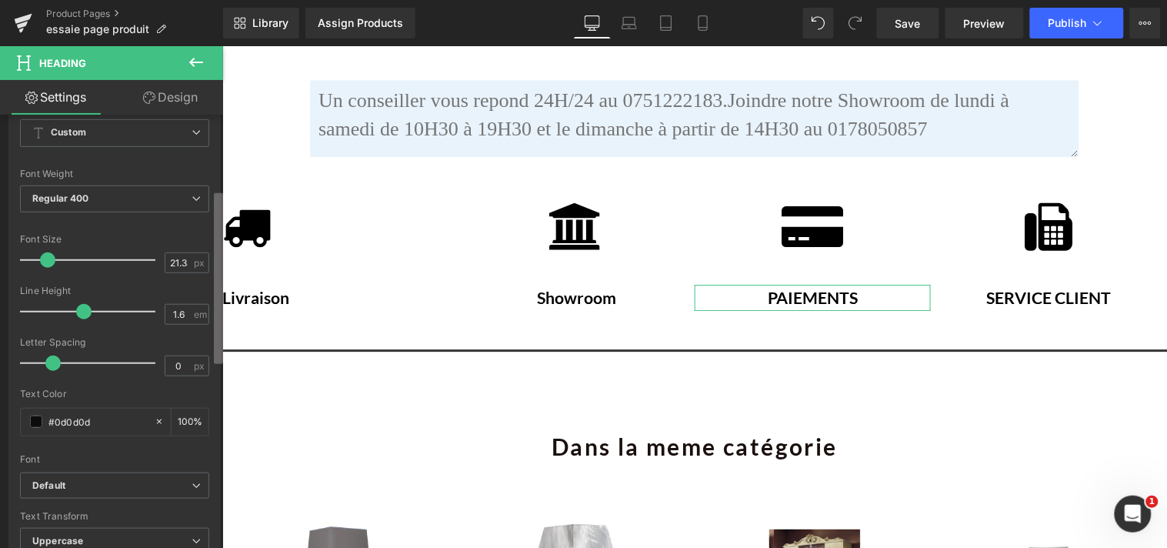
click at [219, 280] on b at bounding box center [218, 278] width 9 height 171
click at [193, 205] on span "Regular 400" at bounding box center [114, 198] width 189 height 27
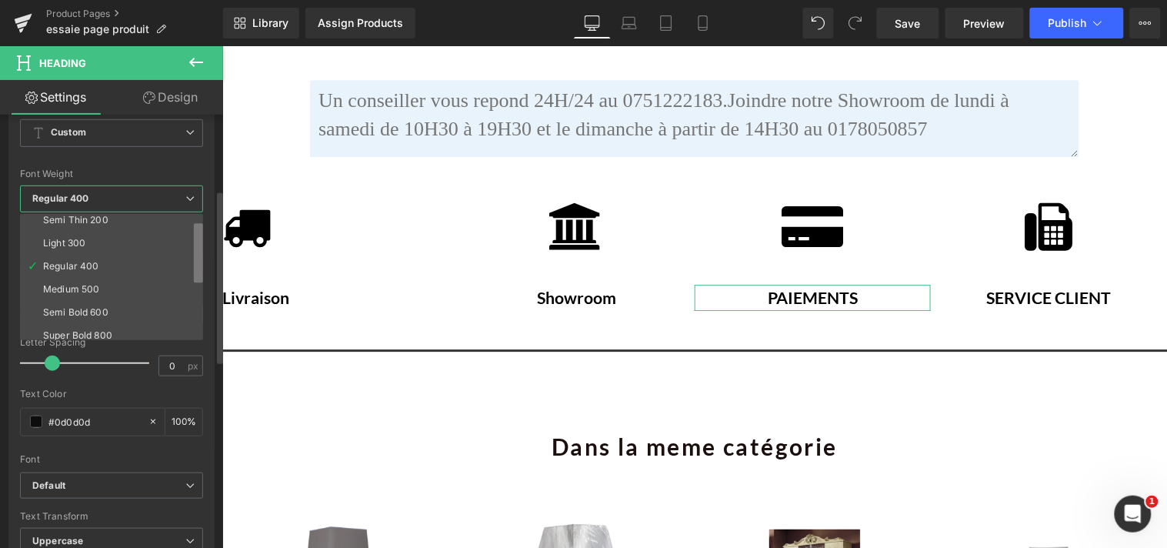
scroll to position [122, 0]
click at [185, 313] on ul "Thin 100 Semi Thin 200 Light 300 Regular 400 Medium 500 Semi Bold 600 Super Bol…" at bounding box center [111, 277] width 183 height 126
click at [125, 288] on li "Bold 700" at bounding box center [115, 288] width 190 height 23
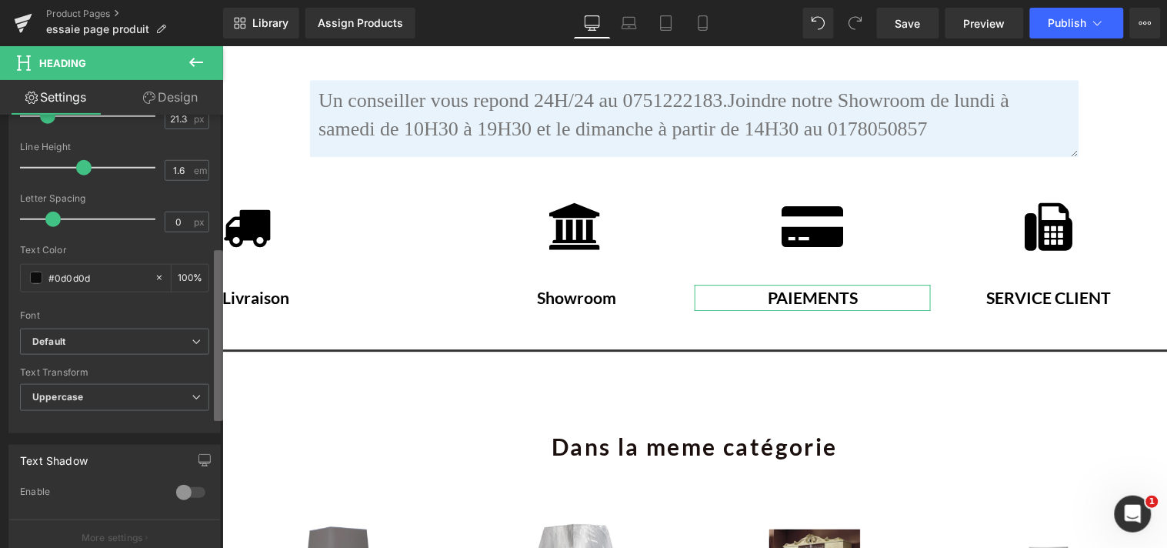
scroll to position [372, 0]
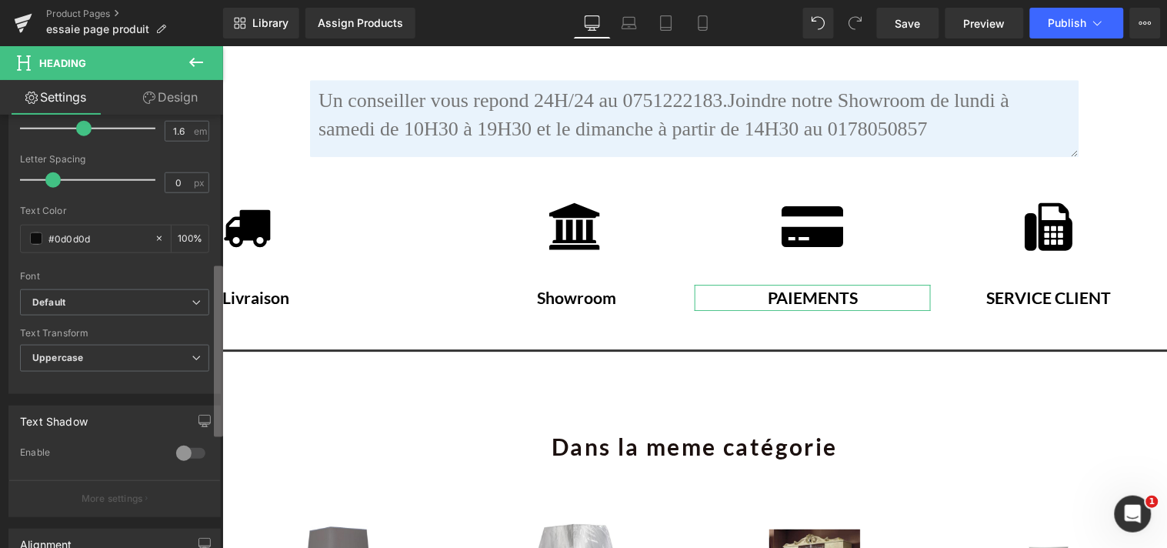
click at [216, 301] on b at bounding box center [218, 351] width 9 height 171
click at [194, 356] on icon at bounding box center [196, 357] width 9 height 9
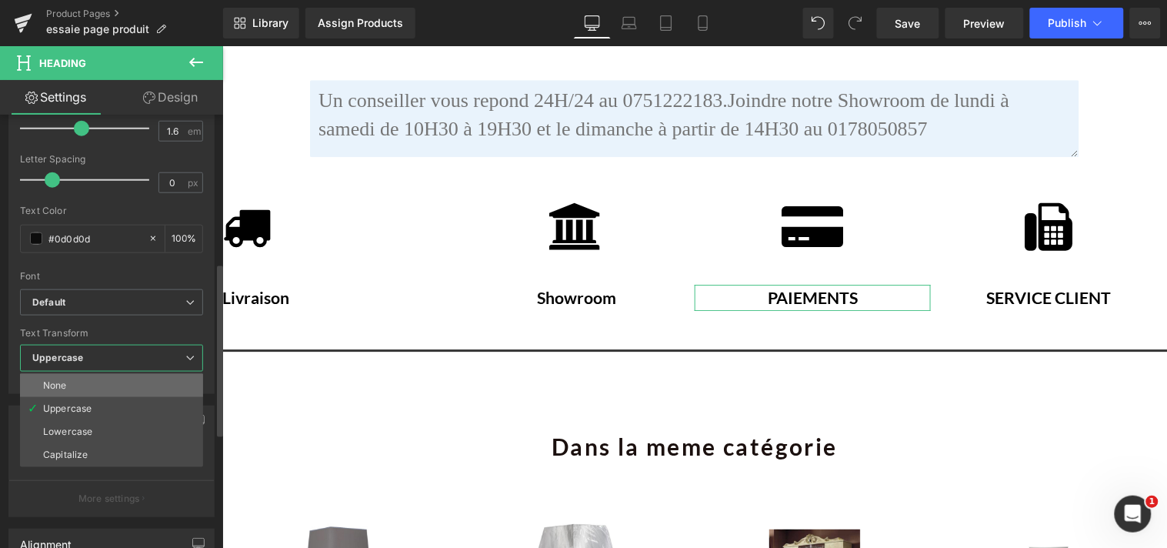
click at [146, 379] on li "None" at bounding box center [111, 385] width 183 height 23
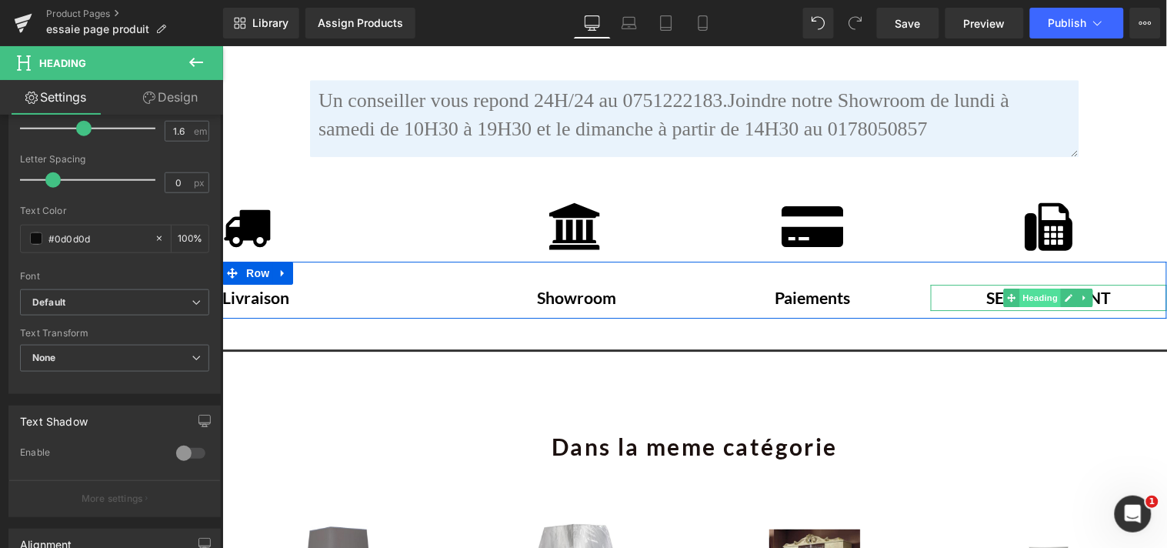
click at [1020, 288] on span "Heading" at bounding box center [1041, 297] width 42 height 18
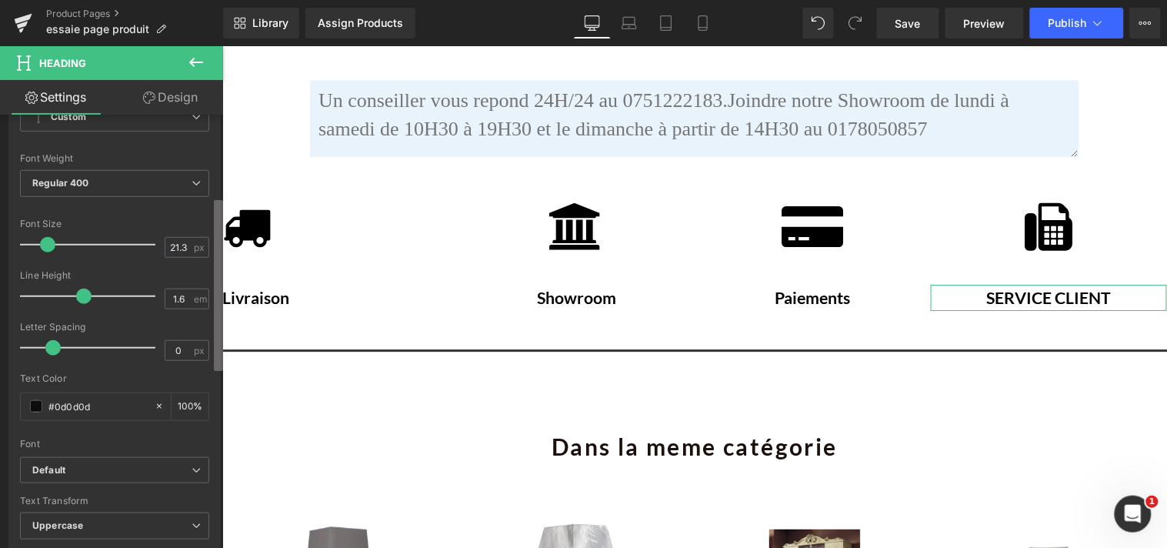
scroll to position [206, 0]
click at [217, 292] on b at bounding box center [218, 285] width 9 height 171
click at [187, 189] on span "Regular 400" at bounding box center [114, 181] width 189 height 27
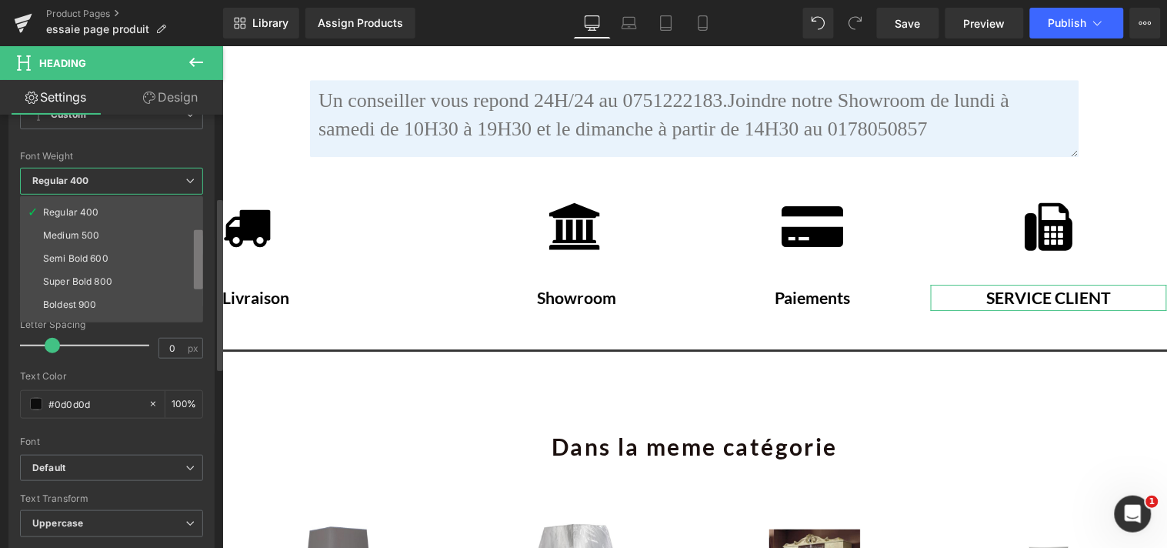
scroll to position [82, 0]
click at [197, 278] on b at bounding box center [198, 260] width 9 height 60
click at [96, 302] on li "Bold 700" at bounding box center [115, 310] width 190 height 23
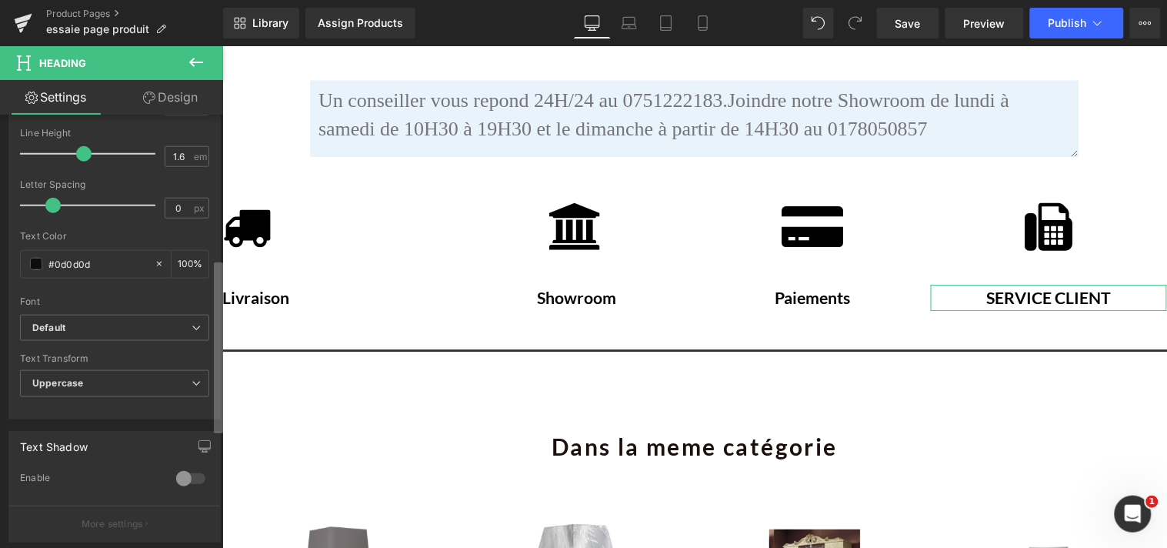
scroll to position [391, 0]
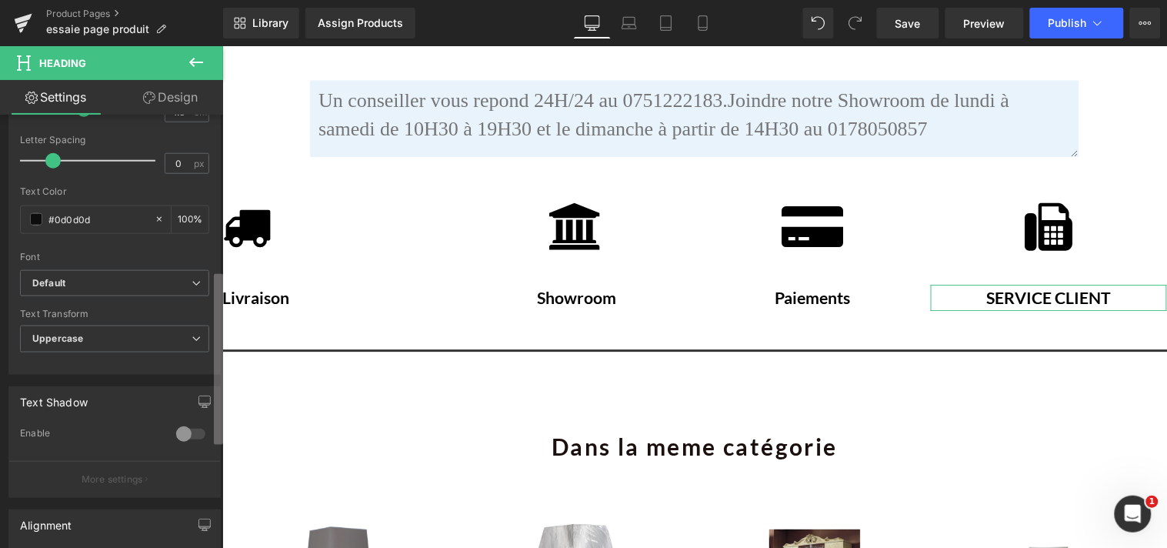
click at [217, 343] on b at bounding box center [218, 359] width 9 height 171
click at [193, 339] on icon at bounding box center [196, 338] width 9 height 9
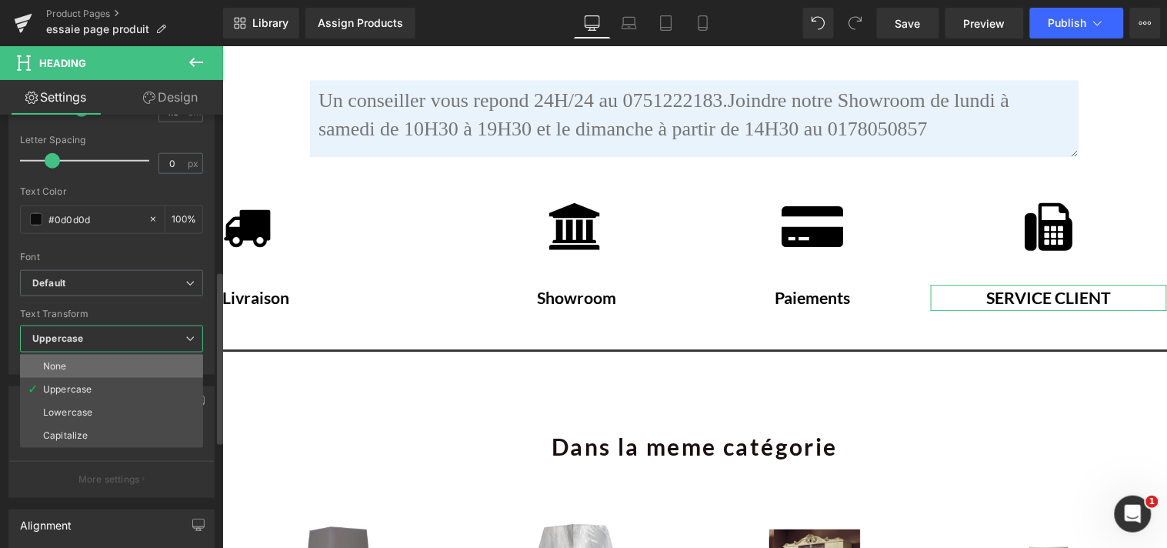
click at [174, 359] on li "None" at bounding box center [111, 366] width 183 height 23
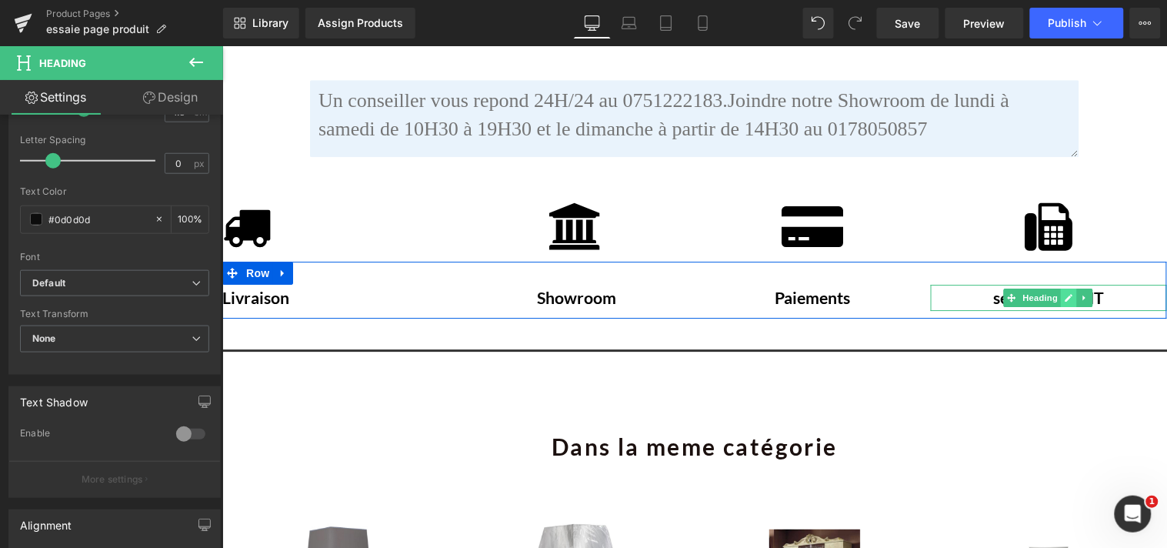
click at [1065, 292] on icon at bounding box center [1069, 296] width 8 height 9
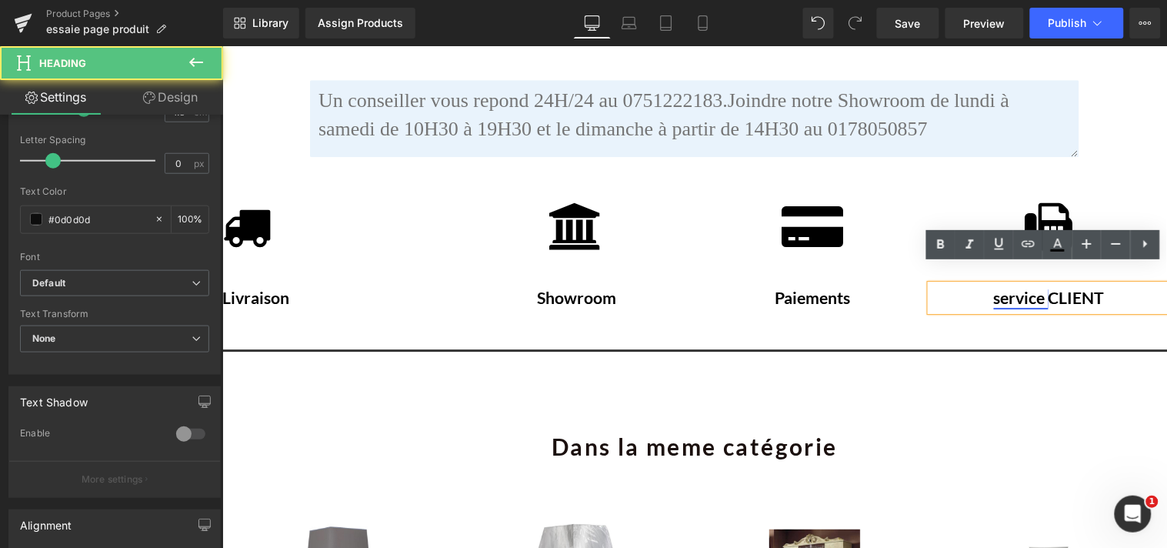
click at [994, 287] on font "service" at bounding box center [1019, 297] width 52 height 20
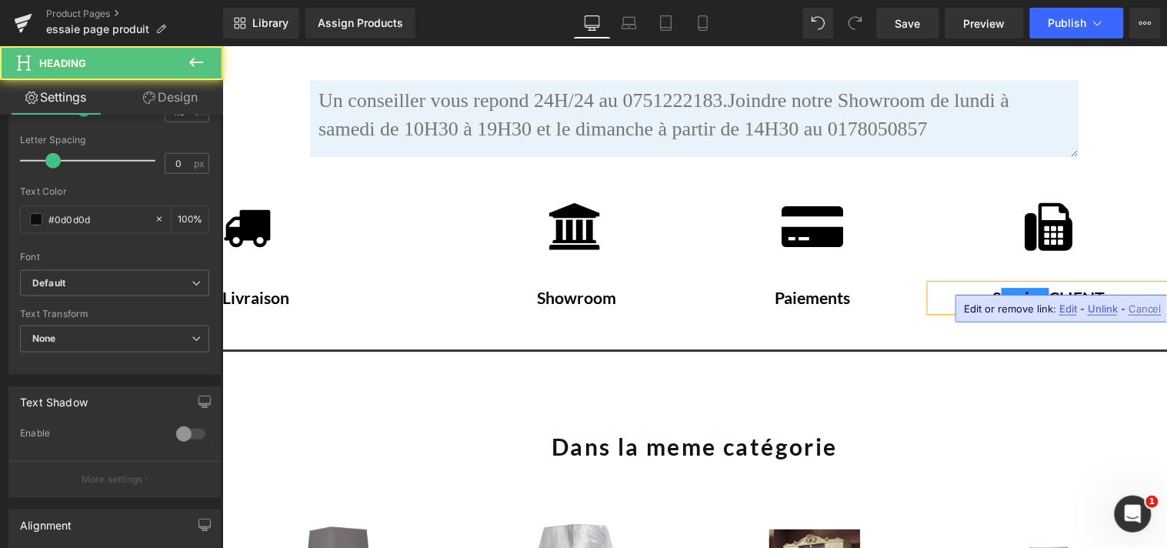
click at [1096, 287] on font "S ervice CLIENT" at bounding box center [1049, 297] width 112 height 20
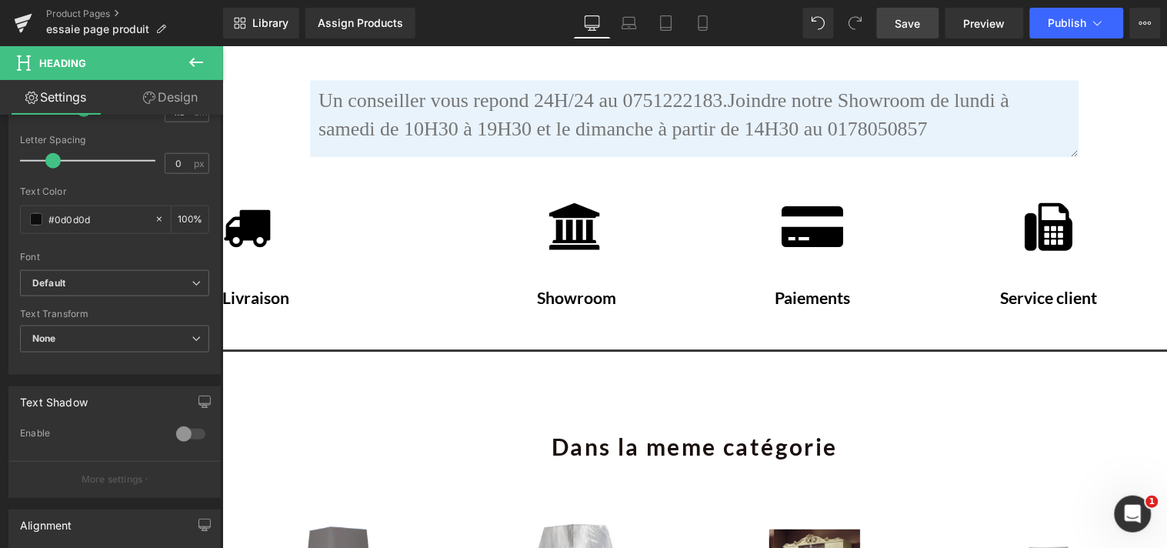
click at [917, 23] on span "Save" at bounding box center [908, 23] width 25 height 16
click at [981, 21] on span "Preview" at bounding box center [985, 23] width 42 height 16
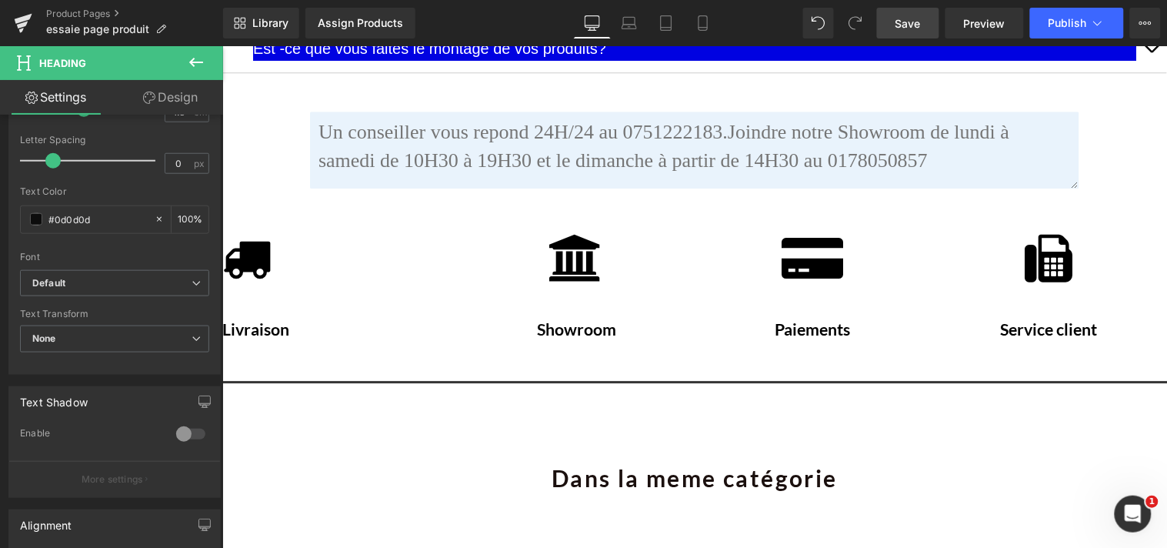
scroll to position [2574, 0]
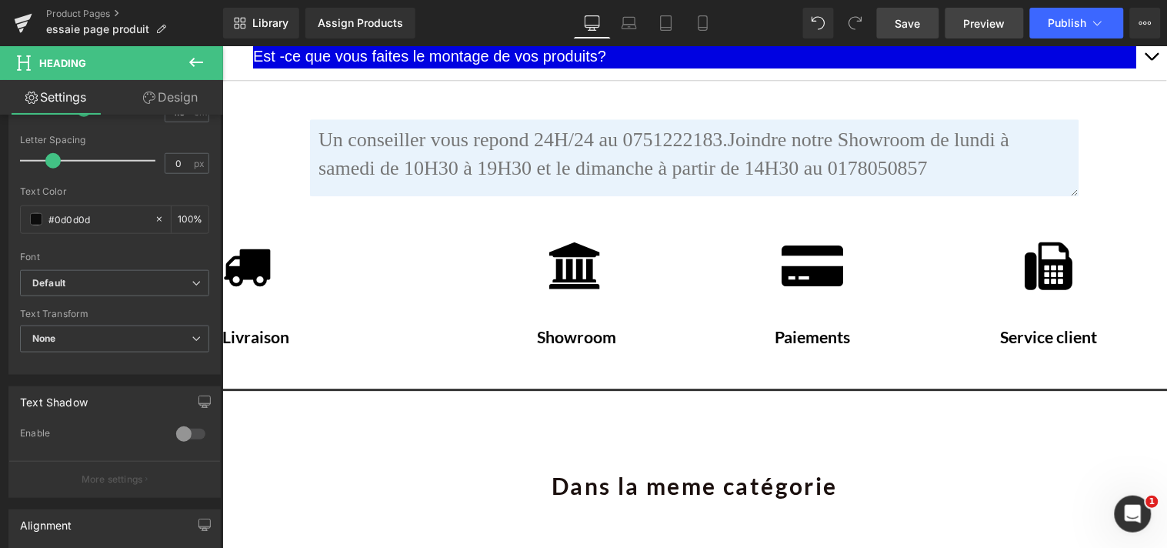
click at [983, 18] on span "Preview" at bounding box center [985, 23] width 42 height 16
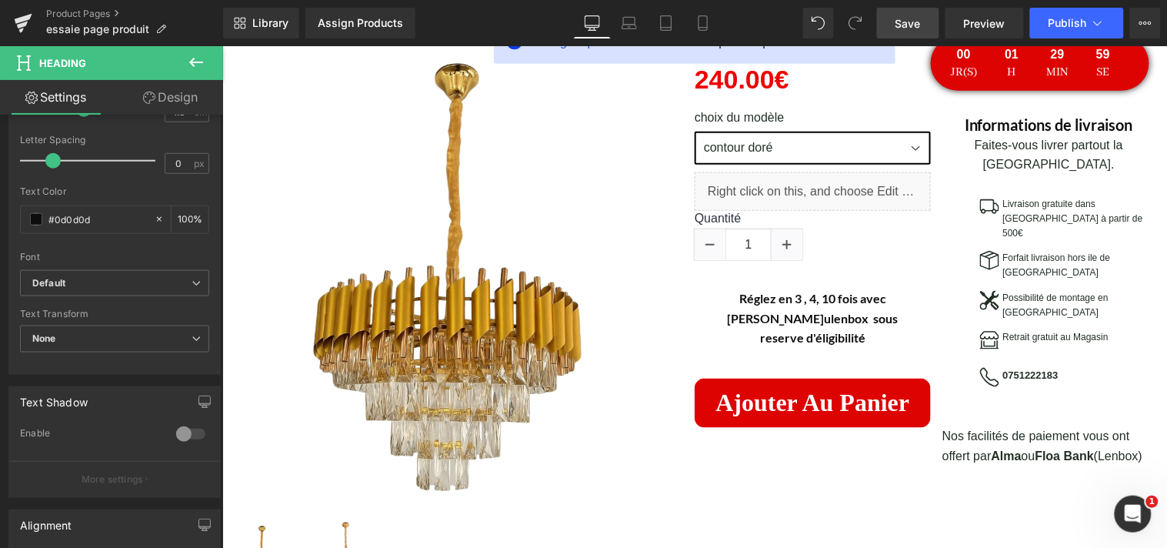
scroll to position [251, 0]
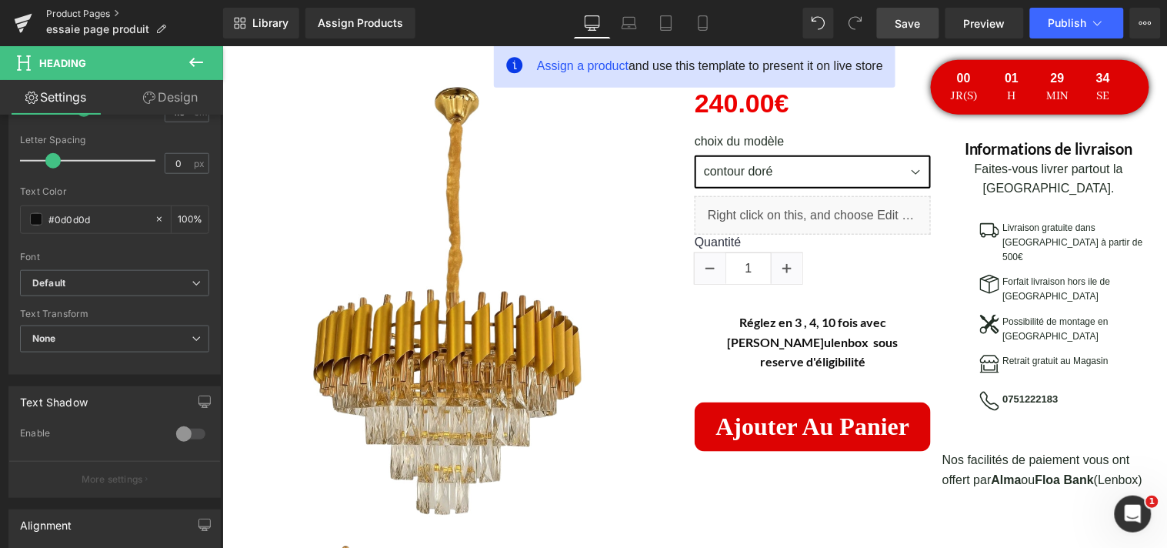
click at [71, 9] on link "Product Pages" at bounding box center [134, 14] width 177 height 12
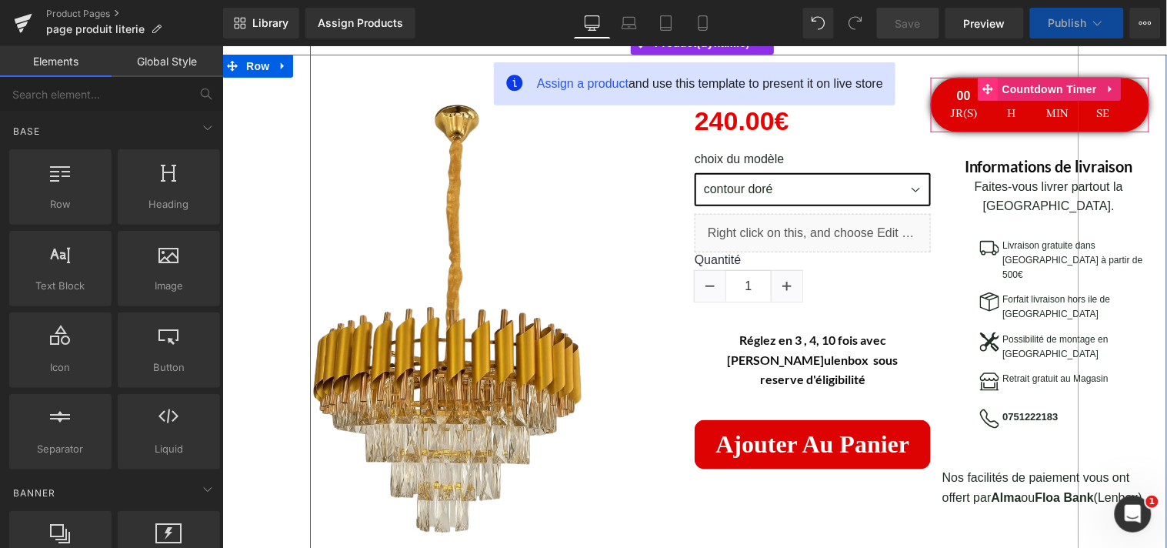
click at [983, 92] on icon at bounding box center [988, 88] width 11 height 11
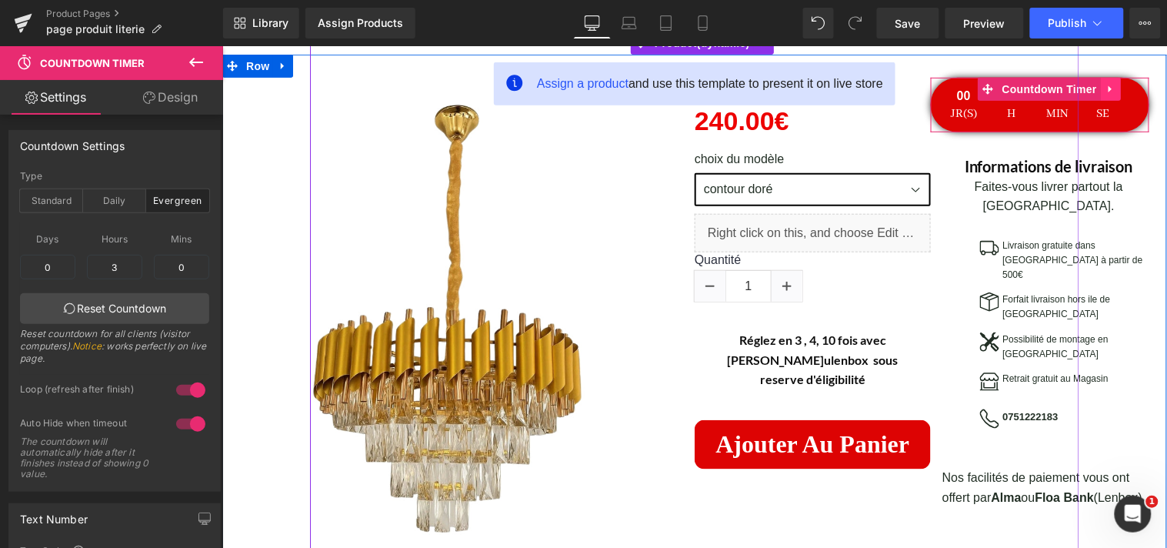
click at [1105, 85] on icon at bounding box center [1110, 88] width 11 height 12
click at [1115, 88] on icon at bounding box center [1120, 88] width 11 height 11
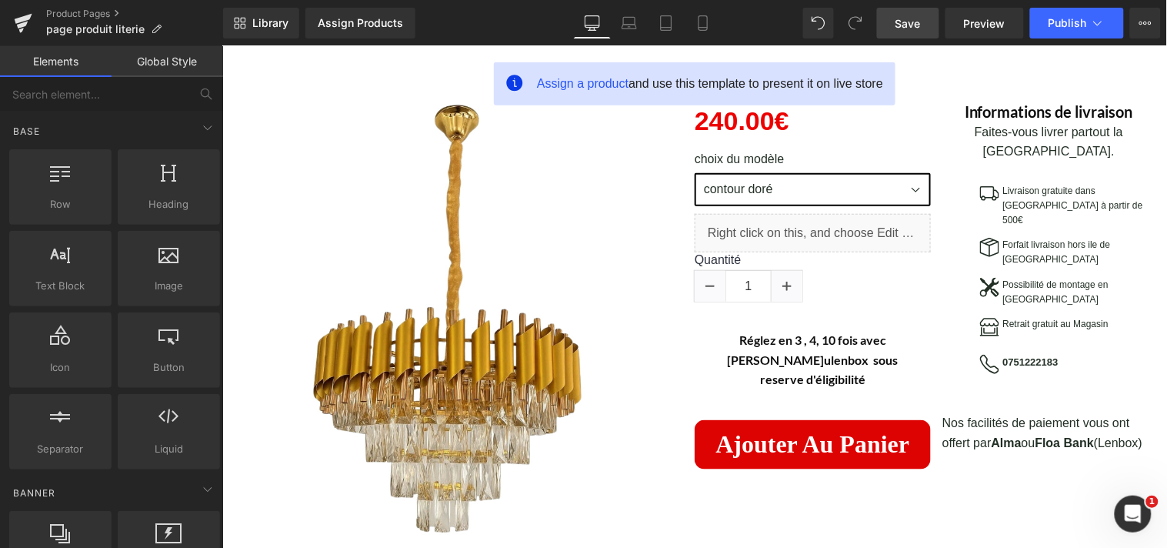
click at [918, 25] on span "Save" at bounding box center [908, 23] width 25 height 16
click at [980, 31] on span "Preview" at bounding box center [985, 23] width 42 height 16
click at [1087, 24] on span "Publish" at bounding box center [1068, 23] width 38 height 12
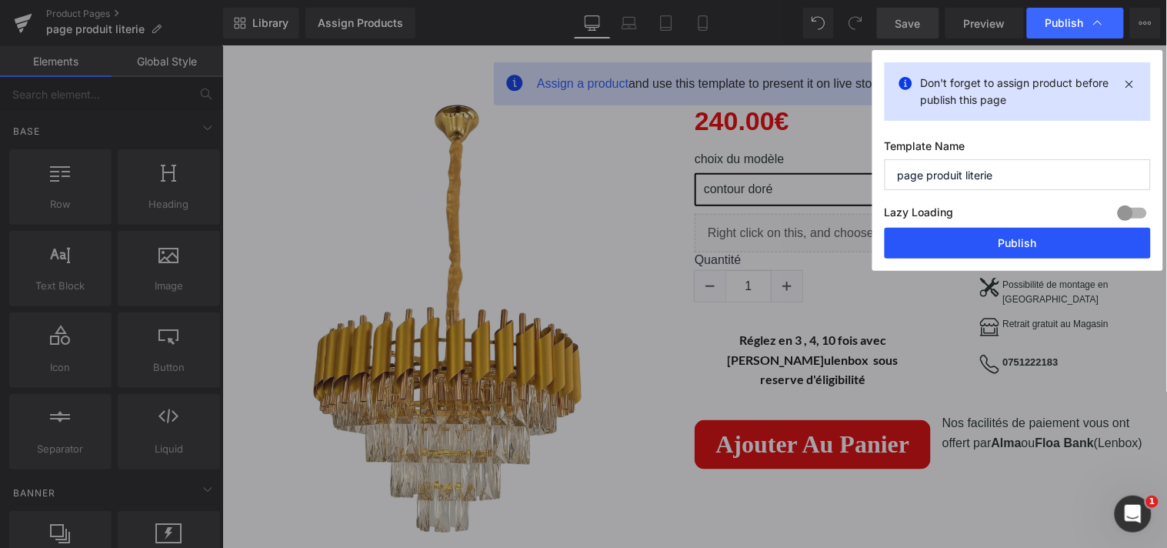
click at [1036, 235] on button "Publish" at bounding box center [1018, 243] width 266 height 31
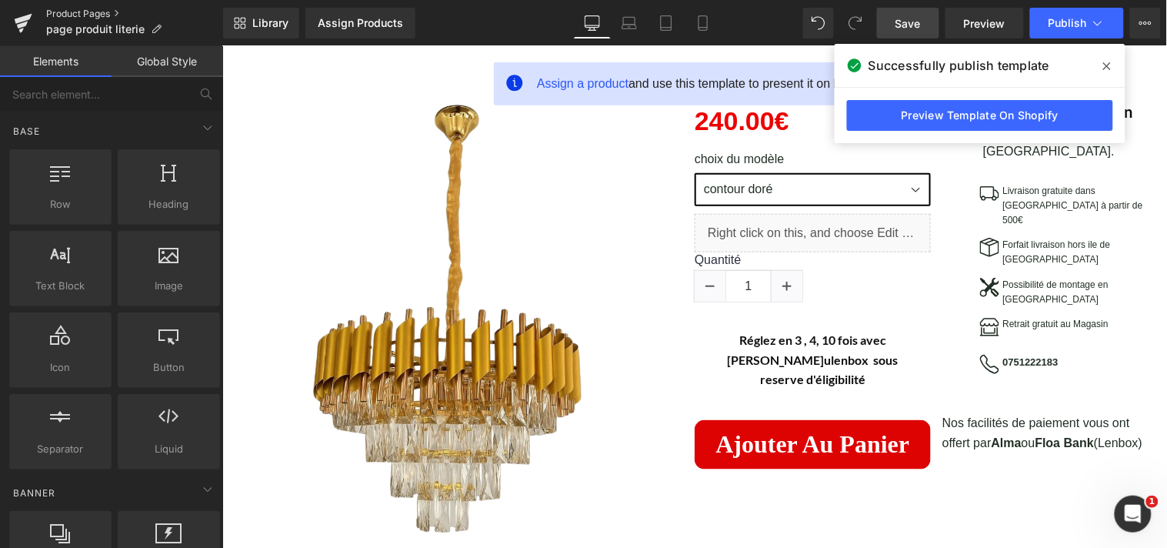
click at [69, 12] on link "Product Pages" at bounding box center [134, 14] width 177 height 12
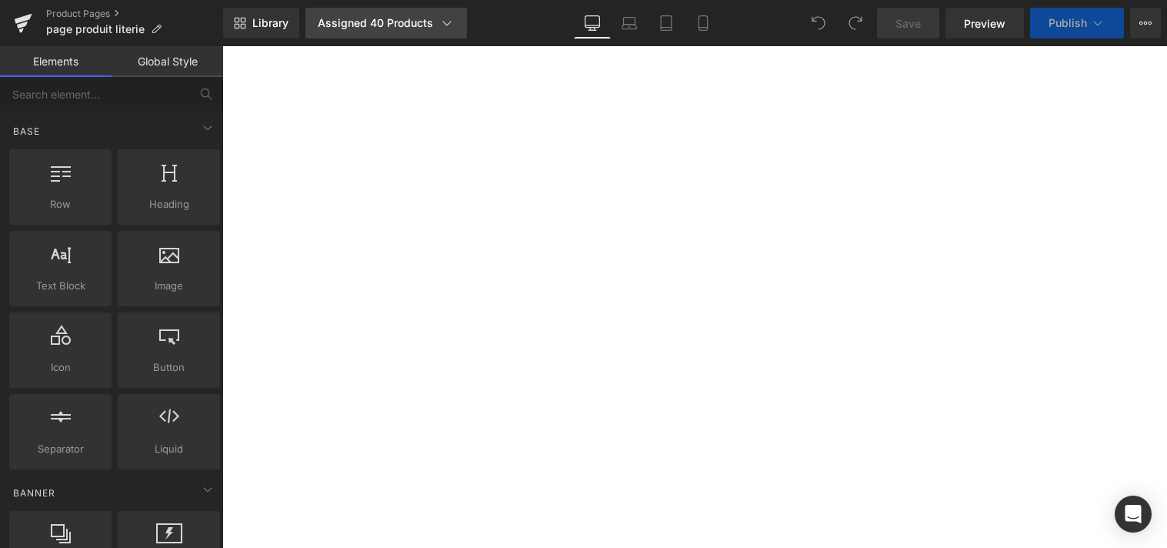
click at [444, 27] on icon at bounding box center [446, 22] width 15 height 15
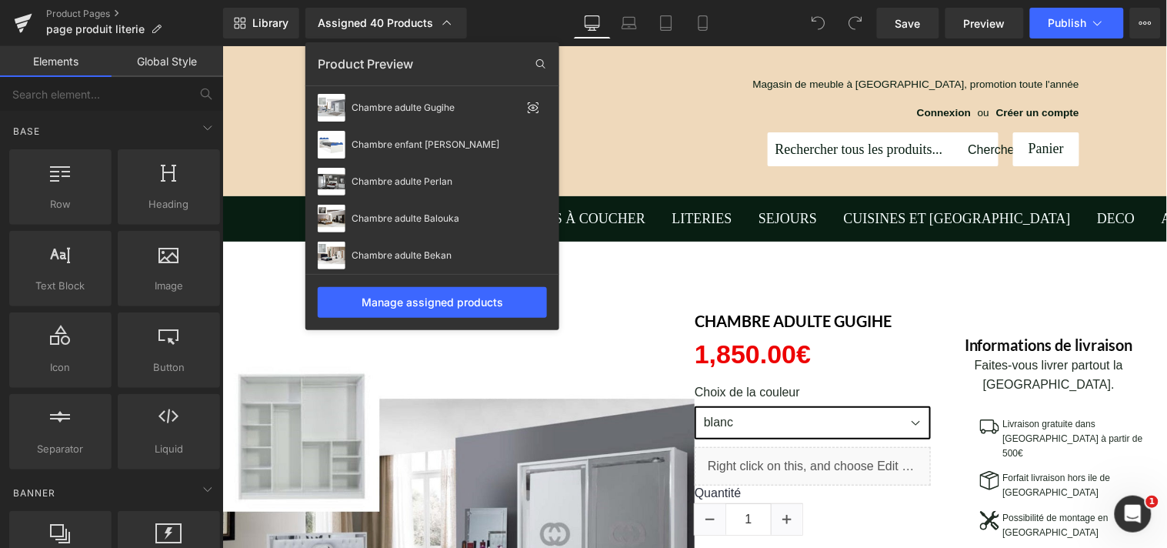
click at [467, 66] on div "Product Preview" at bounding box center [432, 64] width 254 height 25
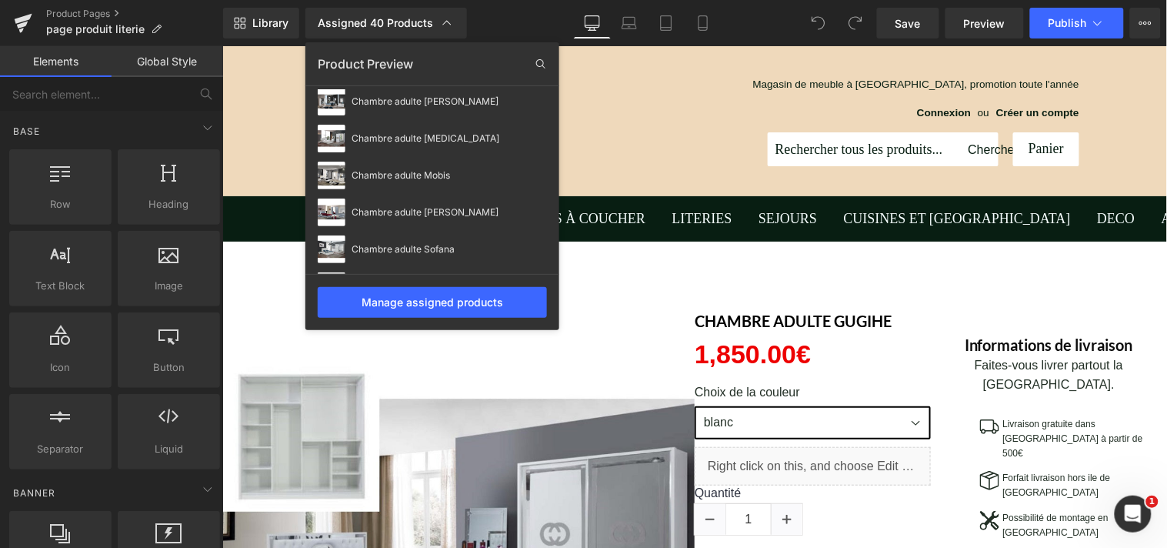
scroll to position [736, 0]
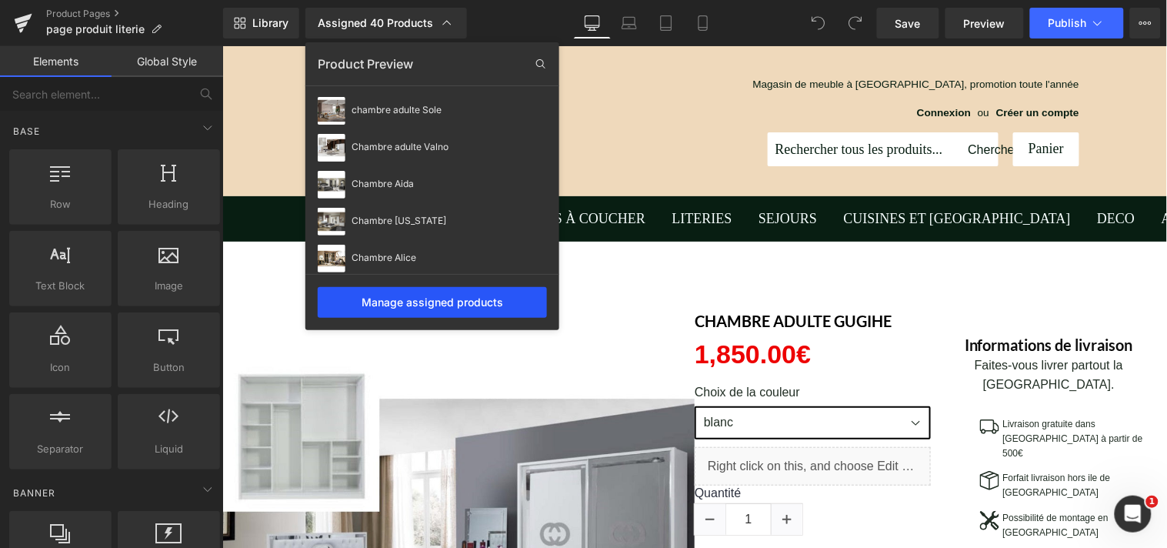
click at [486, 304] on div "Manage assigned products" at bounding box center [432, 302] width 229 height 31
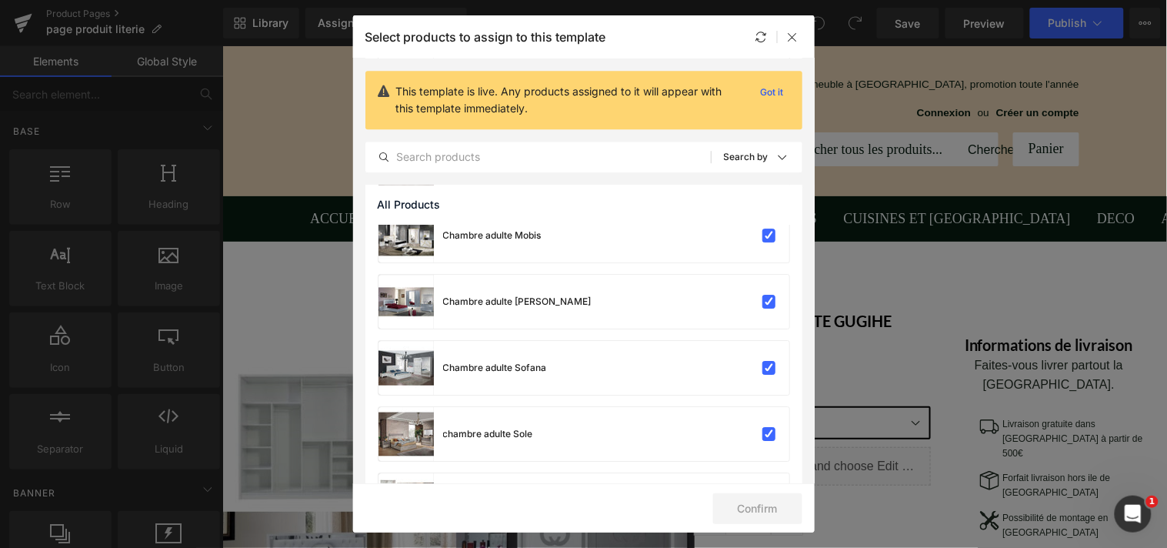
scroll to position [1160, 0]
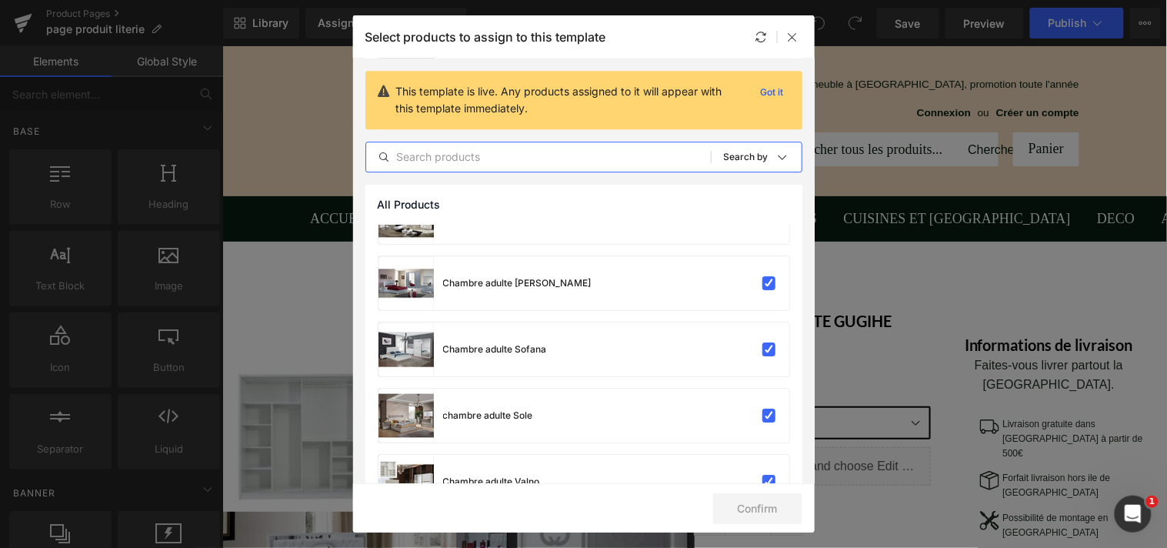
click at [557, 162] on input "text" at bounding box center [538, 157] width 345 height 18
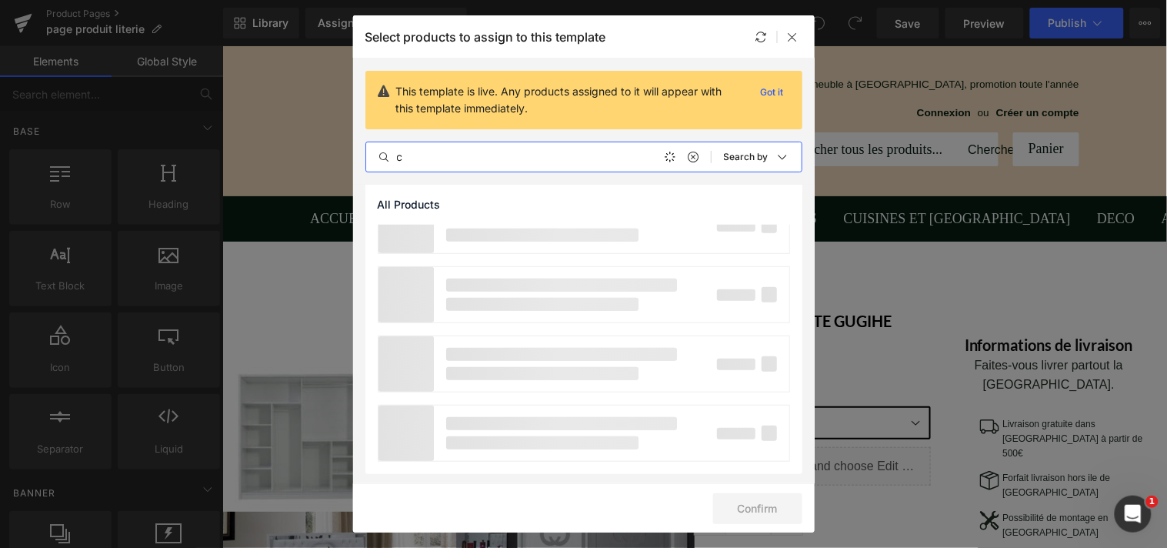
scroll to position [0, 0]
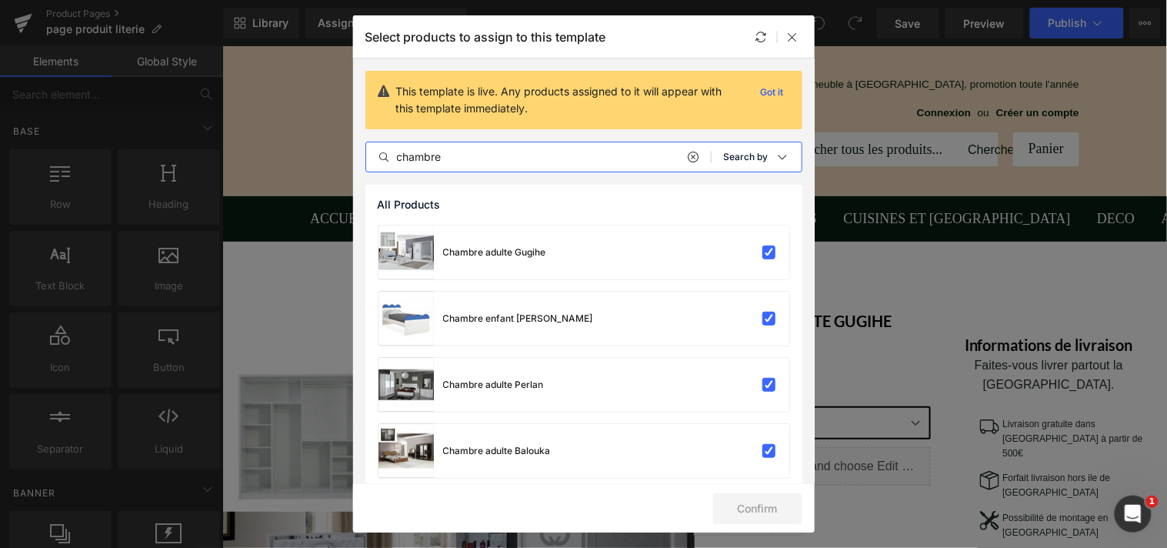
type input "chambre"
click at [776, 157] on icon at bounding box center [782, 157] width 12 height 12
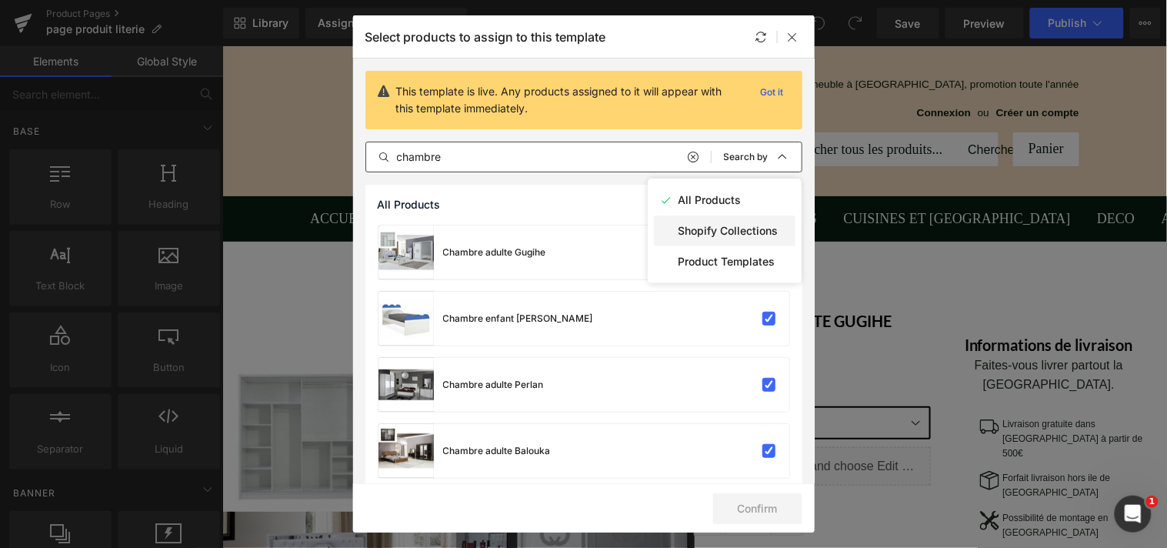
click at [752, 229] on p "Shopify Collections" at bounding box center [729, 231] width 100 height 12
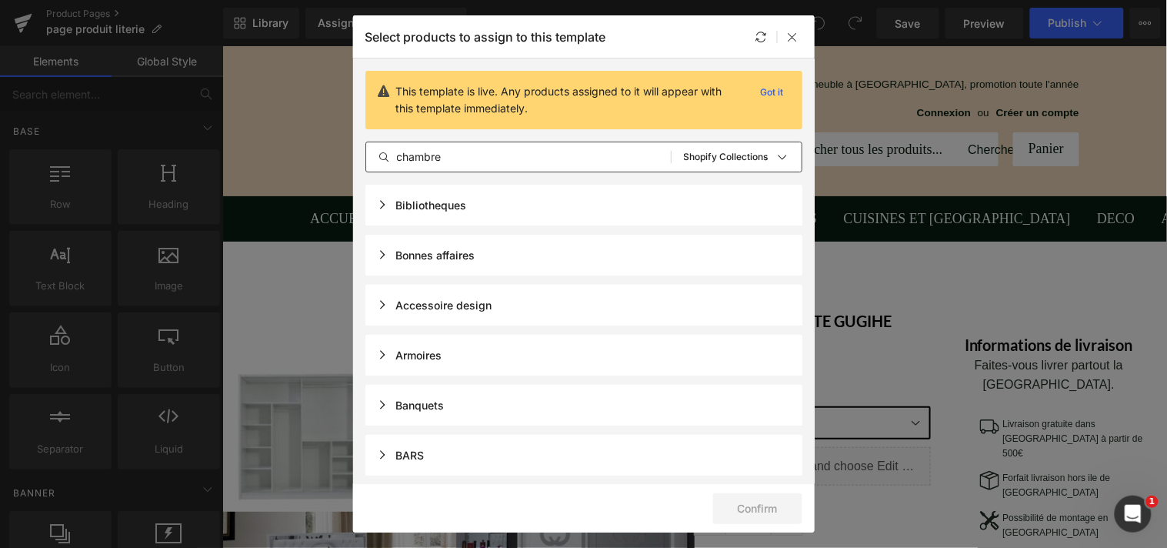
drag, startPoint x: 808, startPoint y: 185, endPoint x: 804, endPoint y: 200, distance: 15.9
click at [804, 202] on section "This template is live. Any products assigned to it will appear with this templa…" at bounding box center [584, 270] width 462 height 425
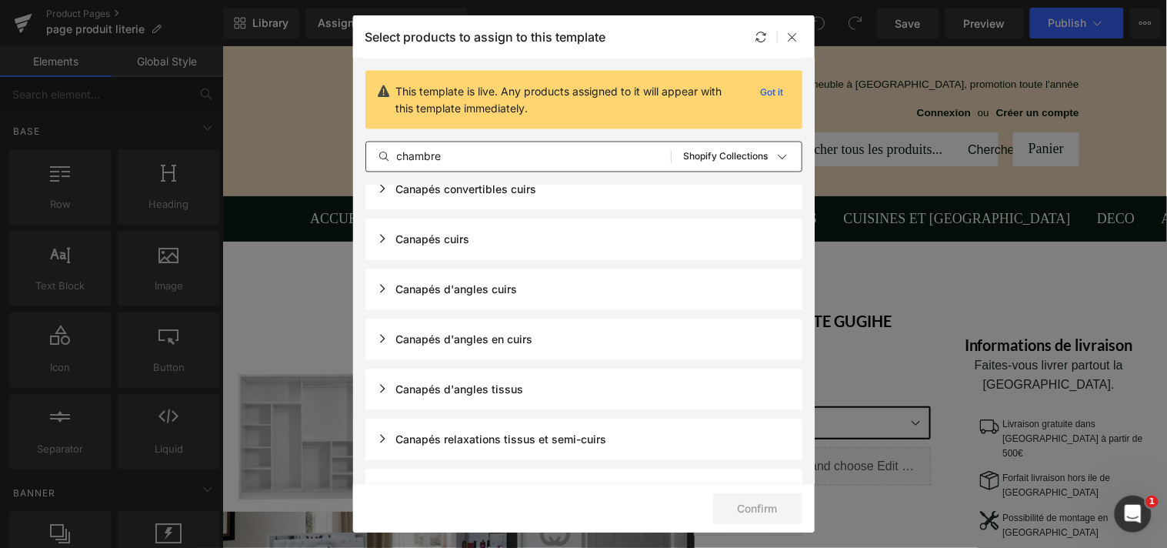
scroll to position [712, 0]
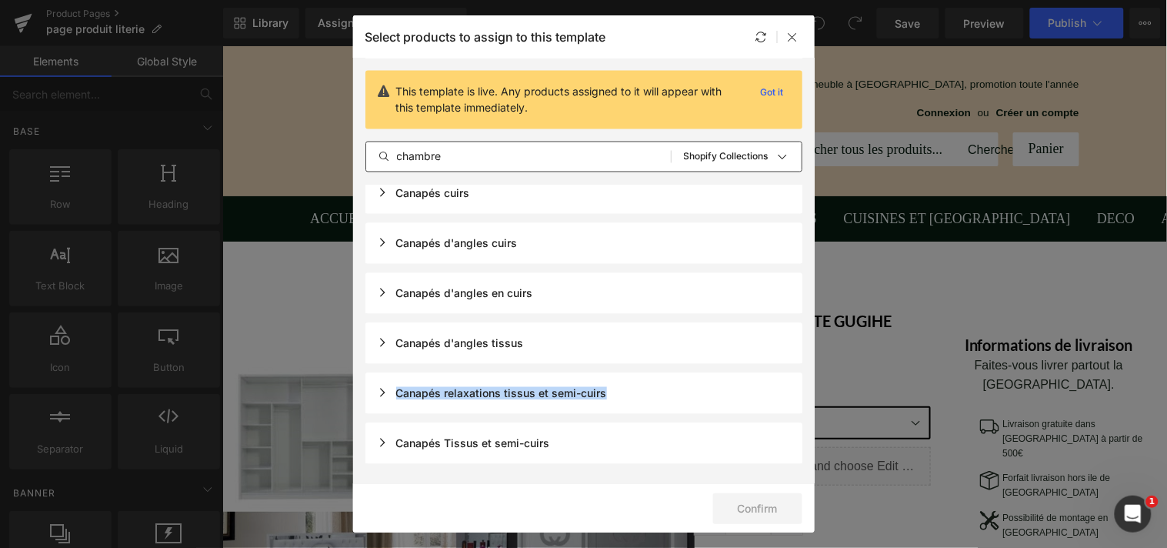
drag, startPoint x: 806, startPoint y: 372, endPoint x: 806, endPoint y: 356, distance: 16.2
click at [806, 356] on section "This template is live. Any products assigned to it will appear with this templa…" at bounding box center [584, 270] width 462 height 425
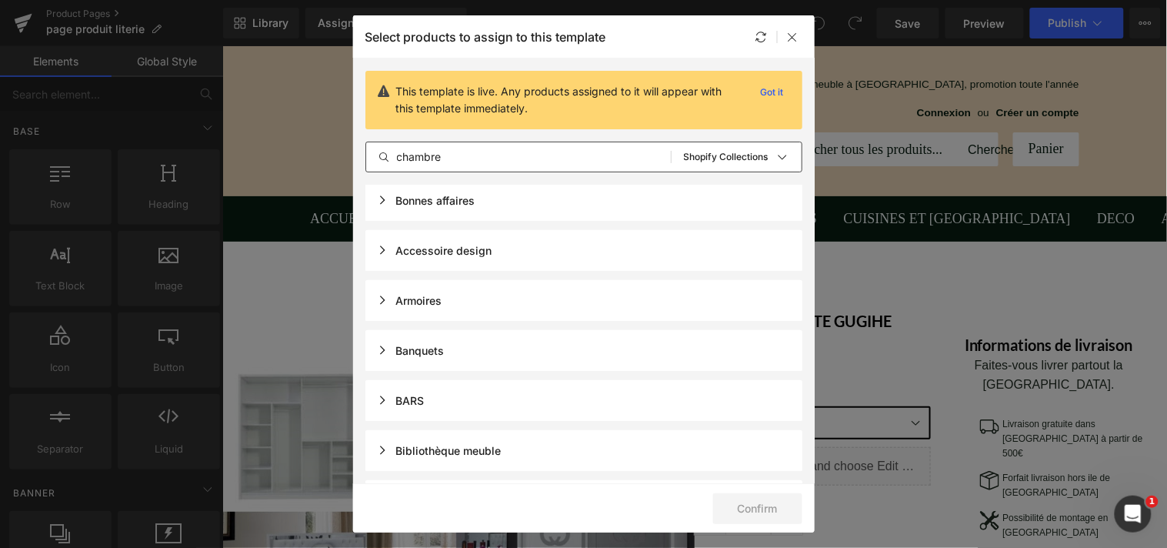
scroll to position [57, 0]
click at [459, 297] on div "Armoires" at bounding box center [584, 298] width 437 height 41
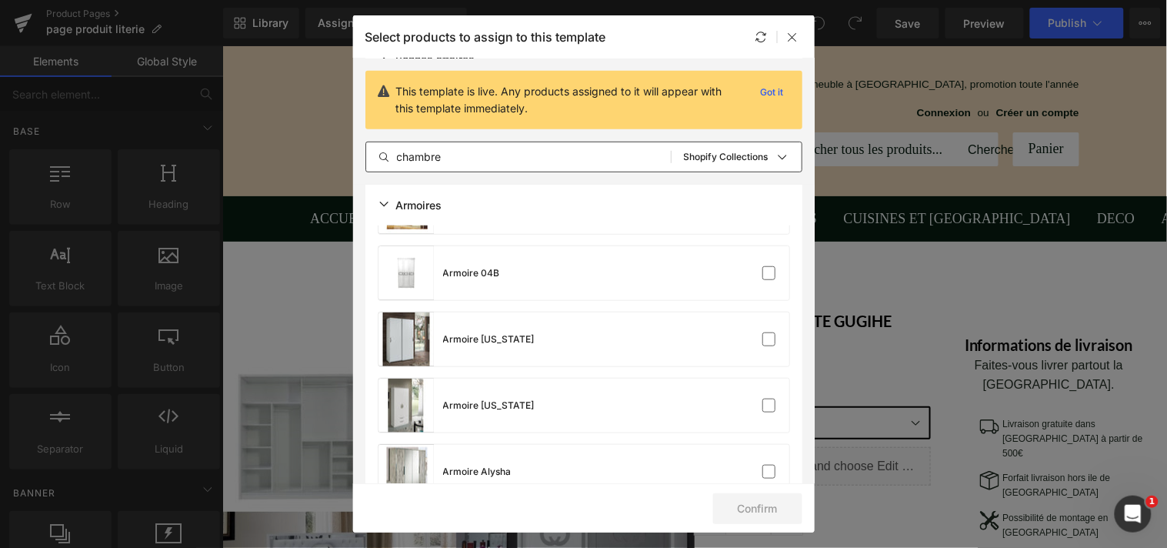
scroll to position [205, 0]
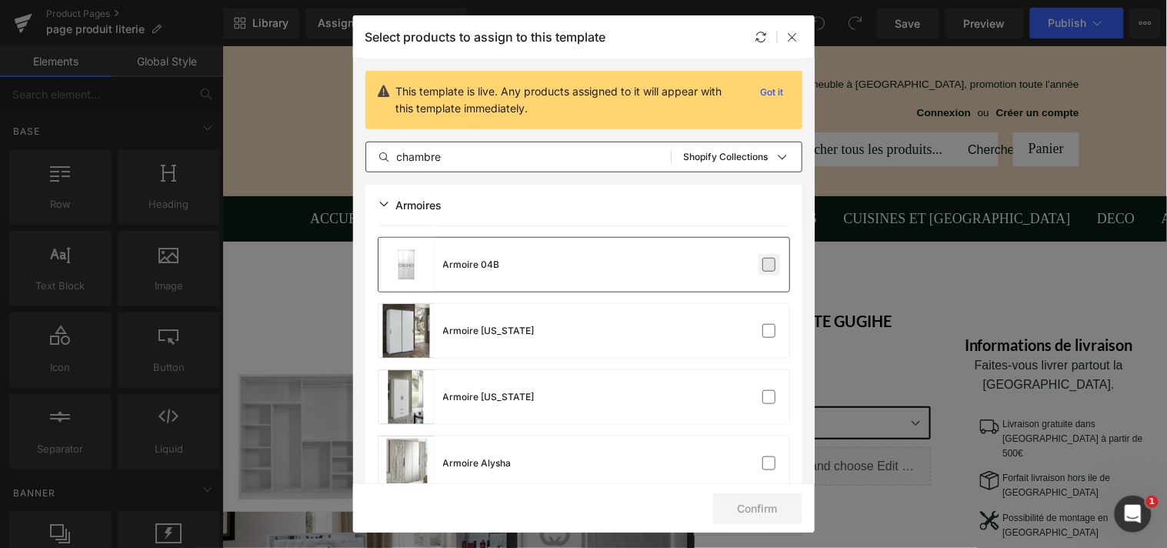
click at [766, 264] on label at bounding box center [770, 265] width 14 height 14
click at [769, 265] on input "checkbox" at bounding box center [769, 265] width 0 height 0
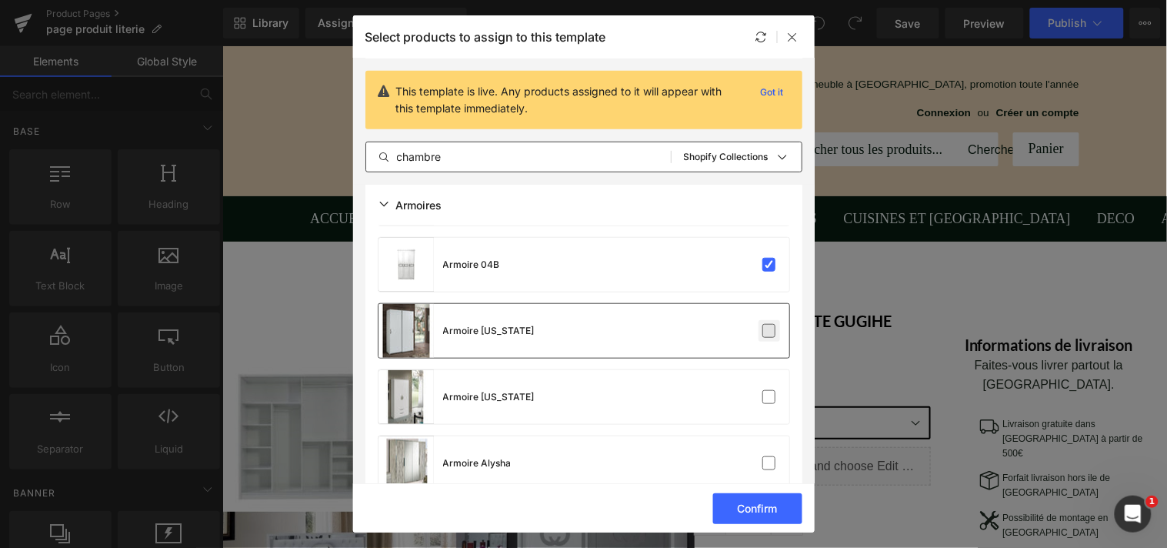
click at [766, 326] on label at bounding box center [770, 331] width 14 height 14
click at [769, 331] on input "checkbox" at bounding box center [769, 331] width 0 height 0
click at [760, 383] on div "Armoire [US_STATE]" at bounding box center [584, 397] width 411 height 54
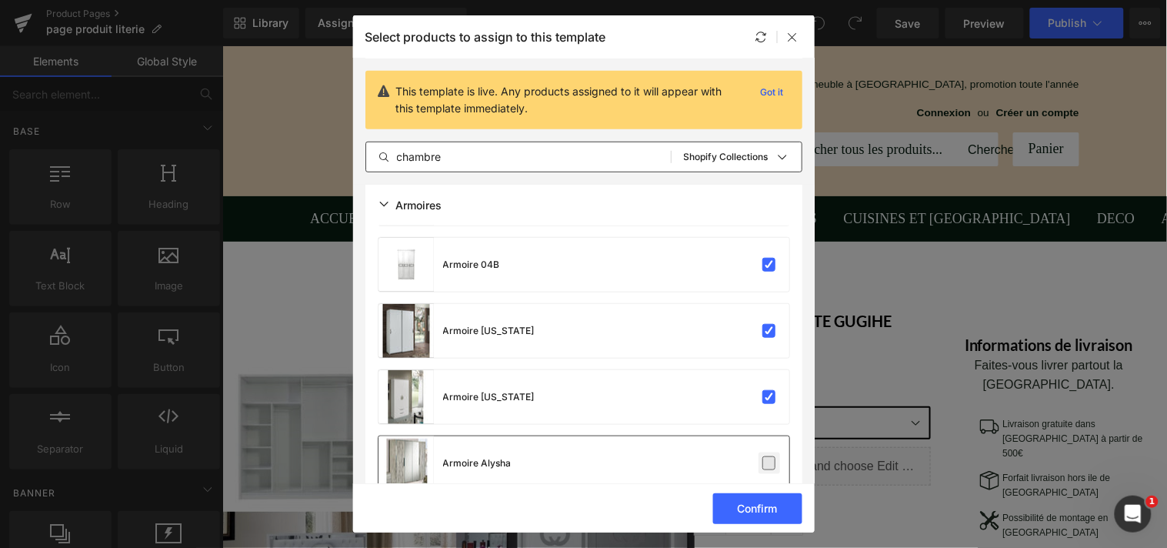
click at [763, 459] on label at bounding box center [770, 463] width 14 height 14
click at [769, 463] on input "checkbox" at bounding box center [769, 463] width 0 height 0
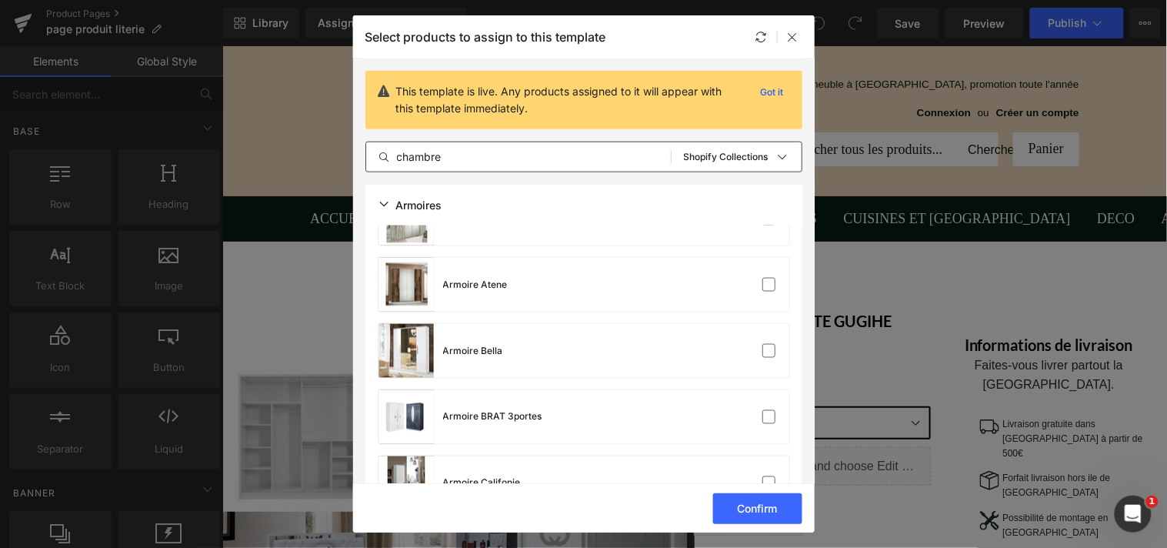
scroll to position [457, 0]
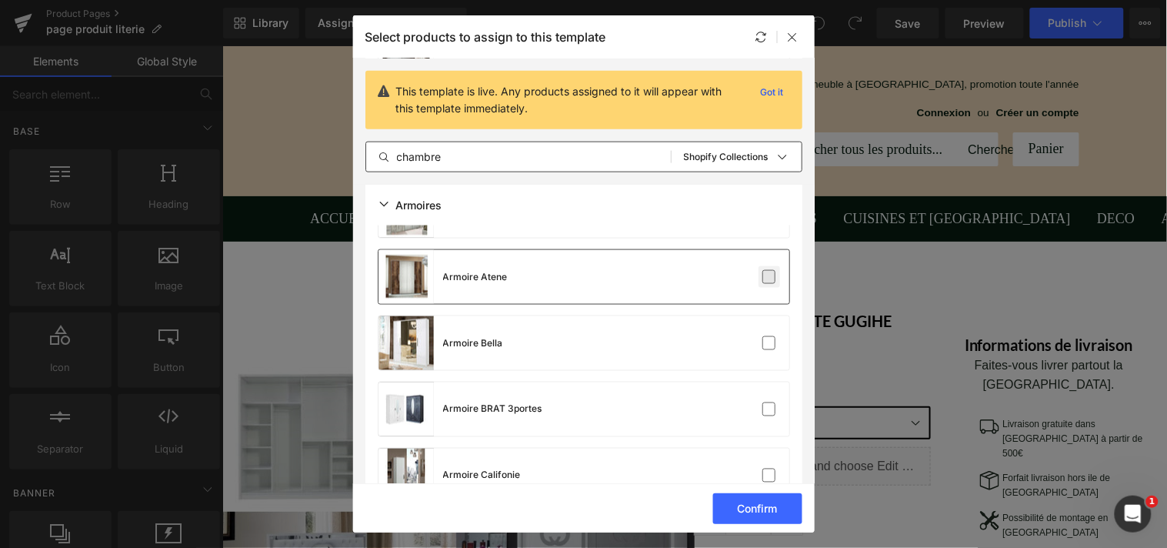
click at [768, 273] on label at bounding box center [770, 277] width 14 height 14
click at [769, 277] on input "checkbox" at bounding box center [769, 277] width 0 height 0
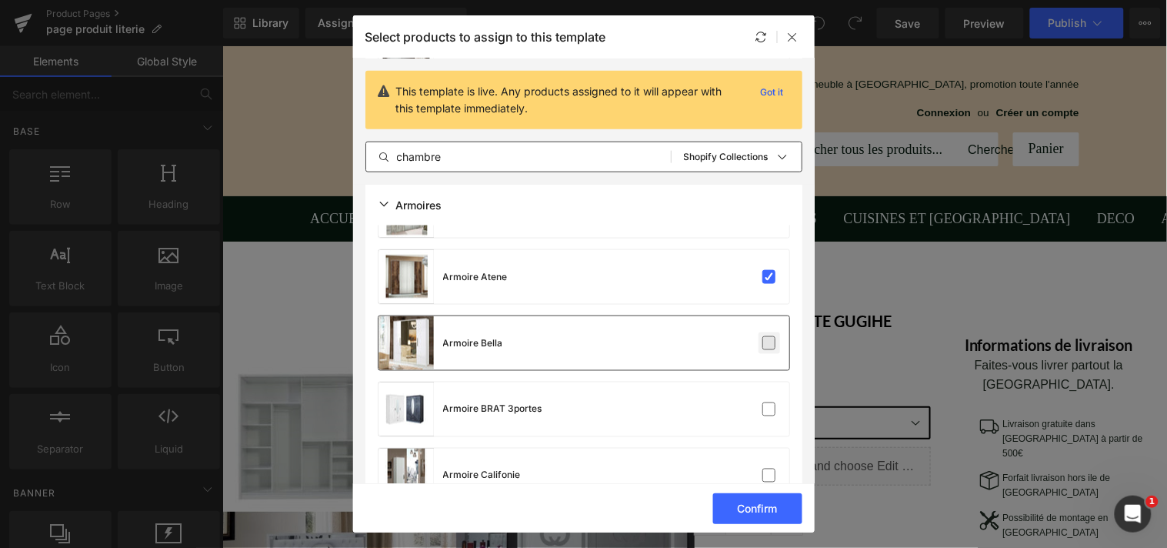
click at [763, 336] on label at bounding box center [770, 343] width 14 height 14
click at [769, 343] on input "checkbox" at bounding box center [769, 343] width 0 height 0
click at [763, 402] on label at bounding box center [770, 409] width 14 height 14
click at [769, 409] on input "checkbox" at bounding box center [769, 409] width 0 height 0
click at [763, 470] on label at bounding box center [770, 476] width 14 height 14
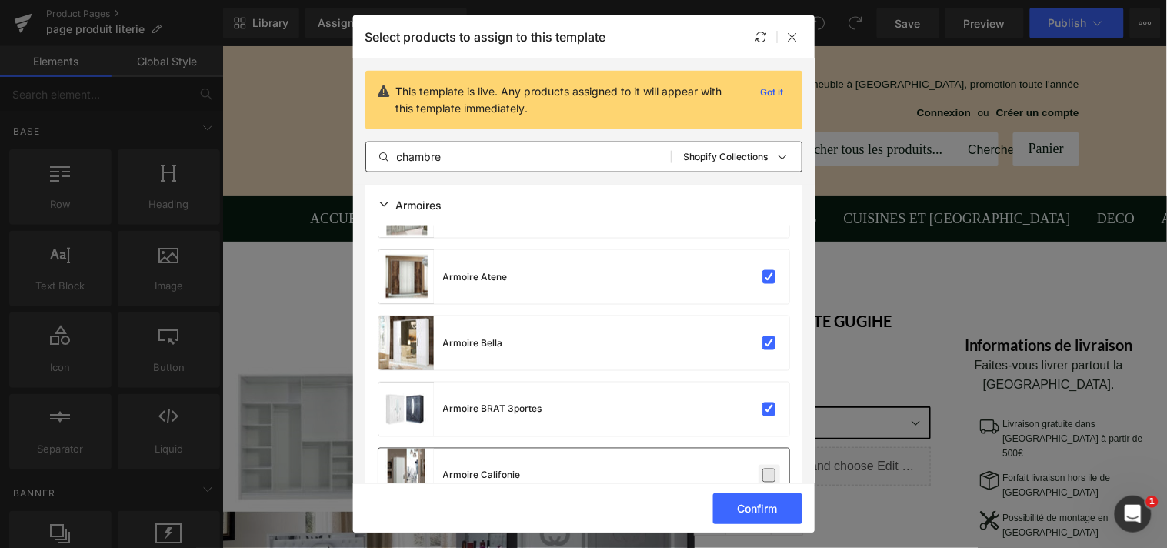
click at [769, 476] on input "checkbox" at bounding box center [769, 476] width 0 height 0
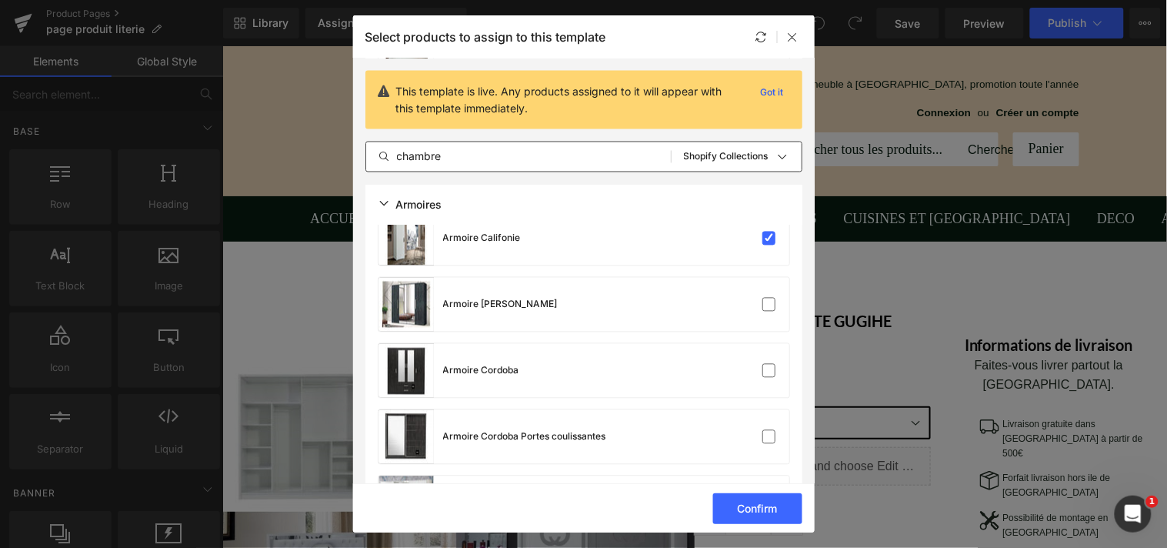
scroll to position [679, 0]
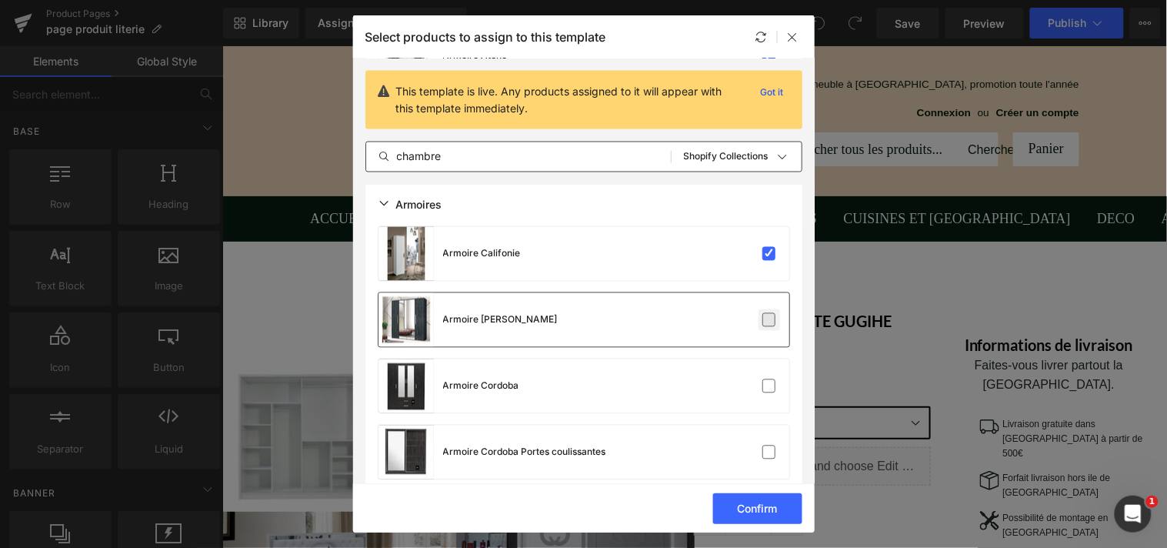
click at [768, 313] on label at bounding box center [770, 320] width 14 height 14
click at [769, 320] on input "checkbox" at bounding box center [769, 320] width 0 height 0
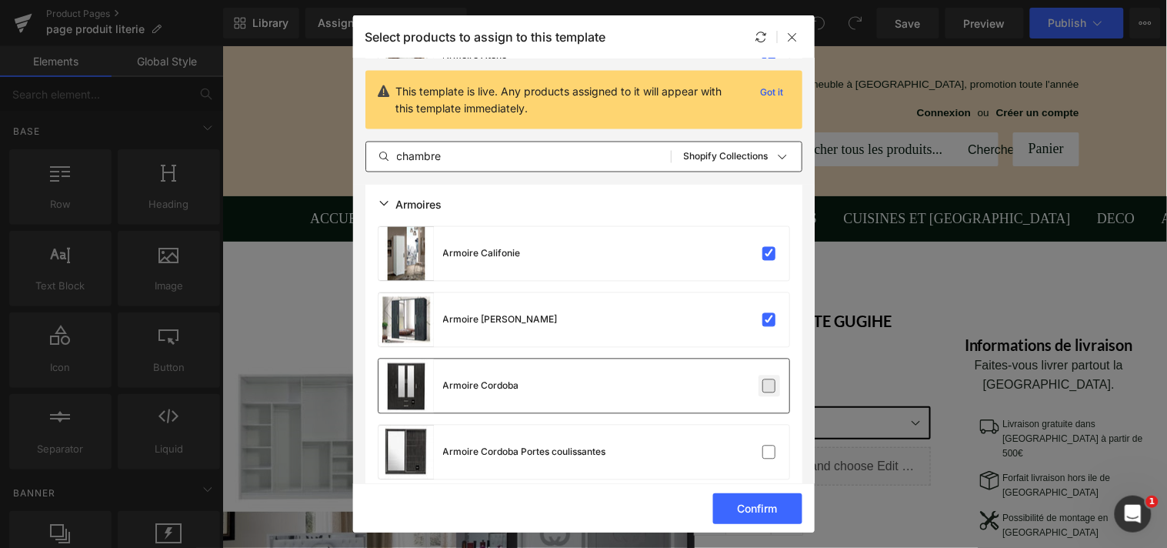
click at [764, 382] on label at bounding box center [770, 386] width 14 height 14
click at [769, 386] on input "checkbox" at bounding box center [769, 386] width 0 height 0
click at [763, 446] on label at bounding box center [770, 453] width 14 height 14
click at [769, 452] on input "checkbox" at bounding box center [769, 452] width 0 height 0
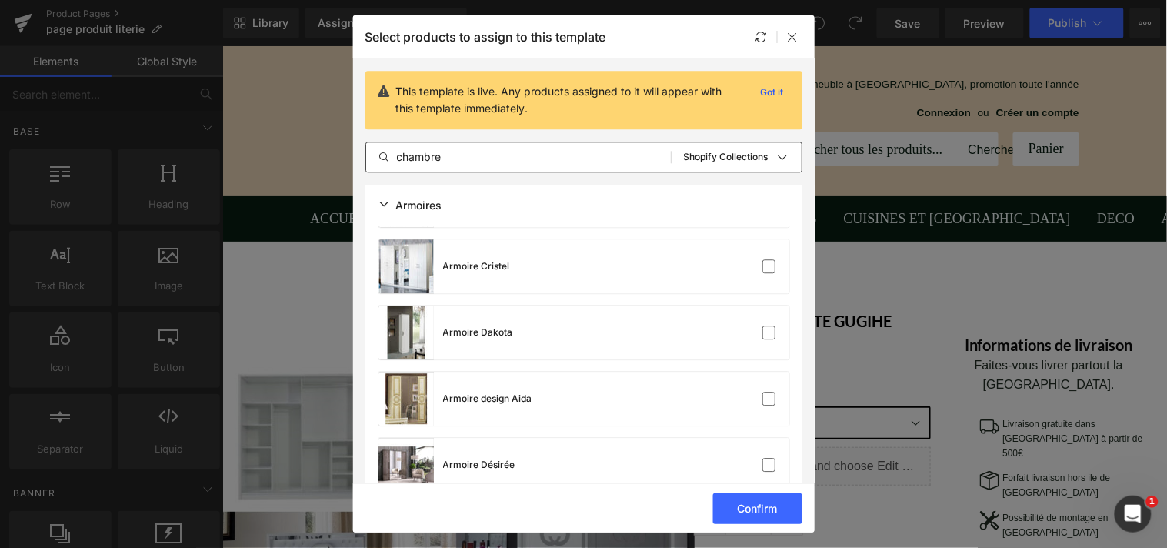
scroll to position [939, 0]
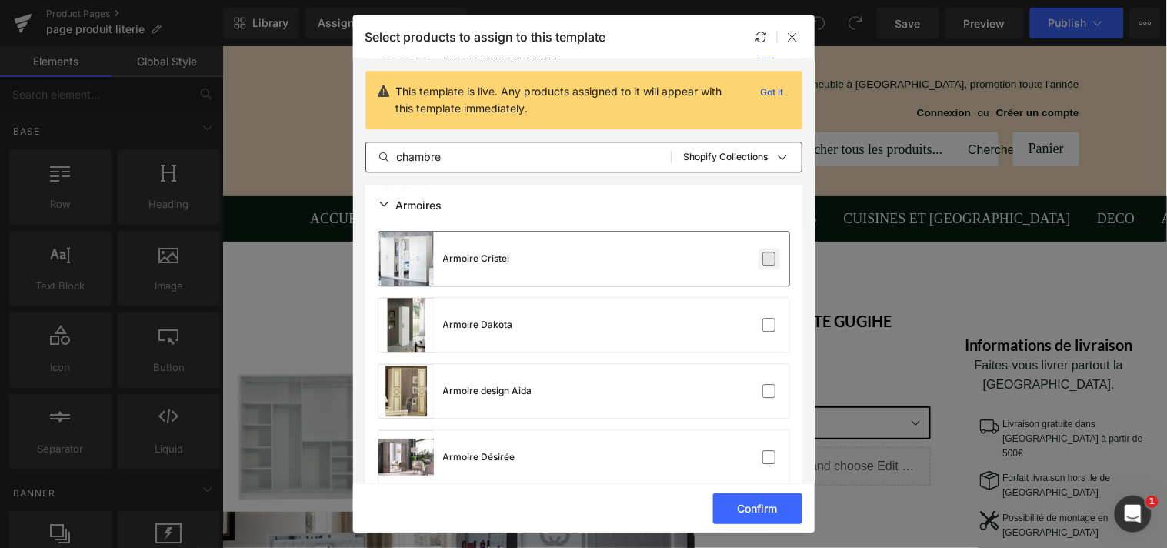
click at [763, 252] on label at bounding box center [770, 259] width 14 height 14
click at [769, 259] on input "checkbox" at bounding box center [769, 259] width 0 height 0
click at [763, 319] on label at bounding box center [770, 325] width 14 height 14
click at [769, 325] on input "checkbox" at bounding box center [769, 325] width 0 height 0
click at [765, 390] on label at bounding box center [770, 391] width 14 height 14
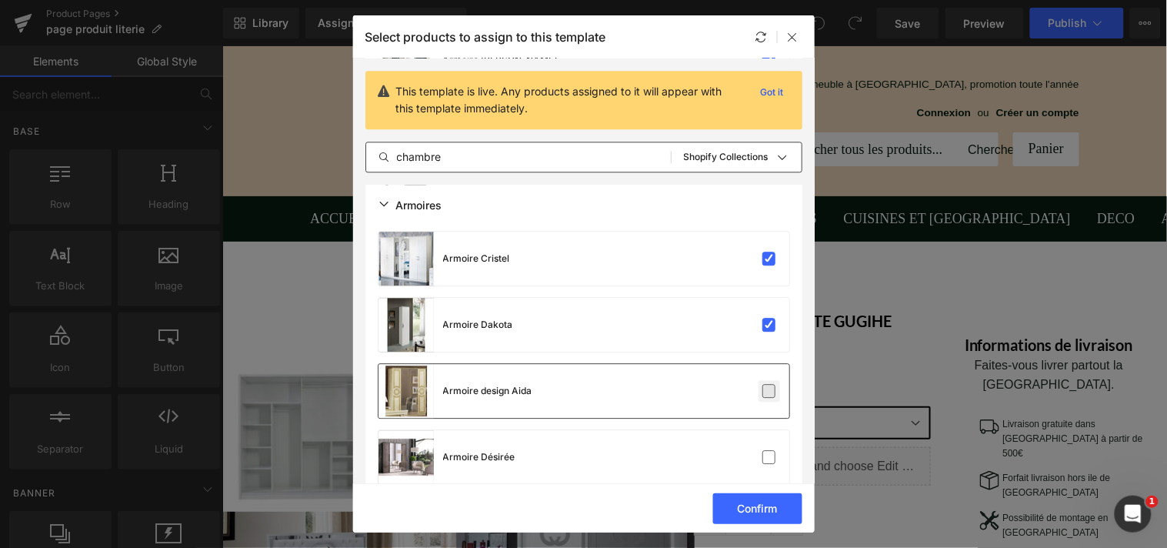
click at [769, 391] on input "checkbox" at bounding box center [769, 391] width 0 height 0
click at [764, 450] on label at bounding box center [770, 457] width 14 height 14
click at [769, 457] on input "checkbox" at bounding box center [769, 457] width 0 height 0
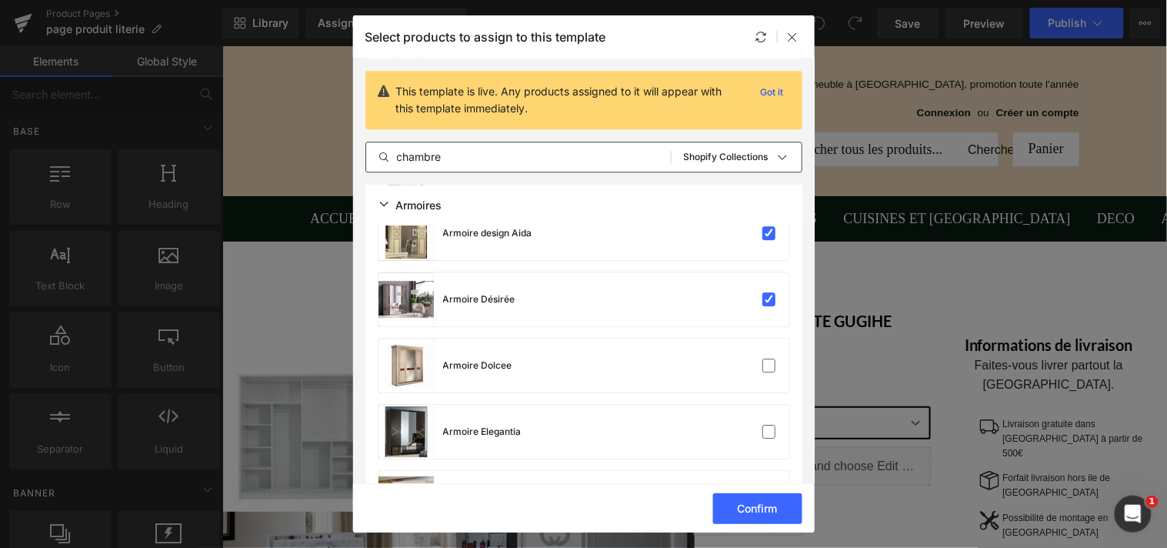
scroll to position [1143, 0]
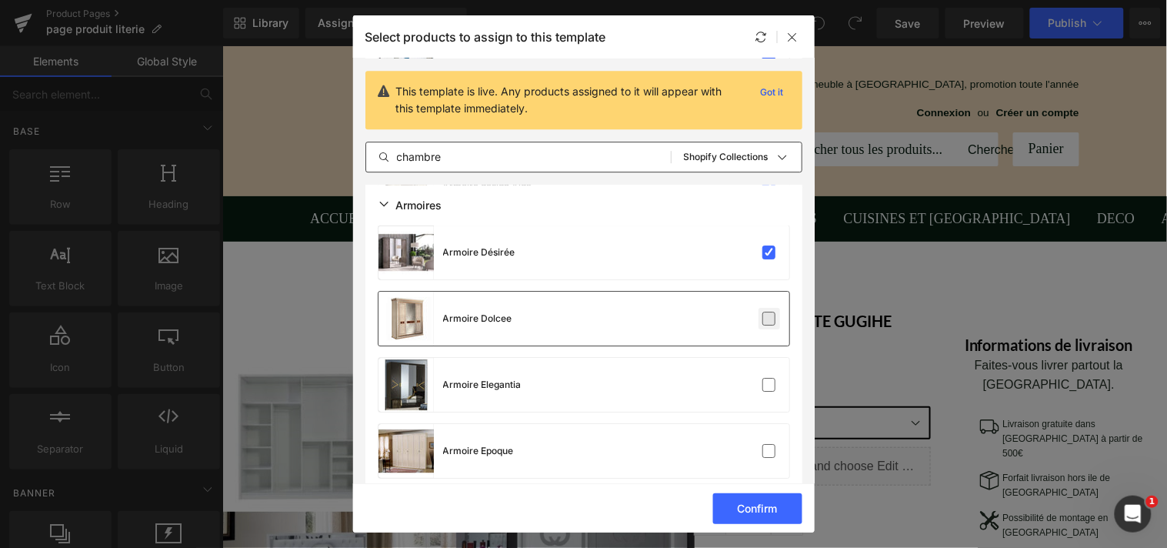
click at [763, 315] on label at bounding box center [770, 319] width 14 height 14
click at [769, 319] on input "checkbox" at bounding box center [769, 319] width 0 height 0
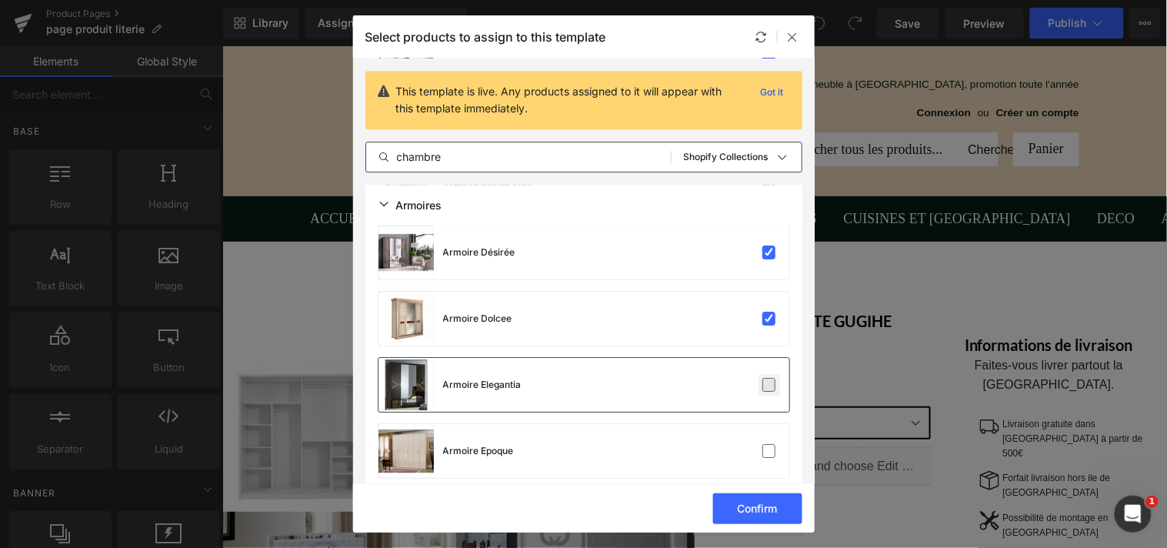
click at [763, 378] on label at bounding box center [770, 385] width 14 height 14
click at [769, 385] on input "checkbox" at bounding box center [769, 385] width 0 height 0
click at [768, 446] on label at bounding box center [770, 451] width 14 height 14
click at [769, 451] on input "checkbox" at bounding box center [769, 451] width 0 height 0
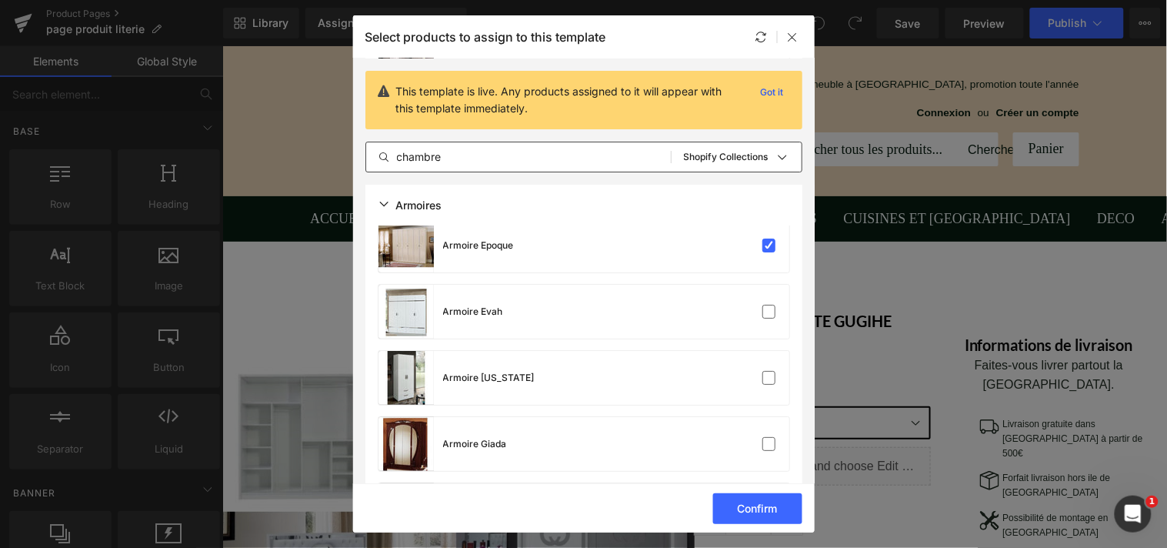
scroll to position [1388, 0]
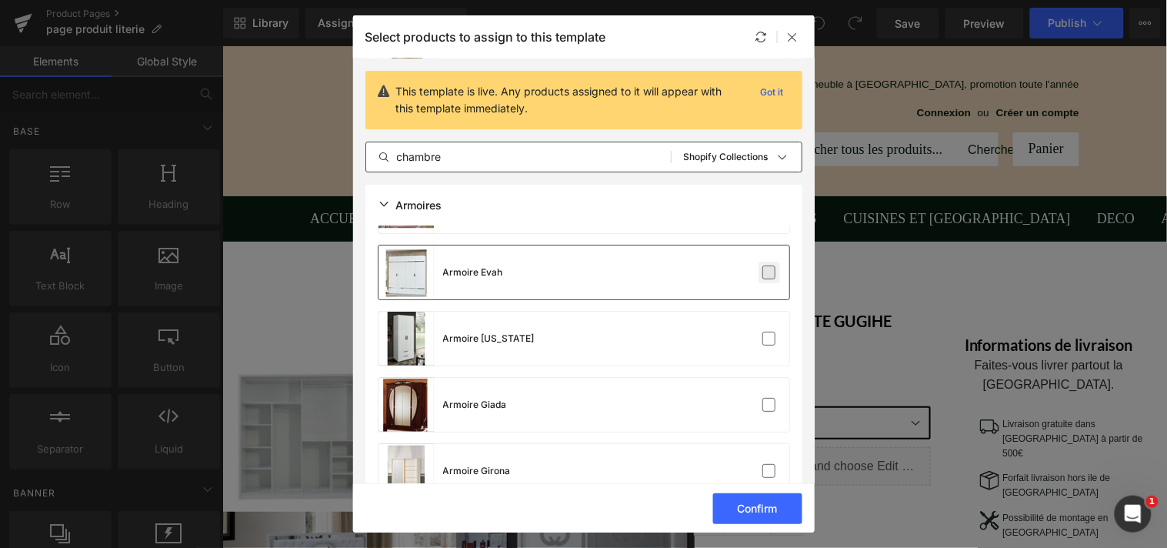
click at [766, 268] on label at bounding box center [770, 272] width 14 height 14
click at [769, 272] on input "checkbox" at bounding box center [769, 272] width 0 height 0
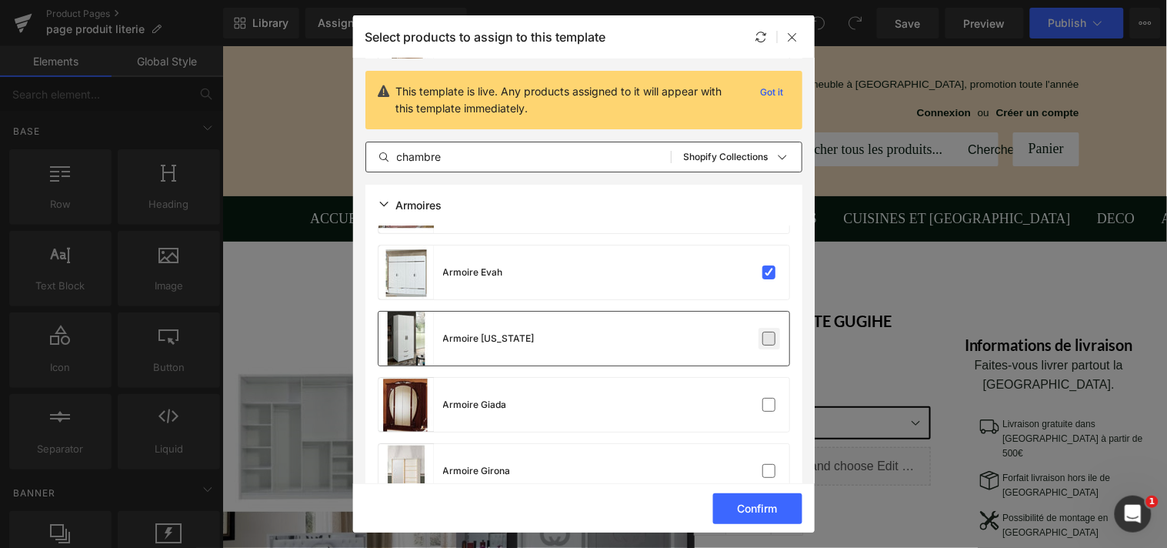
click at [763, 332] on label at bounding box center [770, 339] width 14 height 14
click at [769, 339] on input "checkbox" at bounding box center [769, 339] width 0 height 0
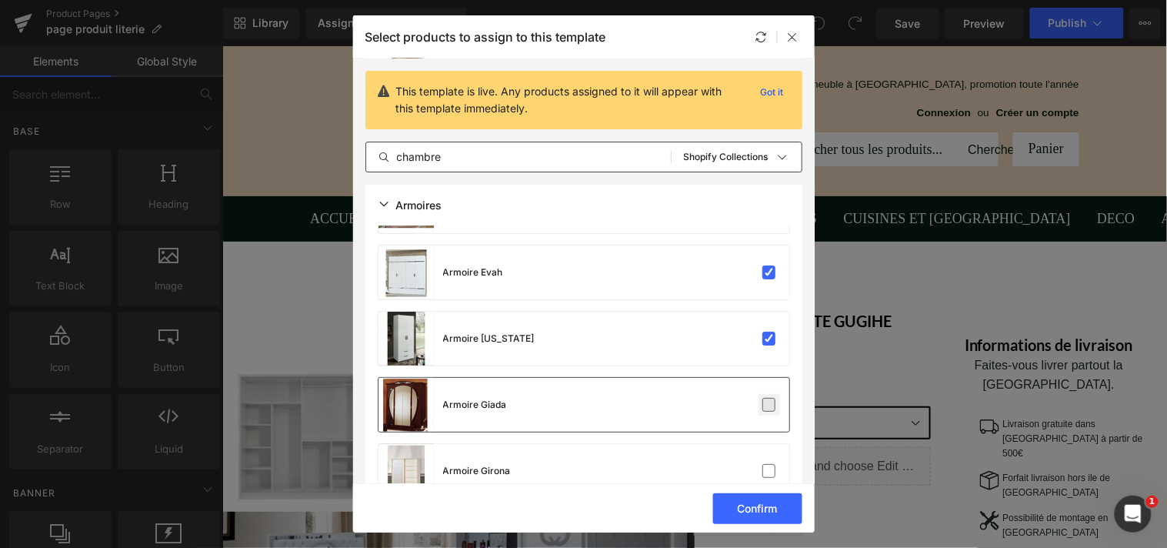
click at [763, 398] on label at bounding box center [770, 405] width 14 height 14
click at [769, 405] on input "checkbox" at bounding box center [769, 405] width 0 height 0
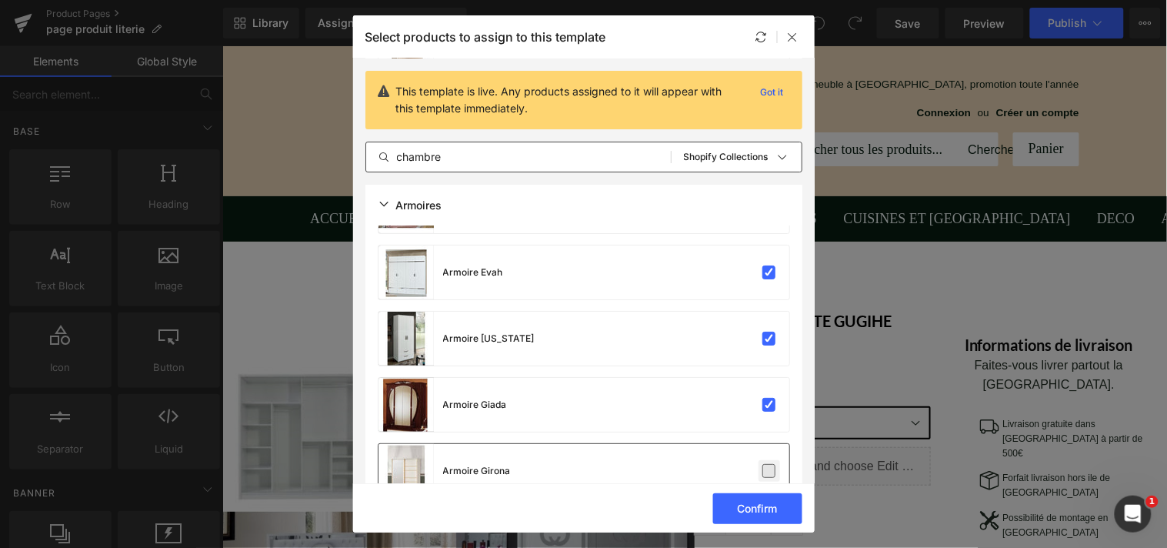
click at [763, 464] on label at bounding box center [770, 471] width 14 height 14
click at [769, 471] on input "checkbox" at bounding box center [769, 471] width 0 height 0
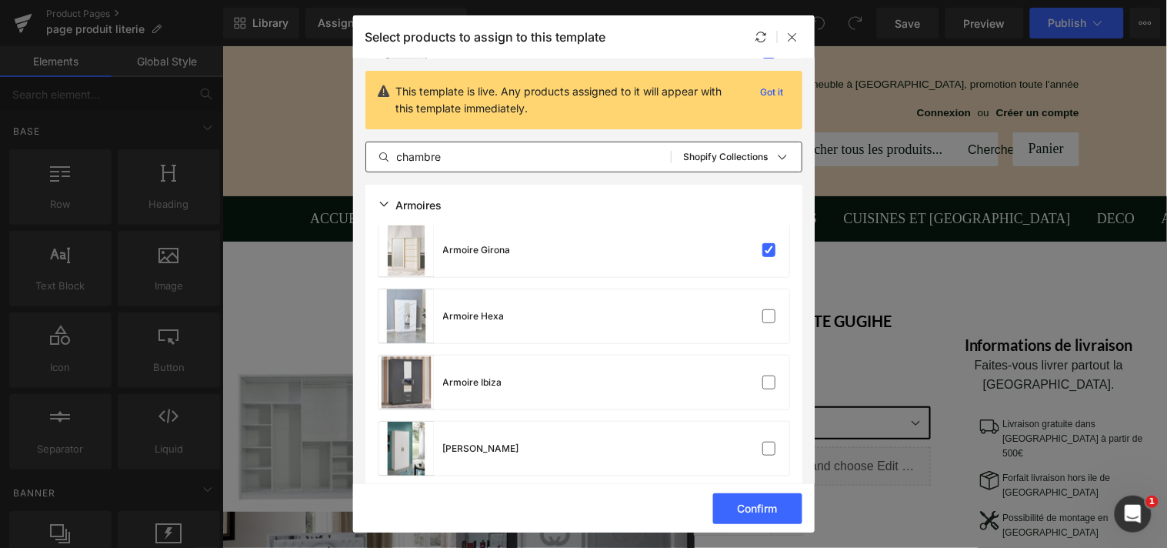
scroll to position [1610, 0]
click at [769, 309] on label at bounding box center [770, 316] width 14 height 14
click at [769, 315] on input "checkbox" at bounding box center [769, 315] width 0 height 0
click at [763, 376] on label at bounding box center [770, 382] width 14 height 14
click at [769, 382] on input "checkbox" at bounding box center [769, 382] width 0 height 0
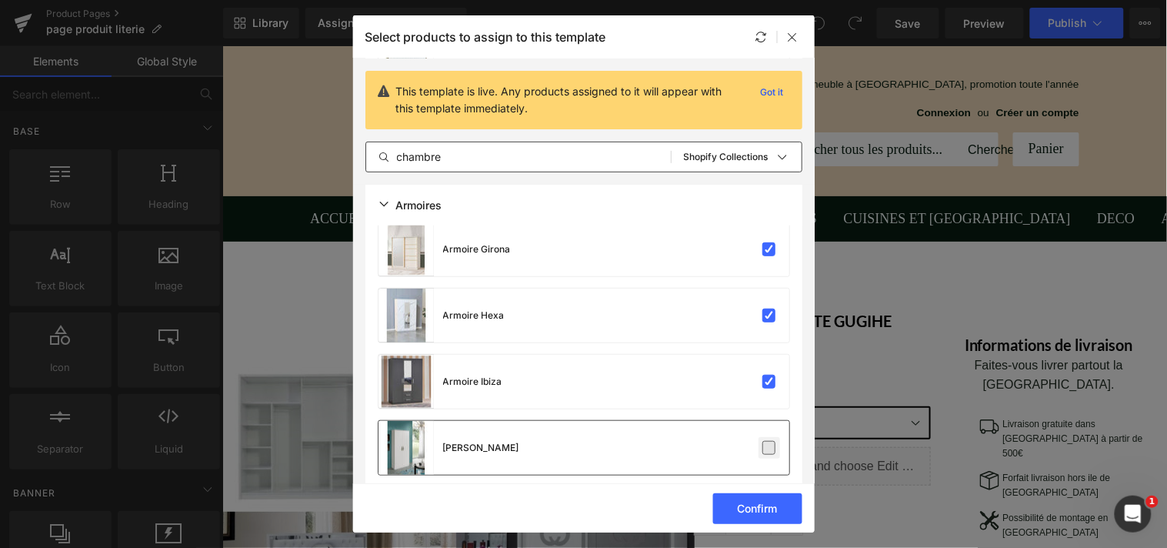
click at [763, 442] on label at bounding box center [770, 448] width 14 height 14
click at [769, 448] on input "checkbox" at bounding box center [769, 448] width 0 height 0
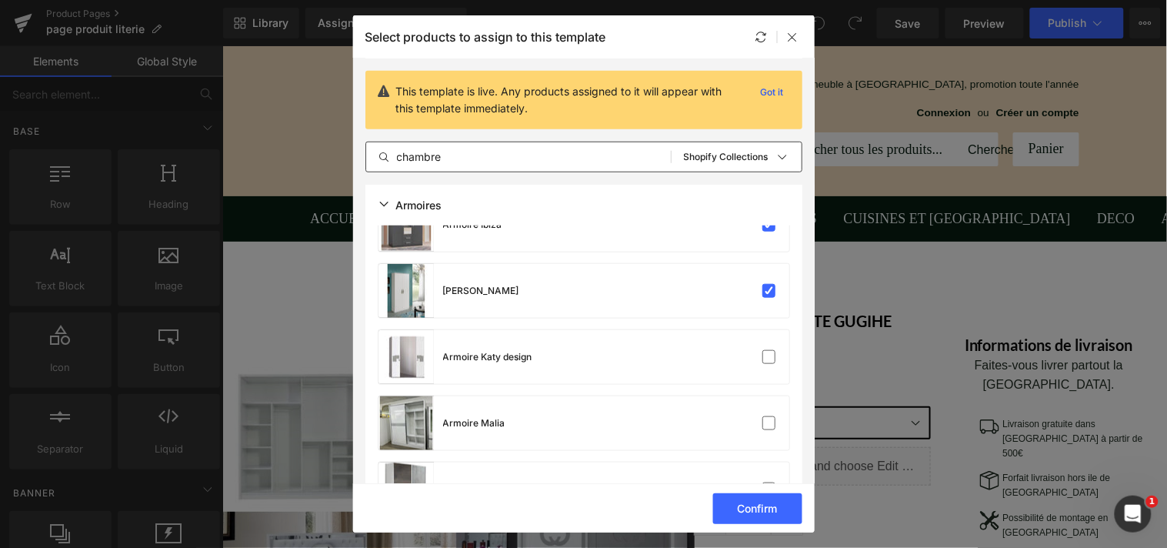
scroll to position [1853, 0]
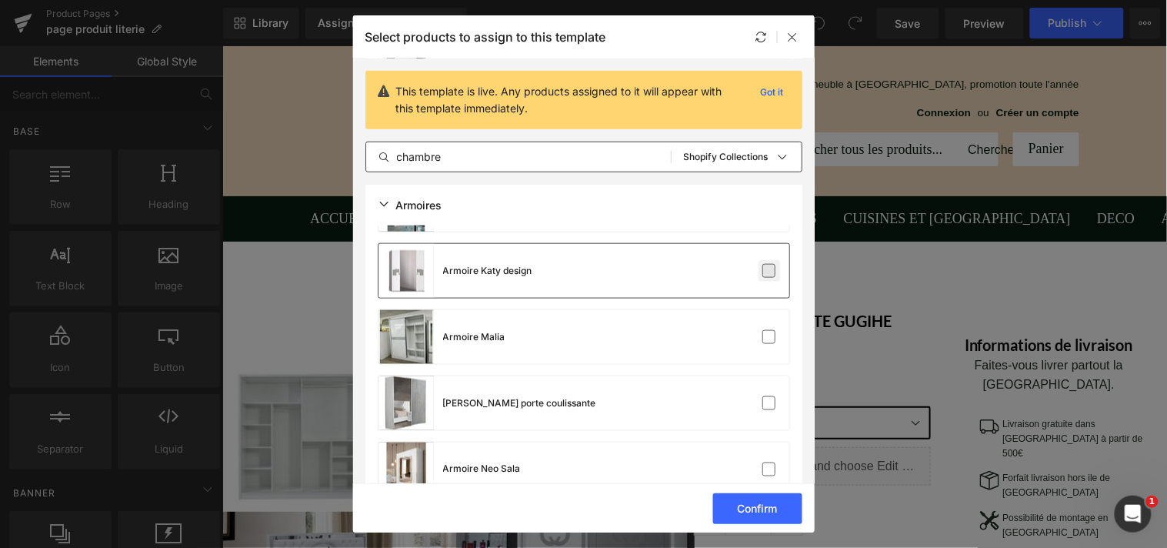
click at [765, 272] on label at bounding box center [770, 271] width 14 height 14
click at [769, 271] on input "checkbox" at bounding box center [769, 271] width 0 height 0
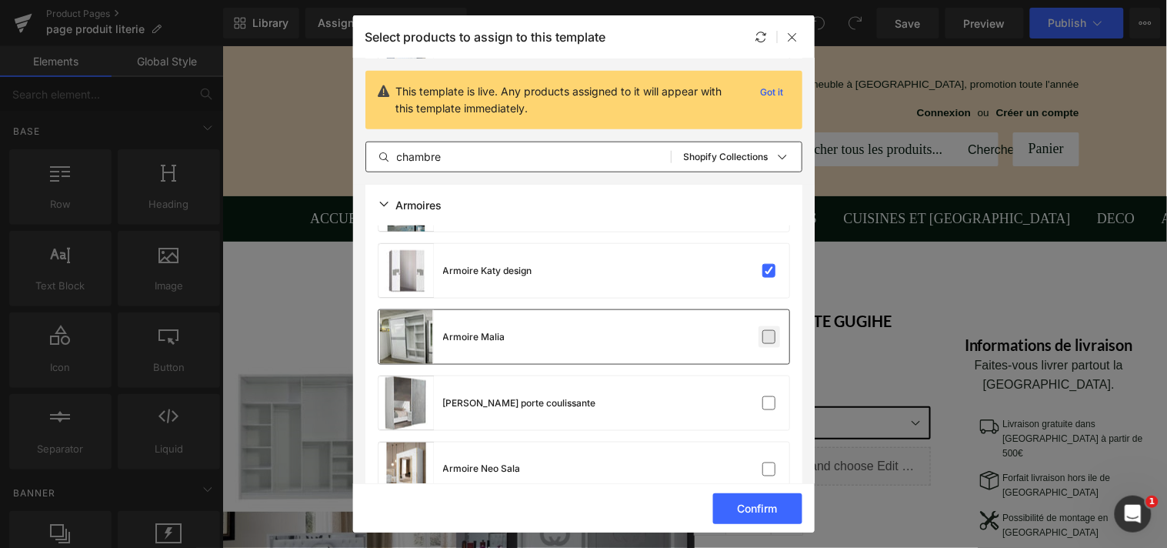
click at [764, 332] on label at bounding box center [770, 337] width 14 height 14
click at [769, 337] on input "checkbox" at bounding box center [769, 337] width 0 height 0
click at [764, 396] on label at bounding box center [770, 403] width 14 height 14
click at [769, 403] on input "checkbox" at bounding box center [769, 403] width 0 height 0
click at [764, 462] on label at bounding box center [770, 469] width 14 height 14
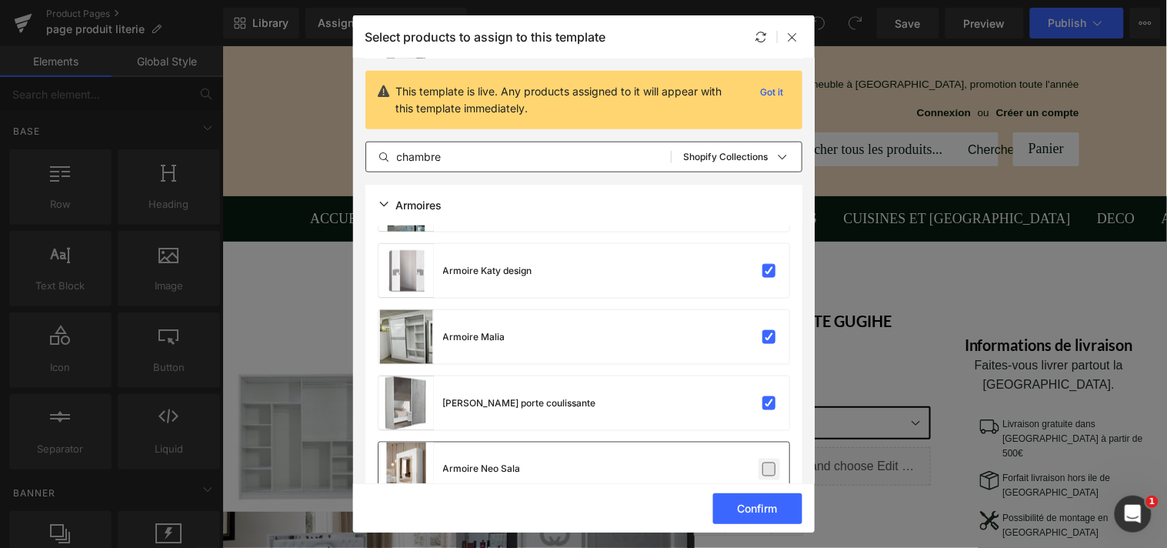
click at [769, 469] on input "checkbox" at bounding box center [769, 469] width 0 height 0
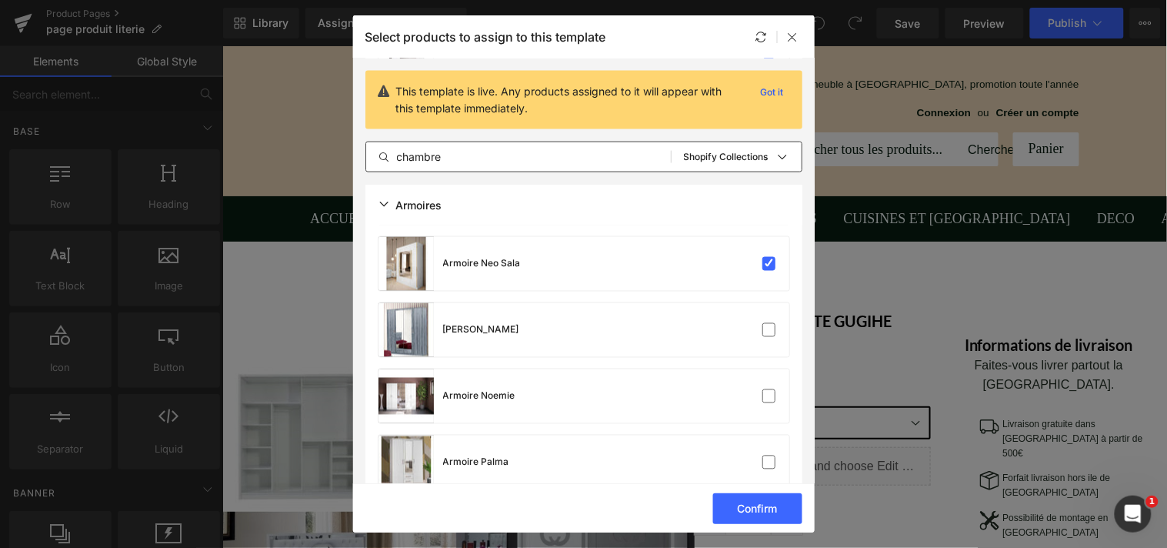
scroll to position [2067, 0]
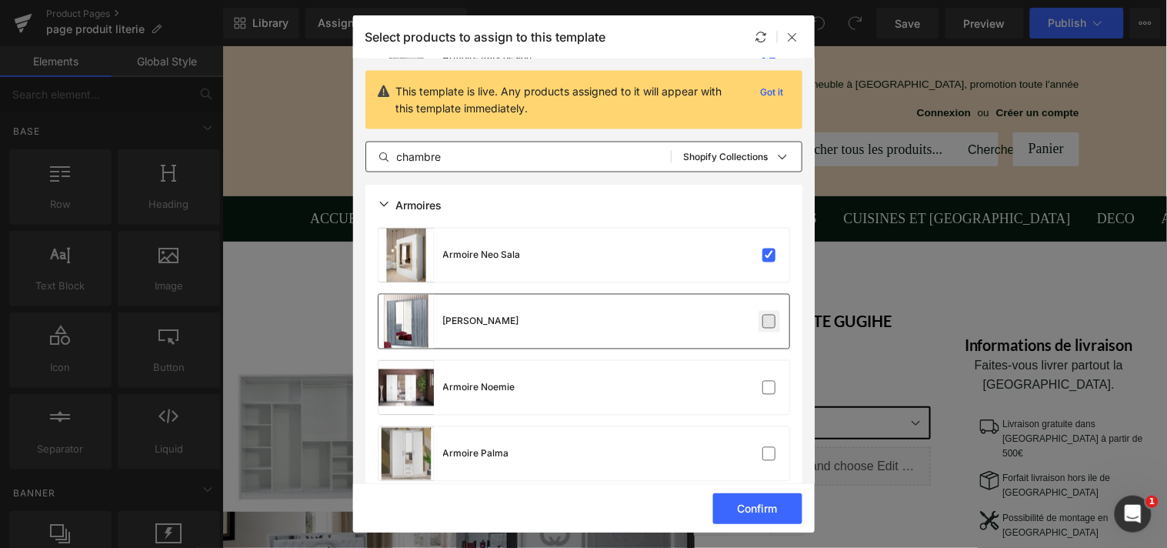
click at [769, 316] on label at bounding box center [770, 322] width 14 height 14
click at [769, 322] on input "checkbox" at bounding box center [769, 322] width 0 height 0
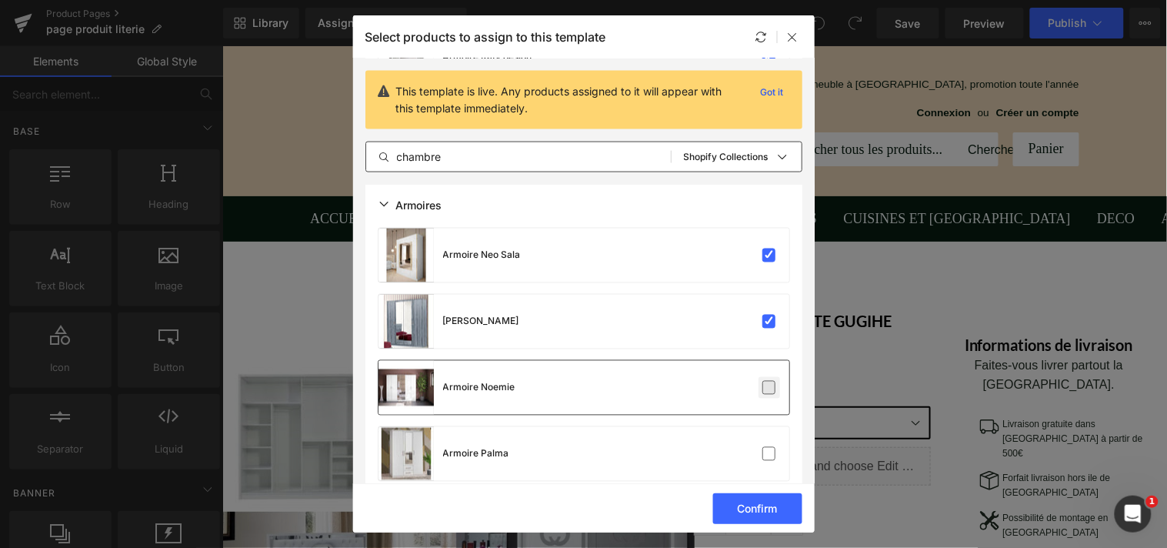
click at [766, 381] on label at bounding box center [770, 388] width 14 height 14
click at [769, 388] on input "checkbox" at bounding box center [769, 388] width 0 height 0
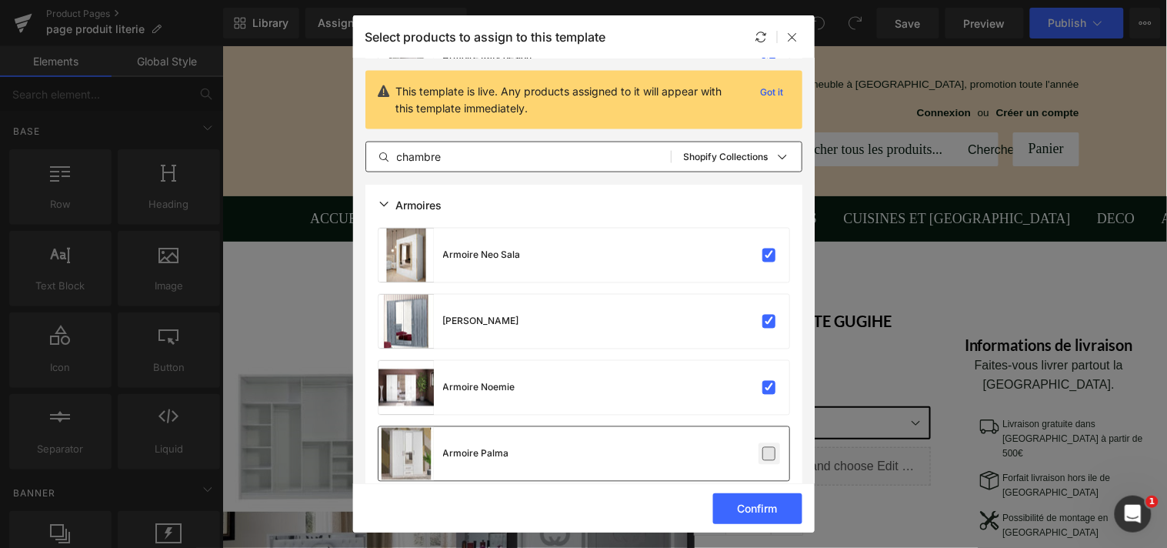
click at [763, 447] on label at bounding box center [770, 454] width 14 height 14
click at [769, 454] on input "checkbox" at bounding box center [769, 454] width 0 height 0
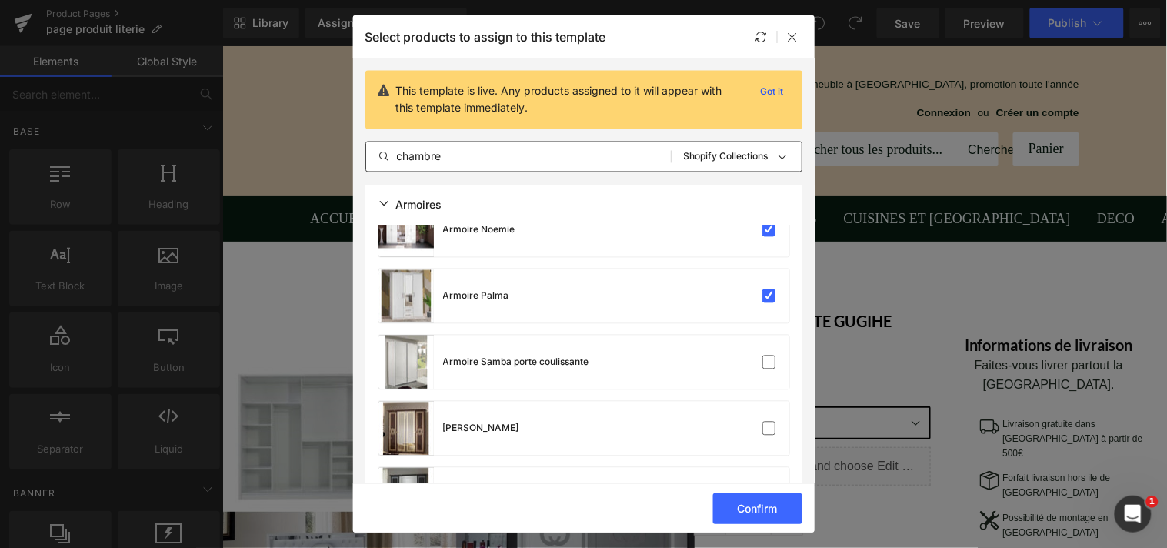
scroll to position [2303, 0]
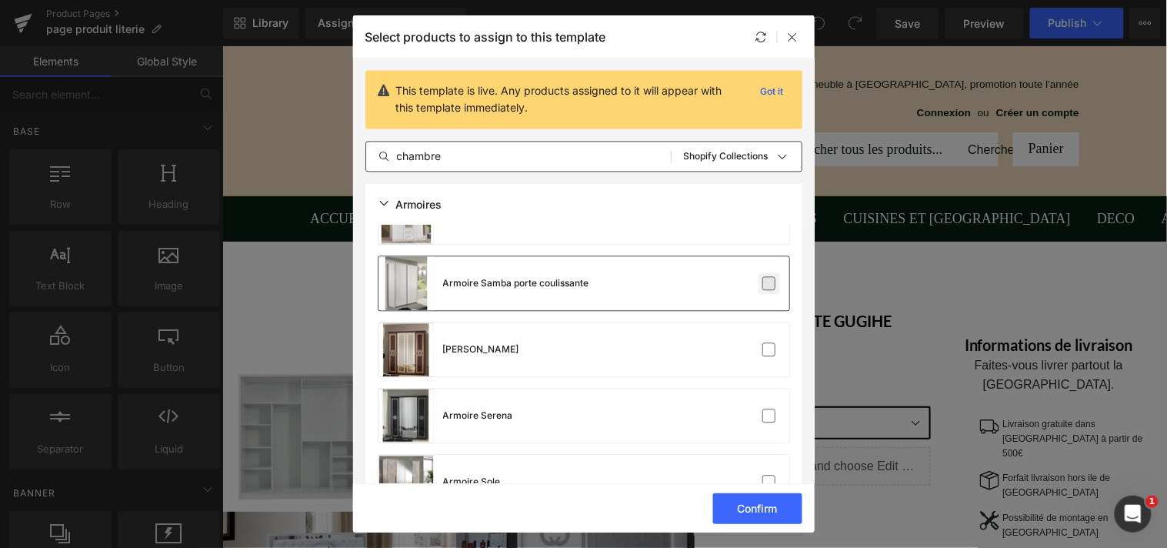
click at [763, 287] on label at bounding box center [770, 284] width 14 height 14
click at [769, 284] on input "checkbox" at bounding box center [769, 284] width 0 height 0
click at [763, 347] on label at bounding box center [770, 350] width 14 height 14
click at [769, 350] on input "checkbox" at bounding box center [769, 350] width 0 height 0
click at [763, 347] on label at bounding box center [770, 350] width 14 height 14
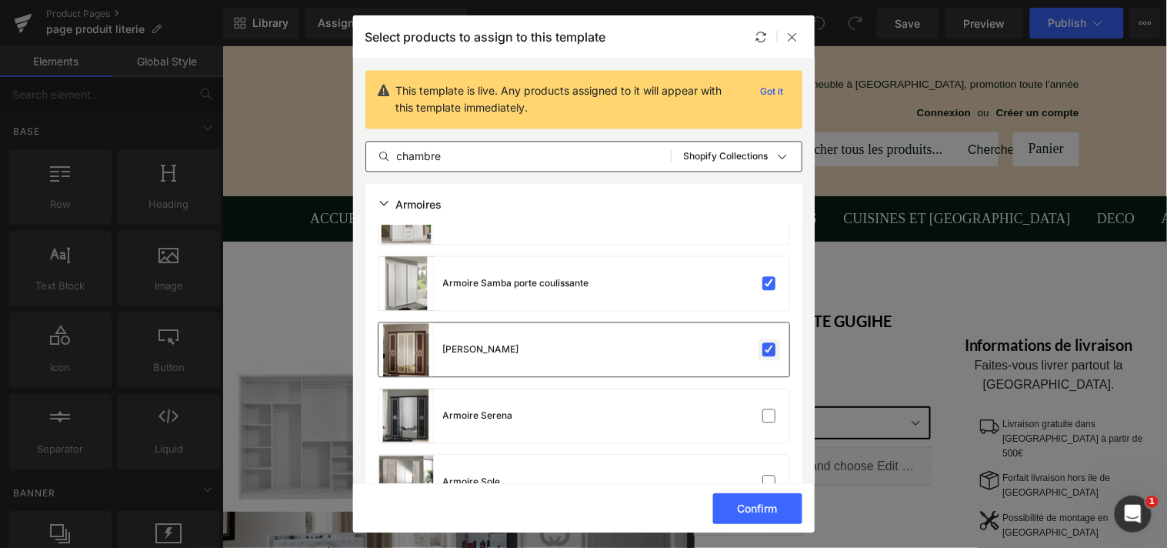
click at [769, 350] on input "checkbox" at bounding box center [769, 350] width 0 height 0
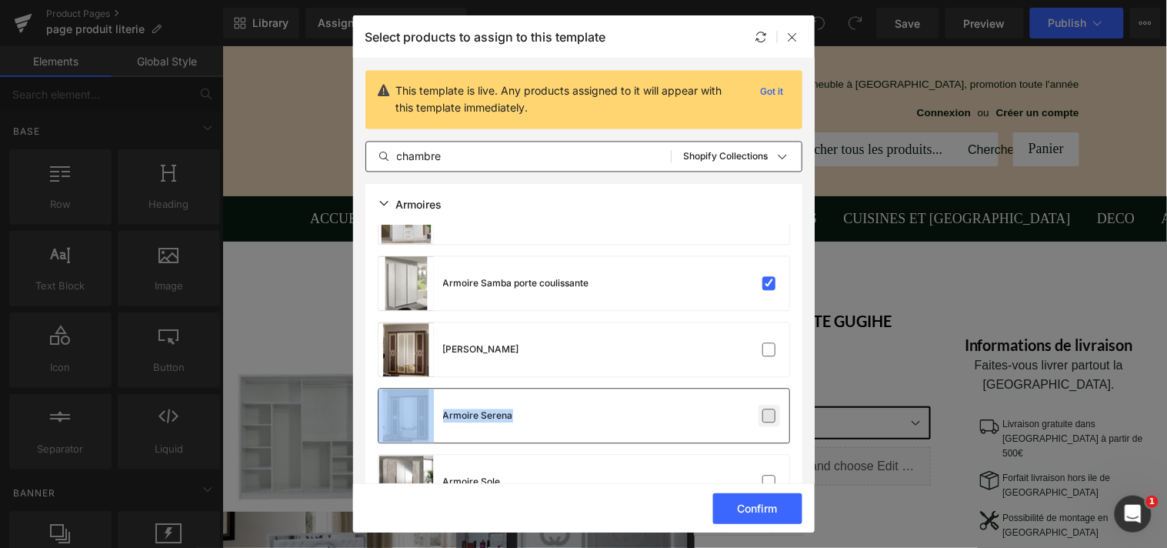
drag, startPoint x: 762, startPoint y: 347, endPoint x: 760, endPoint y: 413, distance: 66.2
click at [763, 413] on label at bounding box center [770, 416] width 14 height 14
click at [769, 416] on input "checkbox" at bounding box center [769, 416] width 0 height 0
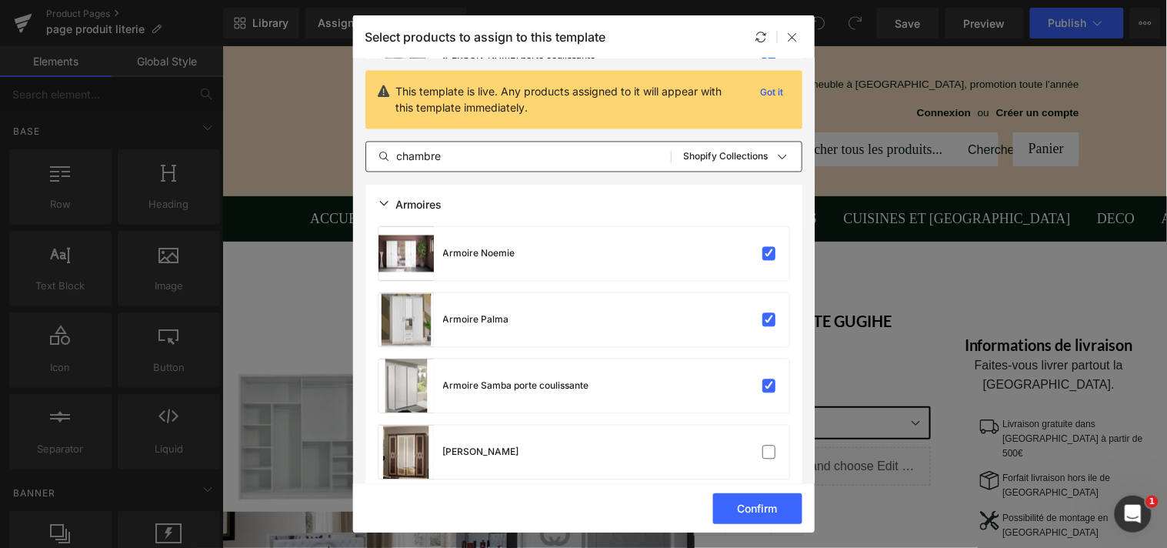
scroll to position [2265, 0]
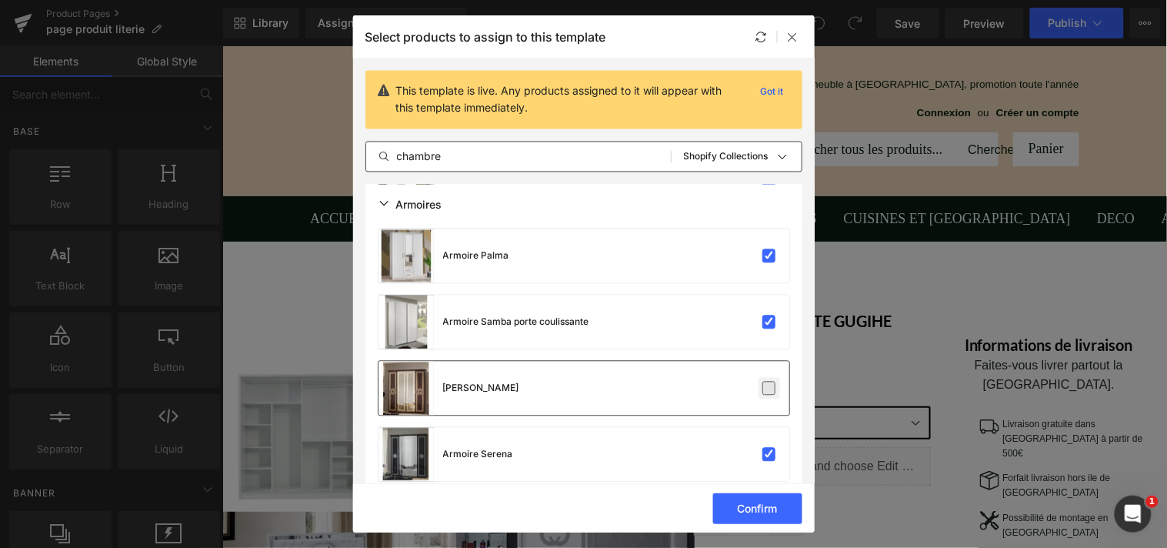
click at [769, 382] on label at bounding box center [770, 389] width 14 height 14
click at [769, 389] on input "checkbox" at bounding box center [769, 389] width 0 height 0
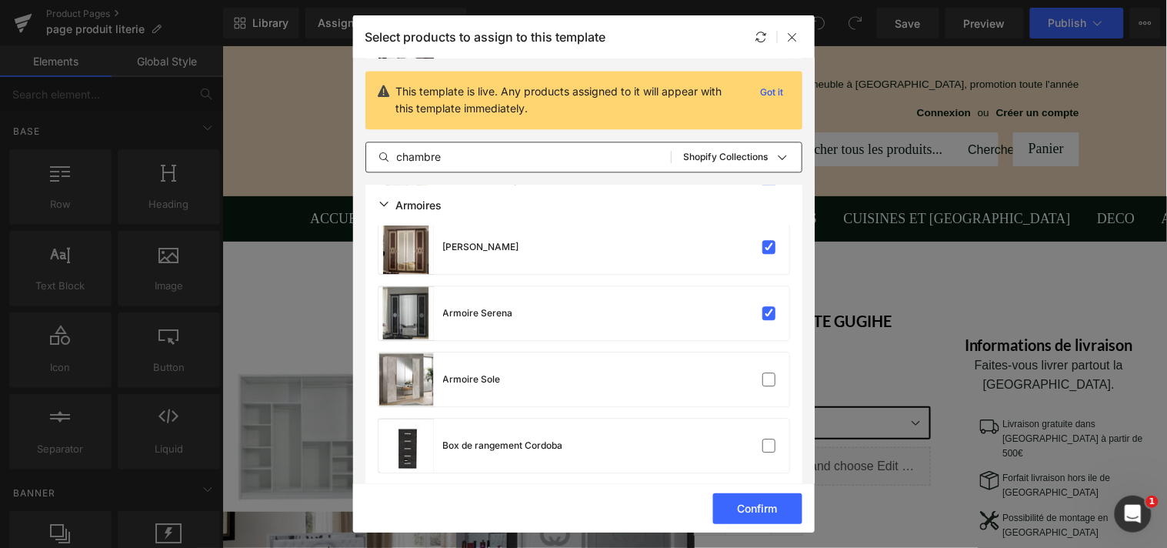
scroll to position [2453, 0]
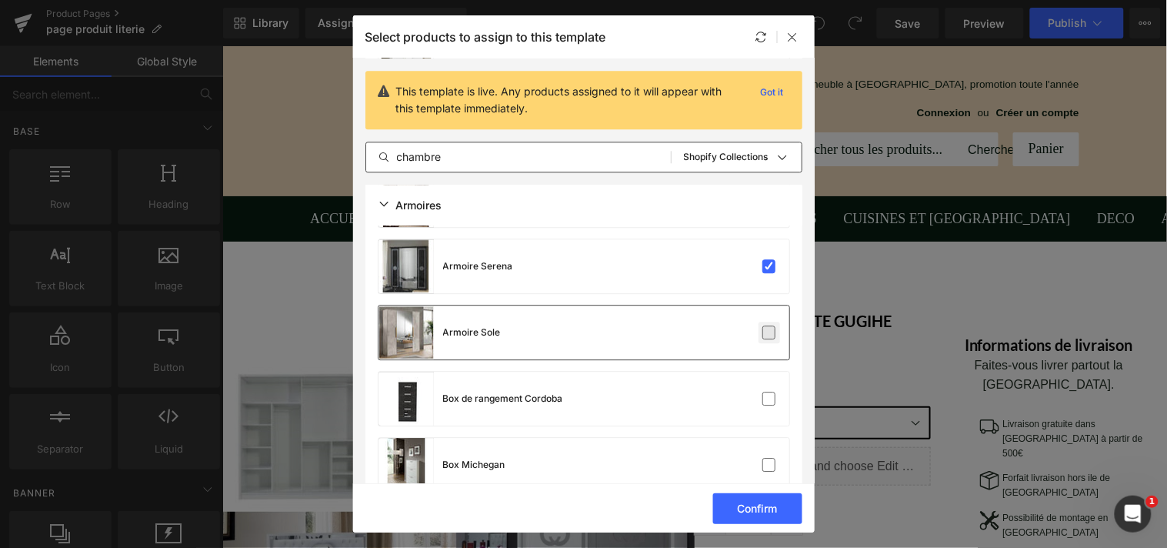
click at [767, 337] on label at bounding box center [770, 332] width 14 height 14
click at [769, 332] on input "checkbox" at bounding box center [769, 332] width 0 height 0
click at [765, 392] on label at bounding box center [770, 399] width 14 height 14
click at [769, 399] on input "checkbox" at bounding box center [769, 399] width 0 height 0
click at [763, 458] on label at bounding box center [770, 465] width 14 height 14
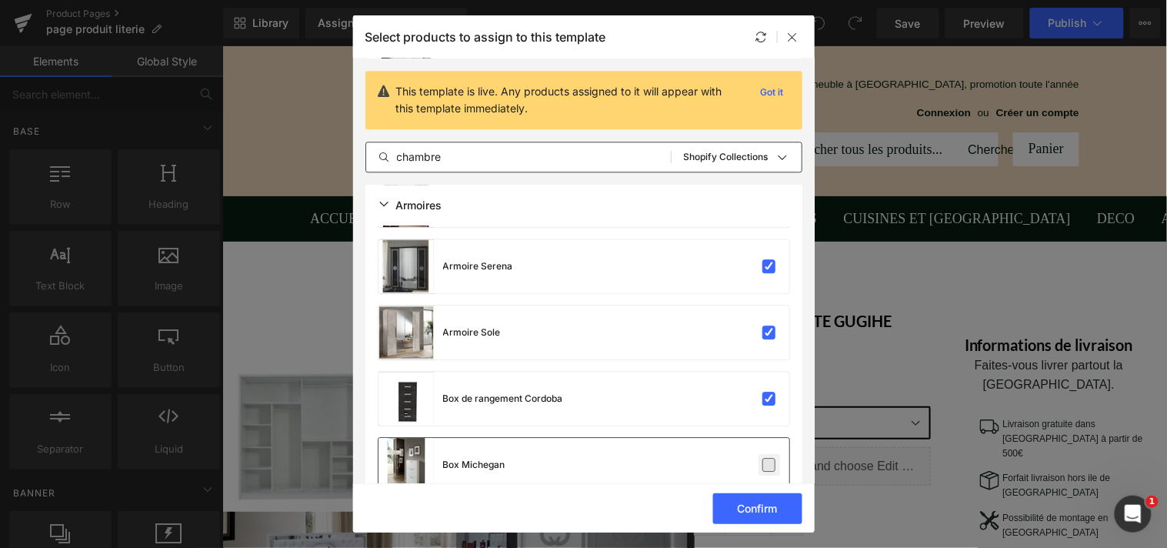
click at [769, 465] on input "checkbox" at bounding box center [769, 465] width 0 height 0
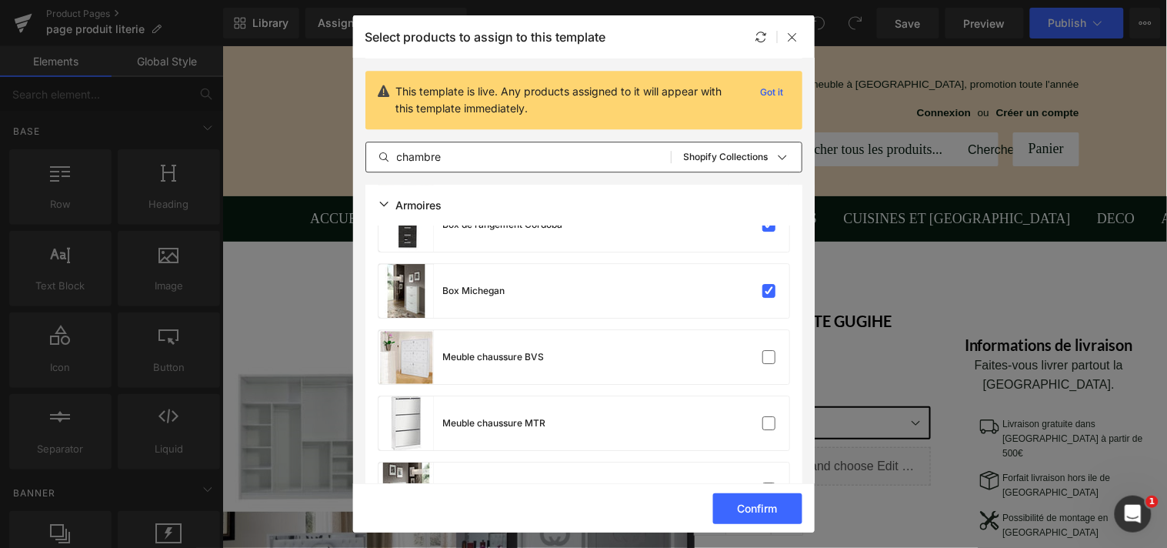
scroll to position [2682, 0]
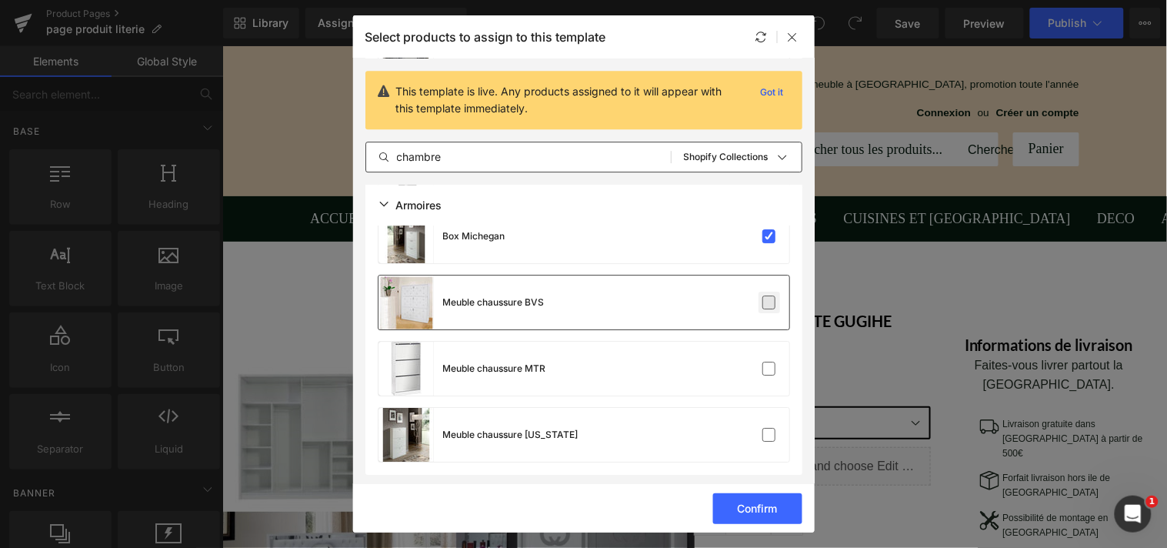
click at [767, 308] on label at bounding box center [770, 302] width 14 height 14
click at [769, 302] on input "checkbox" at bounding box center [769, 302] width 0 height 0
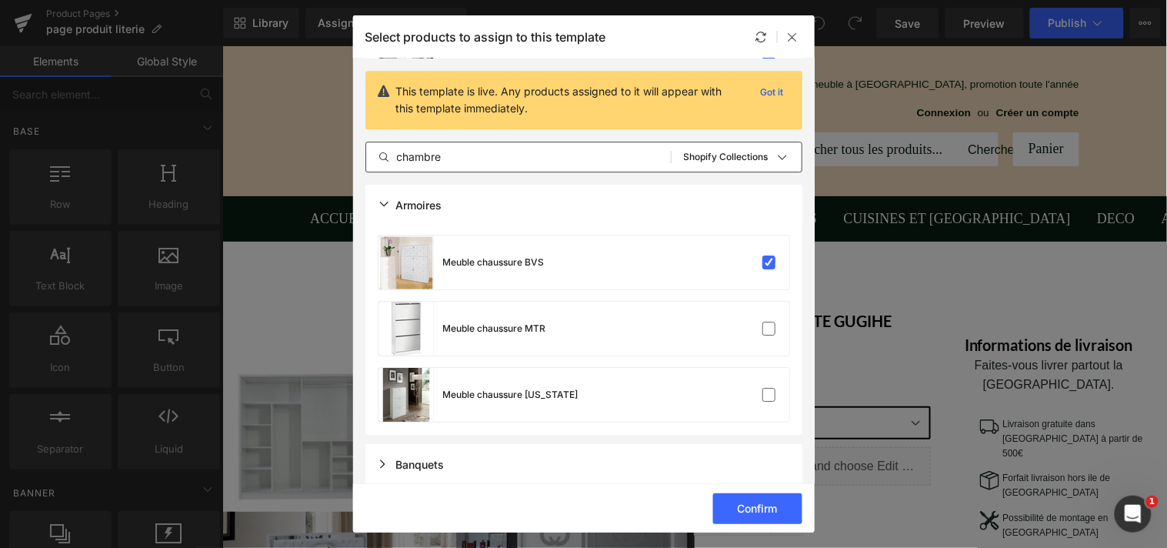
scroll to position [2737, 0]
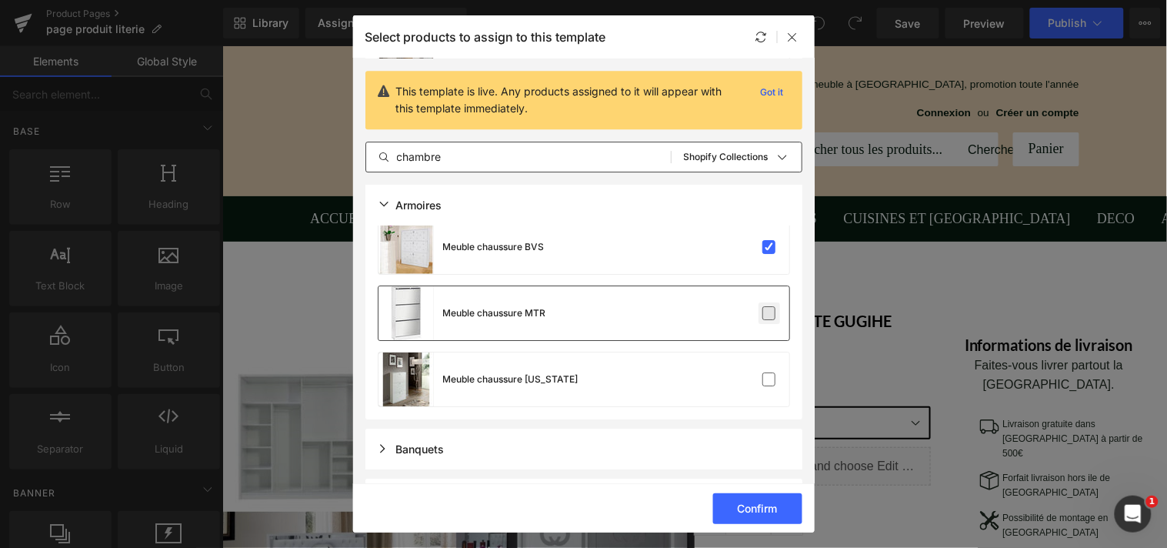
click at [766, 318] on label at bounding box center [770, 313] width 14 height 14
click at [769, 313] on input "checkbox" at bounding box center [769, 313] width 0 height 0
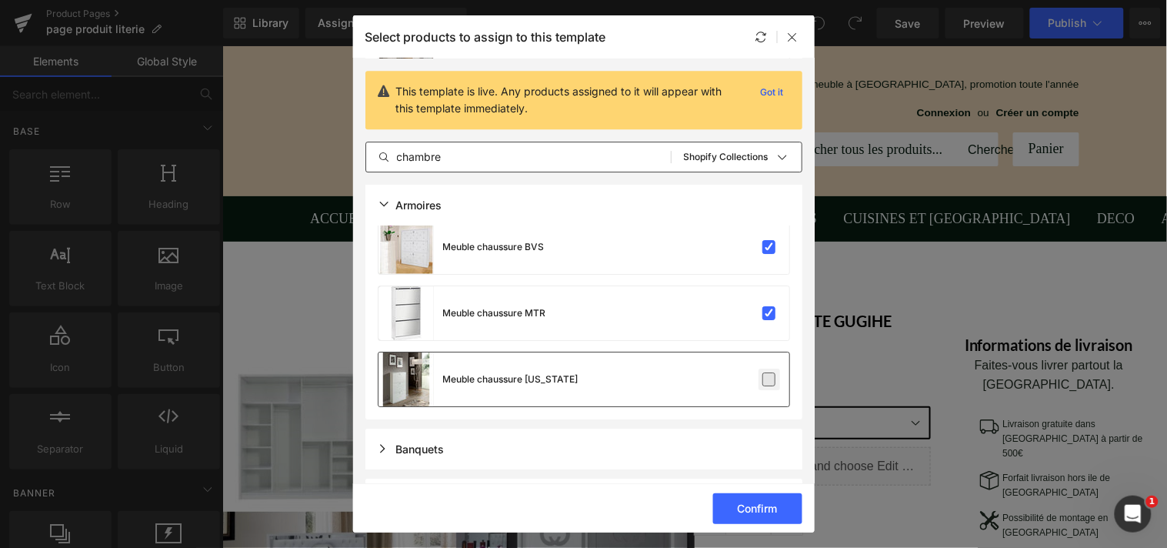
click at [767, 373] on label at bounding box center [770, 379] width 14 height 14
click at [769, 379] on input "checkbox" at bounding box center [769, 379] width 0 height 0
click at [806, 380] on section "This template is live. Any products assigned to it will appear with this templa…" at bounding box center [584, 270] width 462 height 425
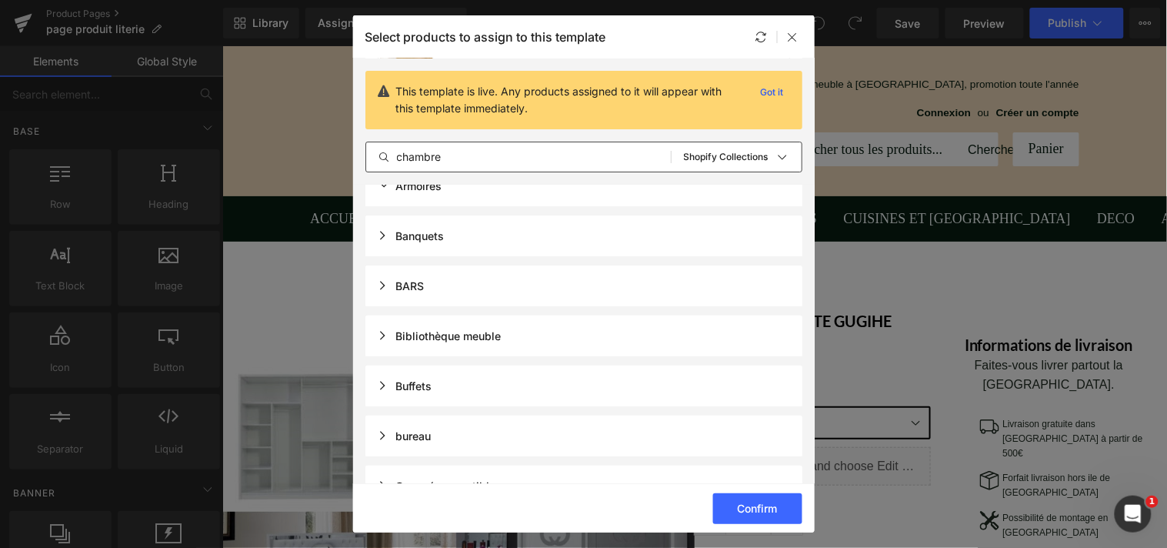
scroll to position [2896, 0]
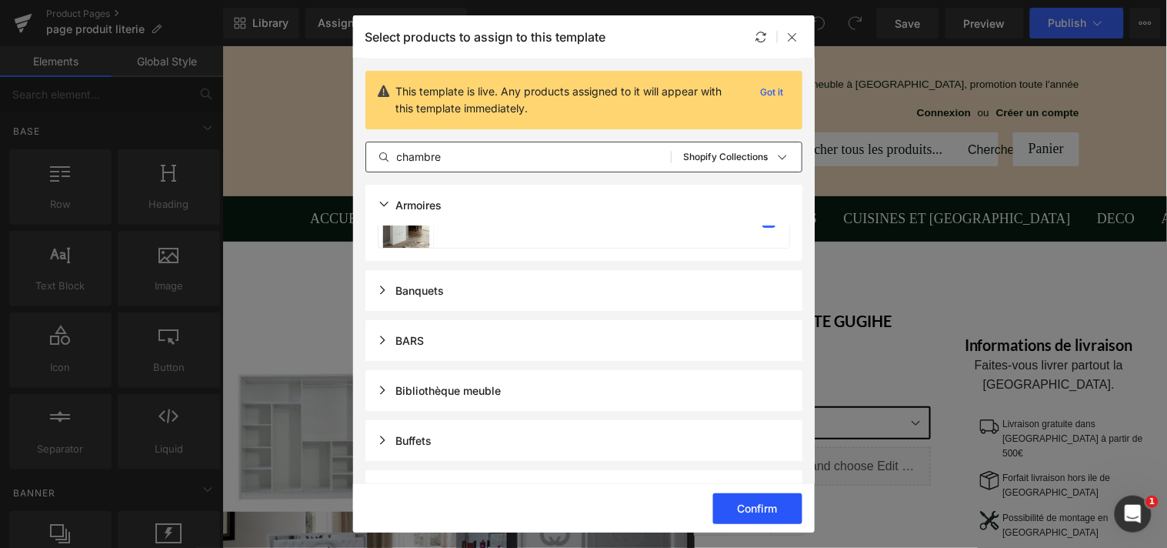
click at [763, 498] on button "Confirm" at bounding box center [757, 508] width 89 height 31
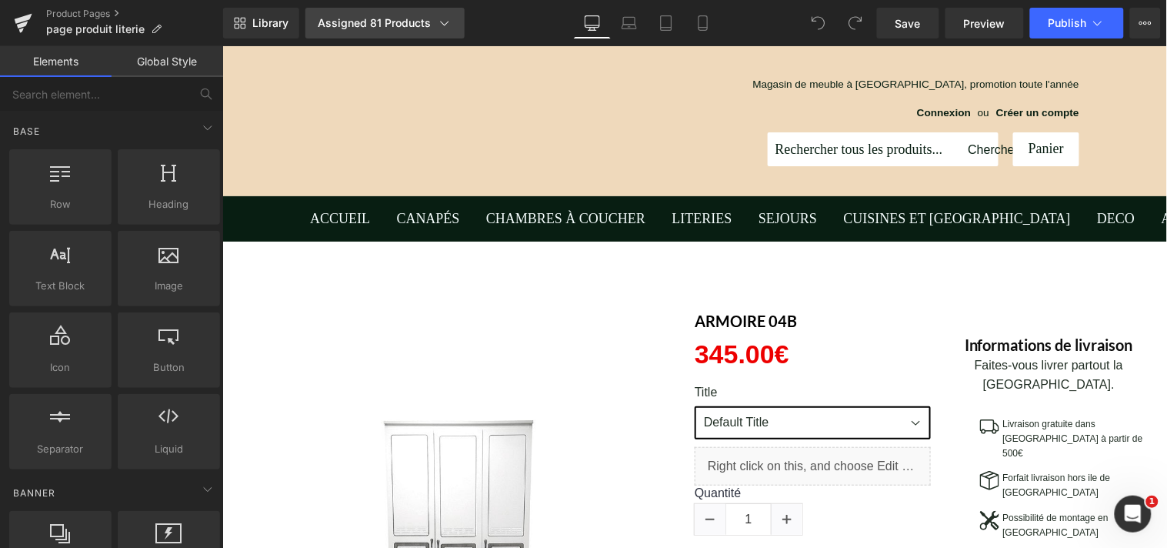
click at [444, 27] on icon at bounding box center [444, 22] width 15 height 15
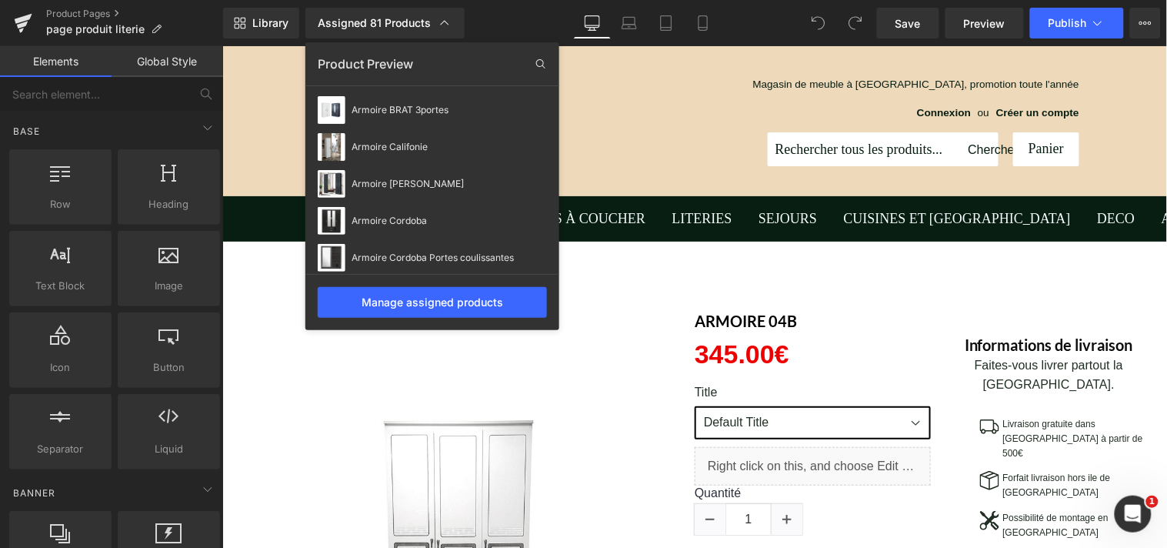
scroll to position [0, 0]
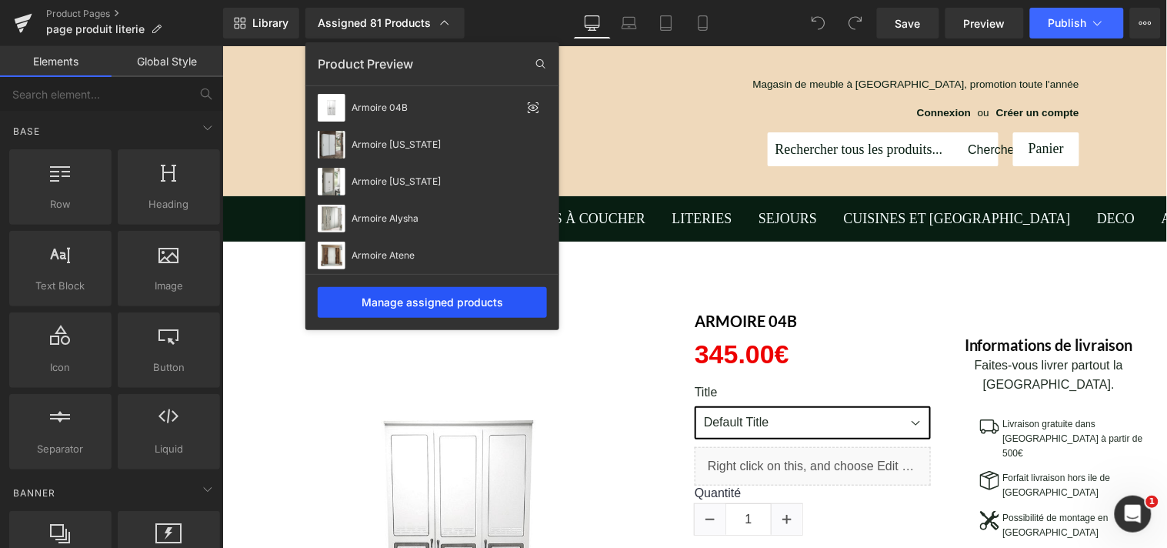
click at [488, 303] on div "Manage assigned products" at bounding box center [432, 302] width 229 height 31
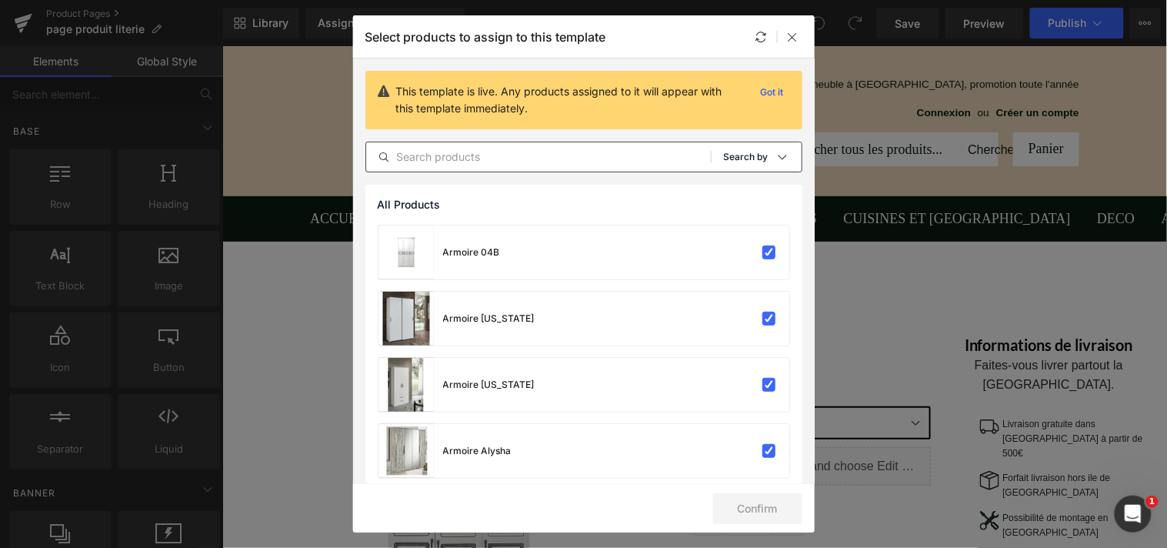
click at [776, 159] on icon at bounding box center [782, 157] width 12 height 12
click at [742, 227] on p "Shopify Collections" at bounding box center [729, 231] width 100 height 12
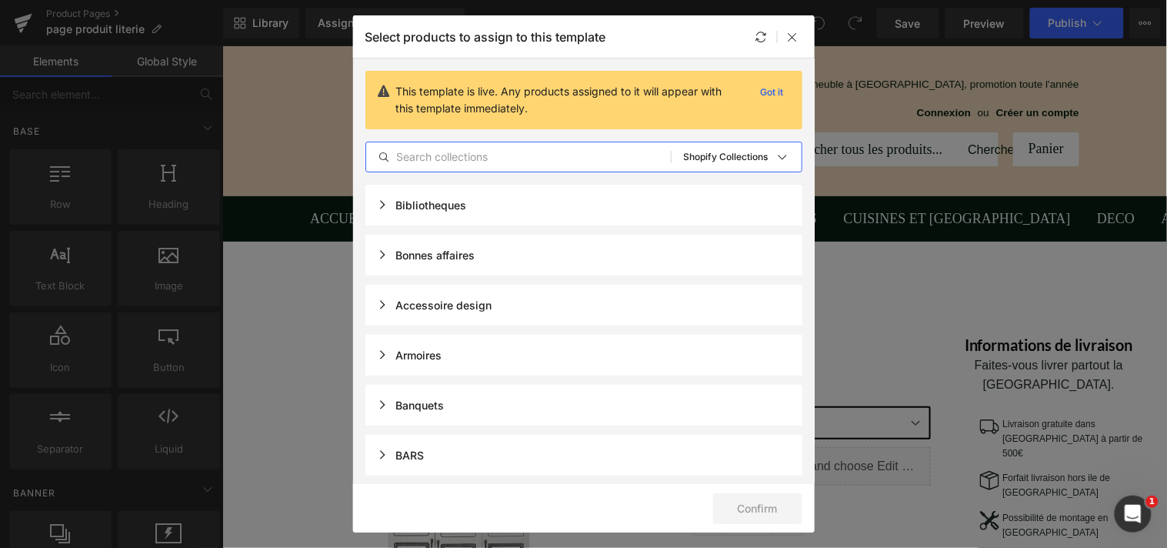
click at [589, 159] on input "text" at bounding box center [518, 157] width 305 height 18
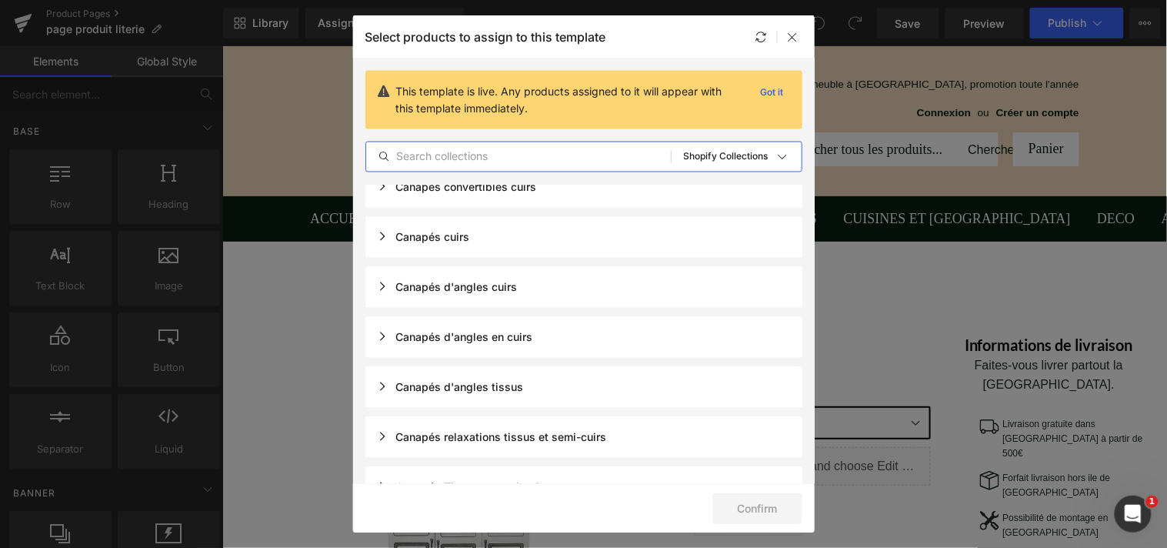
scroll to position [714, 0]
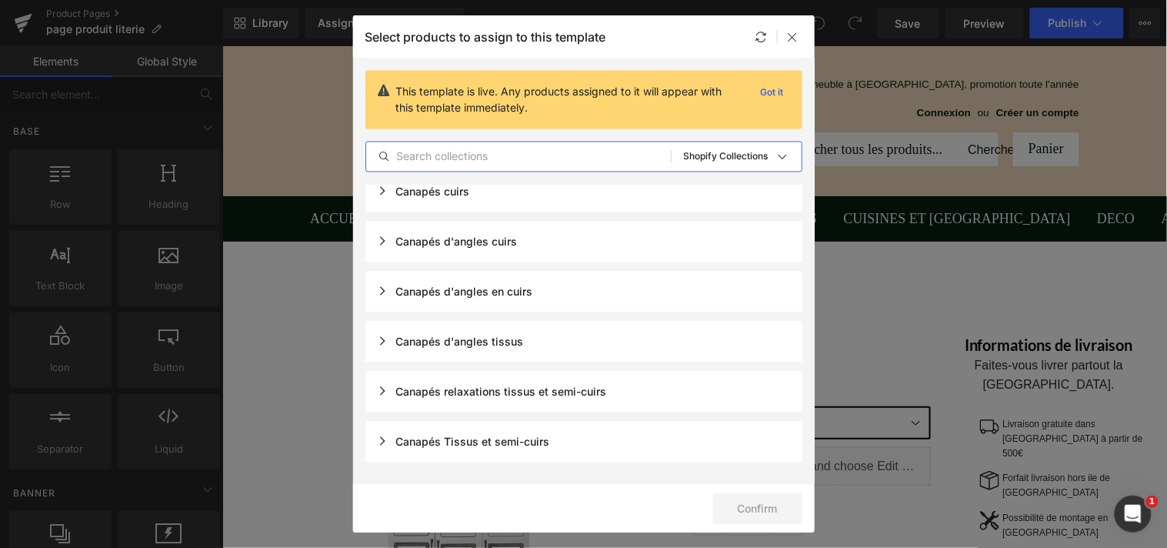
click at [573, 159] on input "text" at bounding box center [518, 157] width 305 height 18
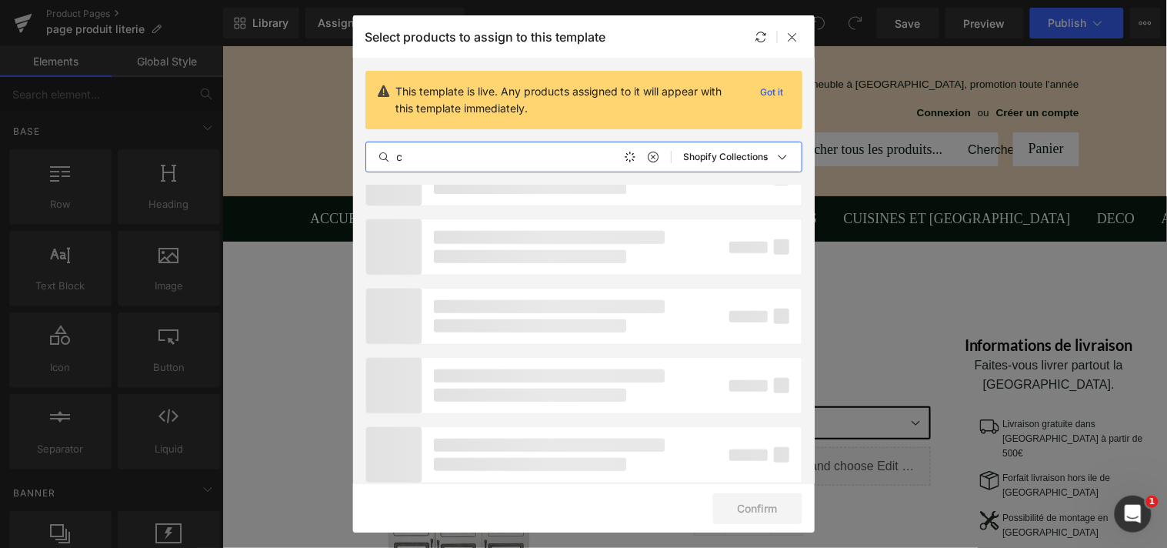
scroll to position [0, 0]
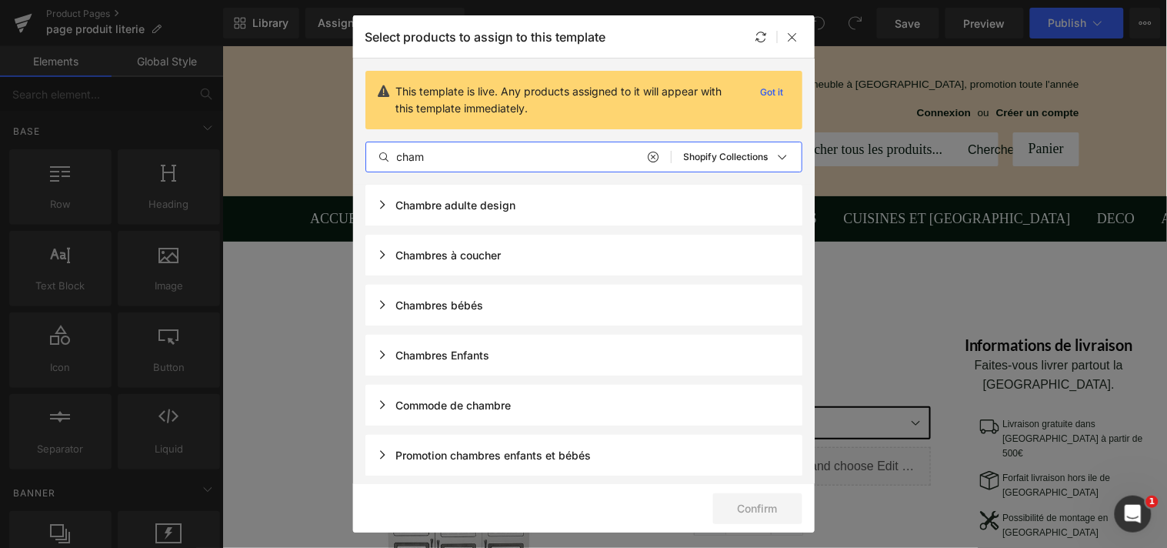
type input "cham"
click at [542, 247] on div "Chambres à coucher" at bounding box center [584, 255] width 437 height 41
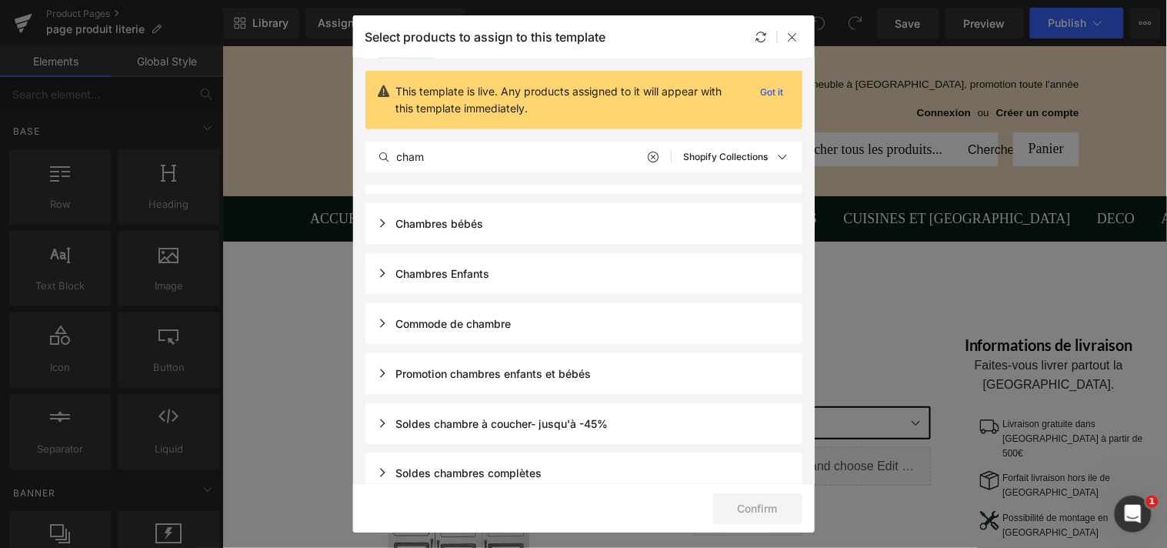
scroll to position [339, 0]
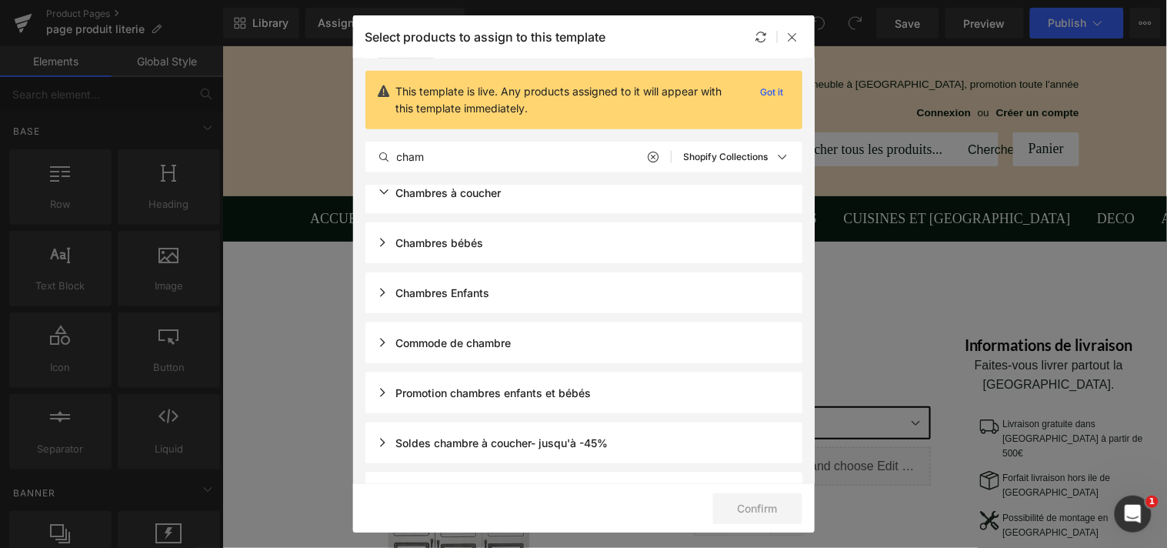
drag, startPoint x: 805, startPoint y: 283, endPoint x: 802, endPoint y: 264, distance: 19.5
click at [724, 242] on div "Chambres bébés" at bounding box center [584, 242] width 437 height 41
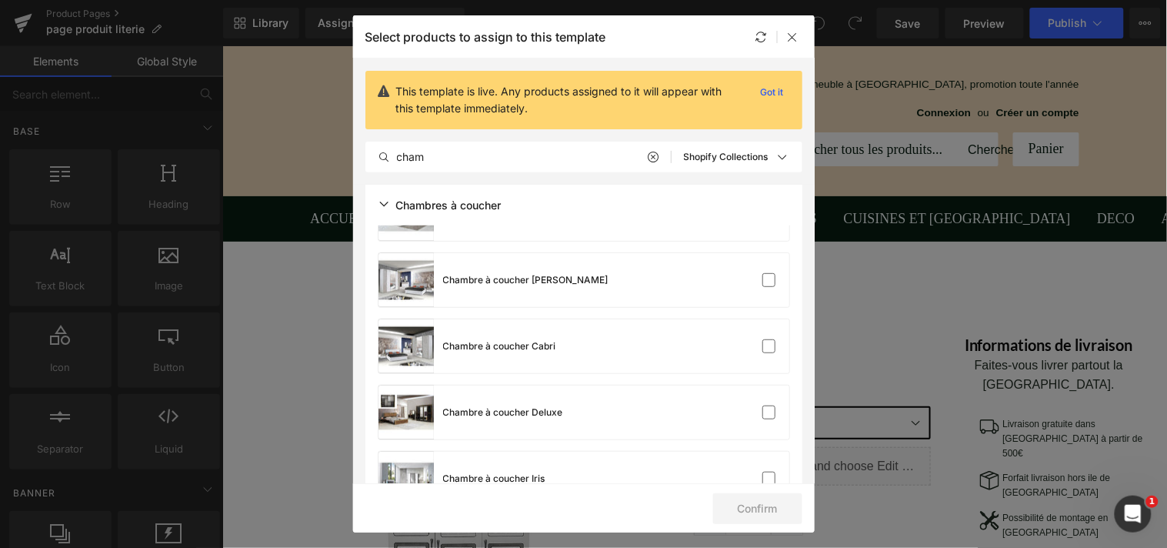
scroll to position [0, 0]
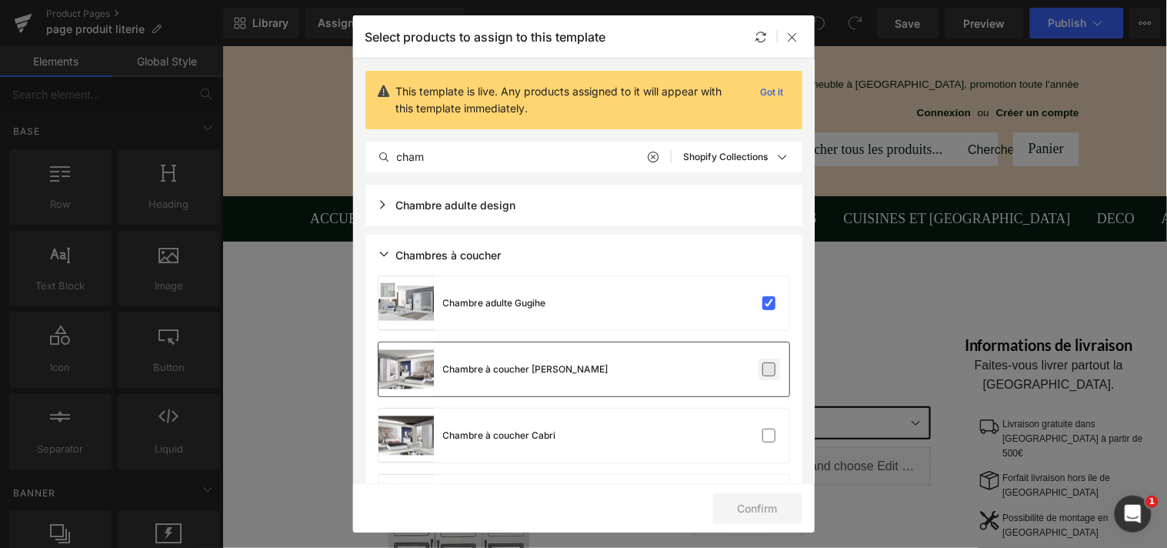
click at [767, 371] on label at bounding box center [770, 369] width 14 height 14
click at [769, 369] on input "checkbox" at bounding box center [769, 369] width 0 height 0
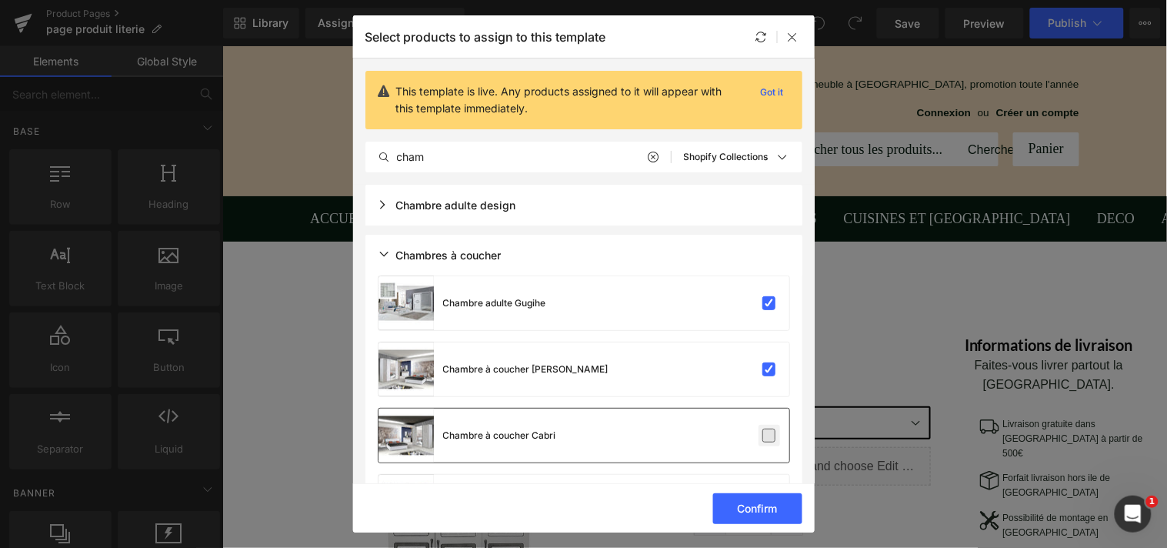
click at [763, 431] on label at bounding box center [770, 436] width 14 height 14
click at [769, 436] on input "checkbox" at bounding box center [769, 436] width 0 height 0
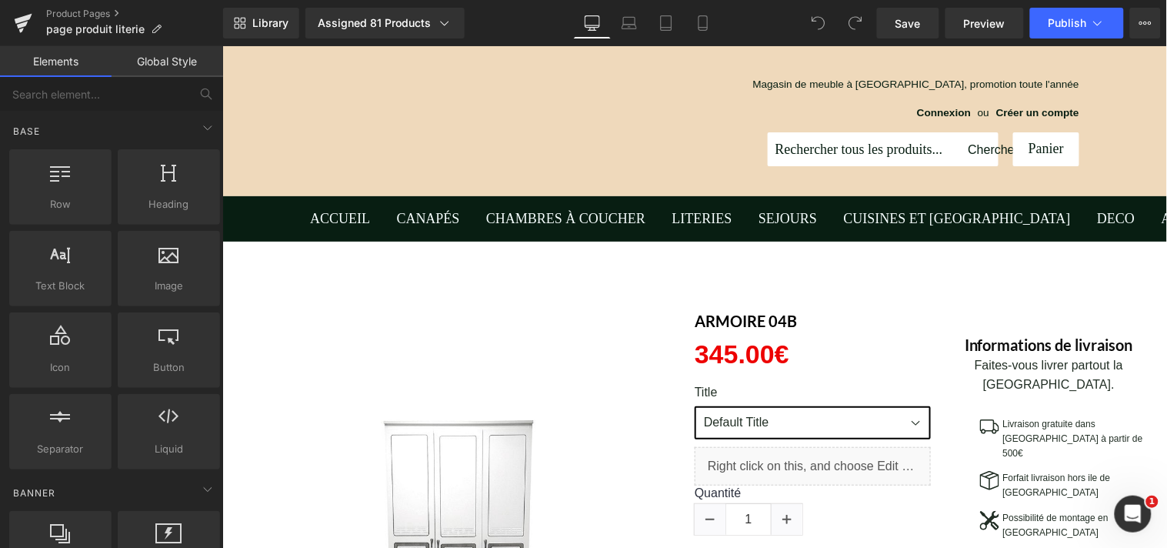
drag, startPoint x: 1036, startPoint y: 115, endPoint x: 813, endPoint y: 72, distance: 226.7
click at [444, 32] on link "Assigned 81 Products" at bounding box center [384, 23] width 159 height 31
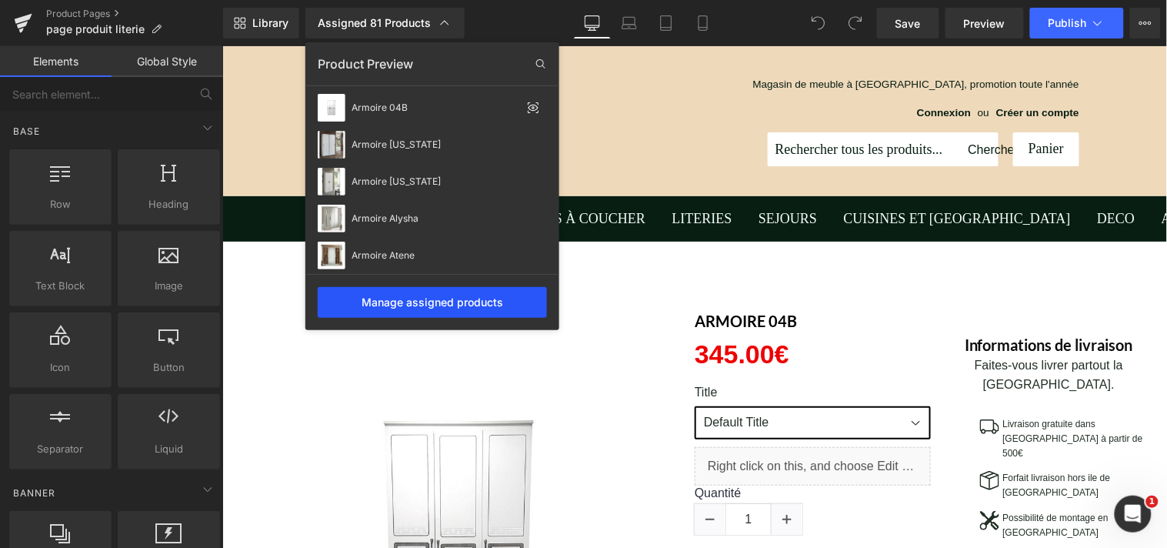
click at [465, 297] on div "Manage assigned products" at bounding box center [432, 302] width 229 height 31
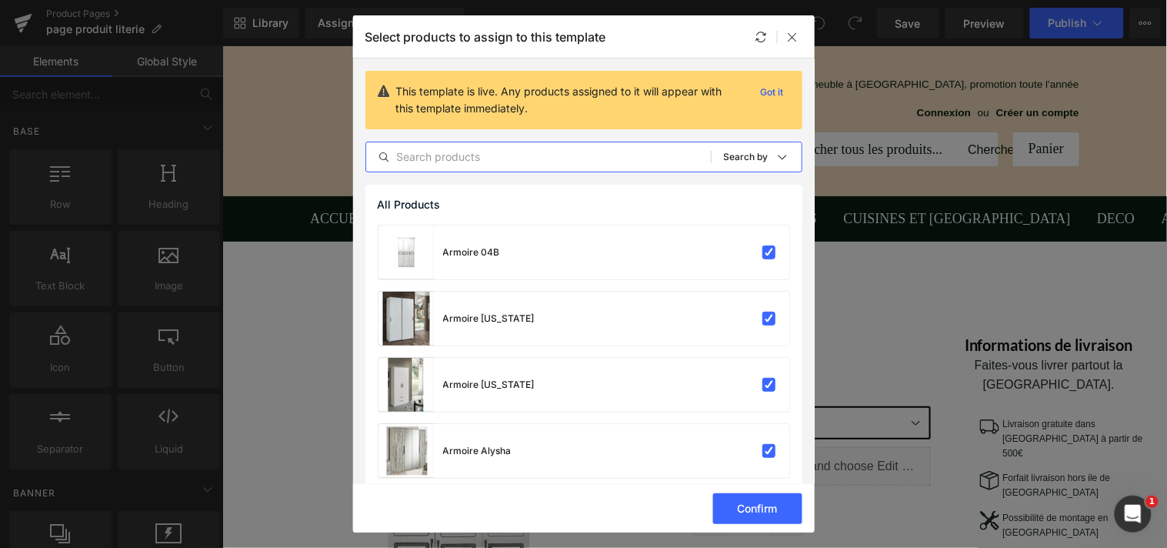
click at [527, 152] on input "text" at bounding box center [538, 157] width 345 height 18
type input "c"
click at [785, 156] on div "Sort: Search by" at bounding box center [763, 157] width 78 height 31
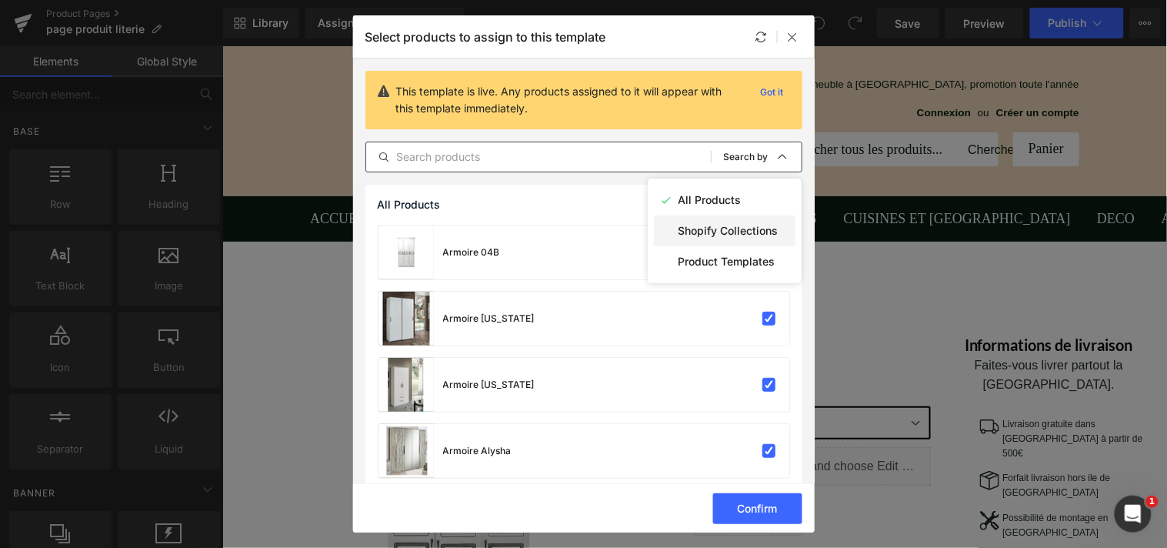
click at [739, 235] on p "Shopify Collections" at bounding box center [729, 231] width 100 height 12
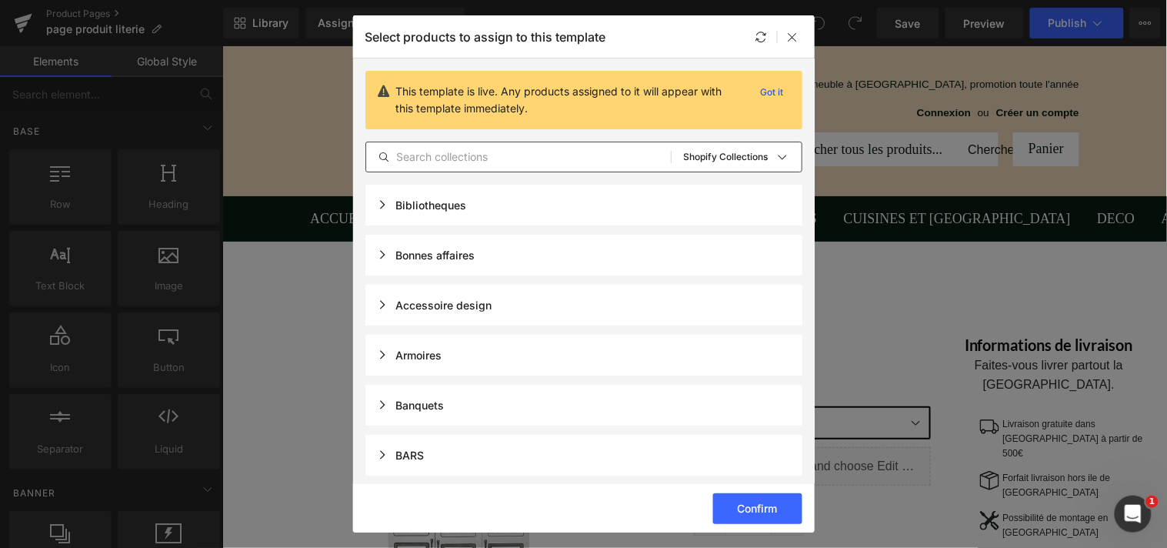
click at [586, 155] on input "text" at bounding box center [518, 157] width 305 height 18
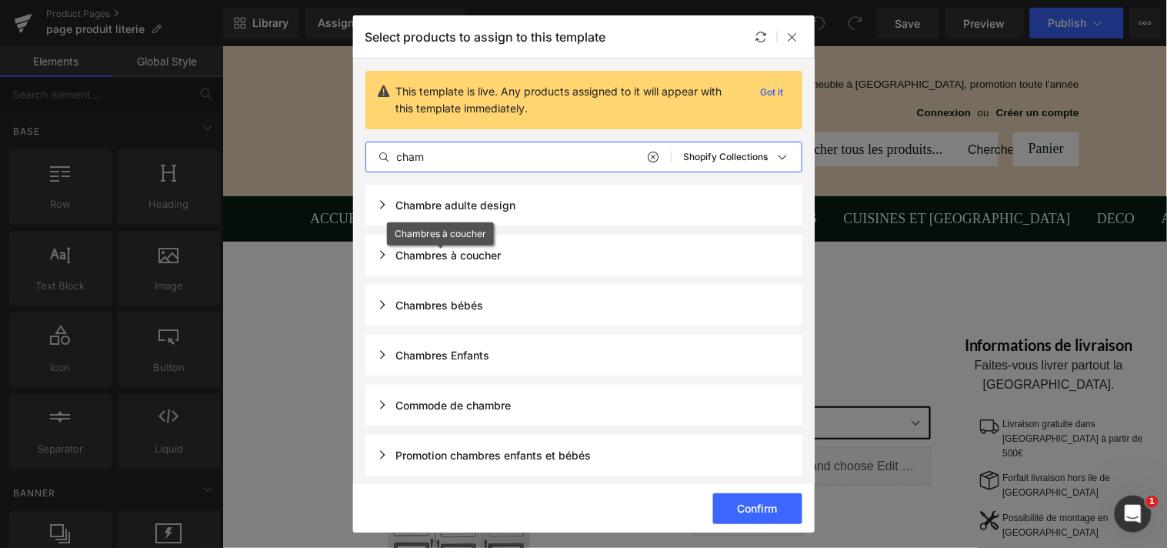
type input "cham"
click at [386, 251] on div "Chambres à coucher" at bounding box center [440, 255] width 124 height 13
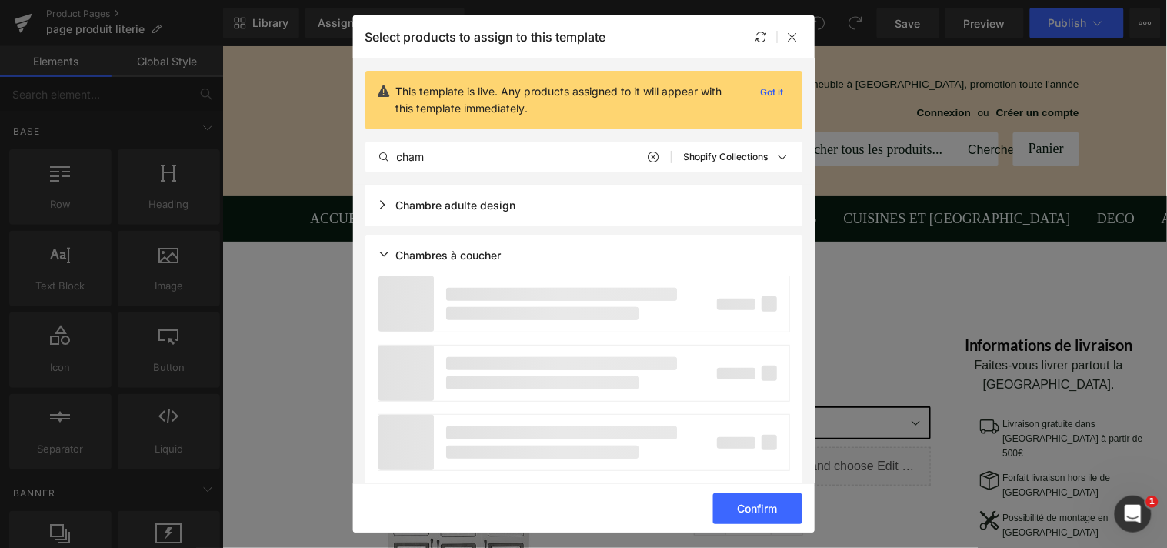
click at [456, 249] on div "Chambres à coucher" at bounding box center [440, 255] width 124 height 13
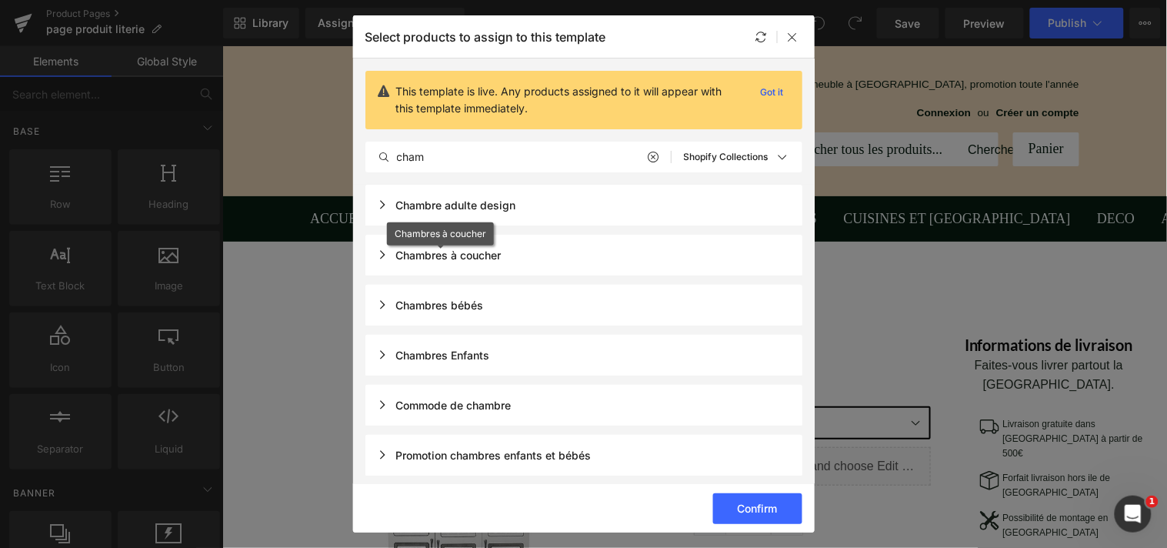
click at [456, 249] on div "Chambres à coucher" at bounding box center [440, 255] width 124 height 13
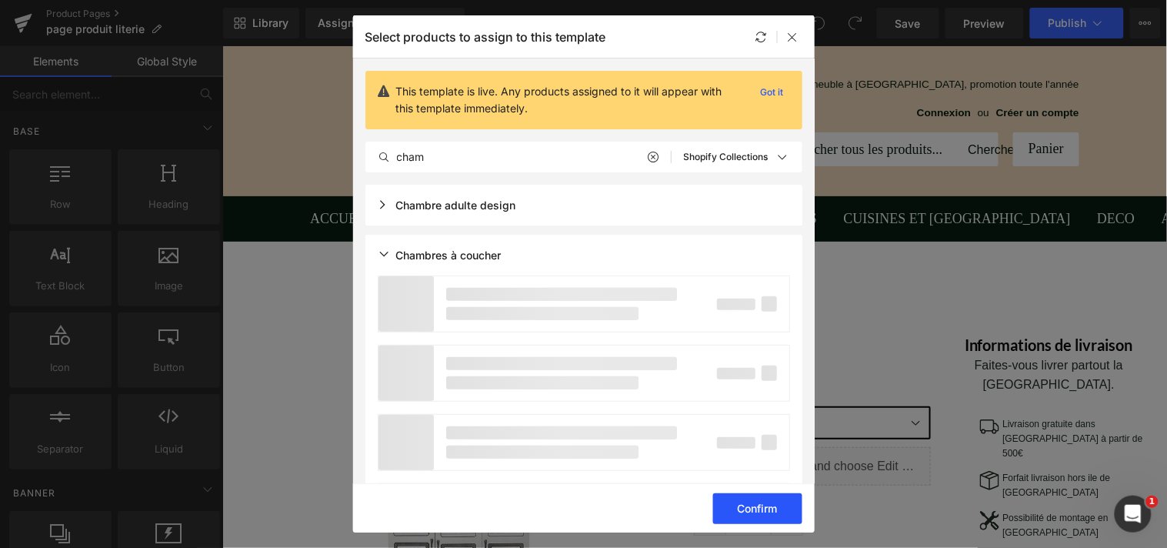
click at [756, 499] on button "Confirm" at bounding box center [757, 508] width 89 height 31
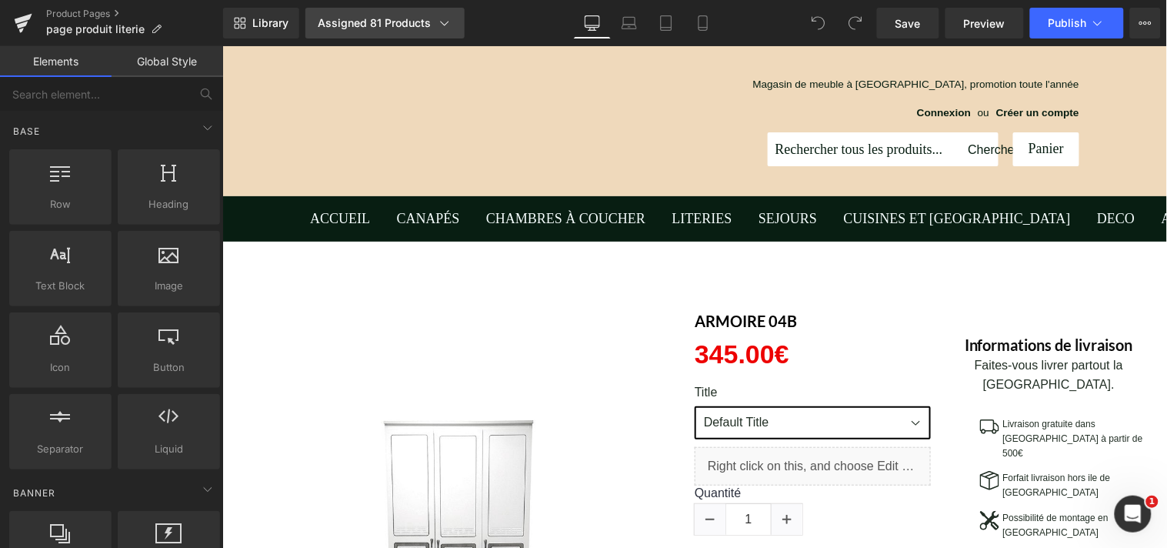
click at [425, 28] on div "Assigned 81 Products" at bounding box center [385, 22] width 135 height 15
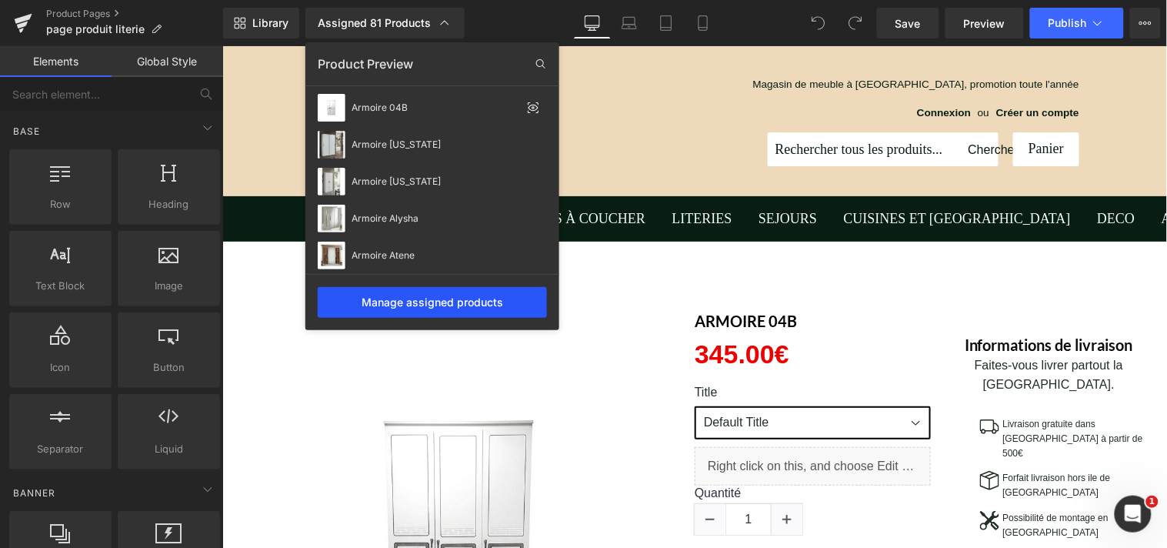
click at [444, 297] on div "Manage assigned products" at bounding box center [432, 302] width 229 height 31
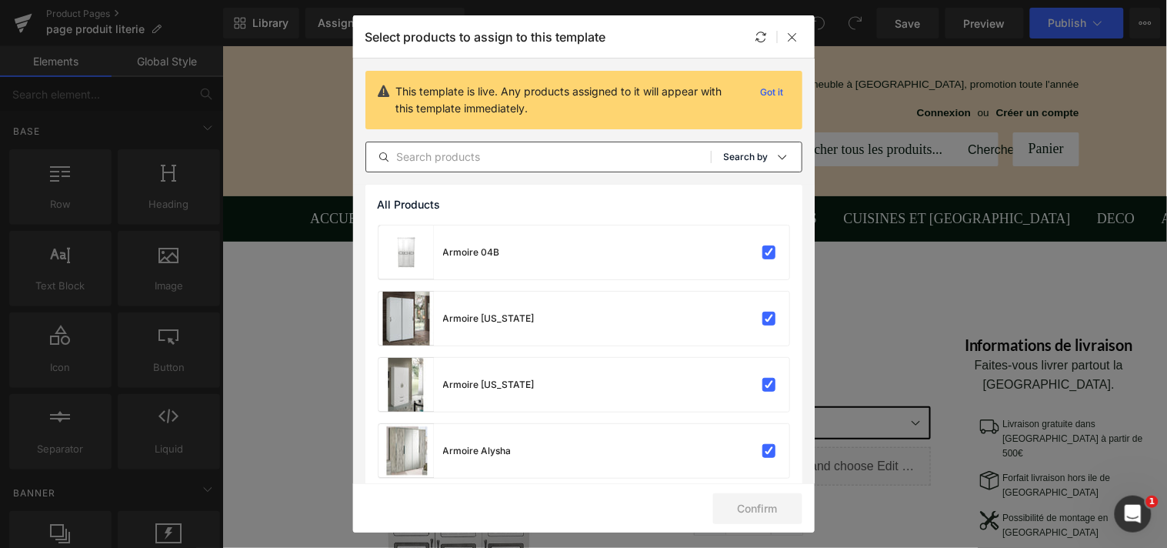
click at [776, 154] on icon at bounding box center [782, 157] width 12 height 12
click at [732, 225] on p "Shopify Collections" at bounding box center [729, 231] width 100 height 12
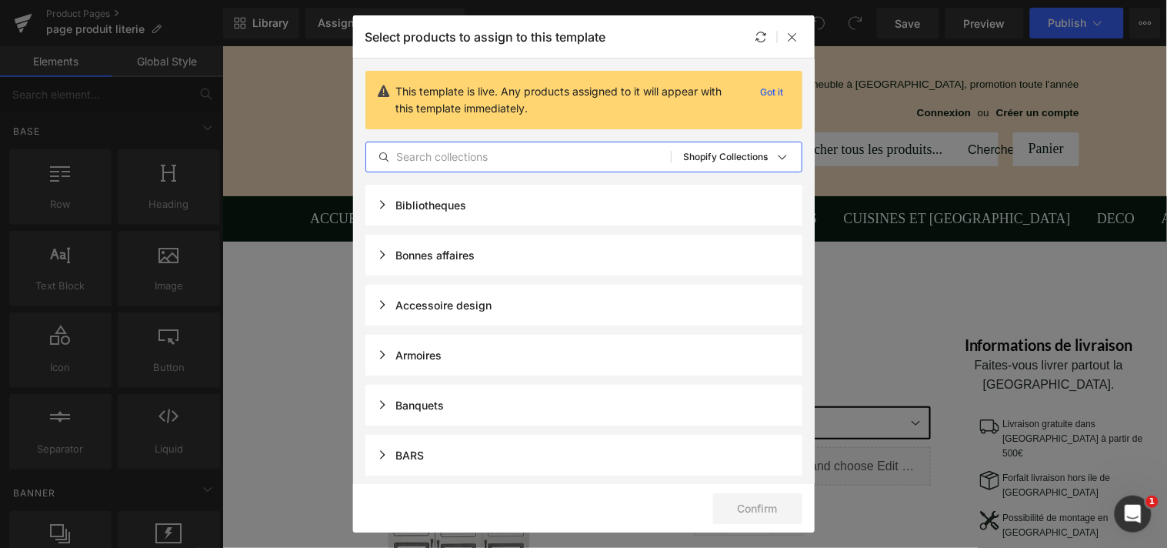
click at [532, 152] on input "text" at bounding box center [518, 157] width 305 height 18
type input "cham"
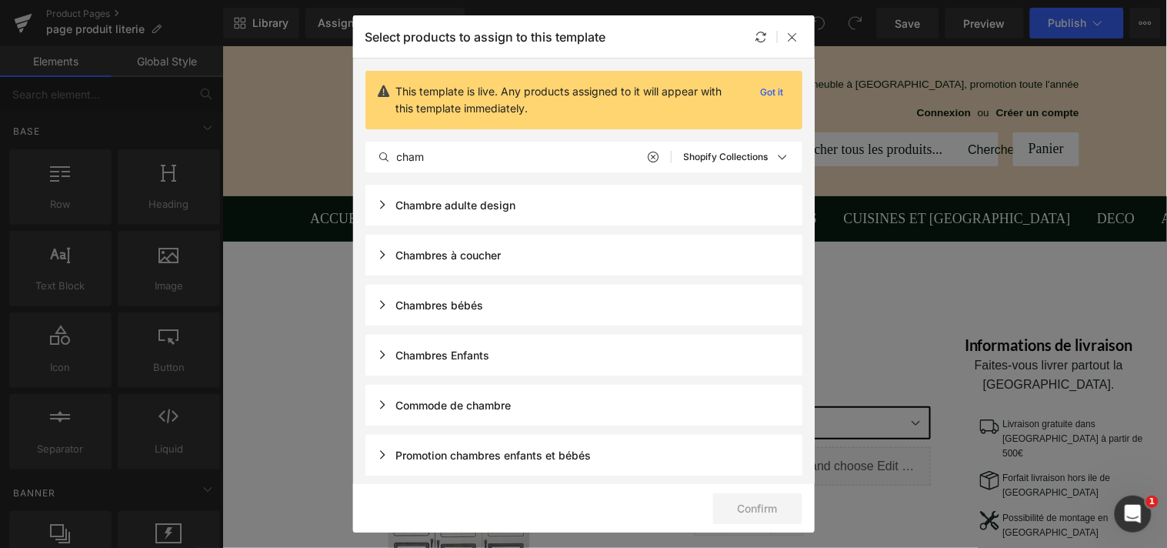
click at [520, 205] on div "Chambre adulte design" at bounding box center [584, 205] width 437 height 41
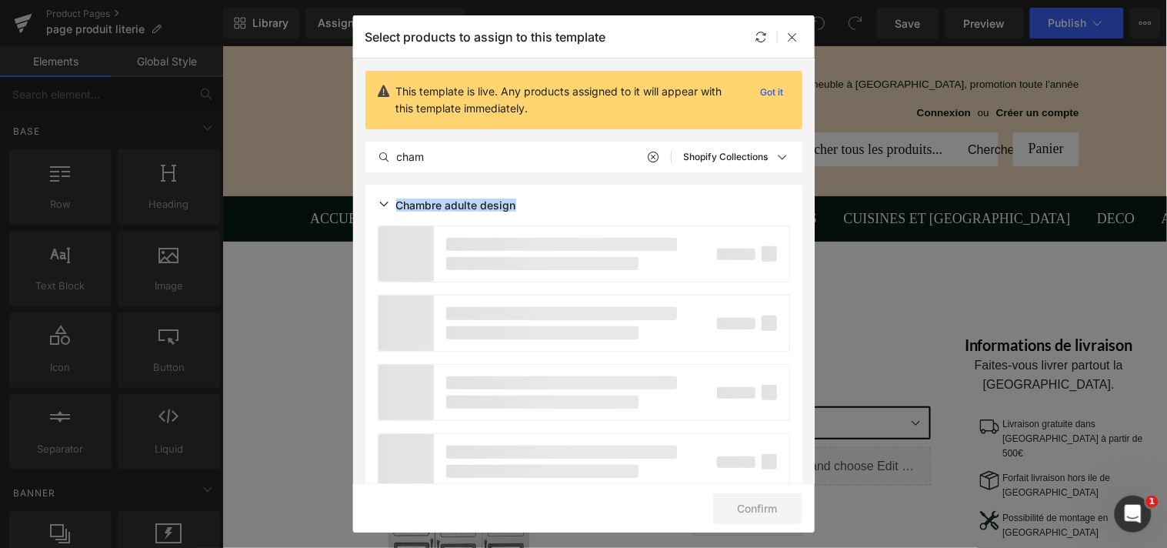
drag, startPoint x: 808, startPoint y: 177, endPoint x: 808, endPoint y: 197, distance: 20.0
click at [808, 199] on section "This template is live. Any products assigned to it will appear with this templa…" at bounding box center [584, 270] width 462 height 425
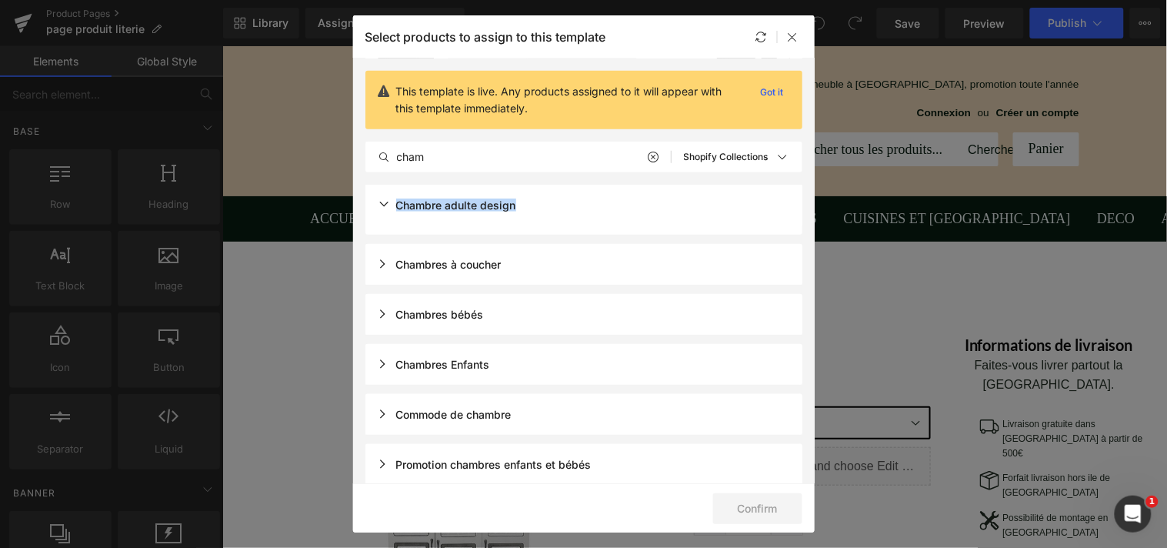
scroll to position [271, 0]
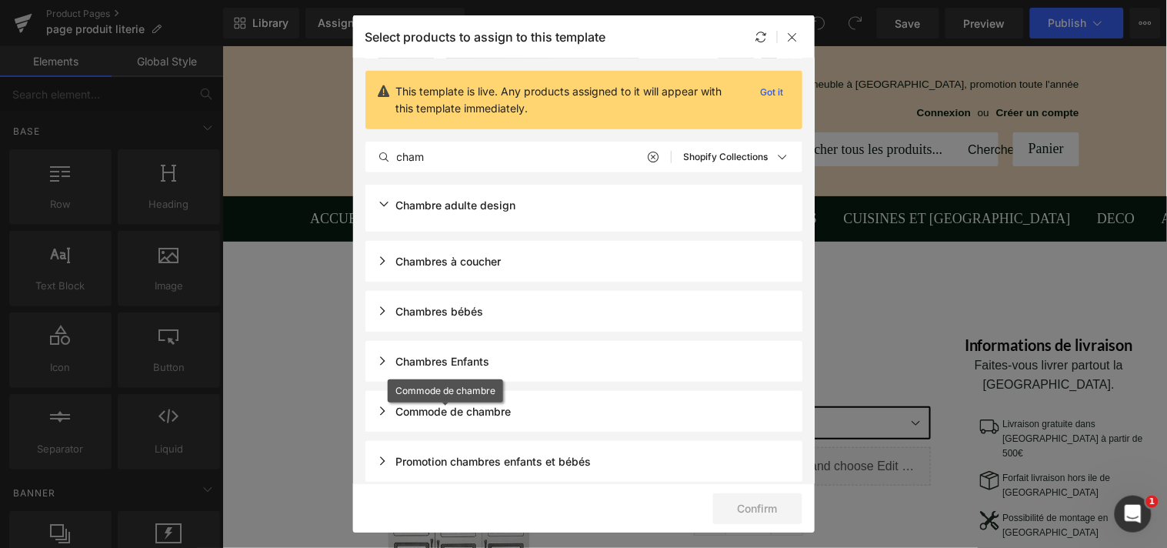
click at [385, 405] on div "Commode de chambre" at bounding box center [445, 411] width 134 height 13
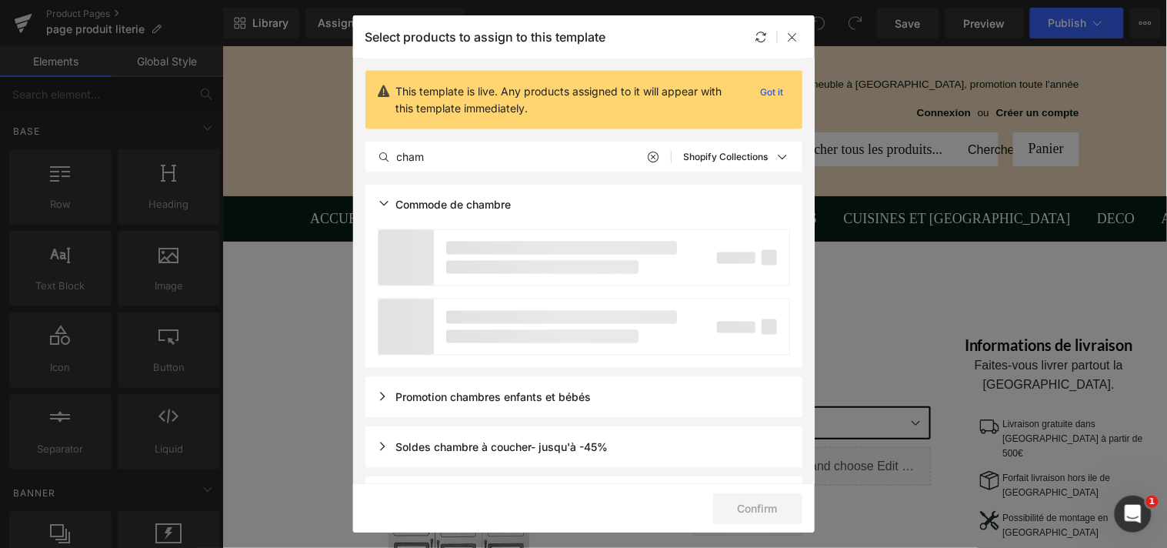
scroll to position [657, 0]
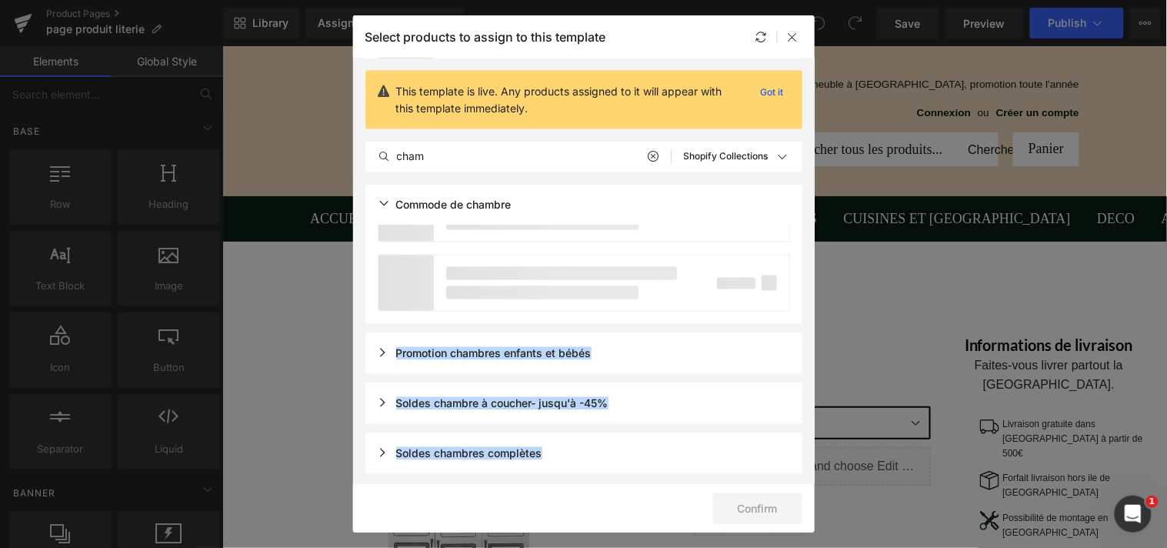
drag, startPoint x: 808, startPoint y: 439, endPoint x: 806, endPoint y: 309, distance: 130.1
click at [806, 309] on section "This template is live. Any products assigned to it will appear with this templa…" at bounding box center [584, 270] width 462 height 425
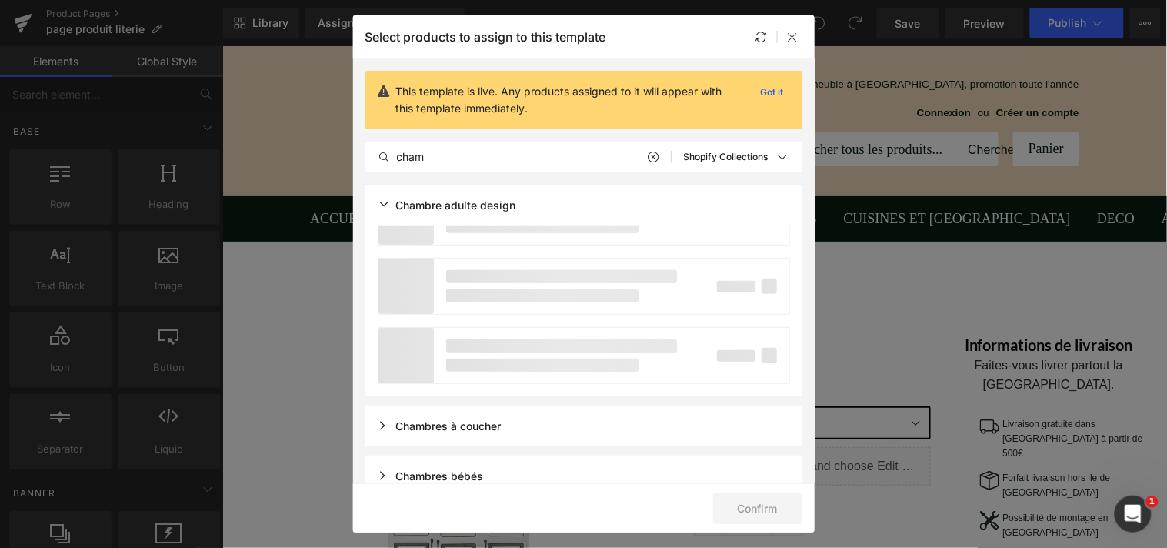
scroll to position [12, 0]
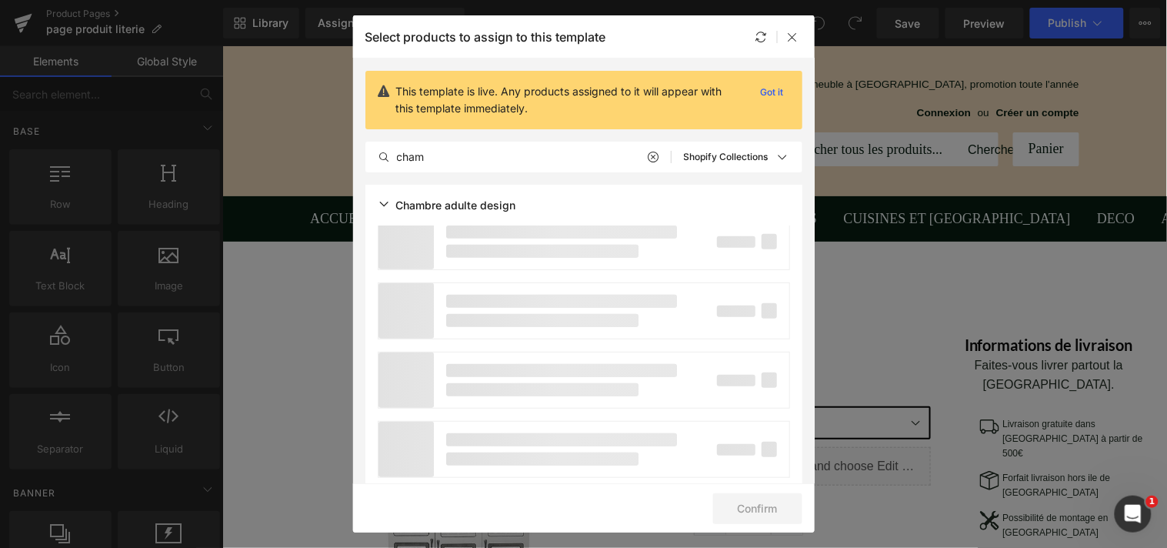
click at [765, 242] on p at bounding box center [769, 241] width 15 height 15
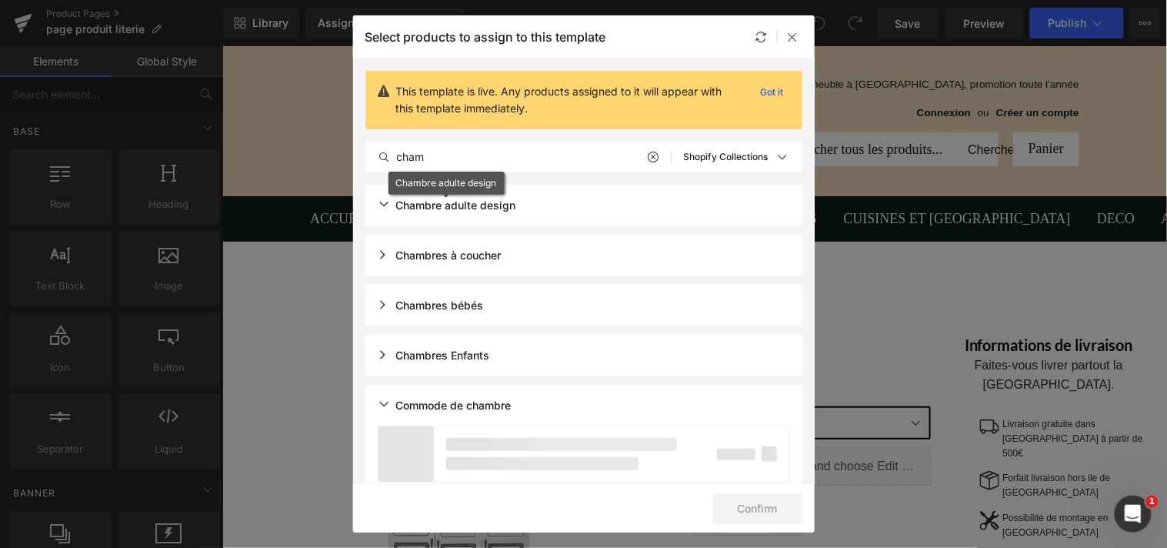
click at [402, 203] on div "Chambre adulte design" at bounding box center [447, 205] width 139 height 13
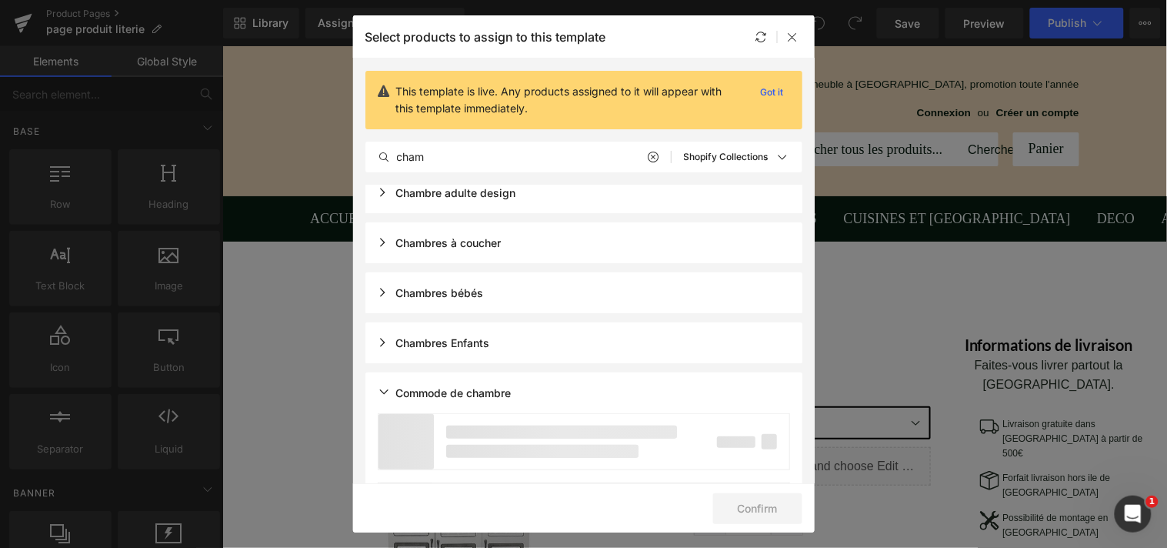
click at [413, 191] on div "Chambre adulte design" at bounding box center [447, 192] width 139 height 13
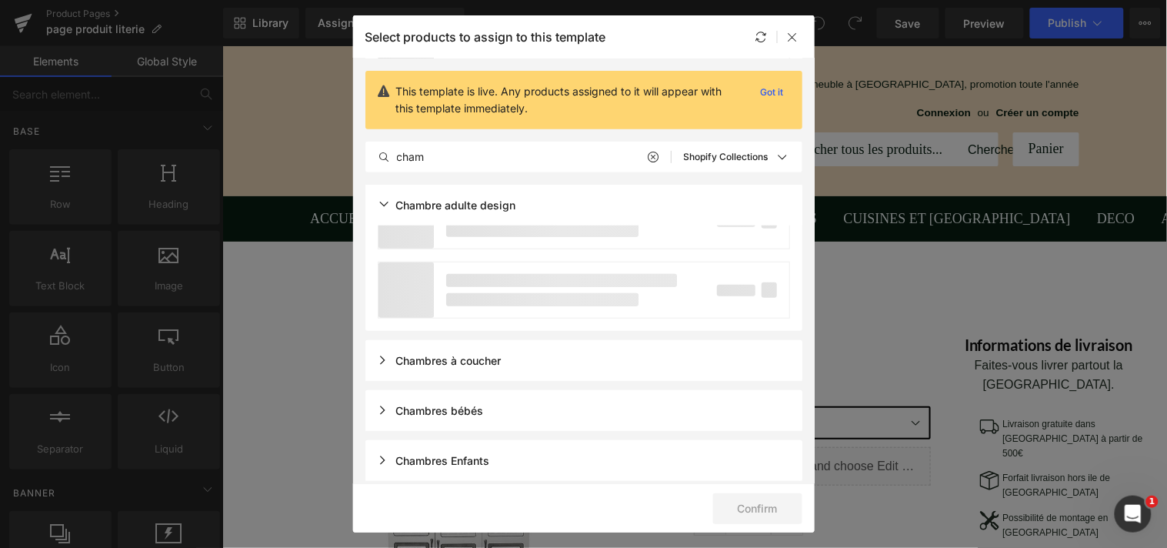
scroll to position [49, 0]
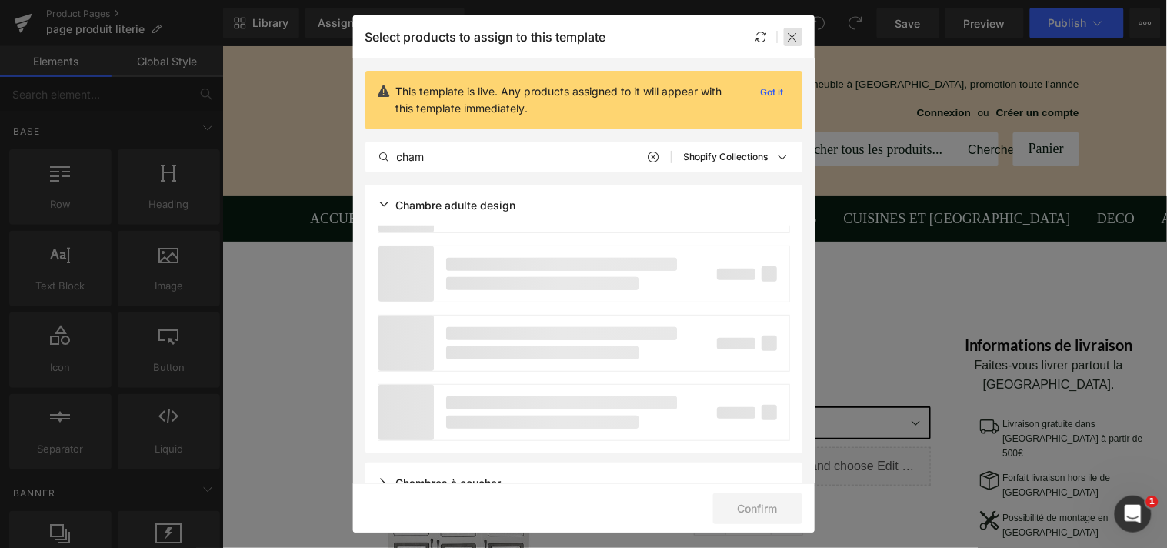
click at [796, 37] on icon at bounding box center [793, 37] width 12 height 12
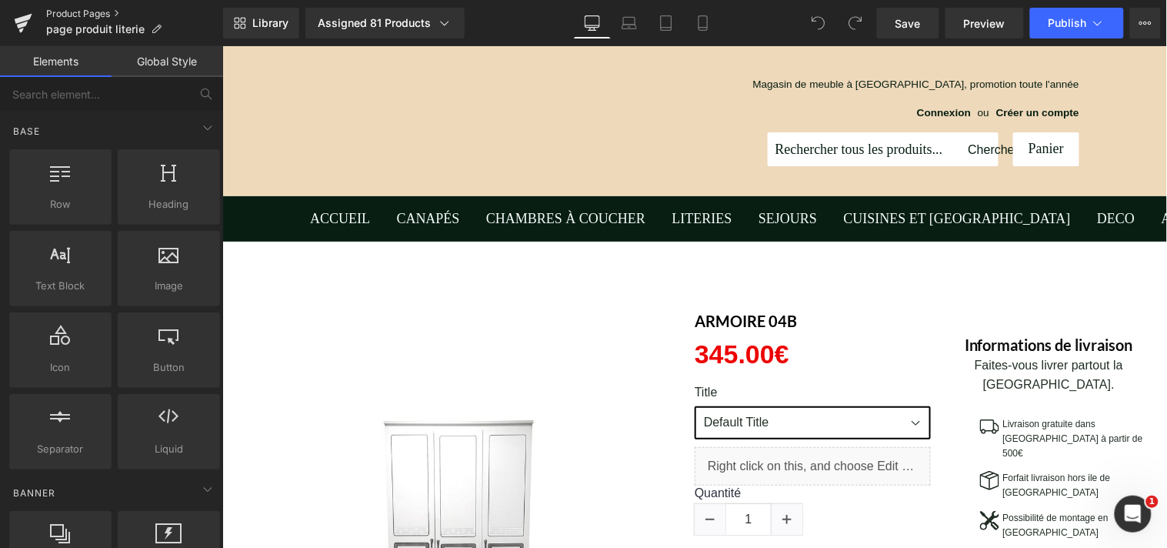
click at [82, 14] on link "Product Pages" at bounding box center [134, 14] width 177 height 12
click at [702, 28] on icon at bounding box center [703, 28] width 8 height 0
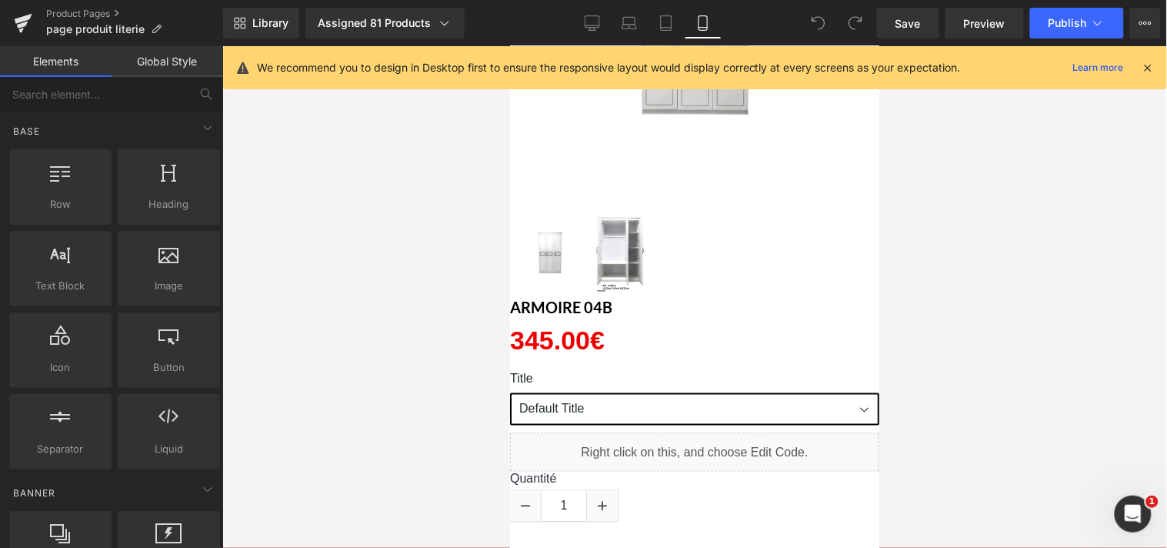
scroll to position [582, 0]
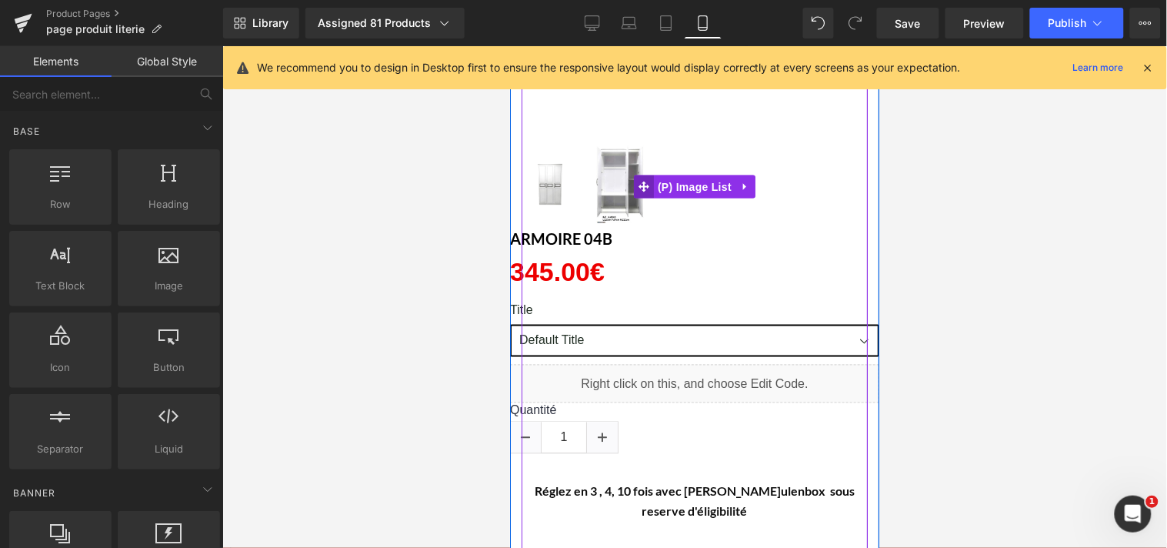
click at [641, 185] on icon at bounding box center [643, 186] width 11 height 11
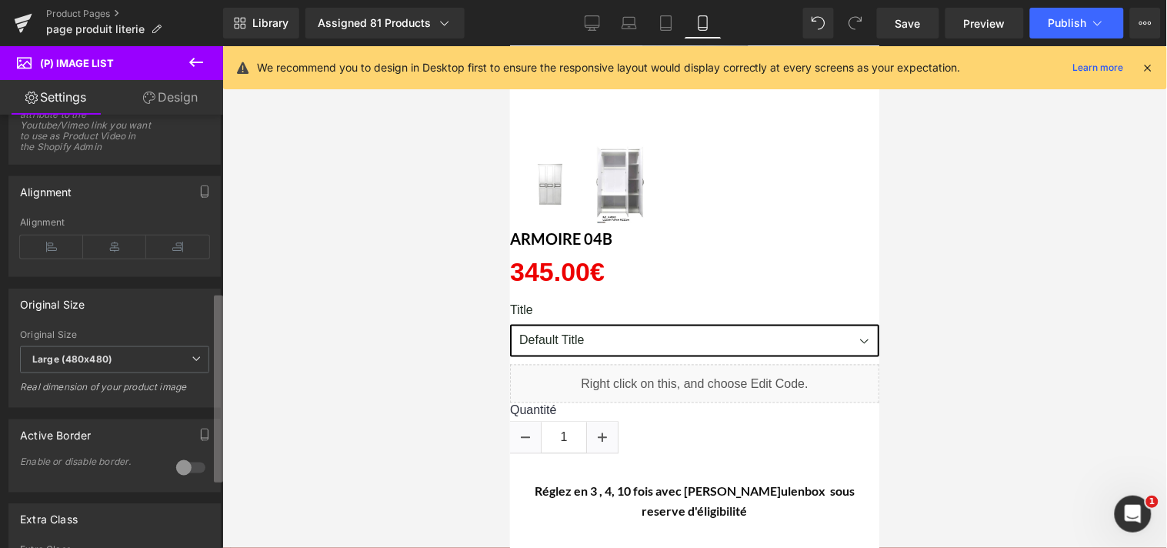
scroll to position [405, 0]
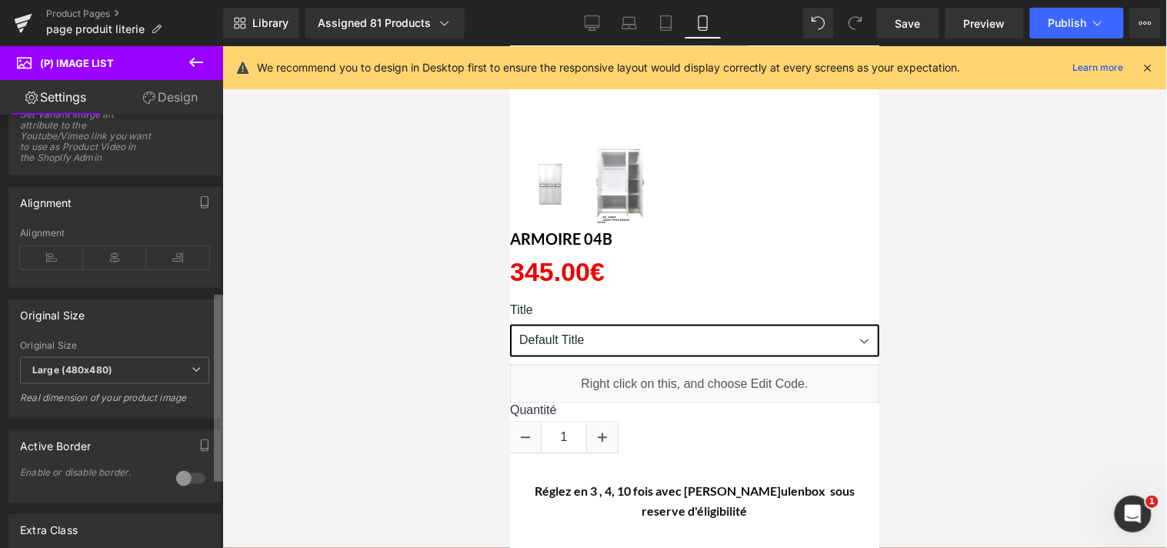
click at [209, 339] on div "Display Default Slider Style Default Default Slider 5 Columns 5 4 Columns 4 3 C…" at bounding box center [111, 335] width 223 height 440
click at [115, 265] on icon at bounding box center [114, 257] width 63 height 23
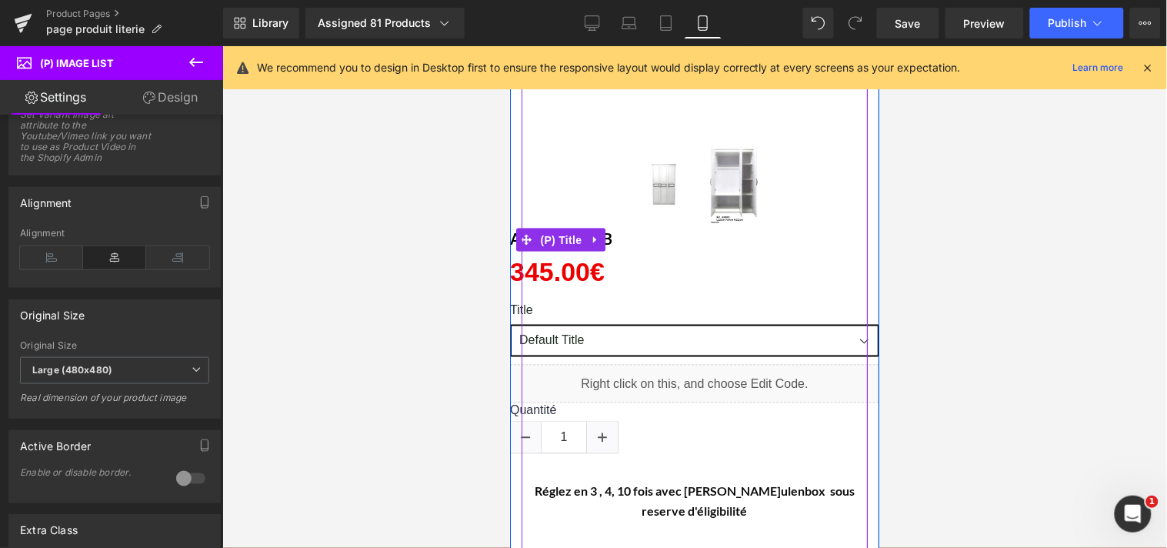
click at [547, 239] on span "(P) Title" at bounding box center [560, 240] width 49 height 23
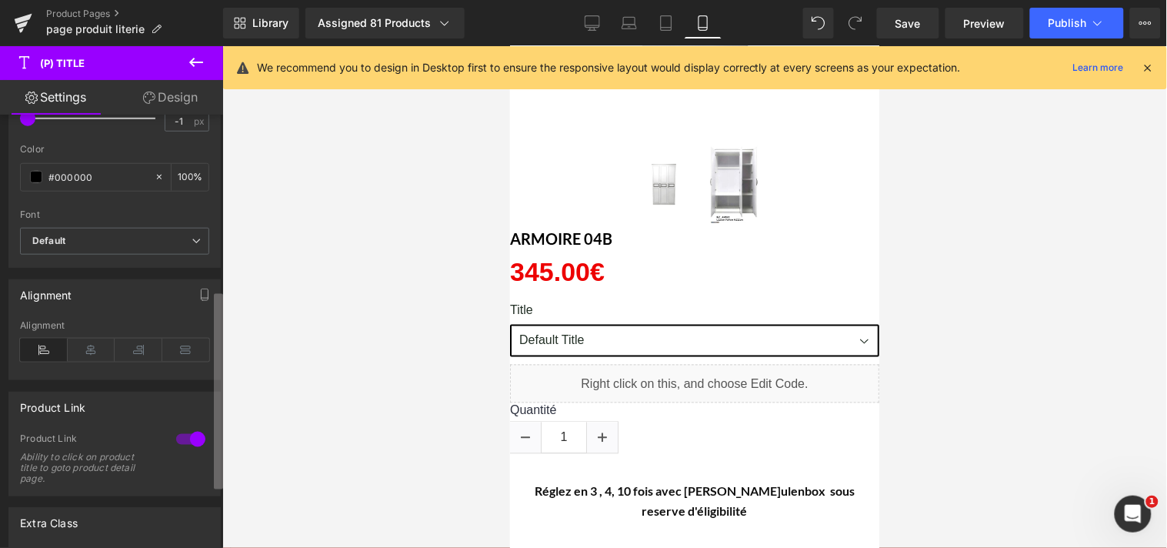
scroll to position [386, 0]
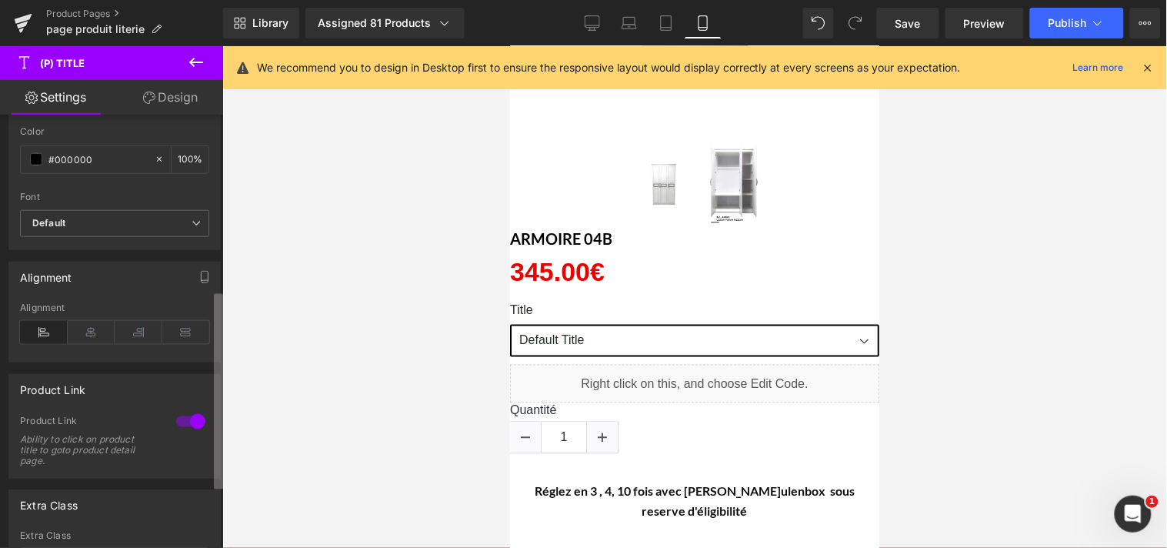
click at [227, 358] on div "(P) Title You are previewing how the will restyle your page. You can not edit E…" at bounding box center [583, 287] width 1167 height 574
click at [88, 342] on icon at bounding box center [92, 332] width 48 height 23
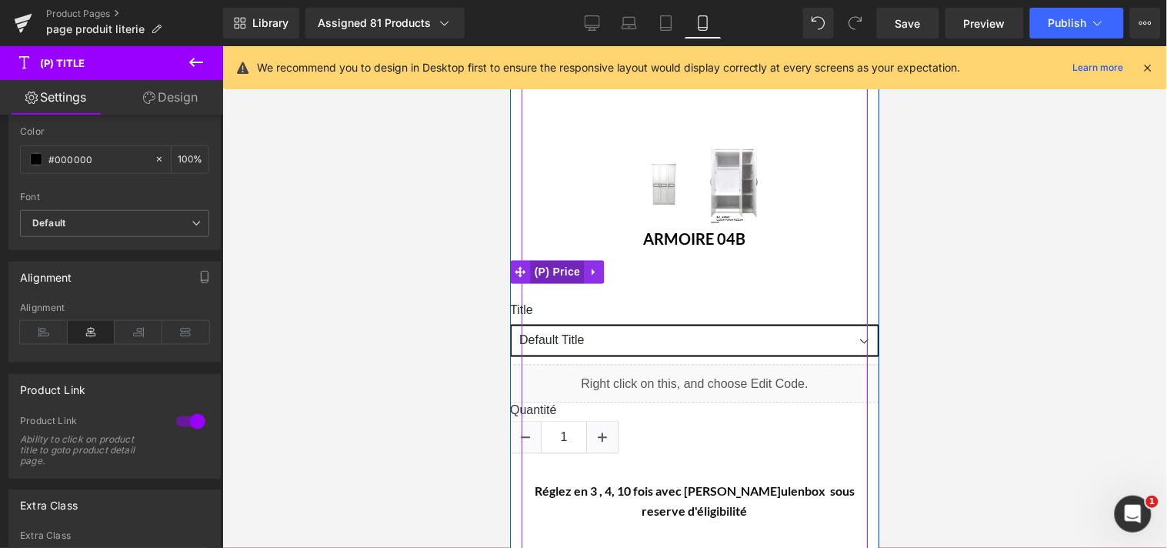
click at [547, 269] on span "(P) Price" at bounding box center [557, 271] width 54 height 23
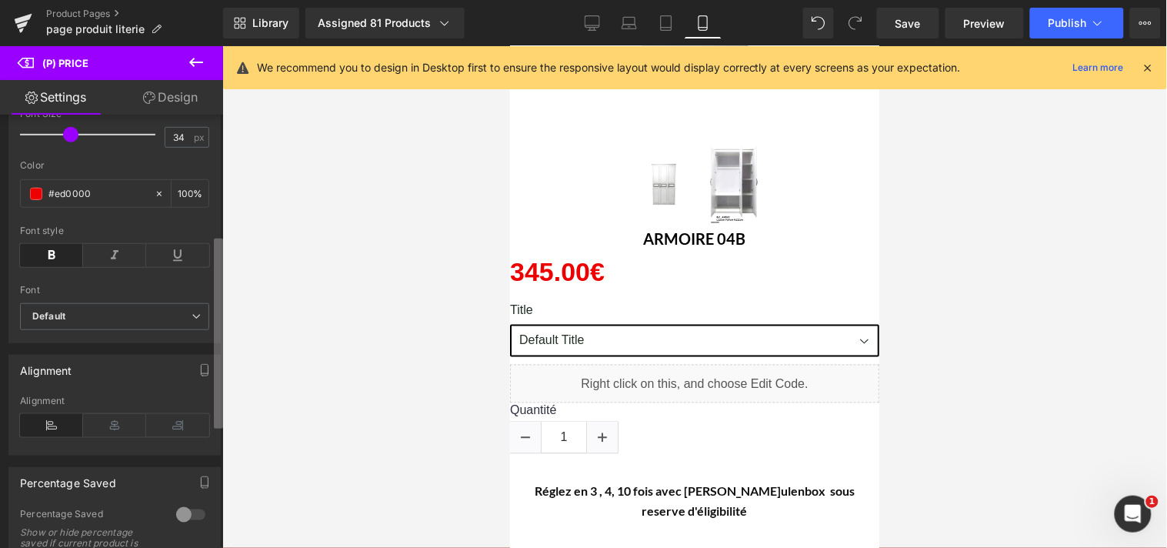
scroll to position [295, 0]
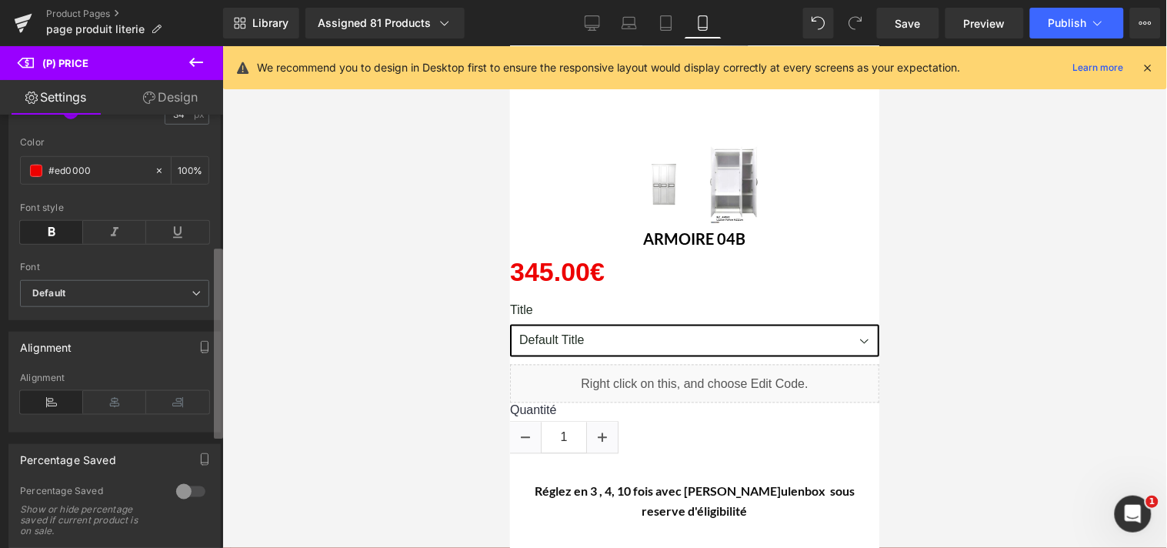
click at [228, 362] on div "(P) Price You are previewing how the will restyle your page. You can not edit E…" at bounding box center [583, 287] width 1167 height 574
click at [116, 410] on icon at bounding box center [114, 402] width 63 height 23
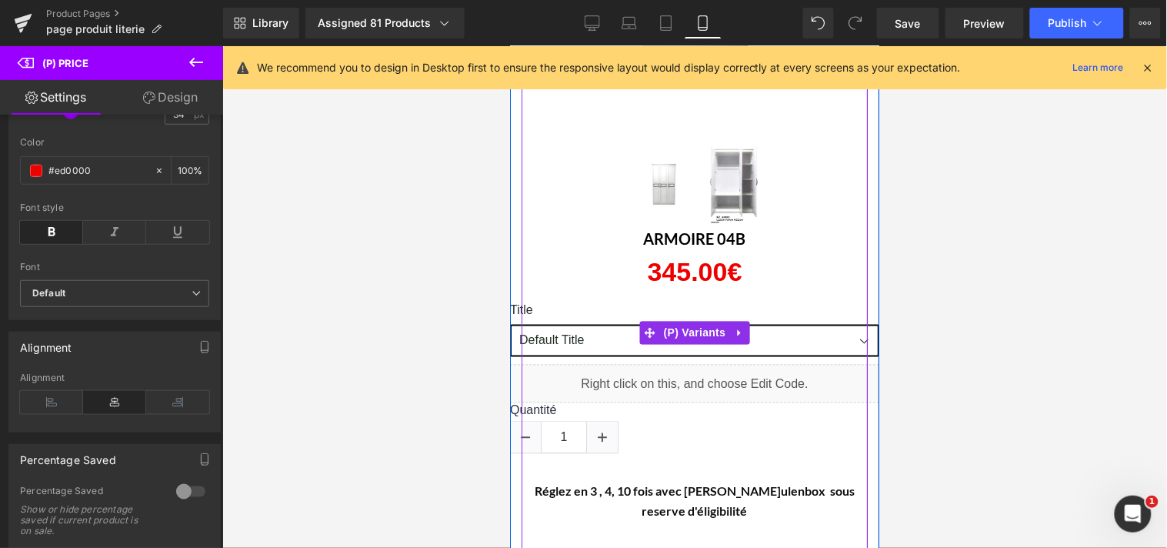
click at [516, 307] on label "Title" at bounding box center [693, 312] width 369 height 24
click at [644, 327] on icon at bounding box center [649, 332] width 11 height 11
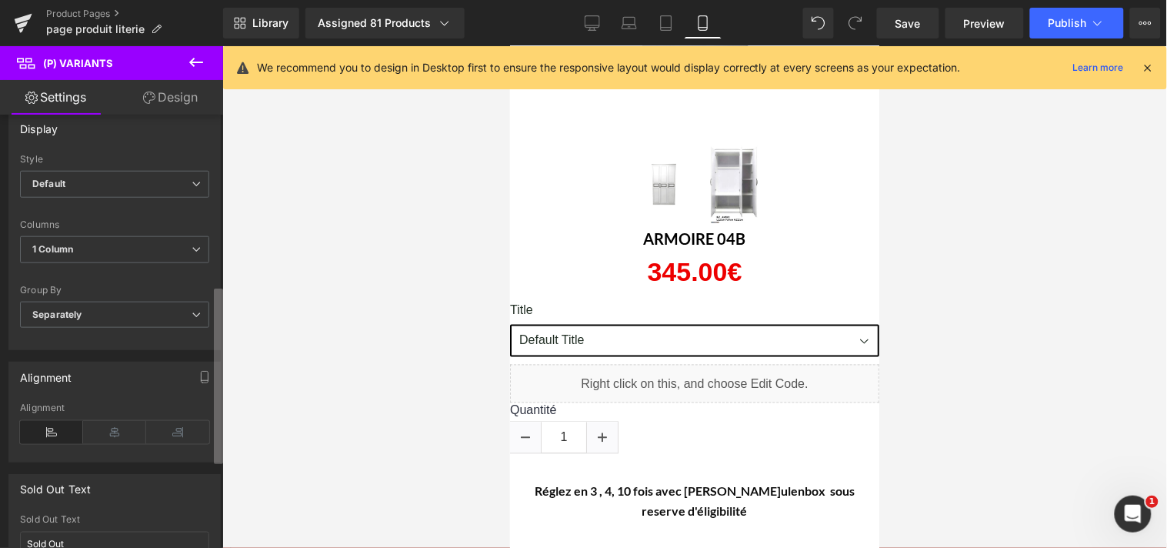
scroll to position [467, 0]
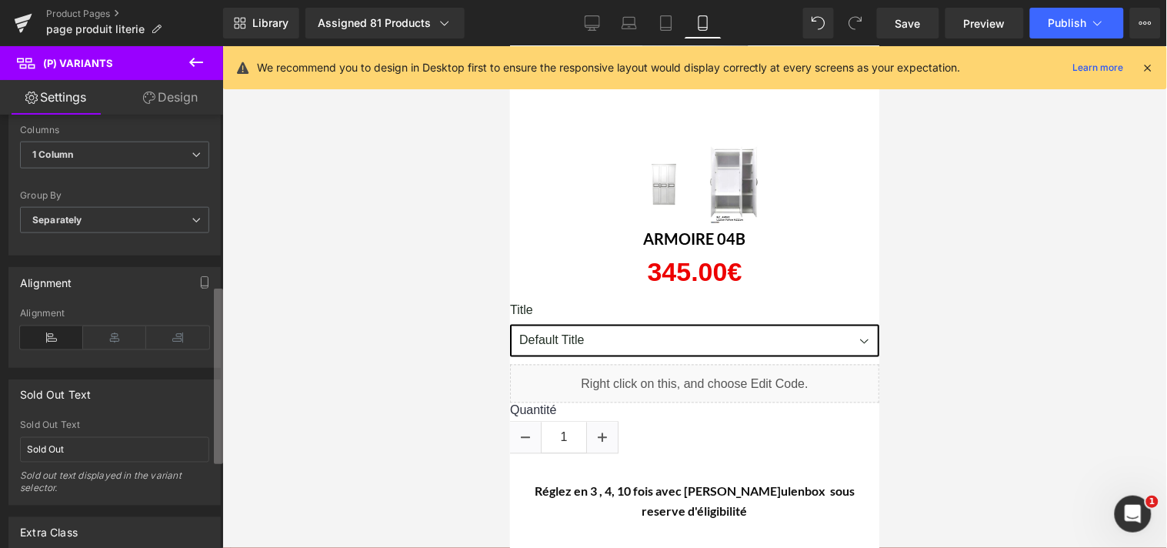
click at [231, 383] on div "(P) Variants You are previewing how the will restyle your page. You can not edi…" at bounding box center [583, 287] width 1167 height 574
click at [126, 345] on icon at bounding box center [114, 337] width 63 height 23
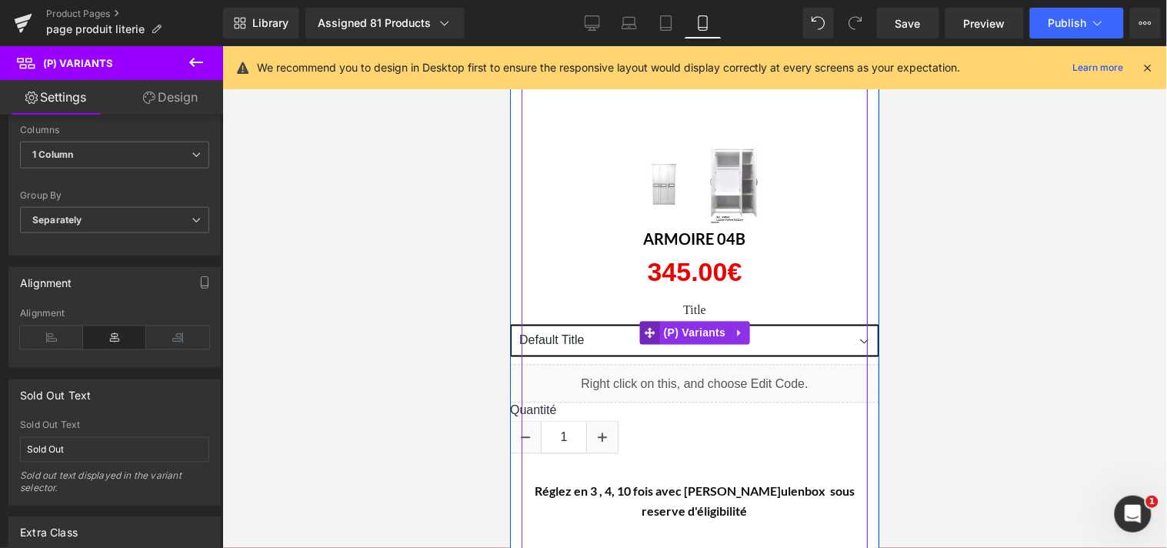
click at [646, 331] on icon at bounding box center [649, 332] width 11 height 11
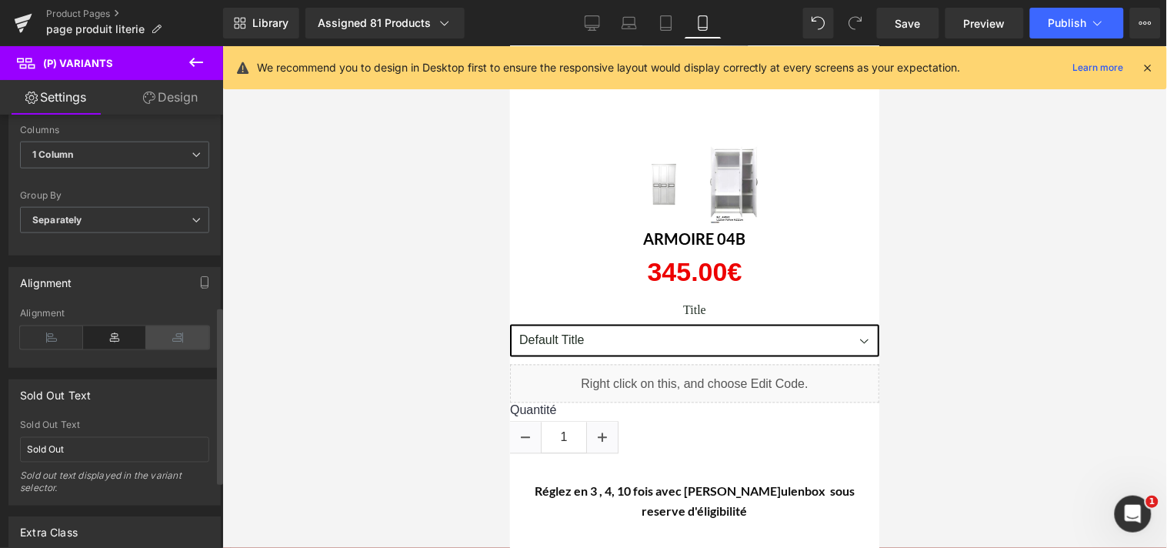
click at [187, 340] on icon at bounding box center [177, 337] width 63 height 23
click at [123, 341] on icon at bounding box center [114, 337] width 63 height 23
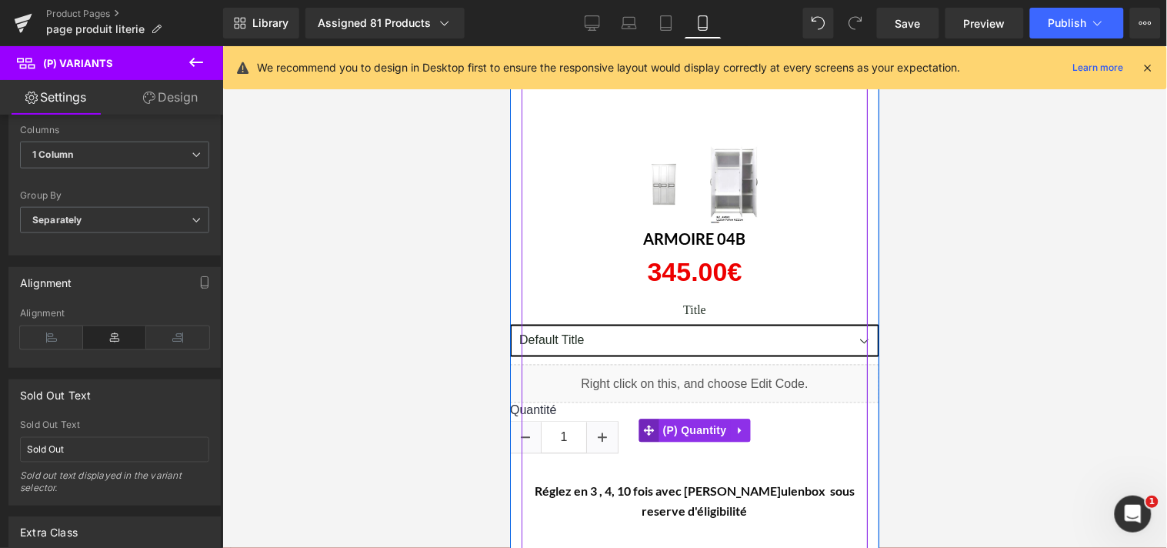
click at [645, 427] on icon at bounding box center [648, 430] width 11 height 11
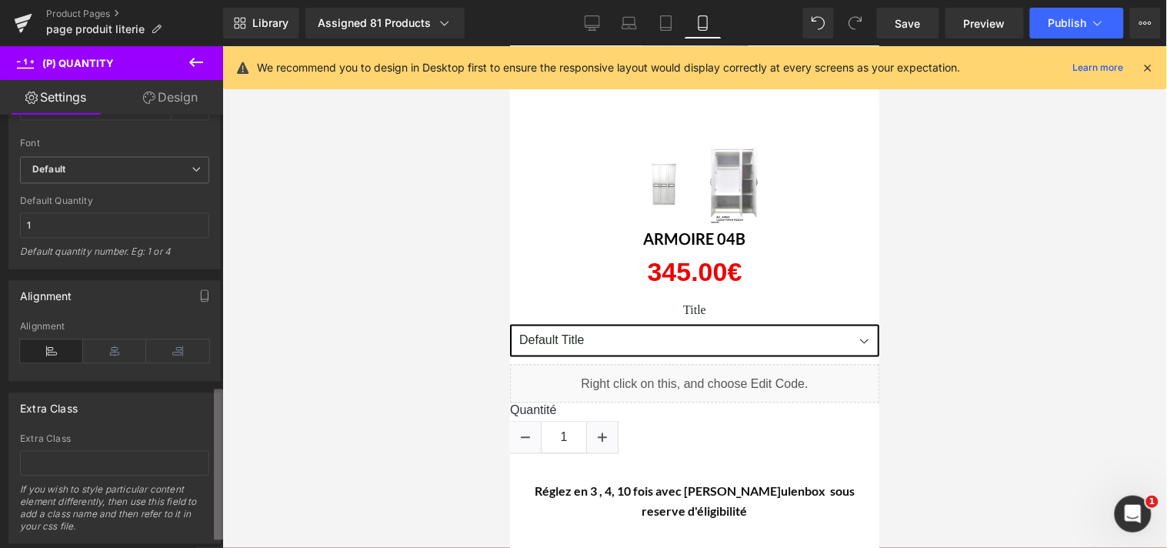
scroll to position [772, 0]
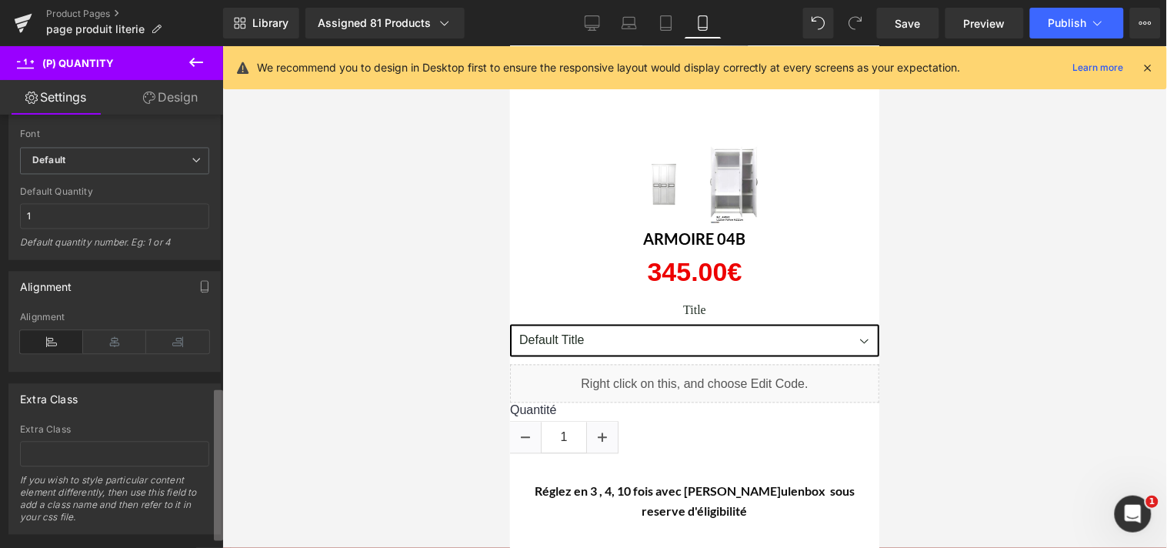
click at [236, 495] on div "(P) Quantity You are previewing how the will restyle your page. You can not edi…" at bounding box center [583, 287] width 1167 height 574
click at [119, 349] on icon at bounding box center [114, 342] width 63 height 23
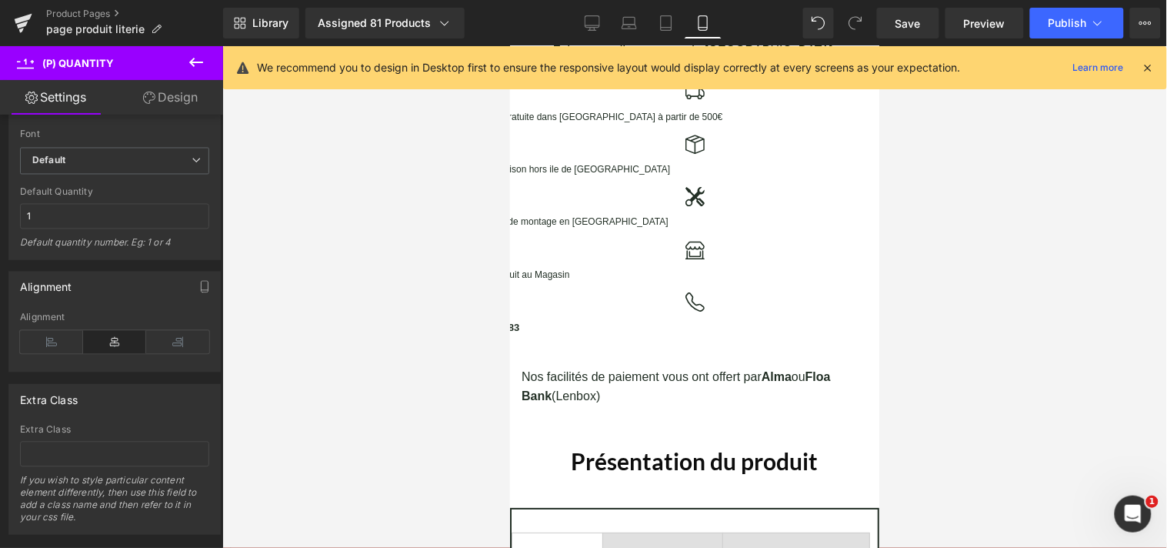
scroll to position [1103, 0]
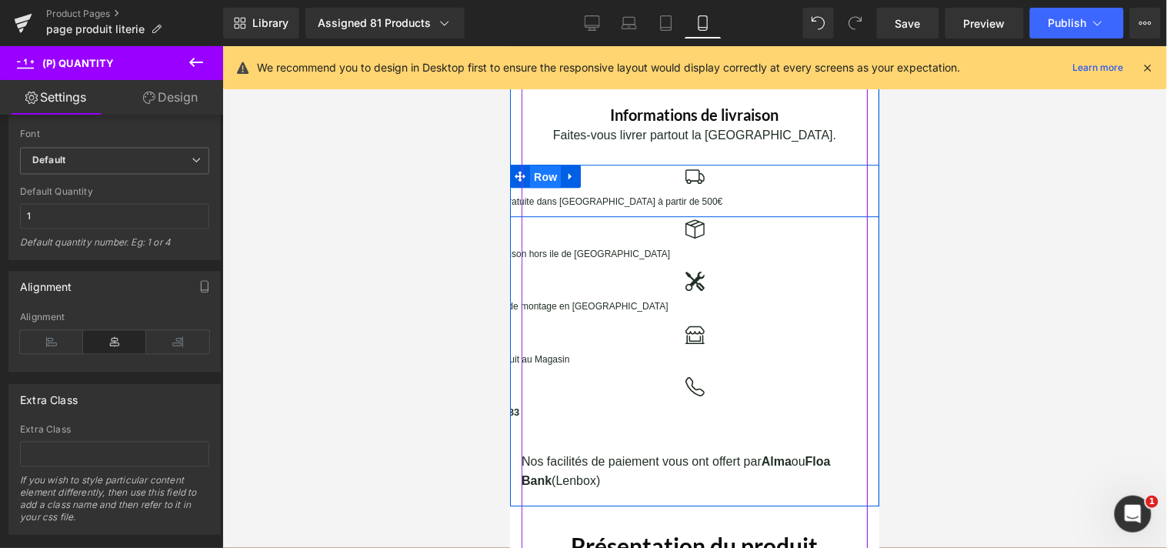
click at [542, 172] on span "Row" at bounding box center [544, 176] width 31 height 23
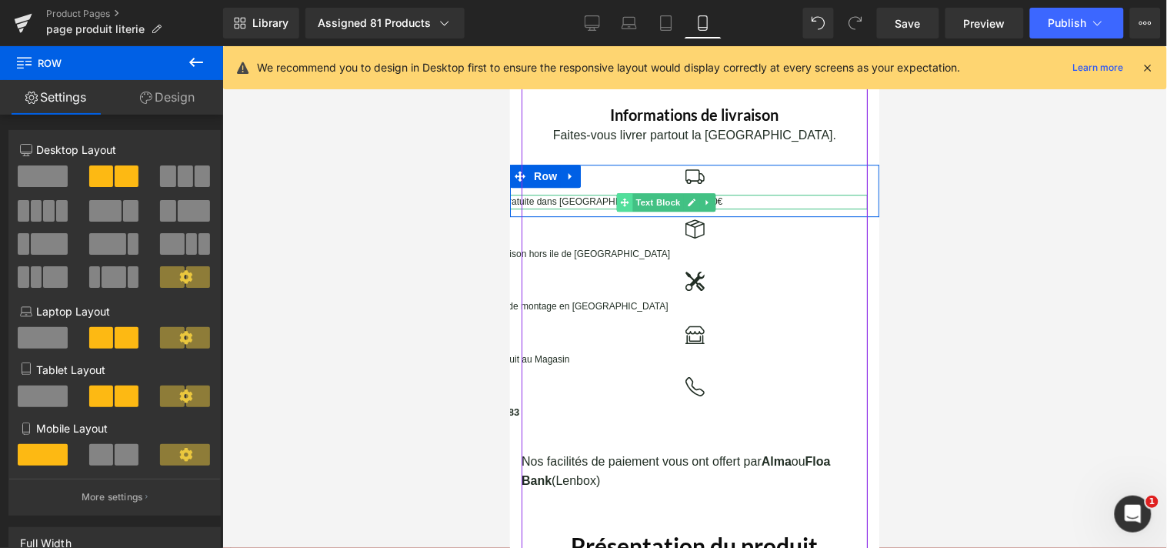
click at [619, 200] on icon at bounding box center [623, 201] width 8 height 8
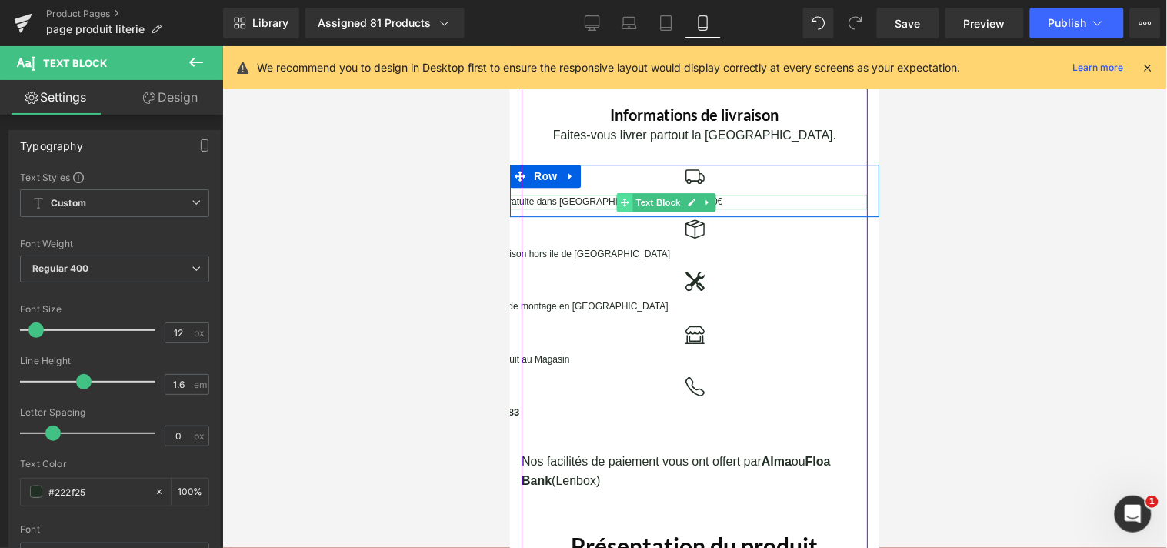
click at [619, 200] on icon at bounding box center [623, 201] width 8 height 8
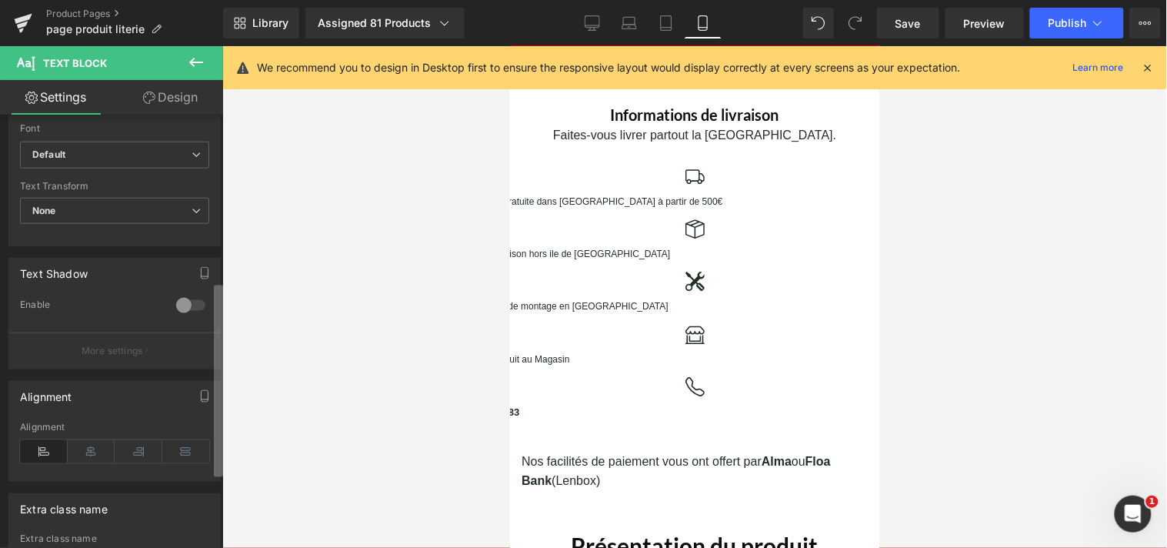
scroll to position [411, 0]
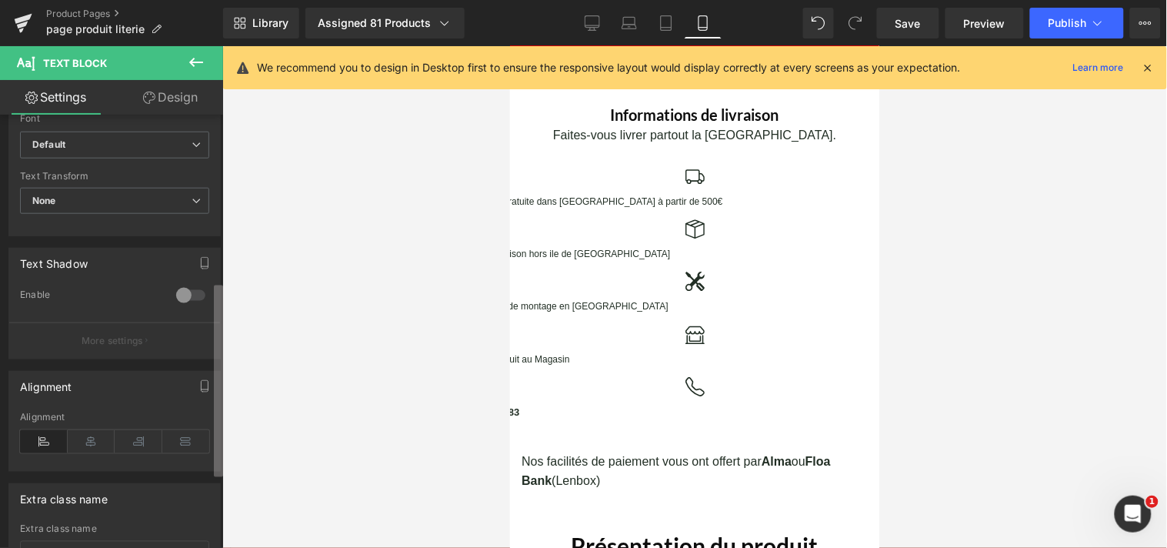
click at [232, 432] on div "Text Block You are previewing how the will restyle your page. You can not edit …" at bounding box center [583, 287] width 1167 height 574
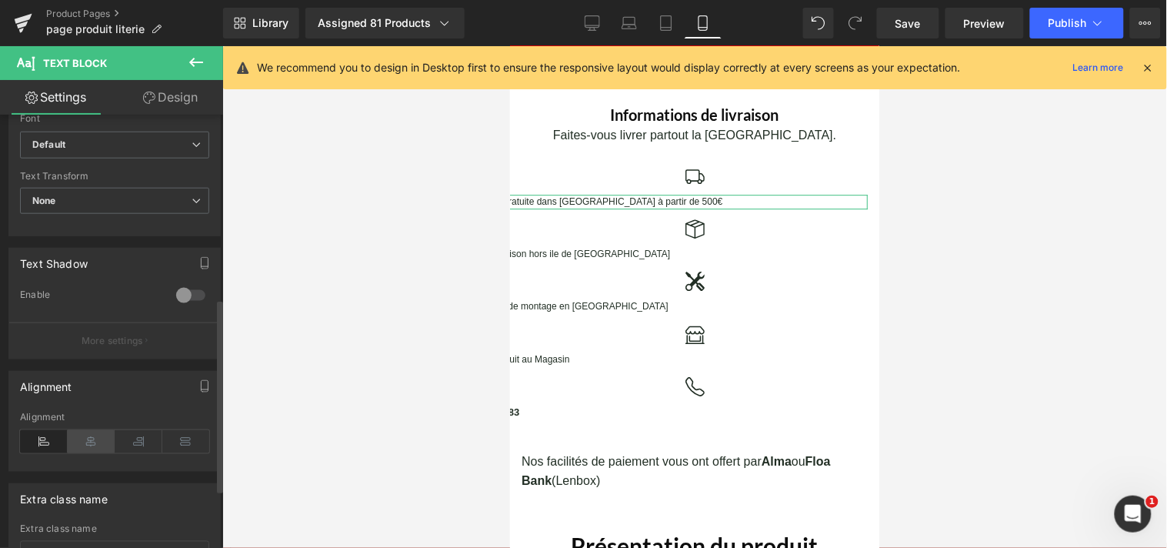
click at [82, 448] on icon at bounding box center [92, 441] width 48 height 23
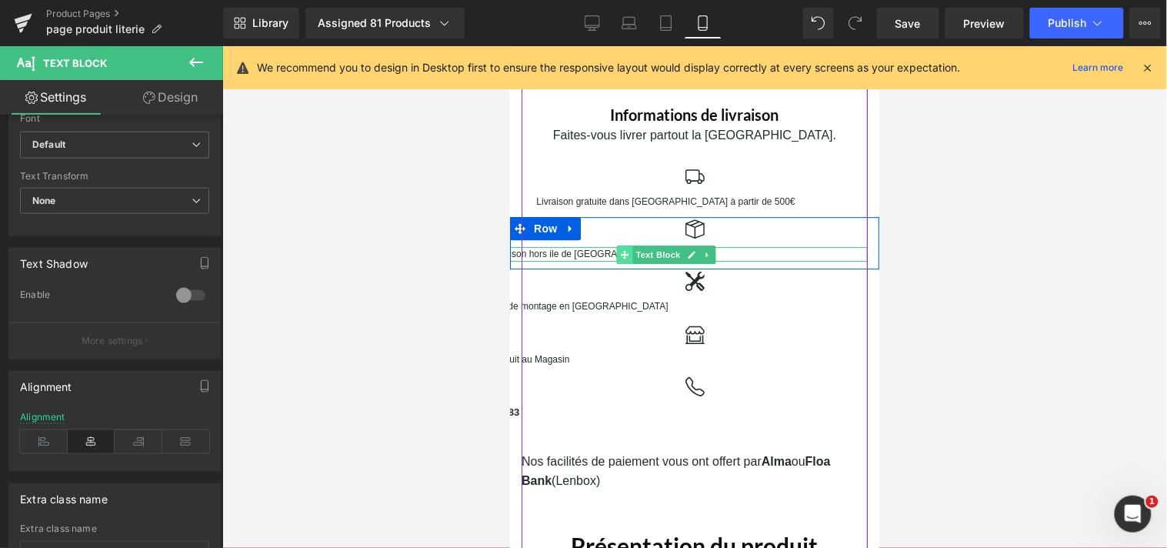
click at [619, 250] on icon at bounding box center [623, 253] width 8 height 8
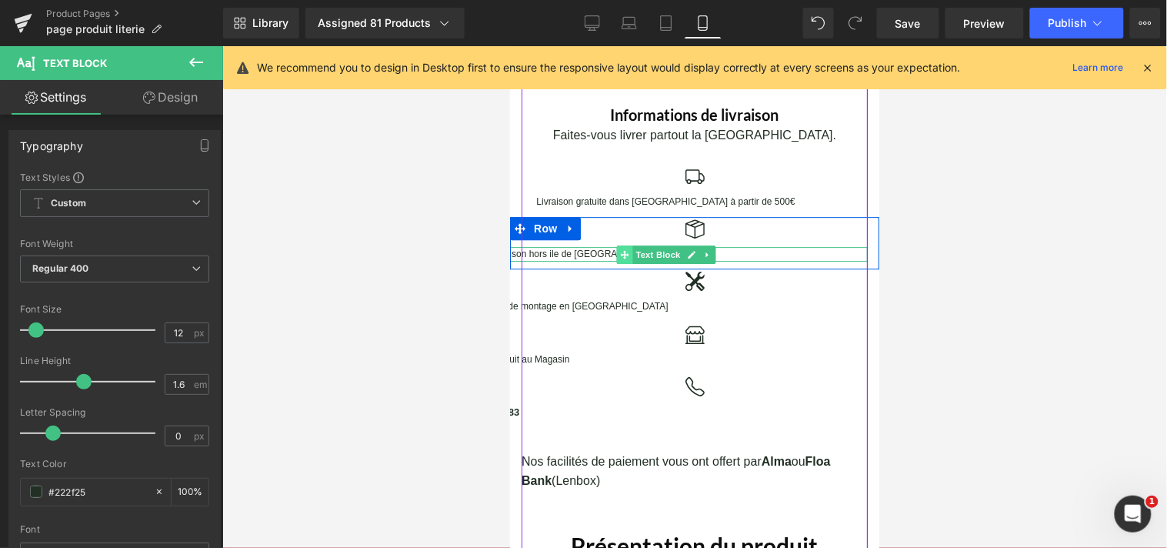
click at [616, 246] on span at bounding box center [624, 254] width 16 height 18
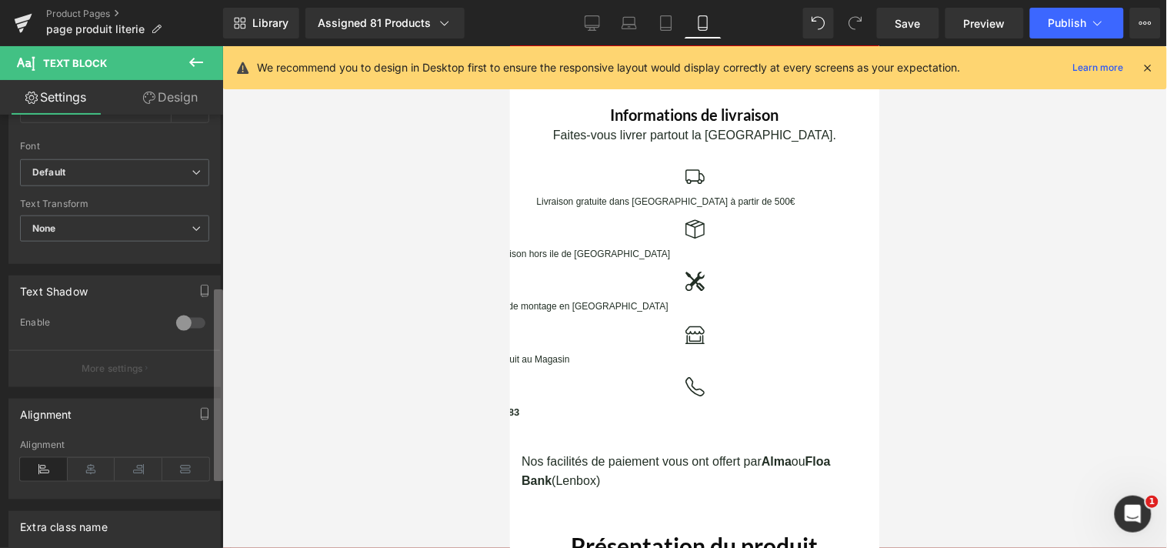
scroll to position [436, 0]
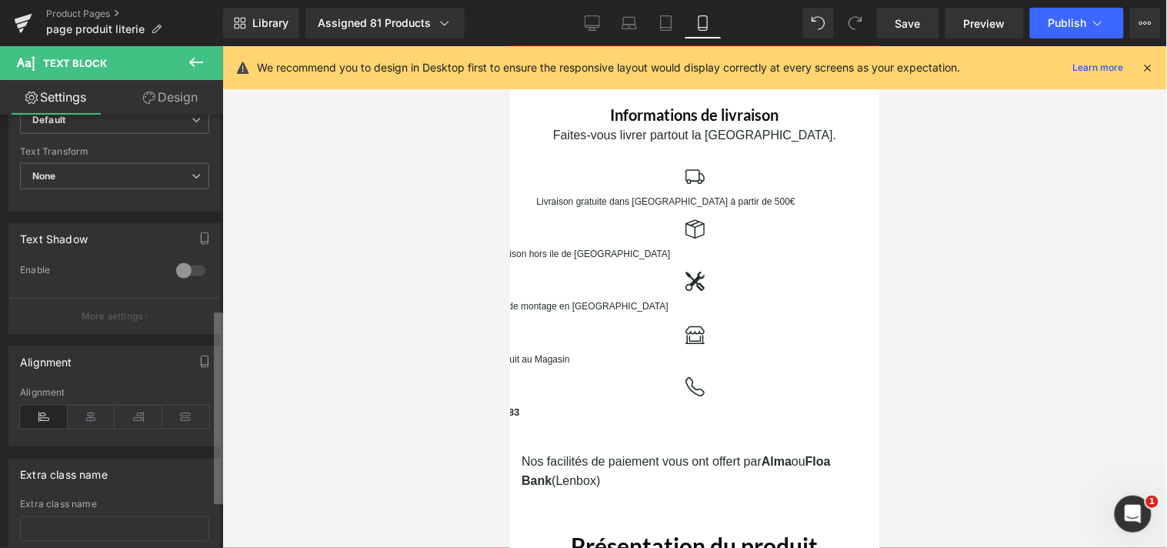
click at [233, 385] on div "Text Block You are previewing how the will restyle your page. You can not edit …" at bounding box center [583, 287] width 1167 height 574
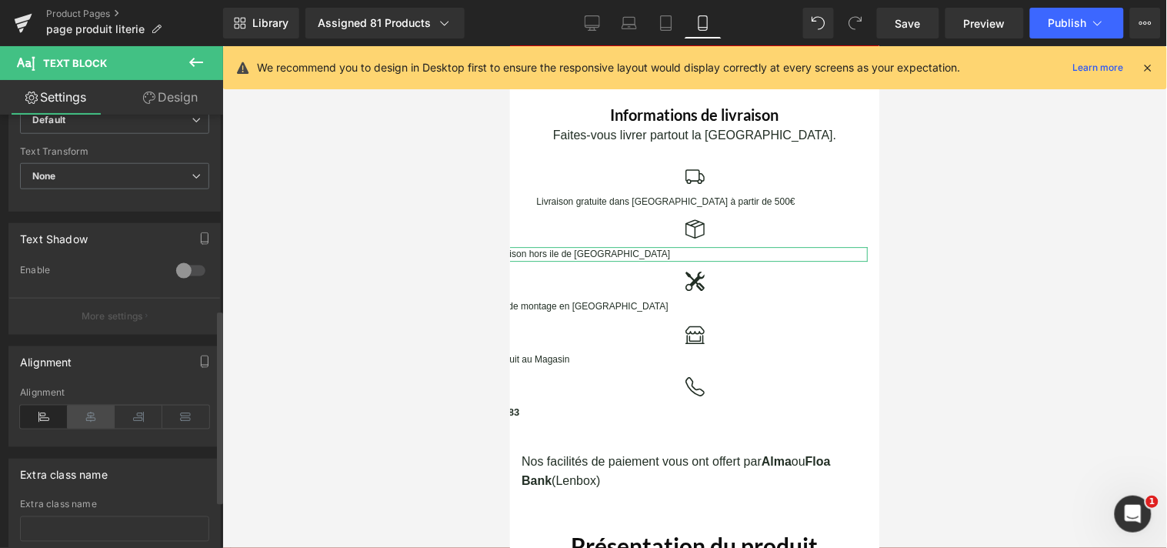
click at [97, 411] on icon at bounding box center [92, 417] width 48 height 23
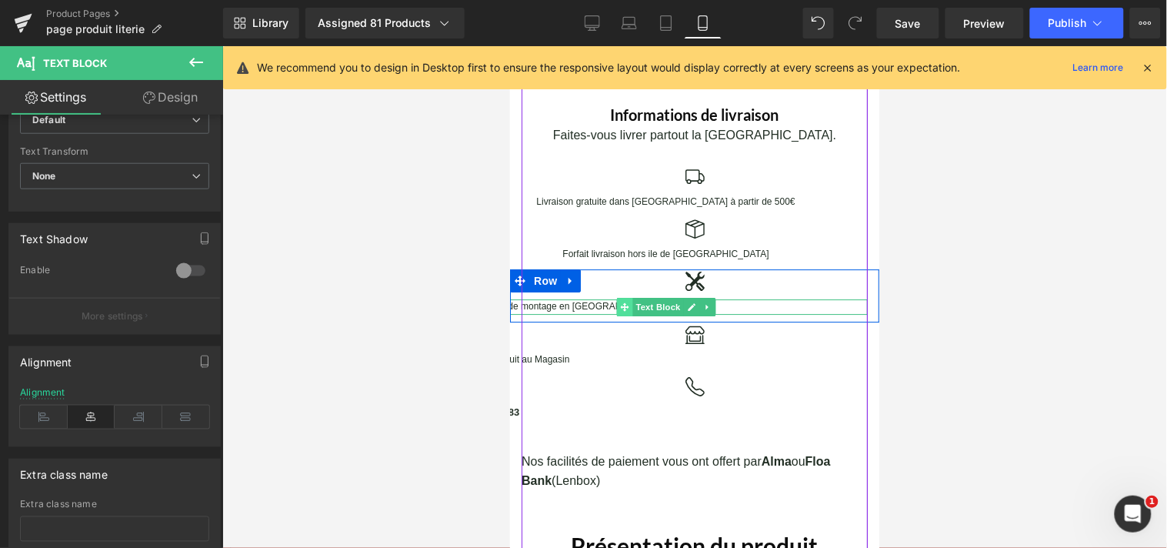
click at [624, 305] on span at bounding box center [624, 306] width 16 height 18
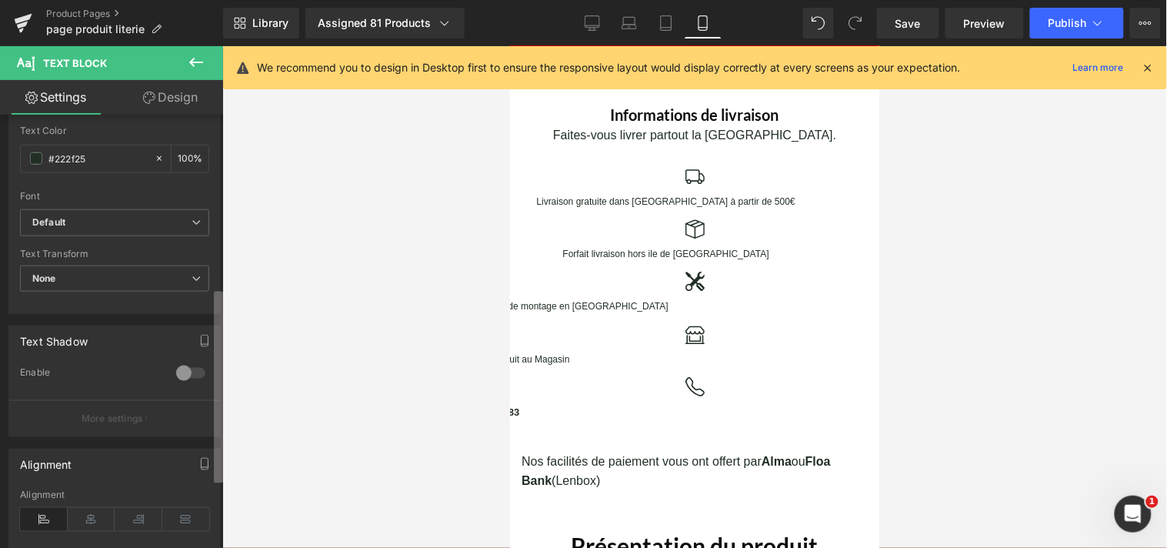
scroll to position [448, 0]
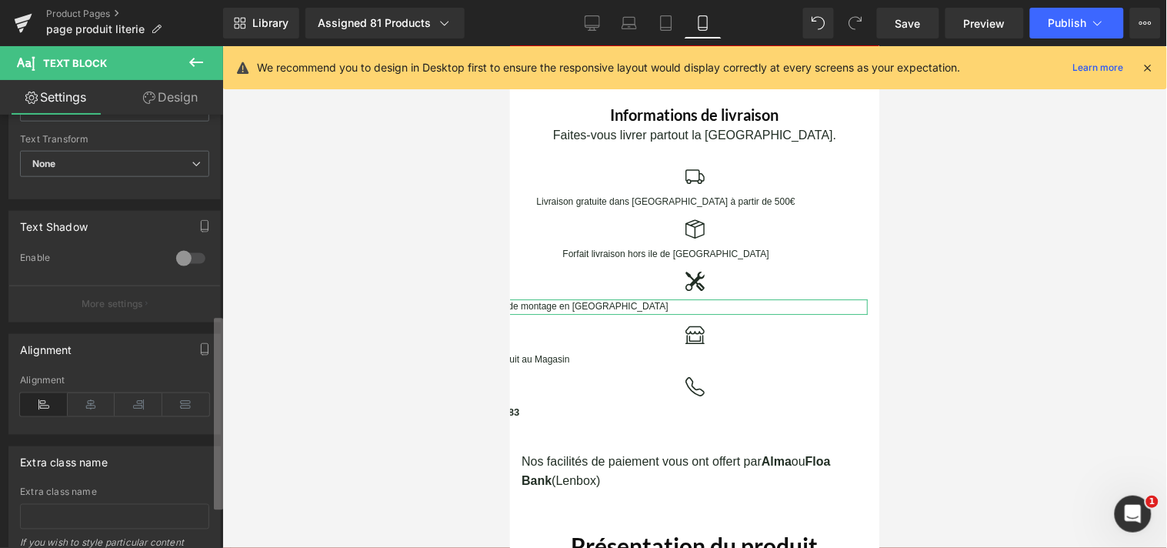
click at [221, 446] on b at bounding box center [218, 414] width 9 height 192
click at [101, 406] on icon at bounding box center [92, 404] width 48 height 23
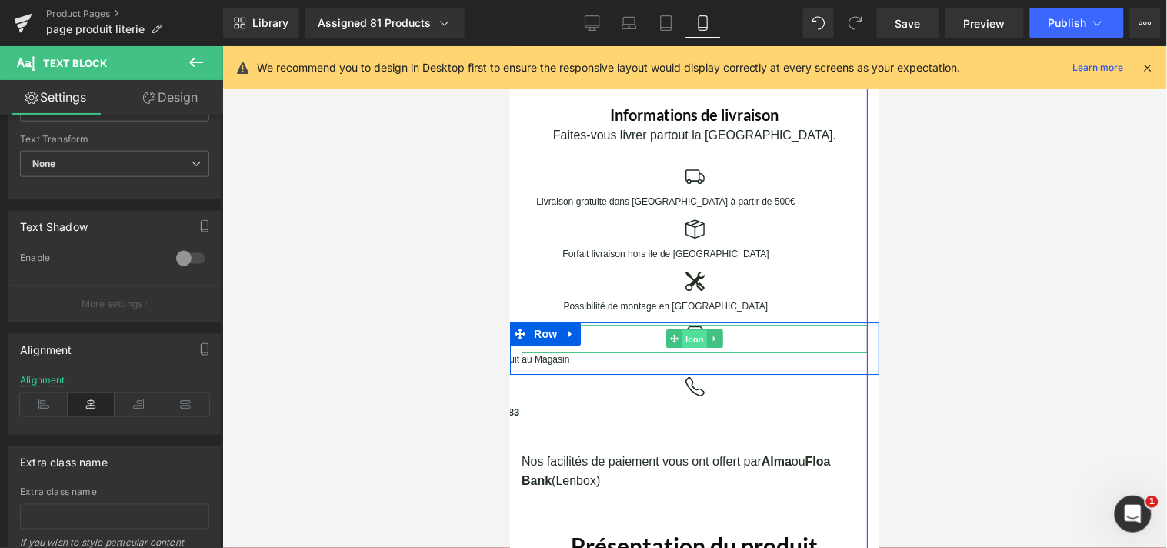
click at [684, 330] on span "Icon" at bounding box center [694, 338] width 25 height 18
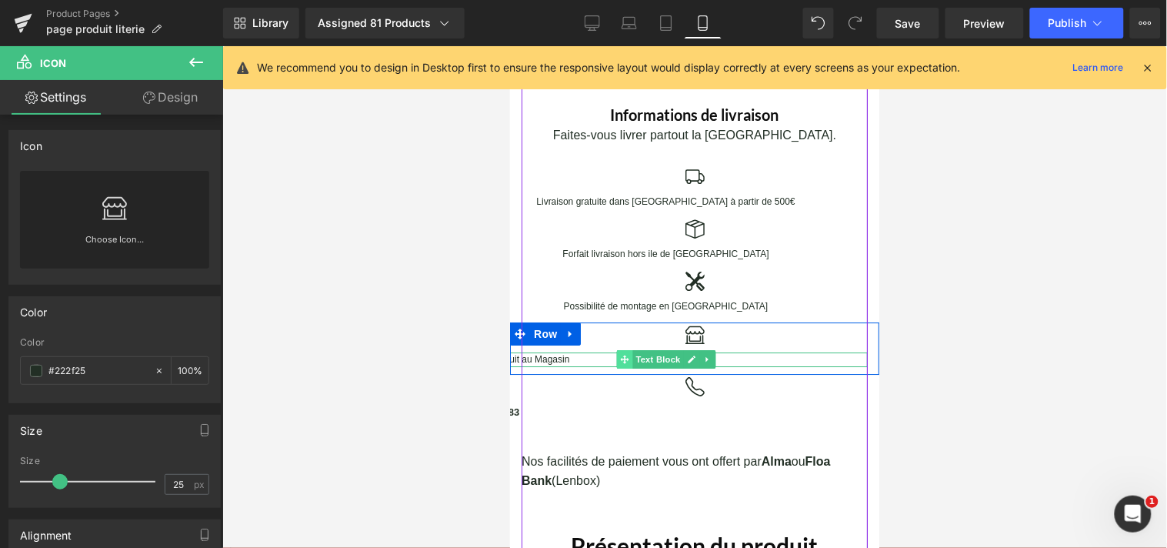
click at [619, 362] on icon at bounding box center [623, 358] width 8 height 9
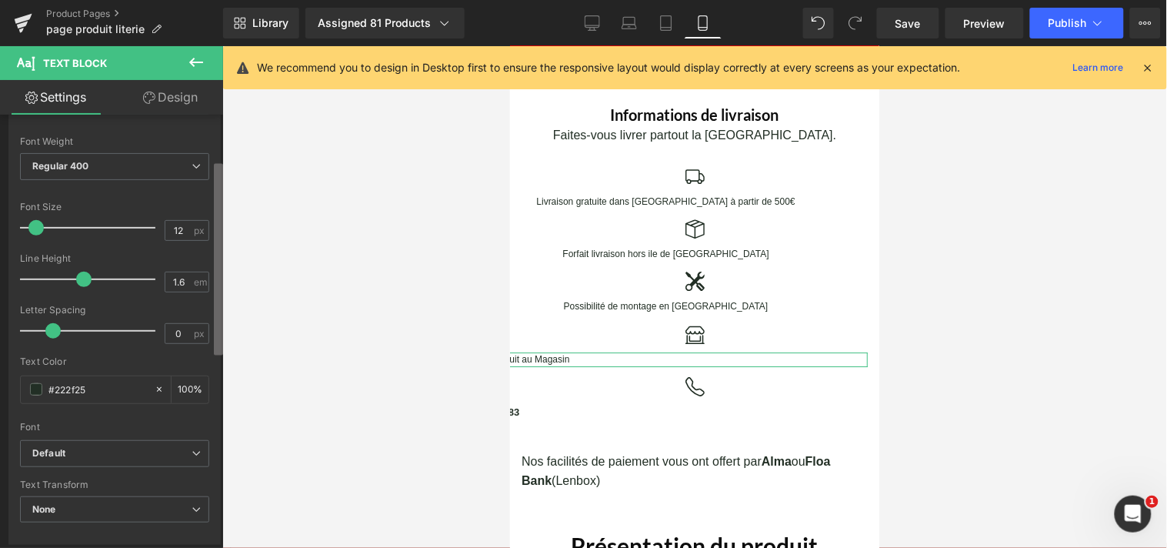
click at [219, 311] on b at bounding box center [218, 260] width 9 height 192
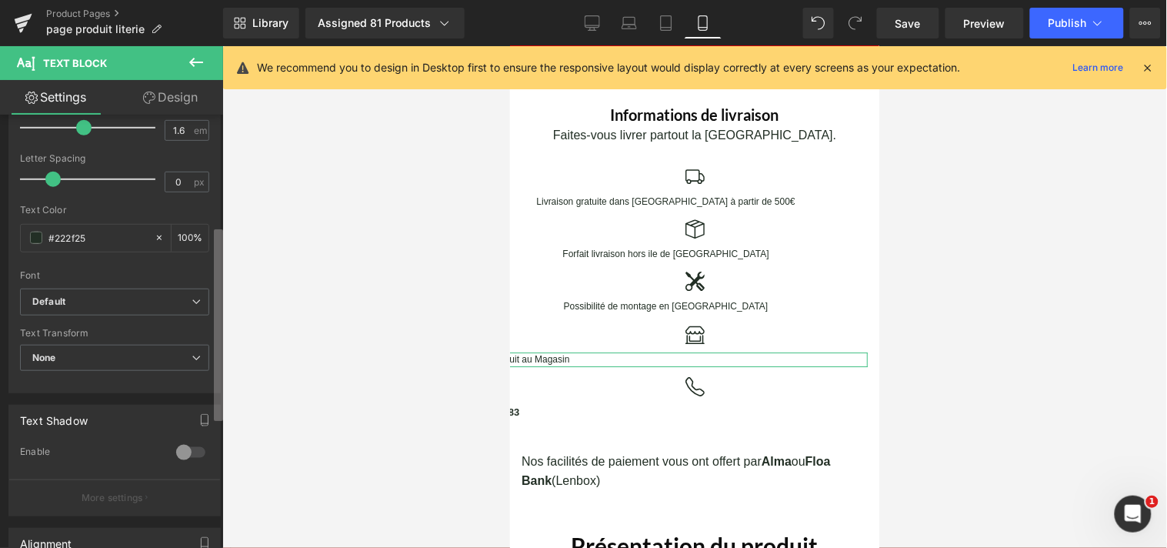
click at [219, 379] on b at bounding box center [218, 325] width 9 height 192
drag, startPoint x: 215, startPoint y: 367, endPoint x: 212, endPoint y: 423, distance: 56.3
click at [212, 426] on div "Typography Text Styles Custom Custom Setup Global Style Custom Setup Global Sty…" at bounding box center [115, 324] width 230 height 930
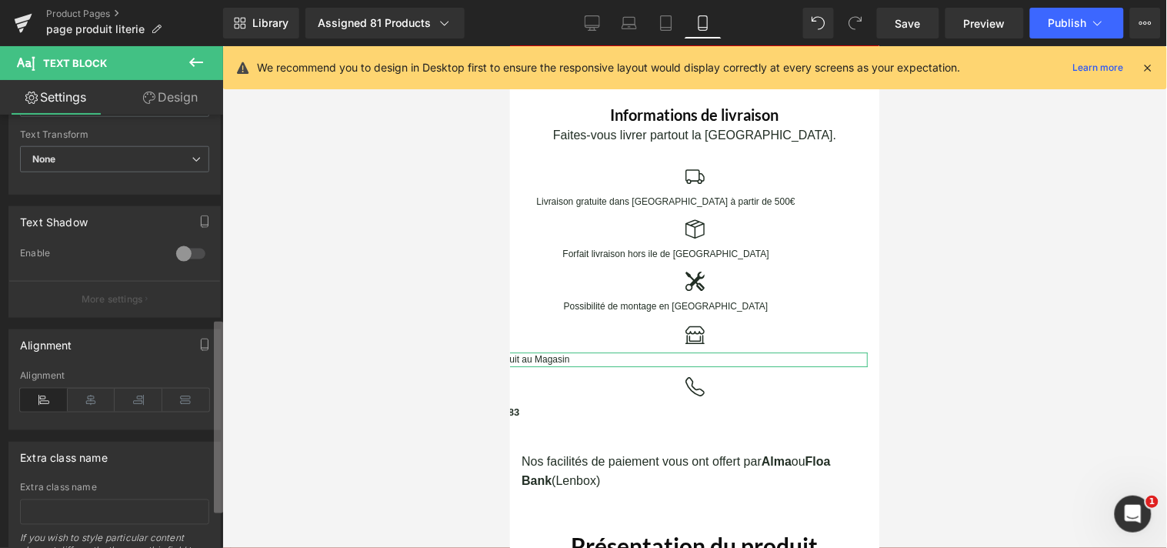
scroll to position [456, 0]
click at [210, 425] on div "Typography Text Styles Custom Custom Setup Global Style Custom Setup Global Sty…" at bounding box center [111, 335] width 223 height 440
click at [98, 401] on icon at bounding box center [92, 397] width 48 height 23
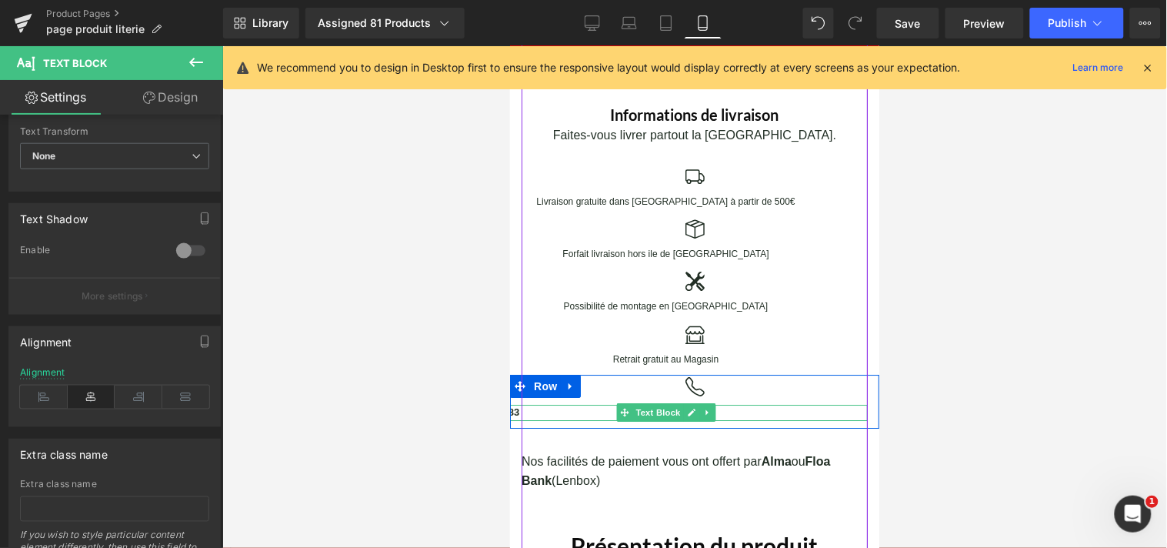
click at [540, 406] on p "0751222183" at bounding box center [665, 412] width 404 height 16
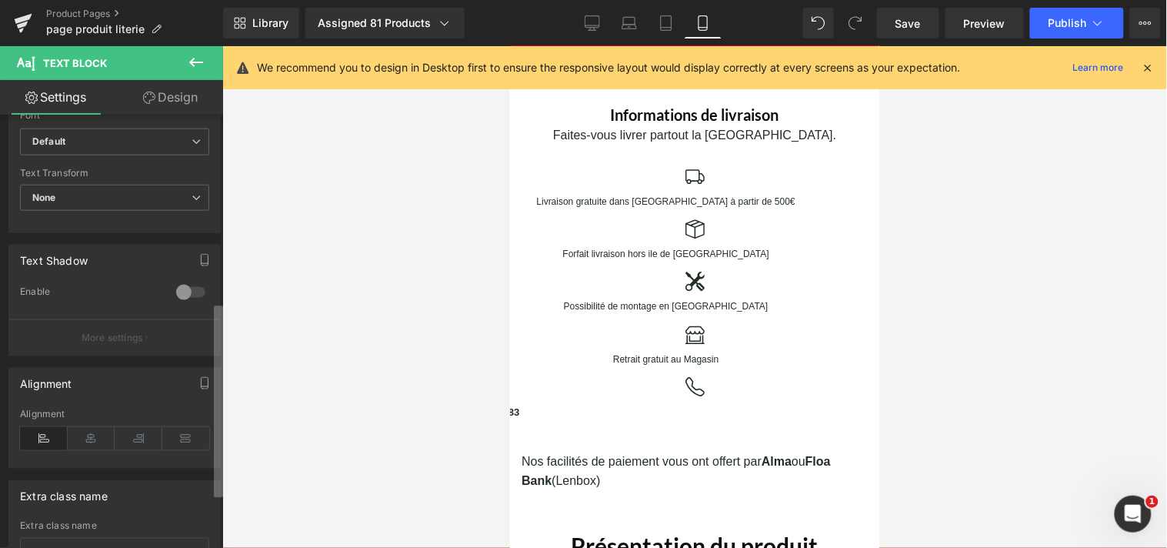
scroll to position [422, 0]
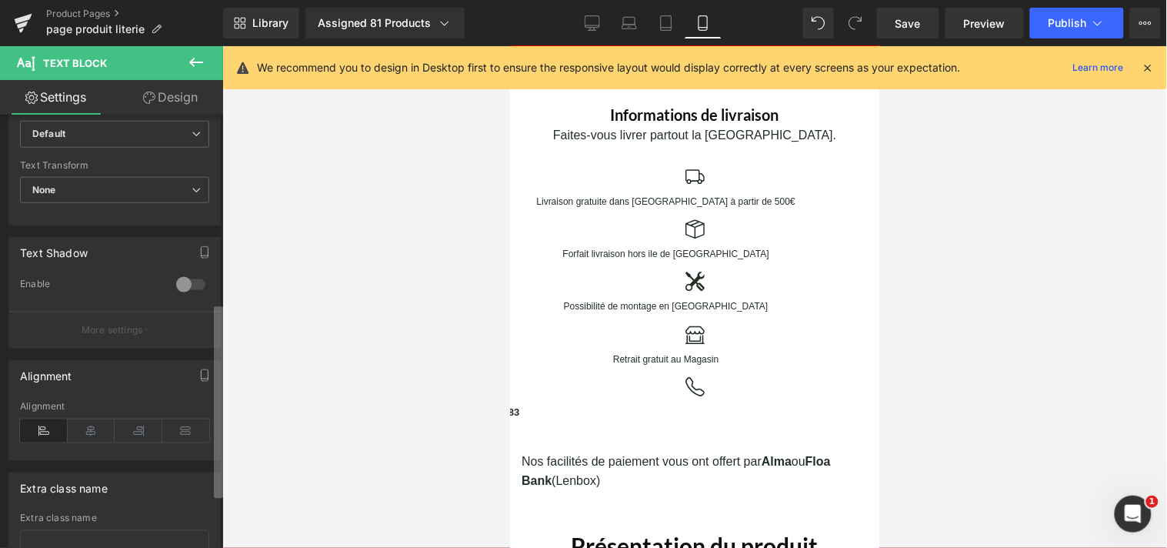
click at [225, 443] on div "Text Block You are previewing how the will restyle your page. You can not edit …" at bounding box center [583, 287] width 1167 height 574
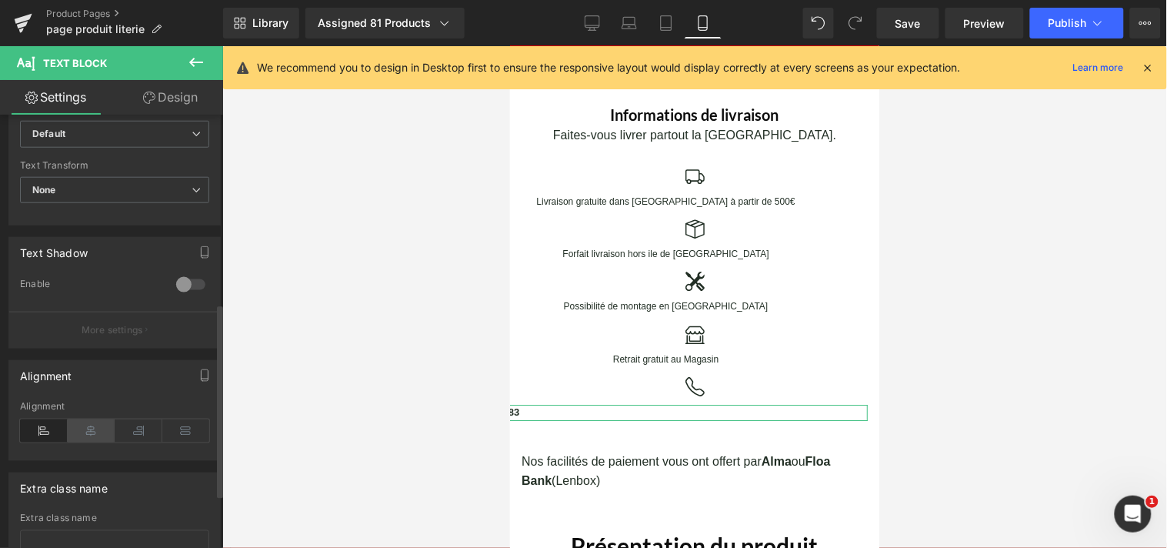
click at [94, 439] on icon at bounding box center [92, 430] width 48 height 23
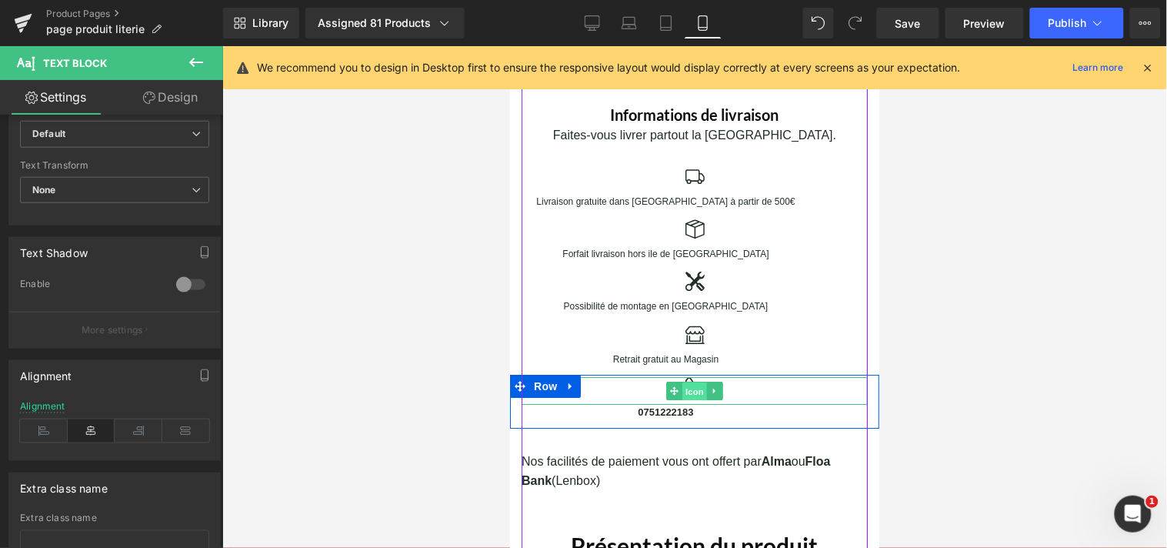
click at [682, 382] on span "Icon" at bounding box center [694, 391] width 25 height 18
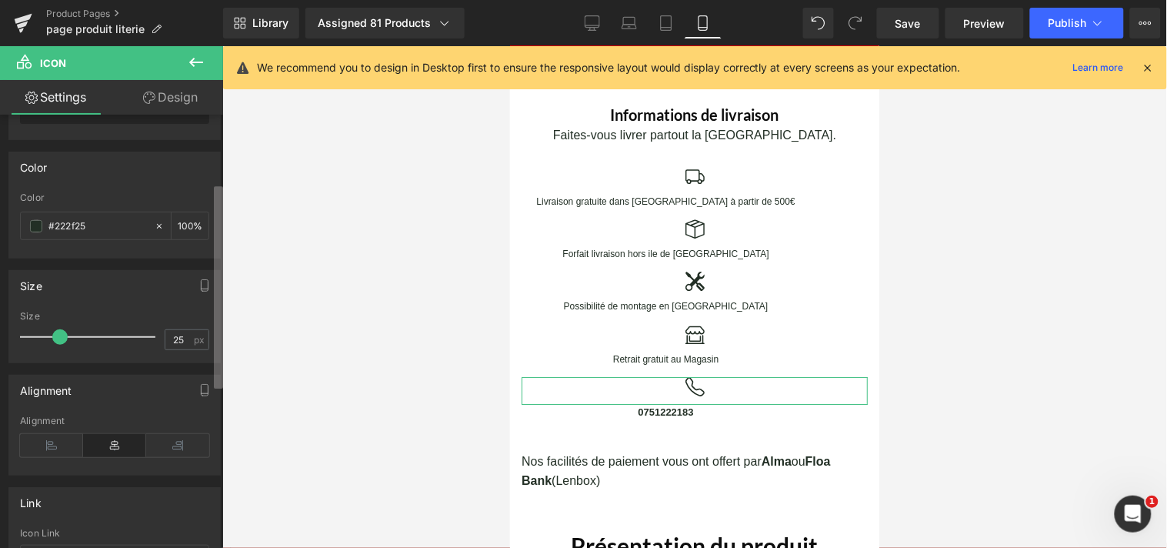
click at [219, 327] on b at bounding box center [218, 287] width 9 height 202
click at [219, 325] on b at bounding box center [218, 287] width 9 height 202
click at [151, 371] on div "Icon Choose Icon... Color rgb(34, 47, 37) Color #222f25 100 % Size 25px Size 25…" at bounding box center [111, 335] width 223 height 440
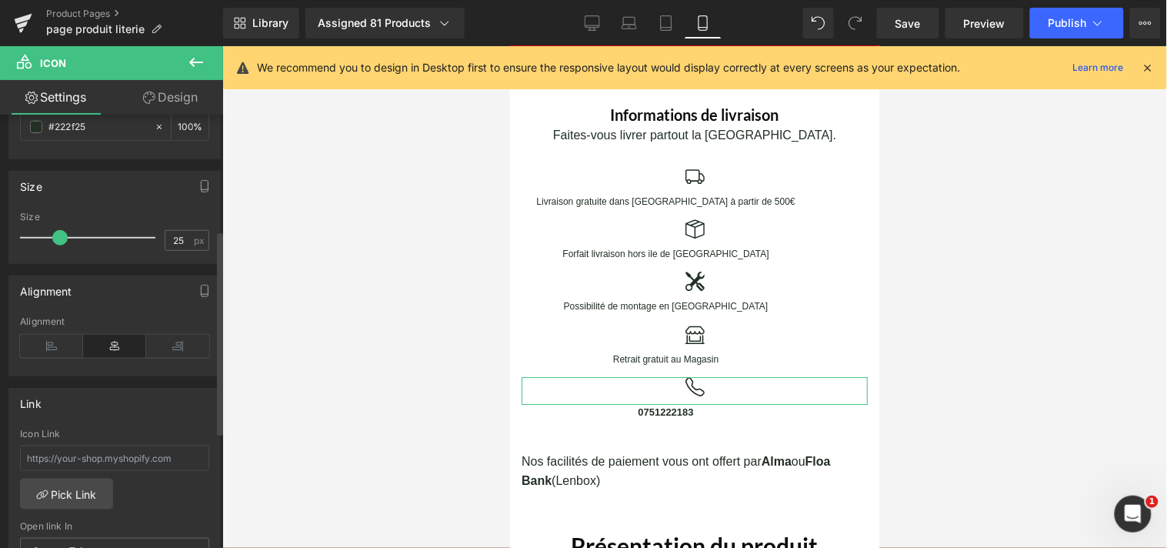
click at [125, 352] on icon at bounding box center [114, 346] width 63 height 23
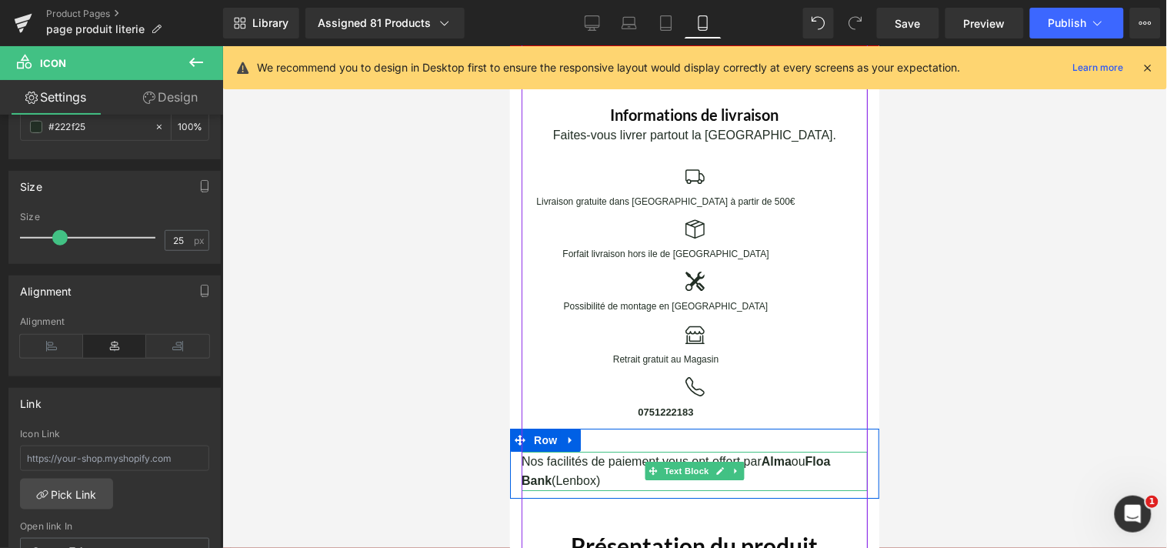
click at [803, 465] on p "Nos facilités de paiement vous ont offert par Alma ou Floa Bank (Lenbox)" at bounding box center [694, 470] width 346 height 39
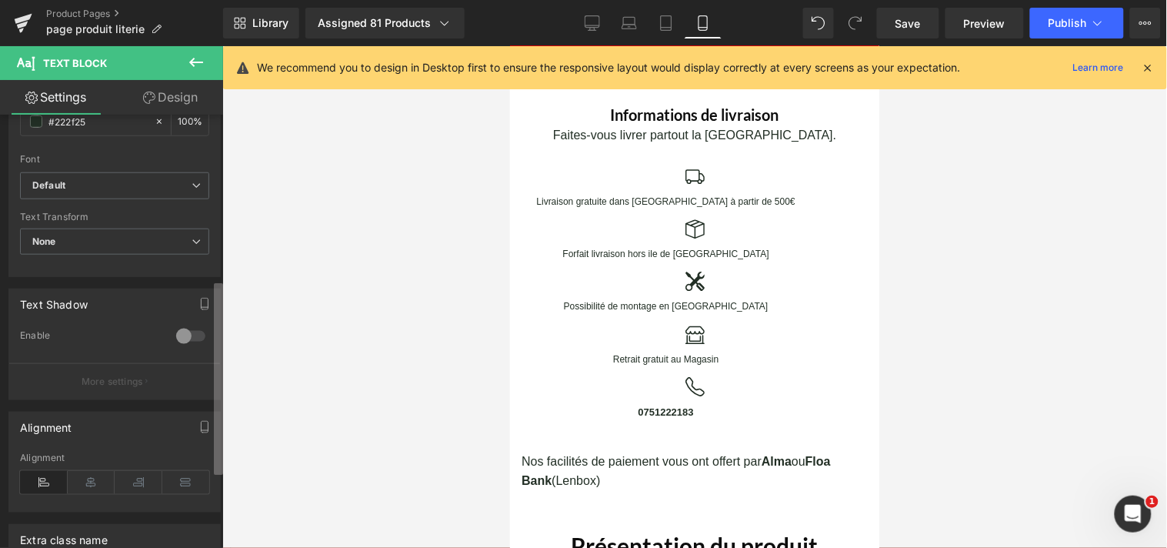
scroll to position [368, 0]
click at [236, 371] on div "Icon You are previewing how the will restyle your page. You can not edit Elemen…" at bounding box center [583, 287] width 1167 height 574
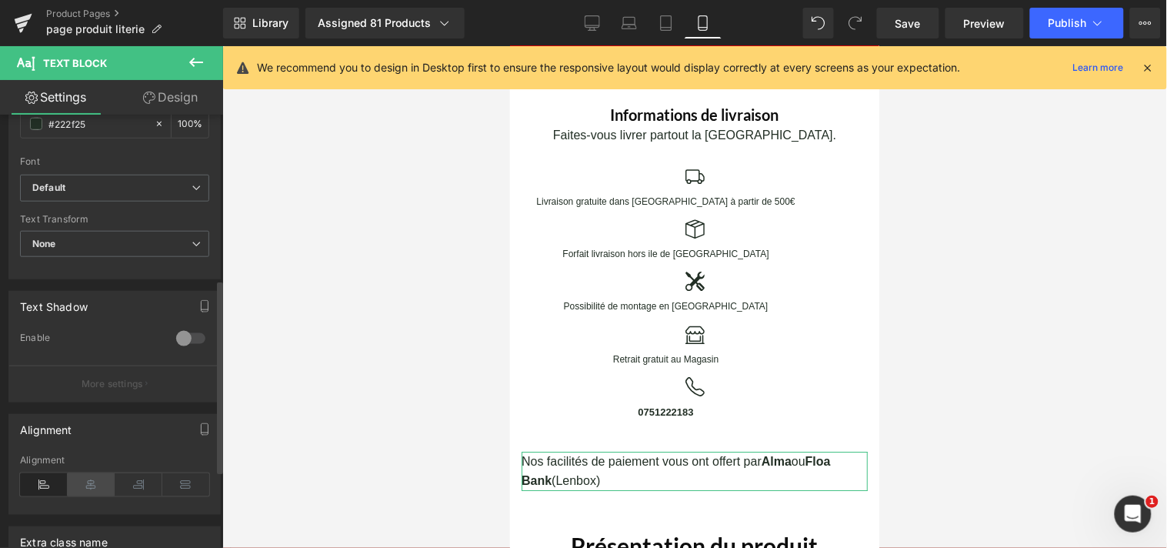
click at [89, 485] on icon at bounding box center [92, 484] width 48 height 23
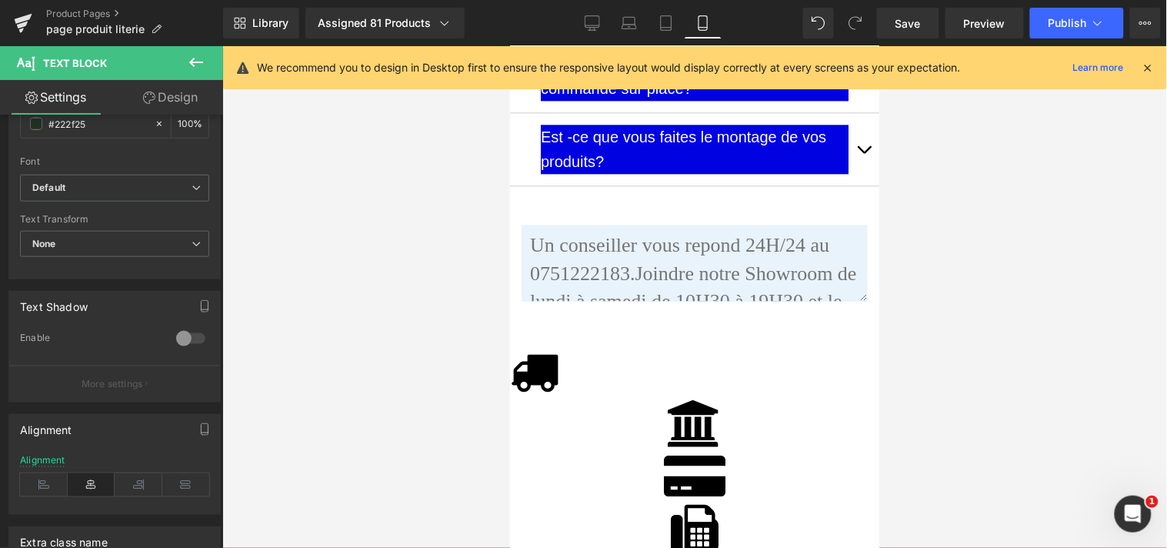
scroll to position [4107, 0]
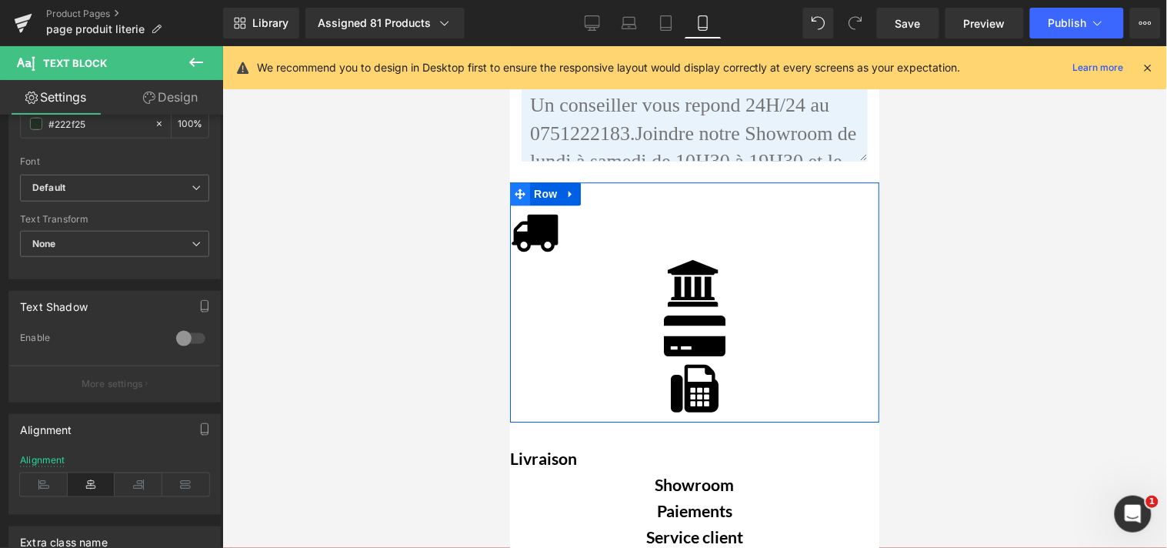
click at [514, 188] on icon at bounding box center [519, 193] width 11 height 11
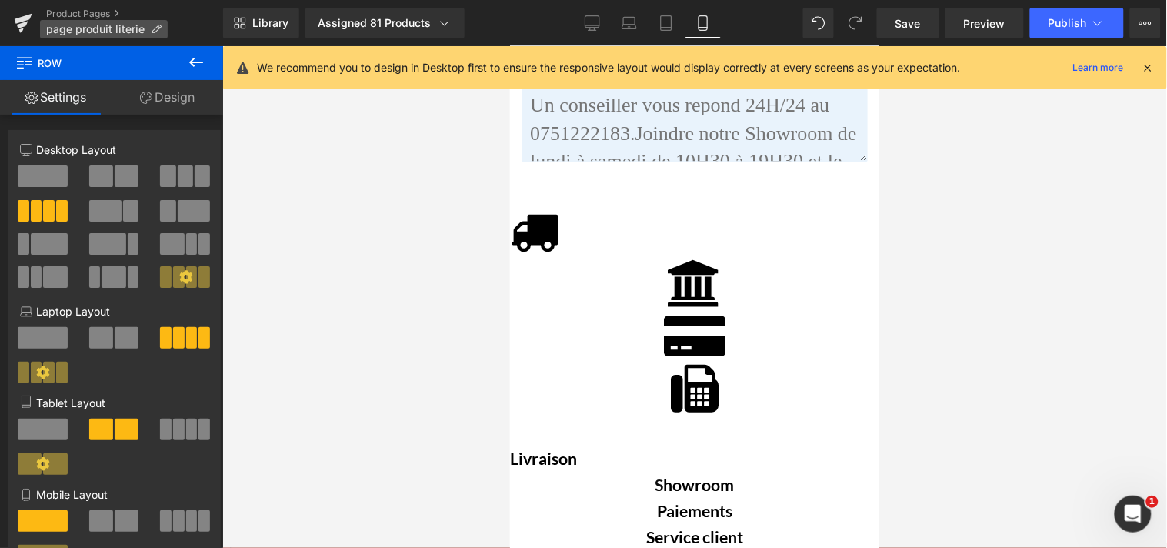
click at [51, 31] on span "page produit literie" at bounding box center [95, 29] width 98 height 12
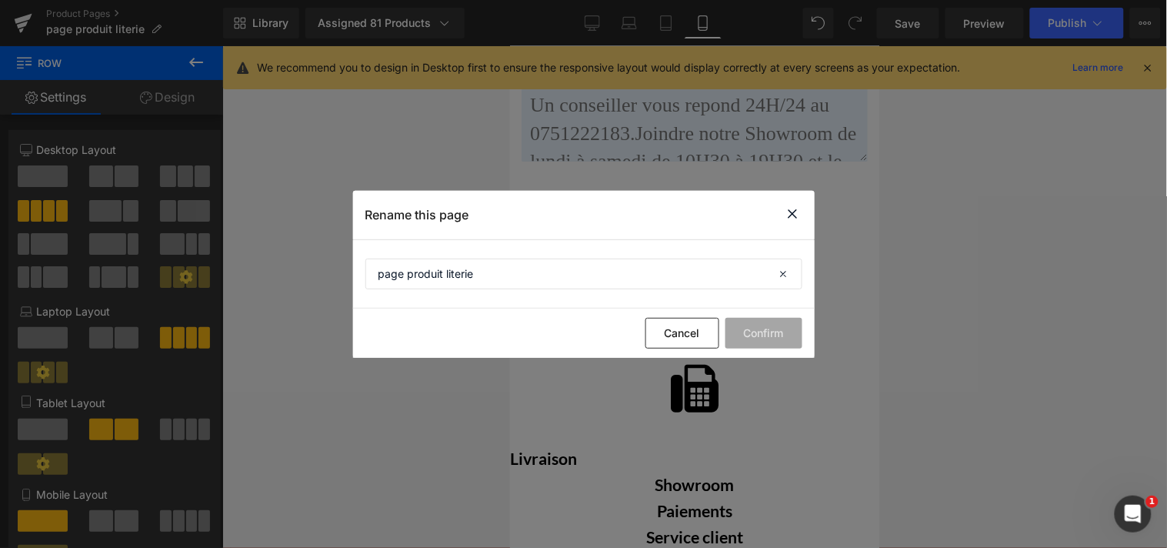
click at [793, 211] on icon at bounding box center [793, 213] width 18 height 19
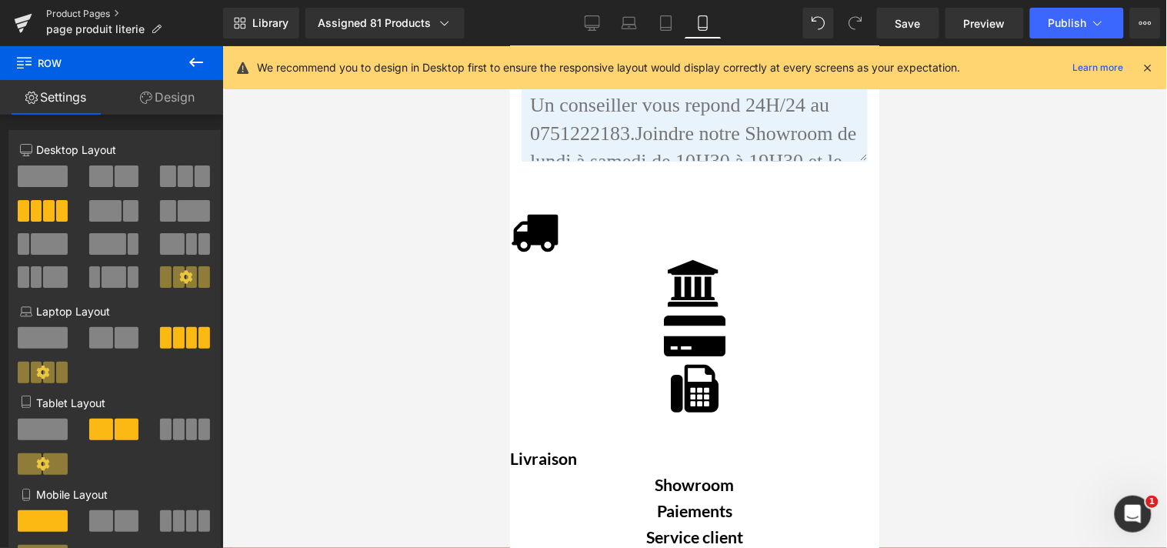
click at [67, 16] on link "Product Pages" at bounding box center [134, 14] width 177 height 12
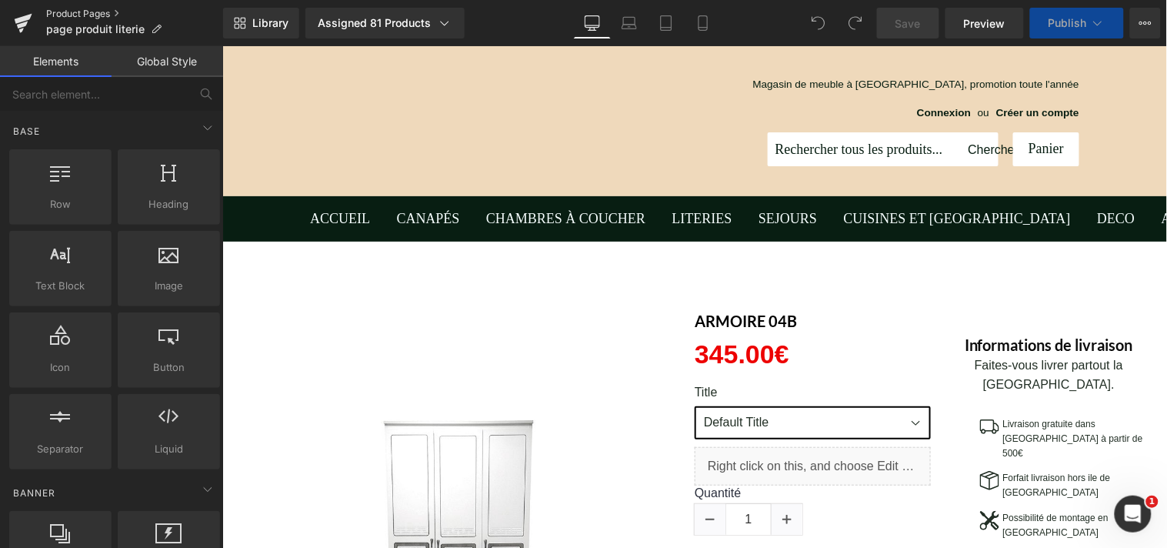
click link "Product Pages"
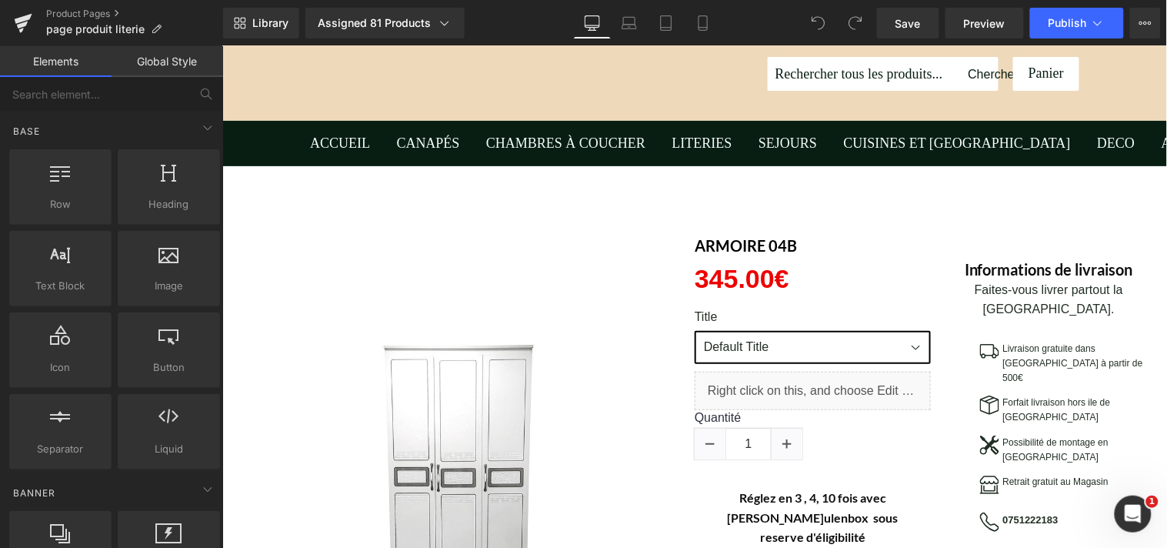
scroll to position [83, 0]
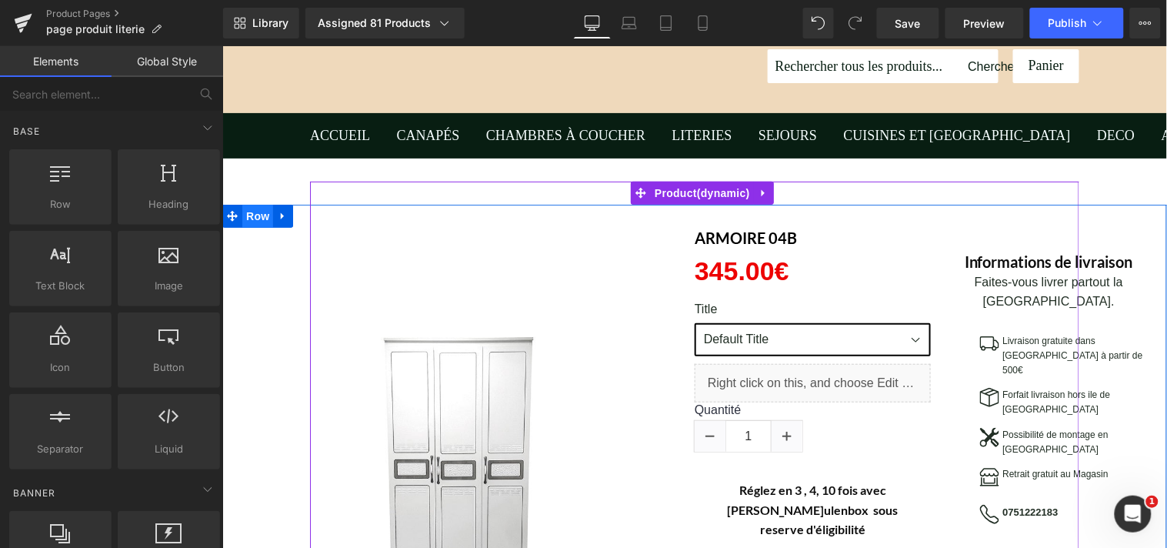
click at [257, 207] on span "Row" at bounding box center [257, 215] width 31 height 23
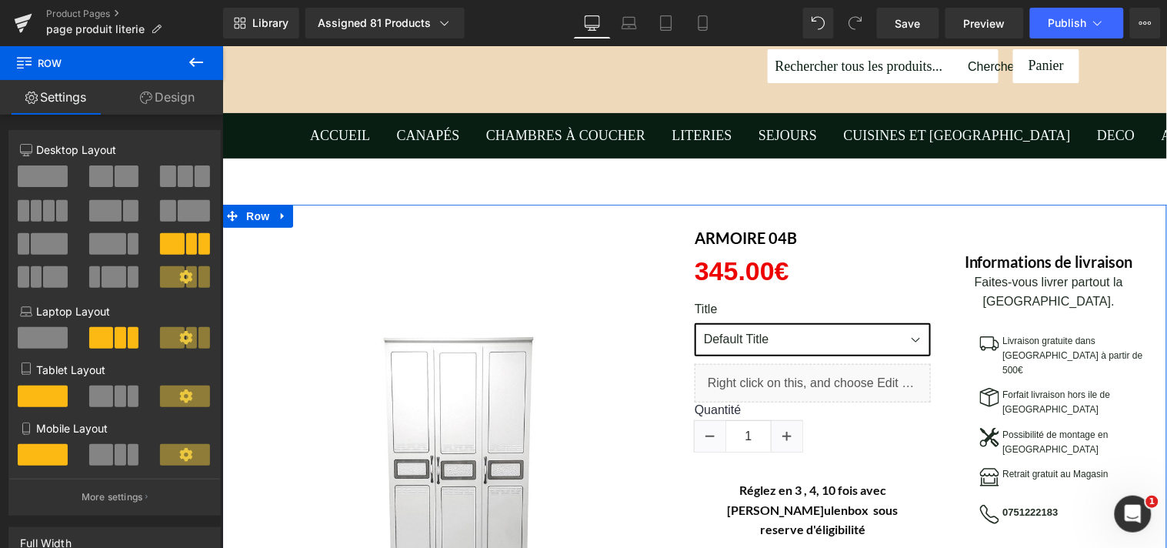
click at [183, 98] on link "Design" at bounding box center [168, 97] width 112 height 35
click at [189, 101] on link "Design" at bounding box center [168, 97] width 112 height 35
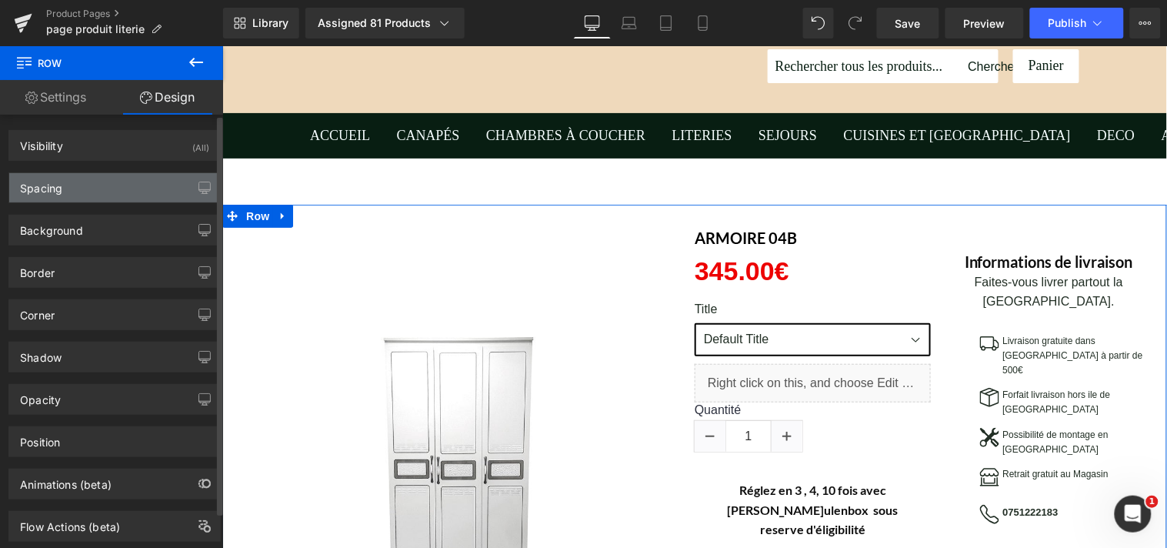
click at [139, 195] on div "Spacing" at bounding box center [114, 187] width 211 height 29
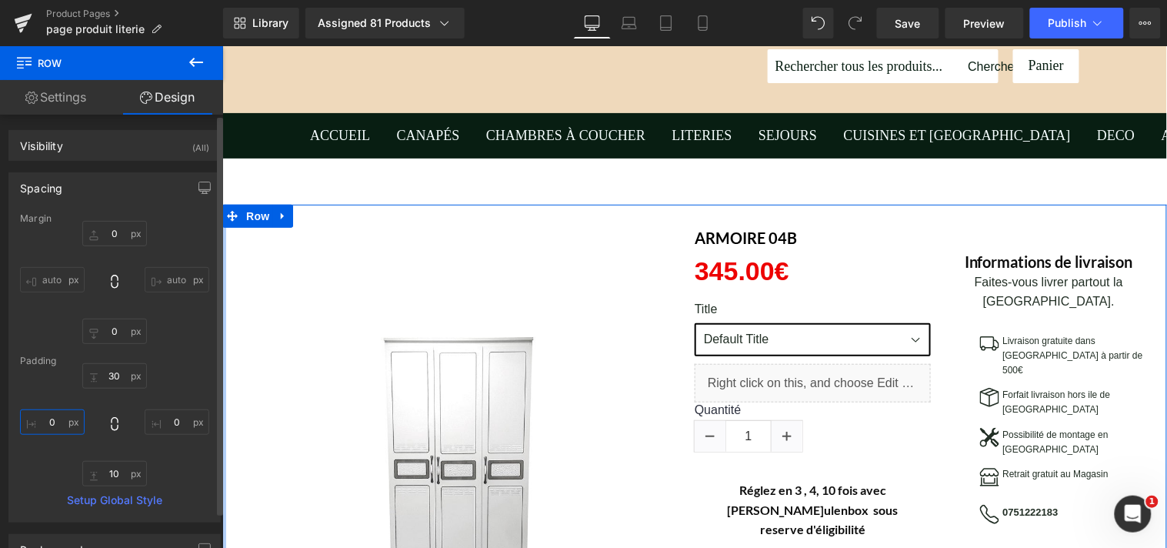
click at [62, 419] on input "text" at bounding box center [52, 421] width 65 height 25
type input "&"
type input "à"
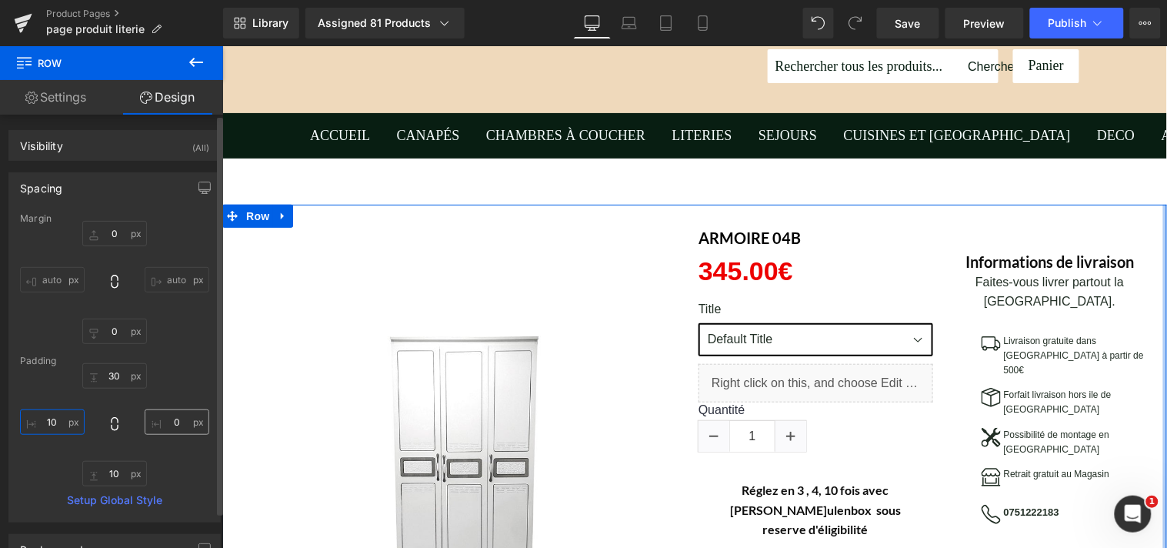
type input "10"
click at [152, 418] on input "text" at bounding box center [177, 421] width 65 height 25
type input "10"
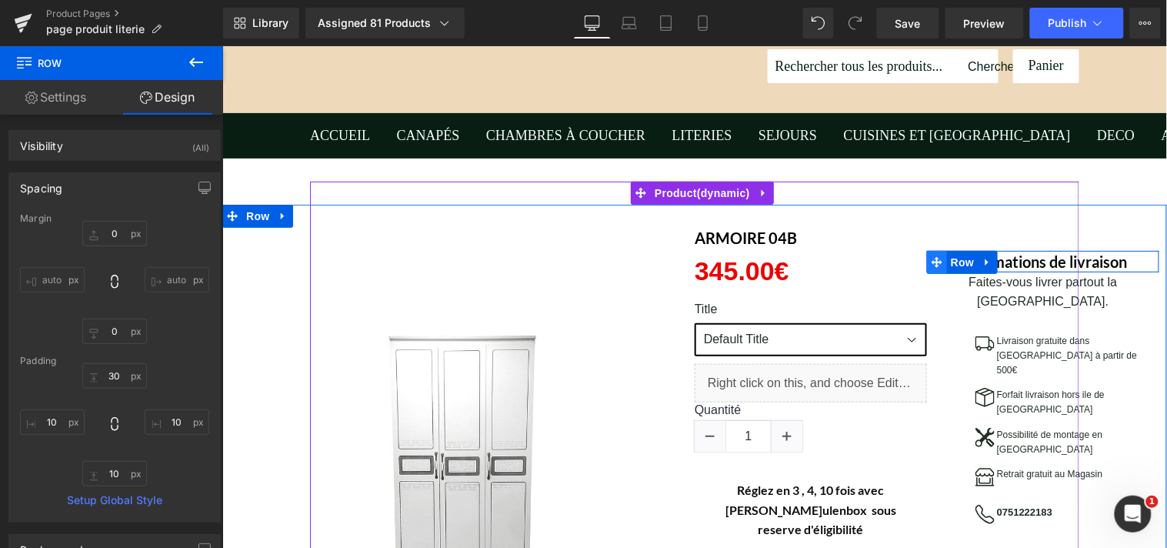
click at [937, 258] on span at bounding box center [936, 261] width 20 height 23
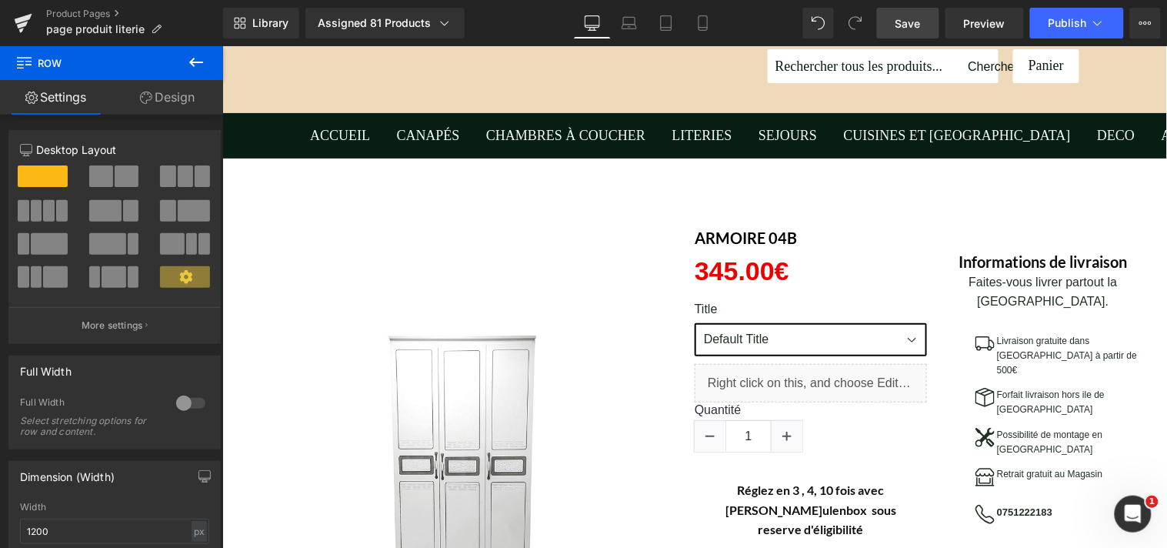
click at [920, 21] on span "Save" at bounding box center [908, 23] width 25 height 16
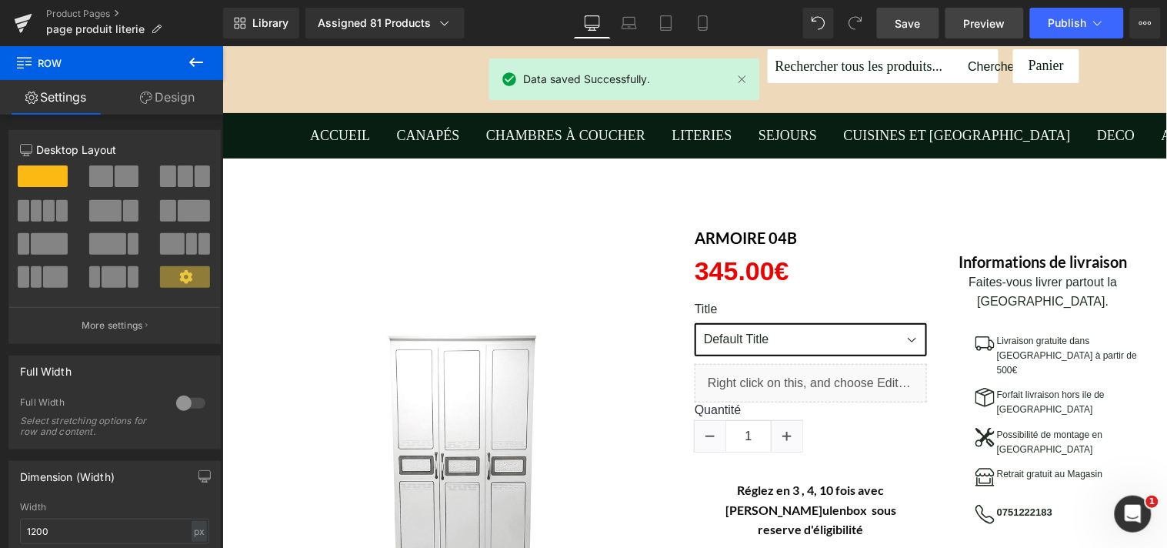
click at [993, 21] on span "Preview" at bounding box center [985, 23] width 42 height 16
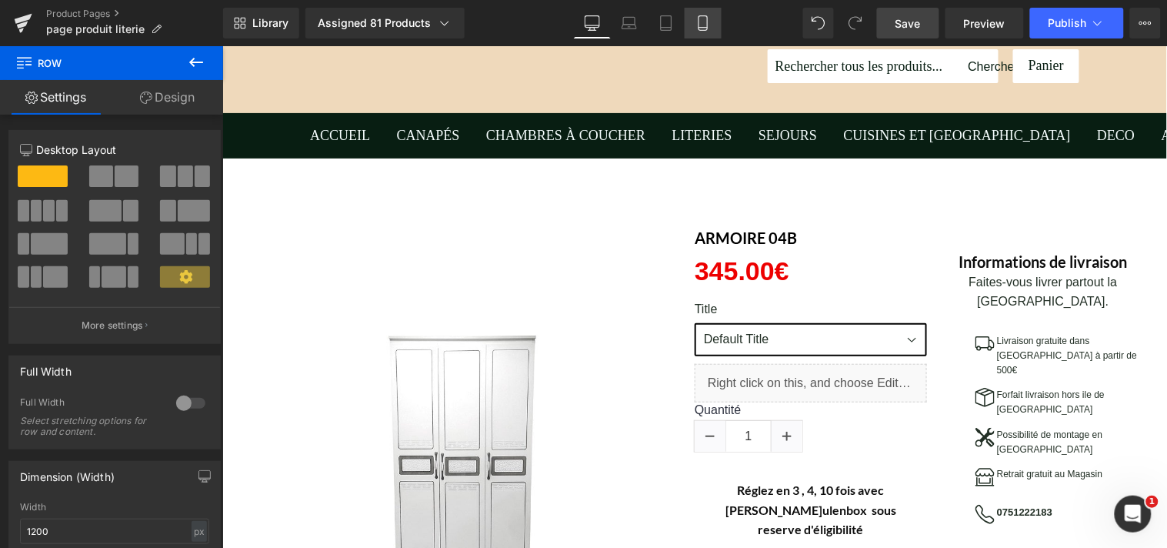
click at [696, 28] on icon at bounding box center [703, 22] width 15 height 15
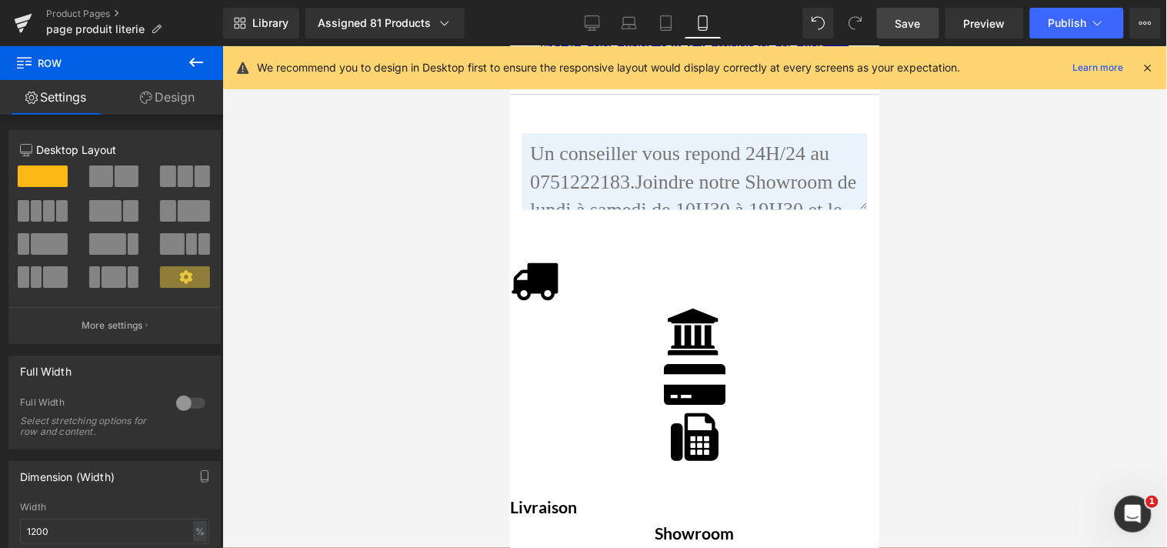
scroll to position [4002, 0]
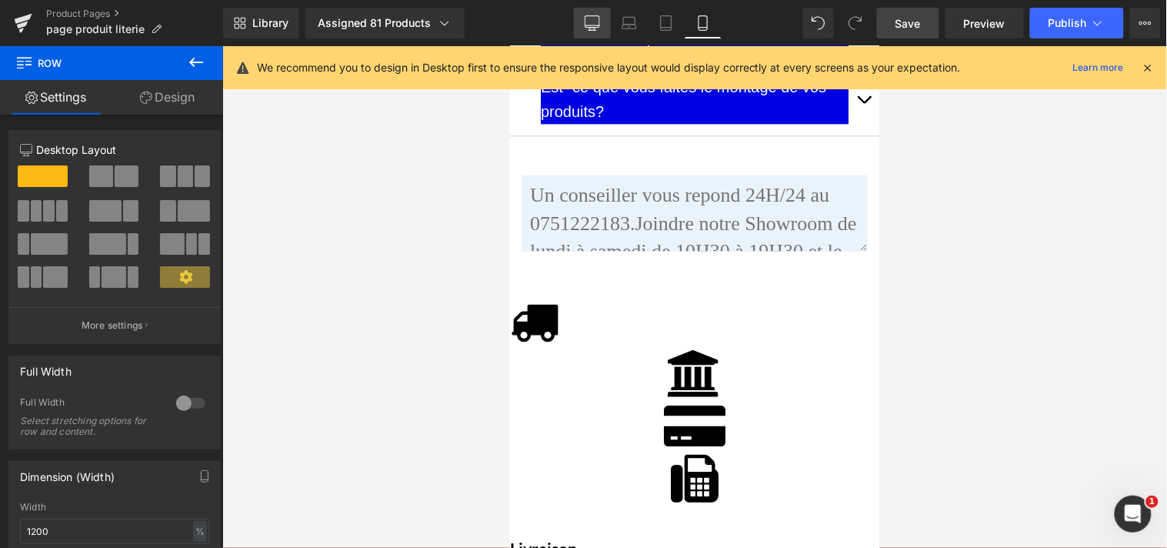
click at [593, 14] on link "Desktop" at bounding box center [592, 23] width 37 height 31
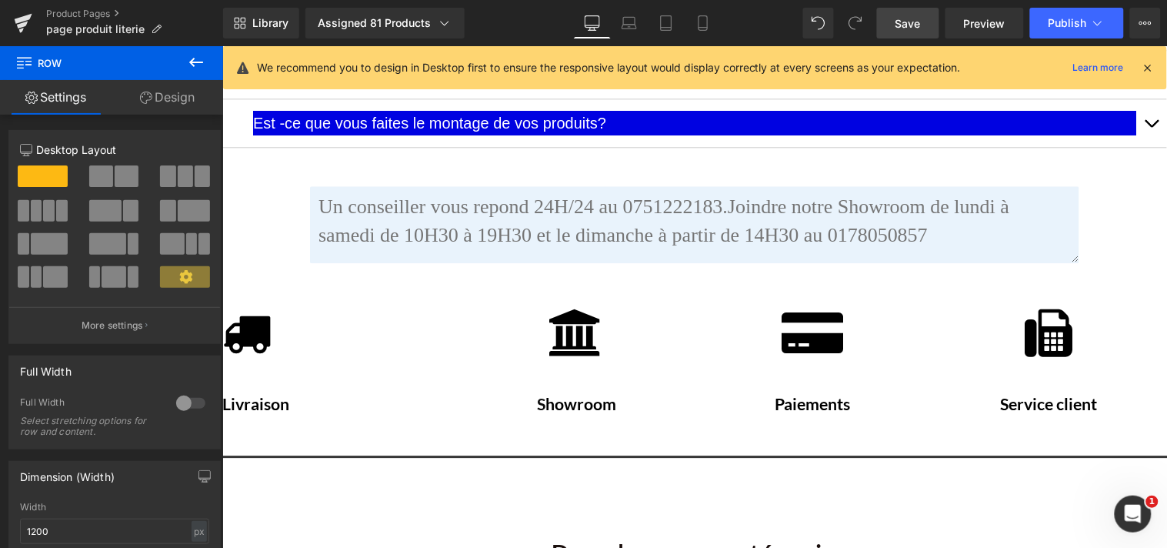
scroll to position [2513, 0]
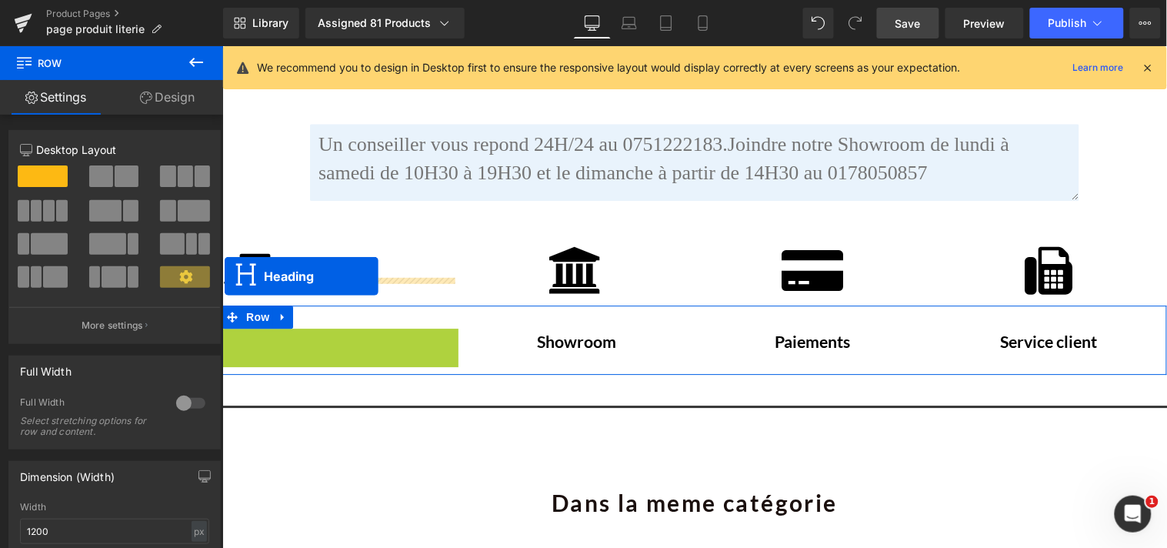
drag, startPoint x: 295, startPoint y: 320, endPoint x: 434, endPoint y: 319, distance: 139.3
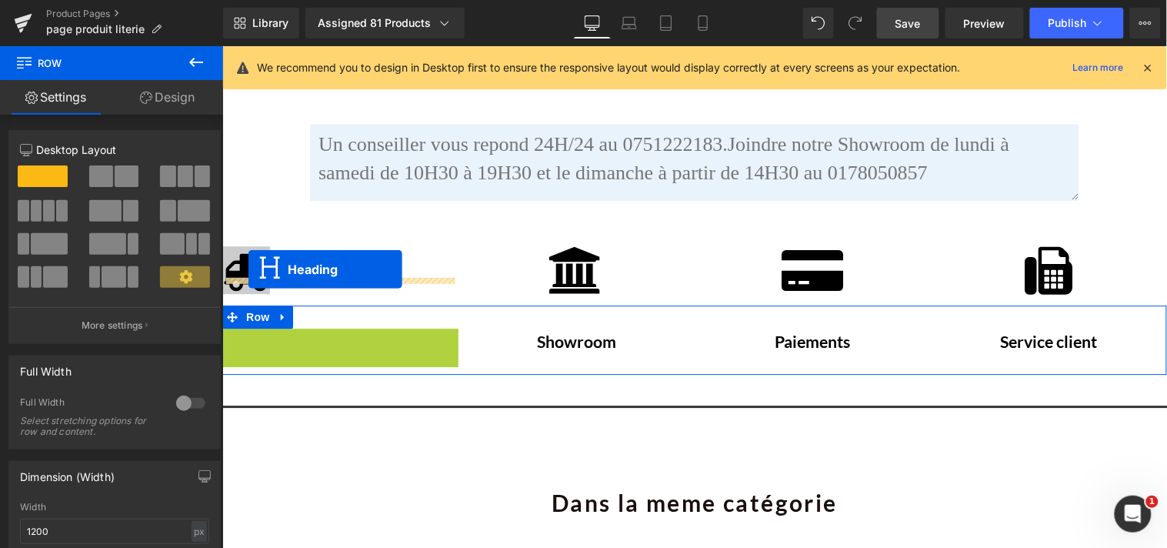
click at [247, 269] on icon at bounding box center [246, 269] width 48 height 48
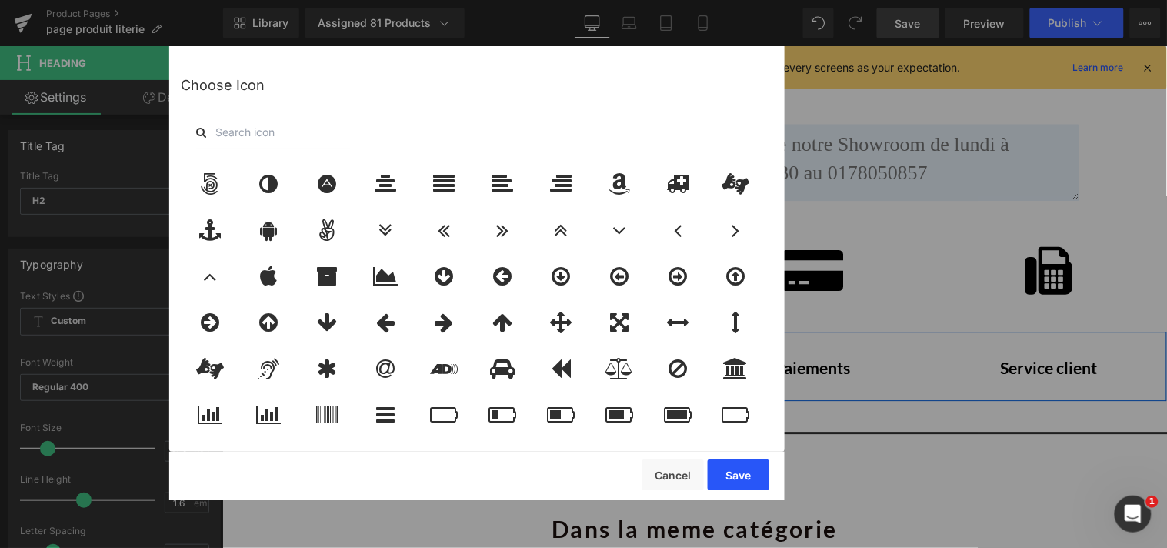
click at [735, 477] on button "Save" at bounding box center [739, 474] width 62 height 31
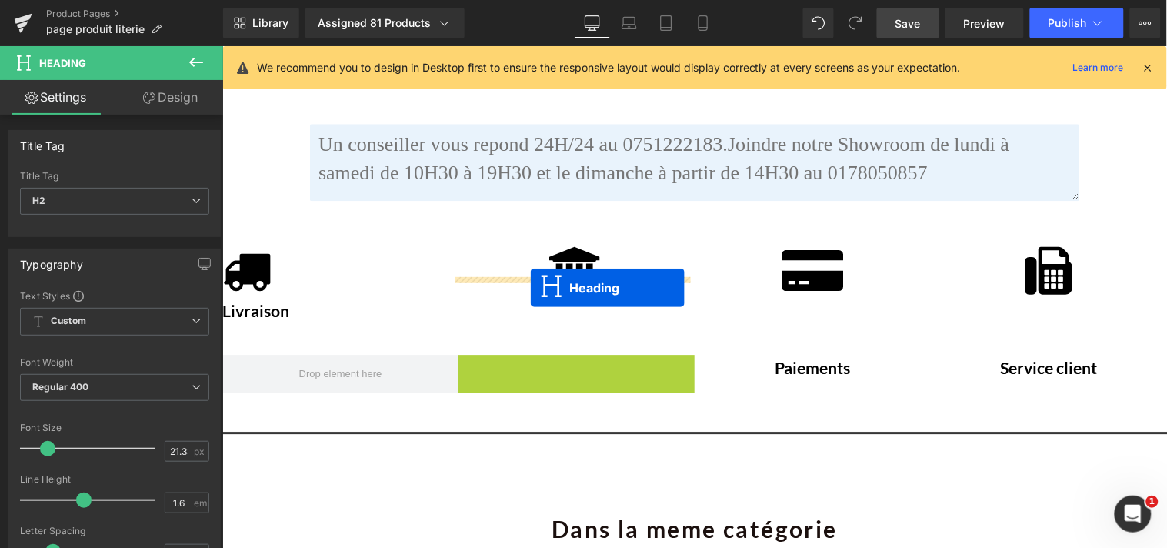
drag, startPoint x: 542, startPoint y: 344, endPoint x: 529, endPoint y: 287, distance: 58.3
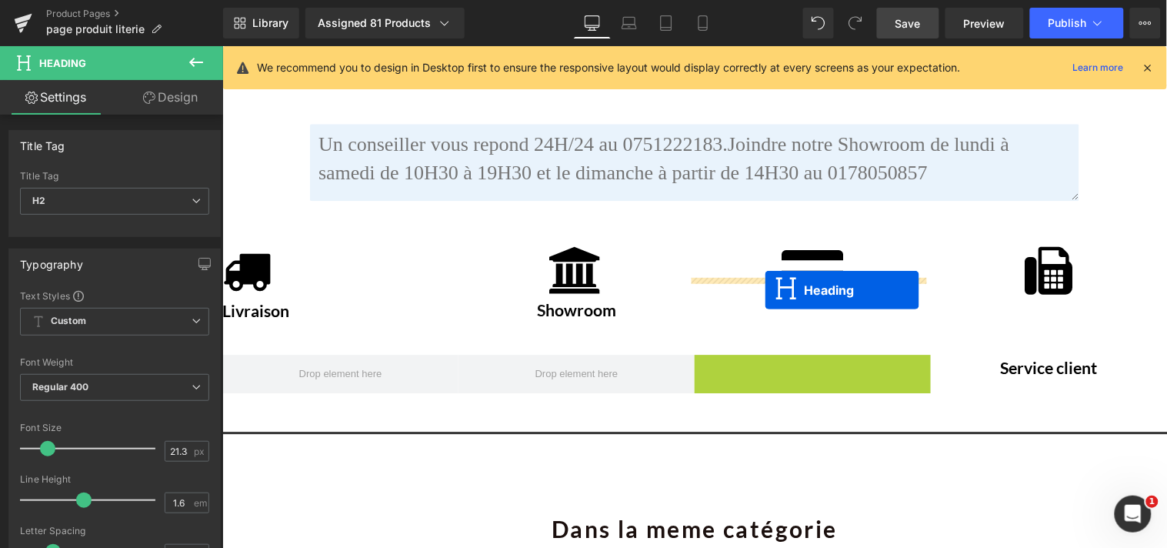
drag, startPoint x: 775, startPoint y: 343, endPoint x: 764, endPoint y: 289, distance: 54.9
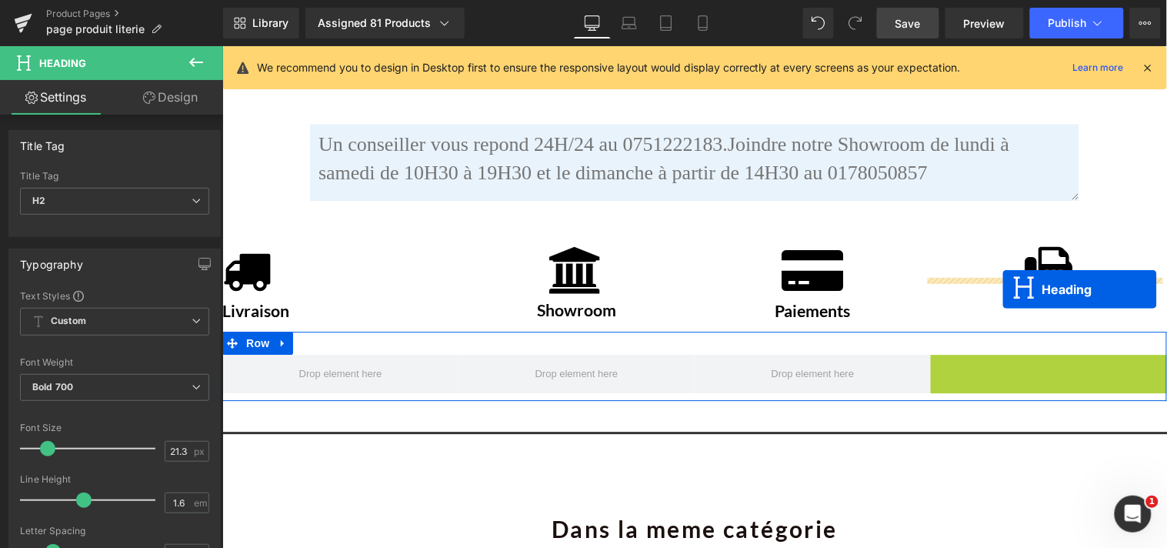
drag, startPoint x: 1004, startPoint y: 348, endPoint x: 1002, endPoint y: 289, distance: 59.3
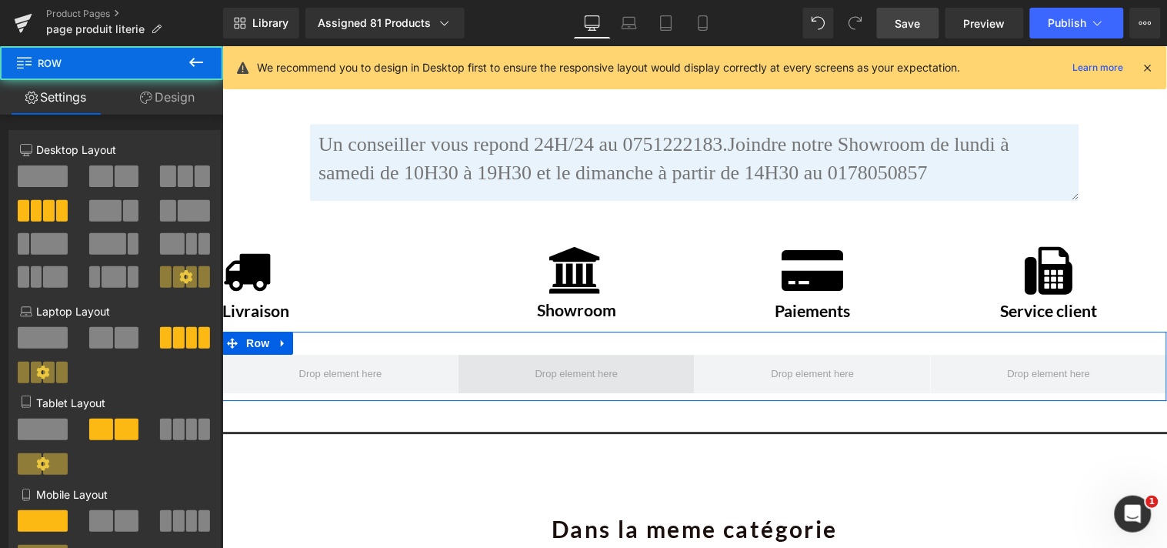
click at [629, 362] on span at bounding box center [576, 373] width 236 height 38
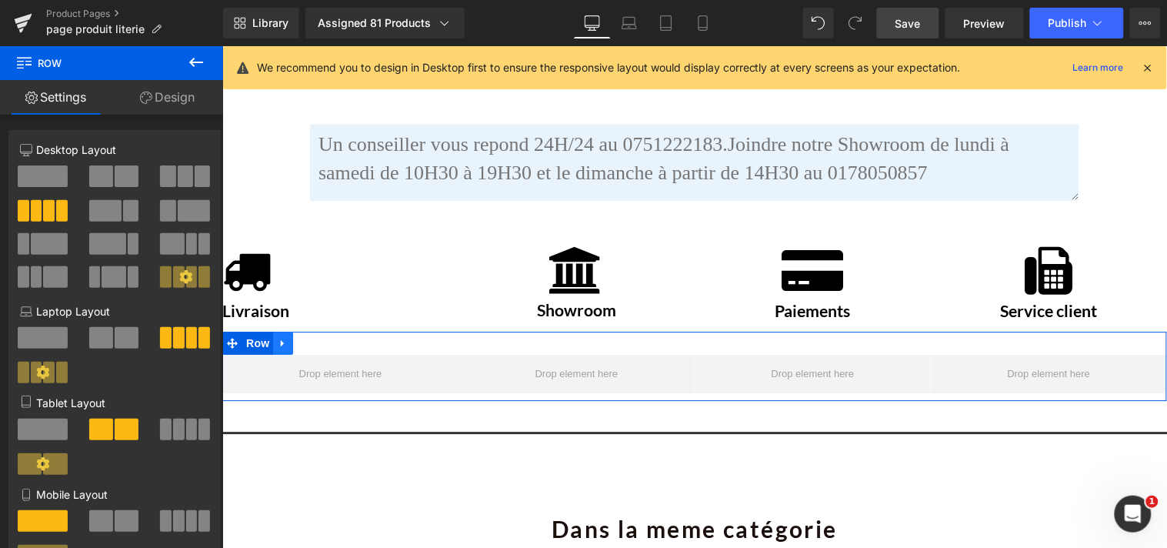
click at [280, 336] on icon at bounding box center [282, 342] width 11 height 12
click at [317, 336] on icon at bounding box center [322, 342] width 11 height 12
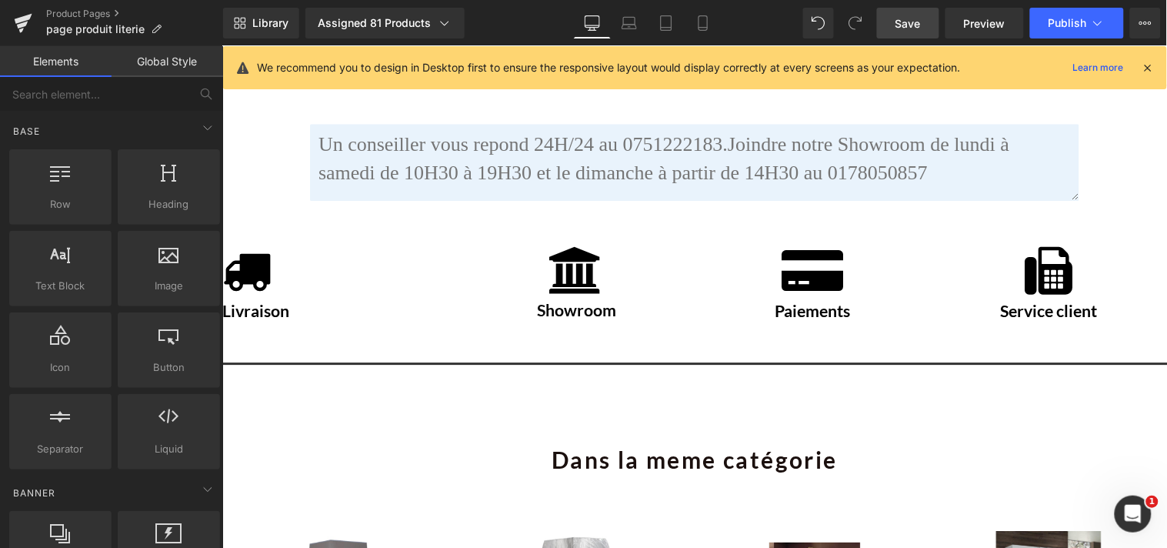
click at [916, 27] on span "Save" at bounding box center [908, 23] width 25 height 16
click at [703, 24] on icon at bounding box center [703, 22] width 15 height 15
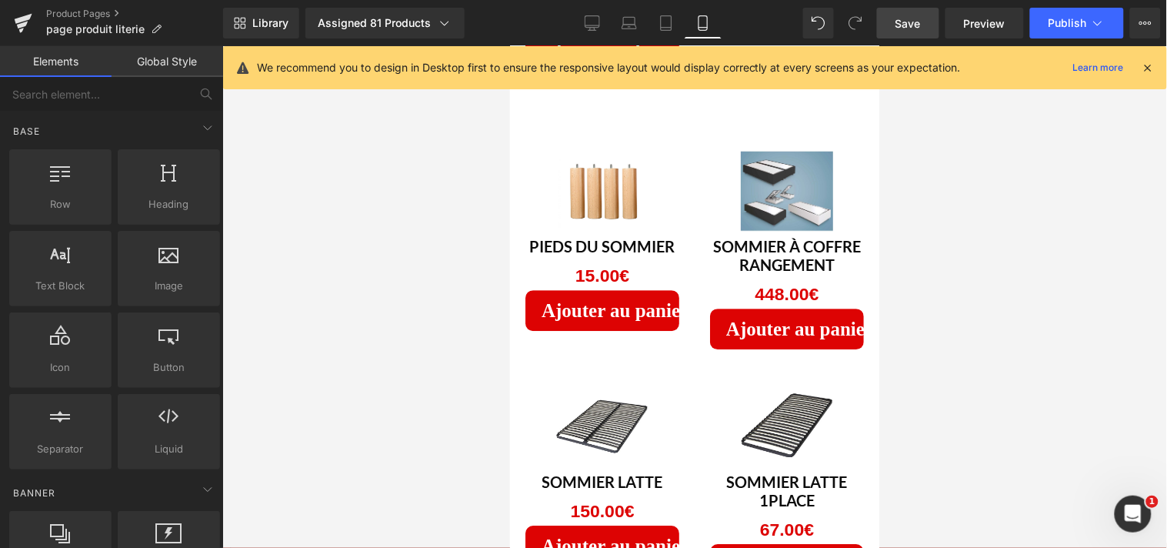
scroll to position [4080, 0]
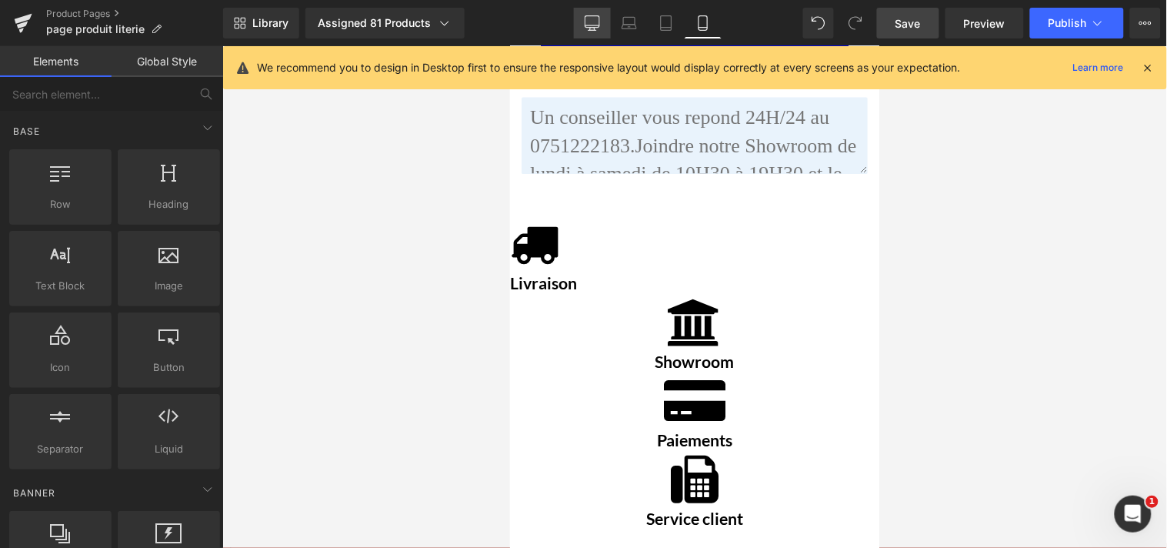
click at [599, 28] on icon at bounding box center [592, 22] width 15 height 15
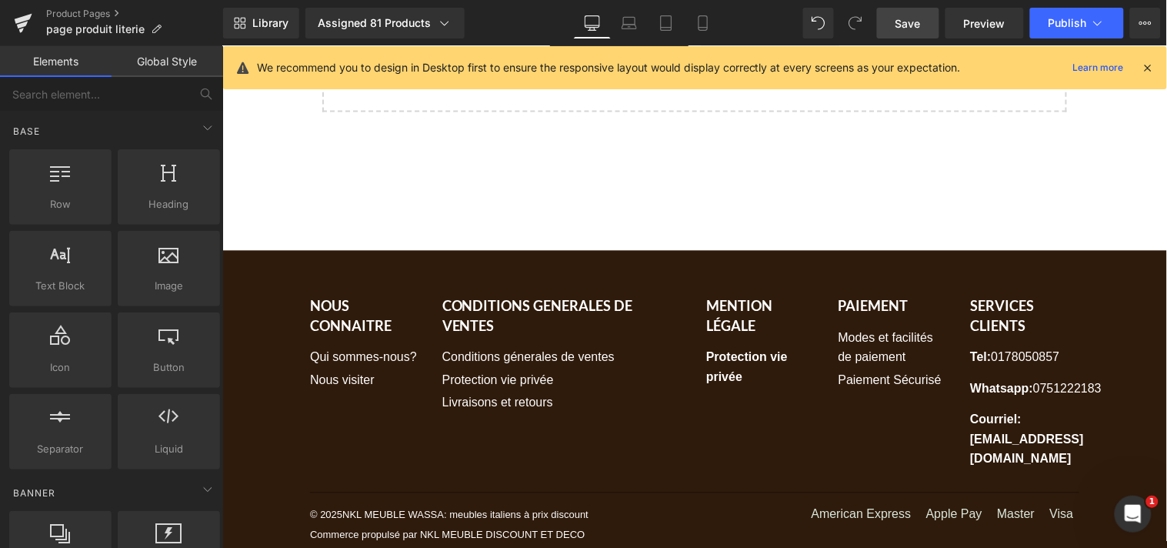
scroll to position [2572, 0]
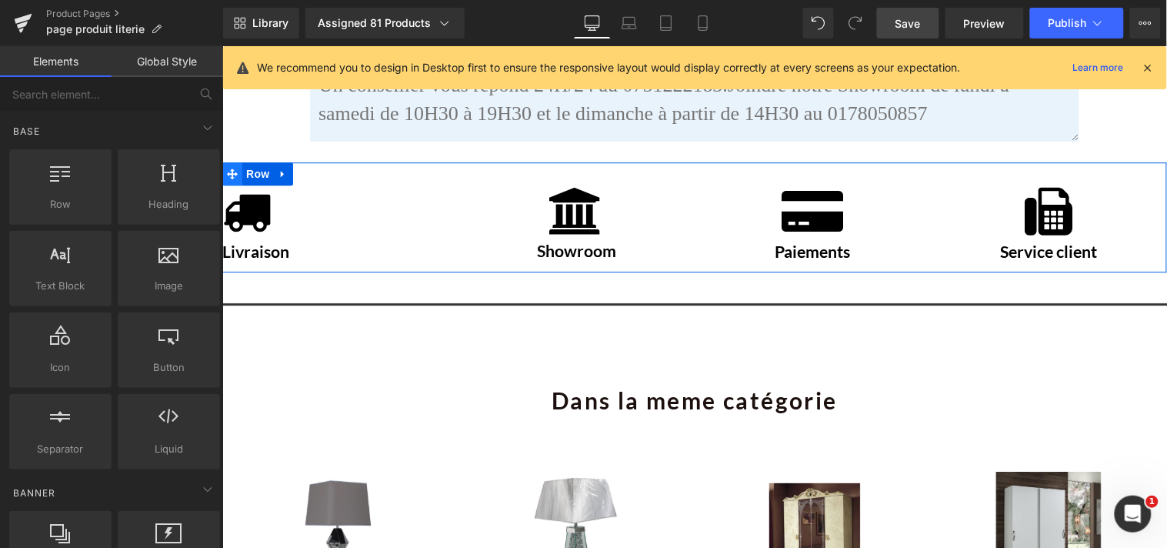
click at [231, 162] on span at bounding box center [232, 173] width 20 height 23
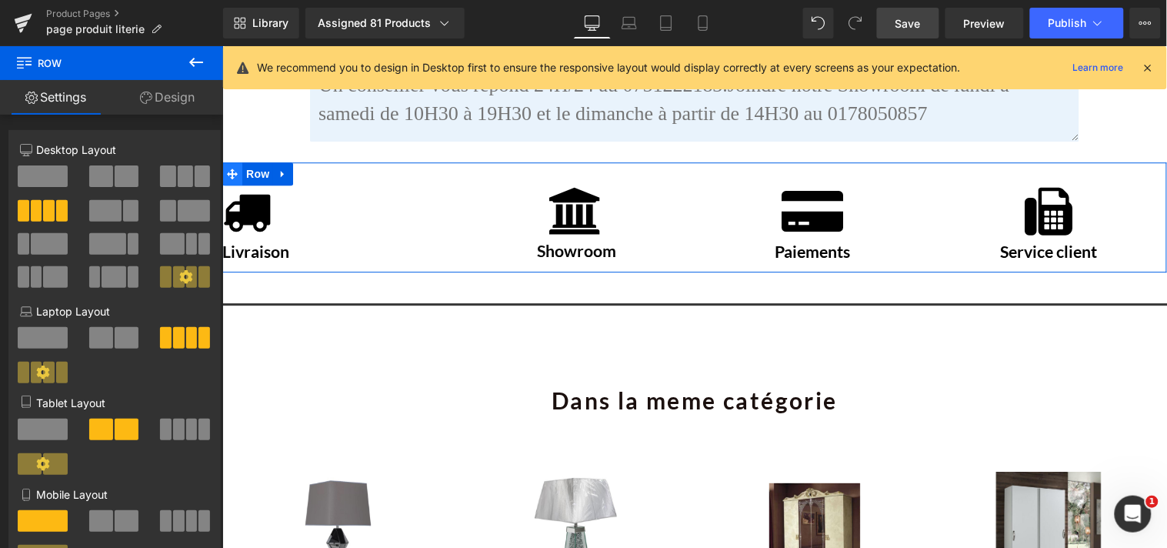
click at [231, 162] on span at bounding box center [232, 173] width 20 height 23
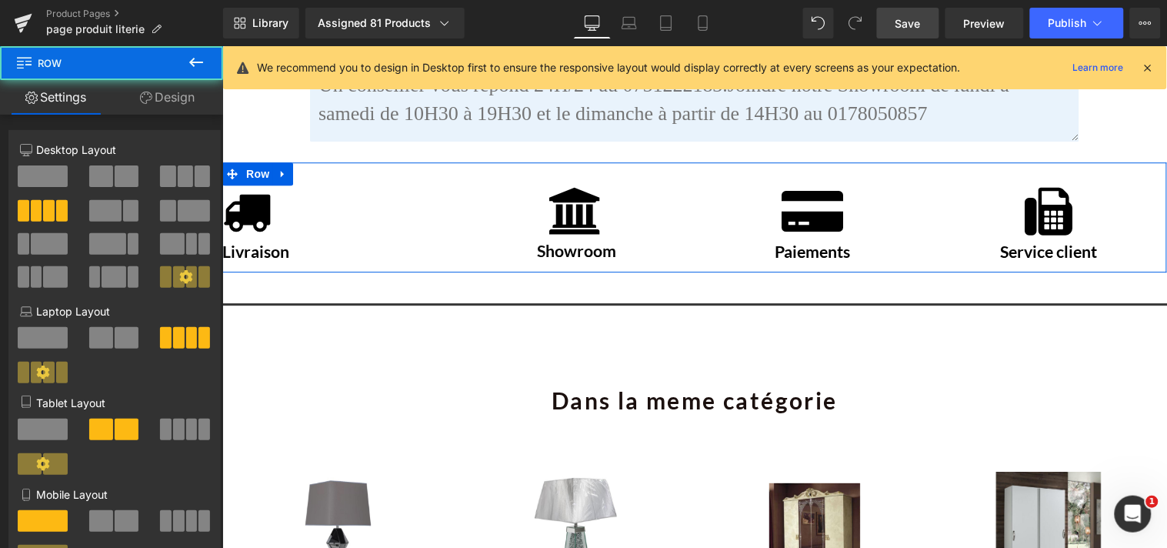
click at [182, 98] on link "Design" at bounding box center [168, 97] width 112 height 35
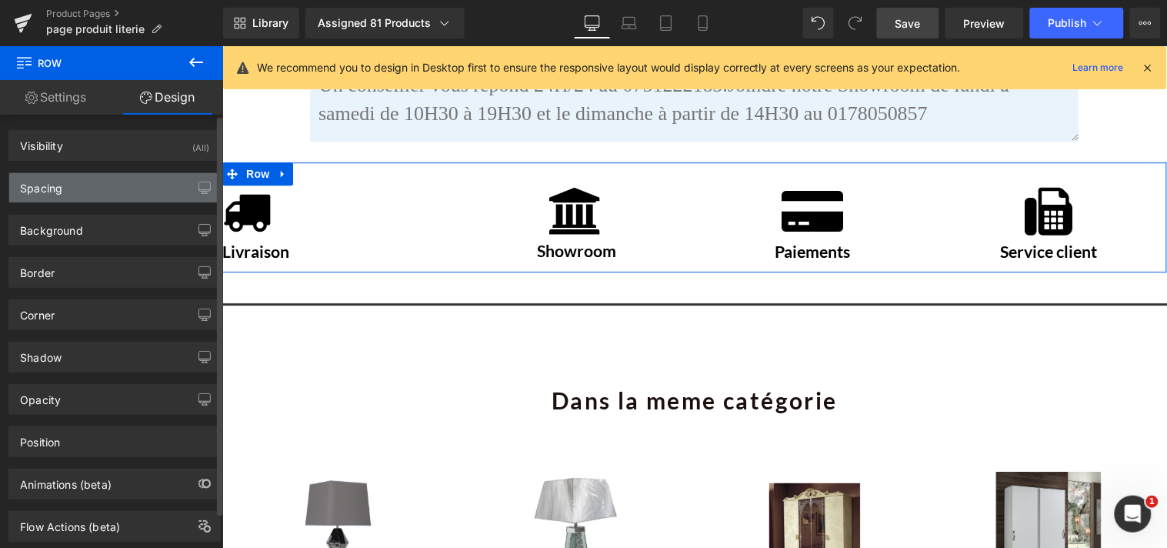
click at [139, 185] on div "Spacing" at bounding box center [114, 187] width 211 height 29
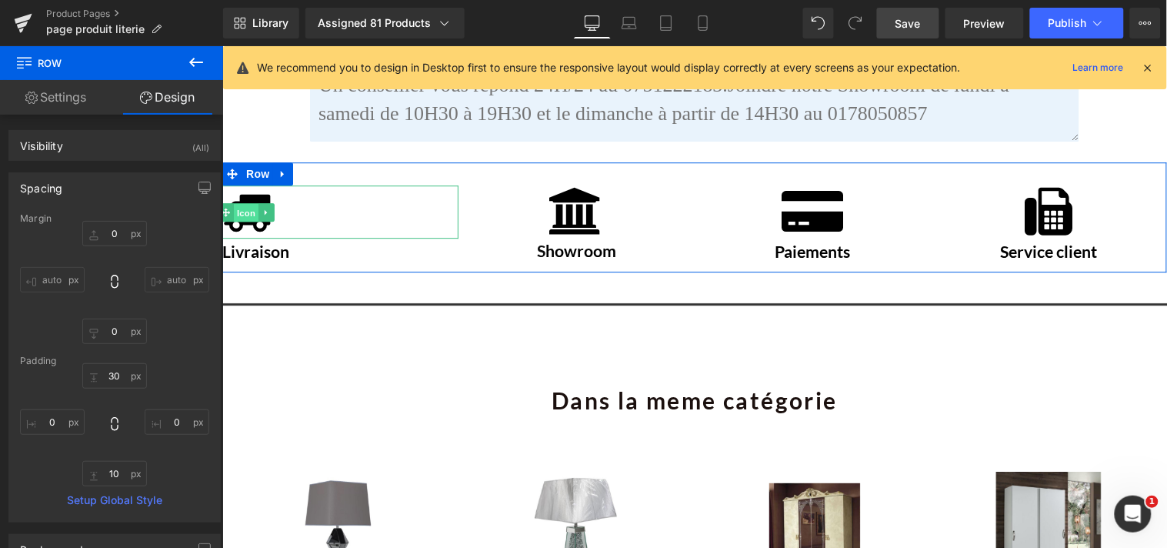
click at [248, 202] on span "Icon" at bounding box center [245, 211] width 25 height 18
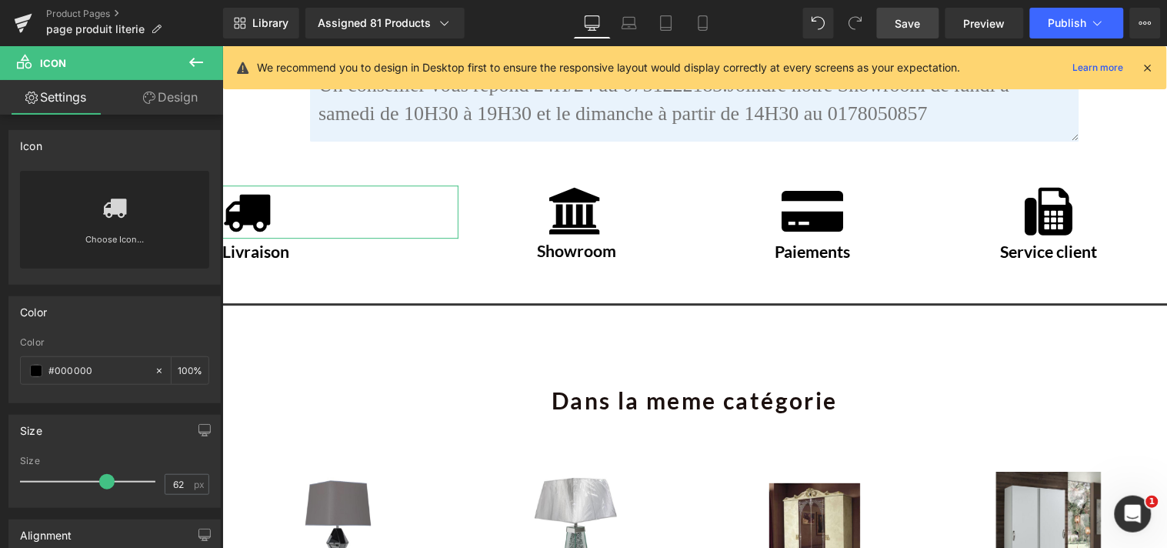
click at [194, 98] on link "Design" at bounding box center [171, 97] width 112 height 35
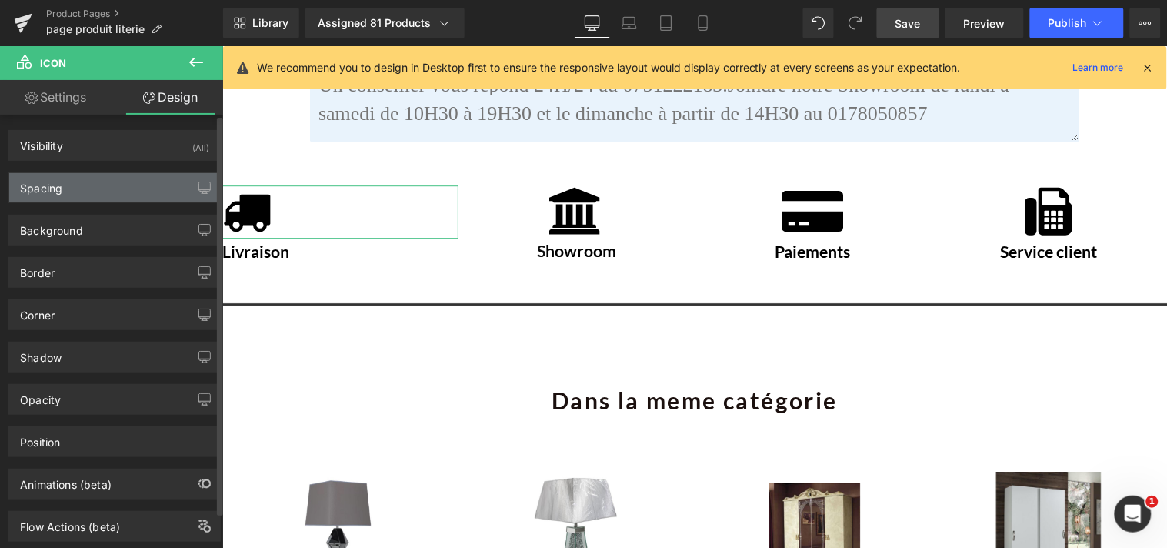
click at [142, 180] on div "Spacing" at bounding box center [114, 187] width 211 height 29
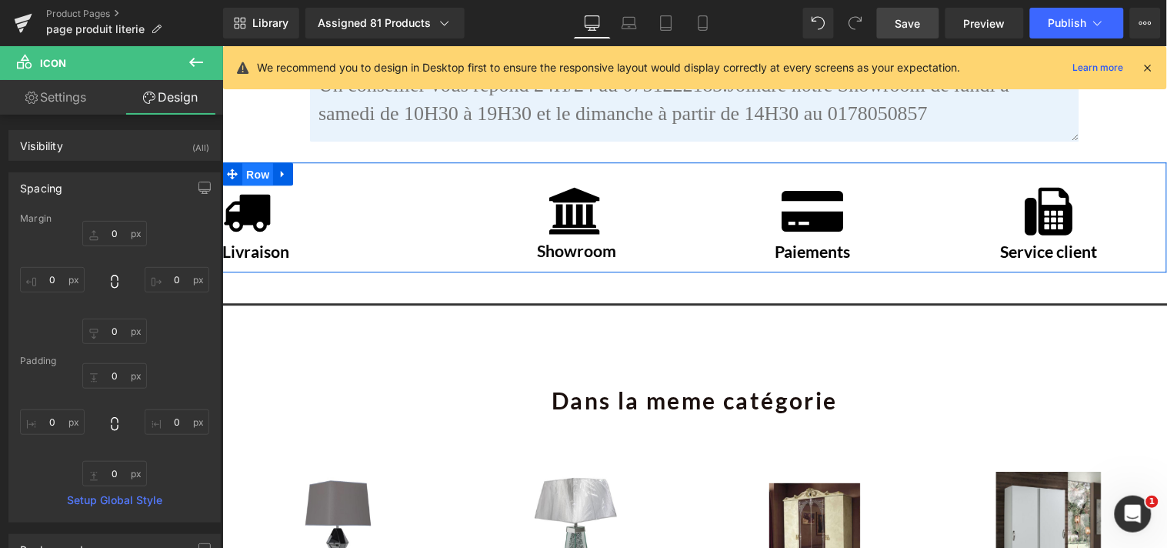
click at [242, 162] on span "Row" at bounding box center [257, 173] width 31 height 23
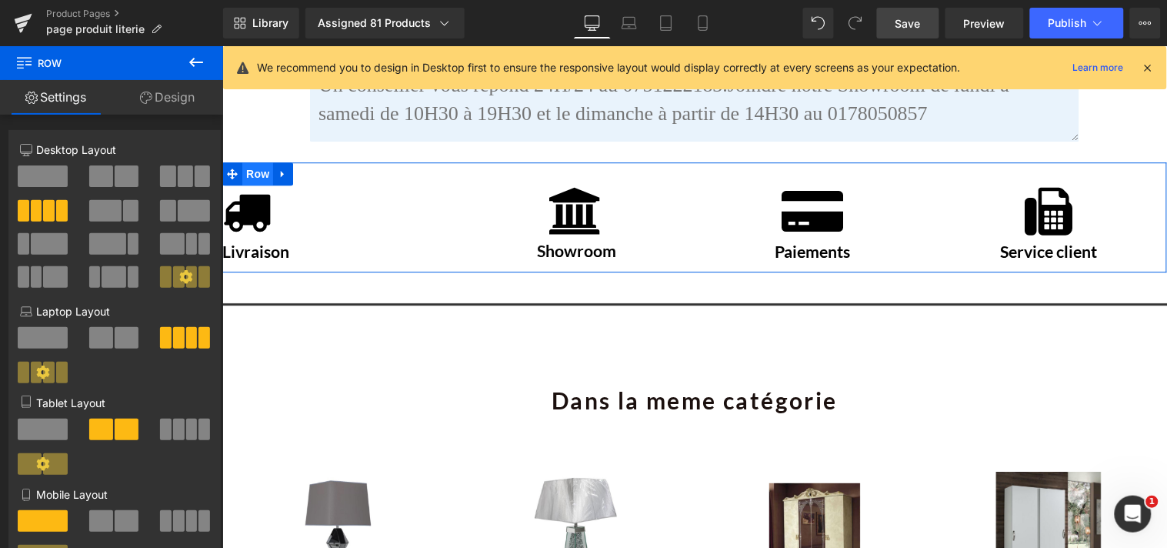
click at [242, 162] on span "Row" at bounding box center [257, 173] width 31 height 23
click at [262, 207] on icon at bounding box center [266, 211] width 8 height 9
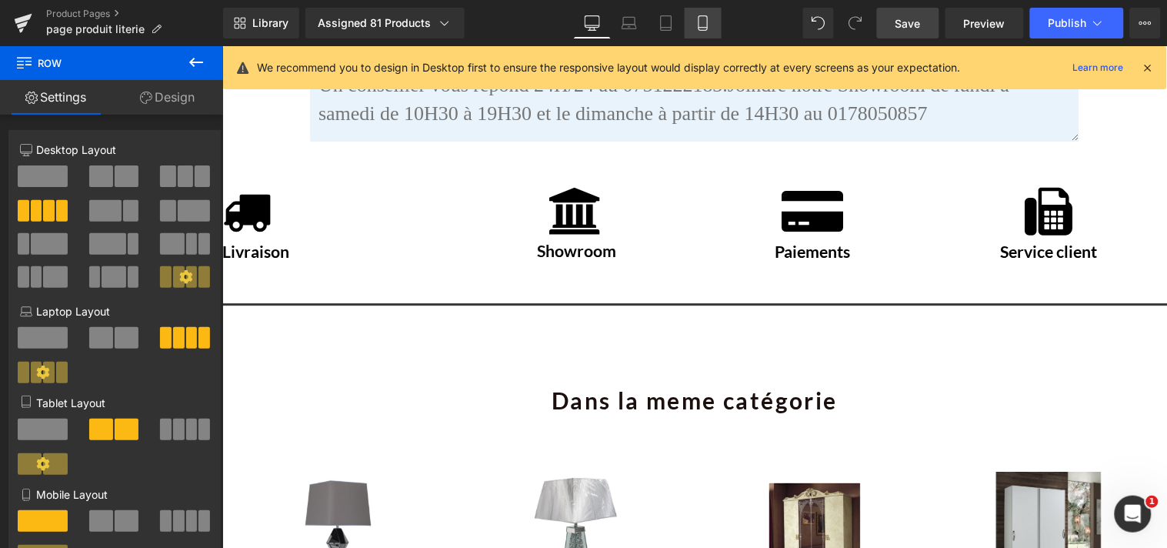
click at [698, 26] on icon at bounding box center [703, 22] width 15 height 15
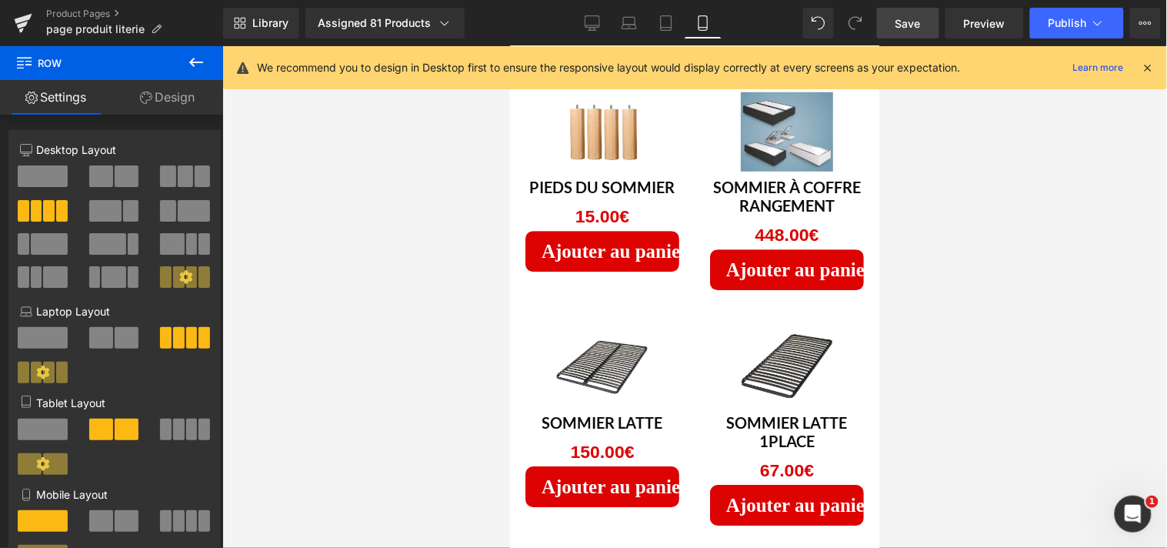
scroll to position [4081, 0]
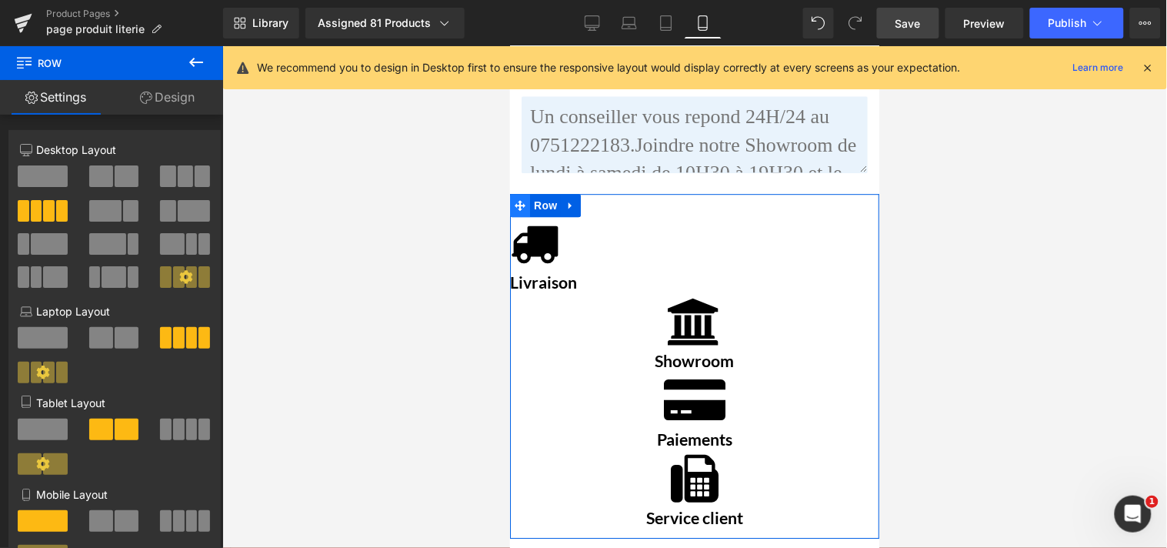
click at [516, 199] on icon at bounding box center [519, 205] width 11 height 12
click at [517, 199] on icon at bounding box center [519, 205] width 11 height 12
click at [512, 233] on link "Icon" at bounding box center [525, 242] width 41 height 18
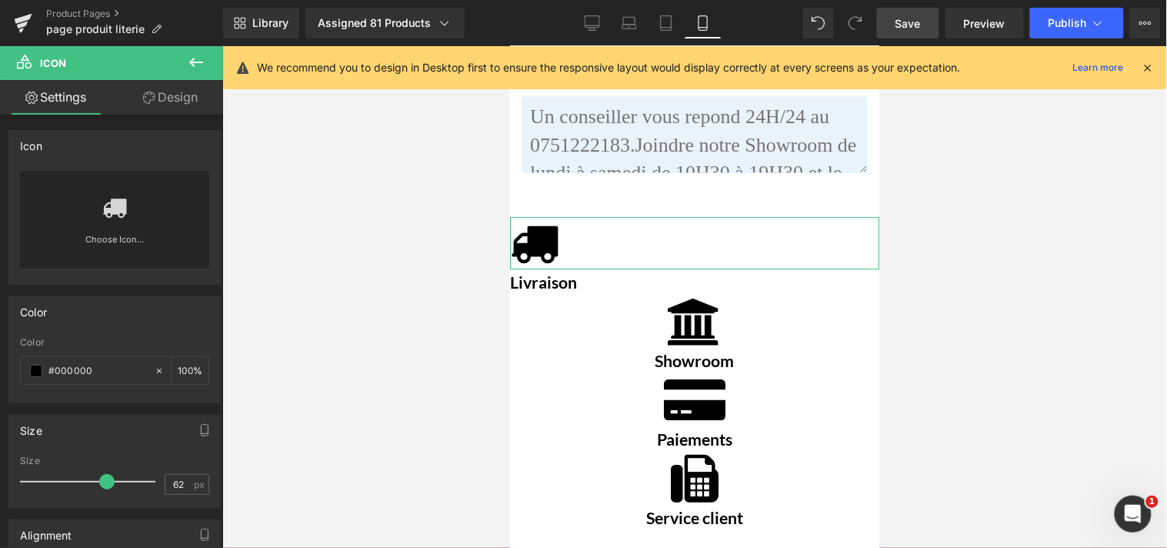
click at [168, 98] on link "Design" at bounding box center [171, 97] width 112 height 35
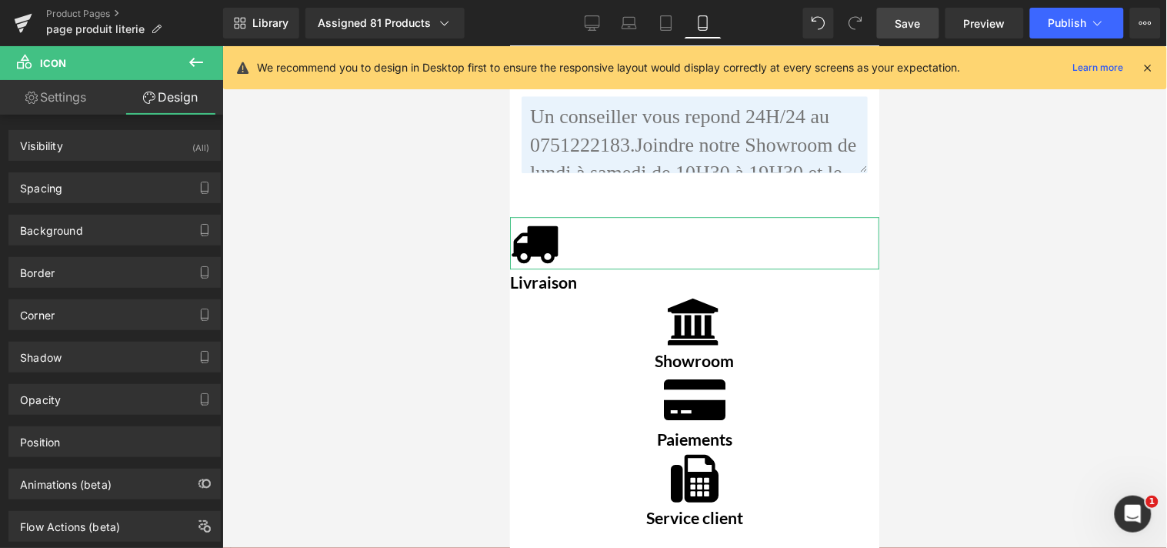
click at [58, 101] on link "Settings" at bounding box center [56, 97] width 112 height 35
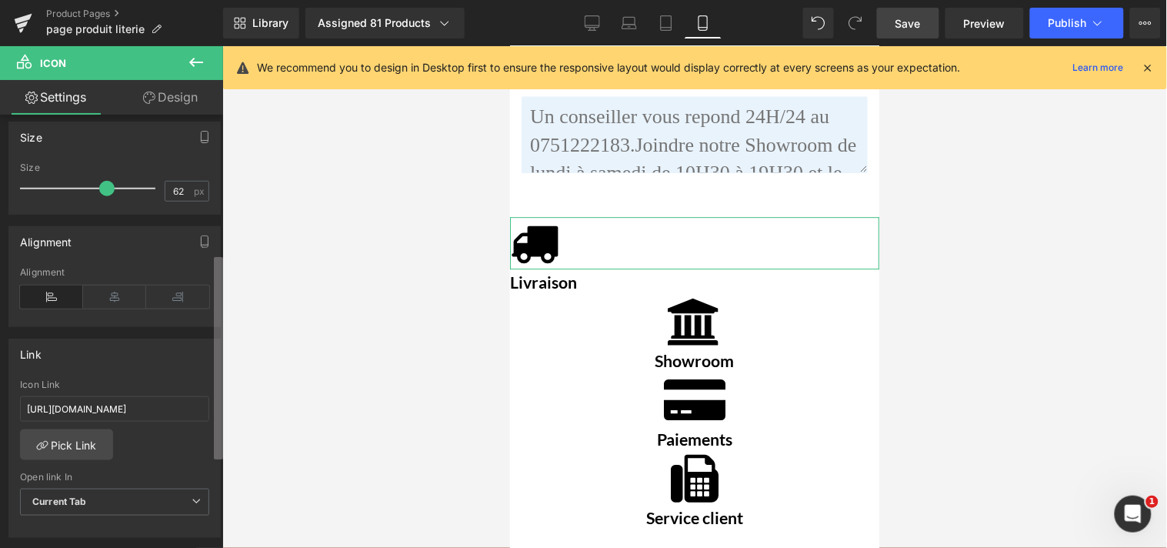
scroll to position [368, 0]
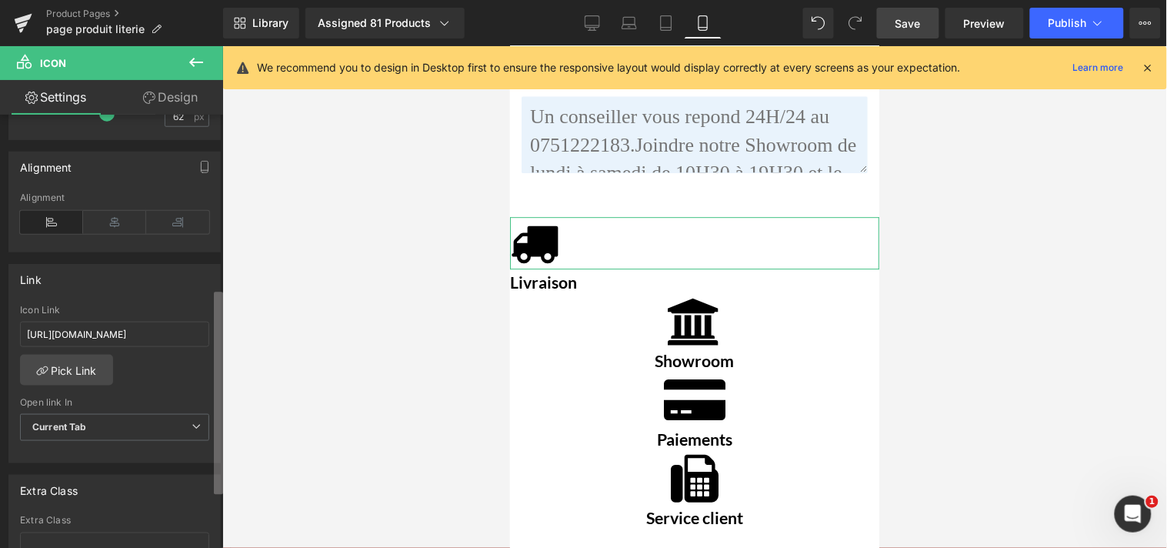
click at [203, 349] on div "Icon PGkgY2xhc3M9ImdmX2ljb24gZmEgZmEtdHJ1Y2siPjwvaT4= Choose Icon... Color rgb(…" at bounding box center [111, 335] width 223 height 440
click at [111, 234] on div "Alignment" at bounding box center [114, 221] width 189 height 59
click at [112, 224] on icon at bounding box center [114, 222] width 63 height 23
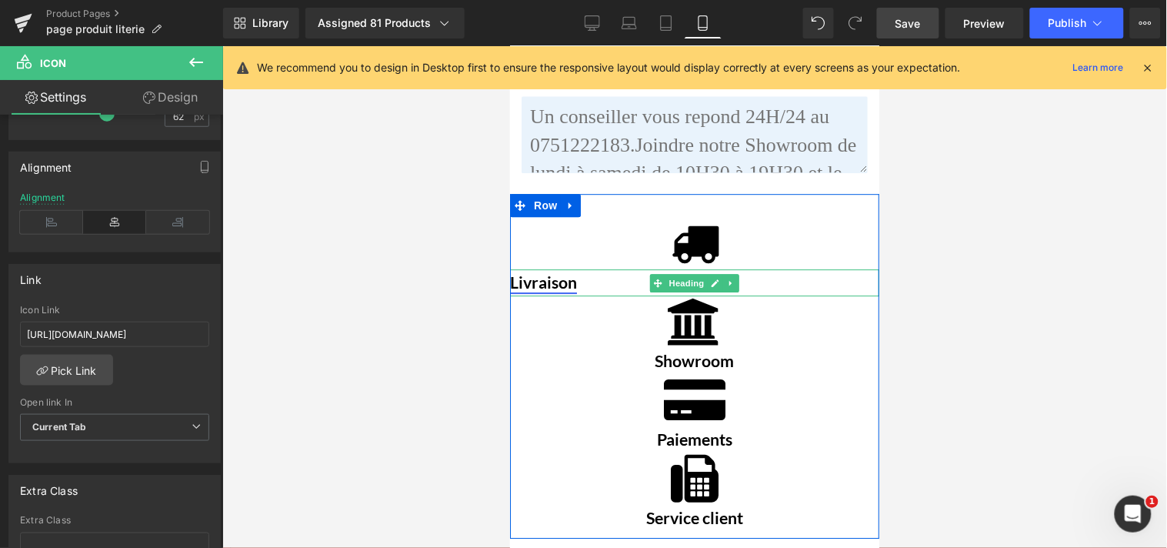
click at [536, 272] on font "Livraison" at bounding box center [542, 282] width 67 height 20
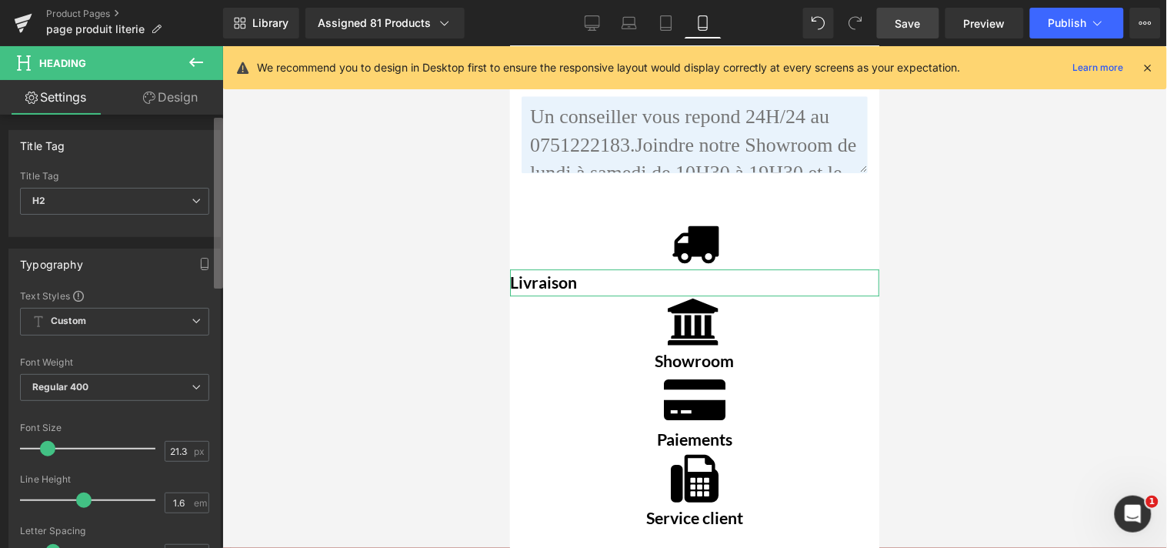
drag, startPoint x: 217, startPoint y: 204, endPoint x: 215, endPoint y: 271, distance: 67.0
click at [215, 272] on div "Title Tag H1 H2 H3 H4 H5 H6 Title Tag H2 H1 H2 H3 H4 H5 H6 Typography Text Styl…" at bounding box center [111, 335] width 223 height 440
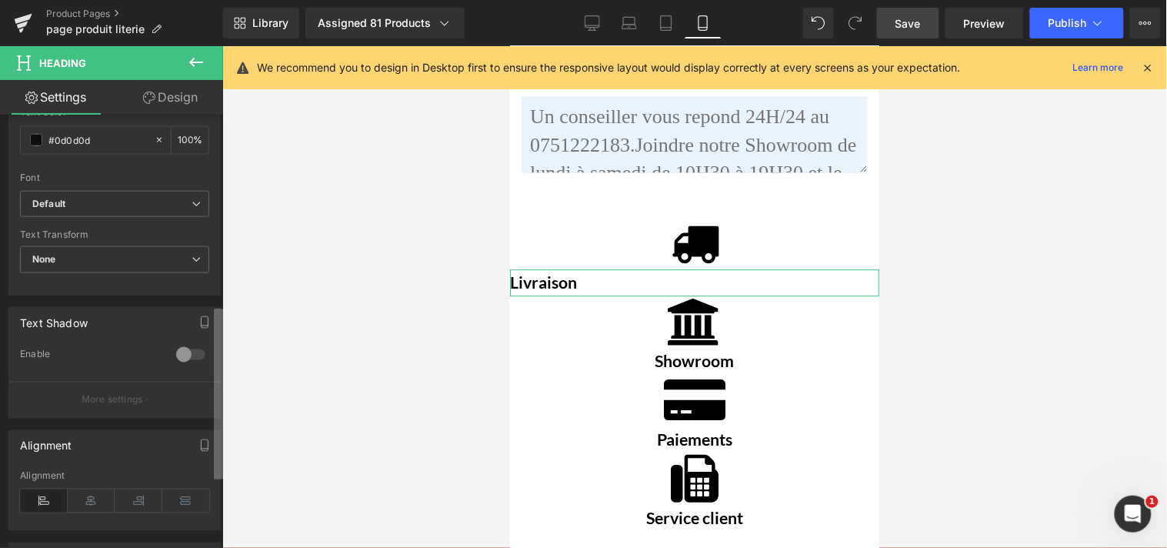
scroll to position [537, 0]
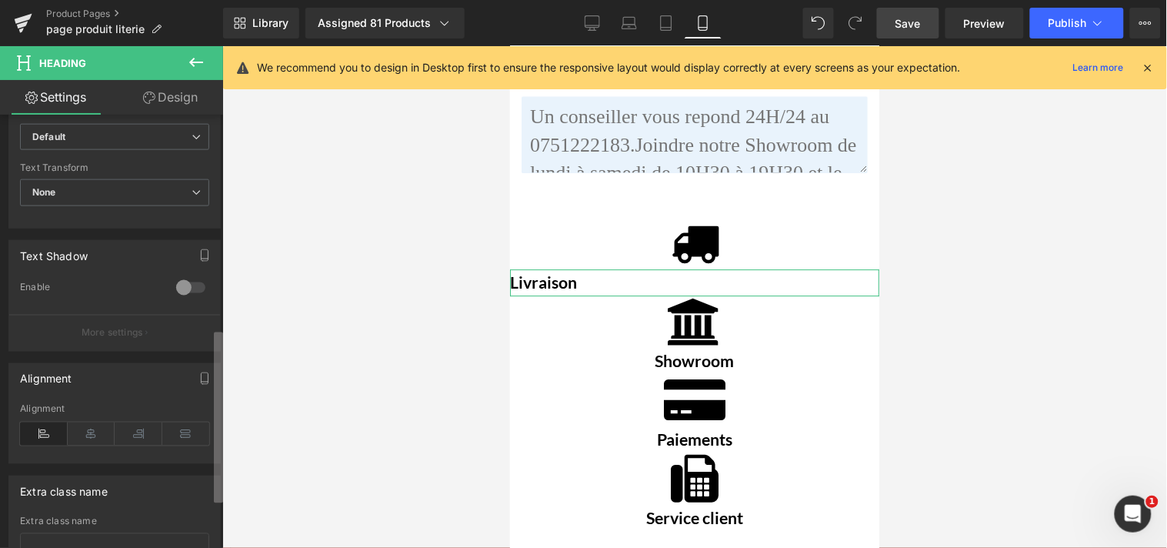
click at [206, 475] on div "Title Tag H1 H2 H3 H4 H5 H6 Title Tag H2 H1 H2 H3 H4 H5 H6 Typography Text Styl…" at bounding box center [111, 335] width 223 height 440
click at [101, 437] on icon at bounding box center [92, 433] width 48 height 23
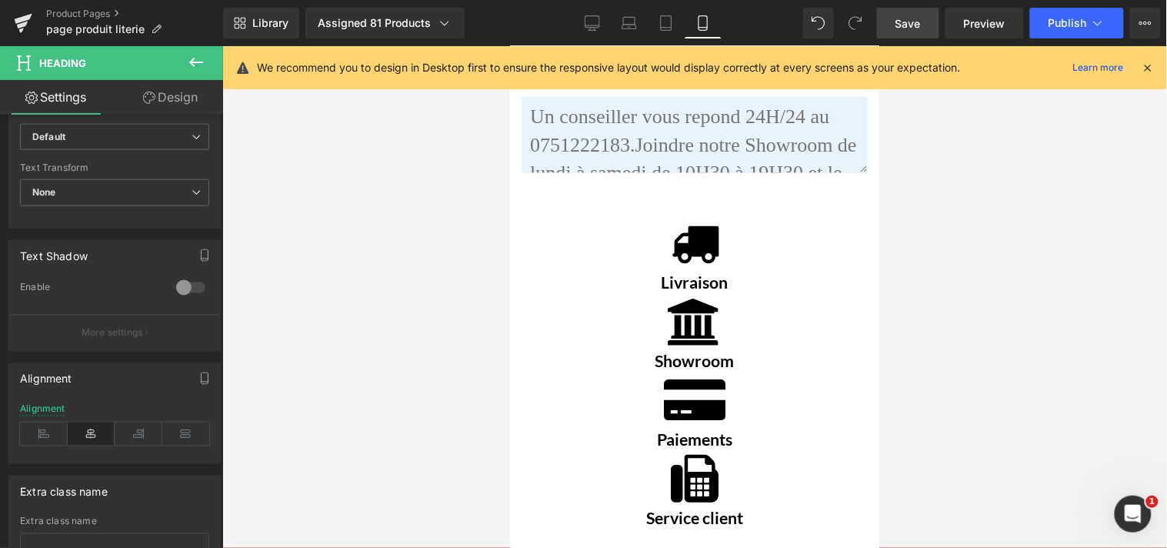
click at [904, 25] on span "Save" at bounding box center [908, 23] width 25 height 16
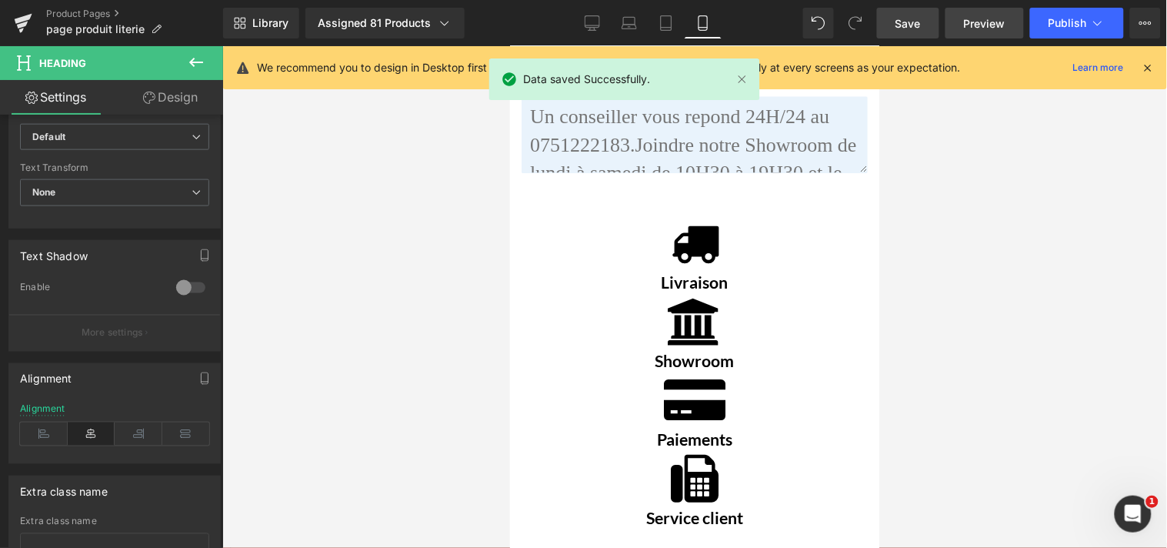
click at [976, 21] on span "Preview" at bounding box center [985, 23] width 42 height 16
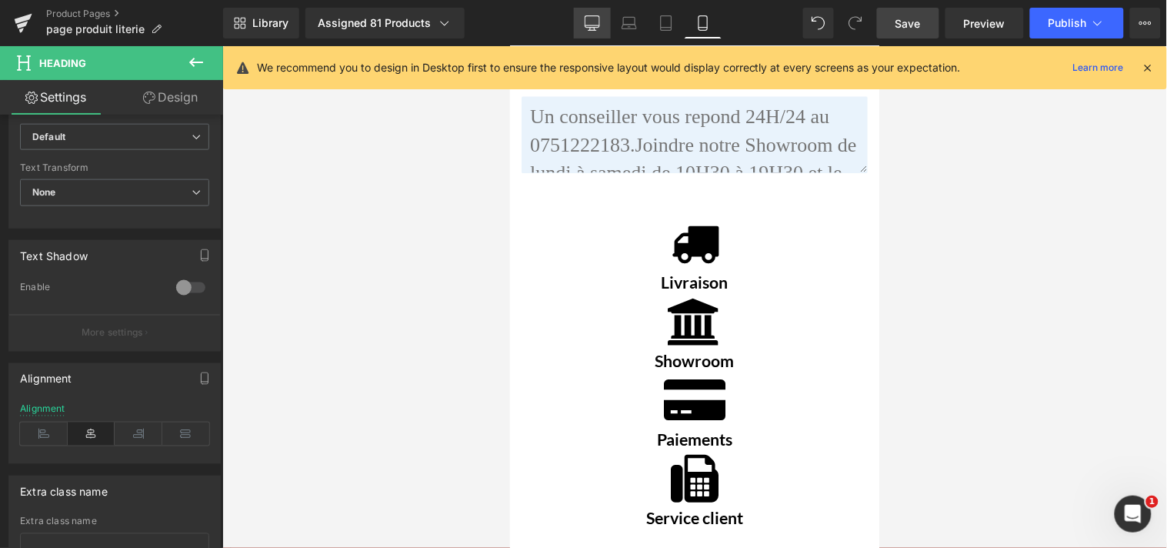
click at [604, 25] on link "Desktop" at bounding box center [592, 23] width 37 height 31
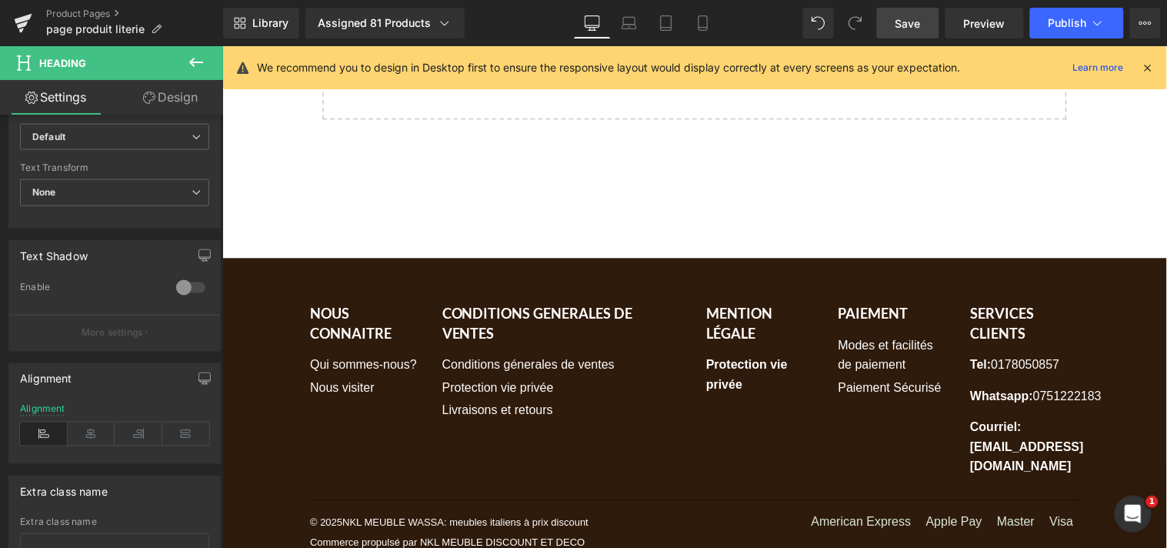
scroll to position [2572, 0]
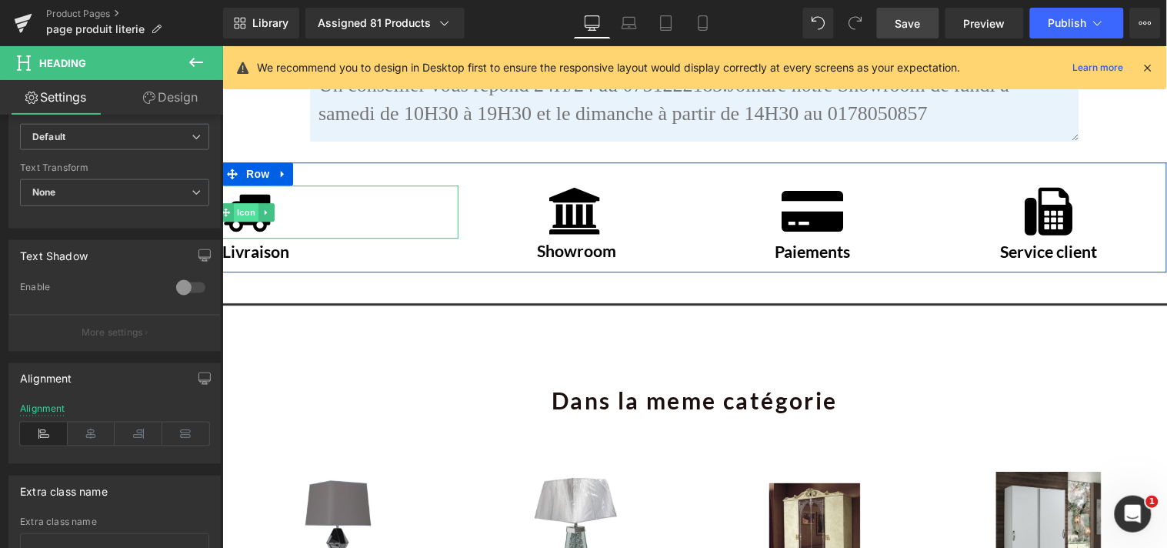
click at [242, 202] on span "Icon" at bounding box center [245, 211] width 25 height 18
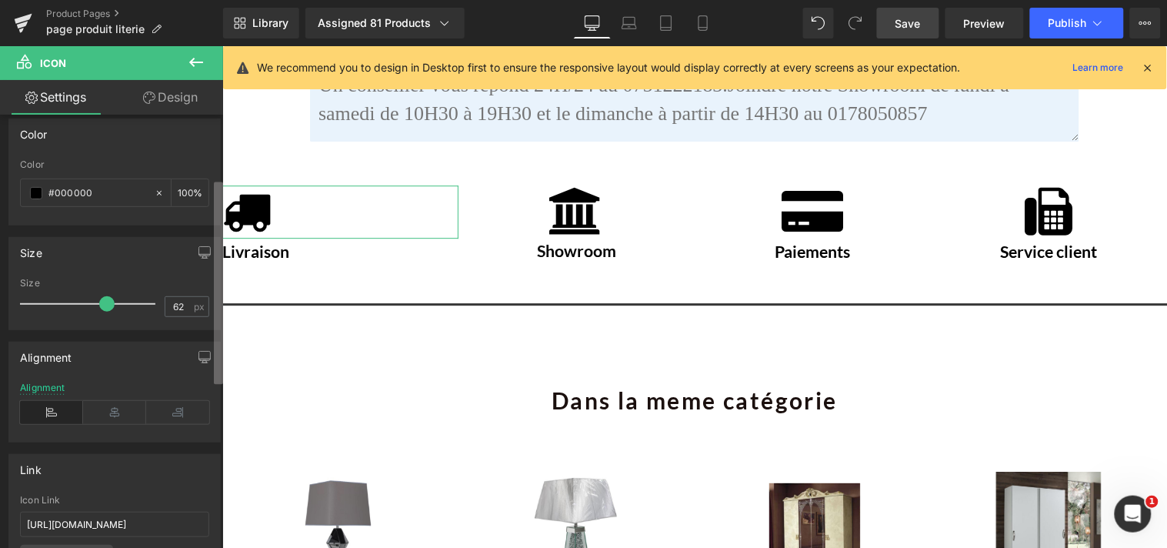
scroll to position [225, 0]
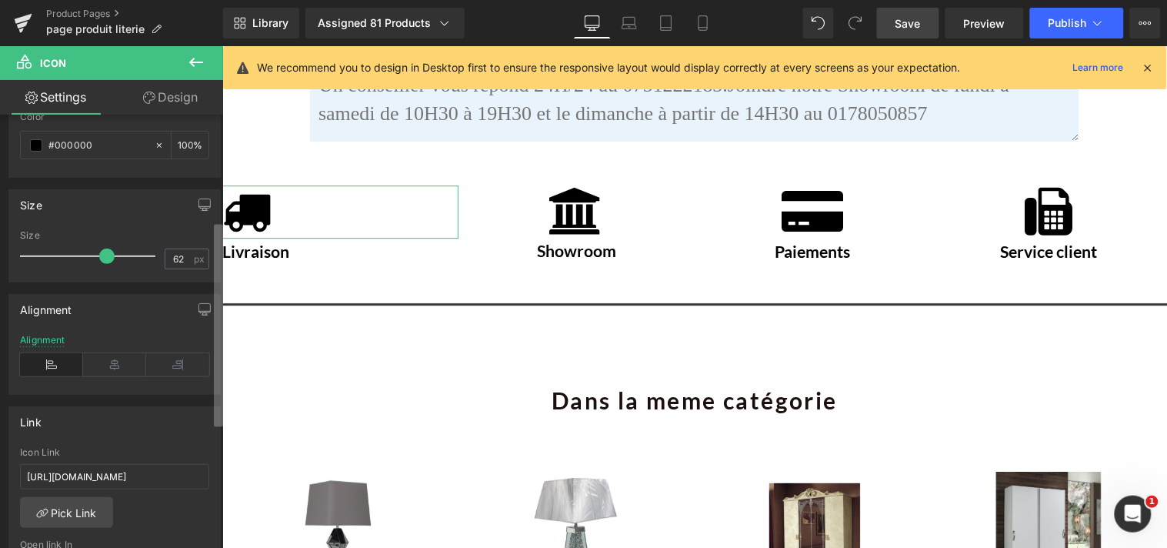
click at [212, 352] on div "Icon PGkgY2xhc3M9ImdmX2ljb24gZmEgZmEtdHJ1Y2siPjwvaT4= Choose Icon... Color rgb(…" at bounding box center [111, 335] width 223 height 440
click at [108, 354] on icon at bounding box center [114, 364] width 63 height 23
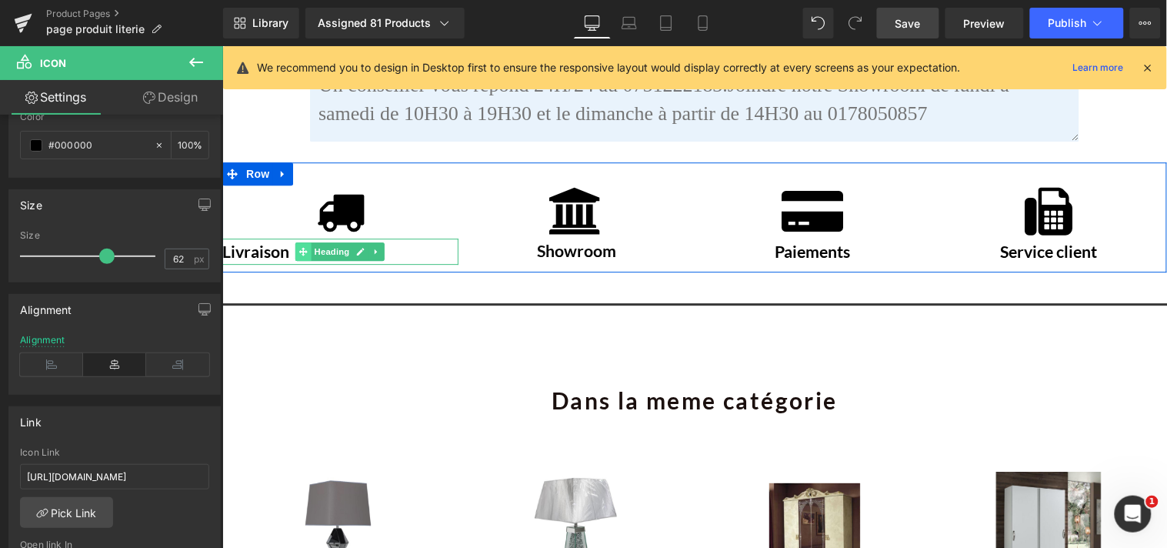
click at [299, 246] on icon at bounding box center [303, 250] width 8 height 8
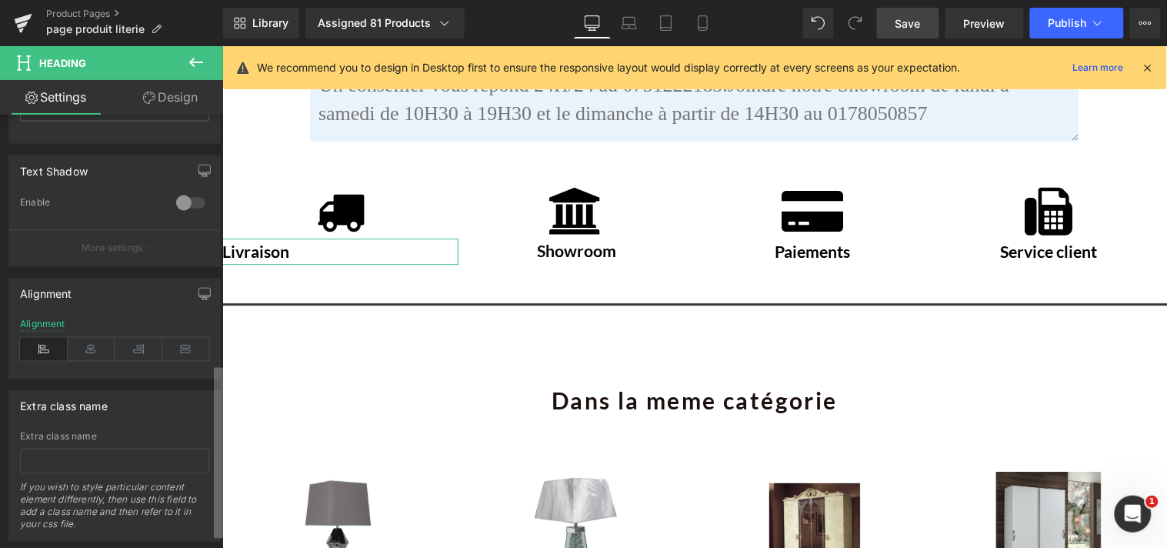
scroll to position [626, 0]
click at [186, 508] on div "Title Tag H1 H2 H3 H4 H5 H6 Title Tag H2 H1 H2 H3 H4 H5 H6 Typography Text Styl…" at bounding box center [111, 335] width 223 height 440
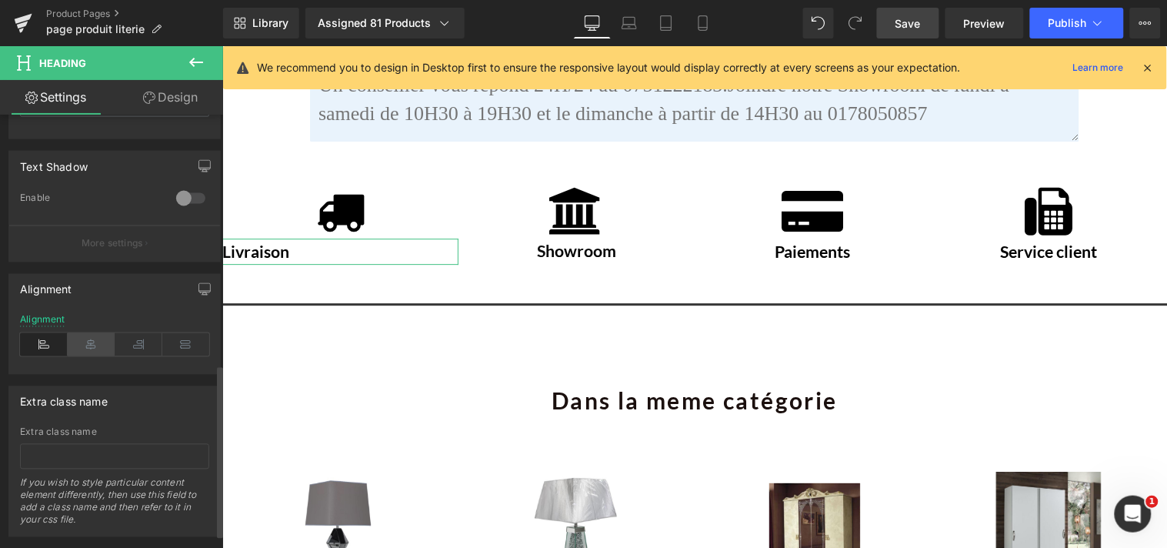
click at [96, 351] on icon at bounding box center [92, 344] width 48 height 23
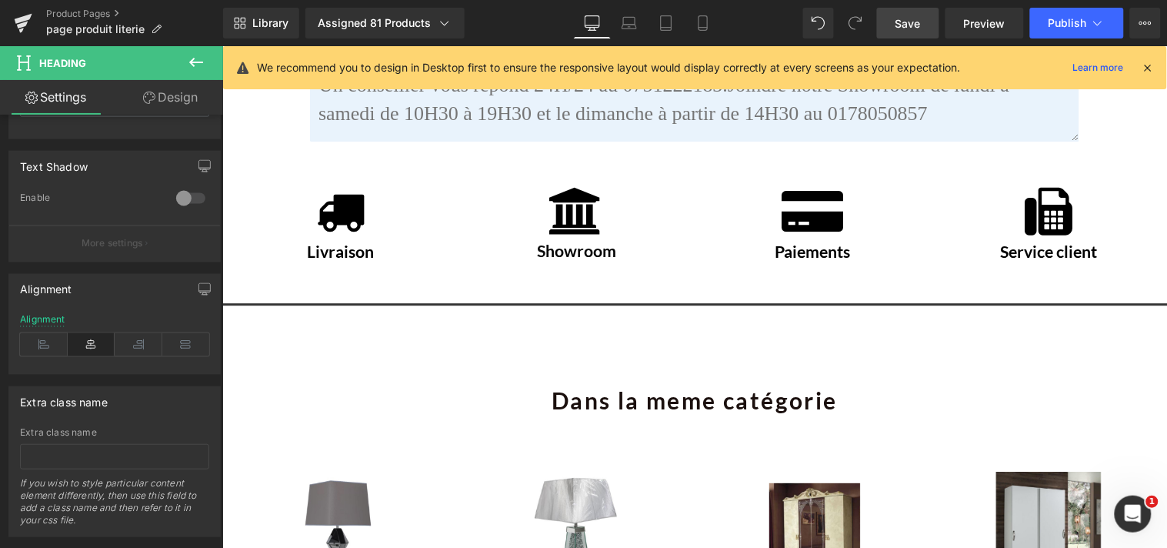
click at [917, 23] on span "Save" at bounding box center [908, 23] width 25 height 16
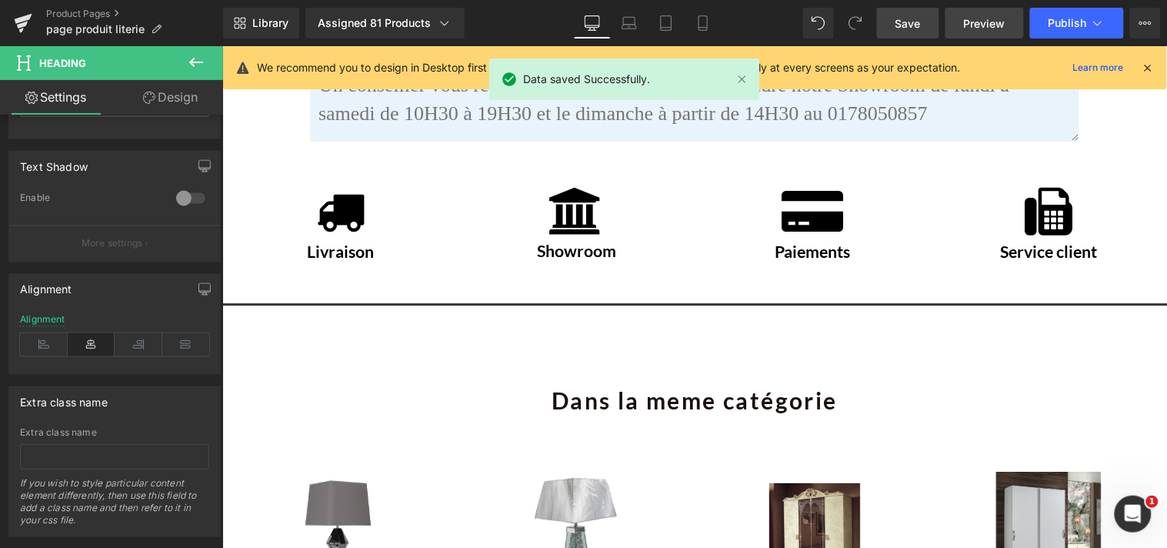
click at [986, 20] on span "Preview" at bounding box center [985, 23] width 42 height 16
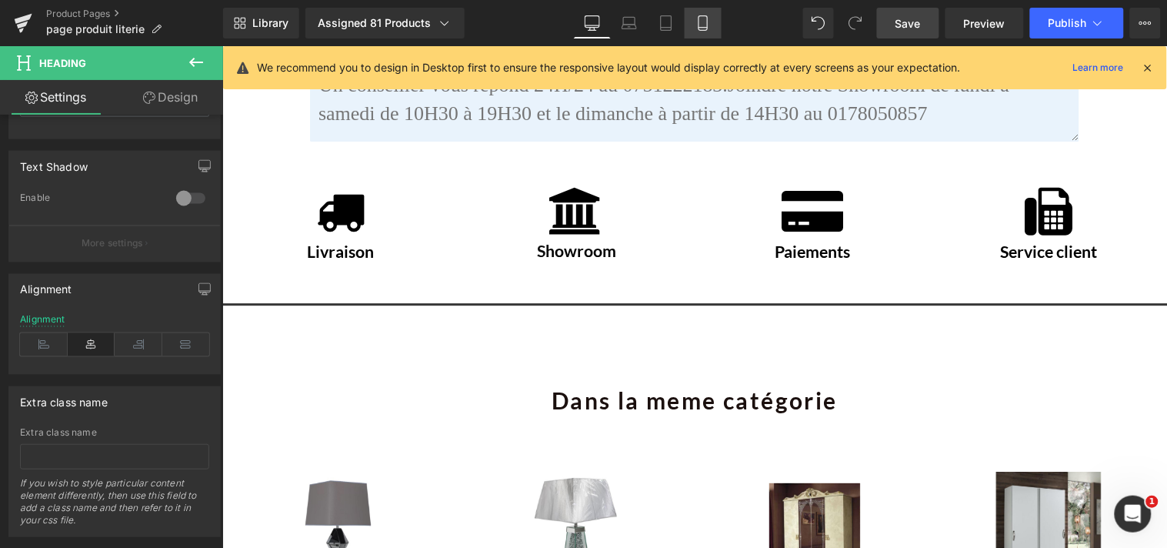
click at [699, 25] on icon at bounding box center [703, 23] width 8 height 15
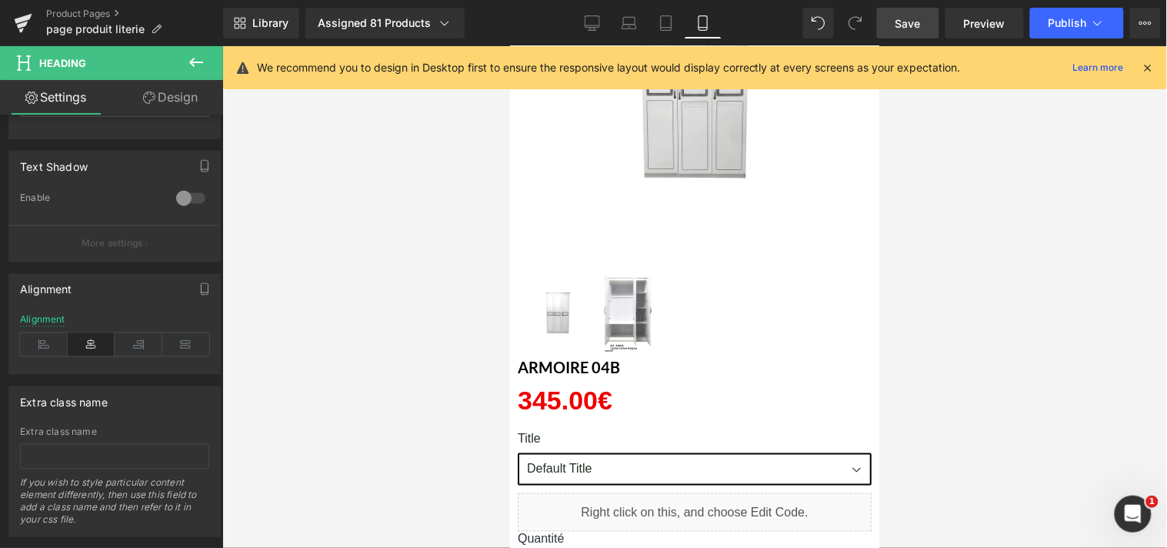
scroll to position [0, 0]
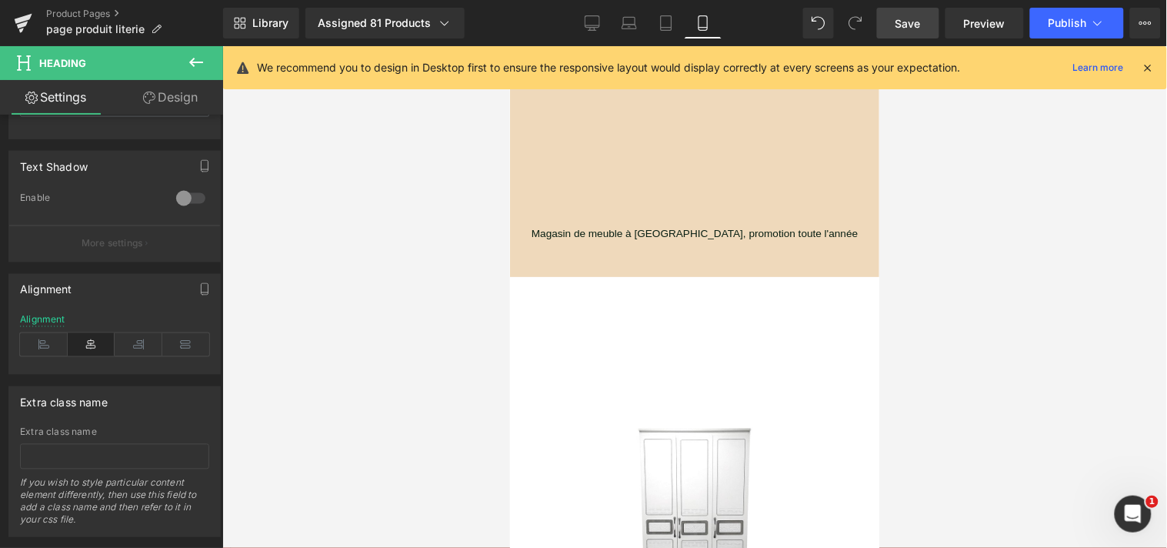
drag, startPoint x: 875, startPoint y: 140, endPoint x: 1381, endPoint y: 78, distance: 510.0
click at [593, 18] on icon at bounding box center [592, 22] width 15 height 15
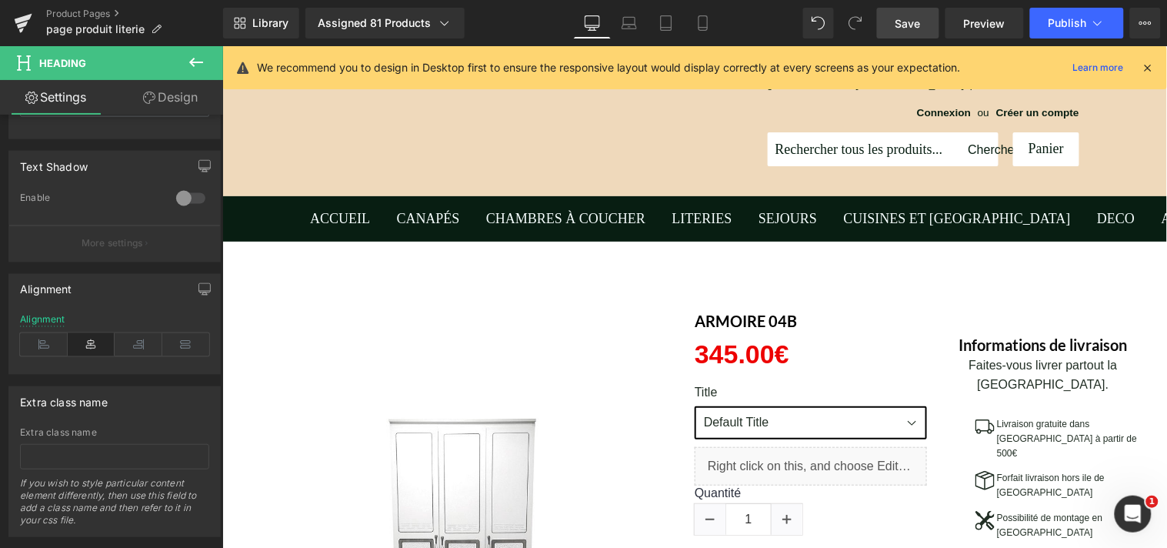
scroll to position [139, 0]
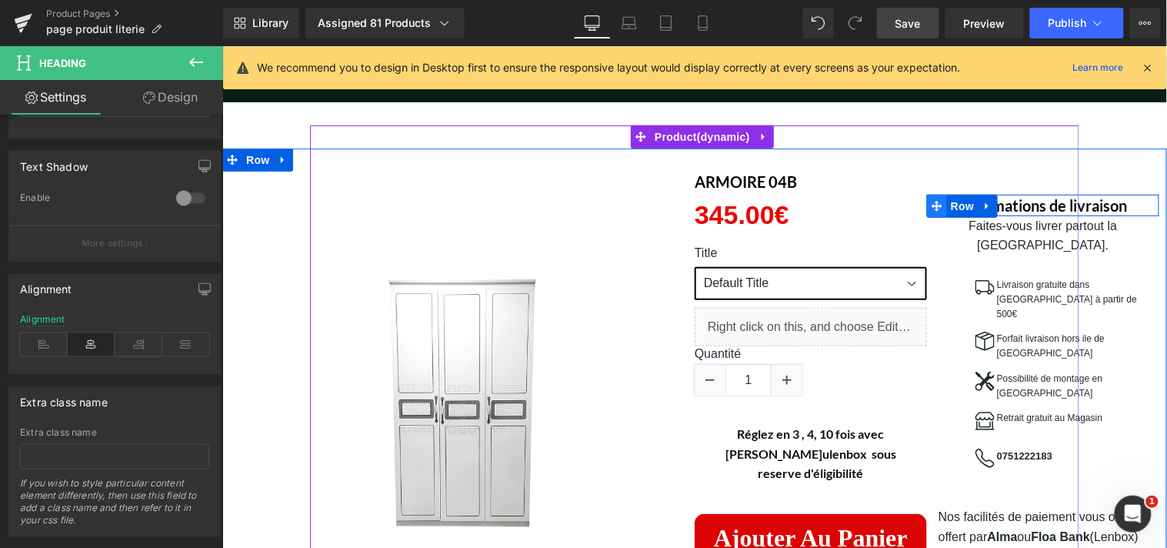
click at [934, 202] on icon at bounding box center [936, 205] width 11 height 12
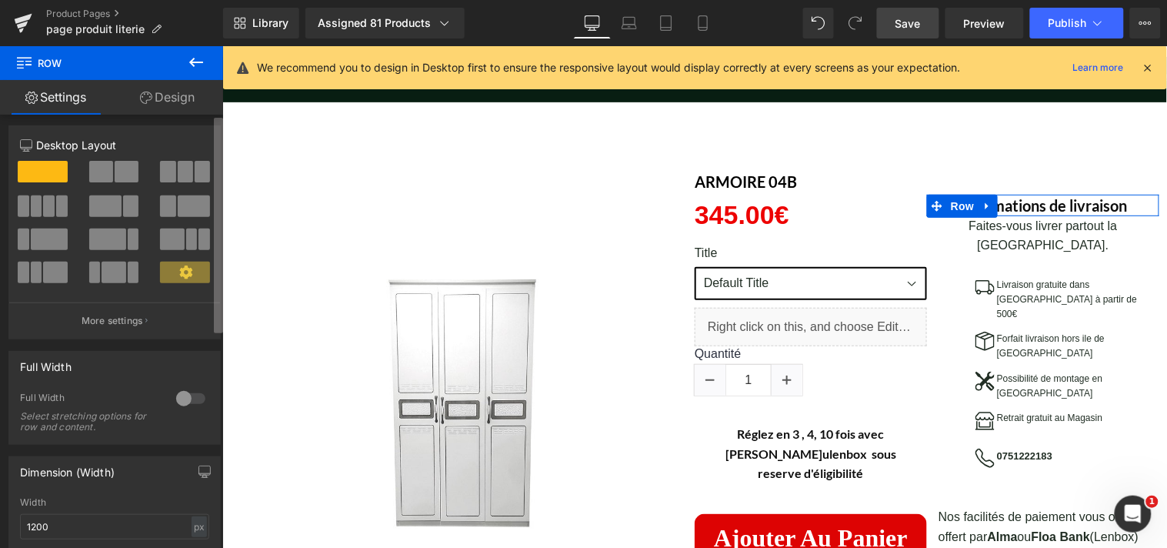
scroll to position [0, 0]
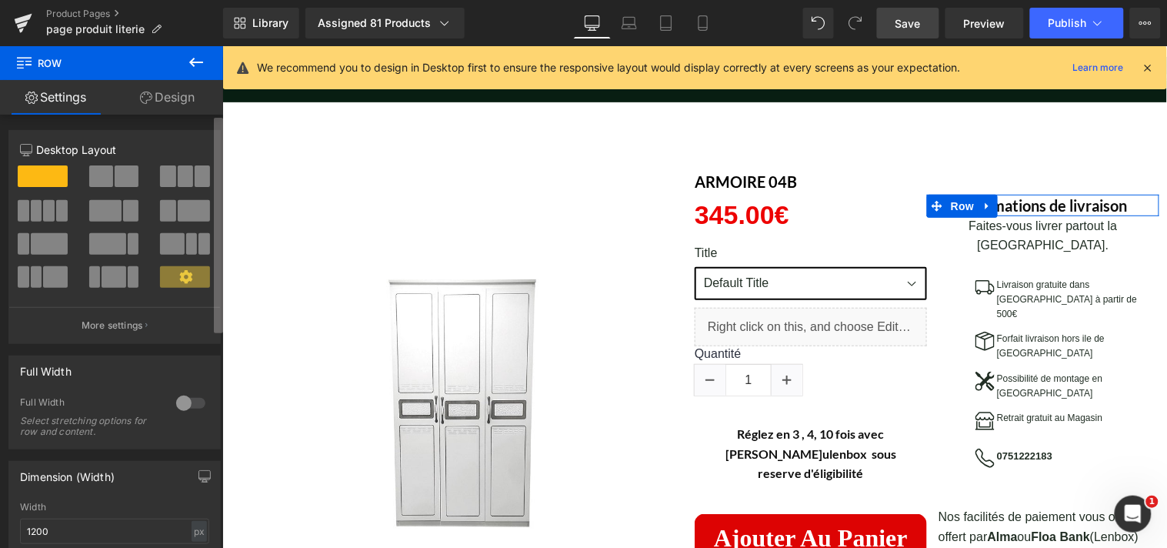
click at [217, 132] on b at bounding box center [218, 225] width 9 height 215
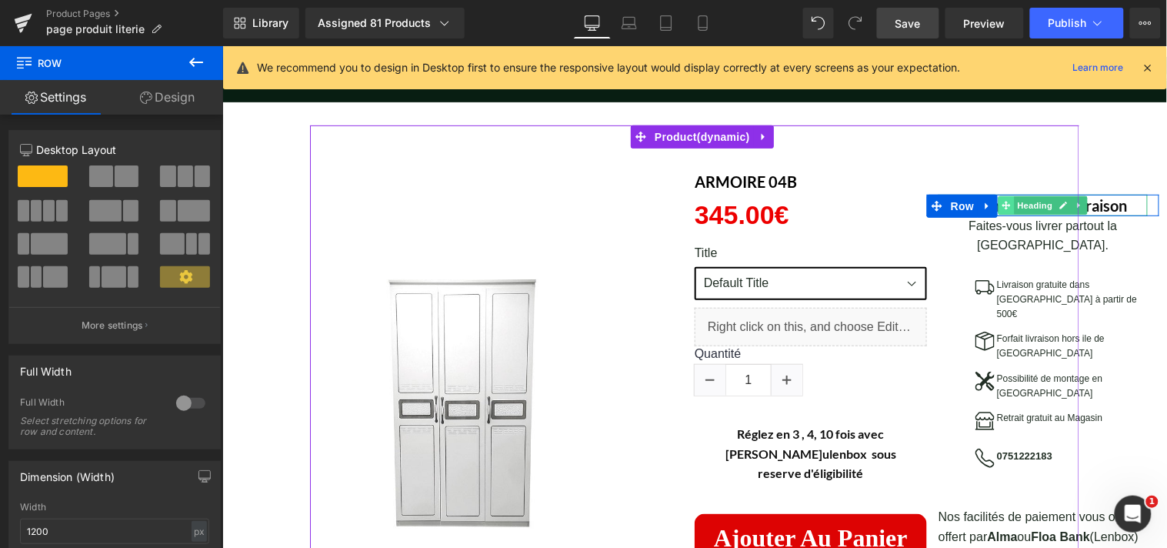
click at [1004, 200] on span at bounding box center [1006, 204] width 16 height 18
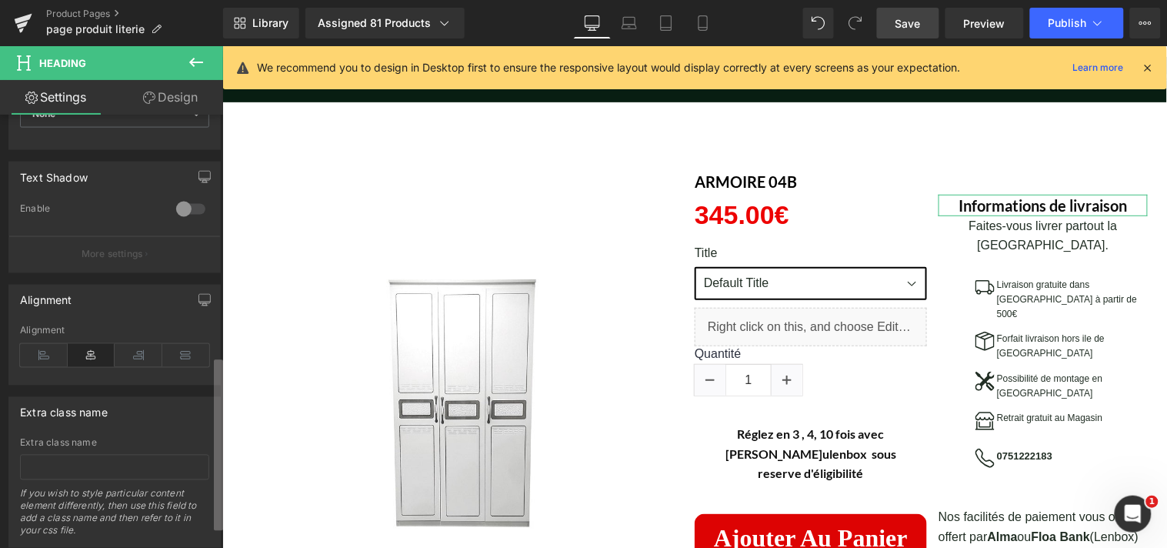
scroll to position [606, 0]
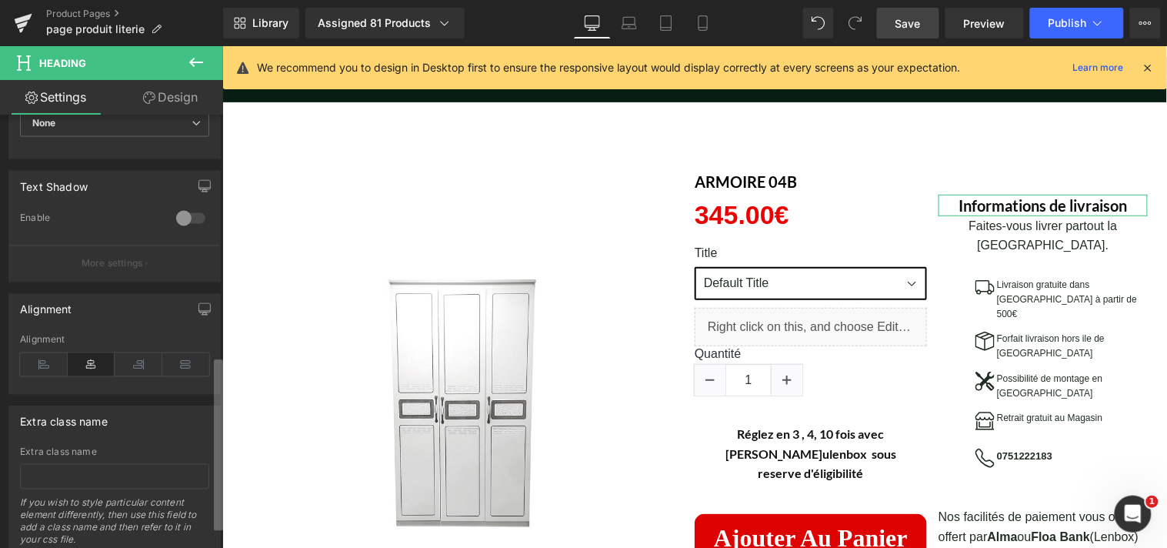
click at [194, 444] on div "Title Tag H1 H2 H3 H4 H5 H6 Title Tag H1 H1 H2 H3 H4 H5 H6 Typography Text Styl…" at bounding box center [111, 335] width 223 height 440
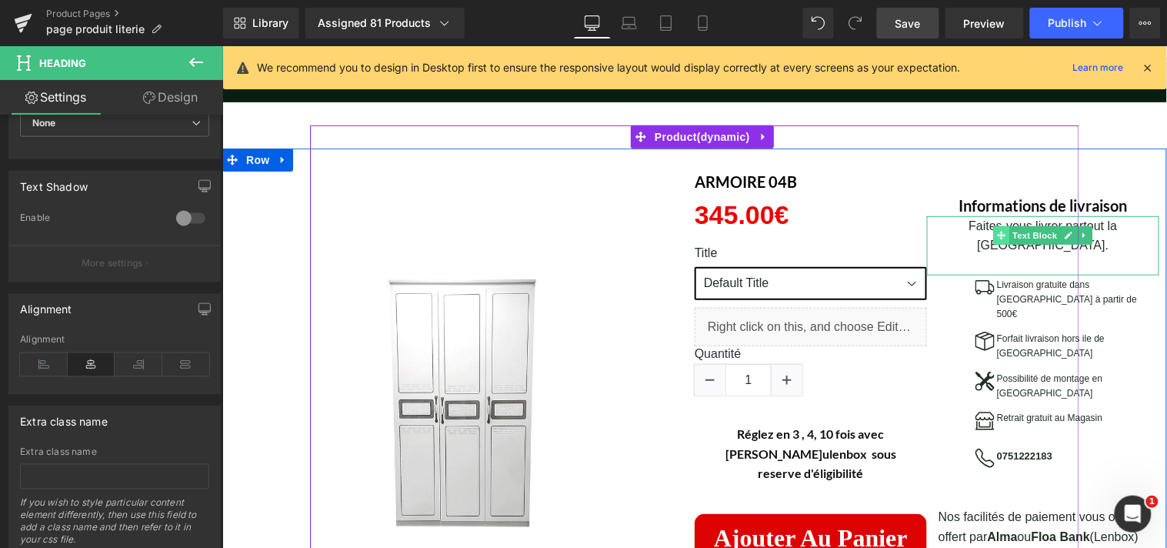
click at [996, 235] on icon at bounding box center [1000, 235] width 8 height 8
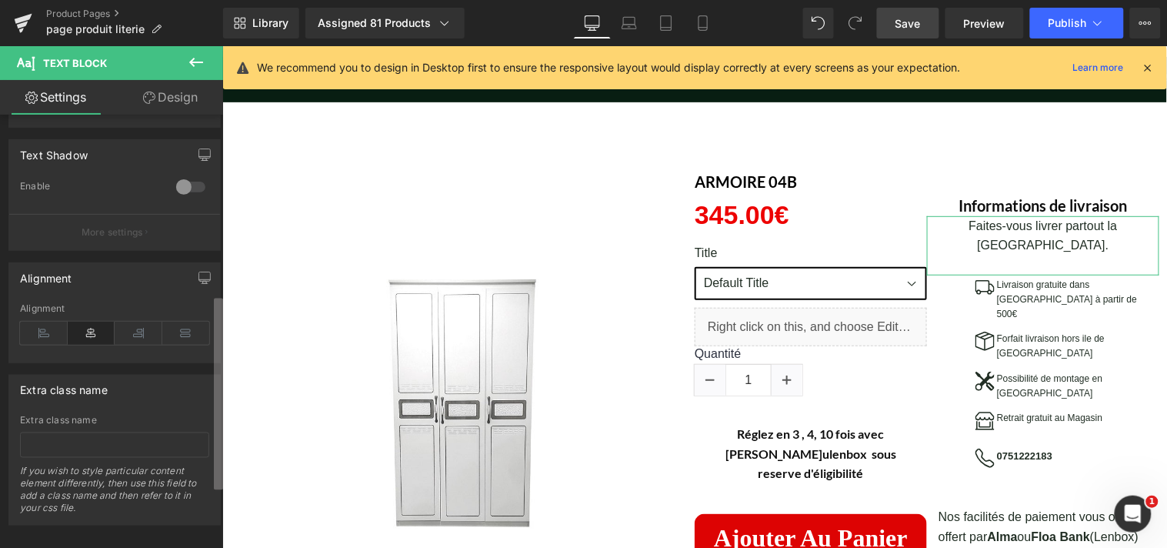
scroll to position [542, 0]
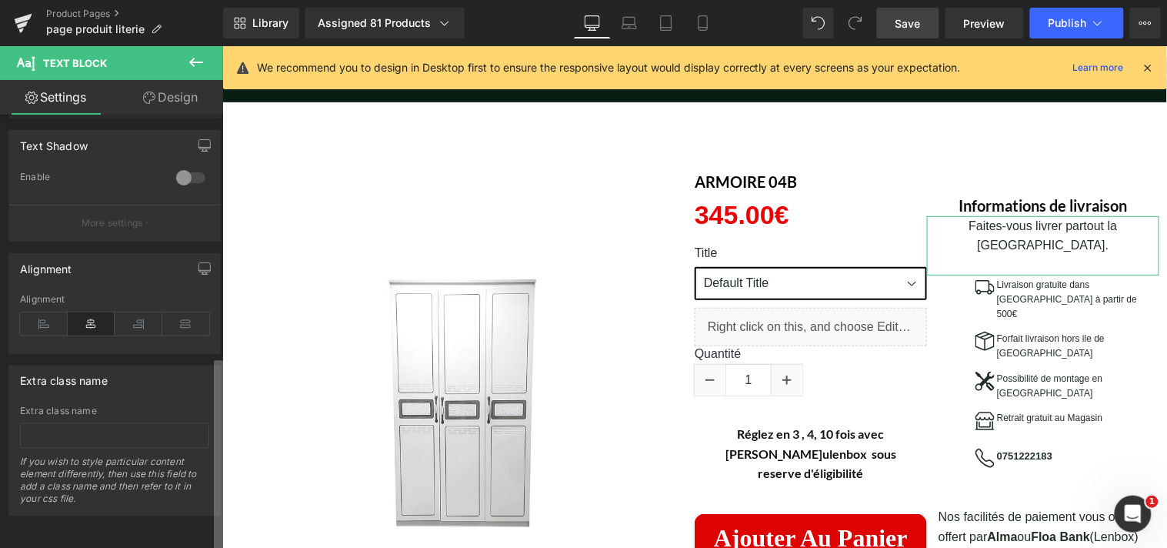
click at [185, 443] on div "Typography Text Styles Custom Custom Setup Global Style Custom Setup Global Sty…" at bounding box center [111, 335] width 223 height 440
click at [92, 317] on icon at bounding box center [92, 323] width 48 height 23
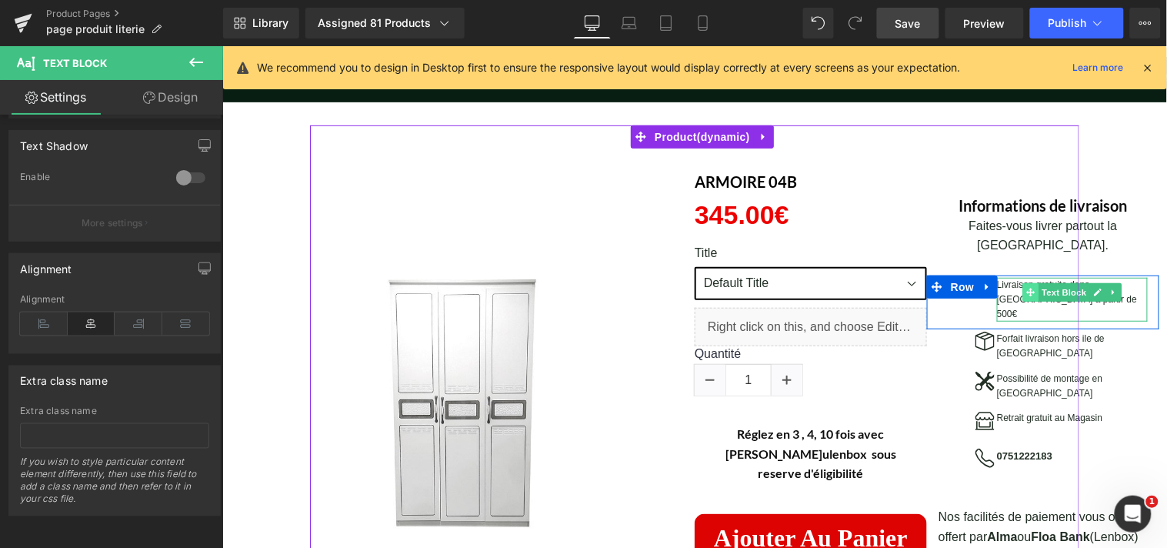
click at [1027, 287] on icon at bounding box center [1030, 291] width 8 height 9
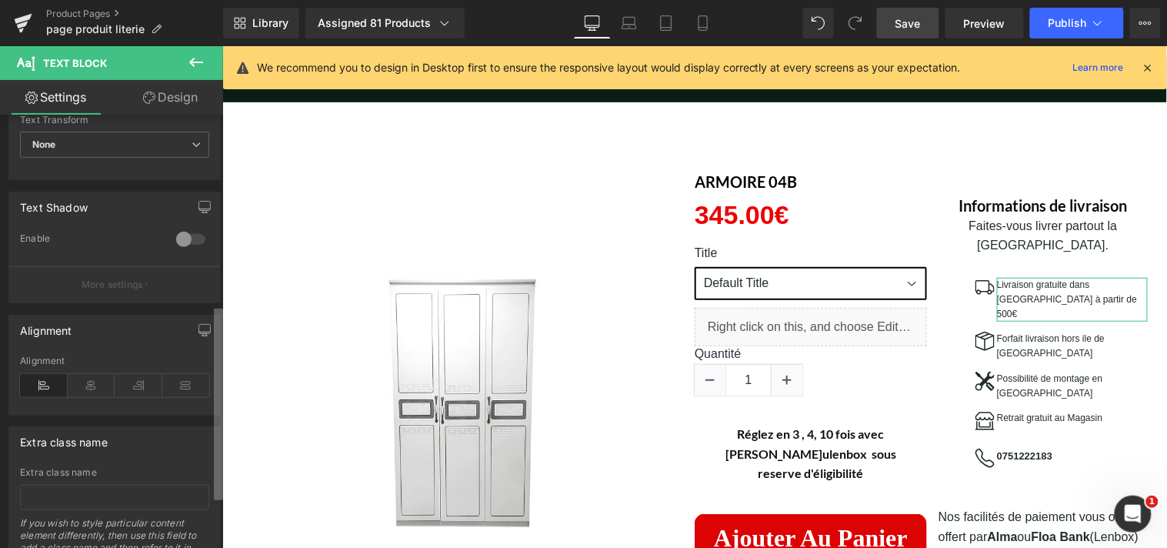
scroll to position [475, 0]
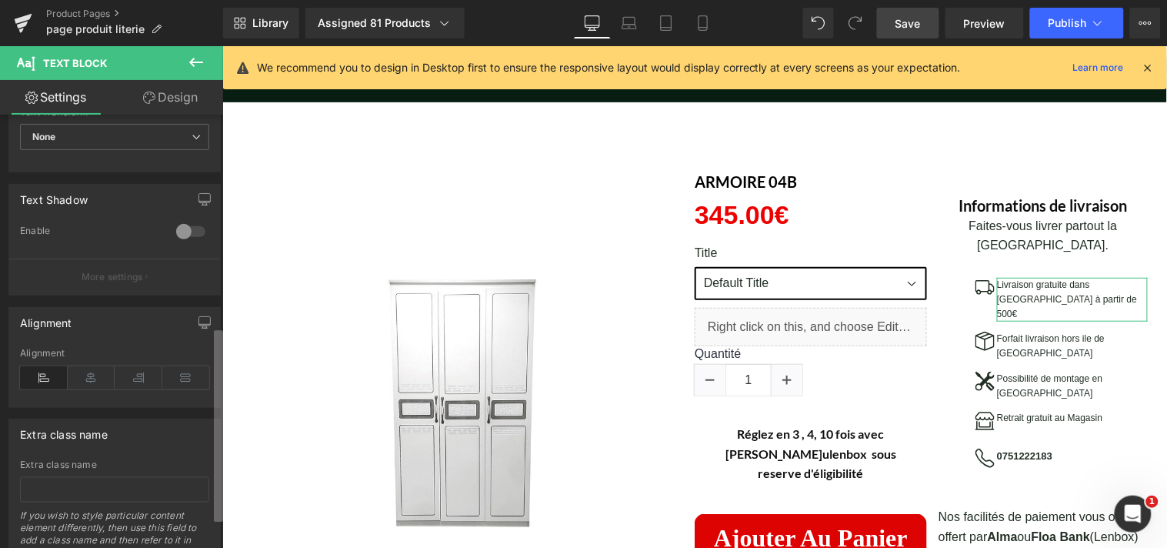
click at [206, 405] on div "Typography Text Styles Custom Custom Setup Global Style Custom Setup Global Sty…" at bounding box center [111, 335] width 223 height 440
drag, startPoint x: 218, startPoint y: 195, endPoint x: 206, endPoint y: 405, distance: 209.6
click at [206, 405] on div "Left Center Right Justify Alignment" at bounding box center [114, 377] width 211 height 59
click at [95, 373] on icon at bounding box center [92, 377] width 48 height 23
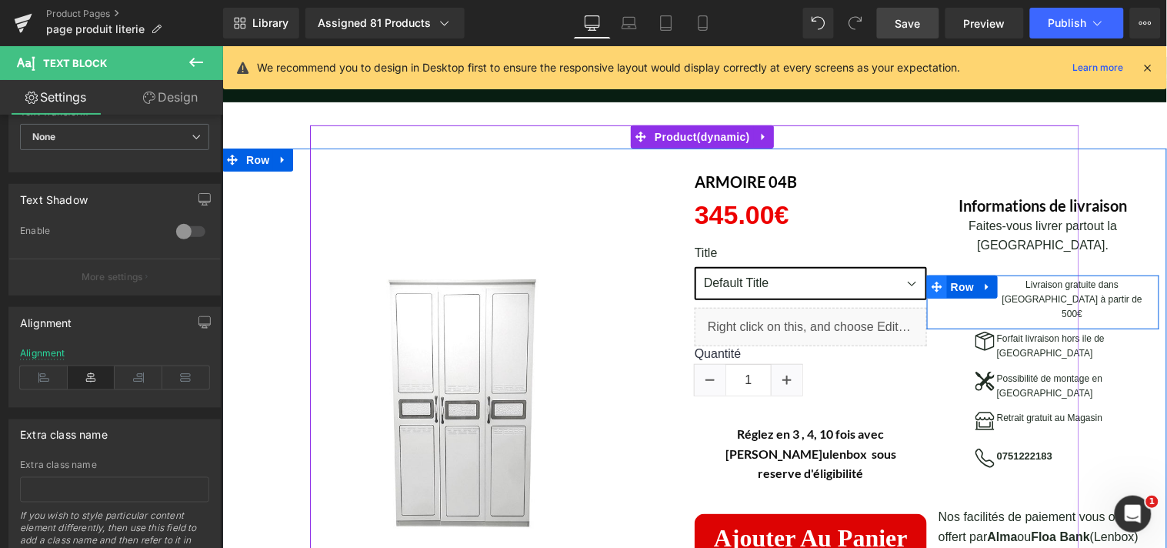
click at [933, 280] on icon at bounding box center [936, 286] width 11 height 12
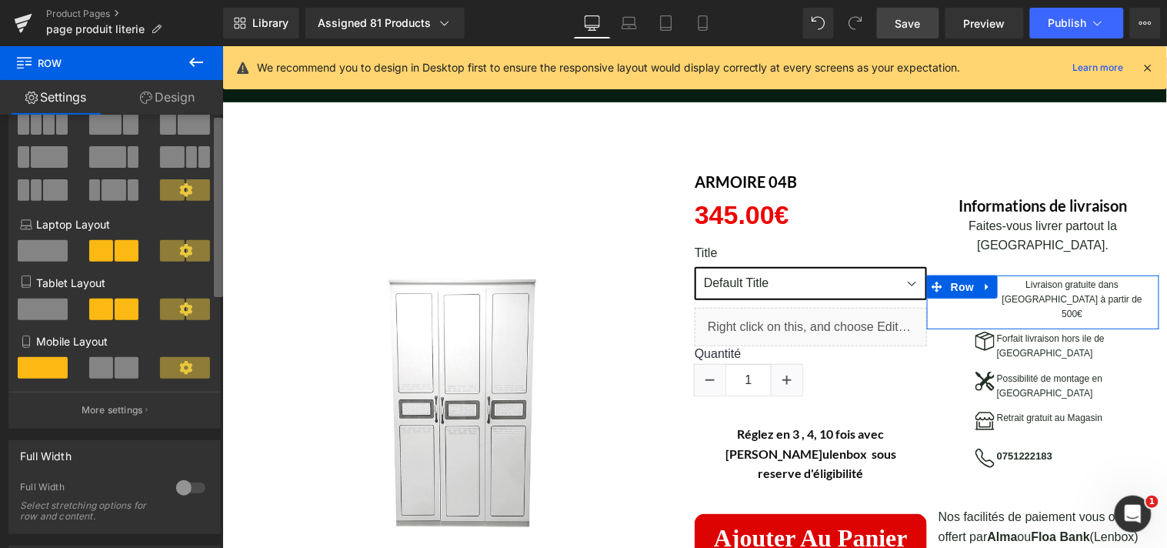
scroll to position [0, 0]
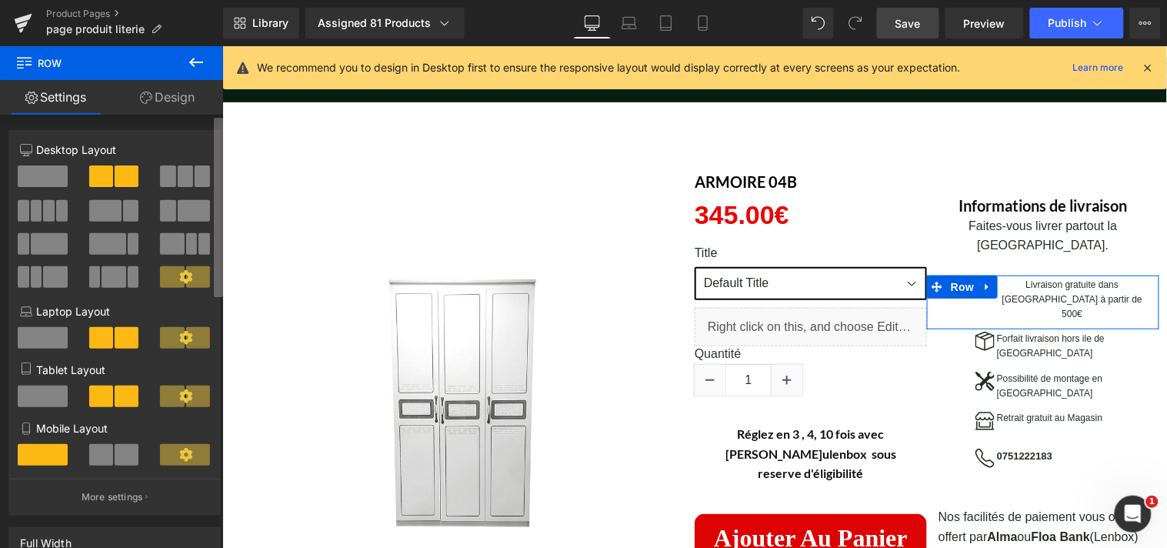
click at [215, 142] on b at bounding box center [218, 207] width 9 height 179
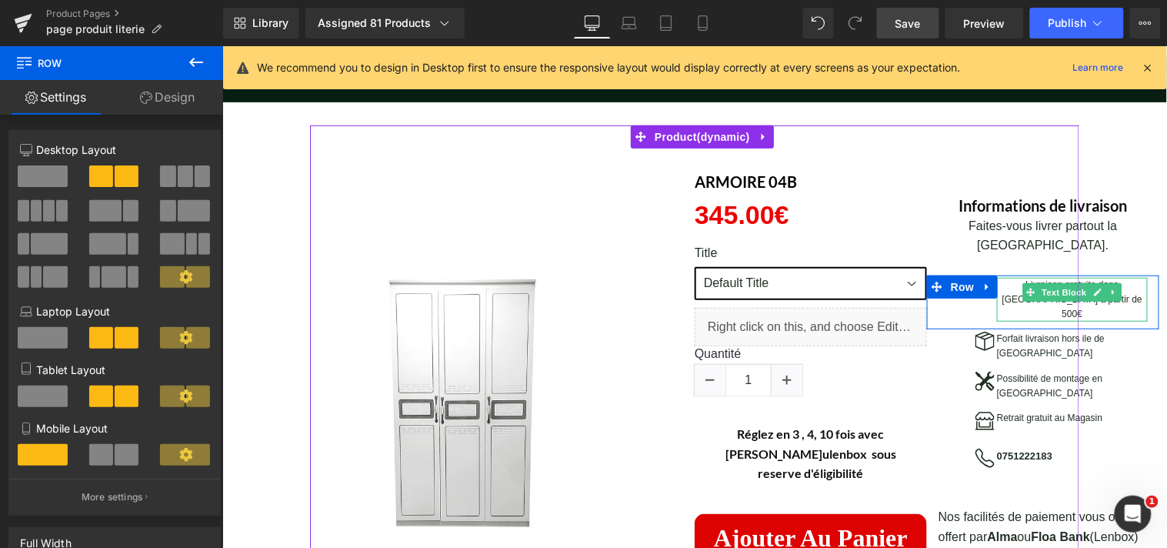
click at [1010, 277] on p "Livraison gratuite dans [GEOGRAPHIC_DATA] à partir de 500€" at bounding box center [1071, 299] width 151 height 45
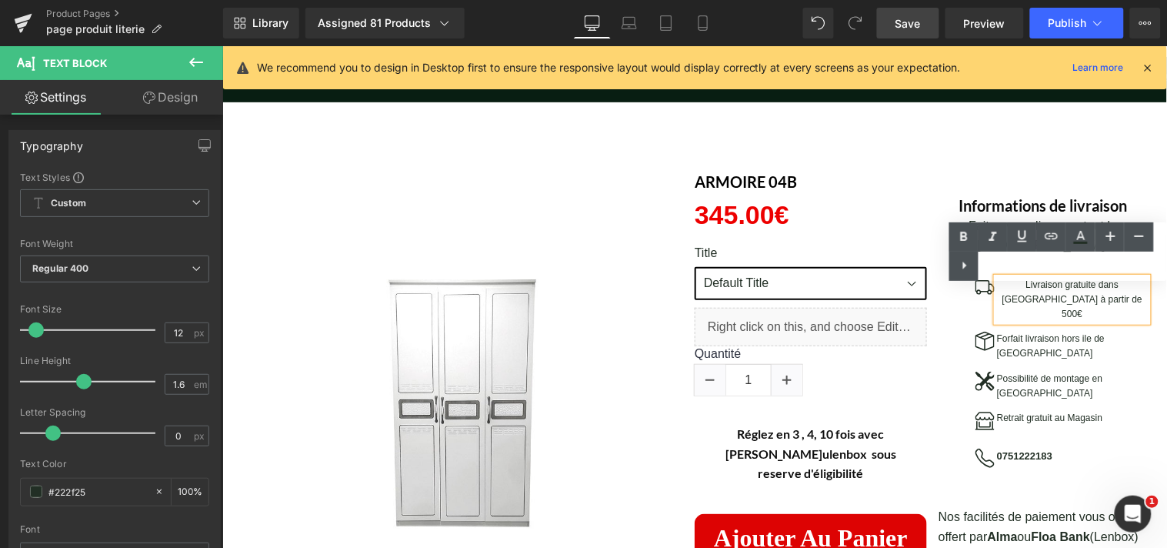
click at [983, 265] on div "Text Color Highlight Color #333333" at bounding box center [1059, 251] width 218 height 58
click at [980, 275] on div "Text Color Highlight Color #333333" at bounding box center [1059, 251] width 218 height 58
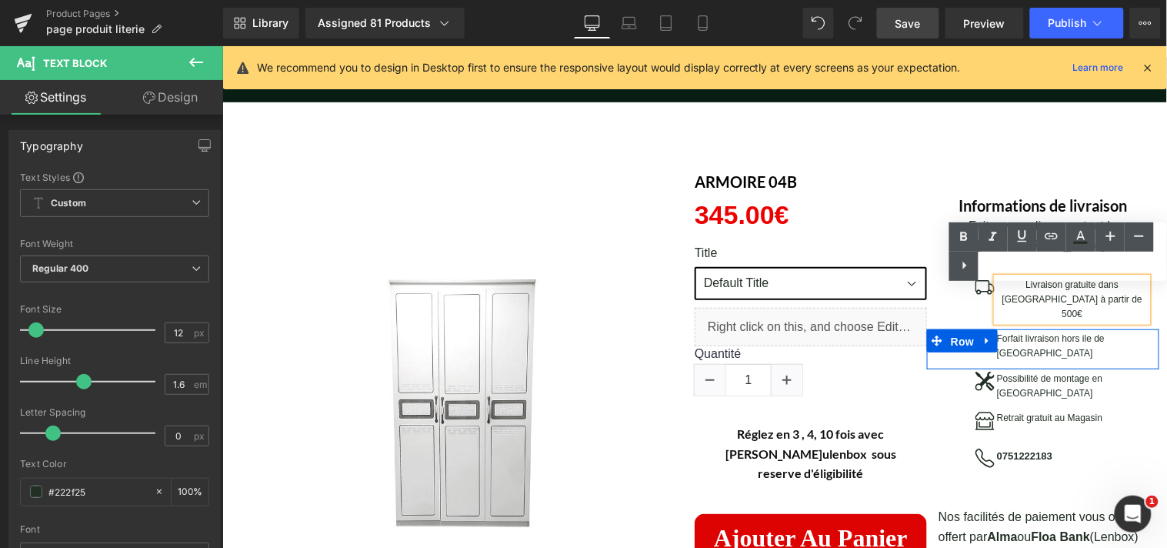
click at [952, 329] on span "Row" at bounding box center [961, 340] width 31 height 23
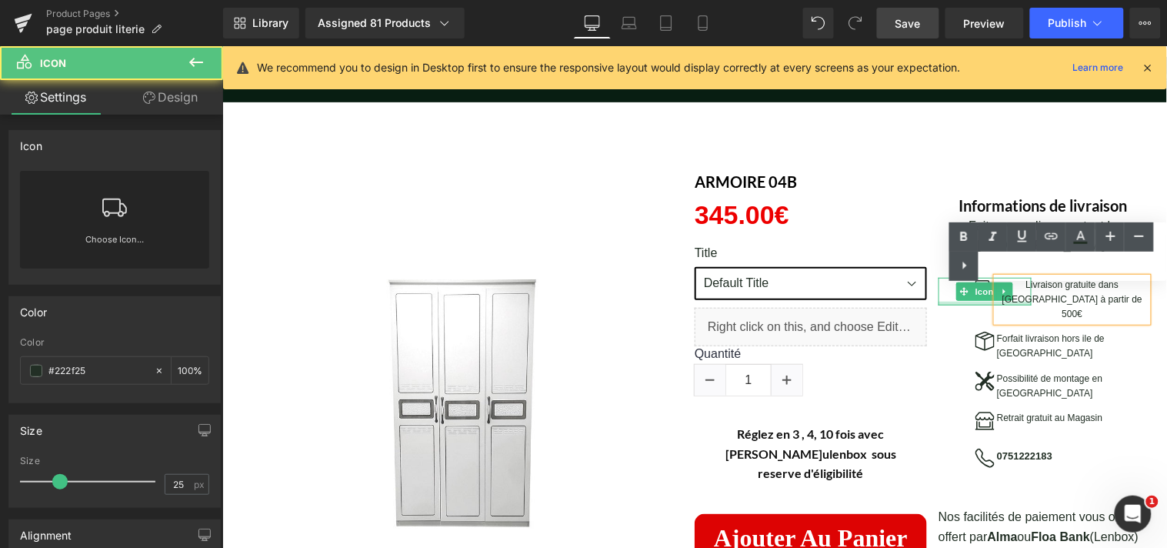
click at [980, 301] on div at bounding box center [984, 303] width 93 height 4
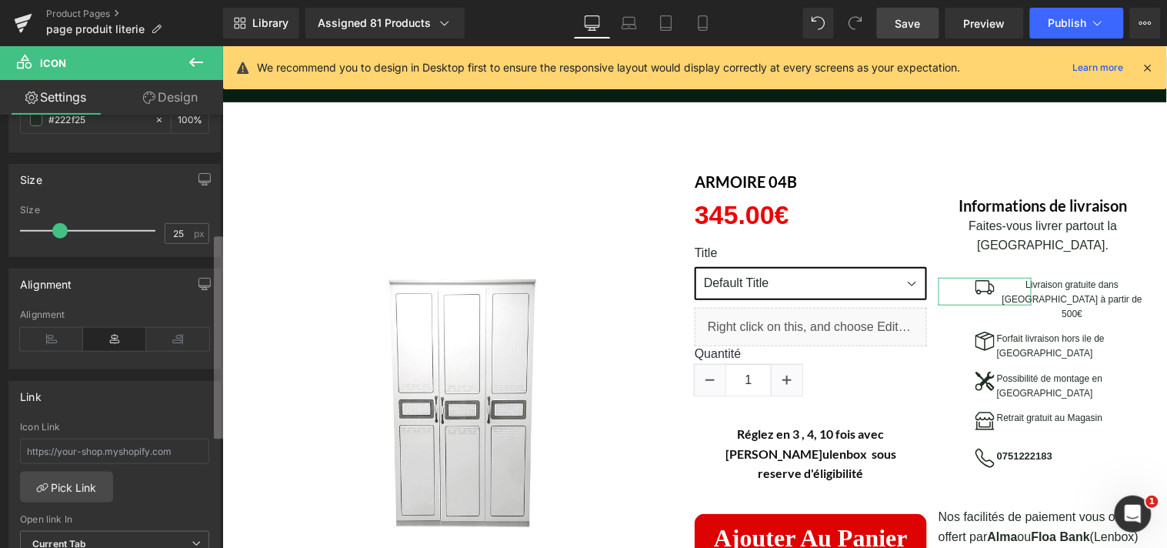
scroll to position [289, 0]
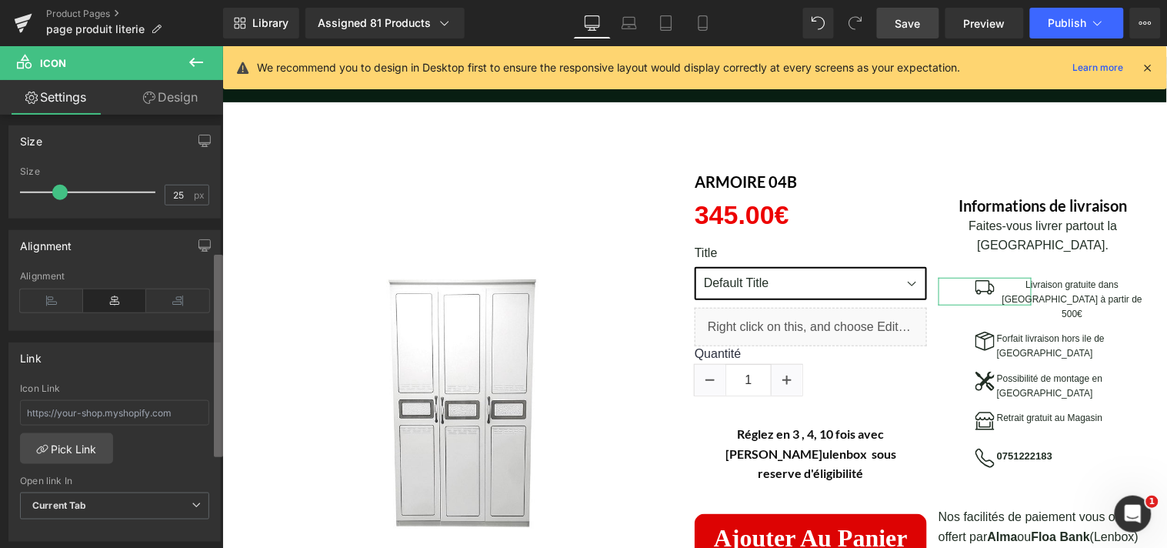
click at [204, 357] on div "Icon Choose Icon... Color rgb(34, 47, 37) Color #222f25 100 % Size 25px Size 25…" at bounding box center [111, 335] width 223 height 440
click at [119, 308] on icon at bounding box center [114, 300] width 63 height 23
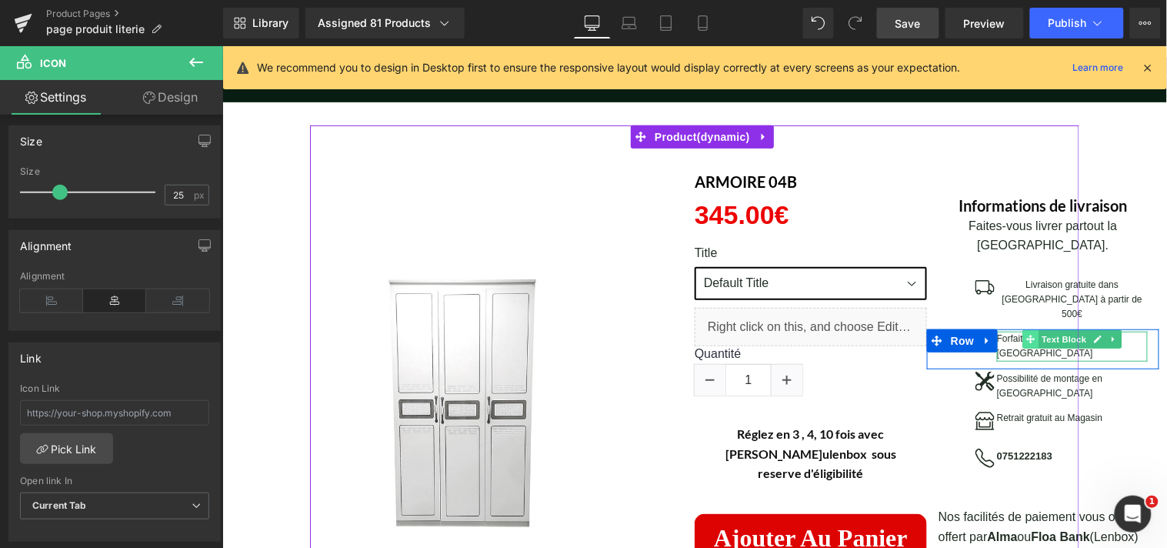
click at [1026, 334] on icon at bounding box center [1030, 338] width 8 height 8
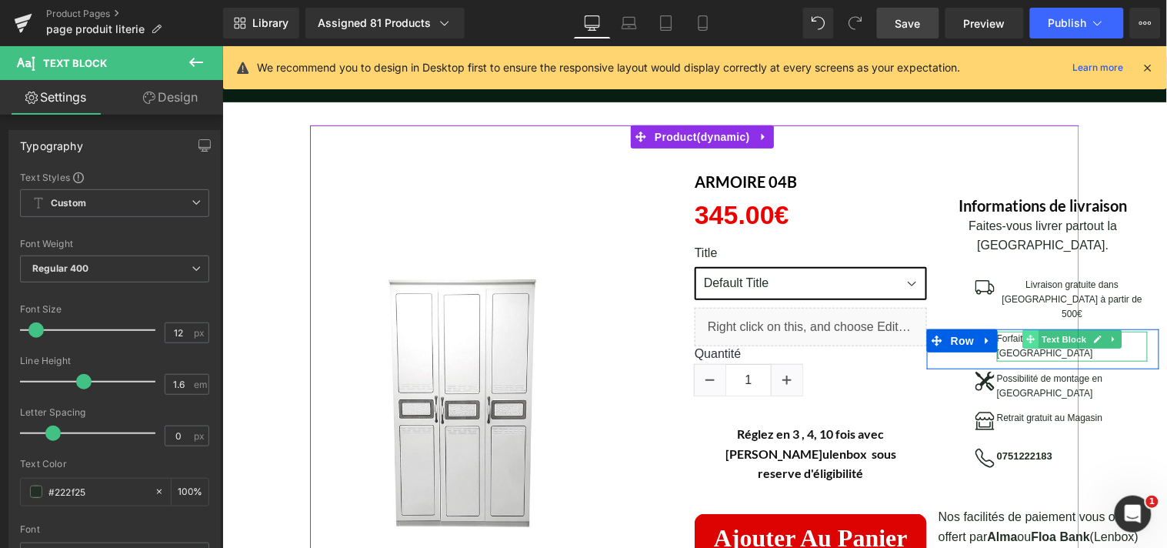
click at [1030, 329] on span at bounding box center [1031, 338] width 16 height 18
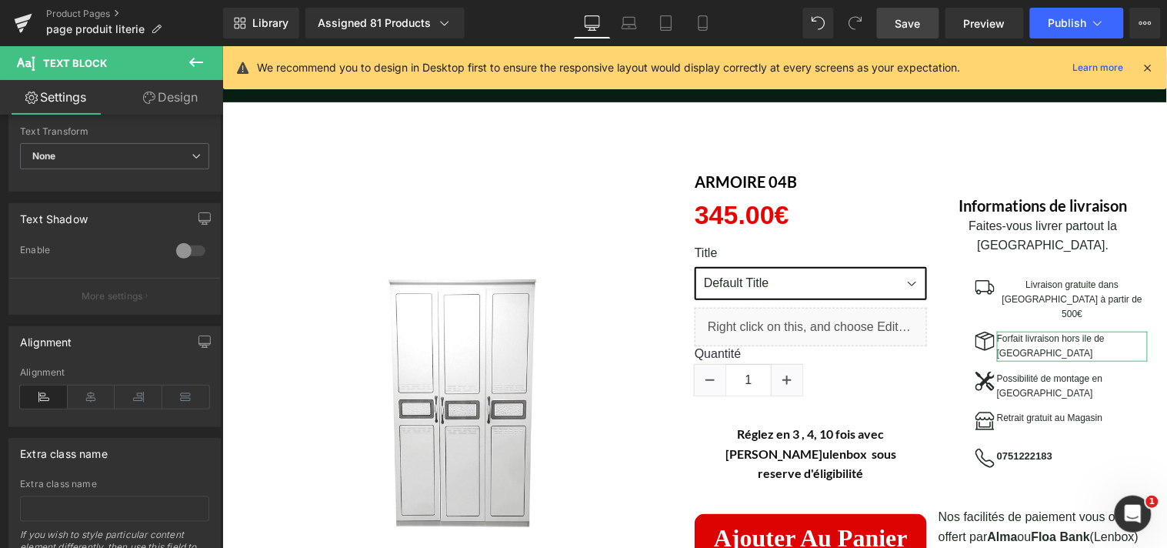
scroll to position [459, 0]
click at [192, 360] on div "Typography Text Styles Custom Custom Setup Global Style Custom Setup Global Sty…" at bounding box center [111, 335] width 223 height 440
click at [94, 388] on icon at bounding box center [92, 393] width 48 height 23
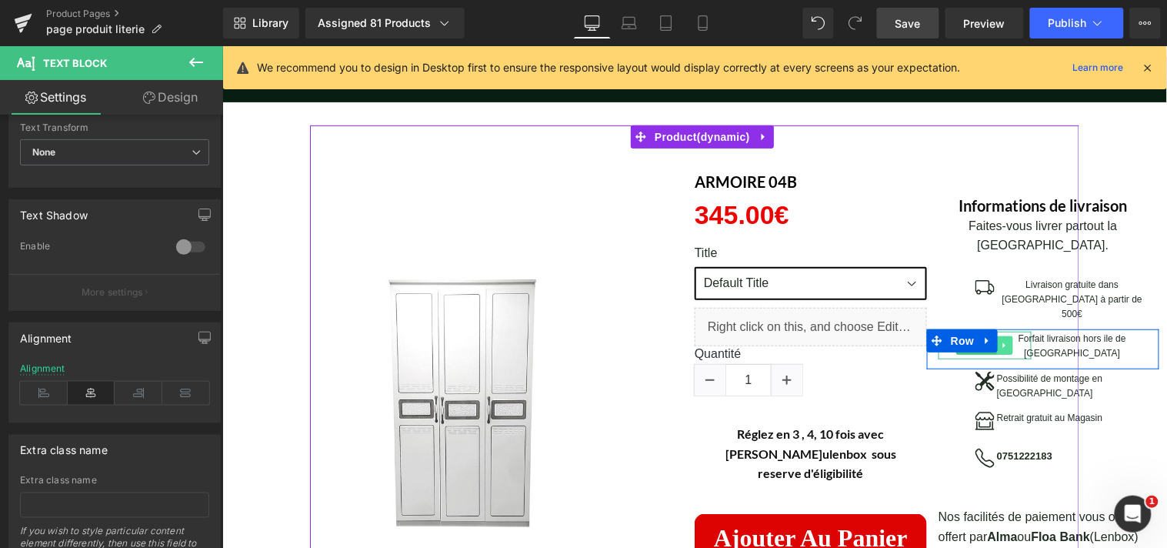
click at [1000, 340] on icon at bounding box center [1004, 344] width 8 height 9
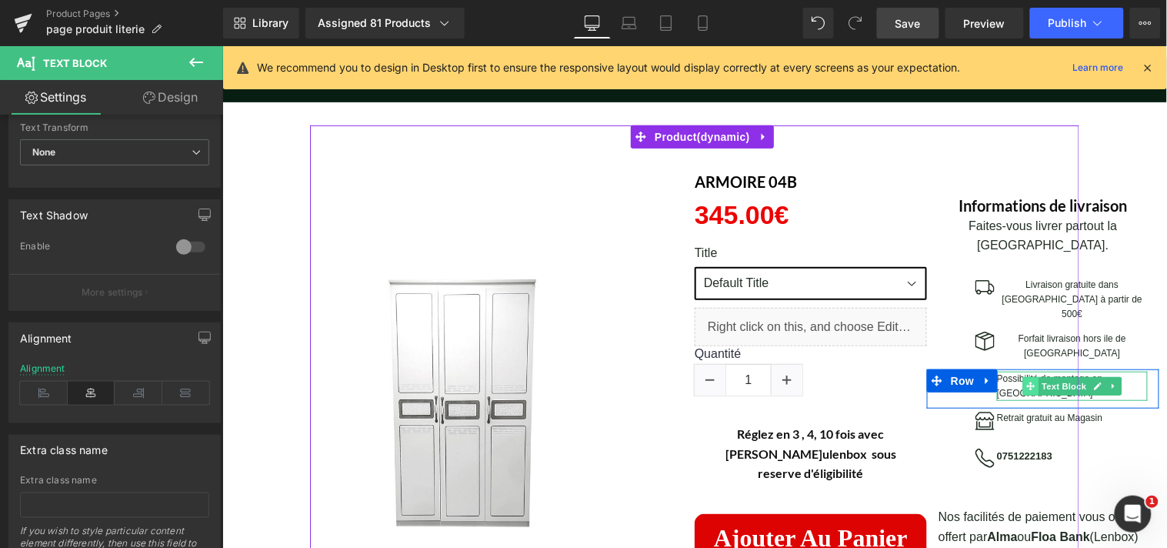
click at [1026, 381] on icon at bounding box center [1030, 385] width 8 height 8
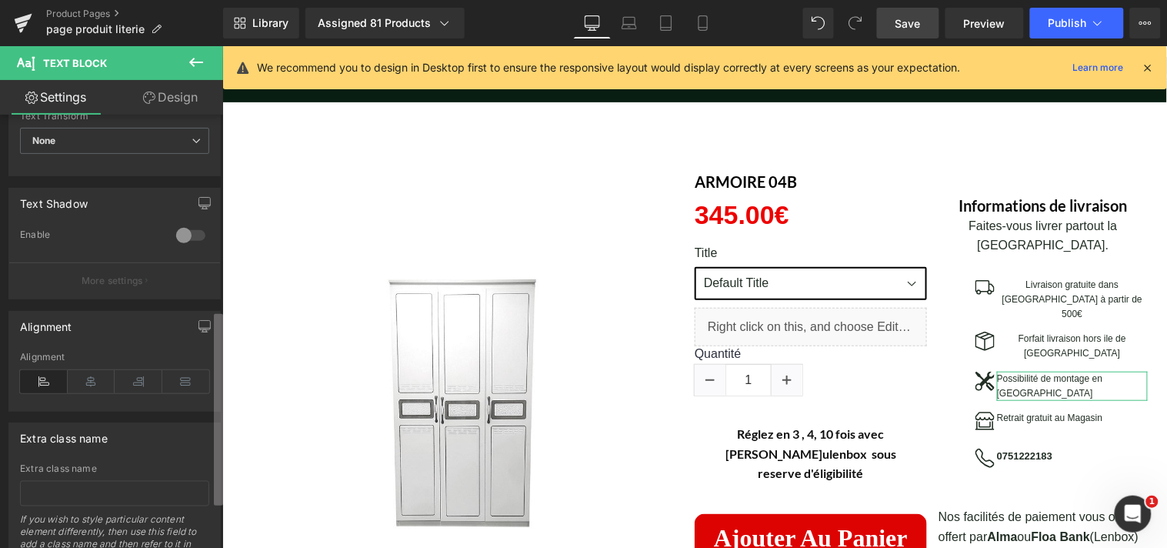
scroll to position [482, 0]
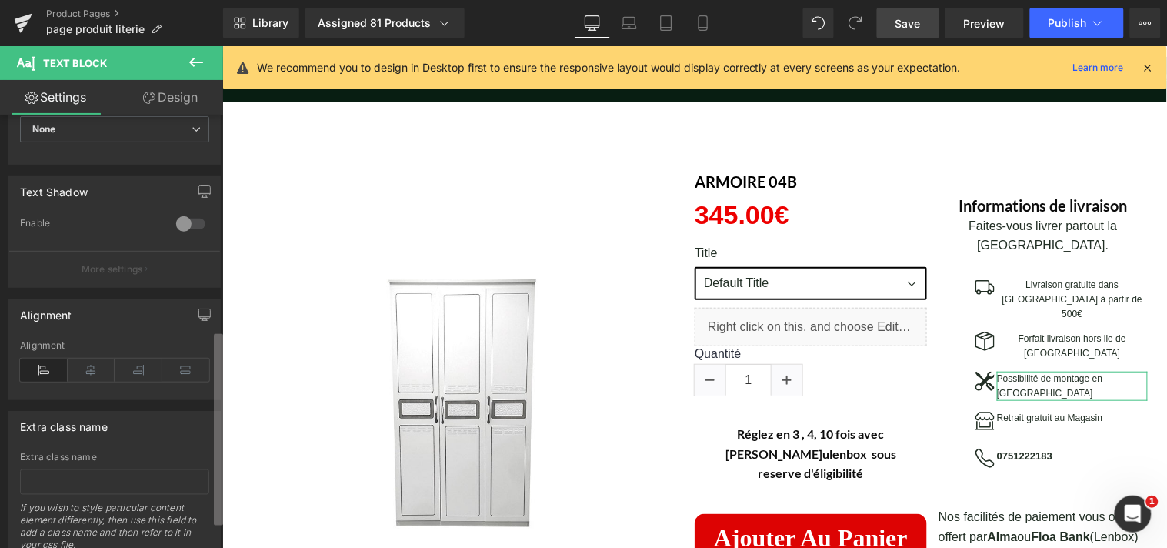
click at [195, 397] on div "Typography Text Styles Custom Custom Setup Global Style Custom Setup Global Sty…" at bounding box center [111, 335] width 223 height 440
click at [91, 374] on icon at bounding box center [92, 370] width 48 height 23
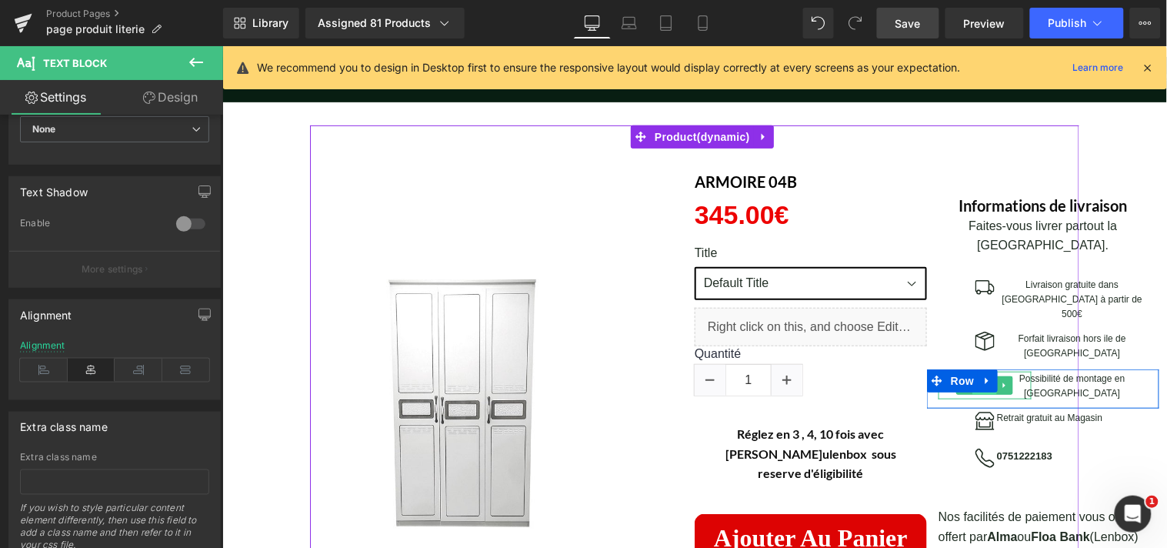
click at [986, 376] on span "Icon" at bounding box center [984, 385] width 25 height 18
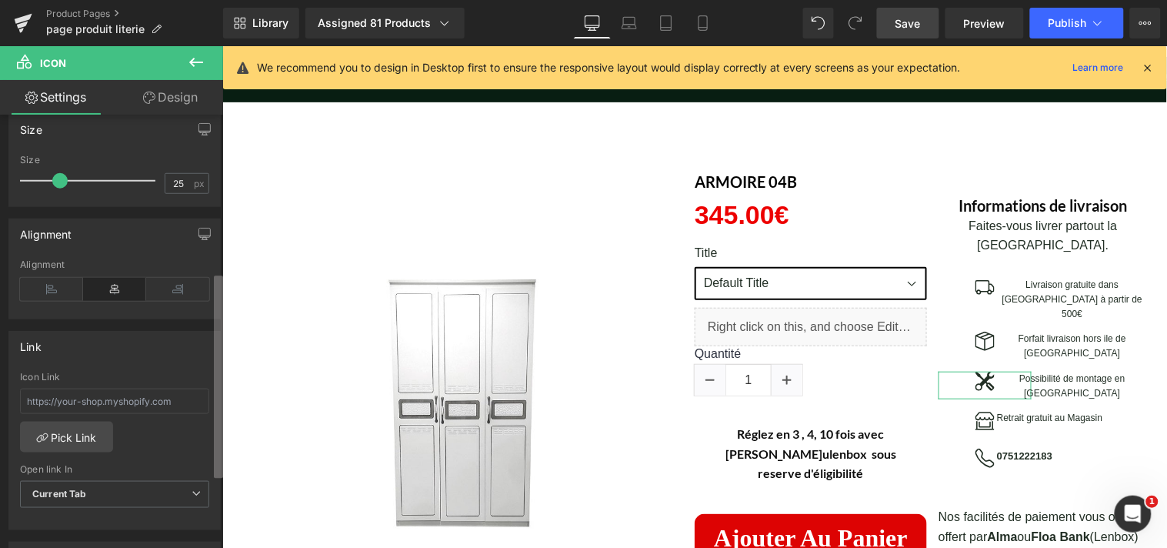
scroll to position [335, 0]
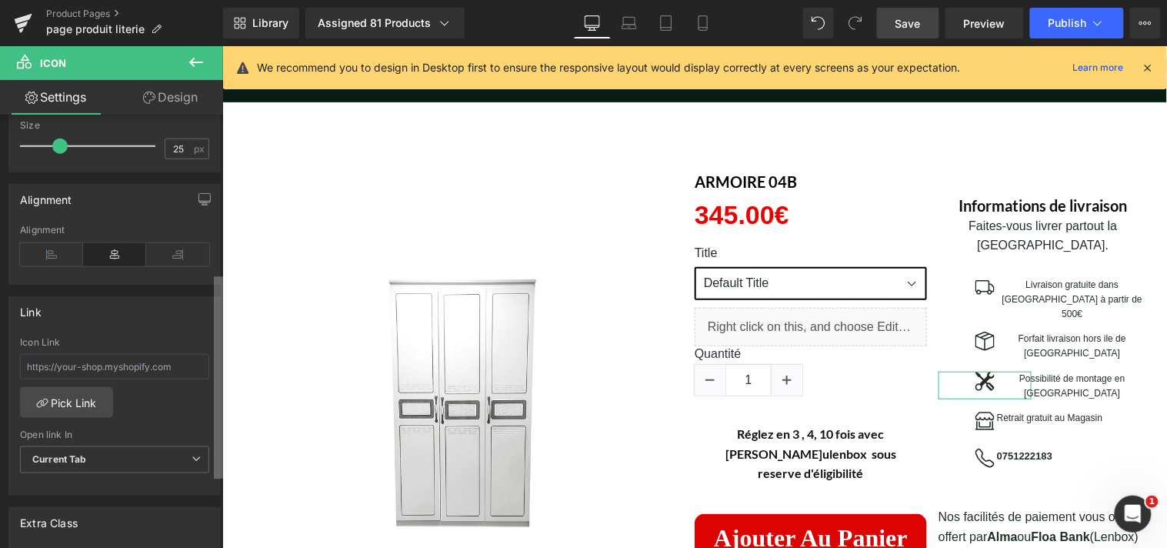
click at [208, 379] on div "Icon Choose Icon... Color rgb(34, 47, 37) Color #222f25 100 % Size 25px Size 25…" at bounding box center [111, 335] width 223 height 440
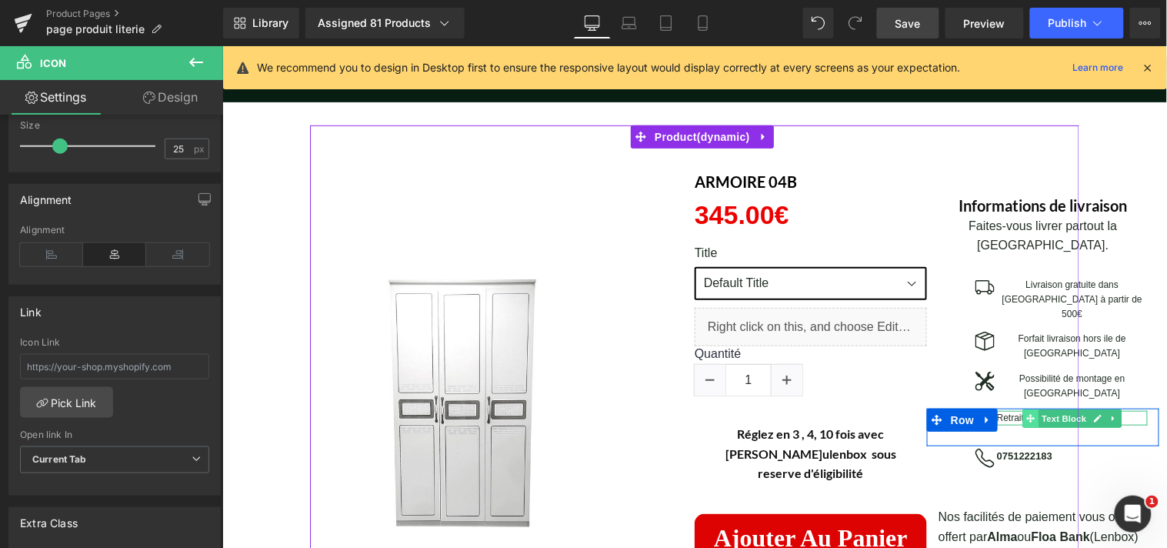
click at [1030, 409] on span at bounding box center [1031, 418] width 16 height 18
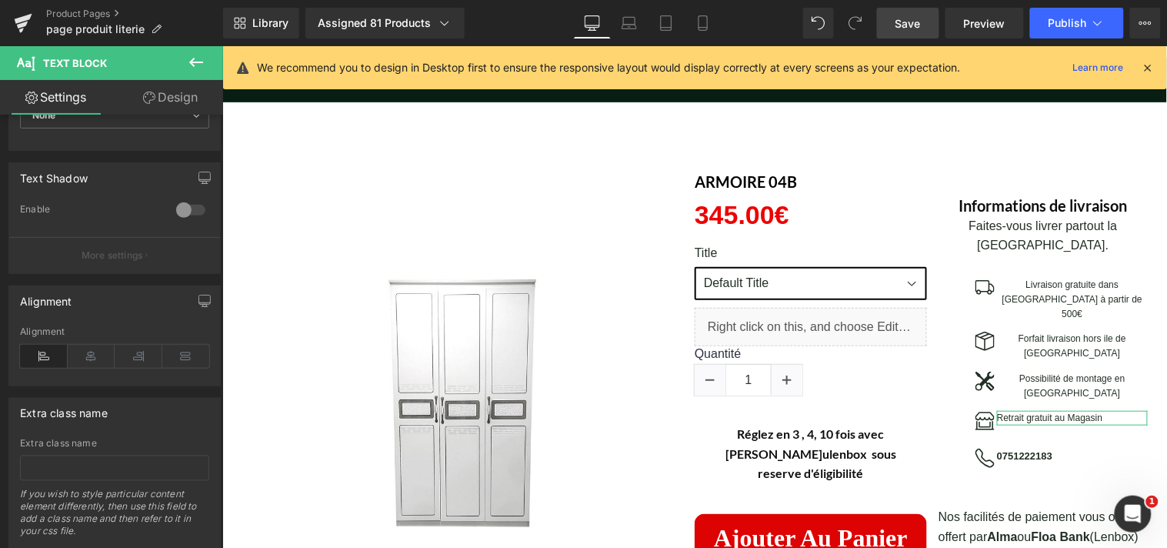
scroll to position [508, 0]
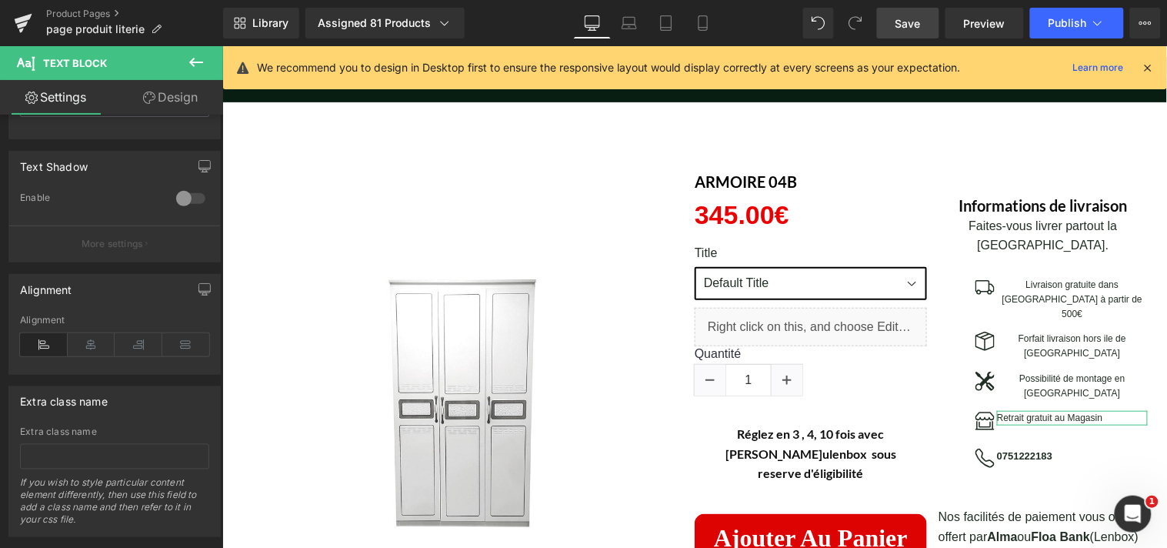
click at [202, 443] on div "Typography Text Styles Custom Custom Setup Global Style Custom Setup Global Sty…" at bounding box center [111, 335] width 223 height 440
click at [93, 349] on icon at bounding box center [92, 344] width 48 height 23
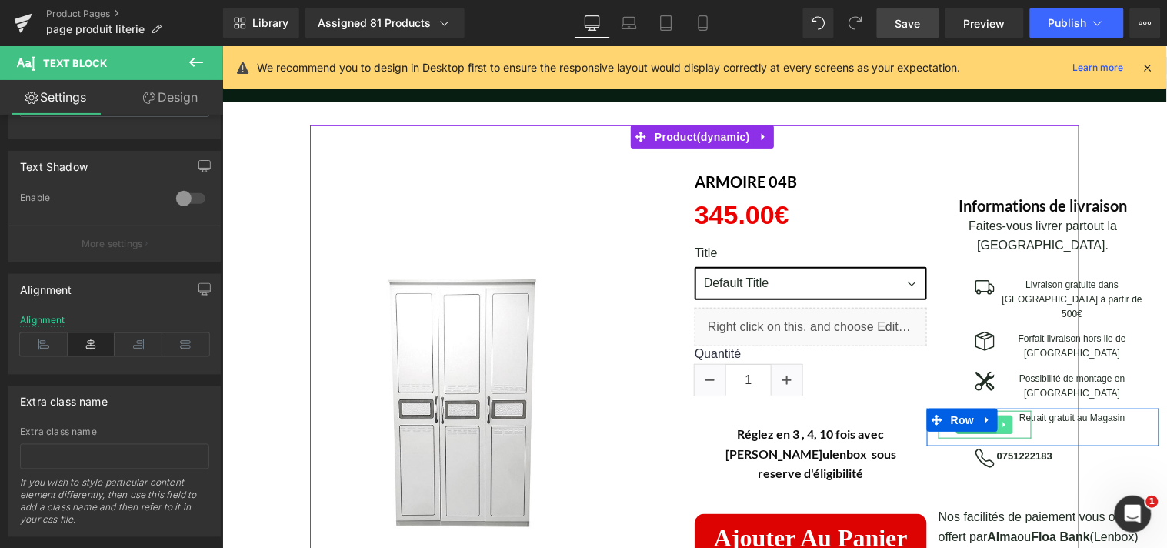
click at [1003, 422] on icon at bounding box center [1004, 424] width 2 height 5
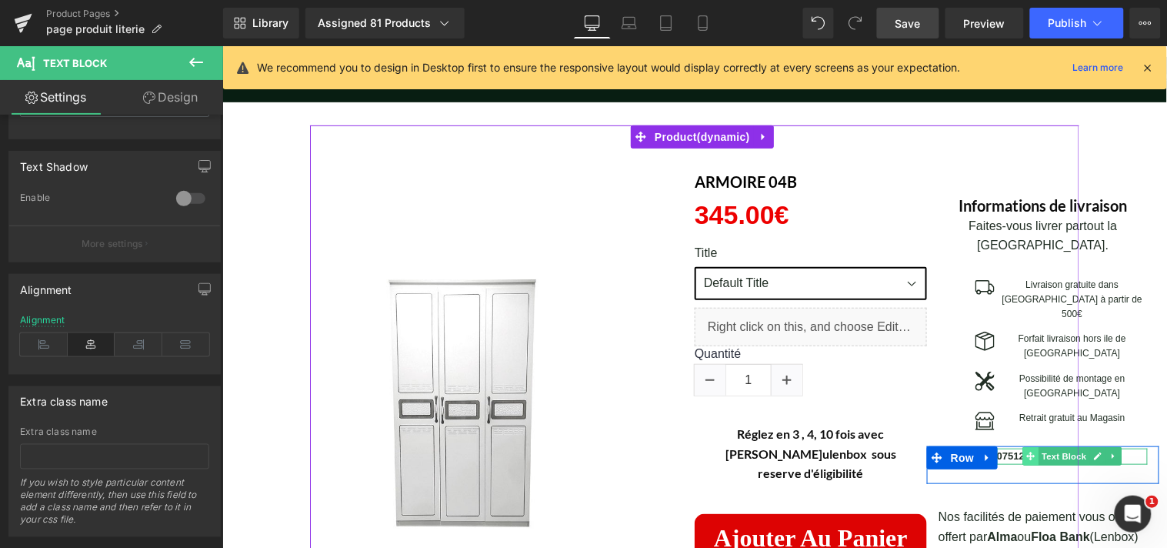
click at [1029, 446] on span at bounding box center [1031, 455] width 16 height 18
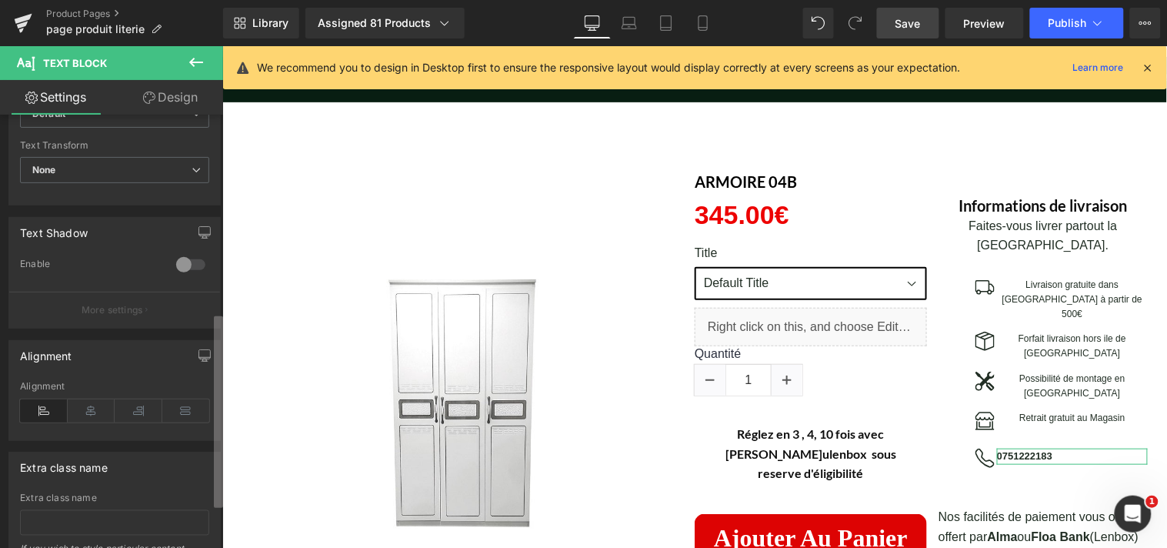
scroll to position [443, 0]
click at [209, 440] on div "Typography Text Styles Custom Custom Setup Global Style Custom Setup Global Sty…" at bounding box center [111, 335] width 223 height 440
click at [98, 411] on icon at bounding box center [92, 409] width 48 height 23
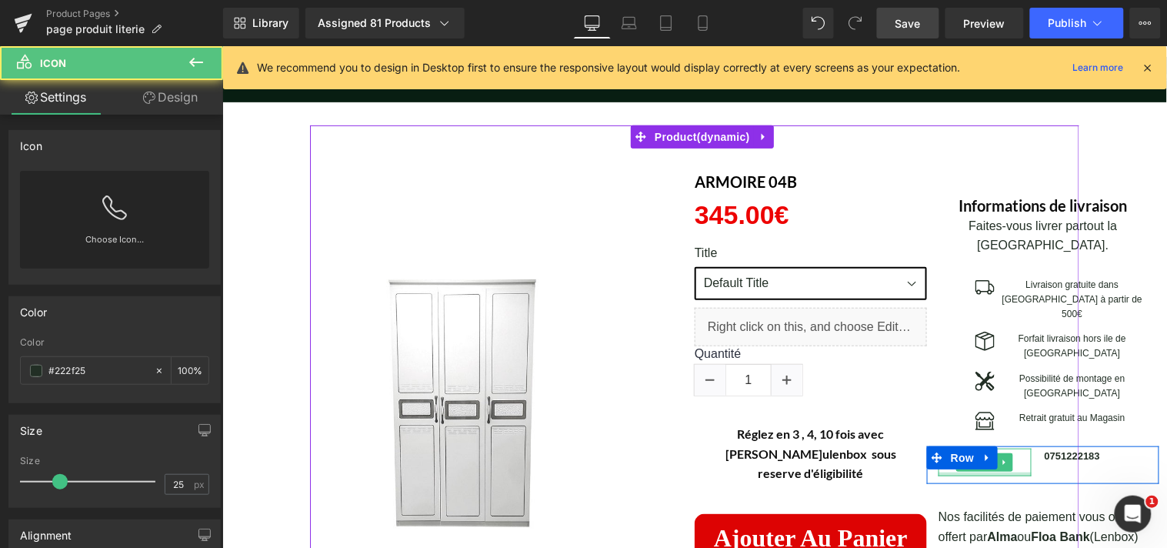
click at [993, 472] on div at bounding box center [984, 474] width 93 height 4
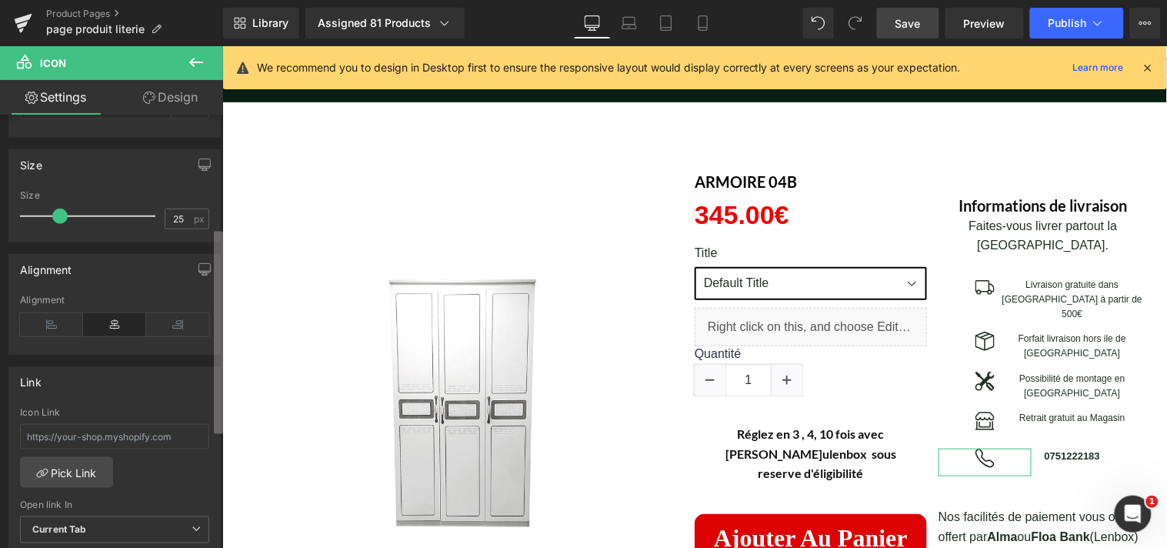
scroll to position [275, 0]
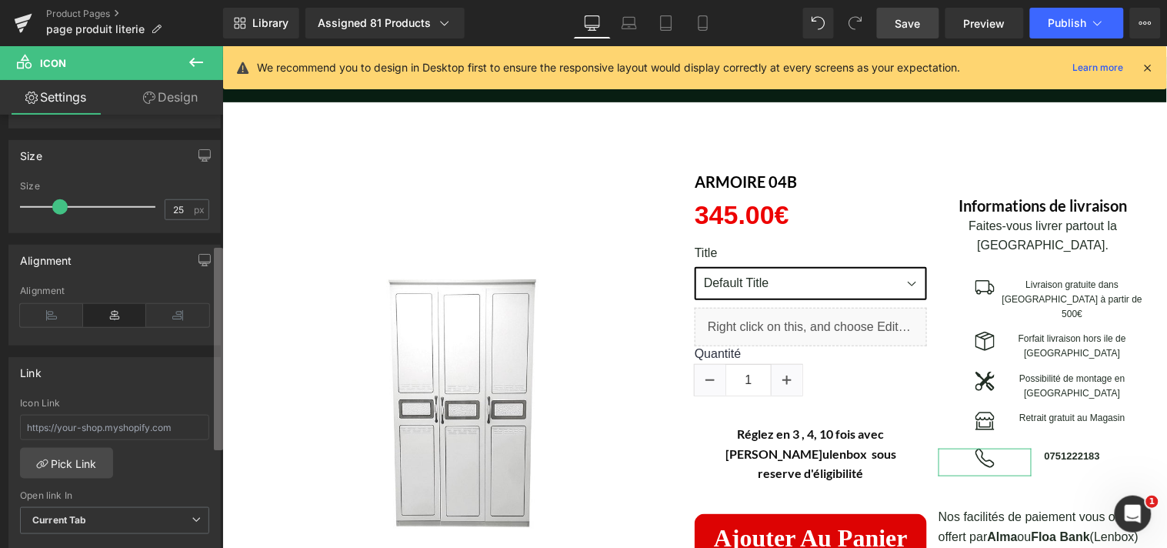
click at [202, 369] on div "Icon Choose Icon... Color rgb(34, 47, 37) Color #222f25 100 % Size 25px Size 25…" at bounding box center [111, 335] width 223 height 440
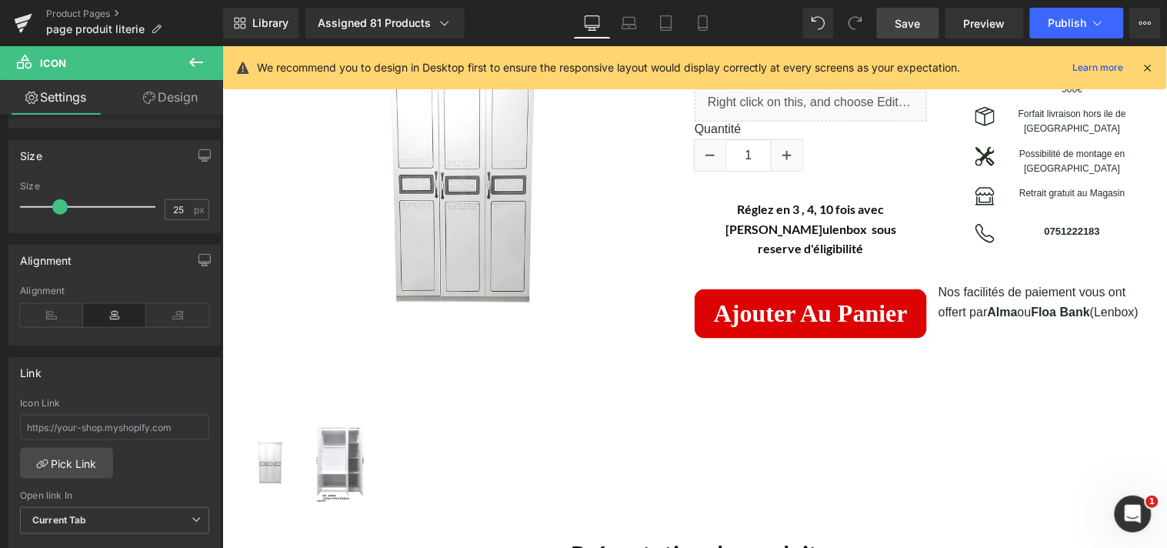
scroll to position [0, 0]
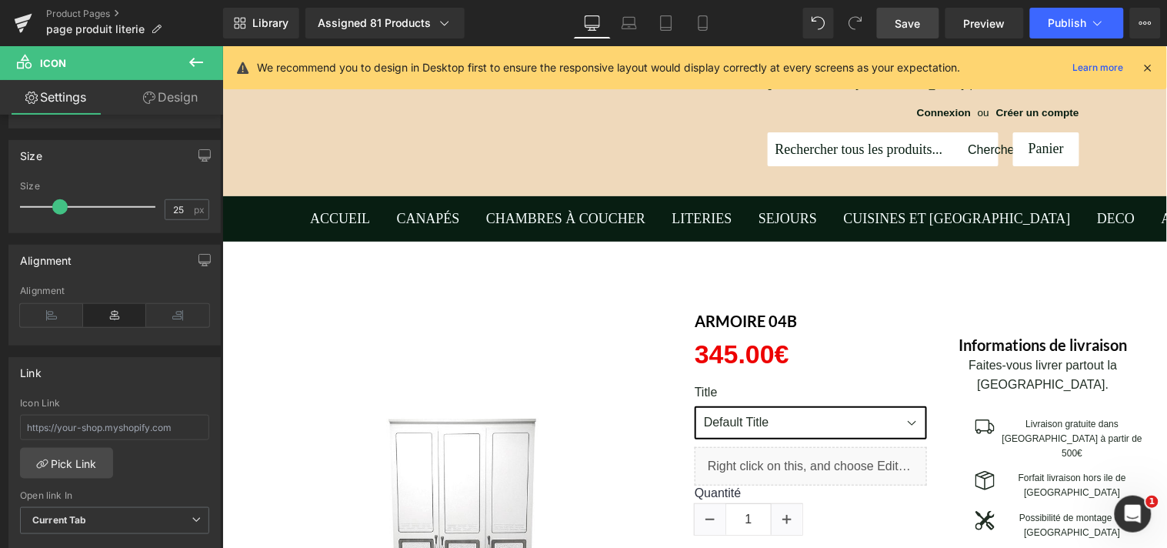
drag, startPoint x: 1163, startPoint y: 139, endPoint x: 1286, endPoint y: 101, distance: 128.8
click at [927, 24] on link "Save" at bounding box center [908, 23] width 62 height 31
click at [56, 12] on link "Product Pages" at bounding box center [134, 14] width 177 height 12
